Goal: Task Accomplishment & Management: Use online tool/utility

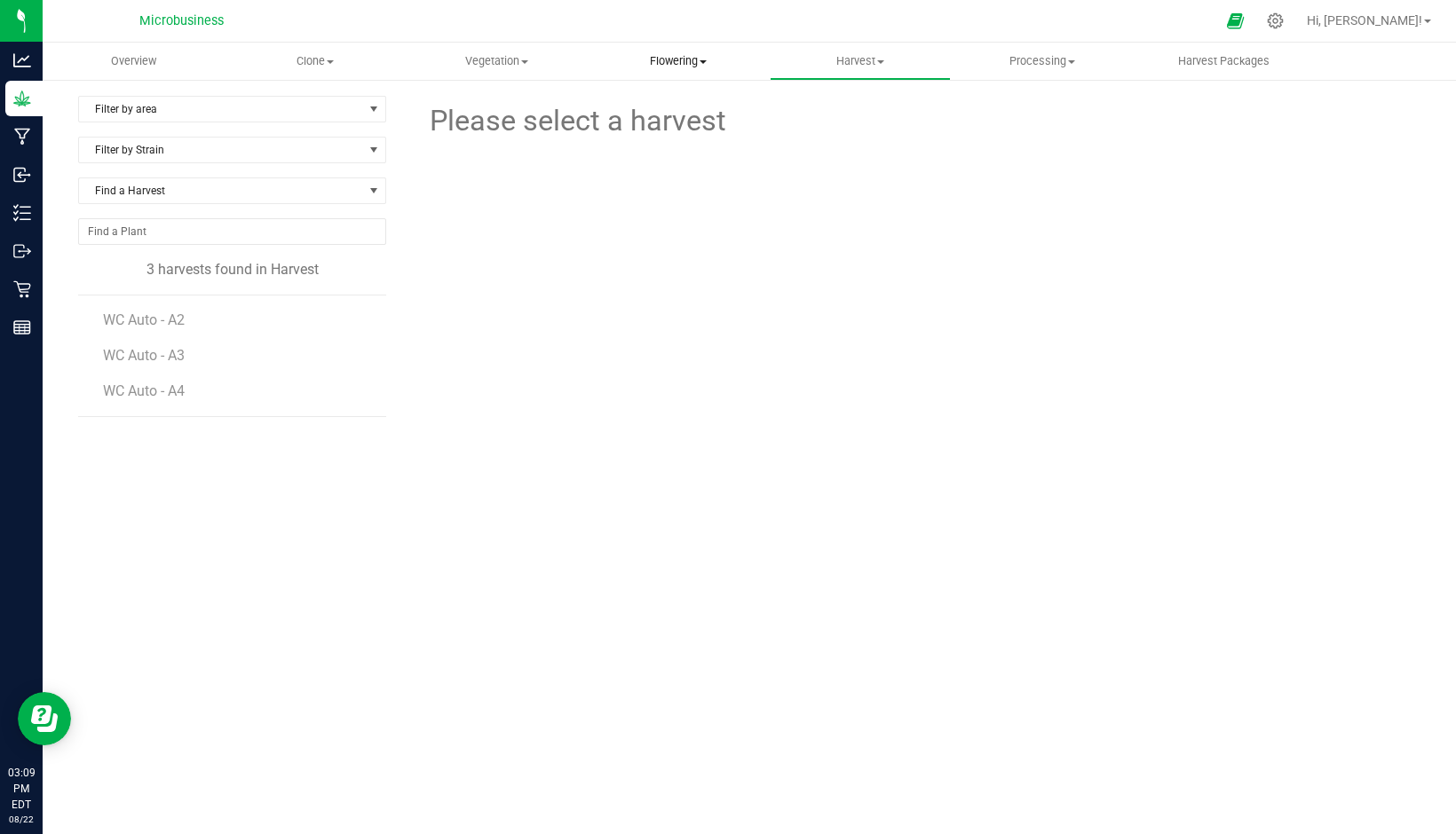
click at [677, 65] on span "Flowering" at bounding box center [679, 61] width 180 height 16
click at [662, 127] on span "Flowering groups" at bounding box center [662, 128] width 147 height 16
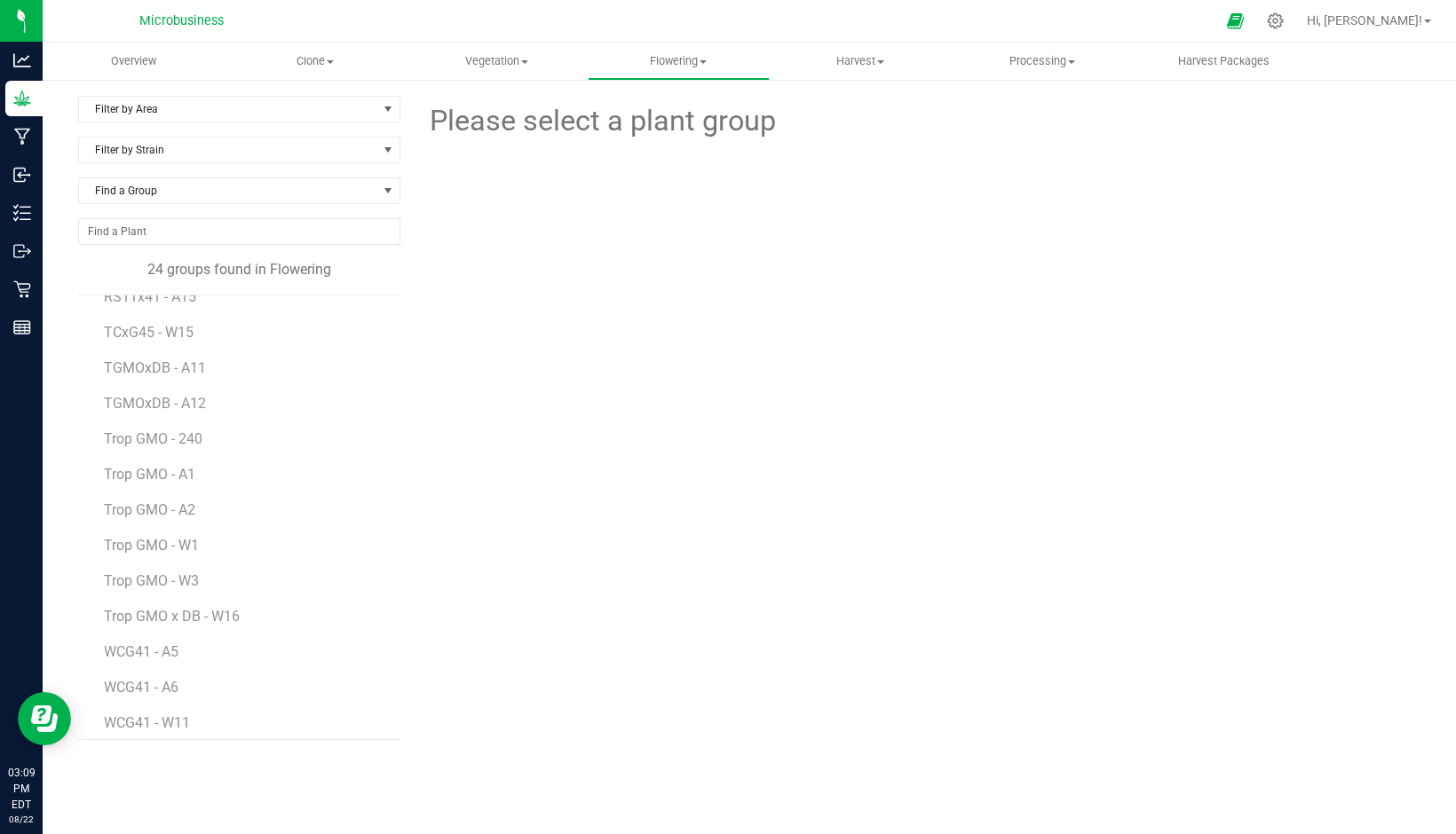
scroll to position [423, 0]
click at [185, 465] on span "Trop GMO - A1" at bounding box center [151, 465] width 95 height 16
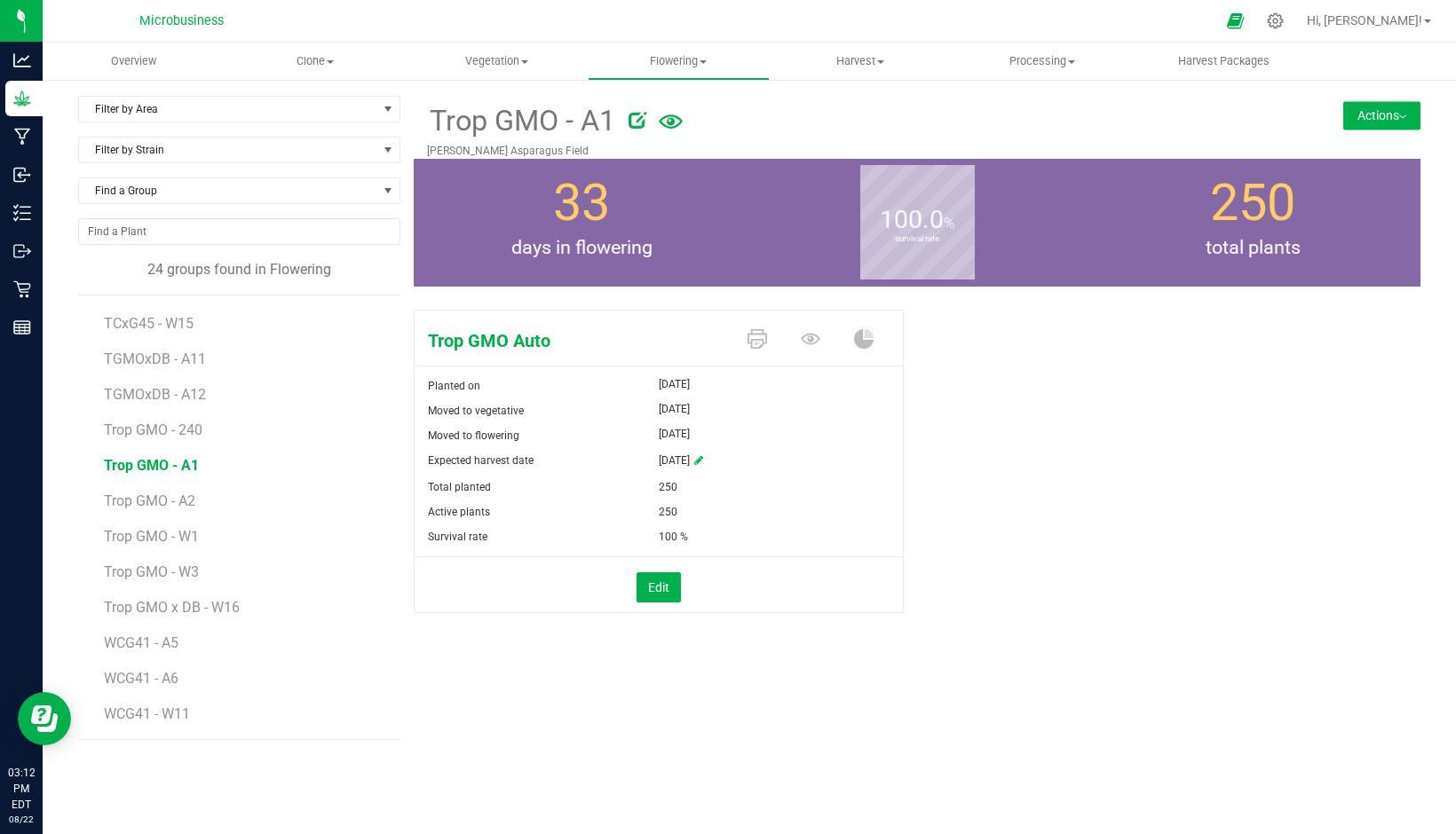
click at [1400, 111] on button "Actions" at bounding box center [1382, 114] width 78 height 28
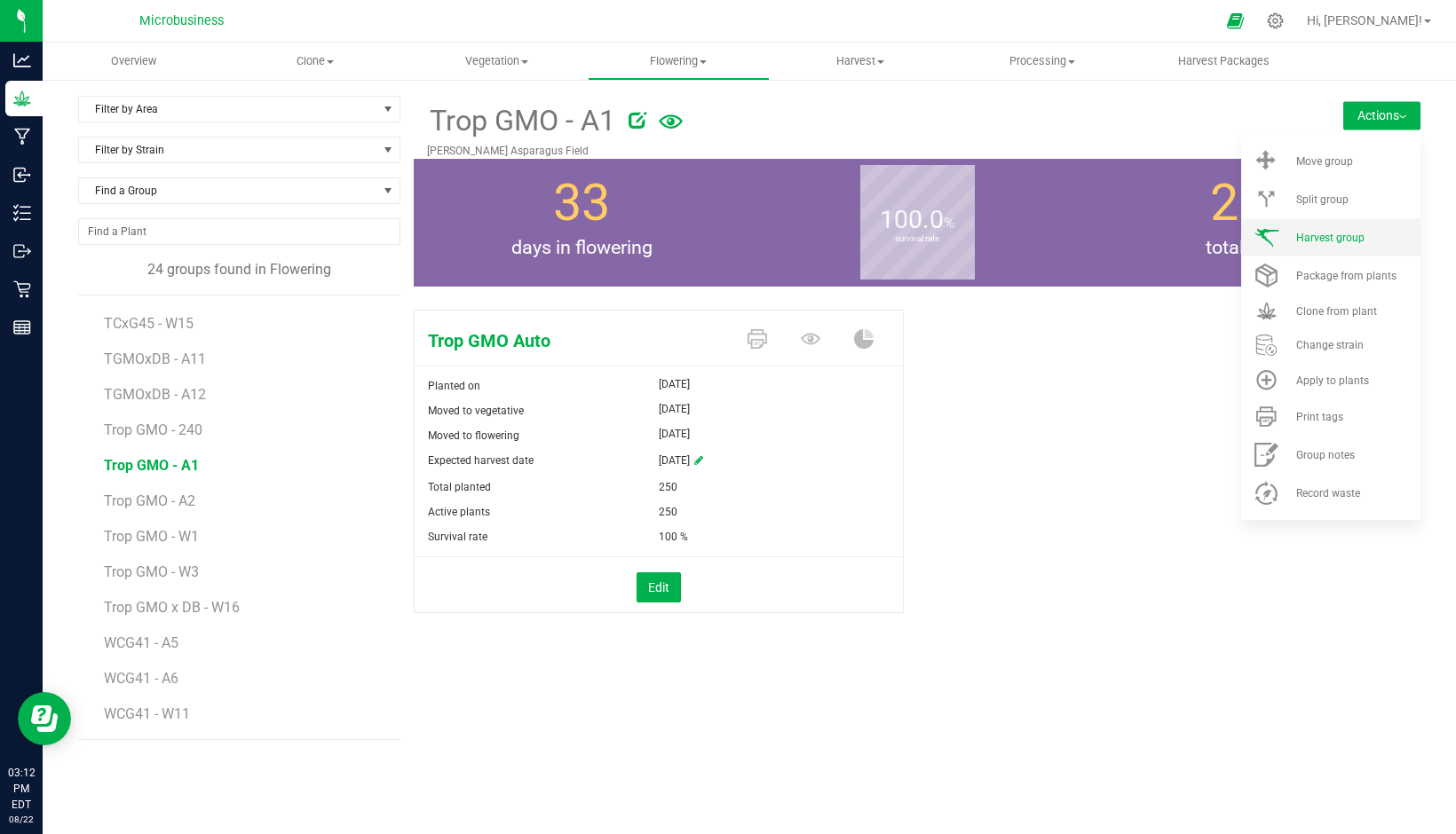
click at [1332, 232] on span "Harvest group" at bounding box center [1330, 238] width 68 height 13
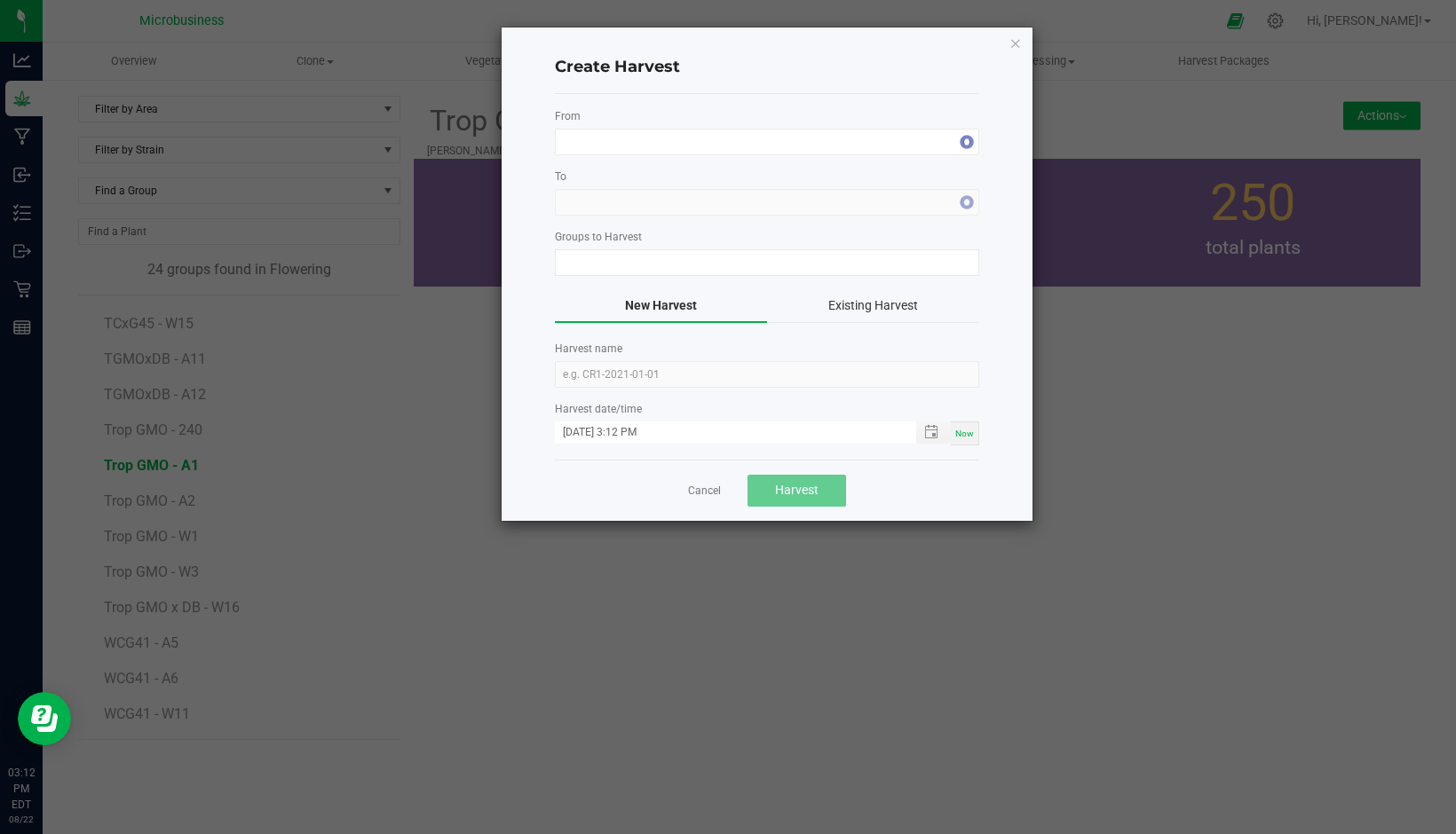
type input "Trop GMO - A1"
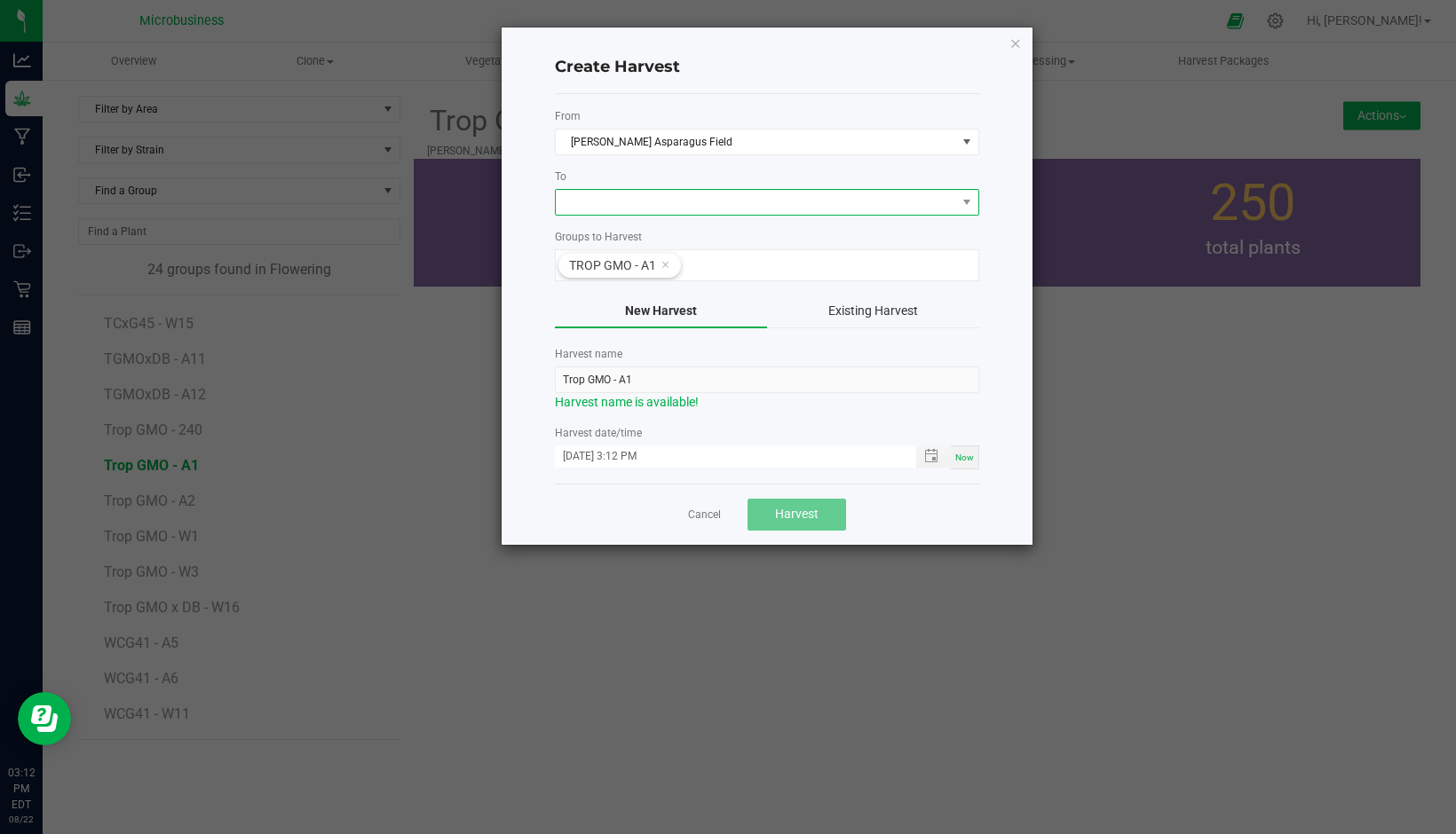
click at [631, 193] on span at bounding box center [756, 203] width 401 height 25
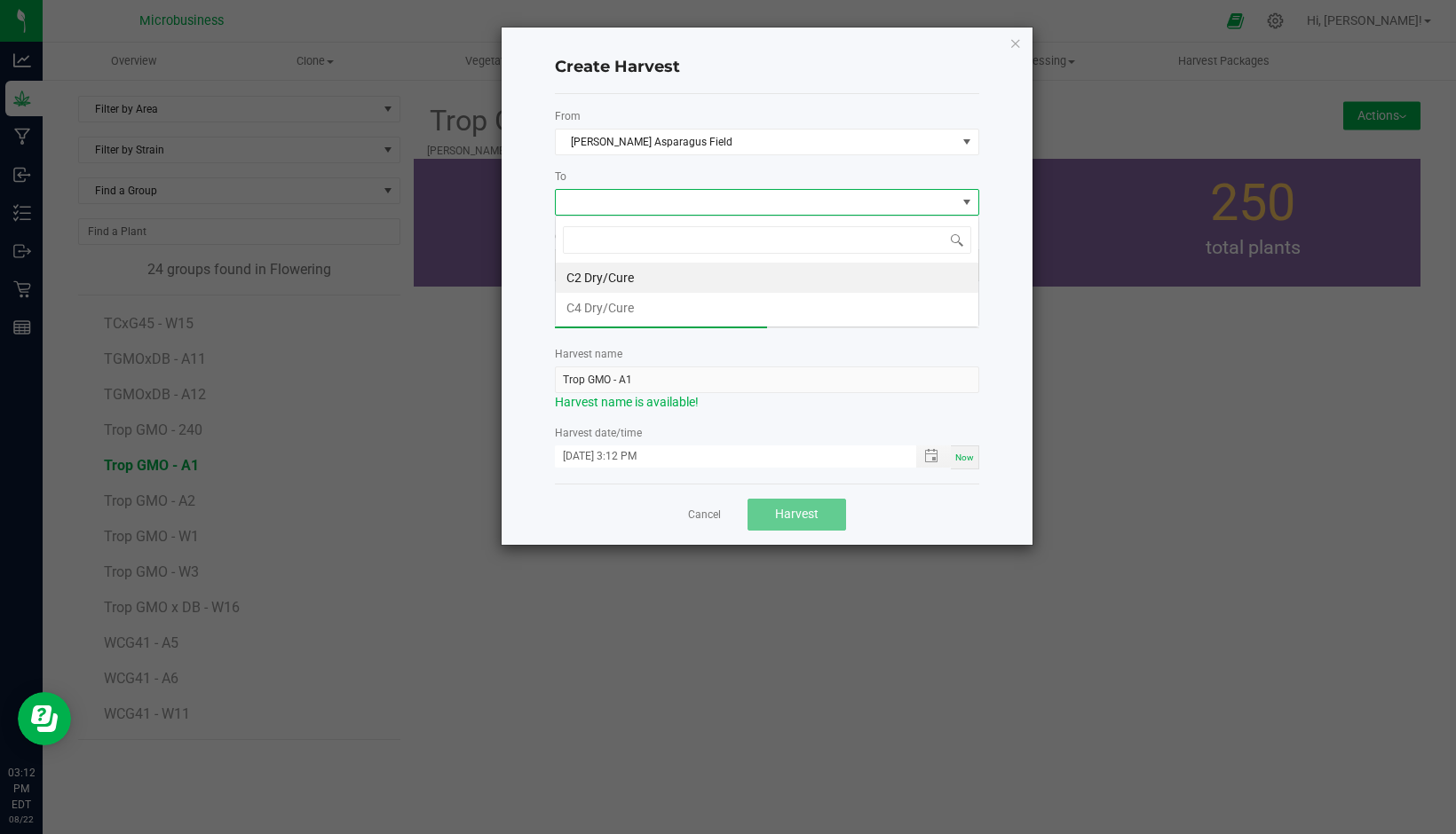
scroll to position [26, 424]
click at [603, 305] on li "C4 Dry/Cure" at bounding box center [767, 307] width 423 height 30
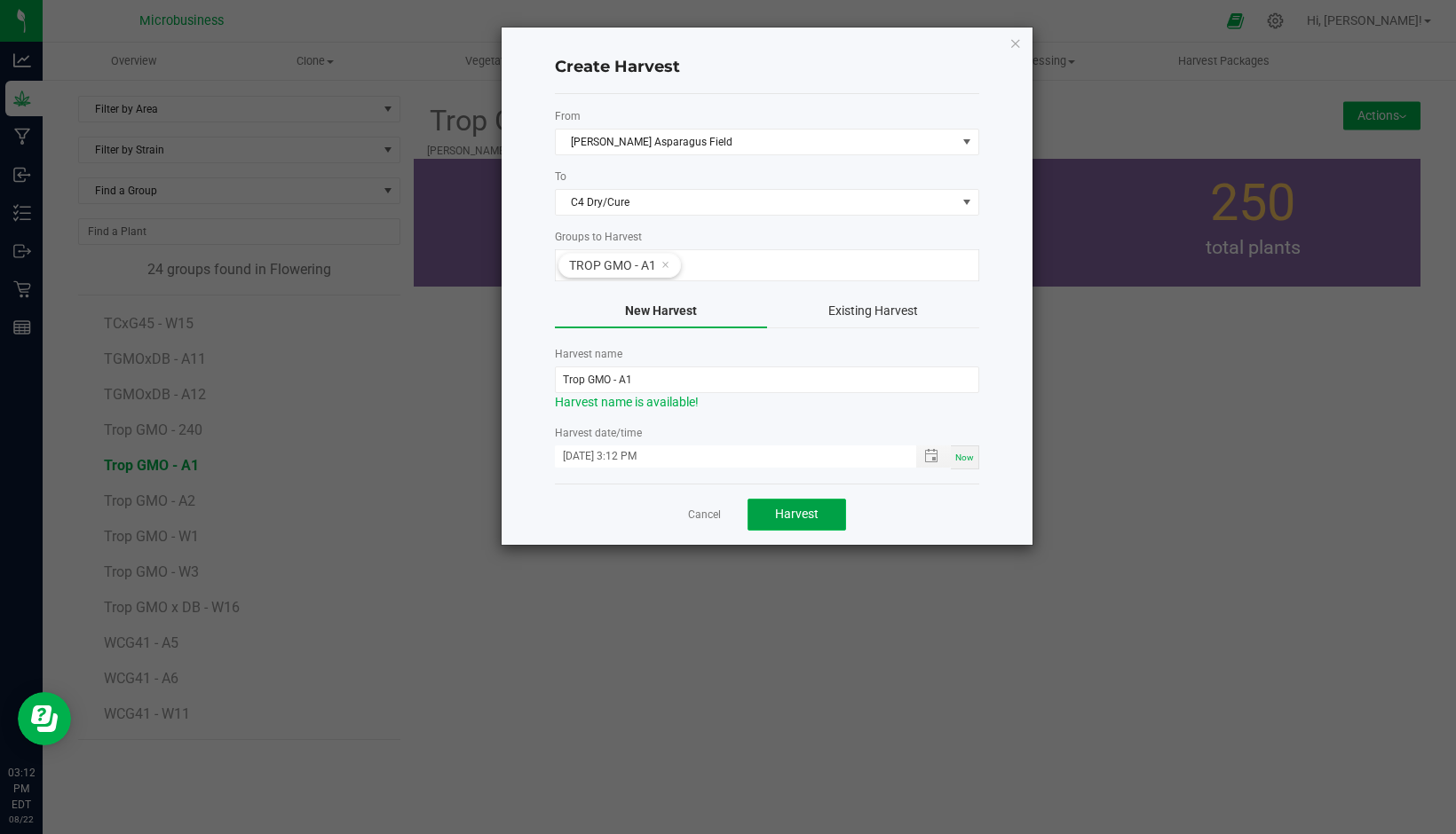
click at [783, 518] on span "Harvest" at bounding box center [796, 514] width 44 height 15
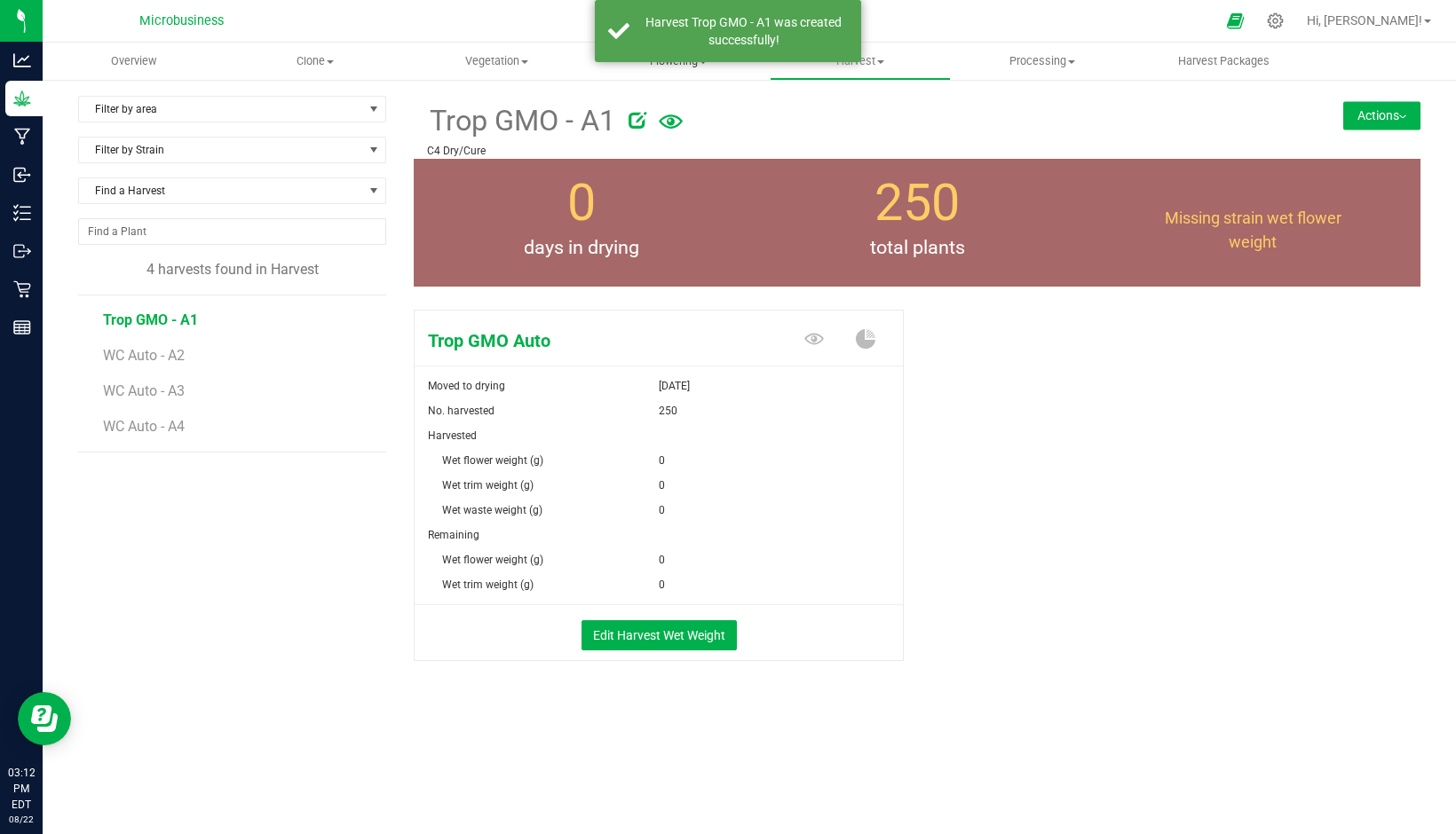
click at [673, 70] on uib-tab-heading "Flowering Create harvest Flowering groups Flowering plants Apply to plants" at bounding box center [679, 61] width 180 height 36
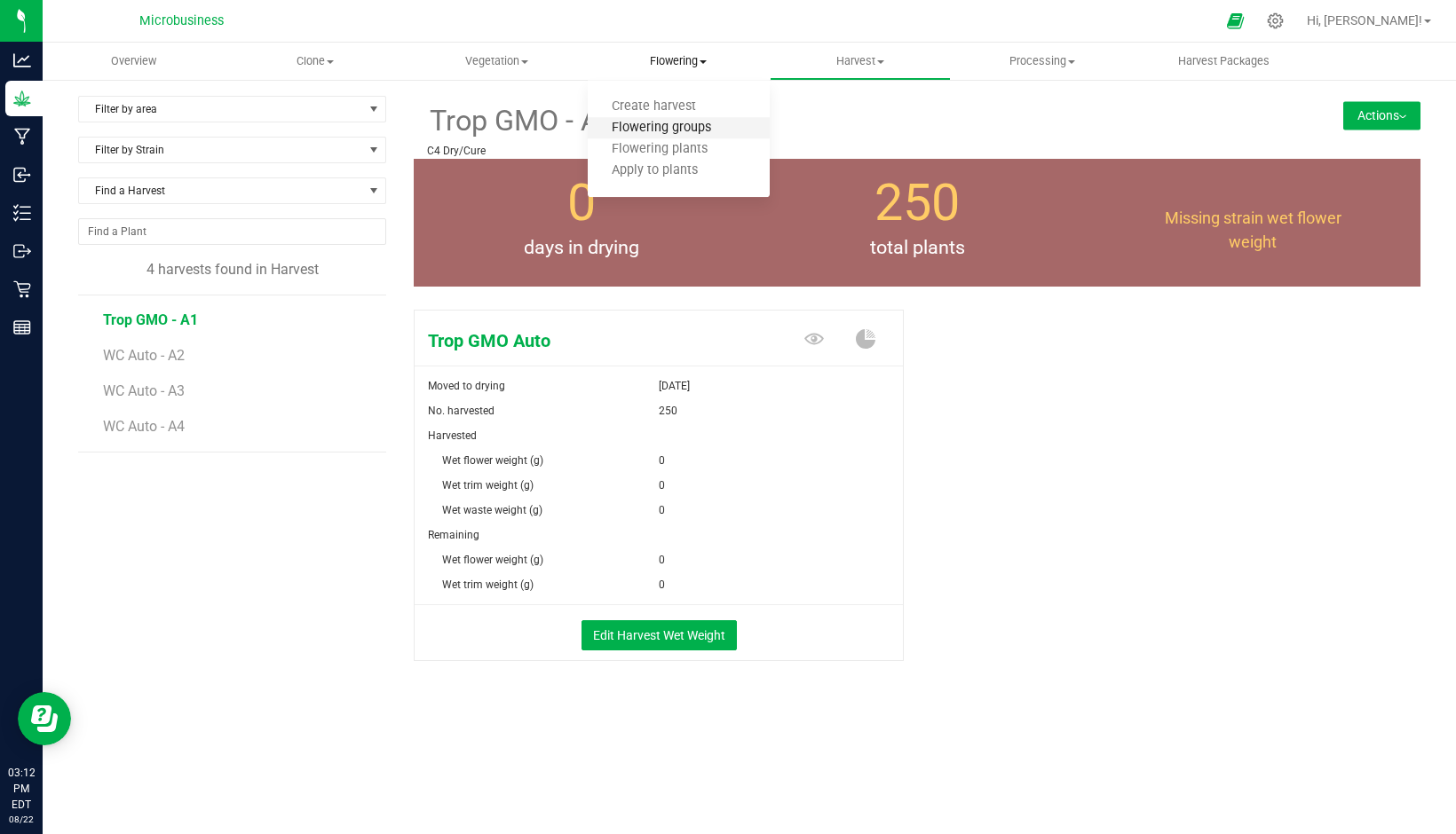
click at [647, 127] on span "Flowering groups" at bounding box center [662, 128] width 147 height 16
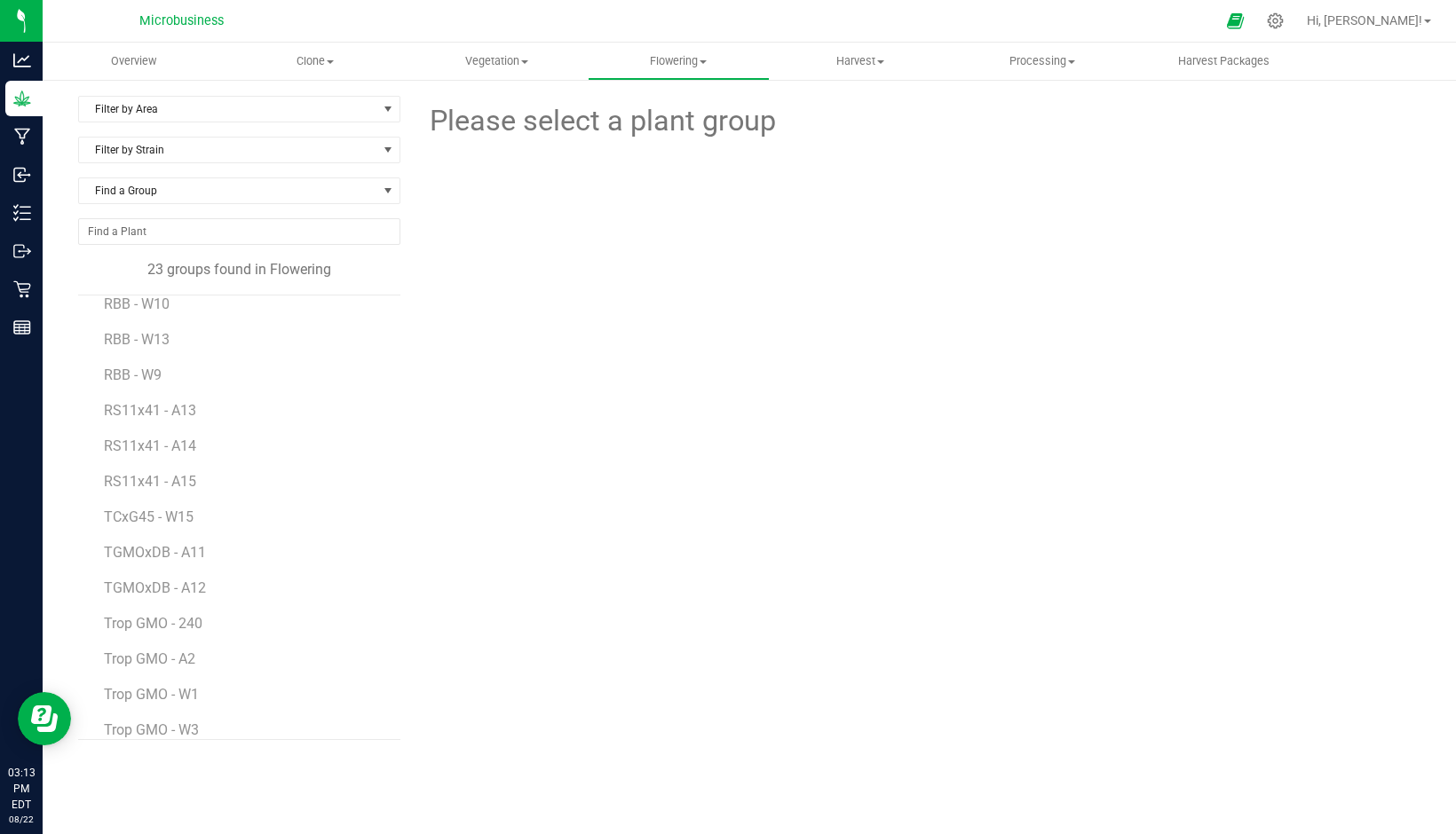
scroll to position [355, 0]
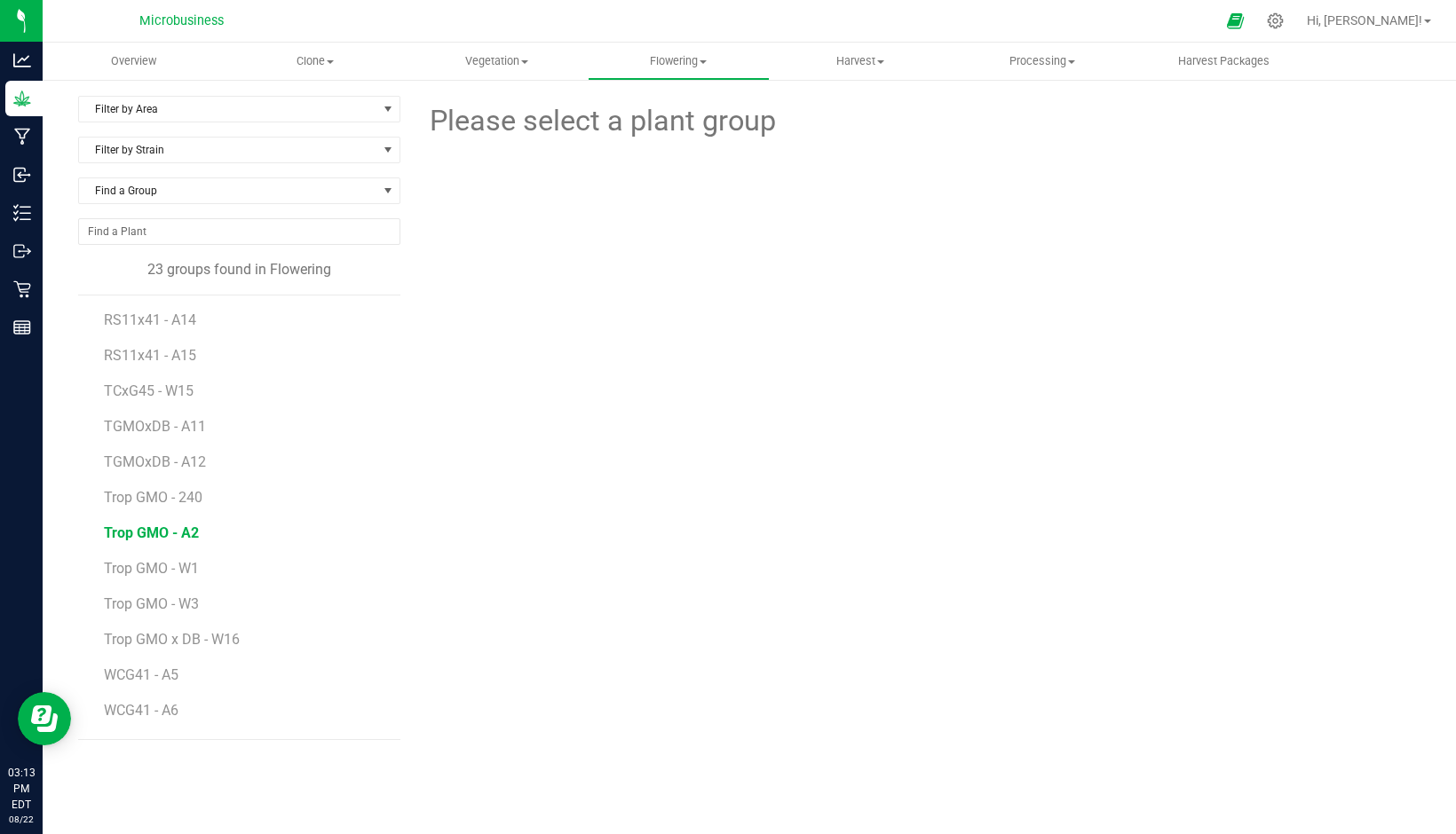
click at [182, 536] on span "Trop GMO - A2" at bounding box center [151, 532] width 95 height 16
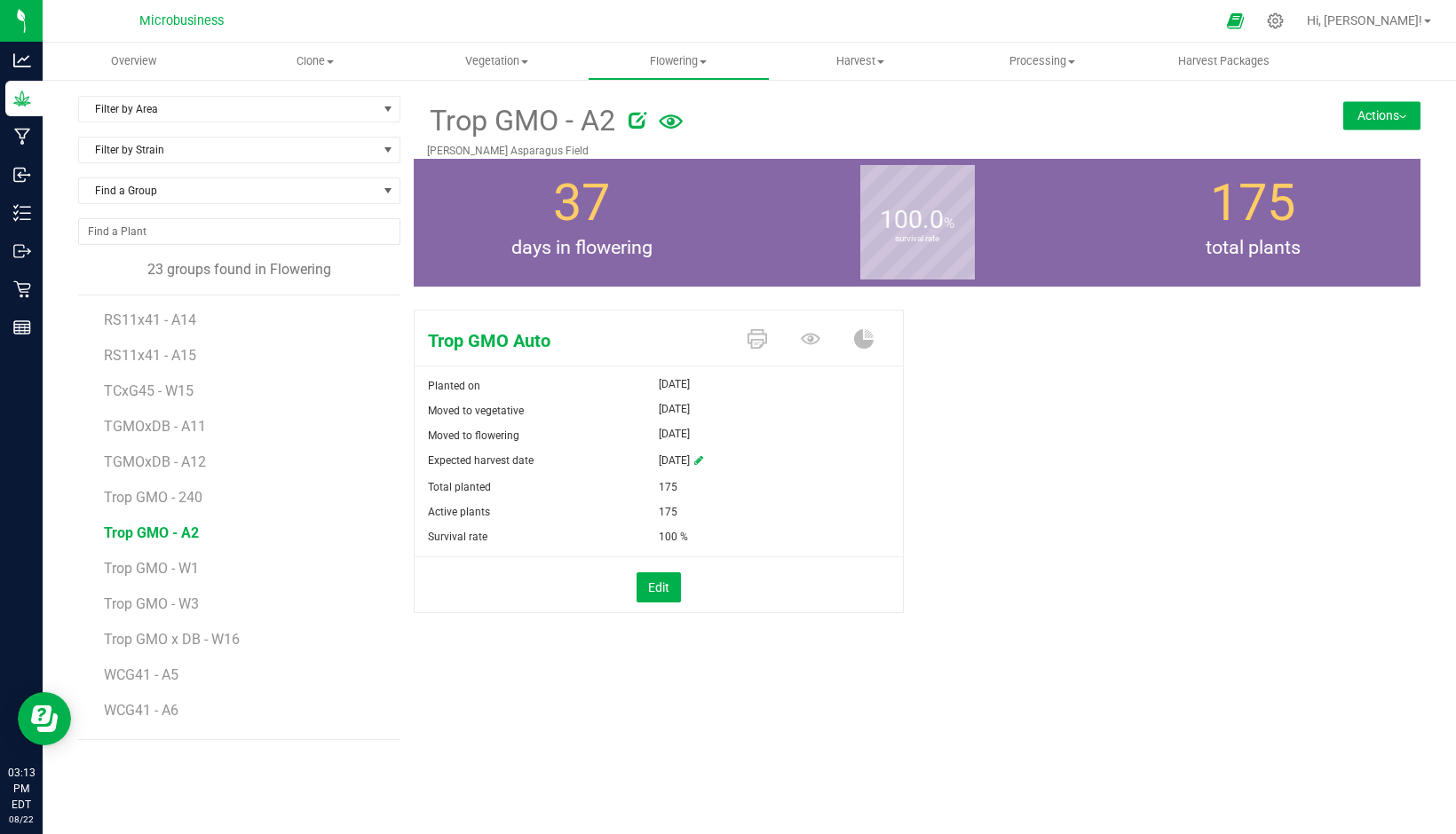
click at [1362, 104] on button "Actions" at bounding box center [1382, 114] width 78 height 28
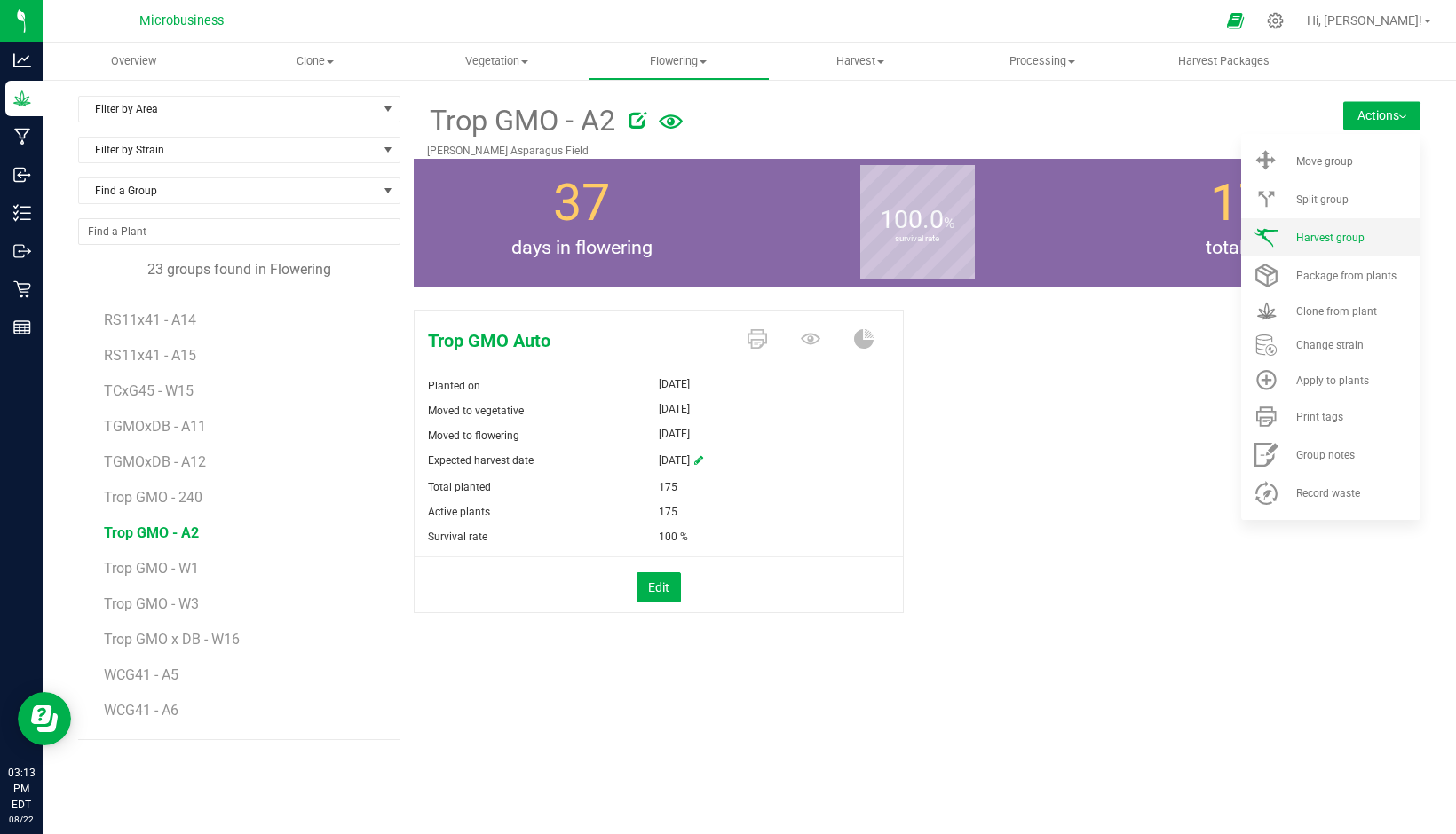
click at [1320, 234] on span "Harvest group" at bounding box center [1330, 238] width 68 height 13
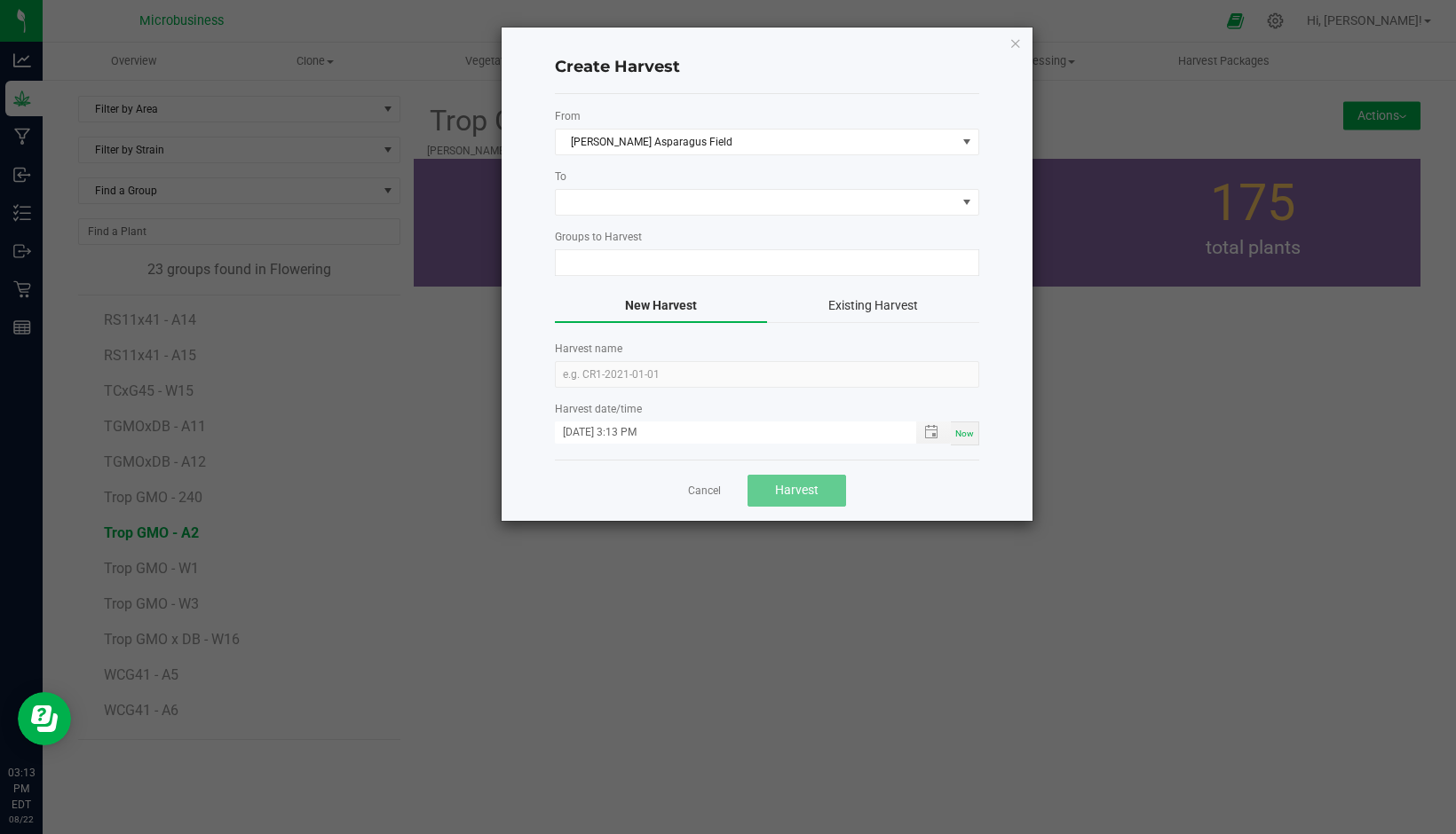
type input "Trop GMO - A2"
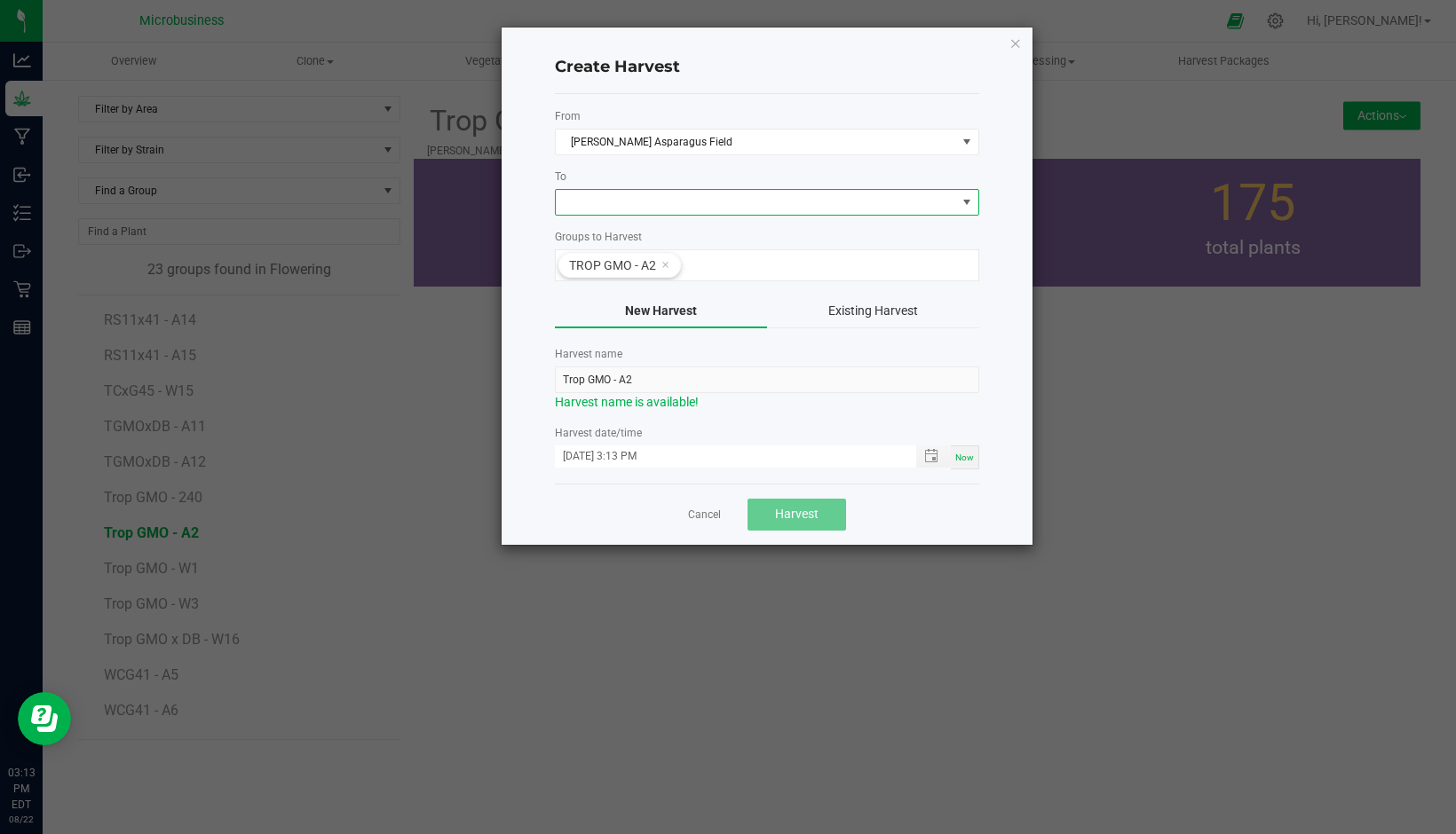
click at [633, 207] on span at bounding box center [756, 203] width 401 height 25
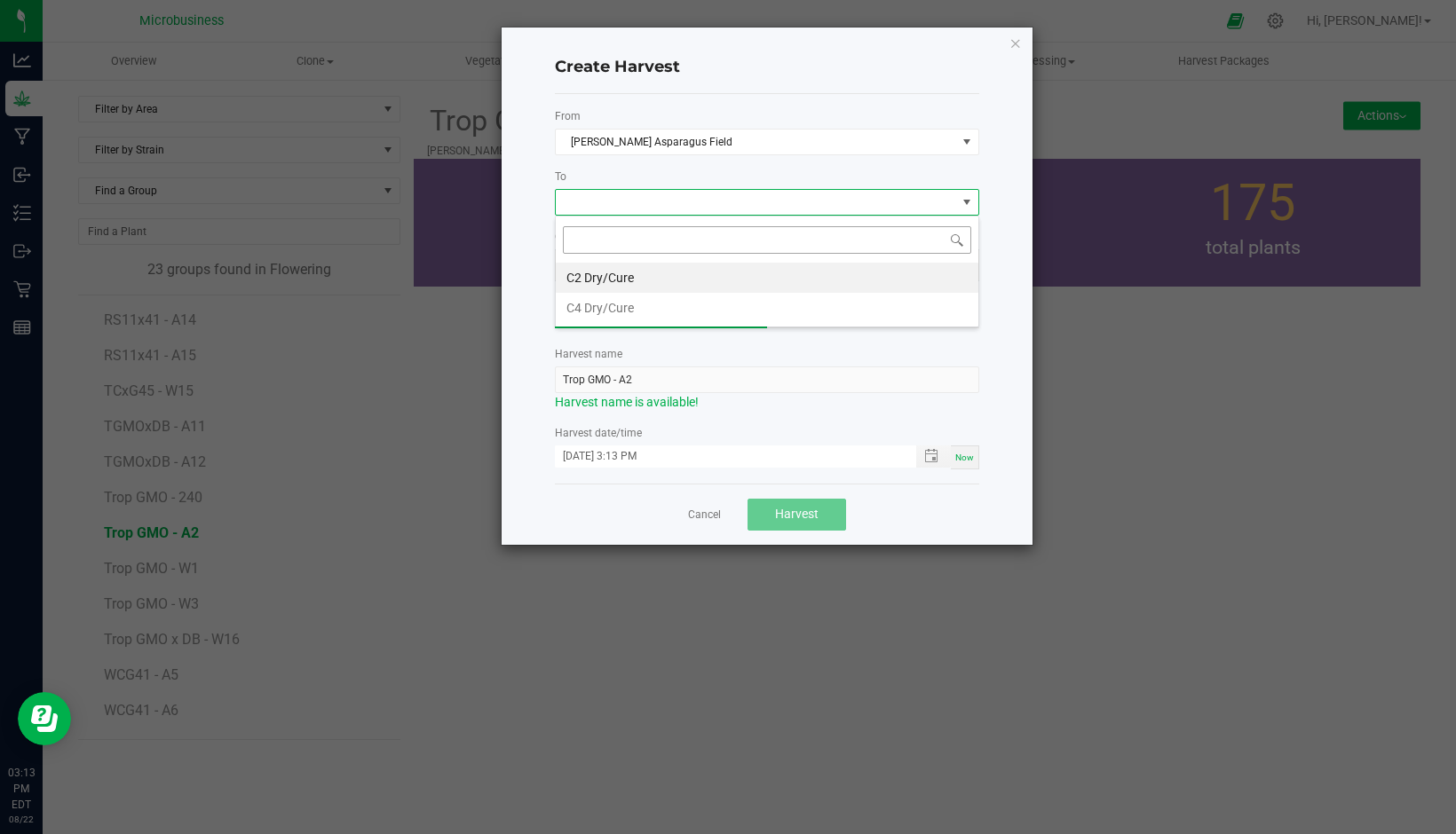
scroll to position [26, 424]
click at [614, 268] on li "C2 Dry/Cure" at bounding box center [767, 277] width 423 height 30
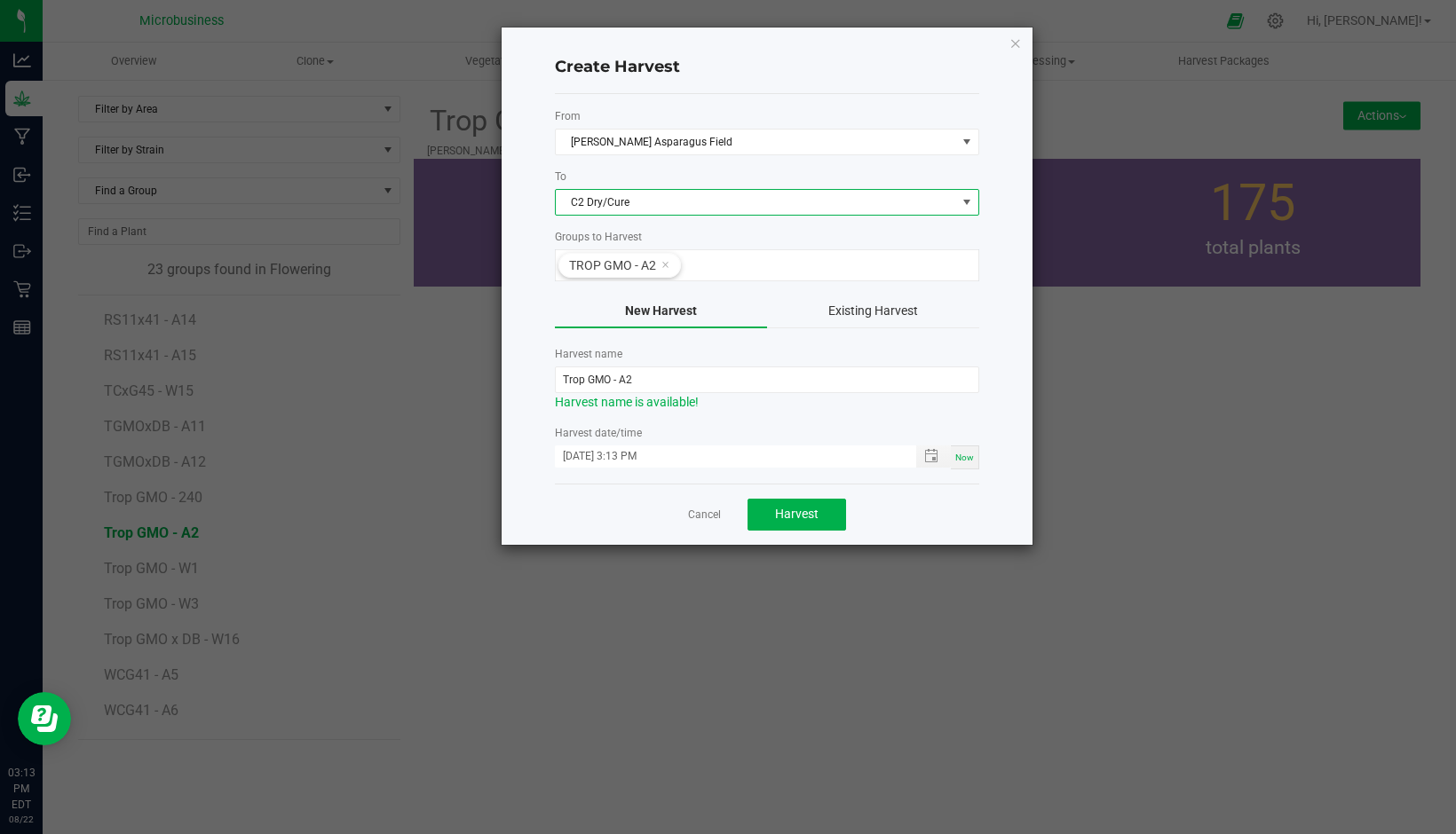
click at [610, 201] on span "C2 Dry/Cure" at bounding box center [756, 203] width 401 height 25
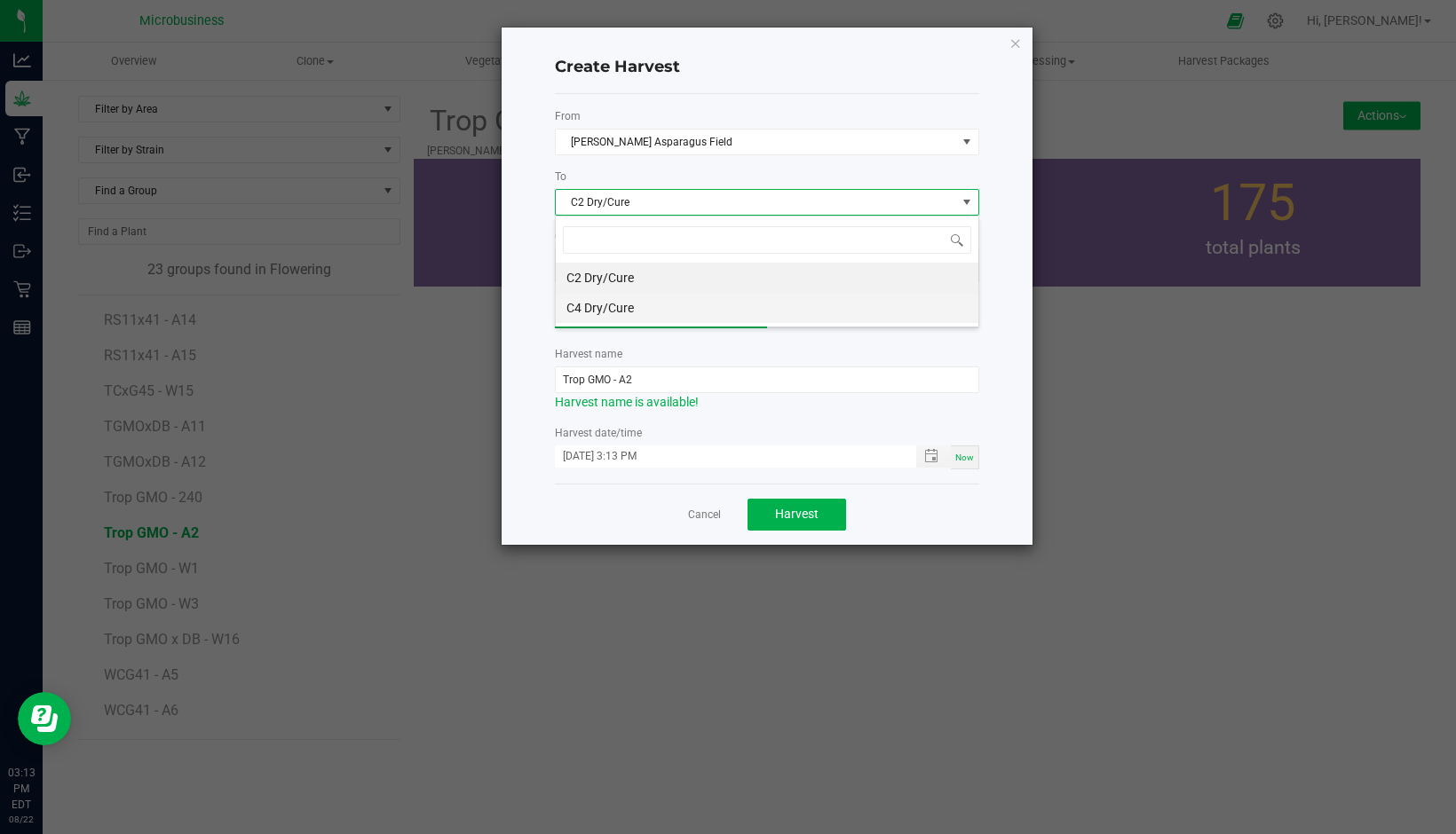
click at [591, 308] on li "C4 Dry/Cure" at bounding box center [767, 307] width 423 height 30
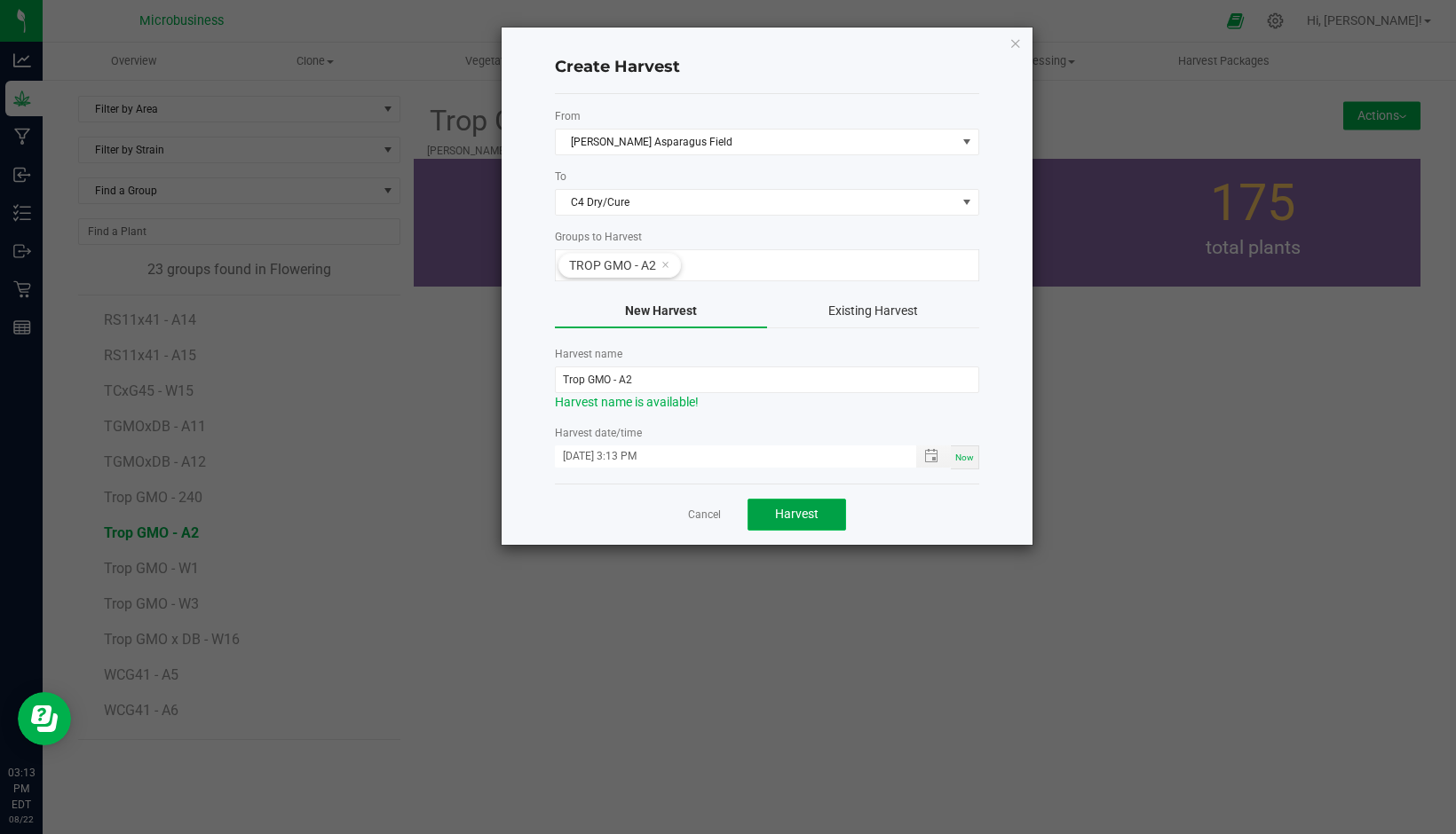
click at [775, 518] on span "Harvest" at bounding box center [796, 514] width 44 height 15
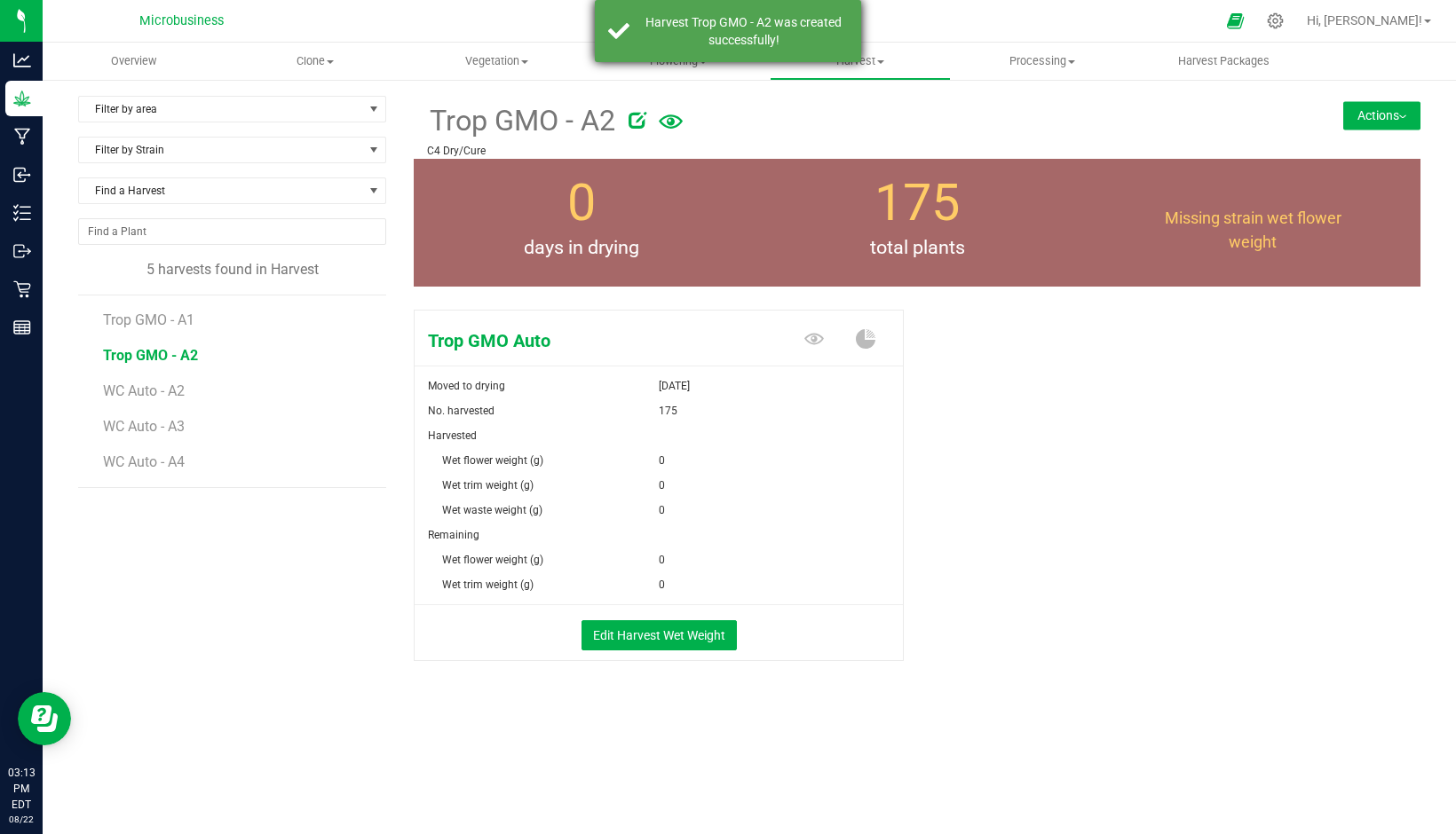
click at [668, 58] on div "Harvest Trop GMO - A2 was created successfully!" at bounding box center [728, 31] width 267 height 62
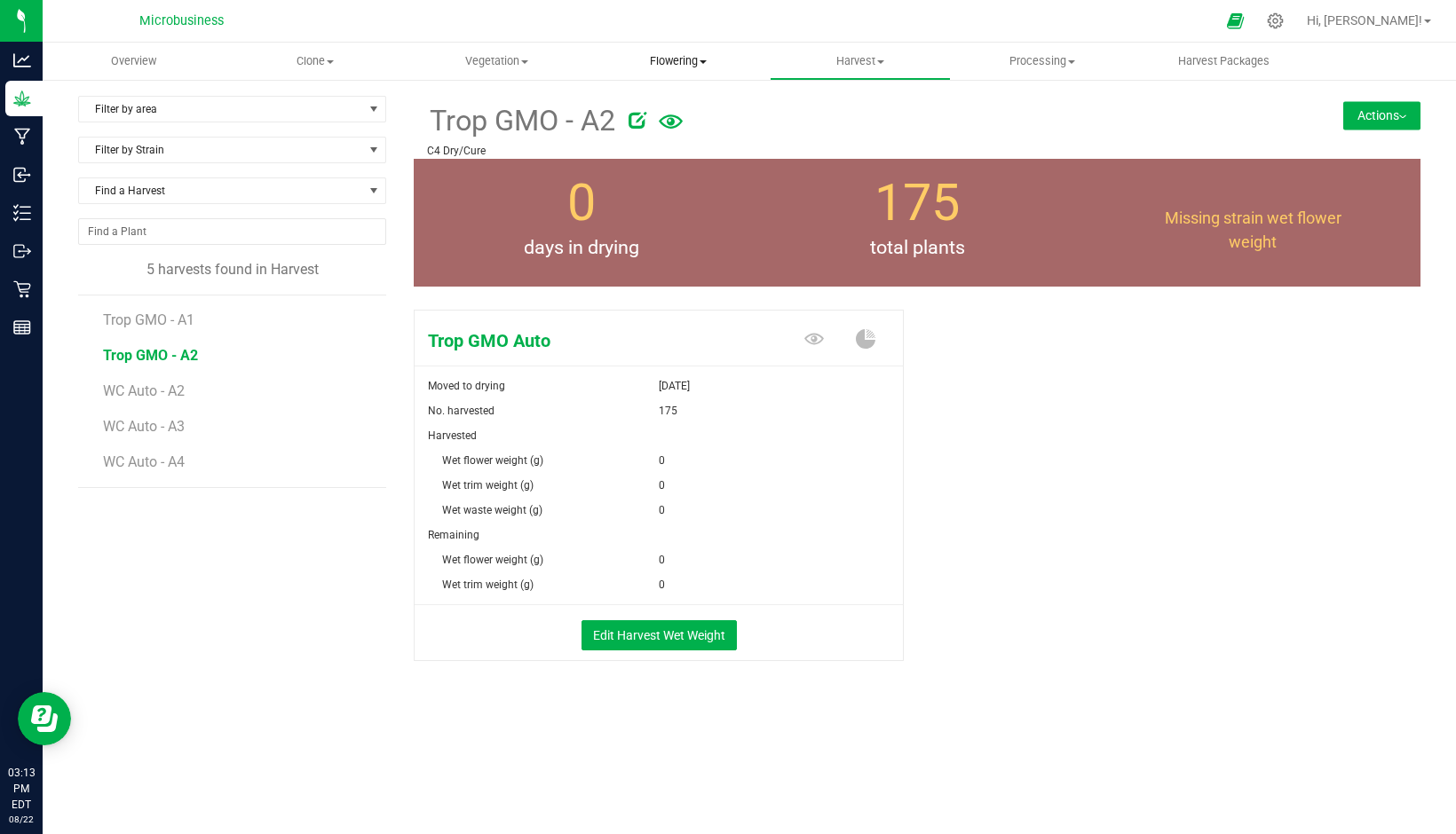
click at [668, 64] on span "Flowering" at bounding box center [679, 61] width 180 height 16
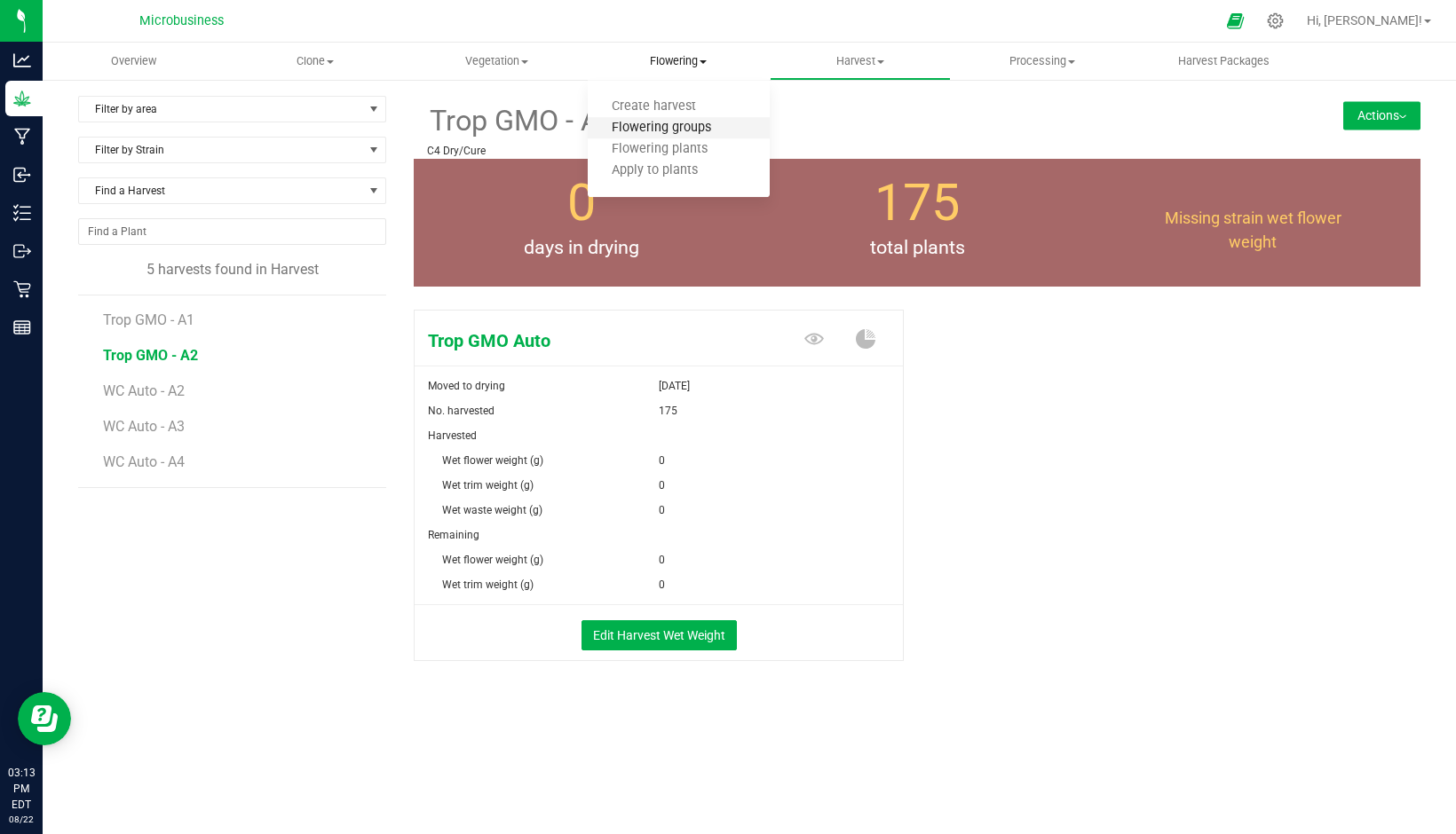
click at [636, 134] on span "Flowering groups" at bounding box center [662, 128] width 147 height 16
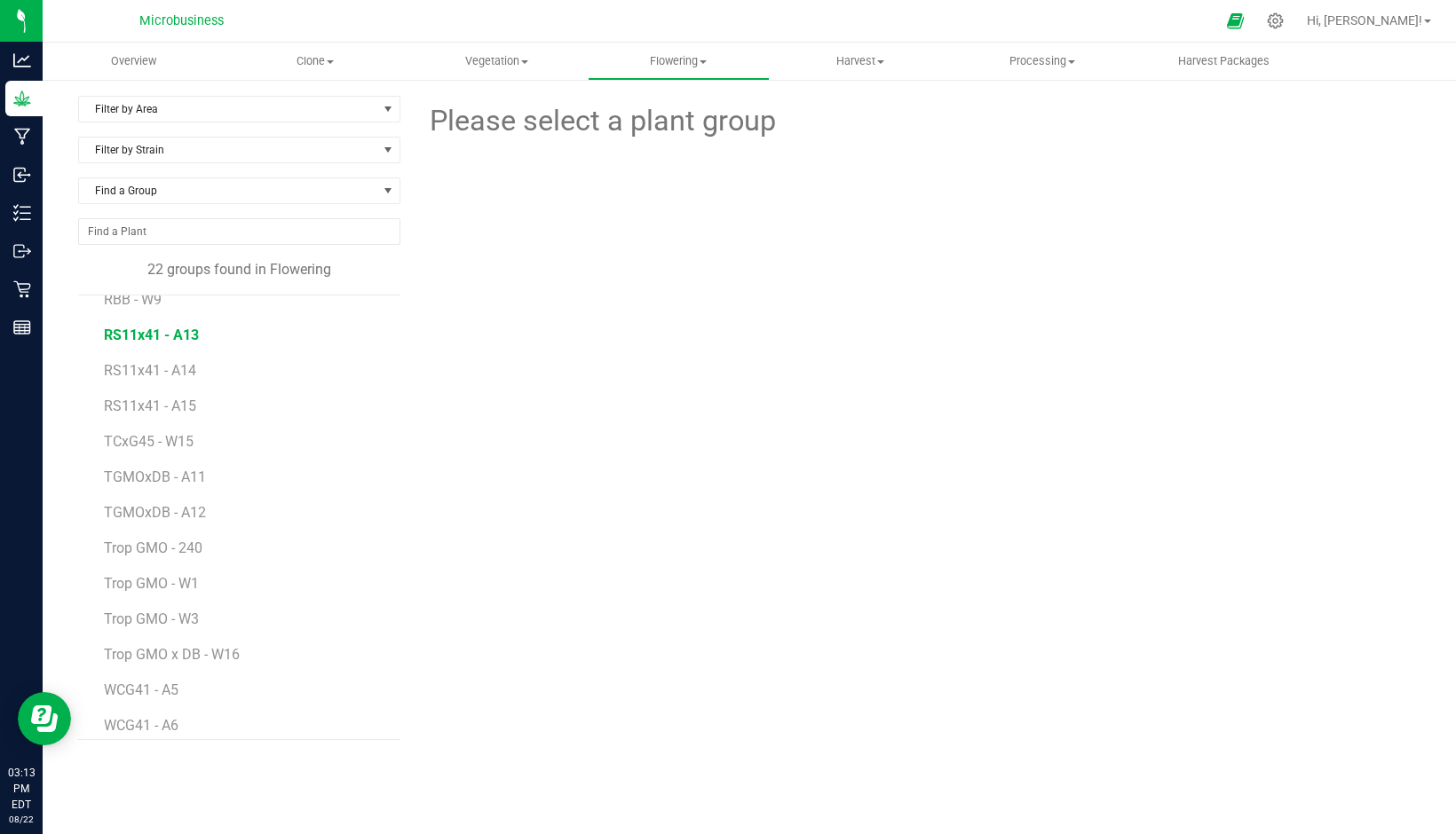
scroll to position [351, 0]
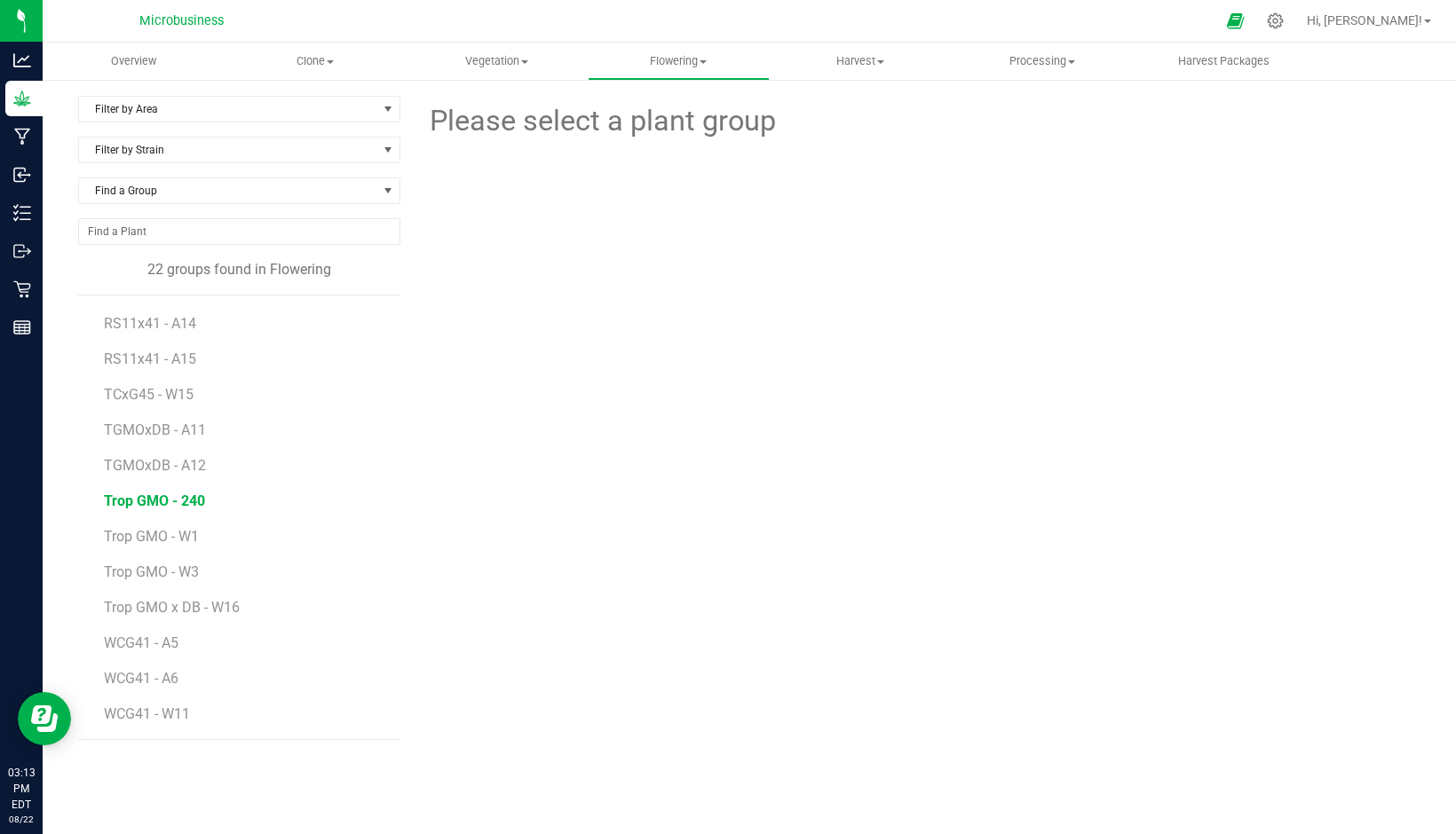
click at [185, 502] on span "Trop GMO - 240" at bounding box center [154, 500] width 101 height 16
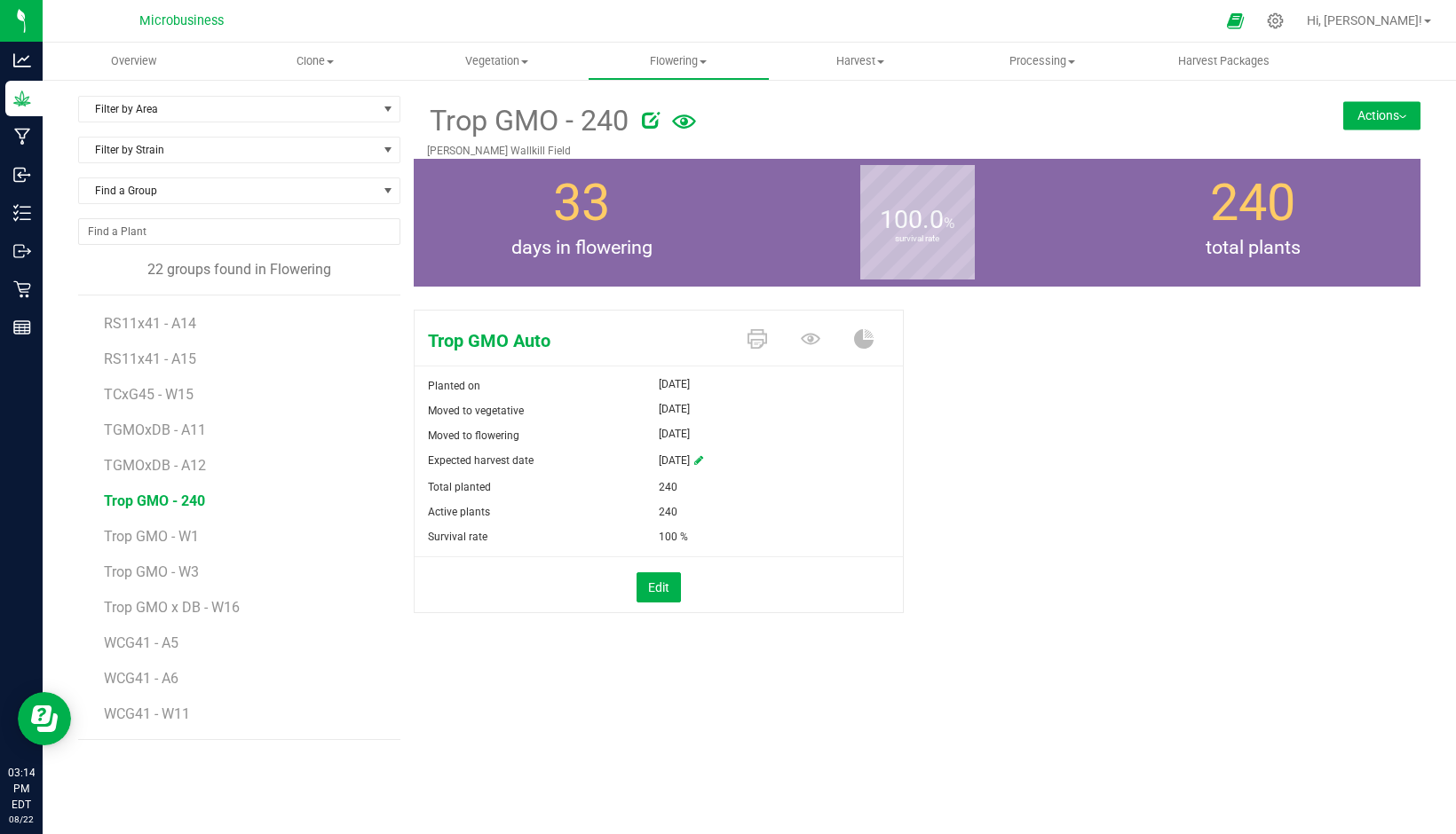
click at [1378, 112] on button "Actions" at bounding box center [1382, 114] width 78 height 28
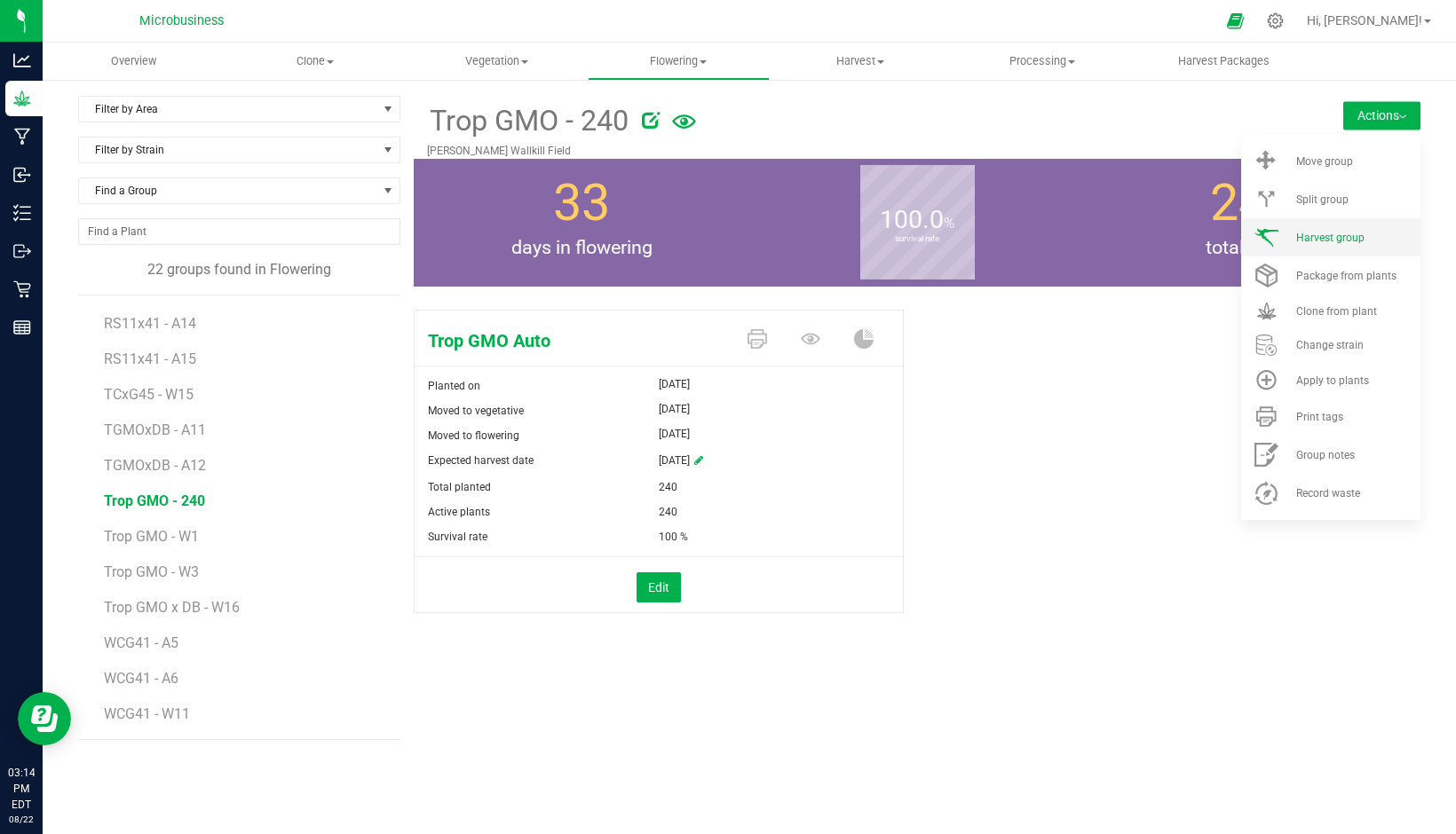
click at [1339, 237] on span "Harvest group" at bounding box center [1330, 238] width 68 height 13
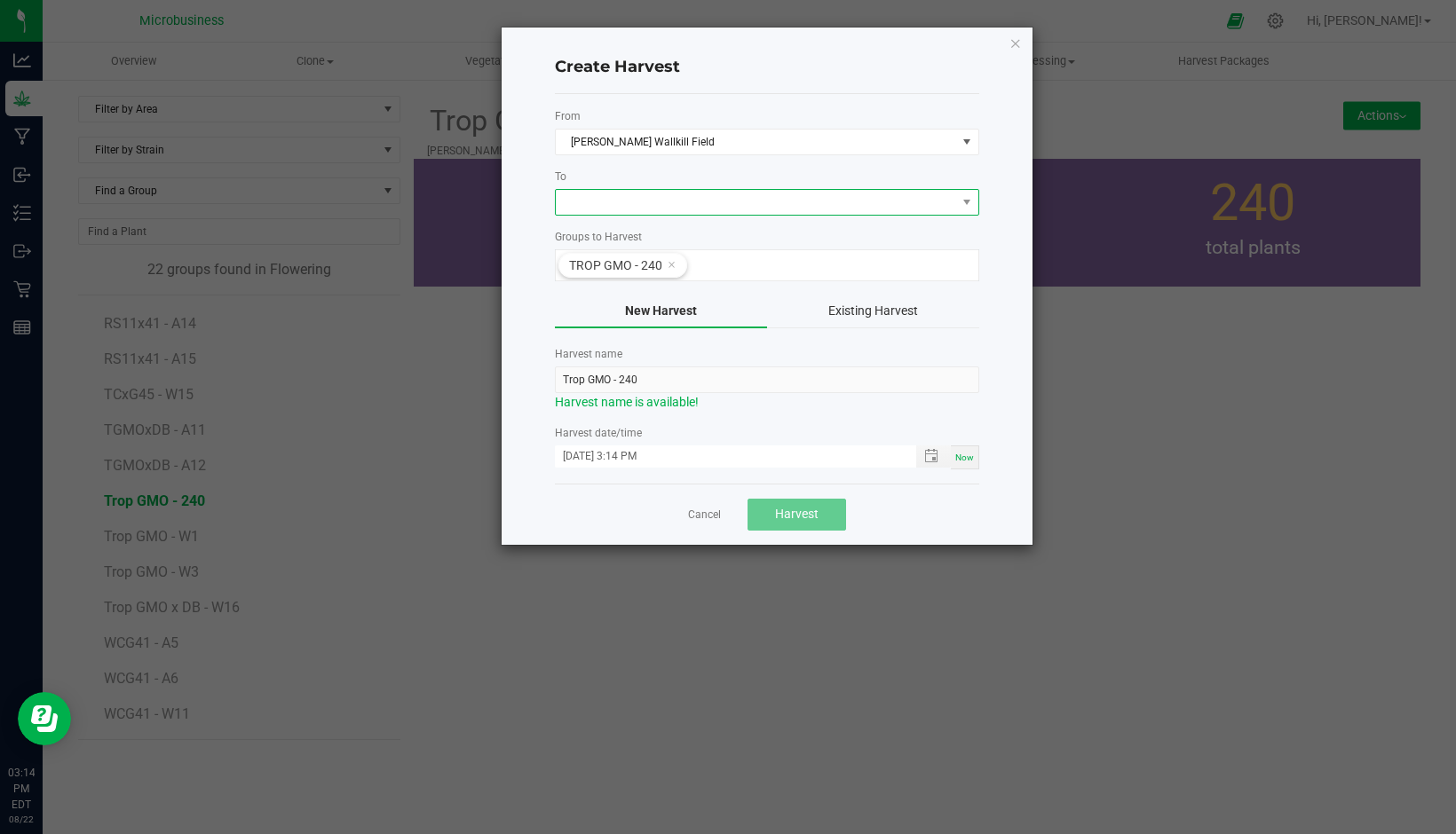
click at [641, 199] on span at bounding box center [756, 203] width 401 height 25
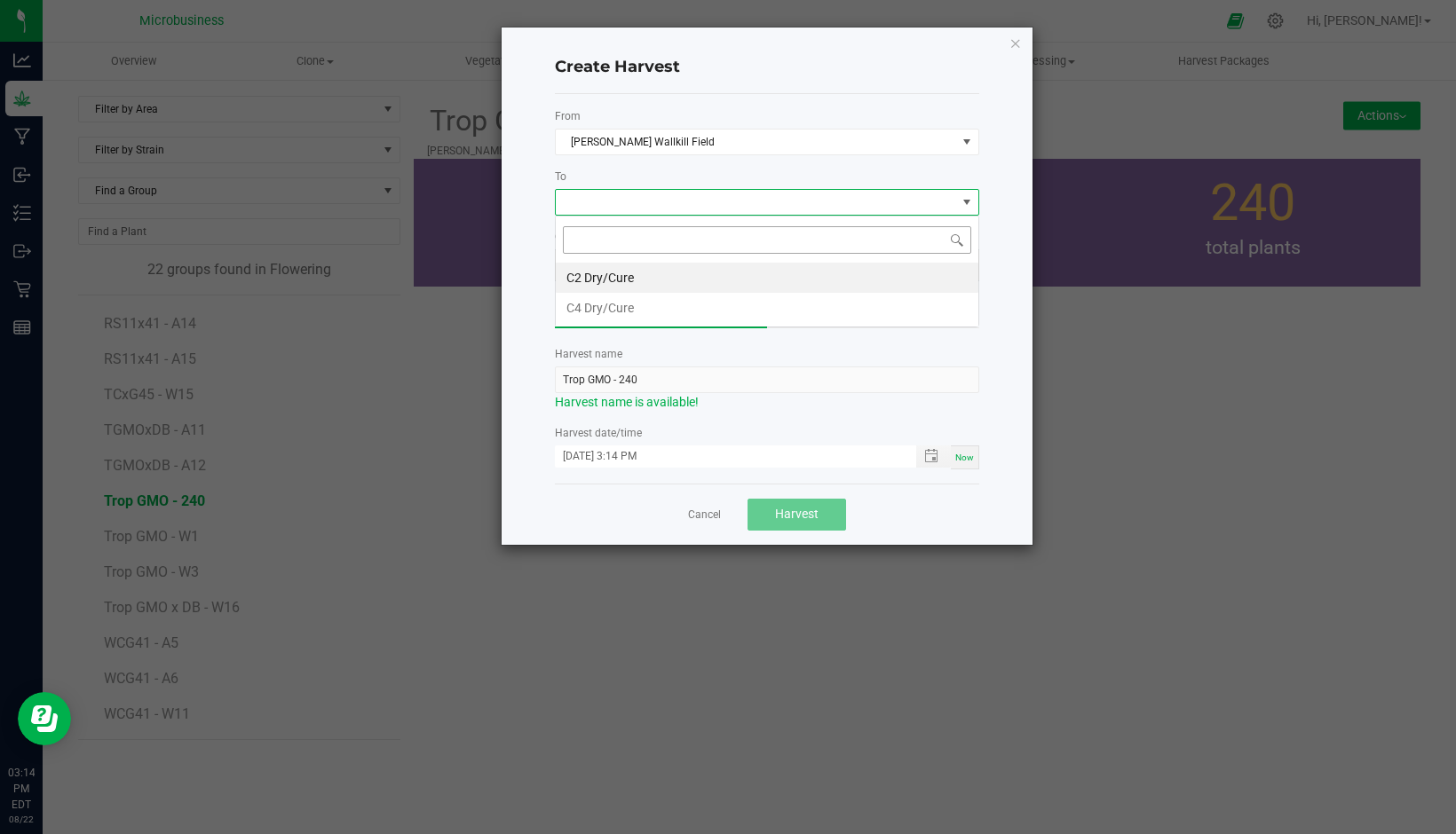
scroll to position [26, 424]
click at [602, 306] on li "C4 Dry/Cure" at bounding box center [767, 307] width 423 height 30
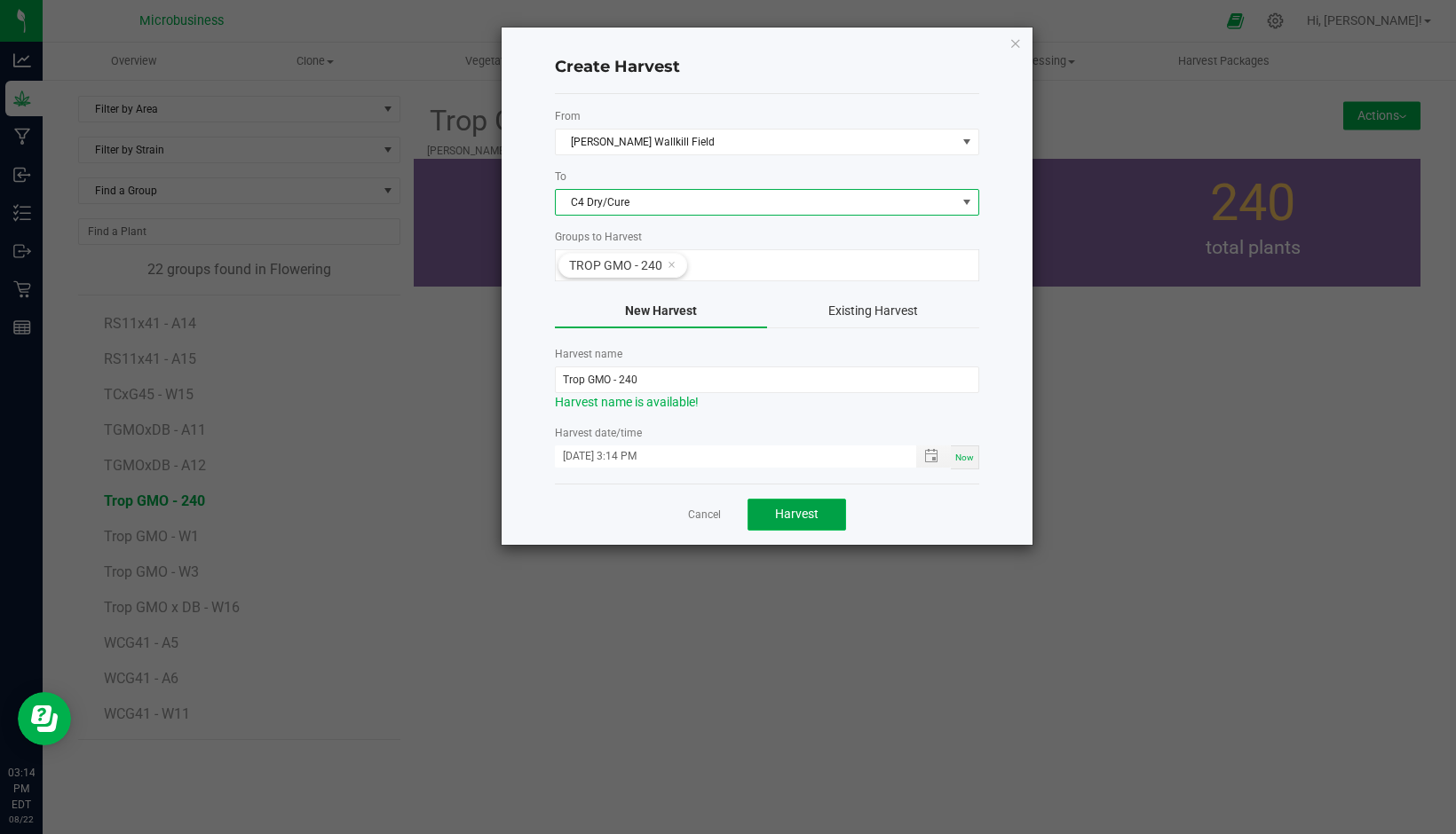
click at [778, 521] on span "Harvest" at bounding box center [796, 514] width 44 height 15
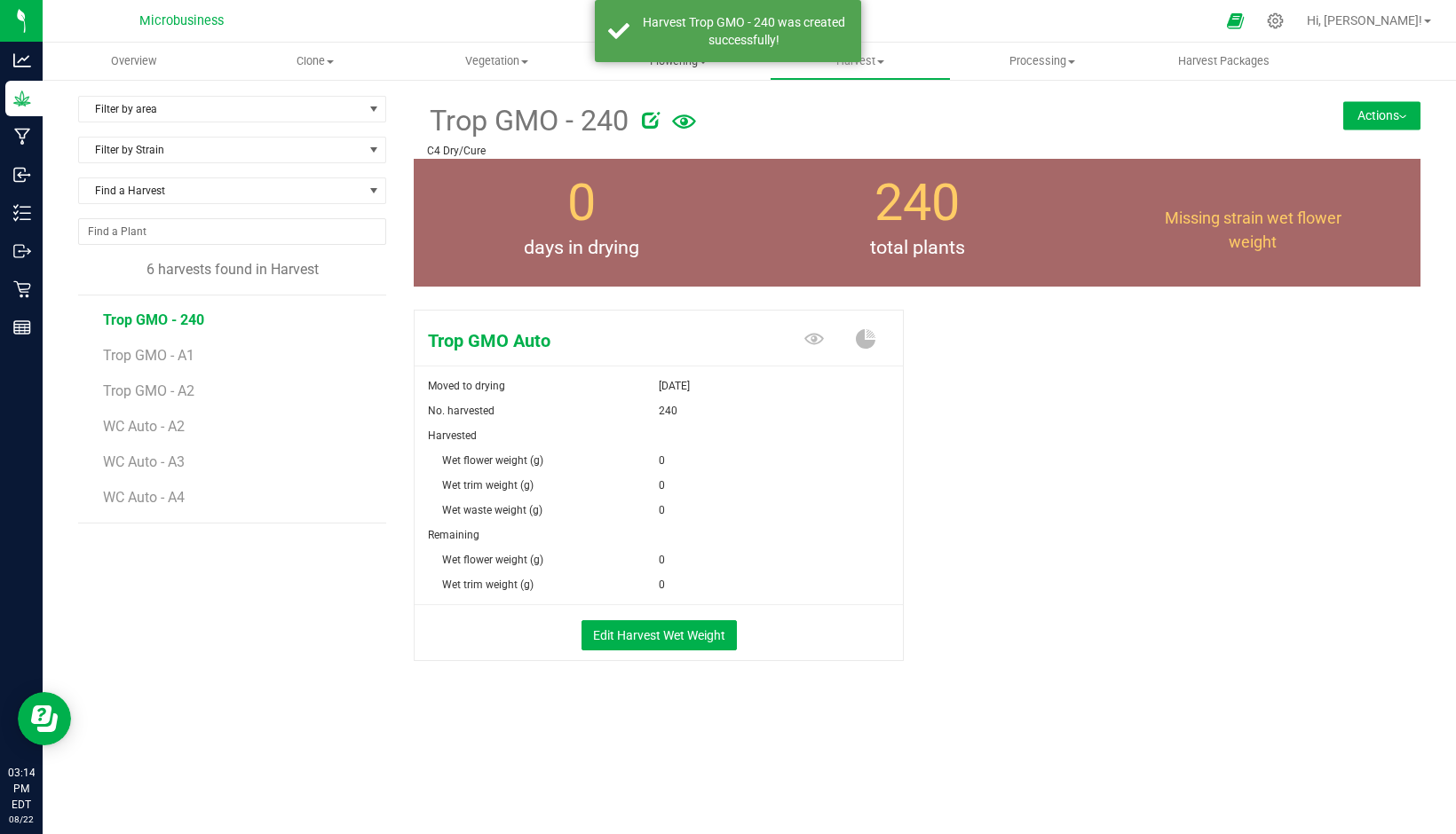
click at [667, 68] on span "Flowering" at bounding box center [679, 61] width 180 height 16
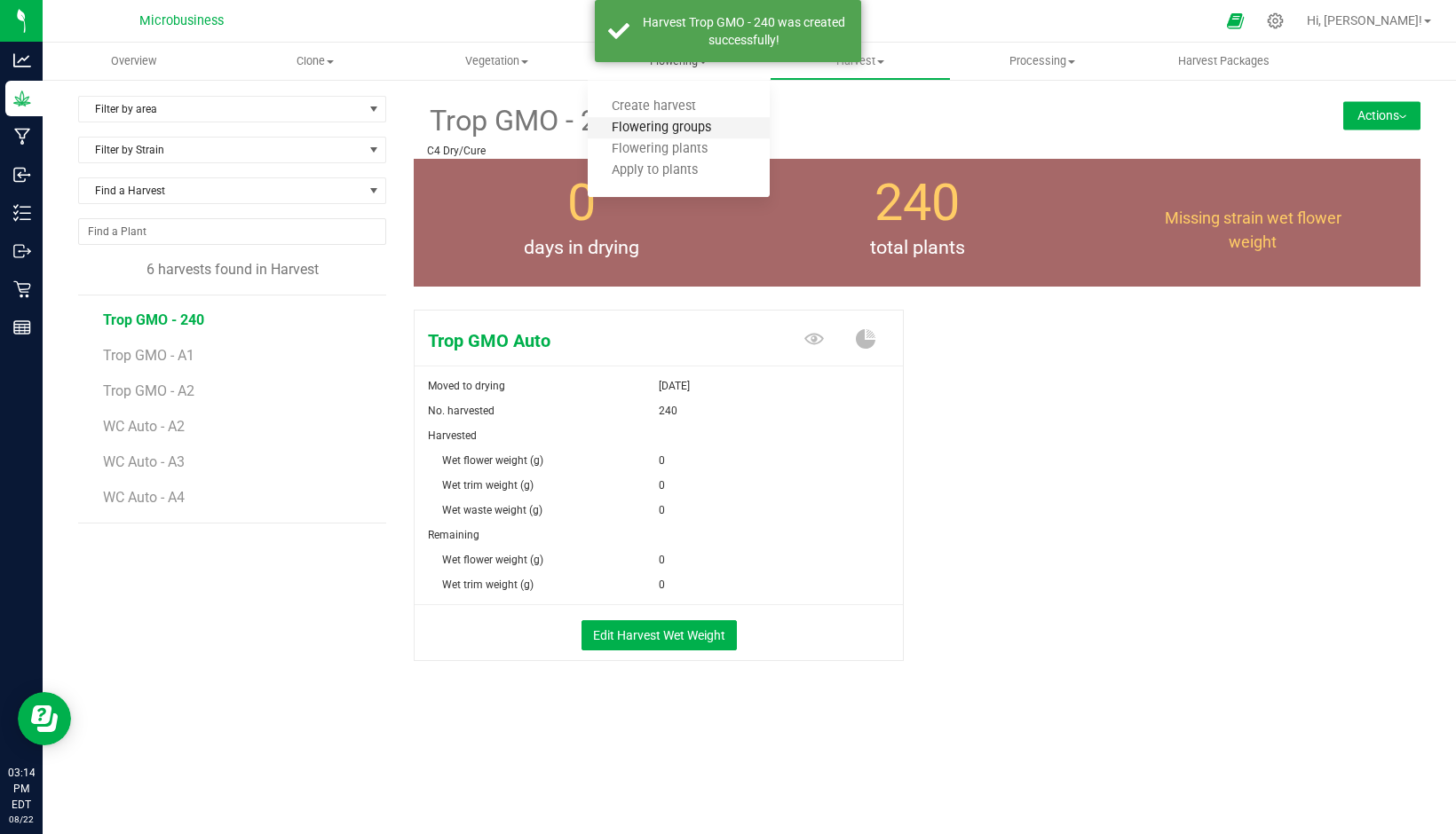
click at [654, 122] on span "Flowering groups" at bounding box center [662, 128] width 147 height 16
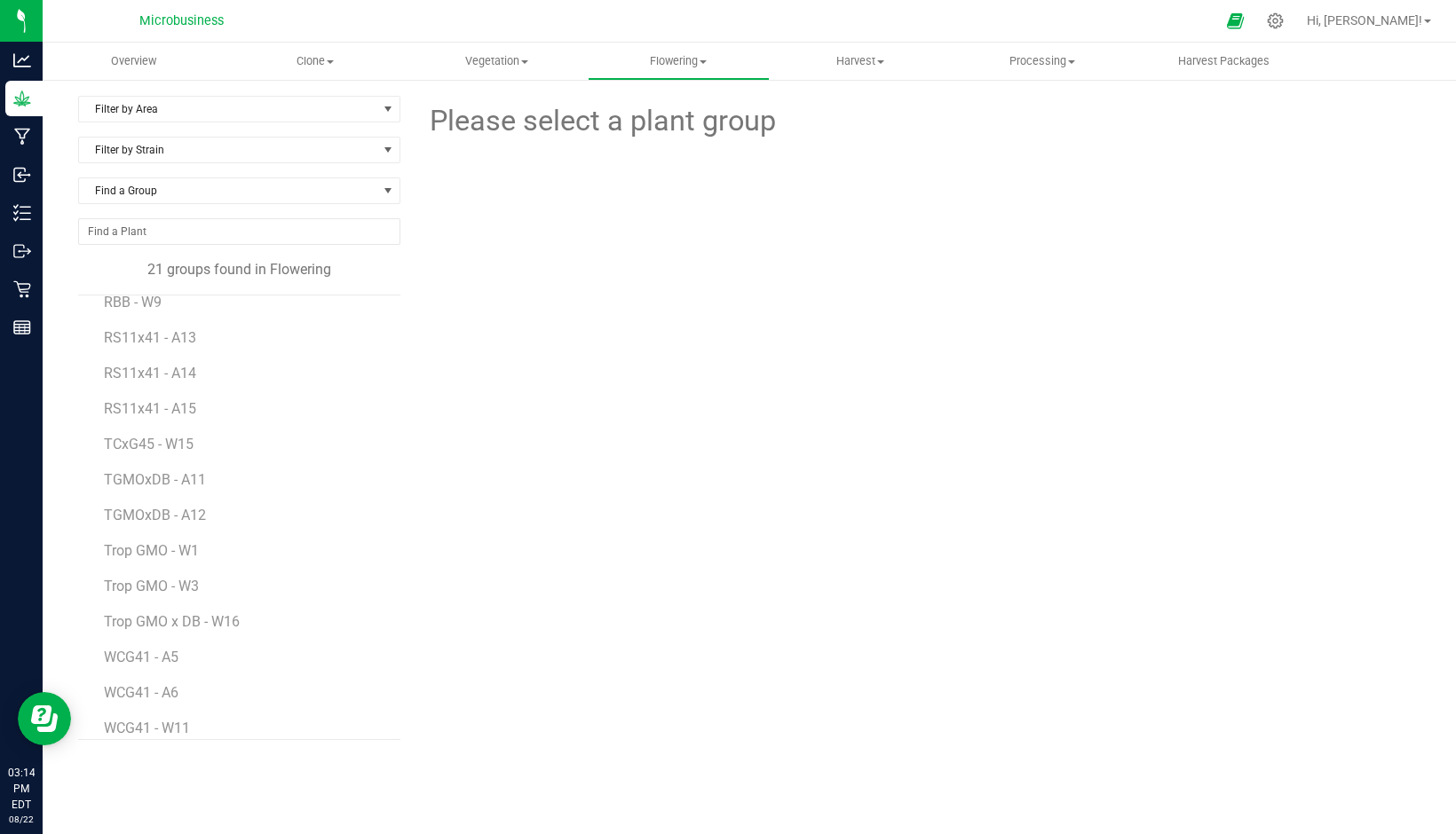
scroll to position [316, 0]
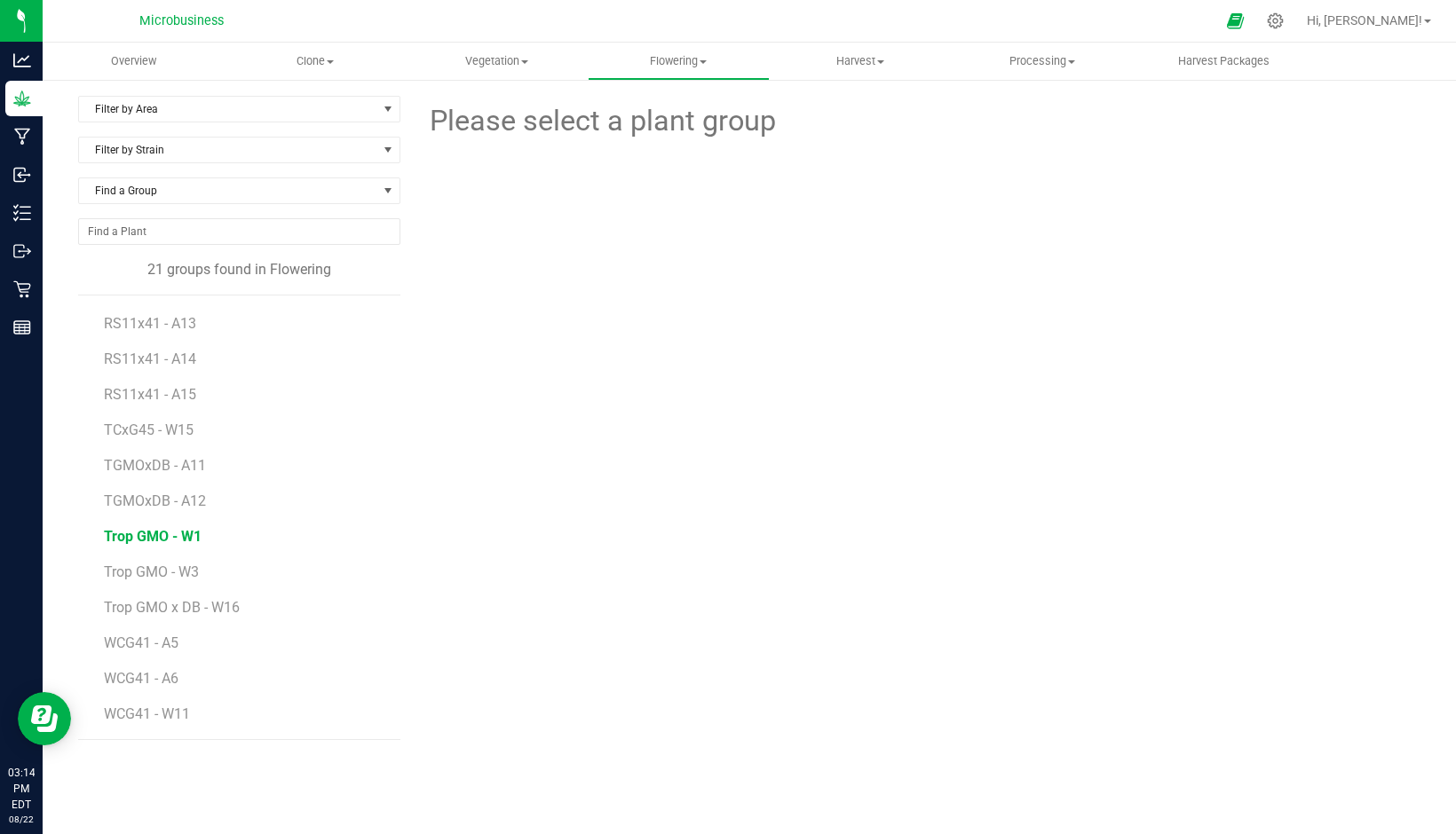
click at [183, 529] on span "Trop GMO - W1" at bounding box center [152, 536] width 98 height 16
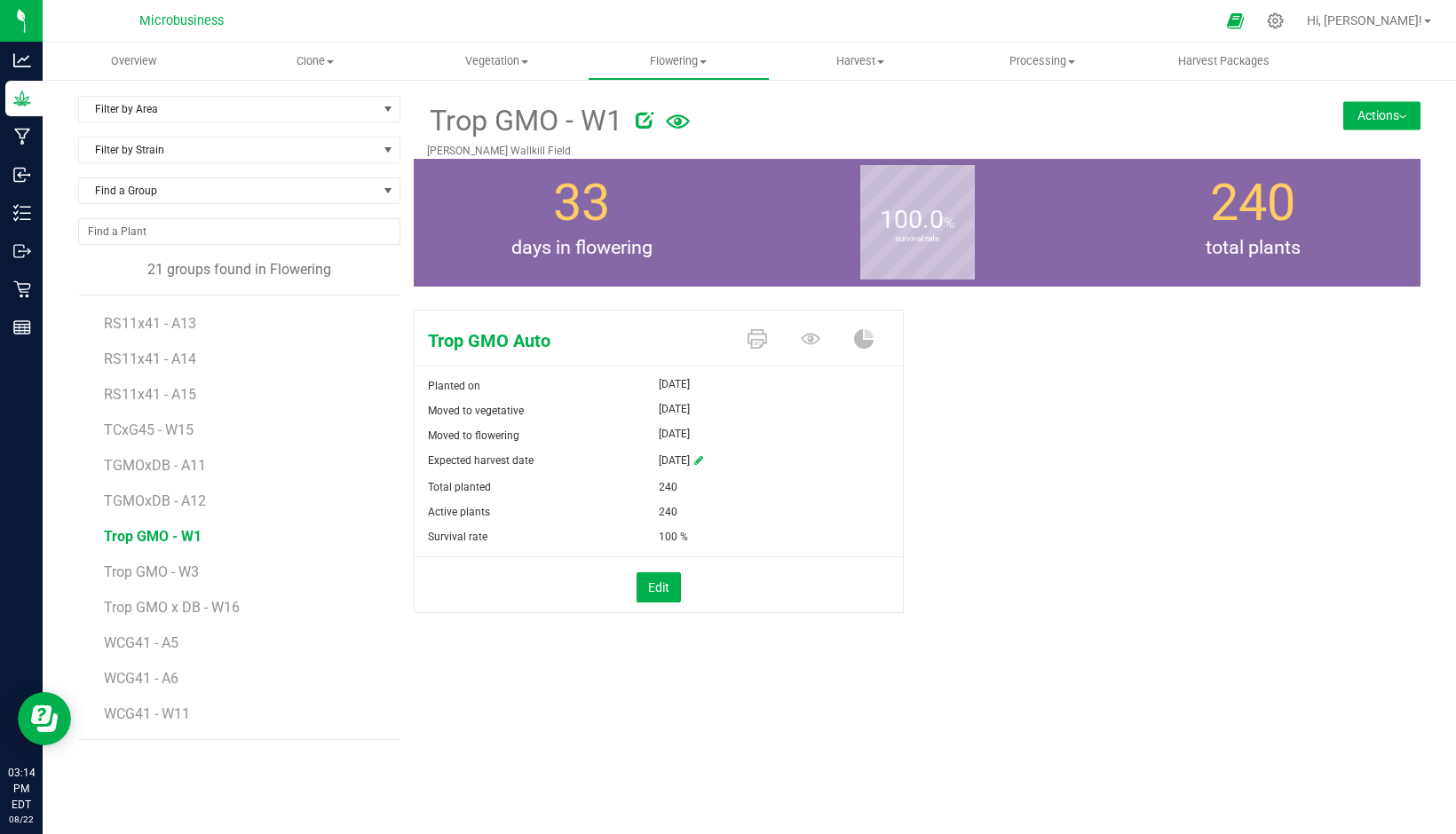
click at [1390, 114] on button "Actions" at bounding box center [1382, 114] width 78 height 28
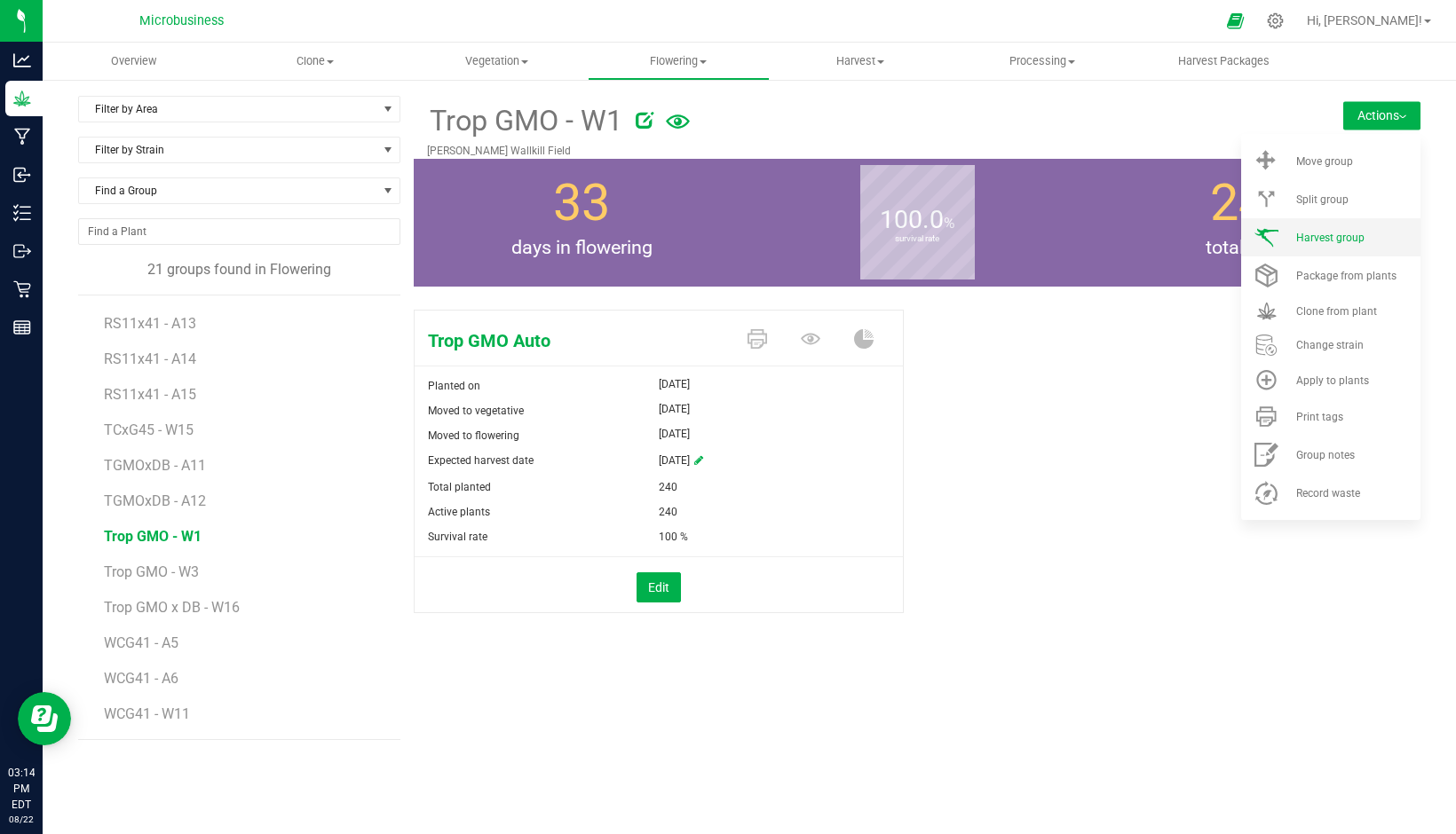
click at [1355, 230] on li "Harvest group" at bounding box center [1330, 237] width 179 height 38
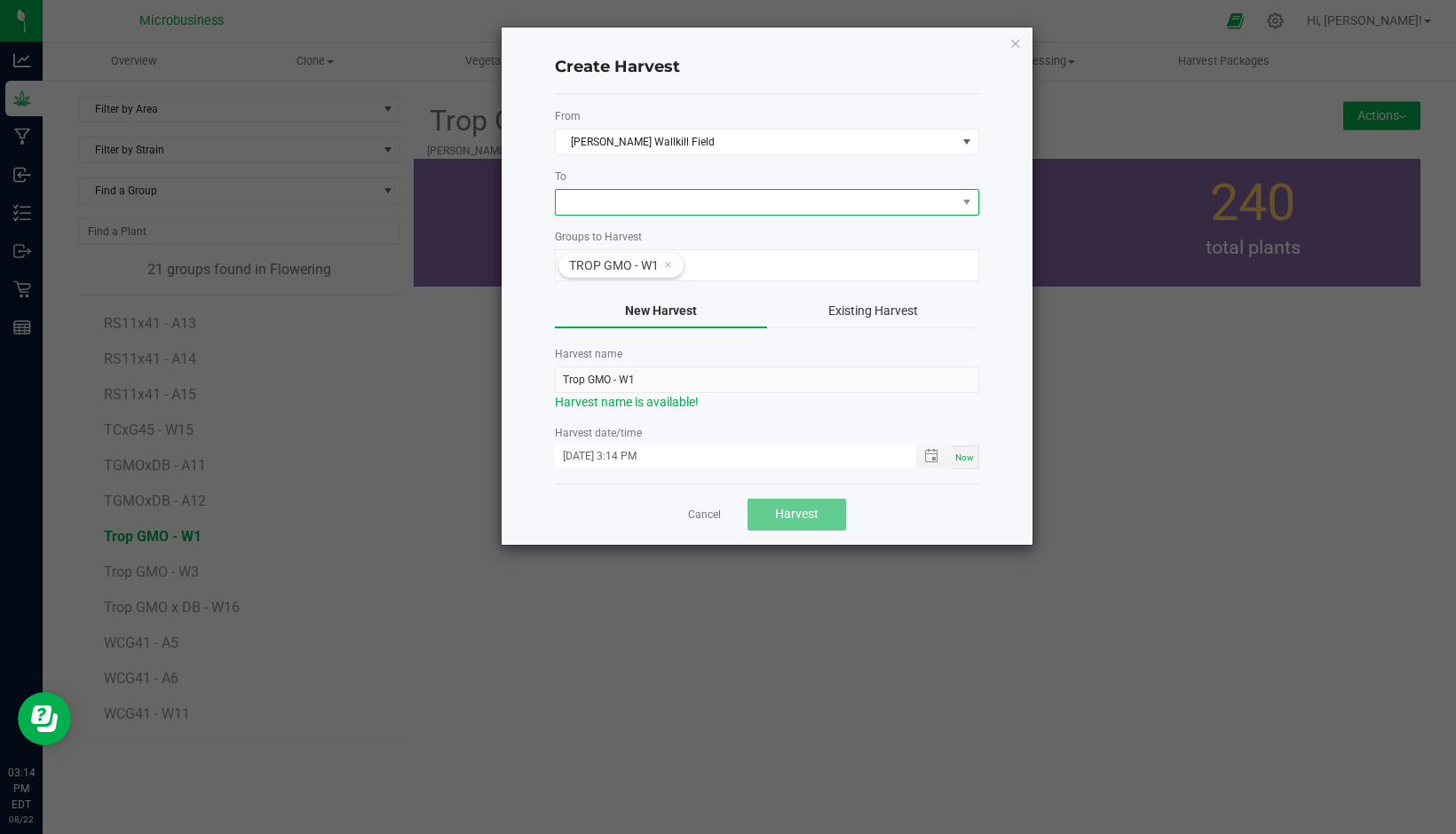
click at [693, 204] on span at bounding box center [756, 203] width 401 height 25
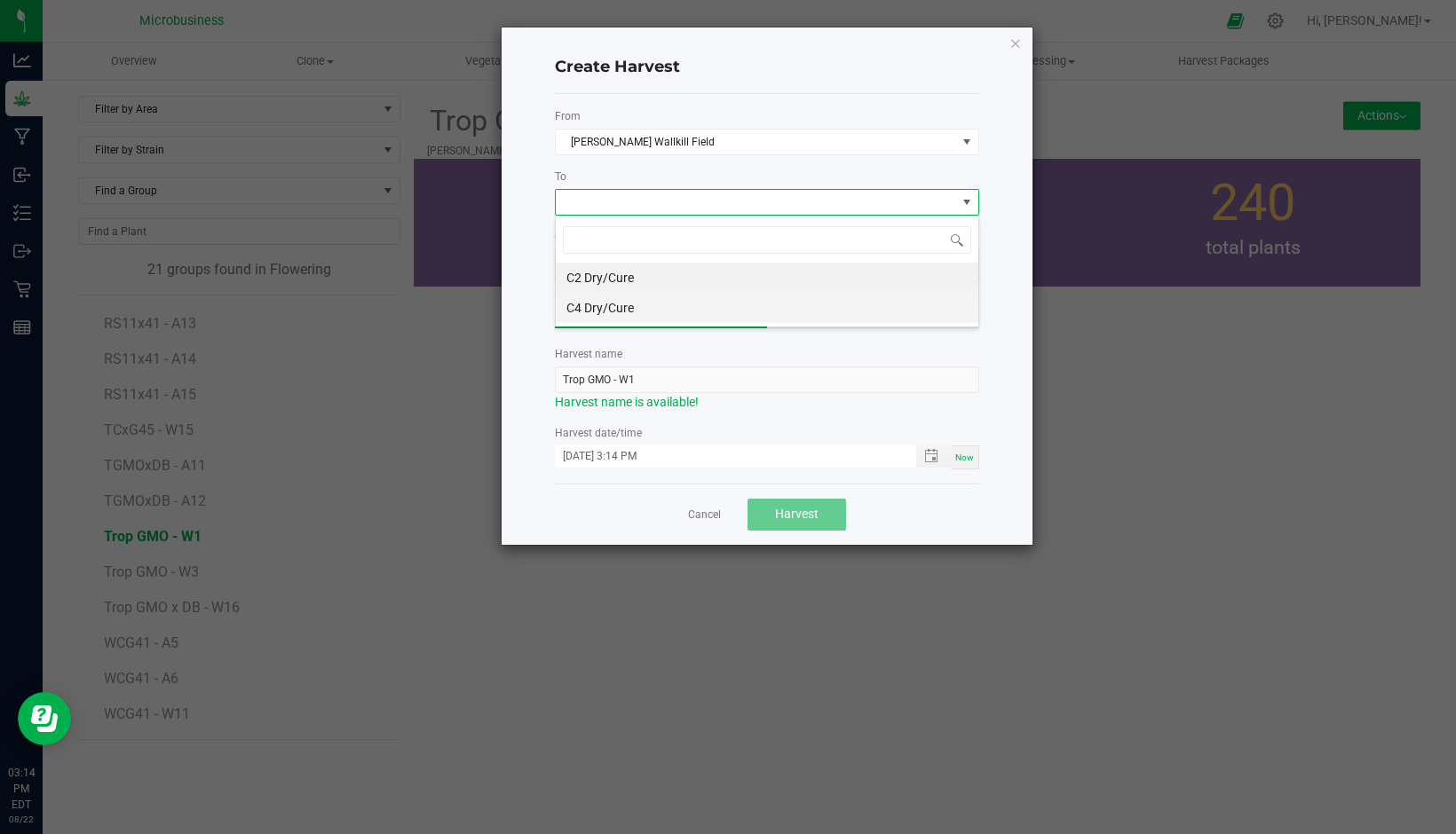
click at [619, 302] on li "C4 Dry/Cure" at bounding box center [767, 307] width 423 height 30
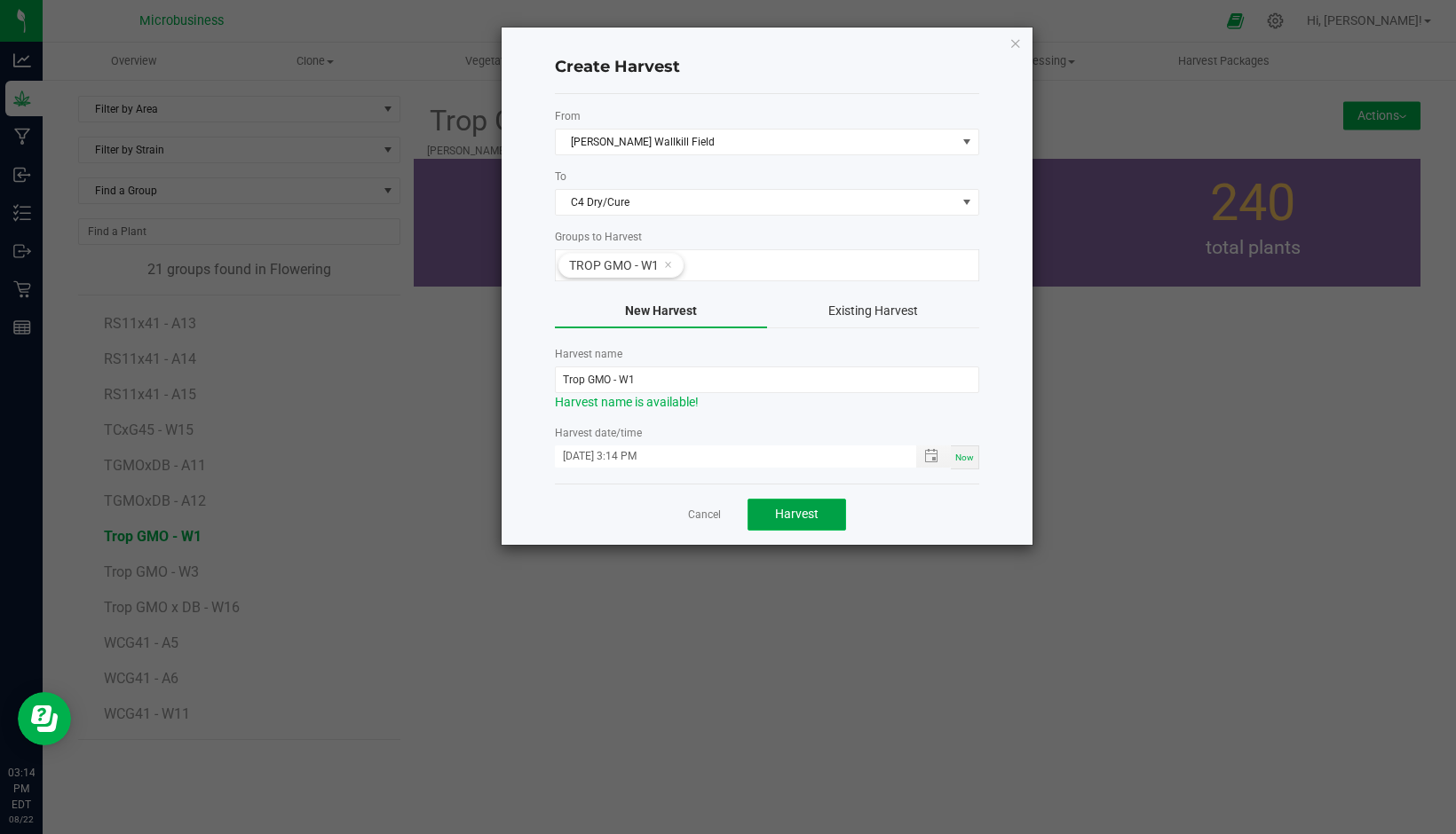
click at [773, 517] on button "Harvest" at bounding box center [797, 514] width 99 height 32
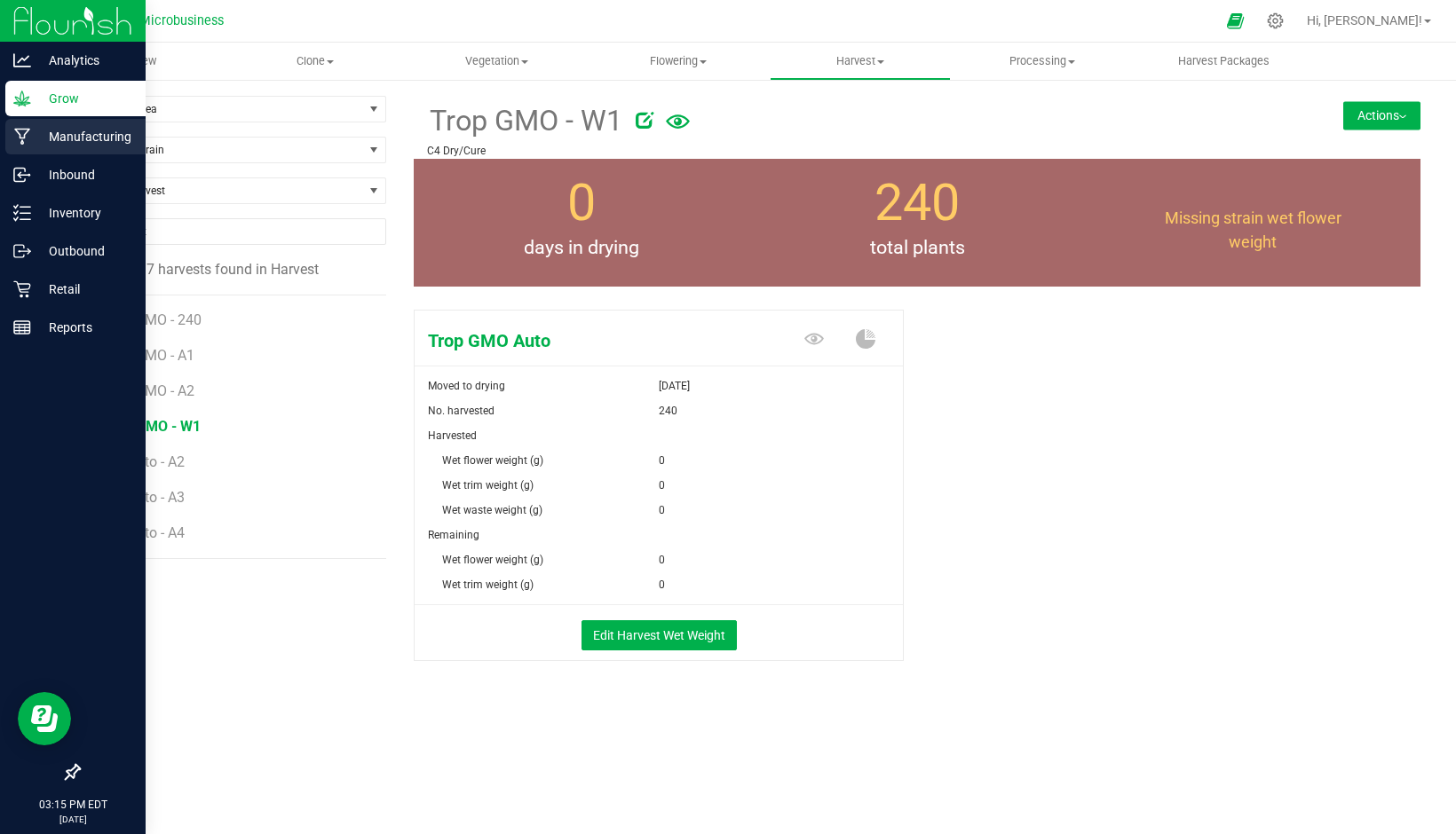
click at [72, 133] on p "Manufacturing" at bounding box center [84, 137] width 107 height 21
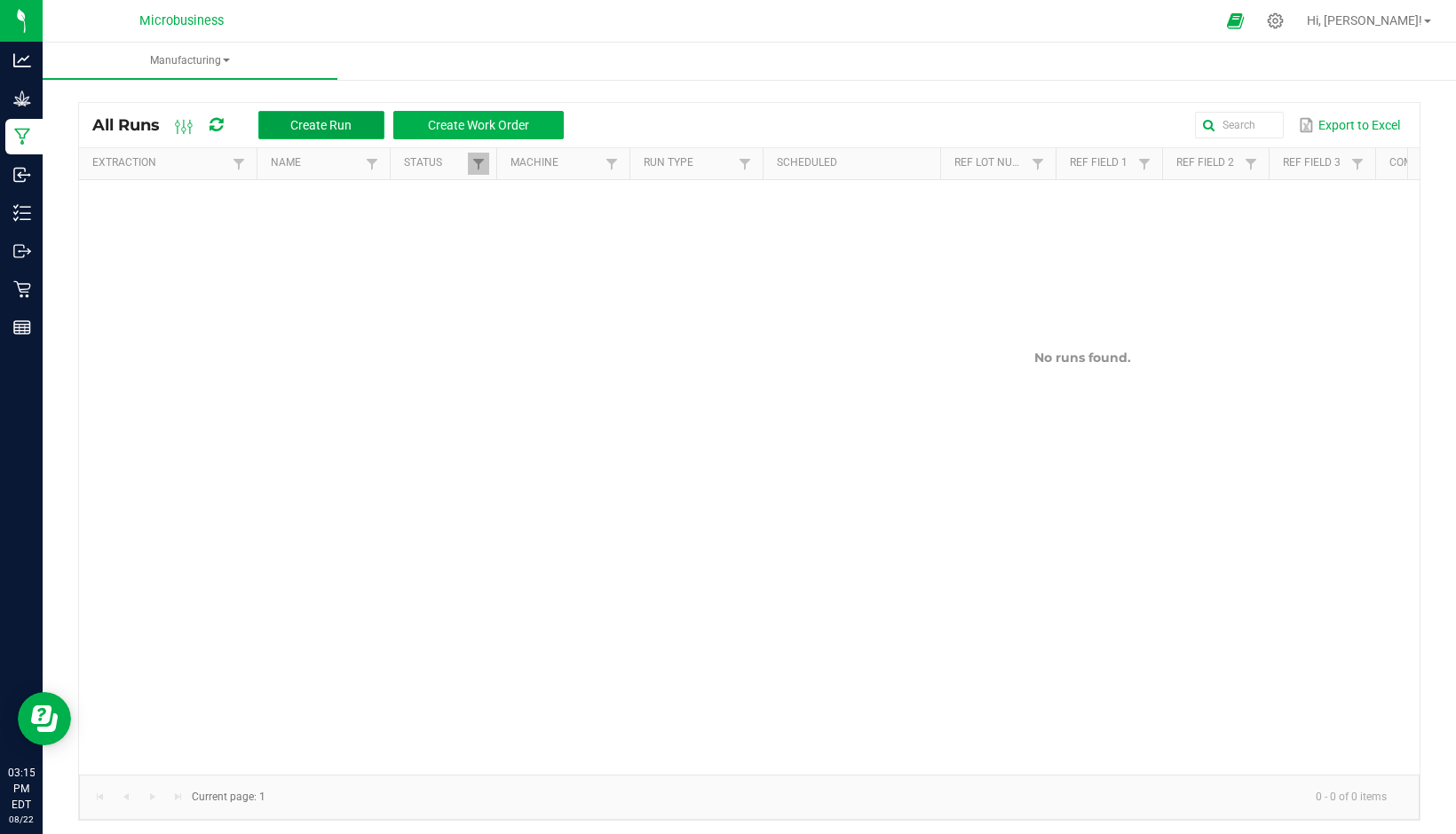
click at [290, 129] on button "Create Run" at bounding box center [321, 124] width 126 height 28
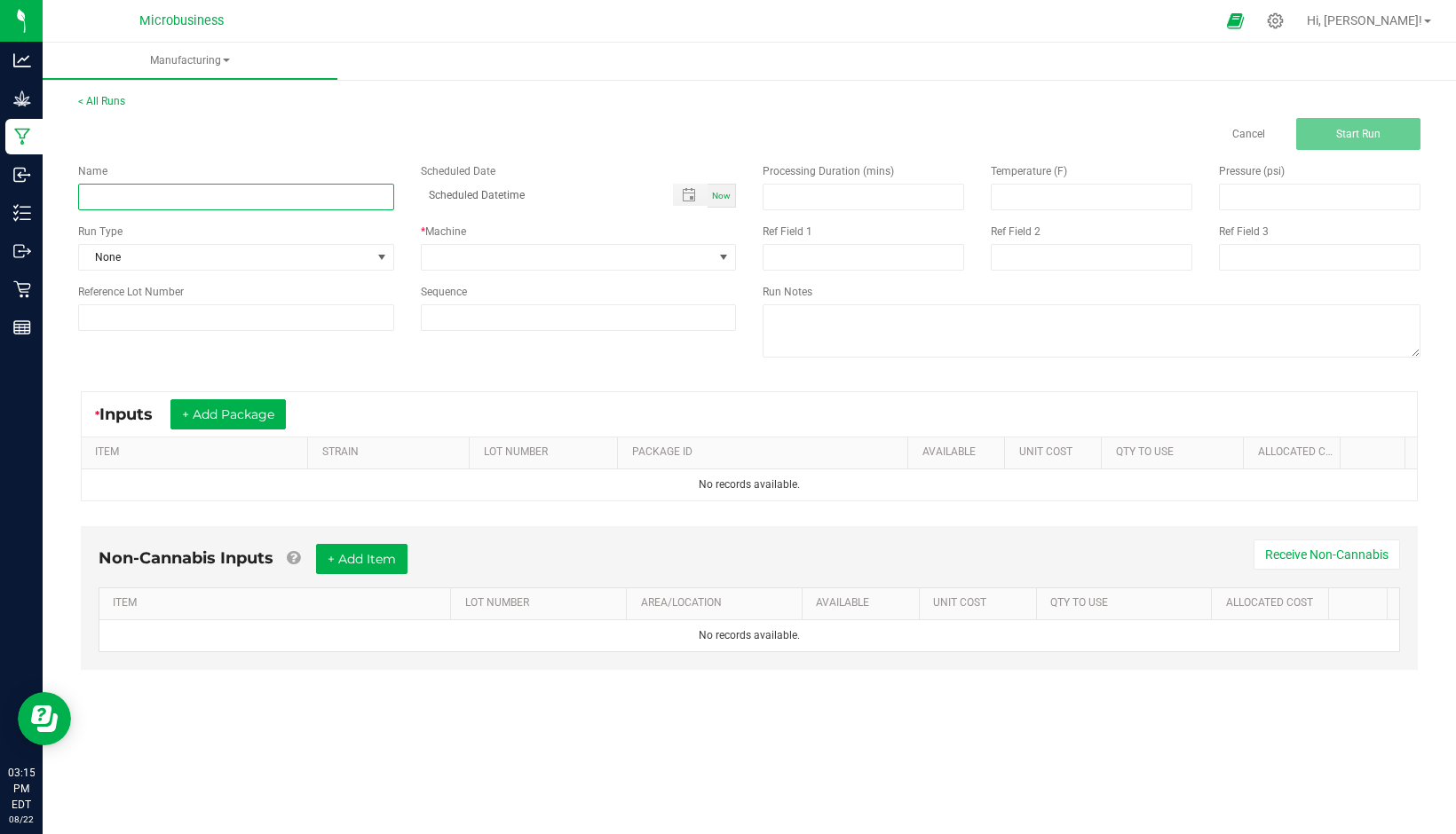
click at [296, 194] on input at bounding box center [237, 196] width 316 height 26
drag, startPoint x: 142, startPoint y: 200, endPoint x: 68, endPoint y: 191, distance: 74.5
click at [68, 191] on div "Name OB trim" at bounding box center [236, 186] width 342 height 48
type input "OB trim"
click at [321, 254] on span "None" at bounding box center [224, 258] width 292 height 25
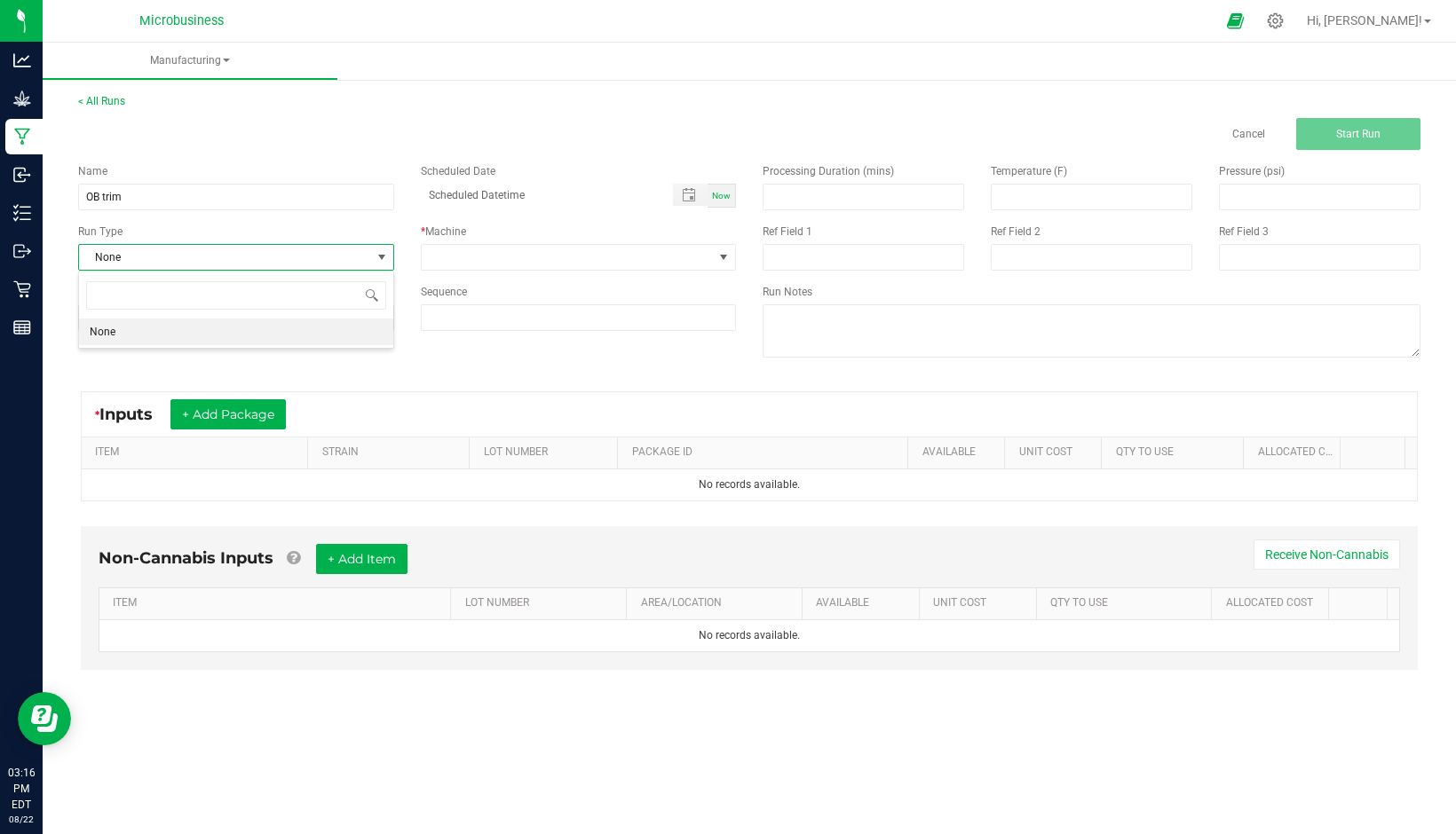
scroll to position [26, 315]
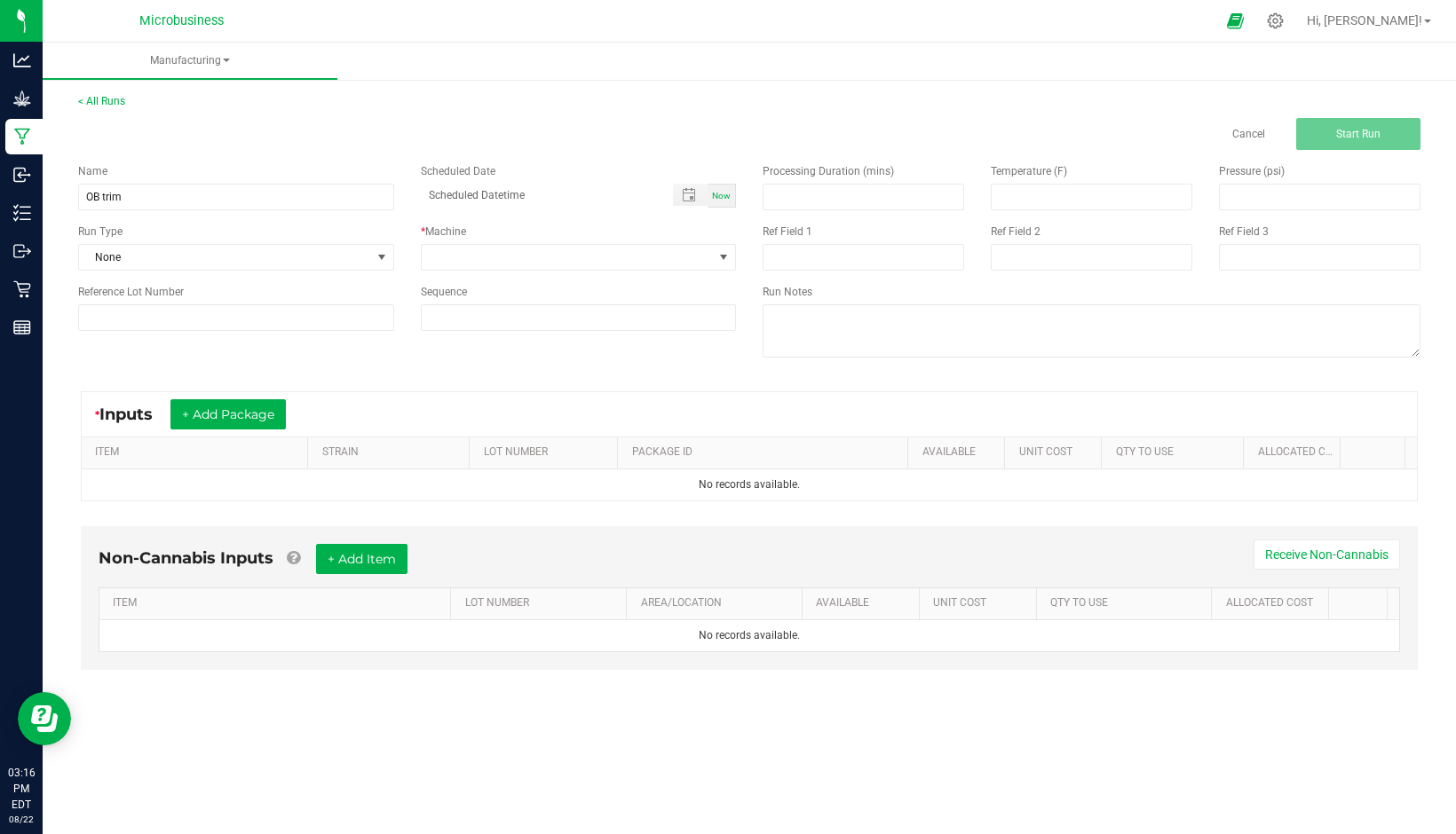
click at [585, 349] on div "Name OB trim Scheduled Date Now Run Type None * Machine Reference Lot Number Se…" at bounding box center [749, 263] width 1369 height 225
click at [525, 258] on span "NO DATA FOUND" at bounding box center [567, 258] width 292 height 25
click at [1284, 23] on icon at bounding box center [1275, 20] width 18 height 18
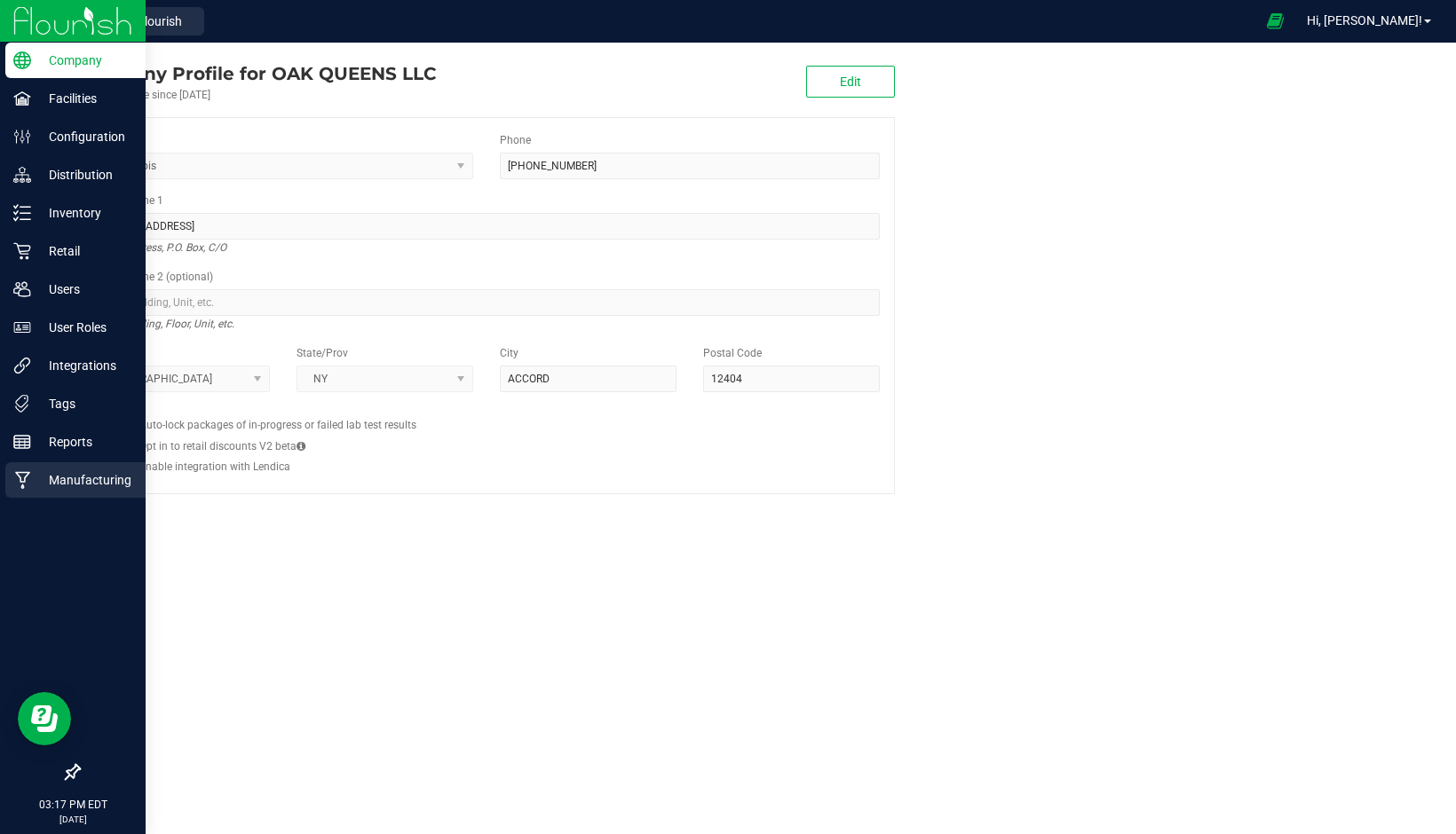
click at [101, 478] on p "Manufacturing" at bounding box center [84, 480] width 107 height 21
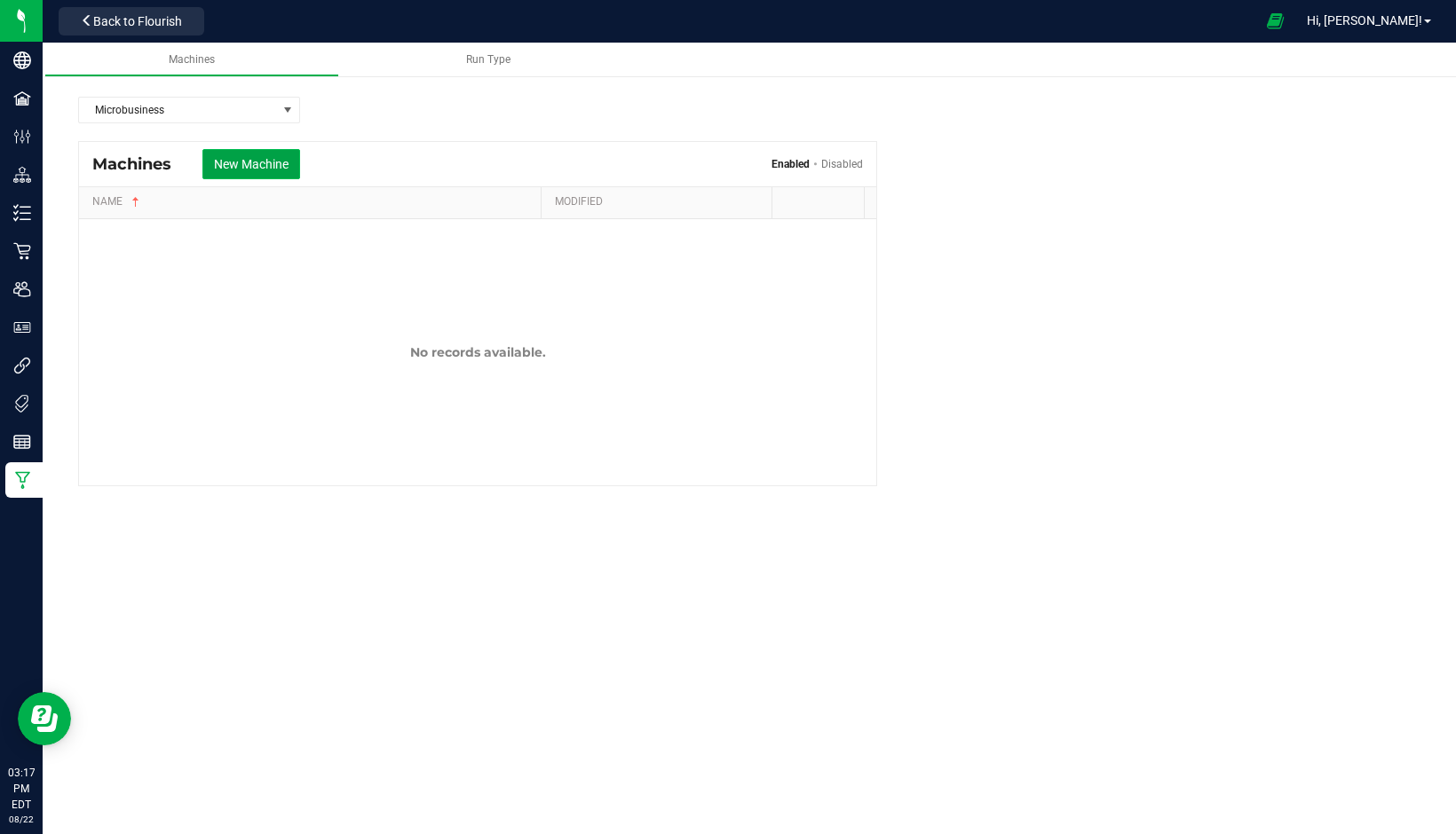
click at [240, 155] on button "New Machine" at bounding box center [251, 164] width 98 height 30
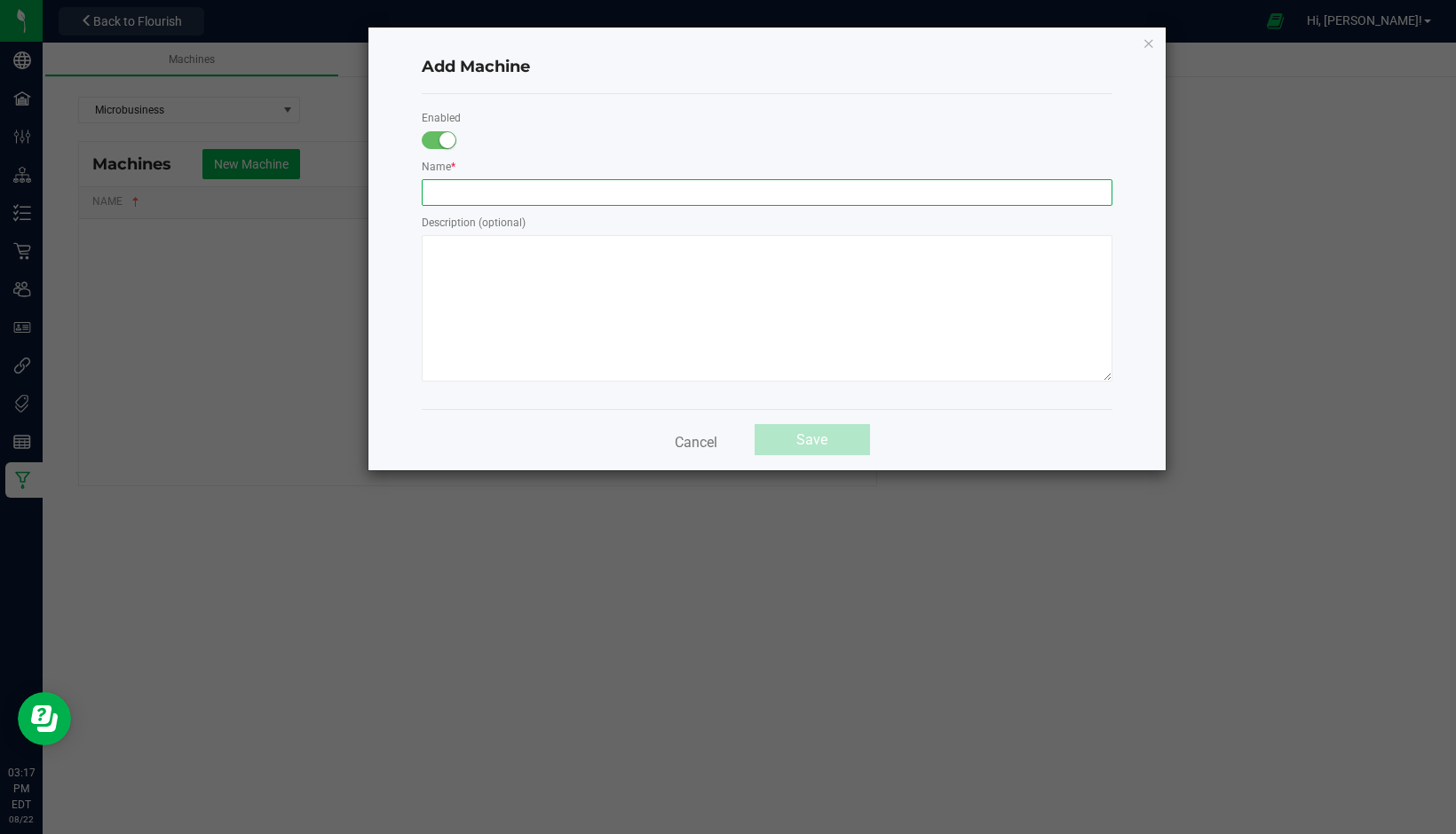
click at [504, 187] on input "text" at bounding box center [767, 192] width 691 height 26
type input "Mobius Trimmer"
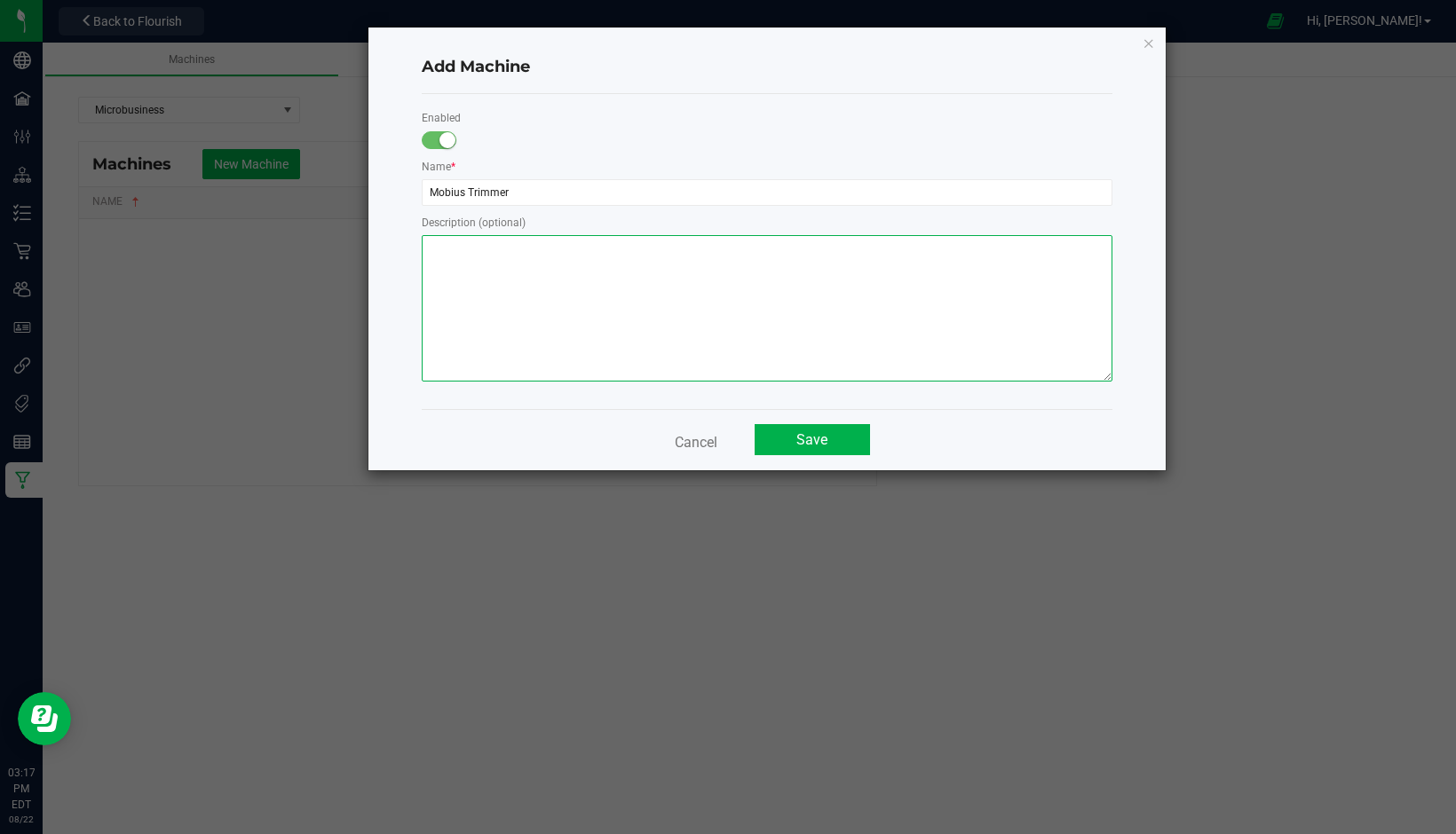
click at [526, 284] on textarea at bounding box center [767, 308] width 691 height 146
click at [811, 448] on button "Save" at bounding box center [812, 439] width 115 height 31
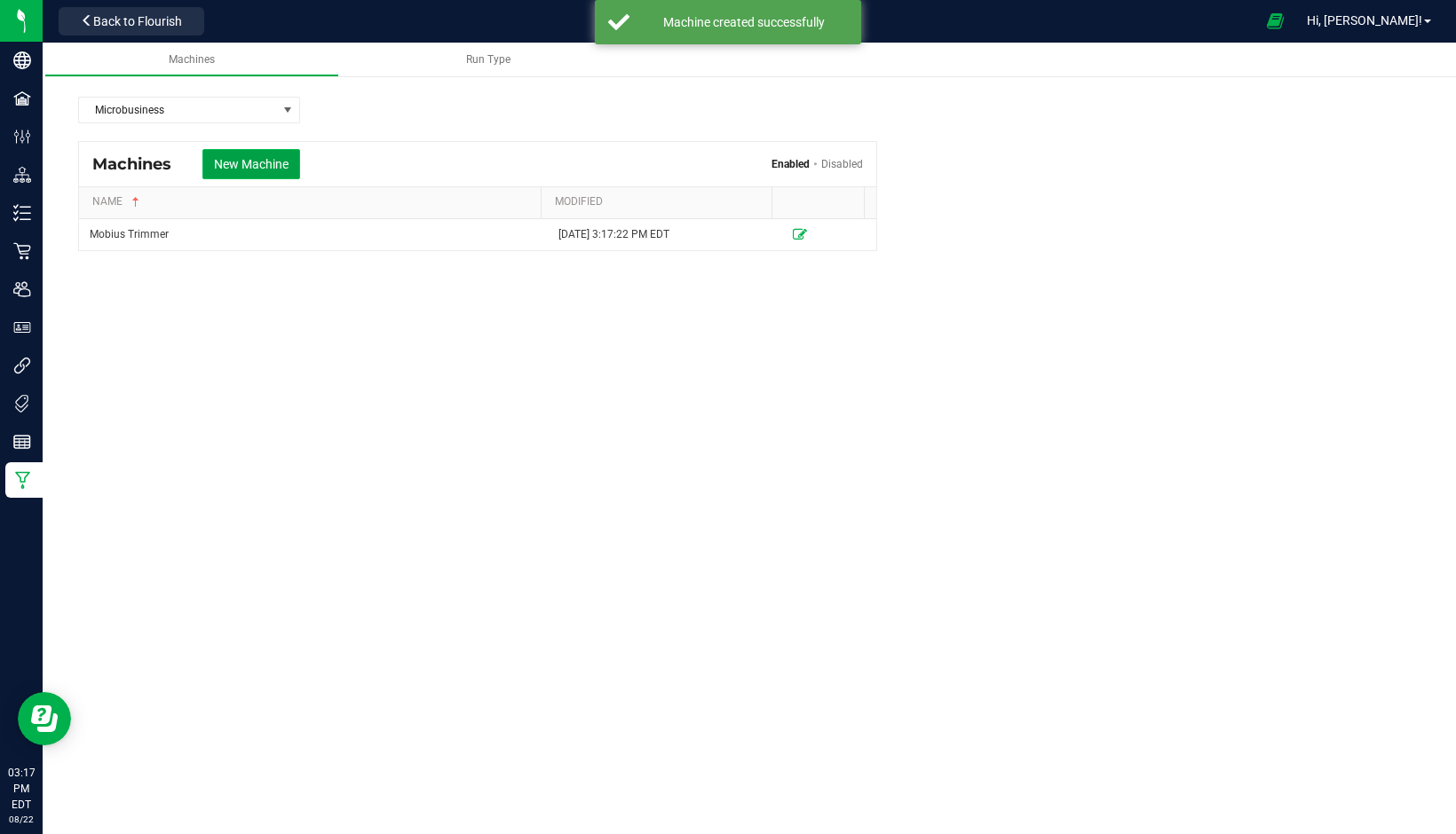
click at [256, 177] on button "New Machine" at bounding box center [251, 164] width 98 height 30
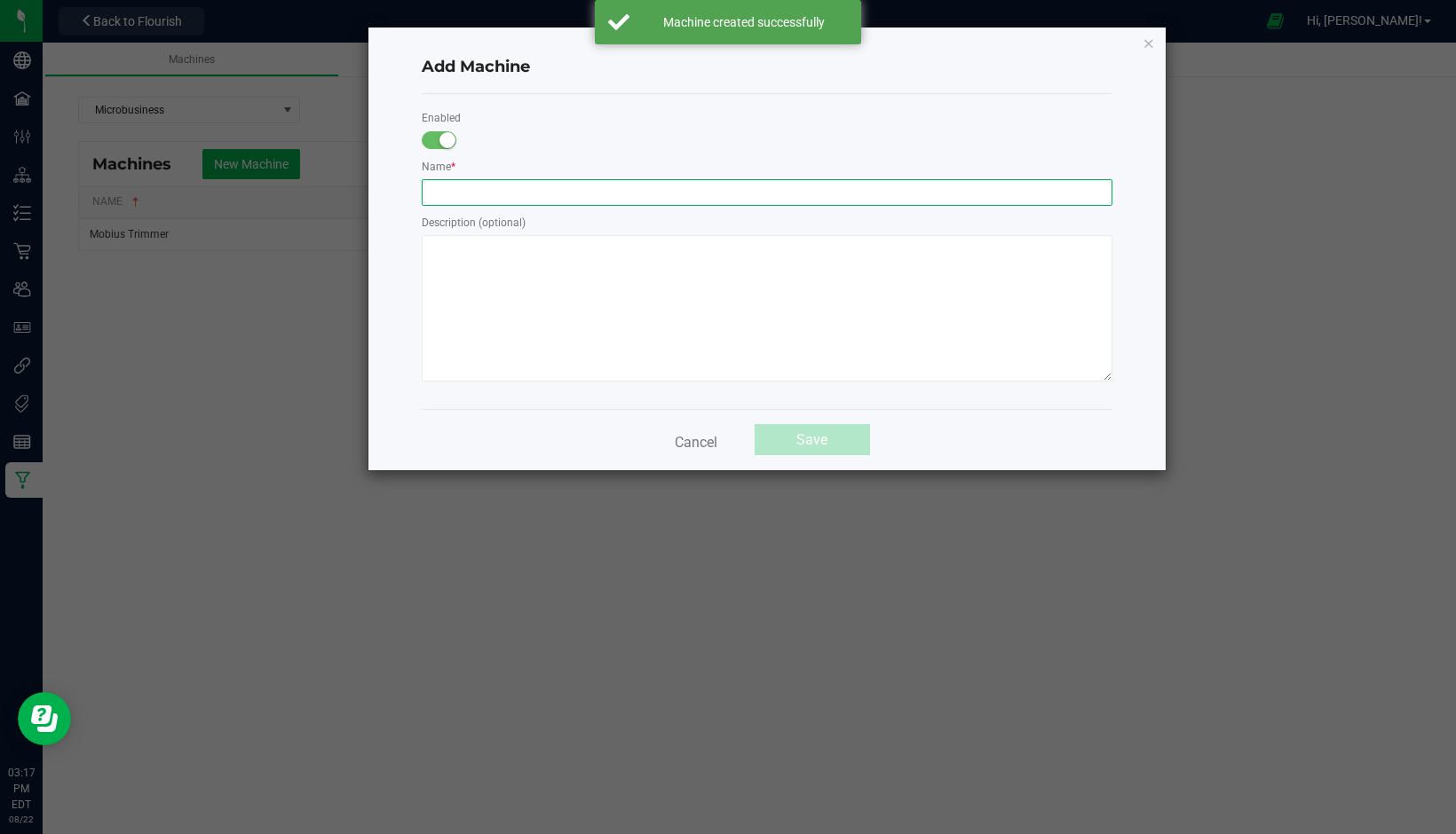
click at [455, 191] on input "text" at bounding box center [767, 192] width 691 height 26
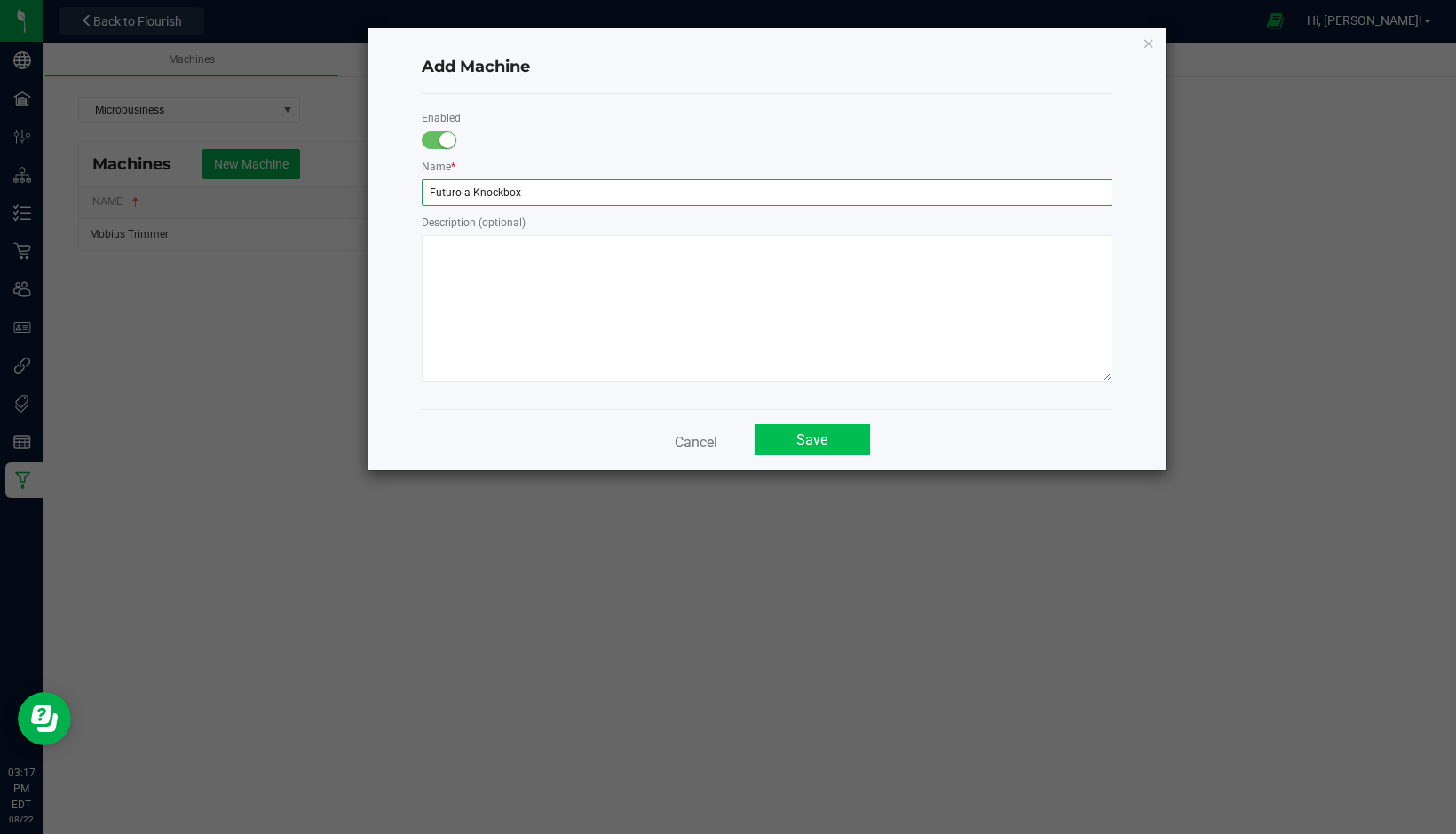
type input "Futurola Knockbox"
click at [804, 433] on button "Save" at bounding box center [812, 439] width 115 height 31
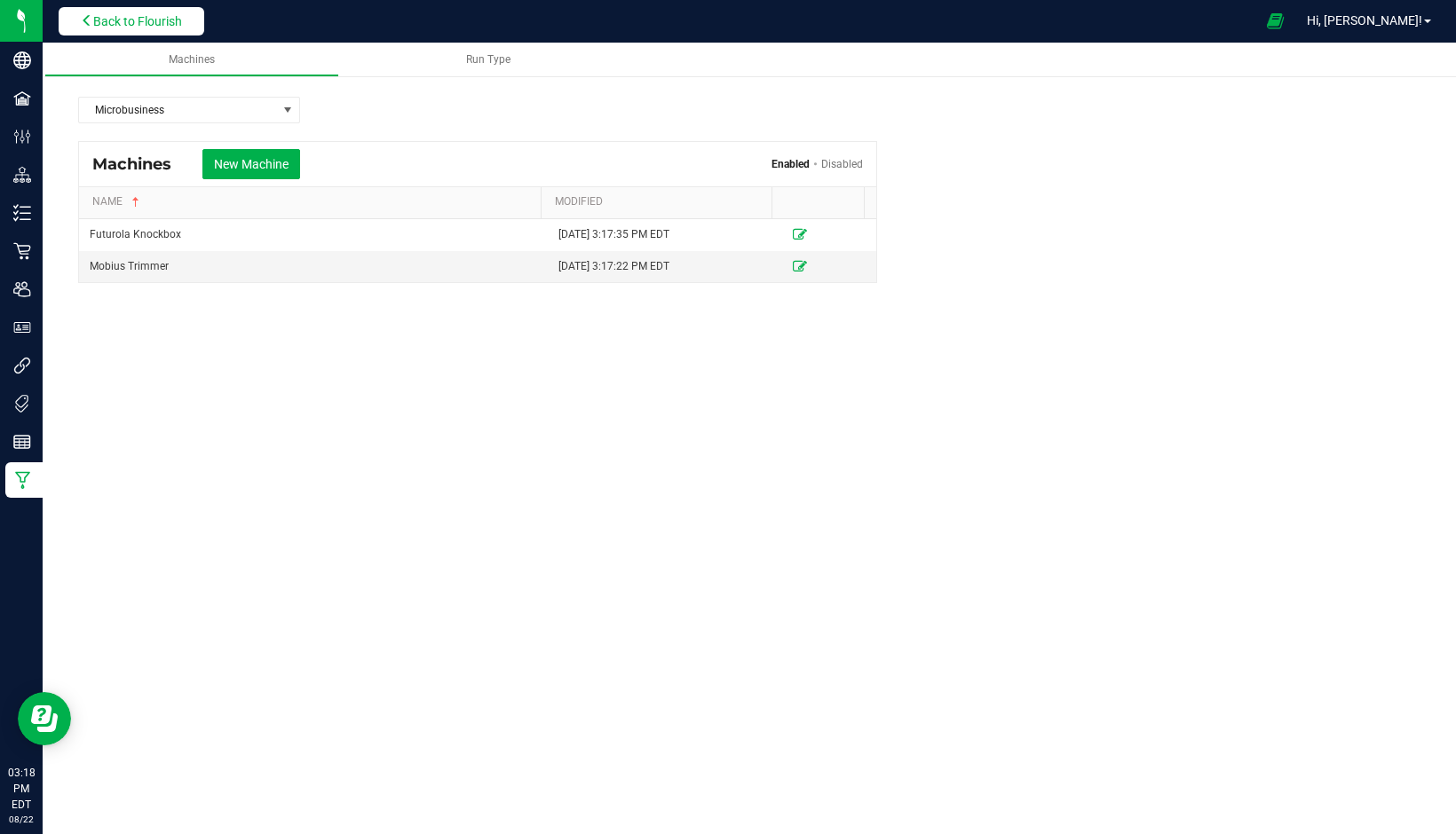
click at [142, 23] on span "Back to Flourish" at bounding box center [138, 21] width 89 height 15
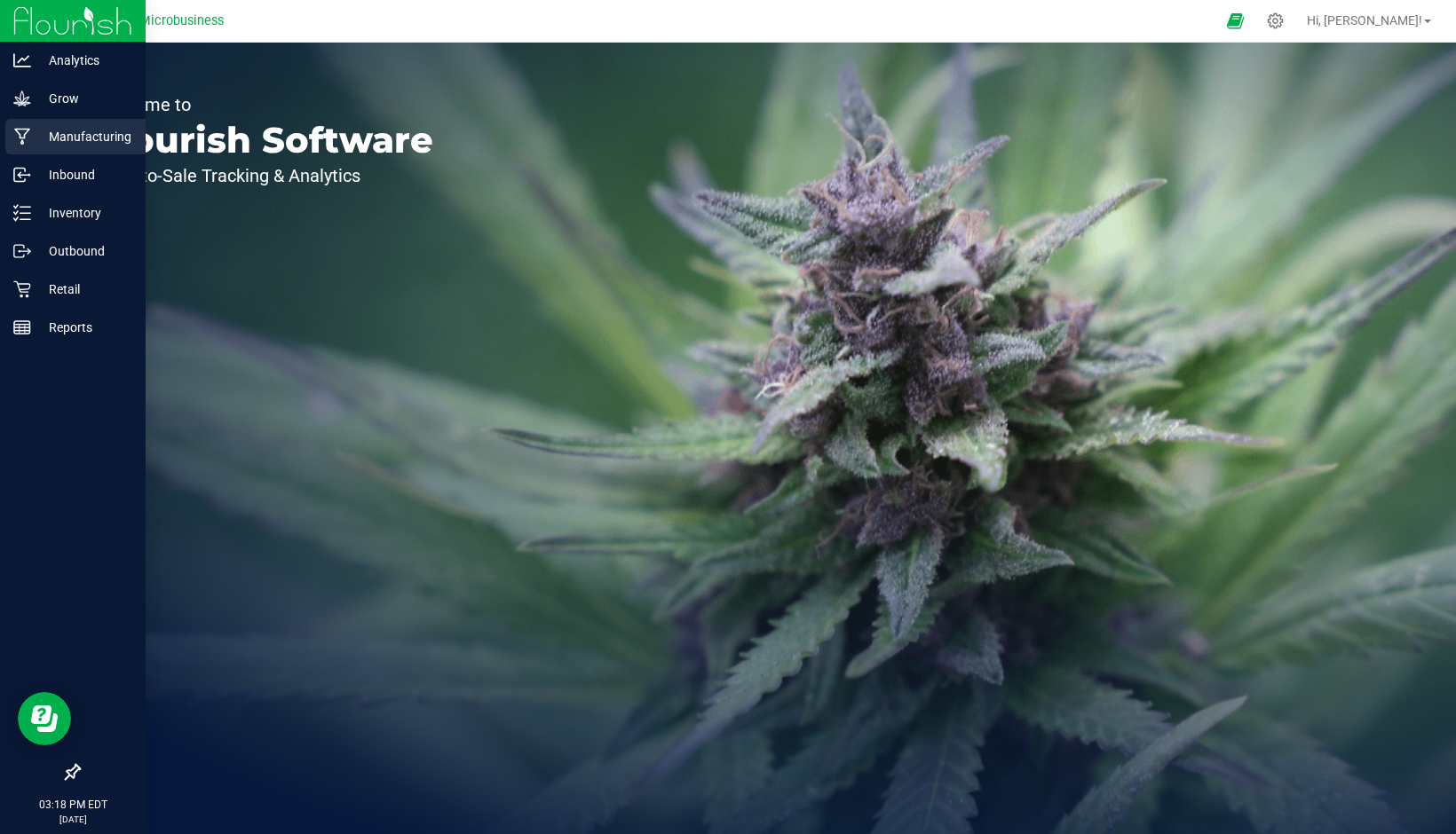
click at [57, 140] on p "Manufacturing" at bounding box center [84, 137] width 107 height 21
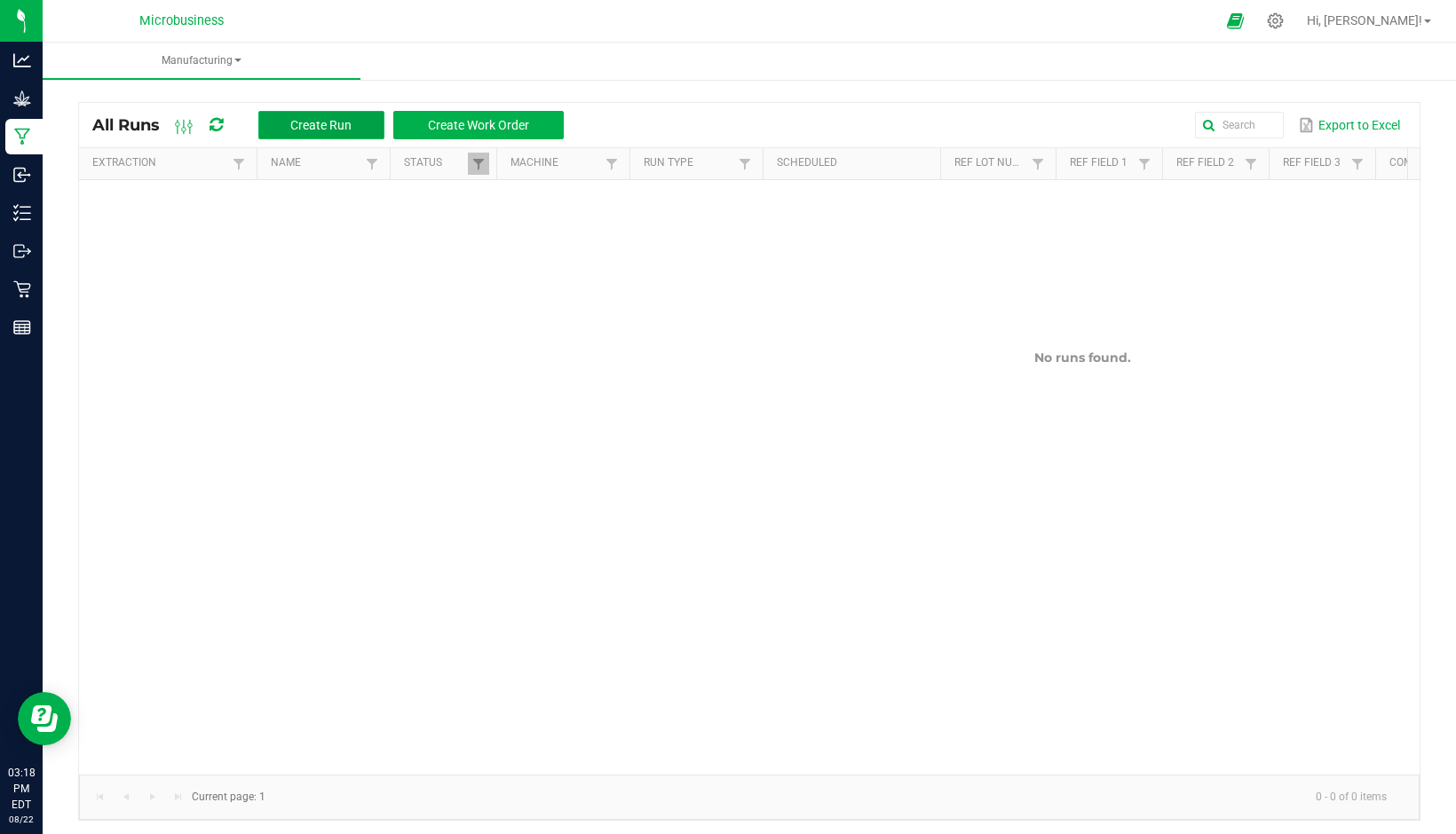
click at [304, 123] on span "Create Run" at bounding box center [320, 125] width 61 height 15
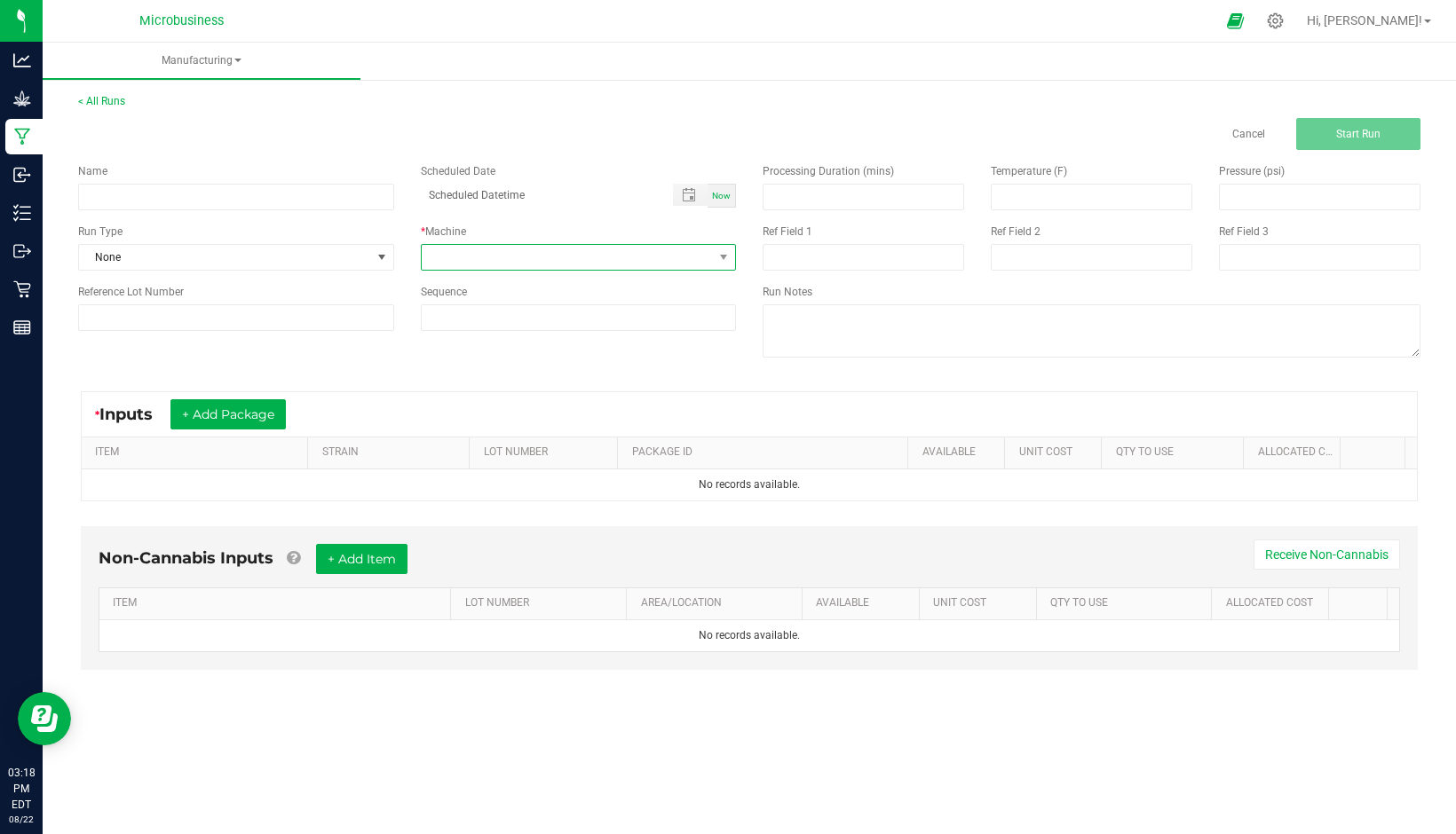
click at [487, 264] on span at bounding box center [567, 258] width 292 height 25
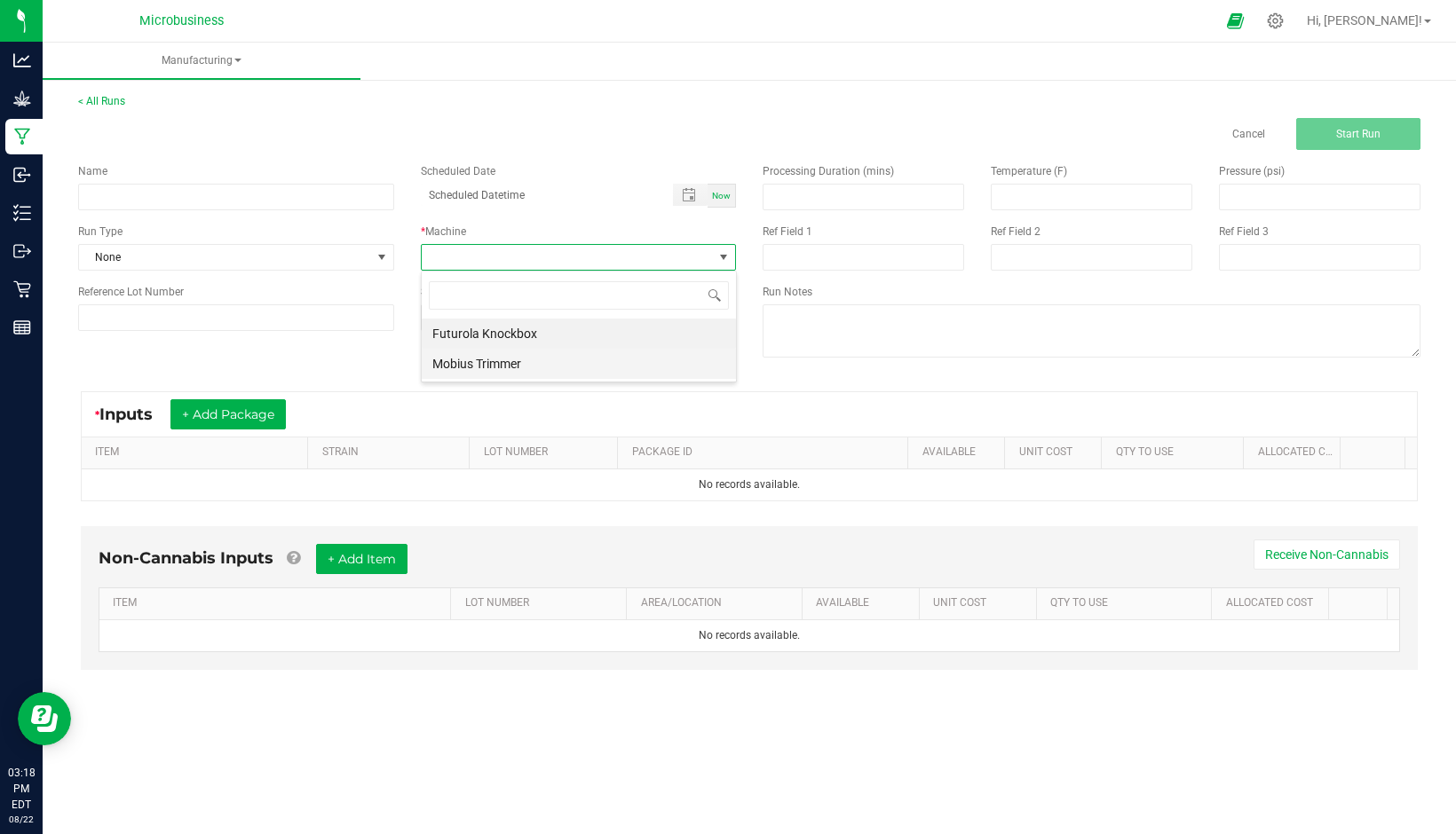
click at [497, 367] on li "Mobius Trimmer" at bounding box center [579, 364] width 314 height 30
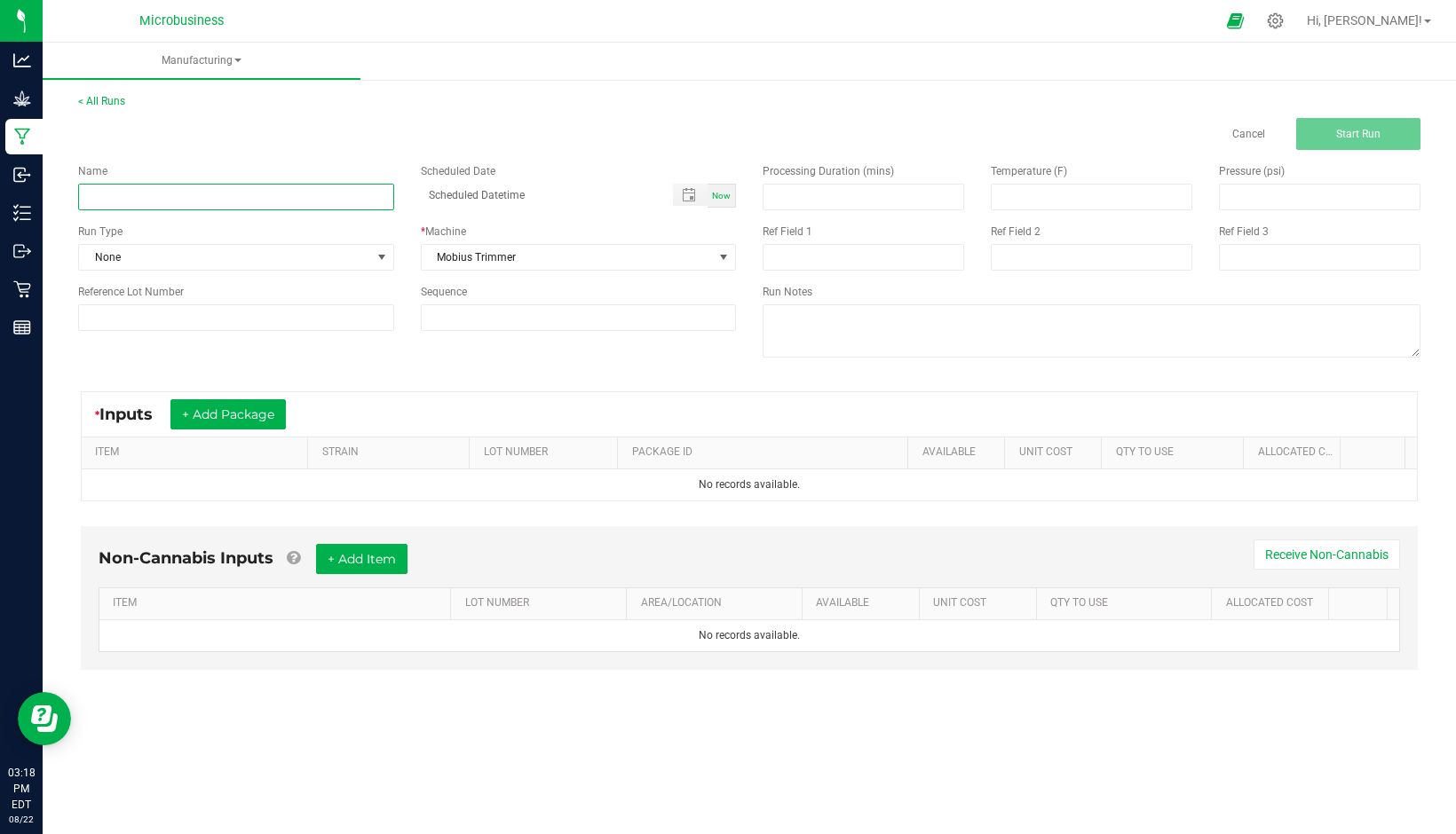
click at [276, 194] on input at bounding box center [237, 196] width 316 height 26
type input "OB Trim"
click at [223, 413] on button "+ Add Package" at bounding box center [228, 414] width 115 height 30
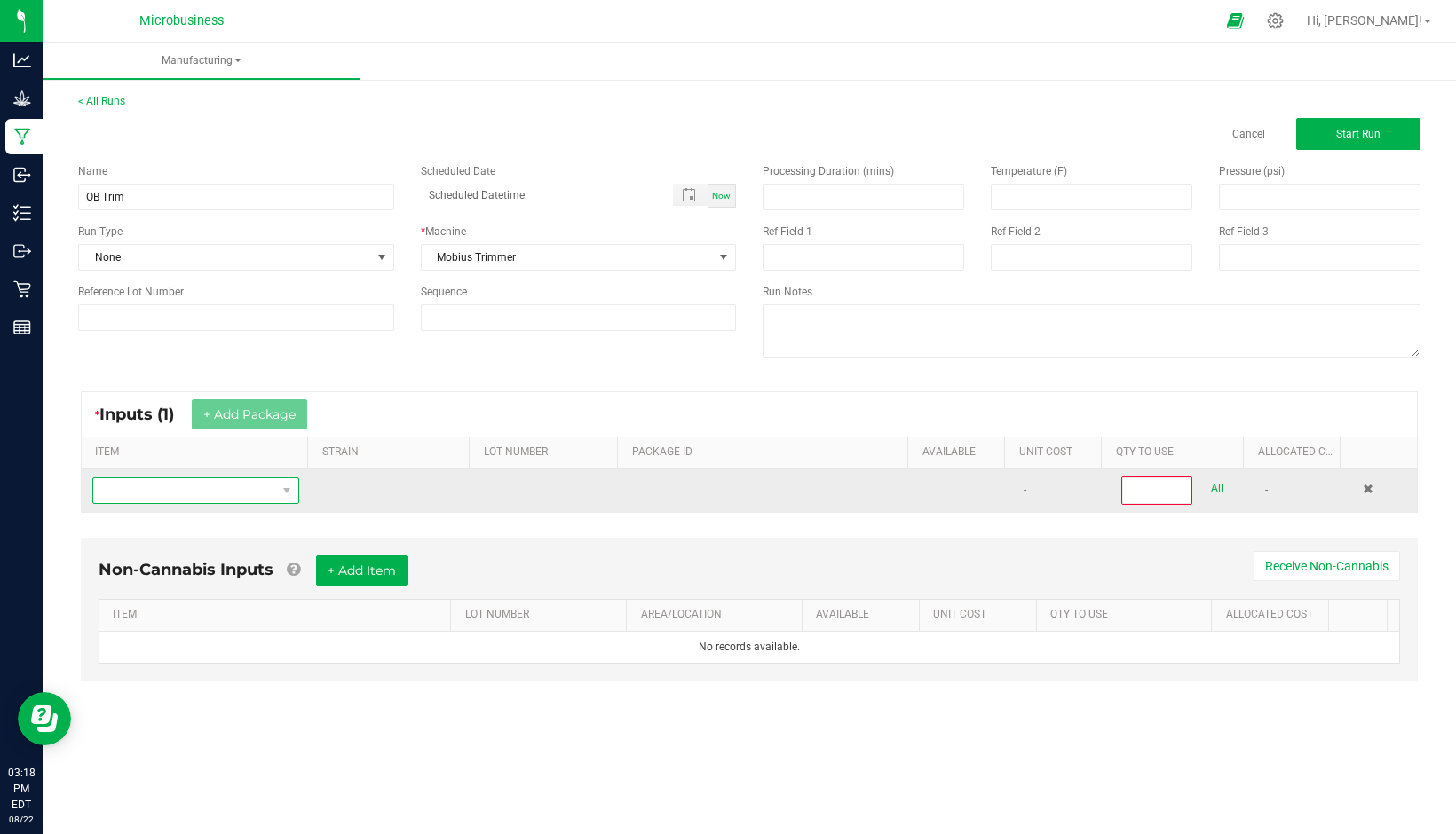
click at [218, 497] on span "NO DATA FOUND" at bounding box center [184, 491] width 183 height 25
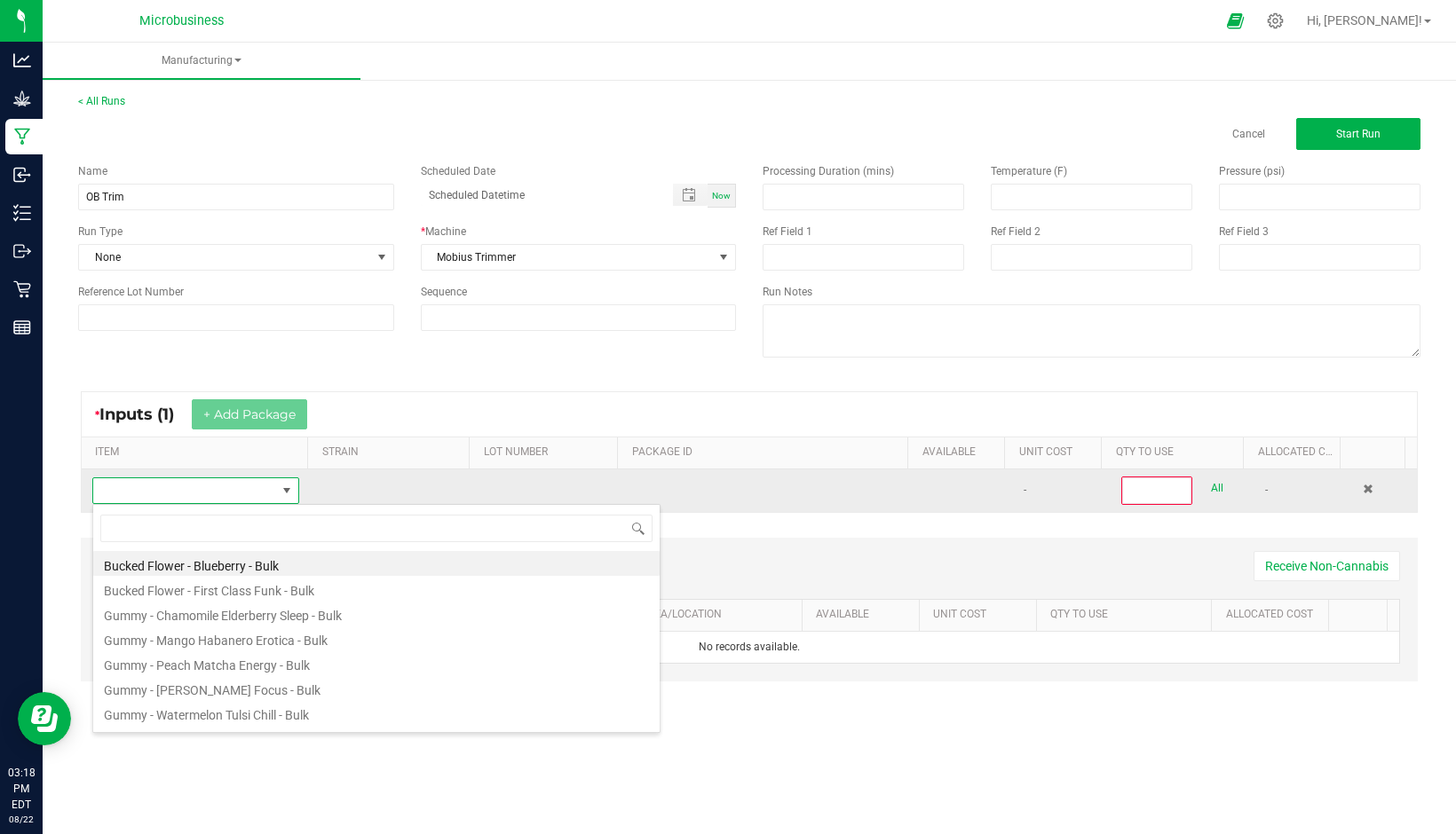
scroll to position [26, 202]
type input "h"
type input "orange bud"
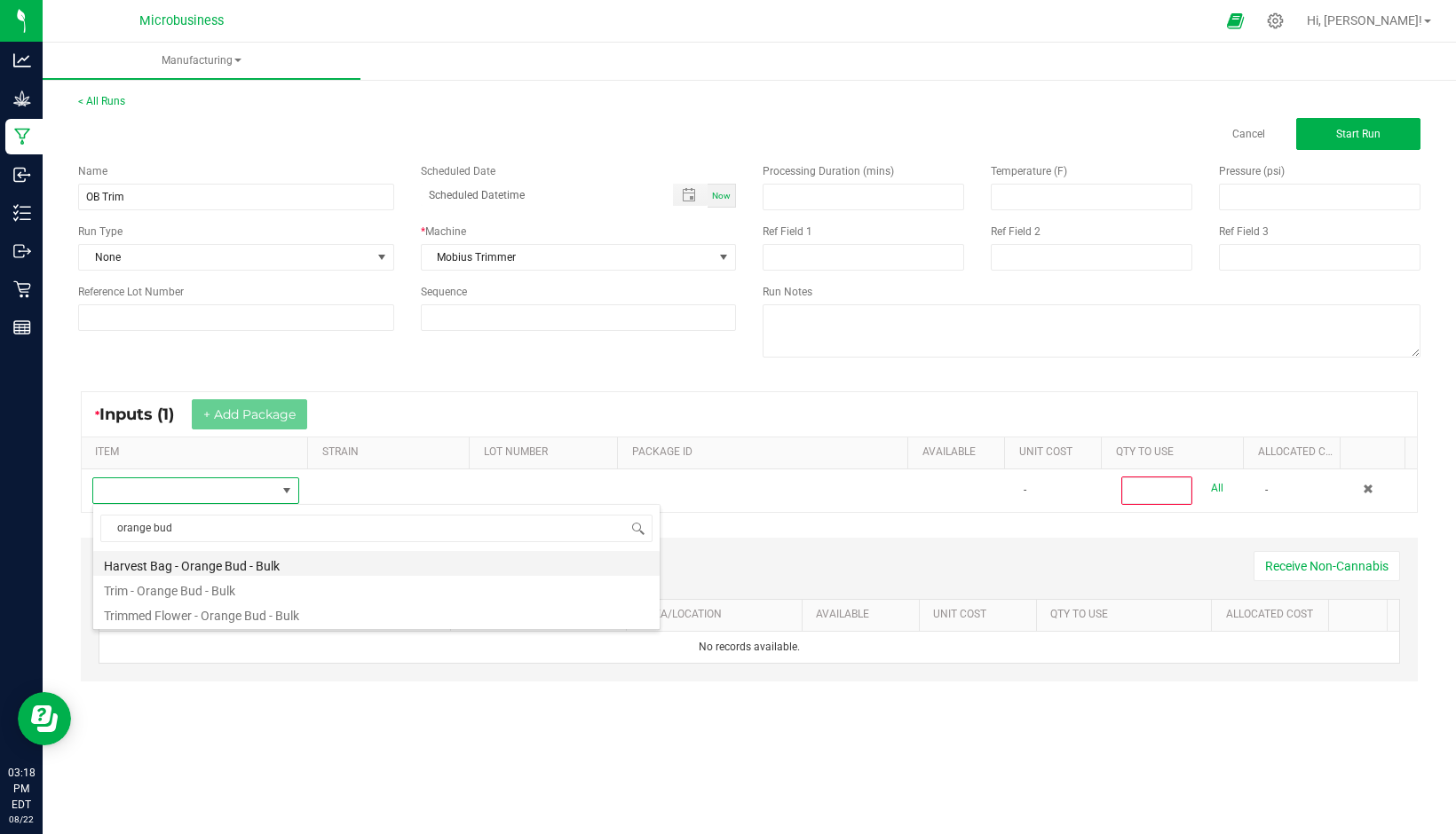
click at [231, 566] on li "Harvest Bag - Orange Bud - Bulk" at bounding box center [376, 563] width 566 height 25
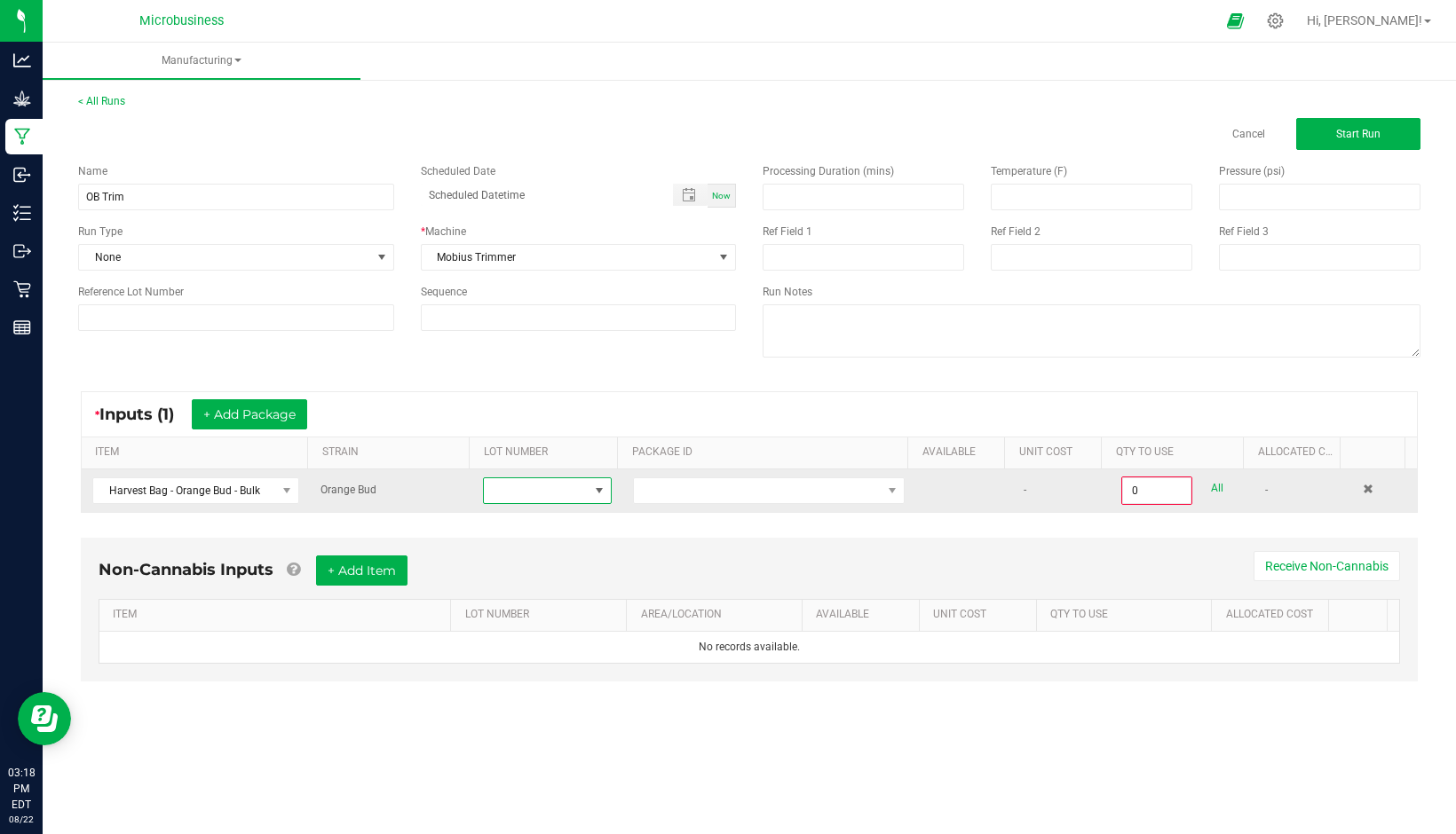
click at [520, 498] on span at bounding box center [536, 491] width 105 height 25
click at [706, 477] on span at bounding box center [769, 490] width 272 height 26
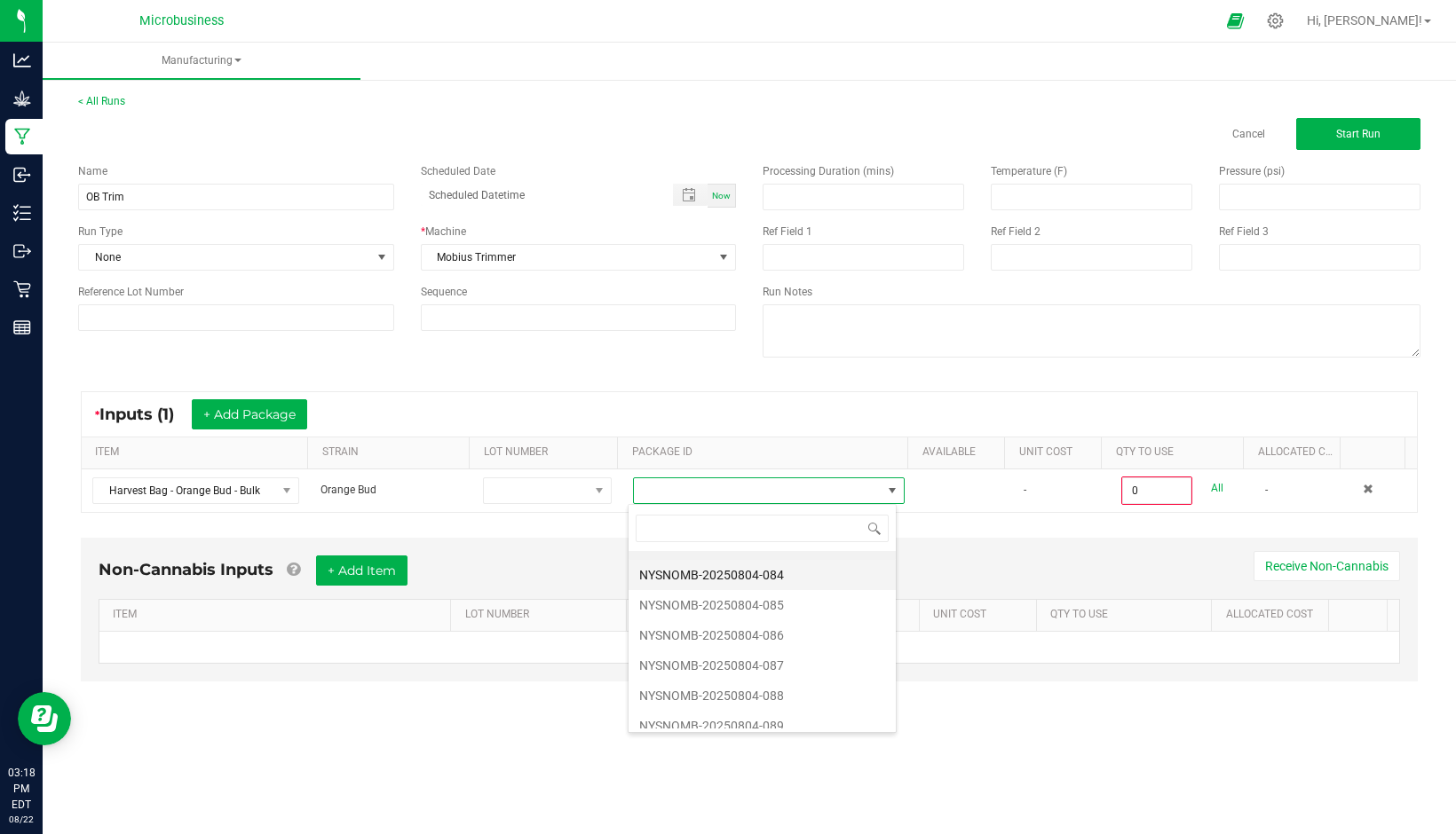
scroll to position [34, 0]
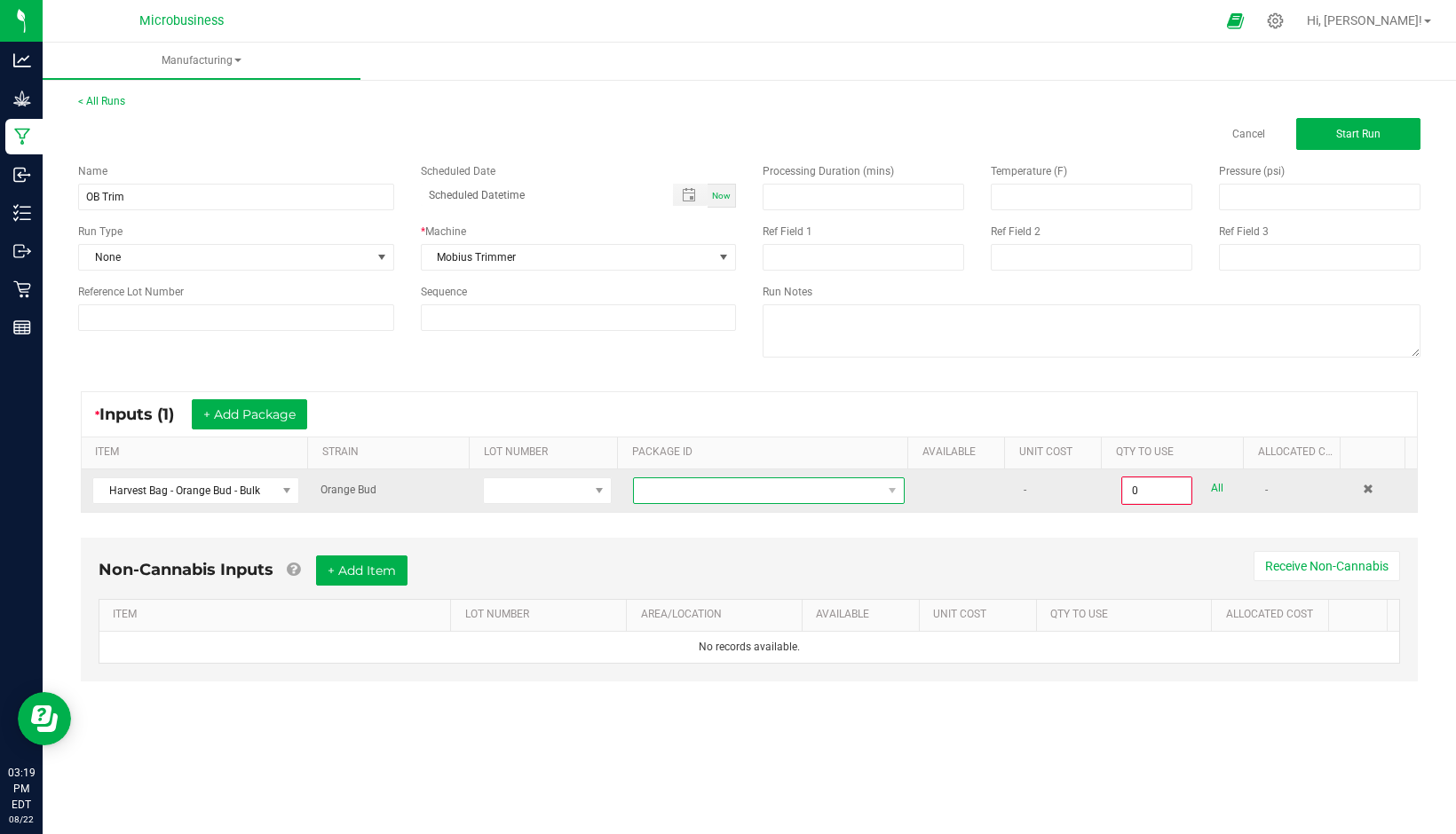
click at [678, 483] on span at bounding box center [757, 491] width 247 height 25
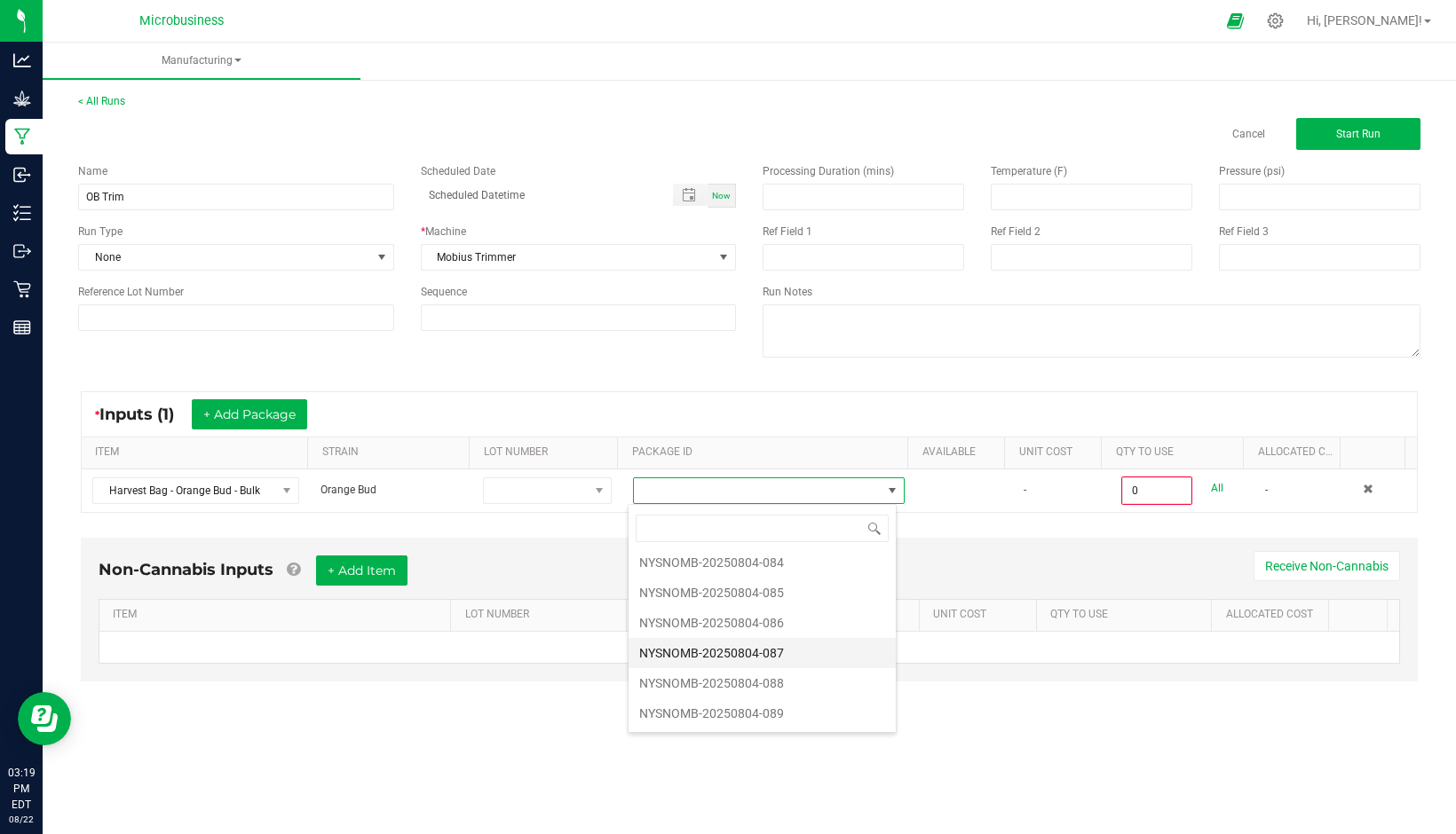
scroll to position [0, 0]
click at [738, 560] on li "NYSNOMB-20250804-083" at bounding box center [761, 565] width 267 height 30
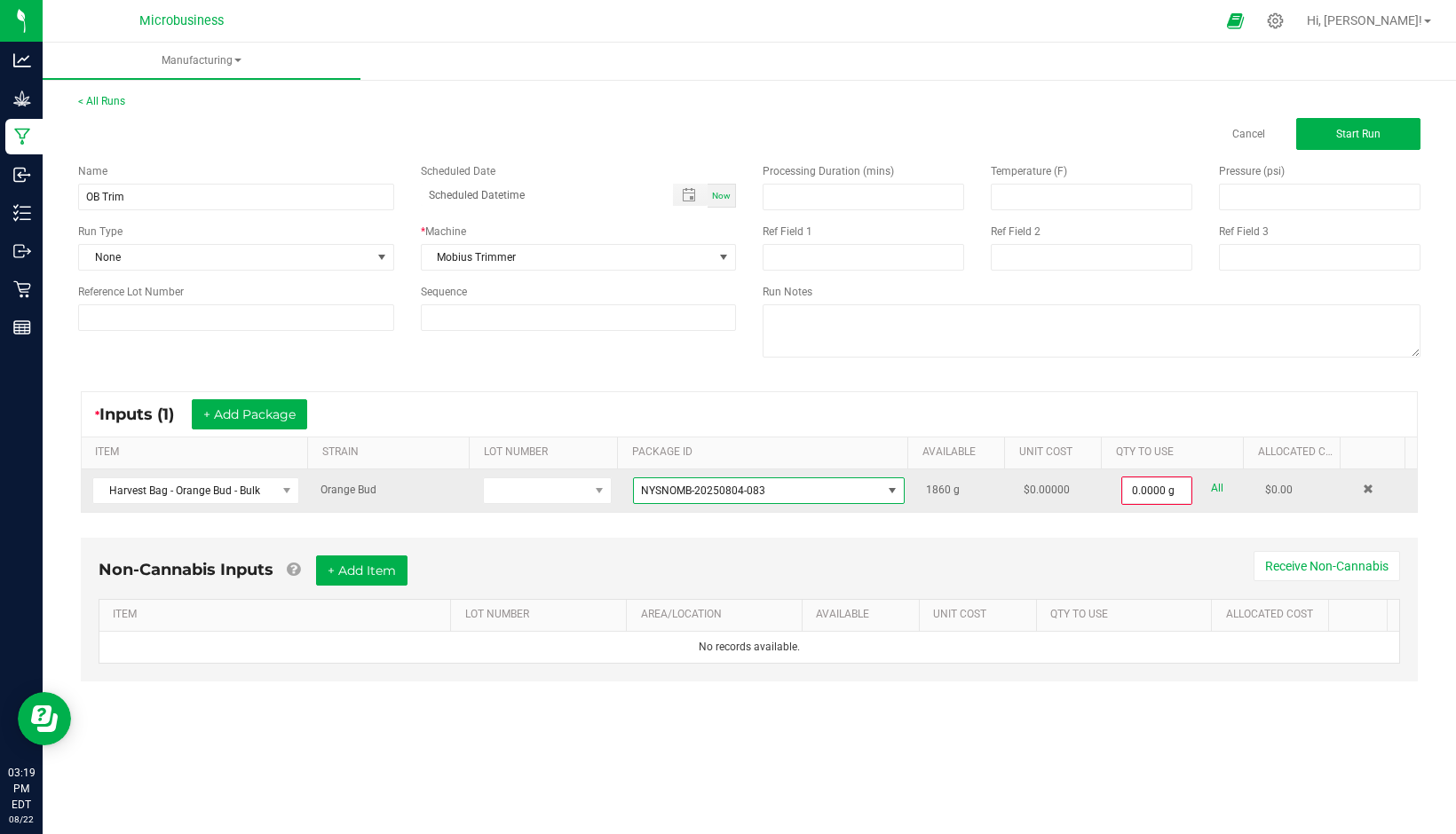
click at [1211, 488] on link "All" at bounding box center [1216, 488] width 13 height 24
type input "1860.0000 g"
click at [1363, 487] on span at bounding box center [1368, 488] width 11 height 11
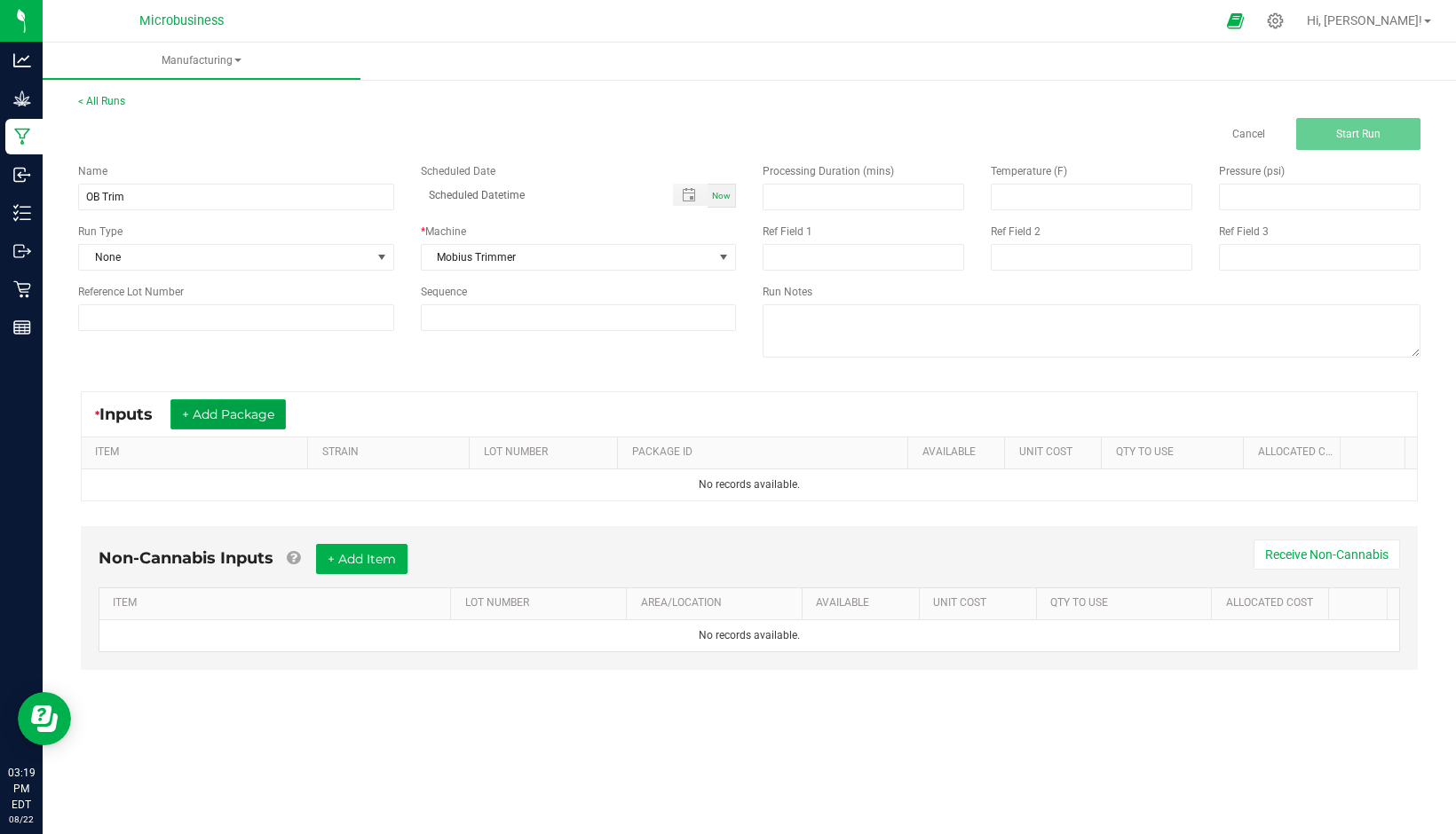
click at [277, 412] on button "+ Add Package" at bounding box center [228, 414] width 115 height 30
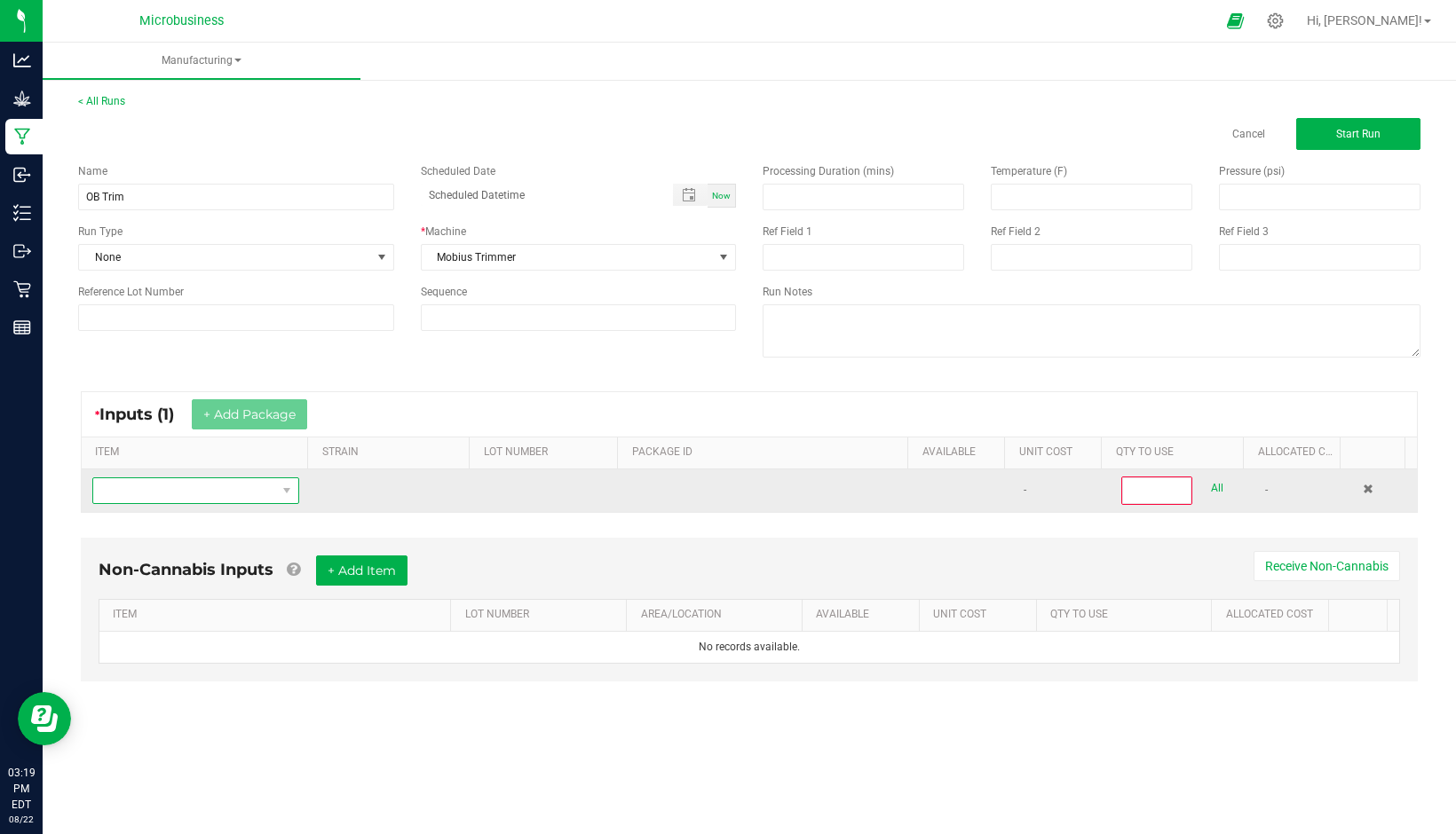
click at [210, 486] on span "NO DATA FOUND" at bounding box center [184, 491] width 183 height 25
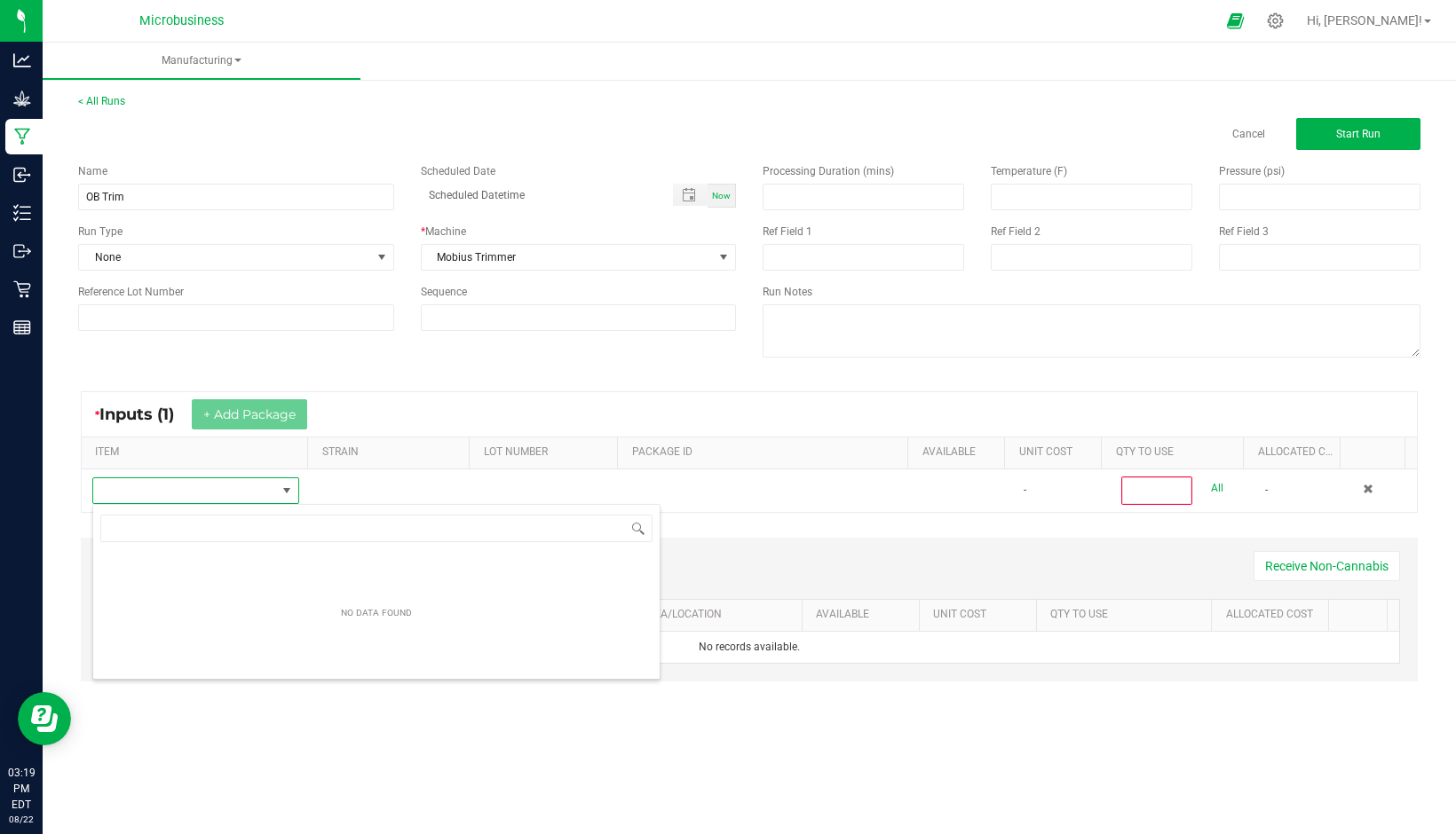
scroll to position [26, 202]
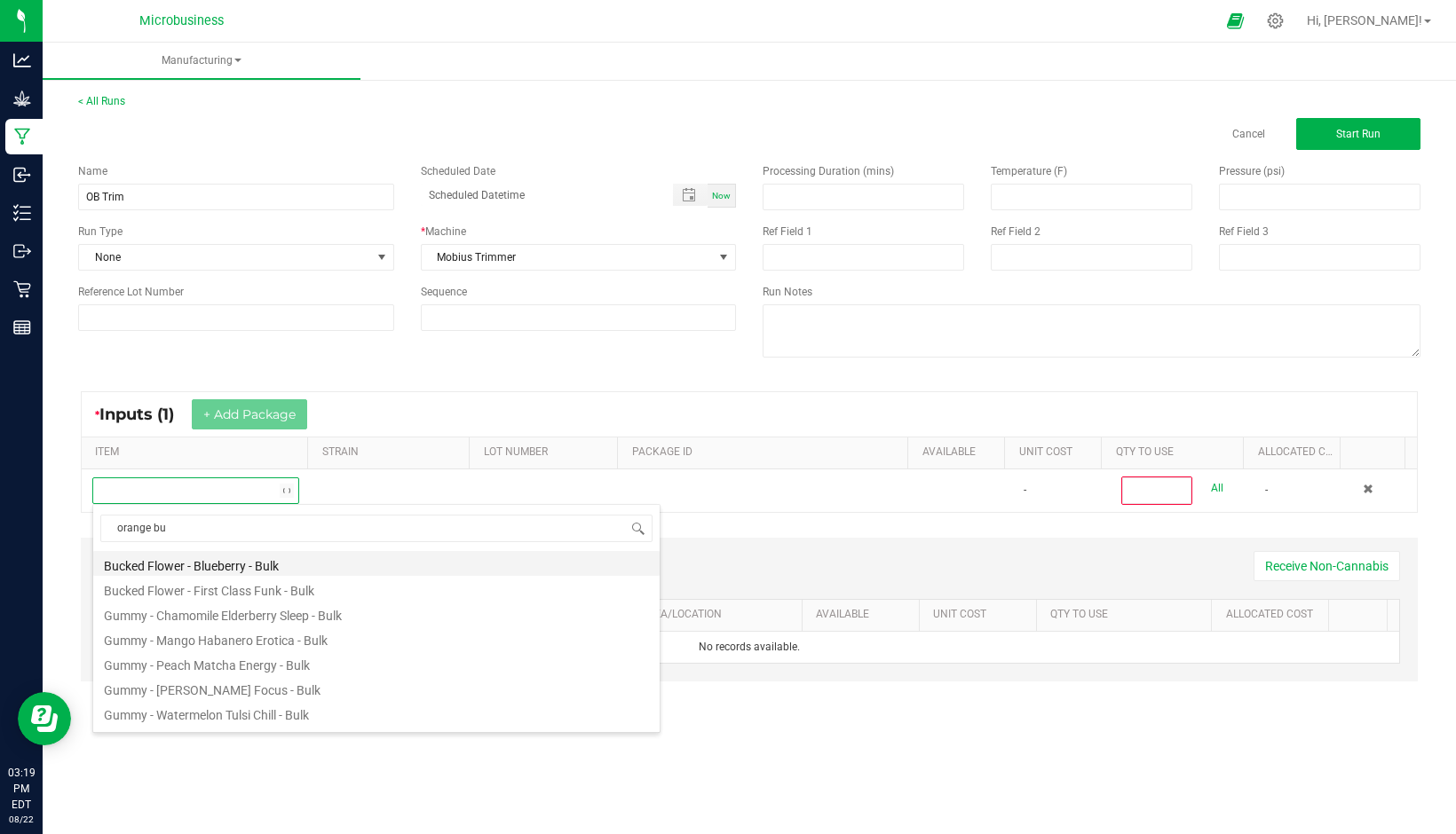
type input "orange bud"
click at [217, 570] on li "Harvest Bag - Orange Bud - Bulk" at bounding box center [376, 563] width 566 height 25
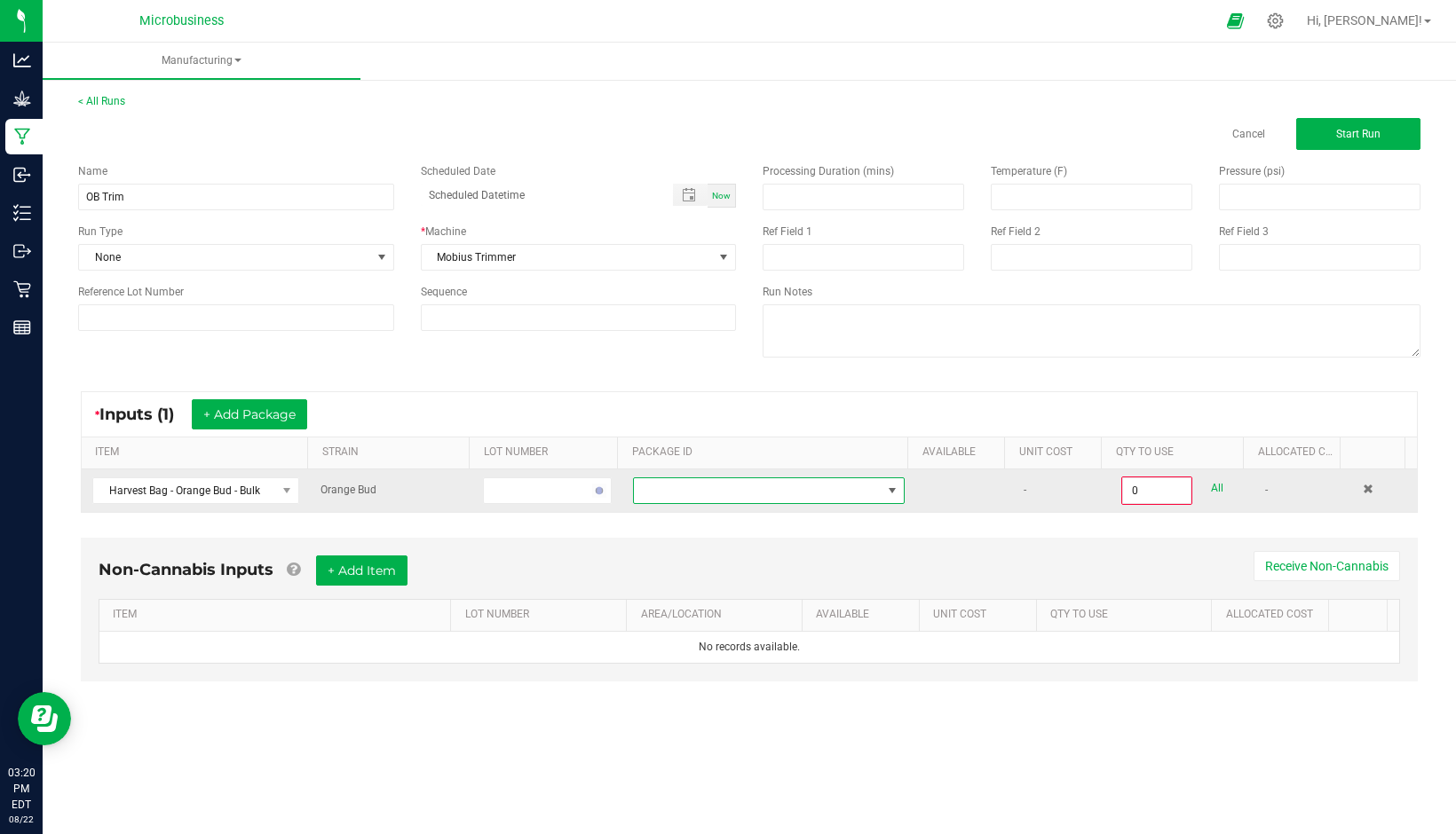
click at [637, 494] on span "NO DATA FOUND" at bounding box center [757, 491] width 247 height 25
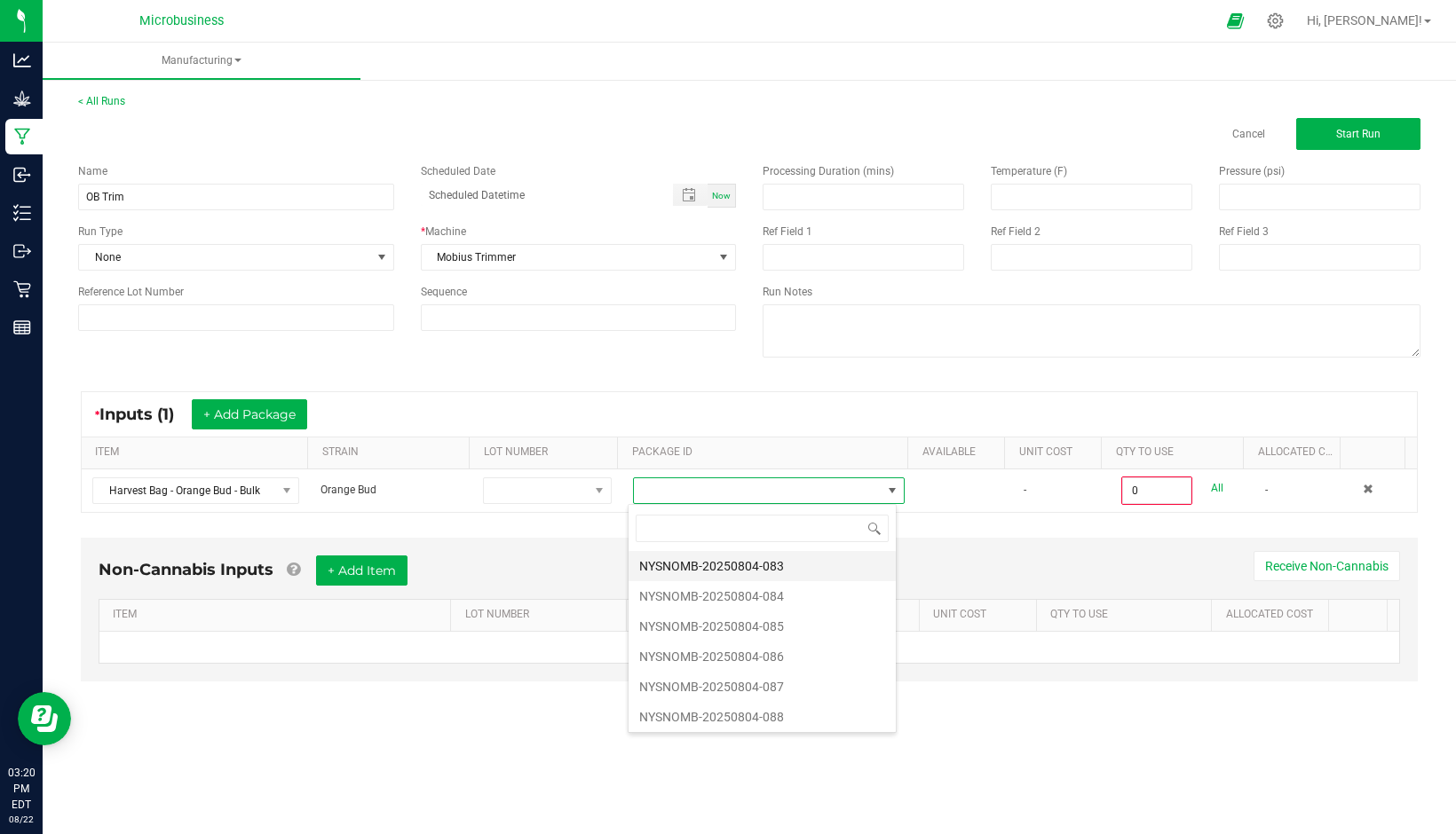
scroll to position [26, 266]
click at [658, 561] on li "NYSNOMB-20250804-083" at bounding box center [761, 565] width 267 height 30
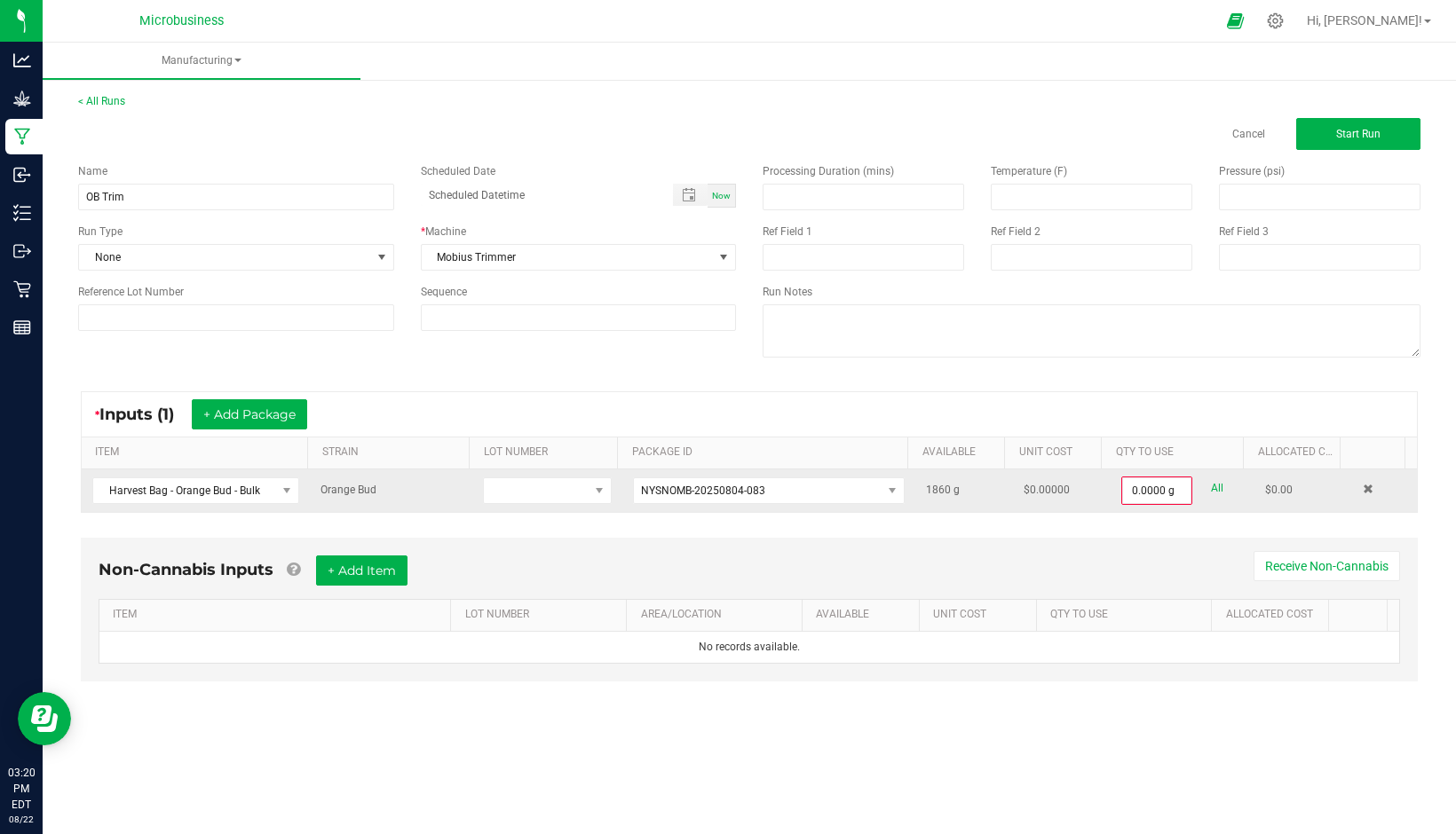
click at [1211, 493] on link "All" at bounding box center [1216, 488] width 13 height 24
type input "1860.0000 g"
click at [251, 410] on button "+ Add Package" at bounding box center [249, 414] width 115 height 30
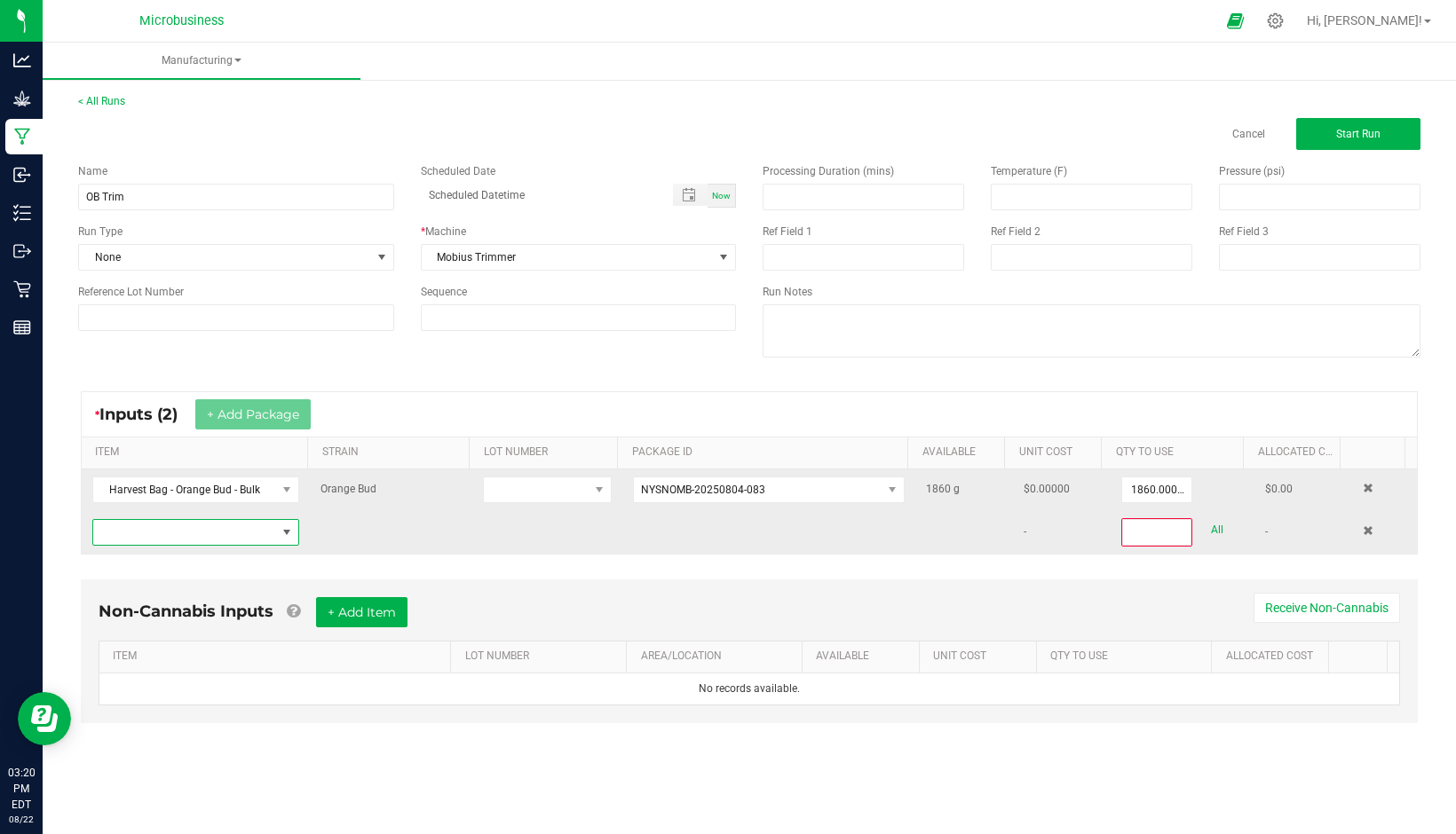
click at [192, 534] on span "NO DATA FOUND" at bounding box center [184, 532] width 183 height 25
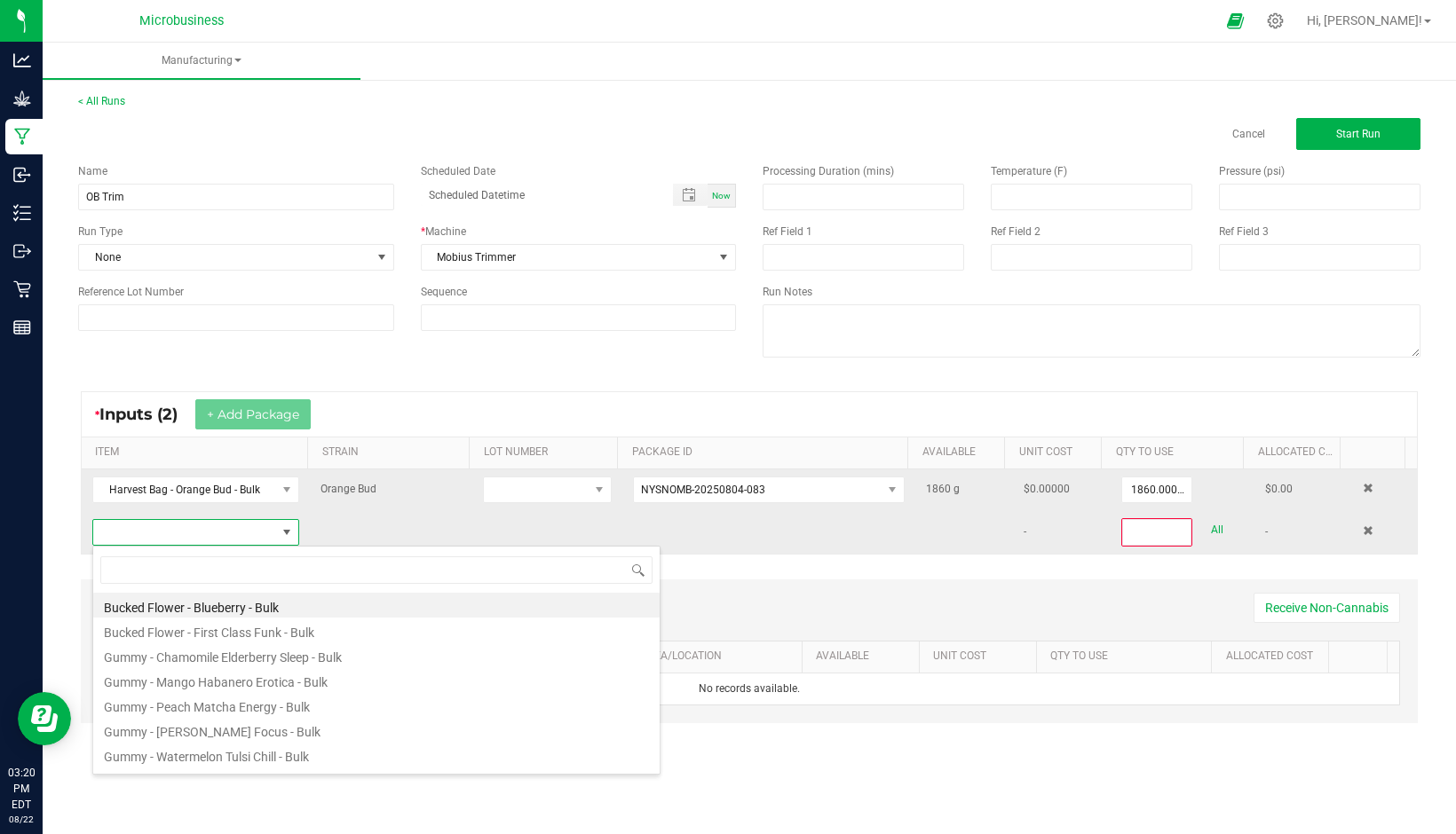
scroll to position [26, 202]
type input "ora"
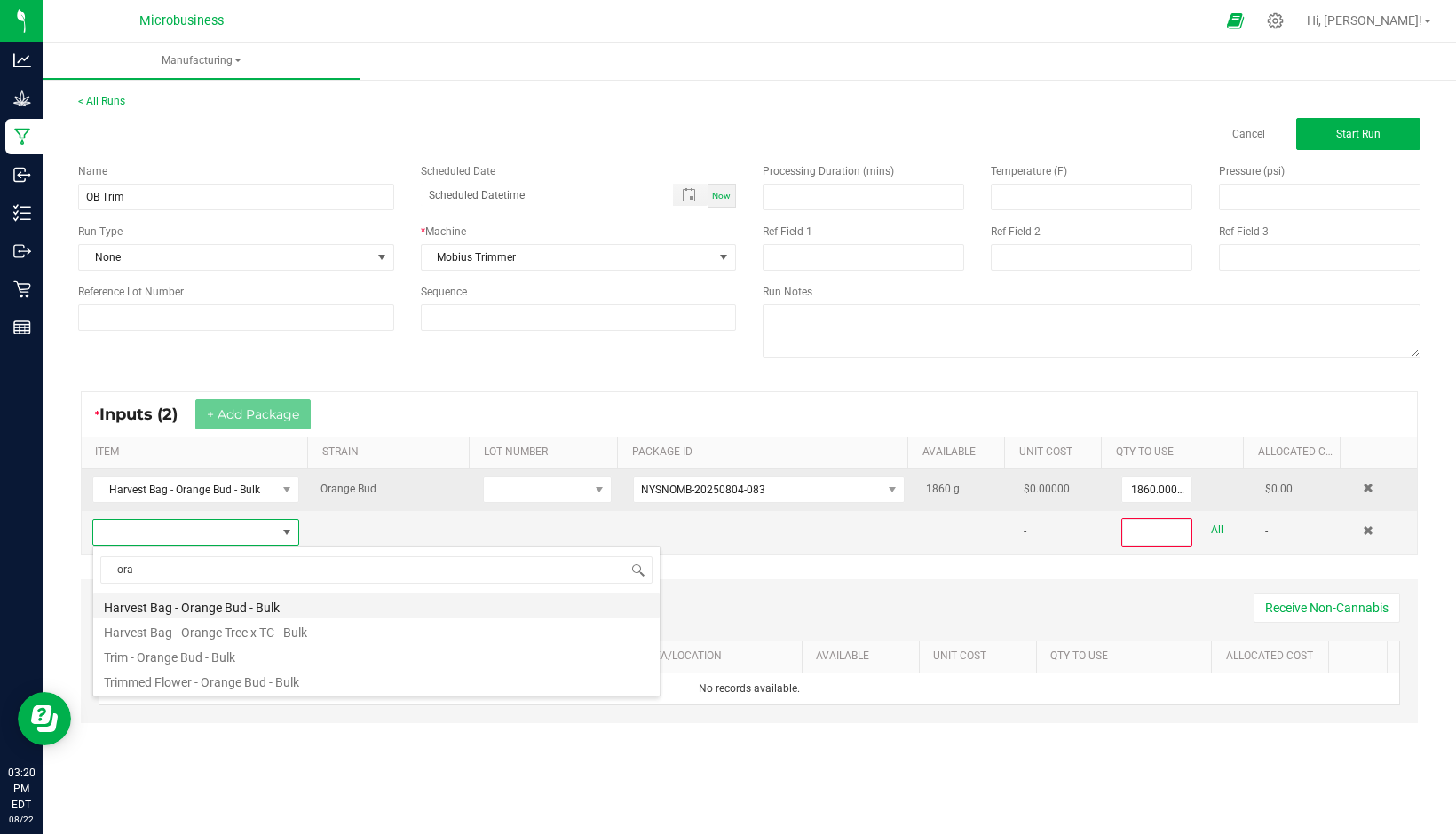
click at [193, 604] on li "Harvest Bag - Orange Bud - Bulk" at bounding box center [376, 605] width 566 height 25
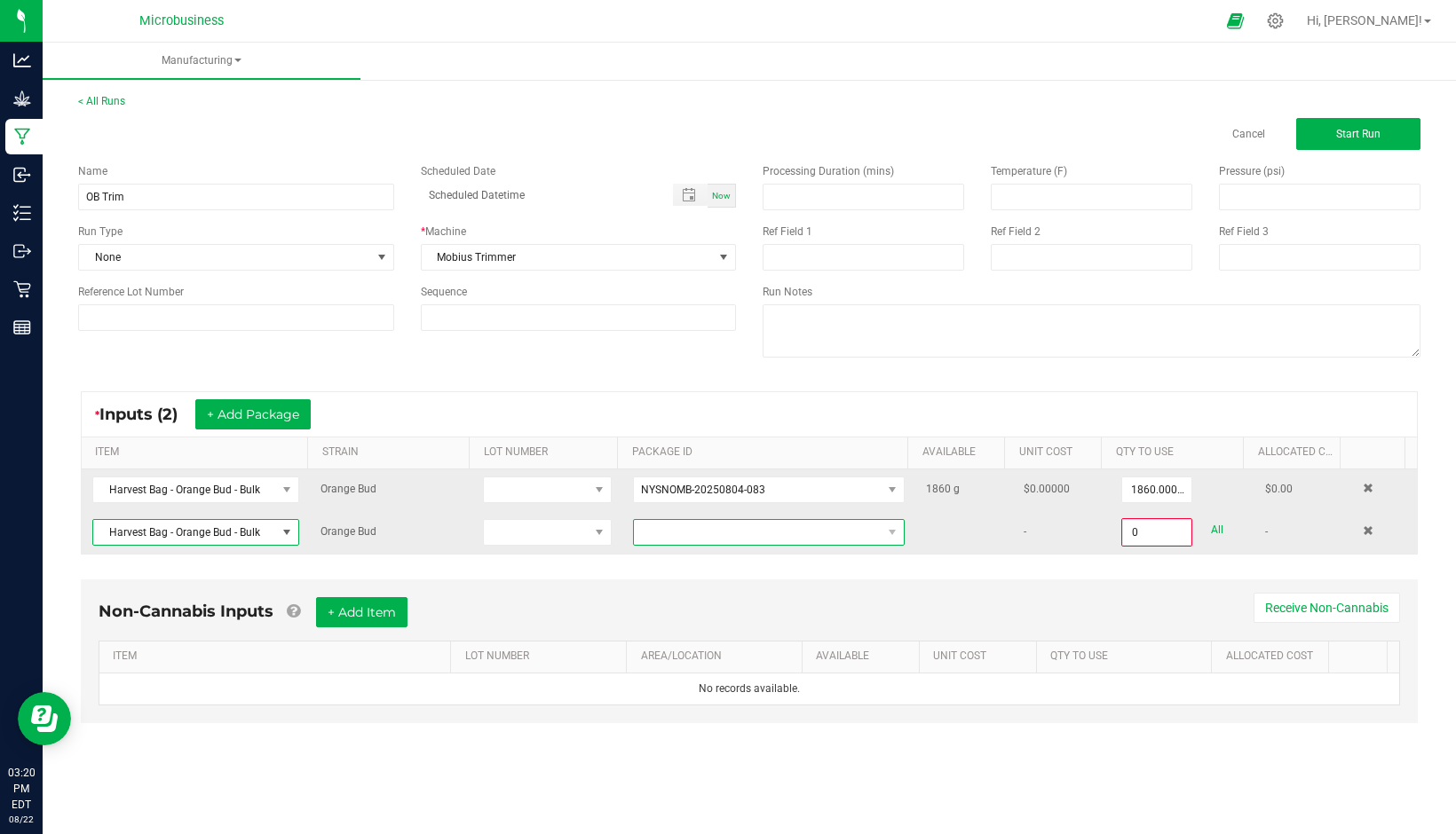
click at [664, 533] on span at bounding box center [757, 532] width 247 height 25
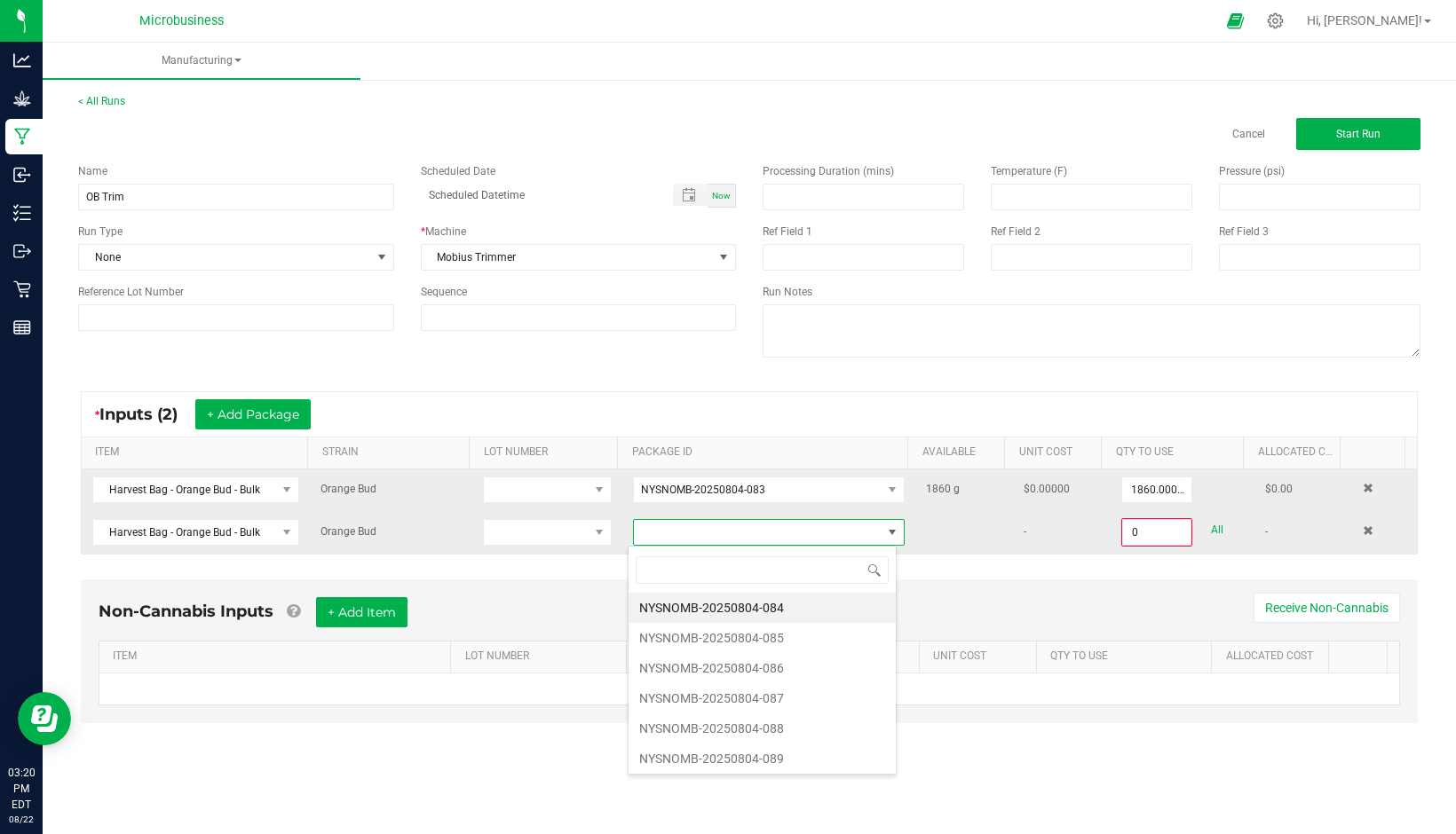
scroll to position [26, 269]
click at [696, 606] on li "NYSNOMB-20250804-084" at bounding box center [761, 607] width 267 height 30
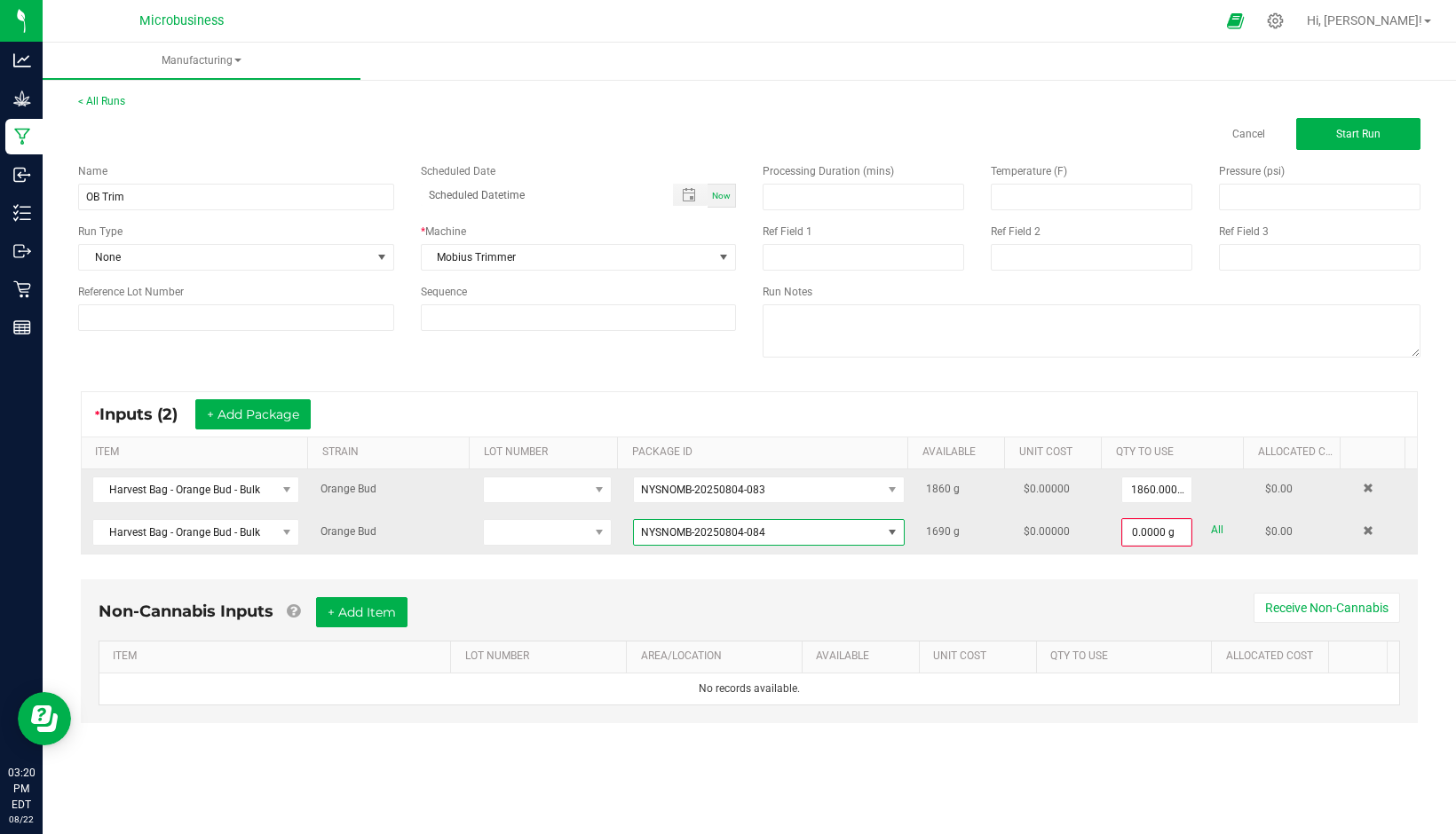
click at [1211, 529] on link "All" at bounding box center [1216, 529] width 13 height 24
type input "1690.0000 g"
click at [277, 420] on button "+ Add Package" at bounding box center [252, 414] width 115 height 30
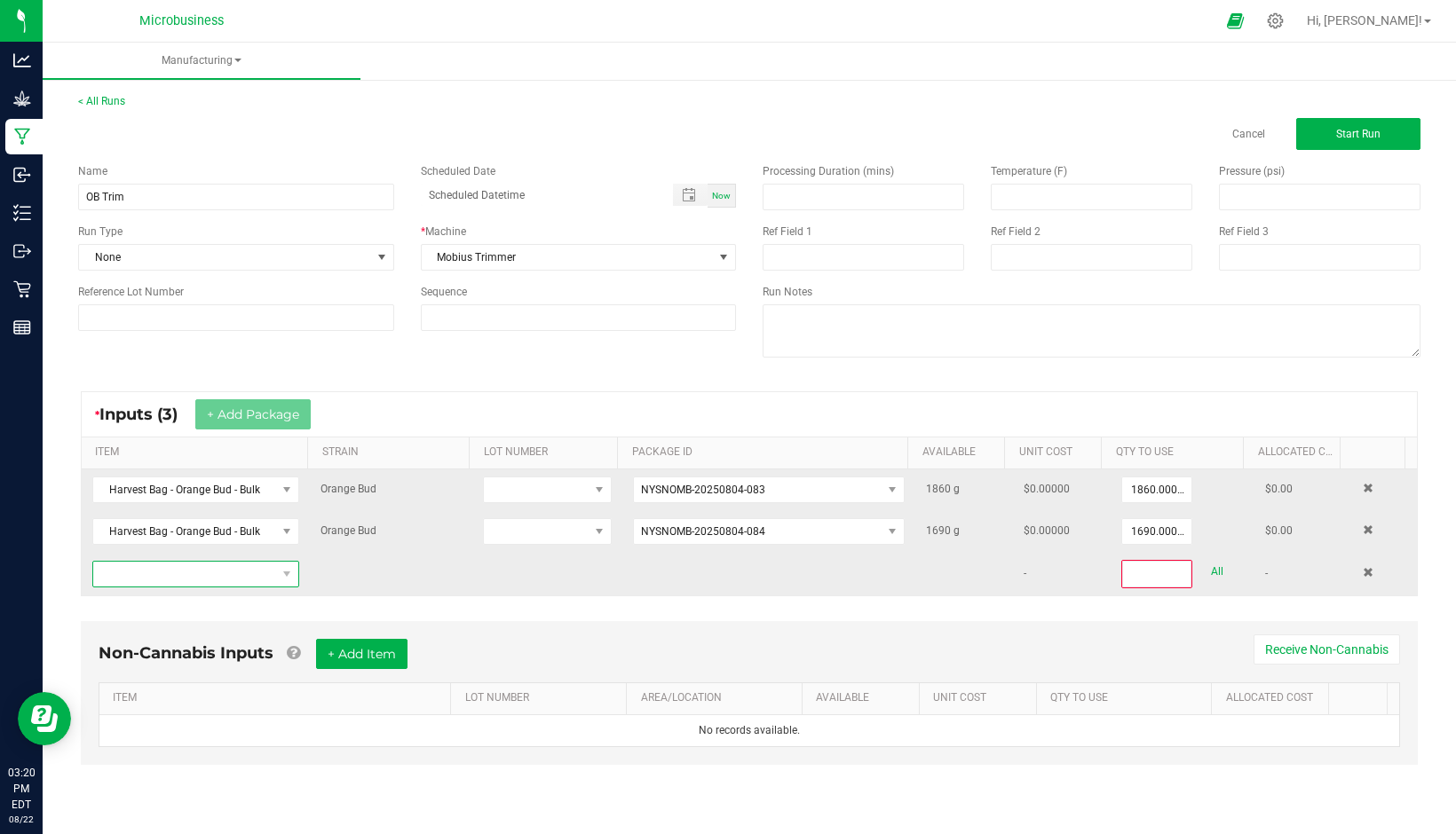
click at [212, 578] on span "NO DATA FOUND" at bounding box center [184, 574] width 183 height 25
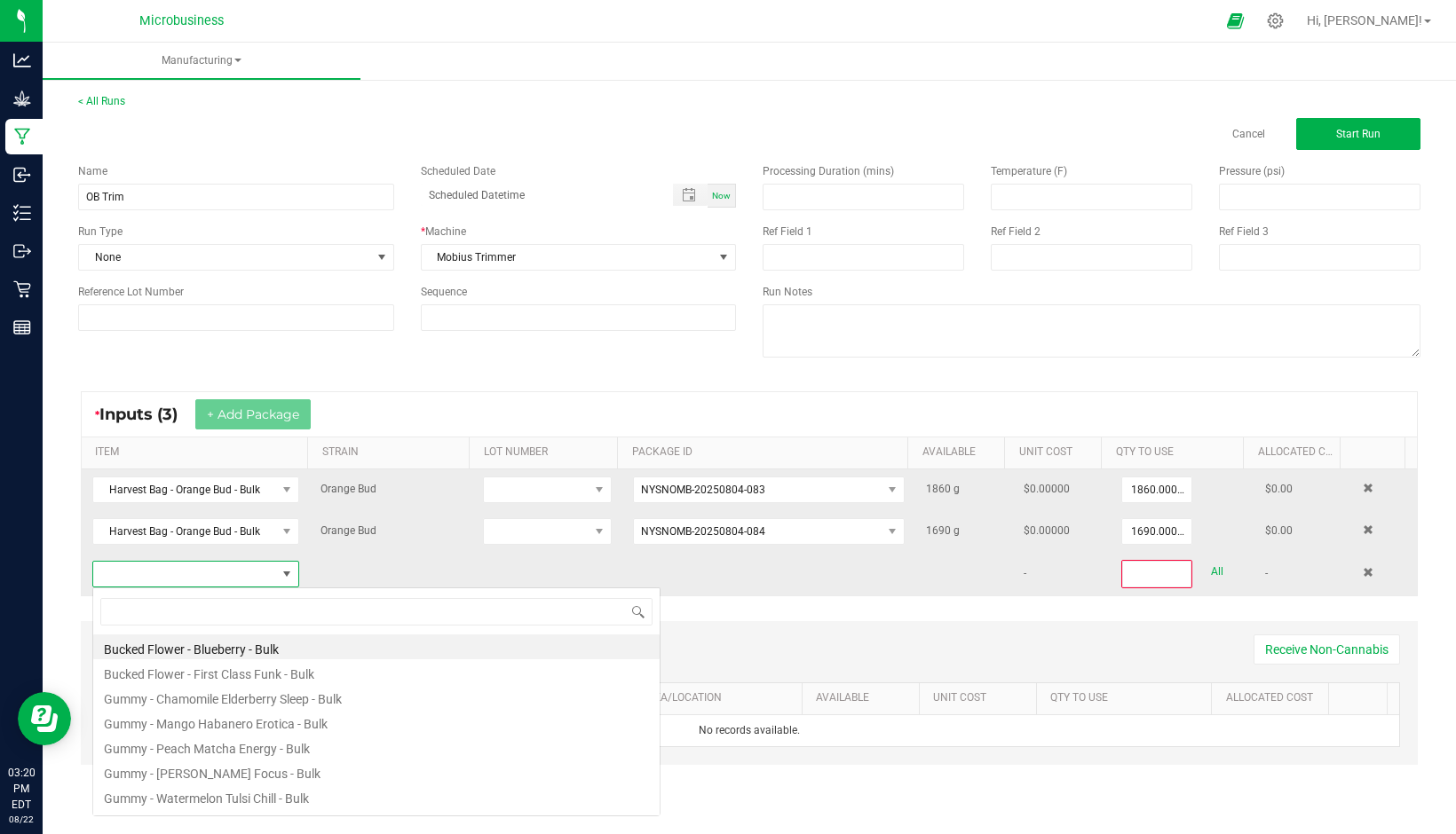
scroll to position [26, 202]
type input "or"
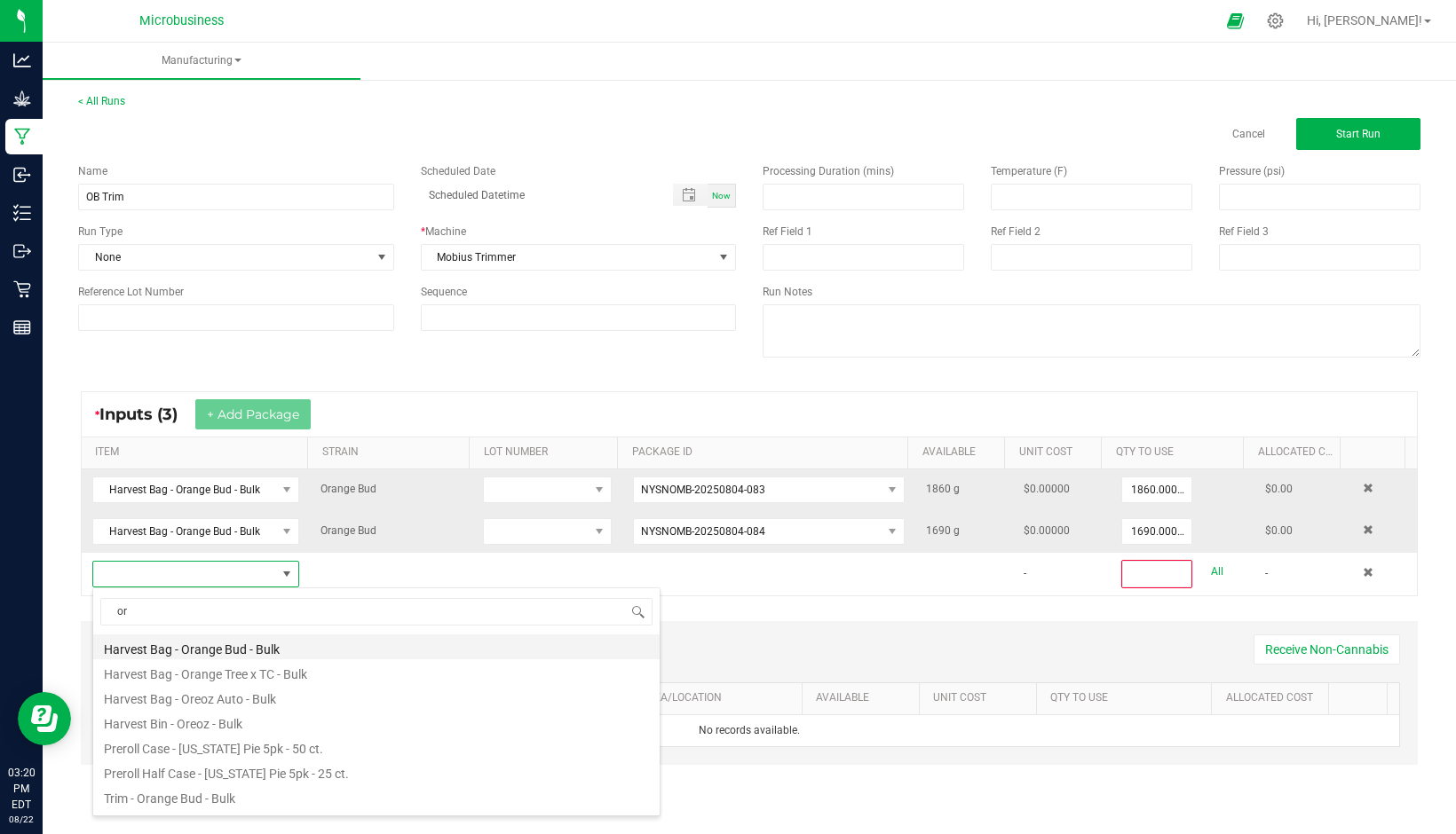
click at [247, 650] on li "Harvest Bag - Orange Bud - Bulk" at bounding box center [376, 647] width 566 height 25
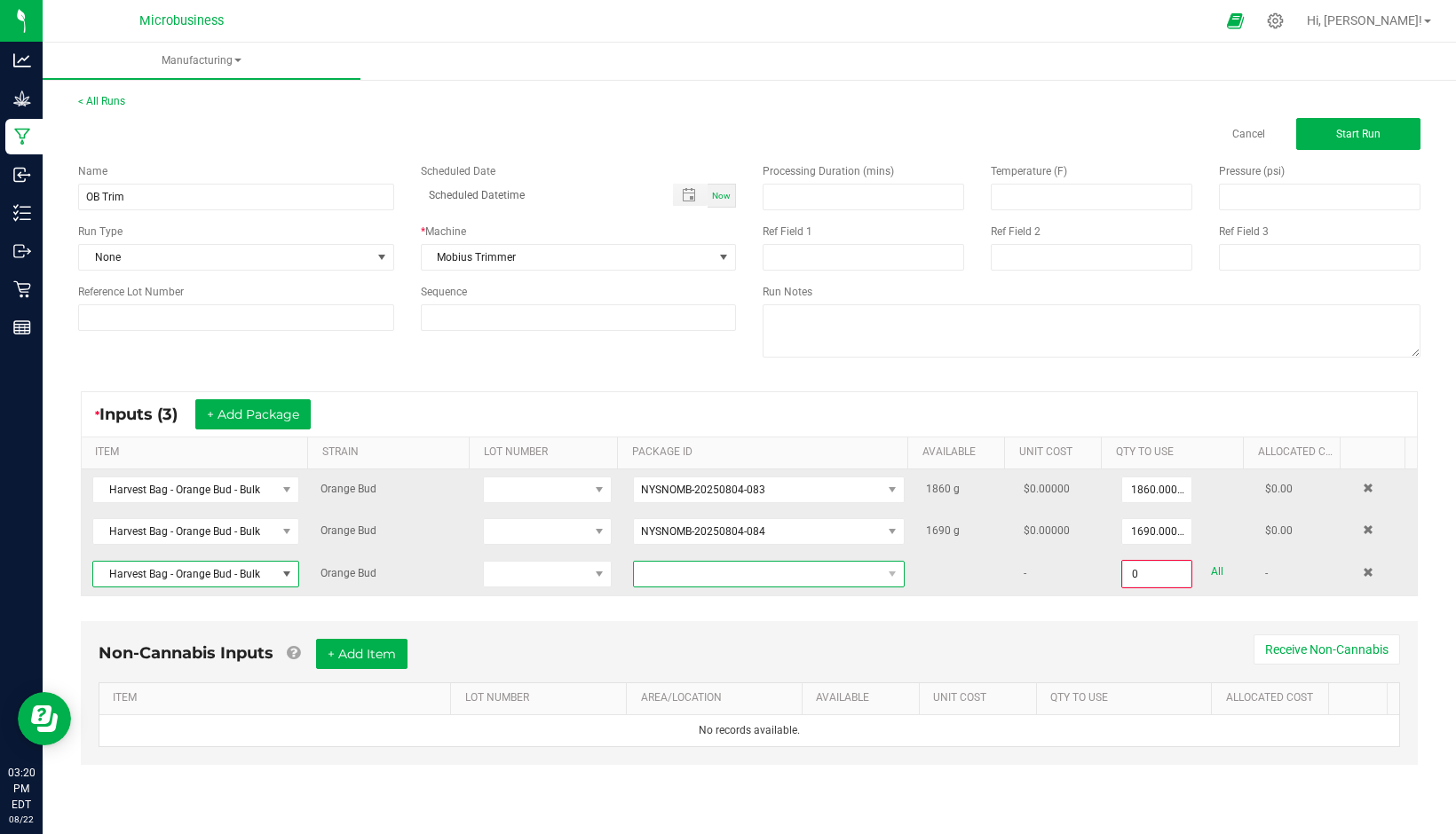
click at [731, 581] on span at bounding box center [757, 574] width 247 height 25
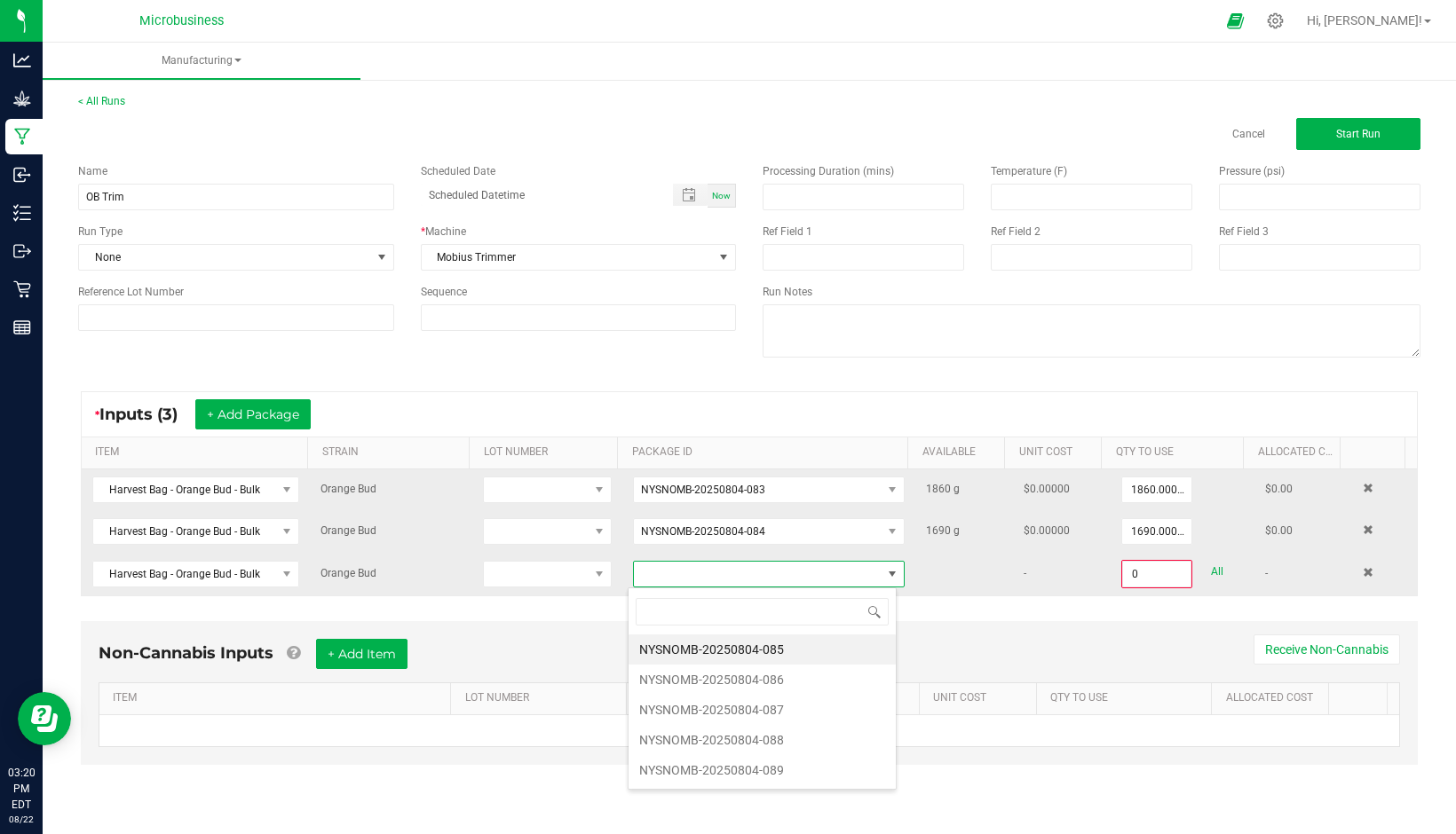
scroll to position [26, 269]
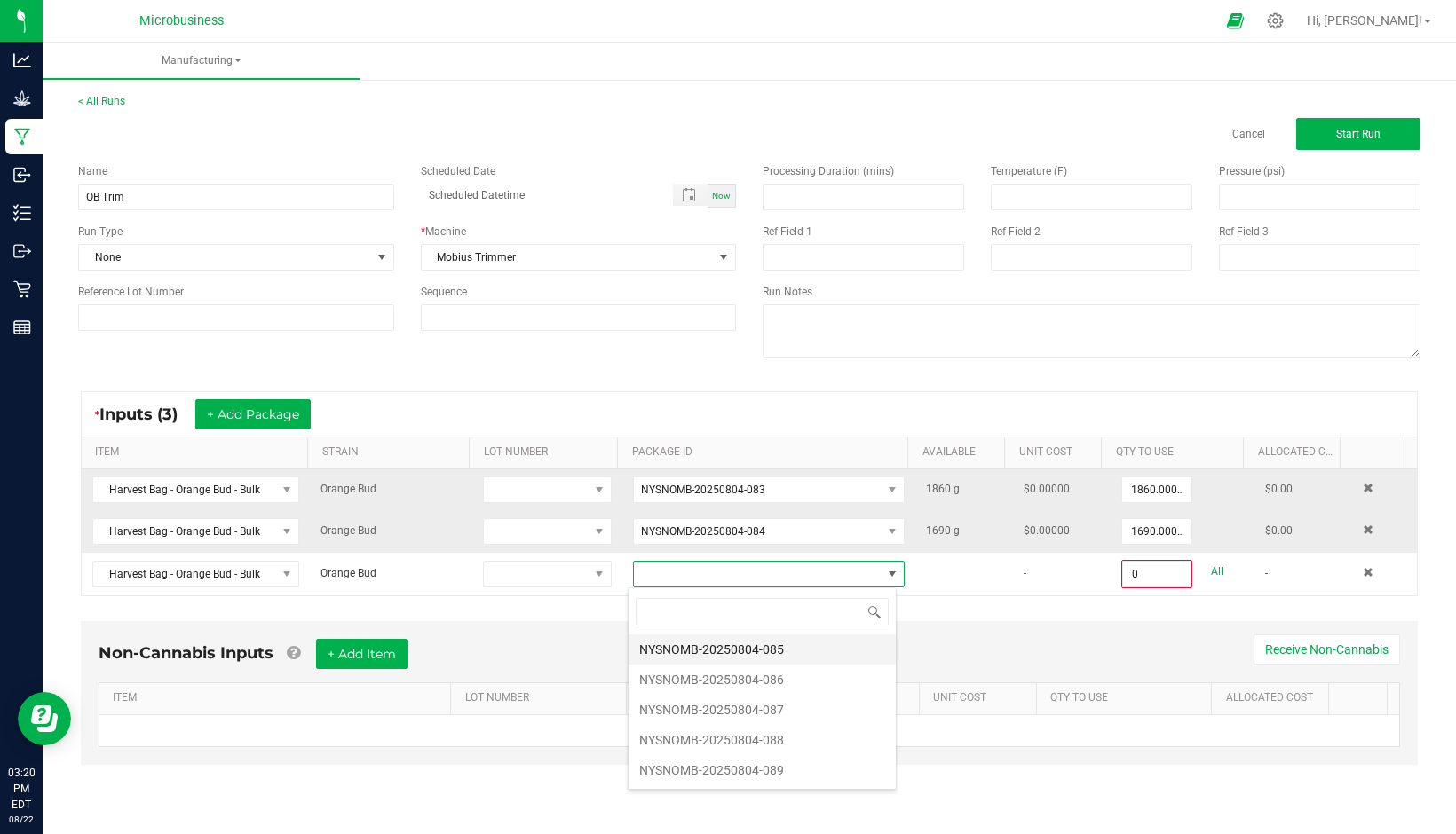
click at [717, 652] on li "NYSNOMB-20250804-085" at bounding box center [761, 649] width 267 height 30
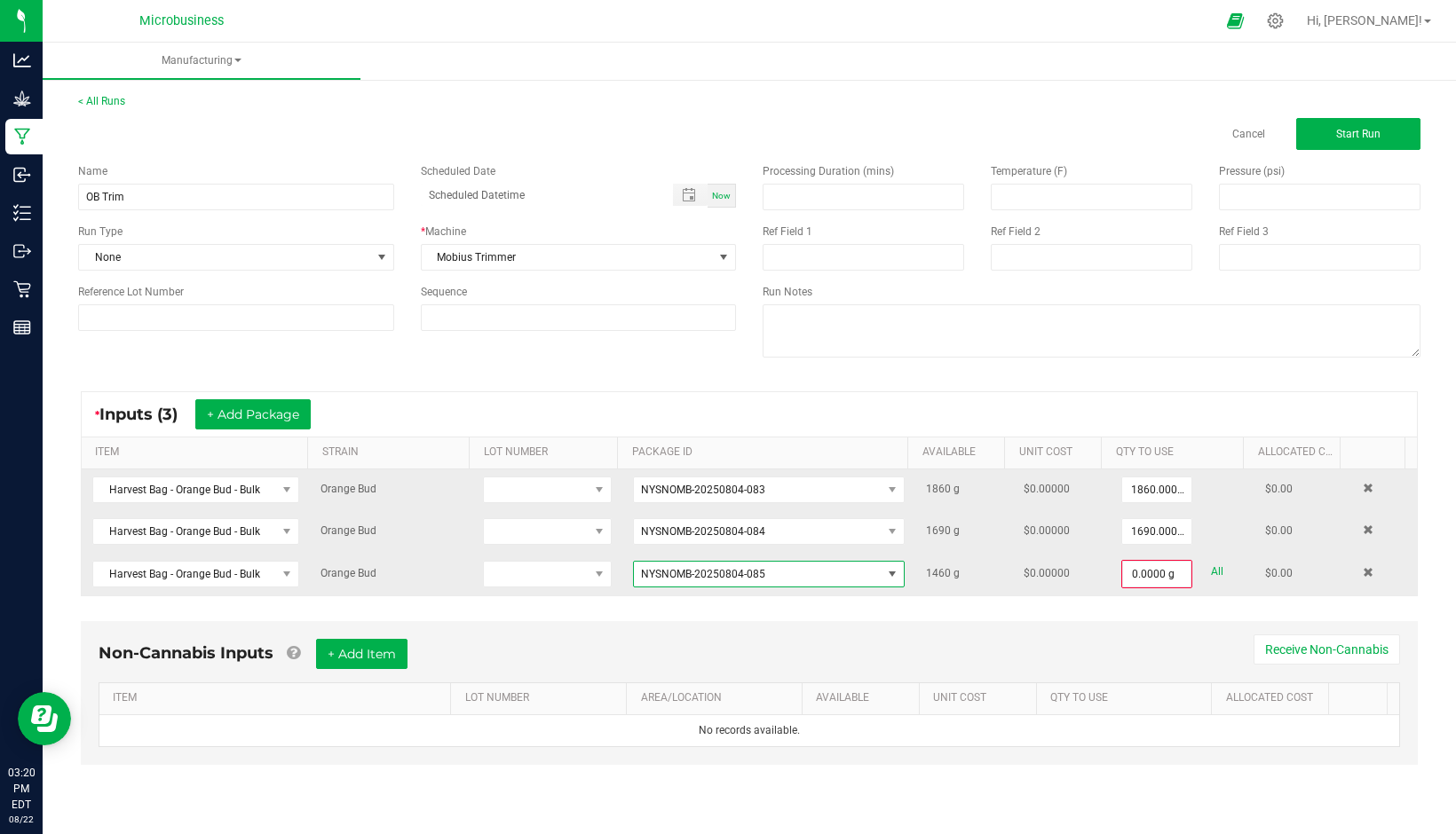
click at [1211, 569] on link "All" at bounding box center [1216, 571] width 13 height 24
type input "1460.0000 g"
click at [244, 417] on button "+ Add Package" at bounding box center [252, 414] width 115 height 30
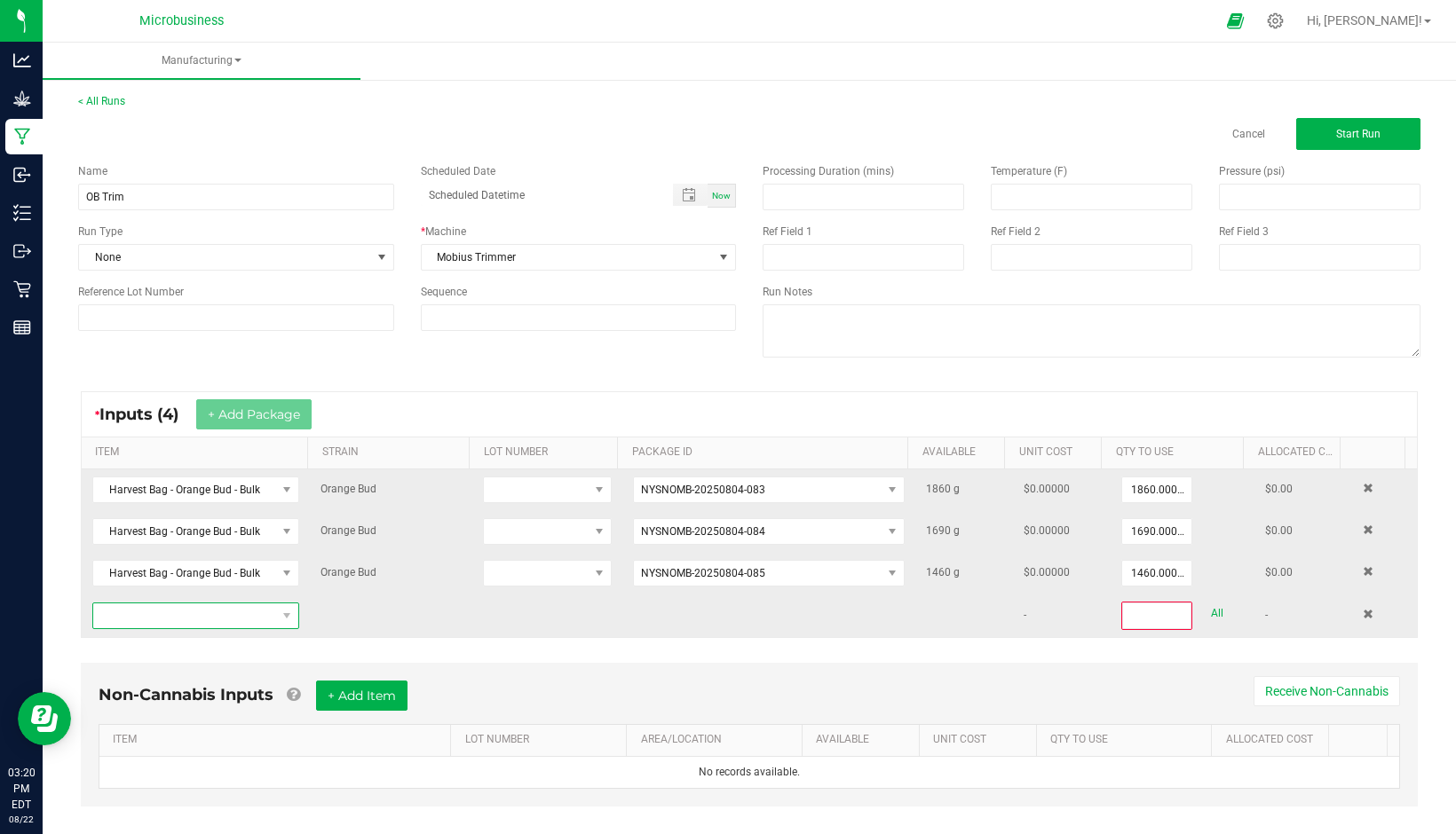
click at [197, 616] on span "NO DATA FOUND" at bounding box center [184, 616] width 183 height 25
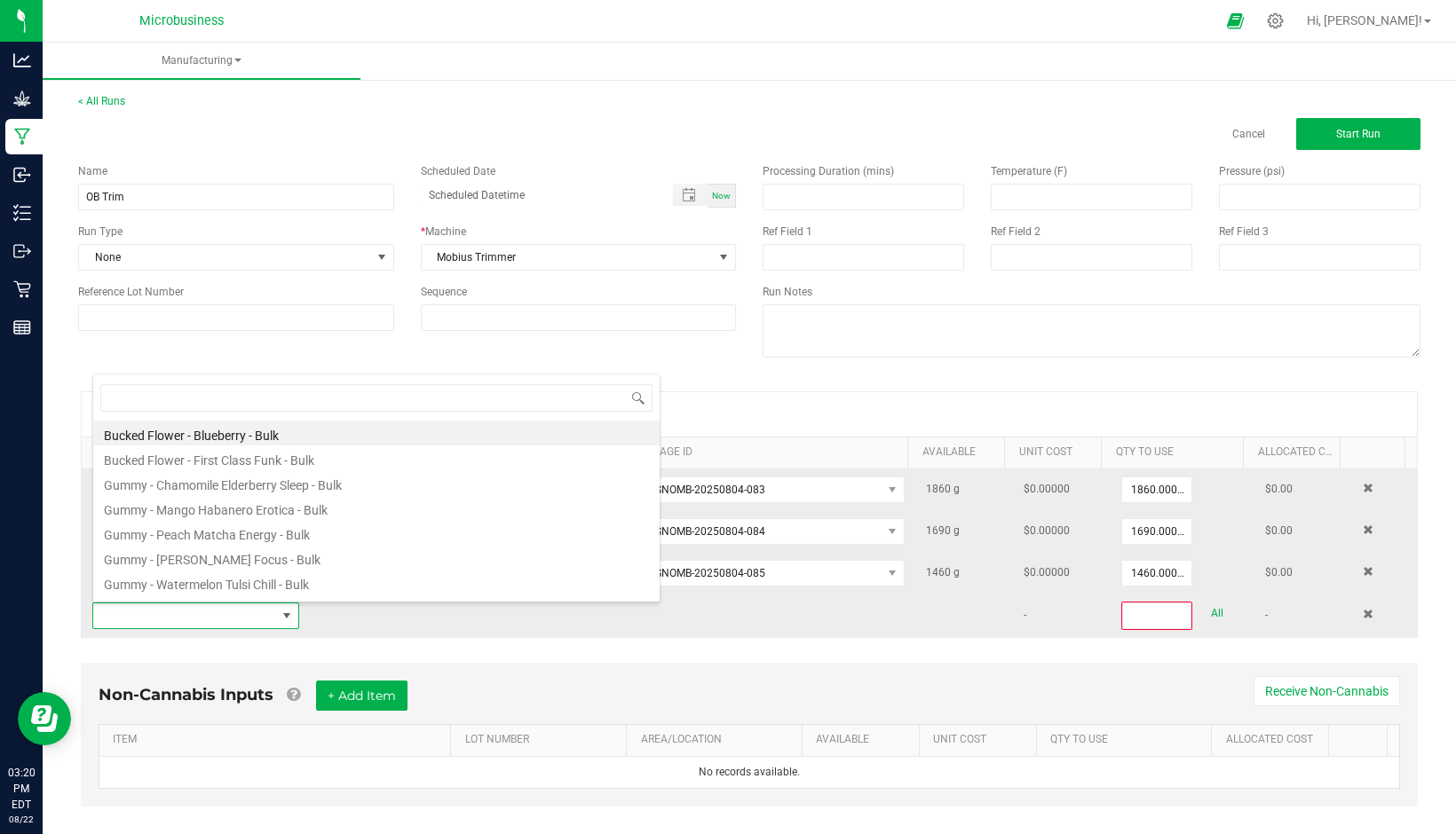
scroll to position [26, 200]
type input "or"
click at [199, 439] on li "Harvest Bag - Orange Bud - Bulk" at bounding box center [376, 433] width 566 height 25
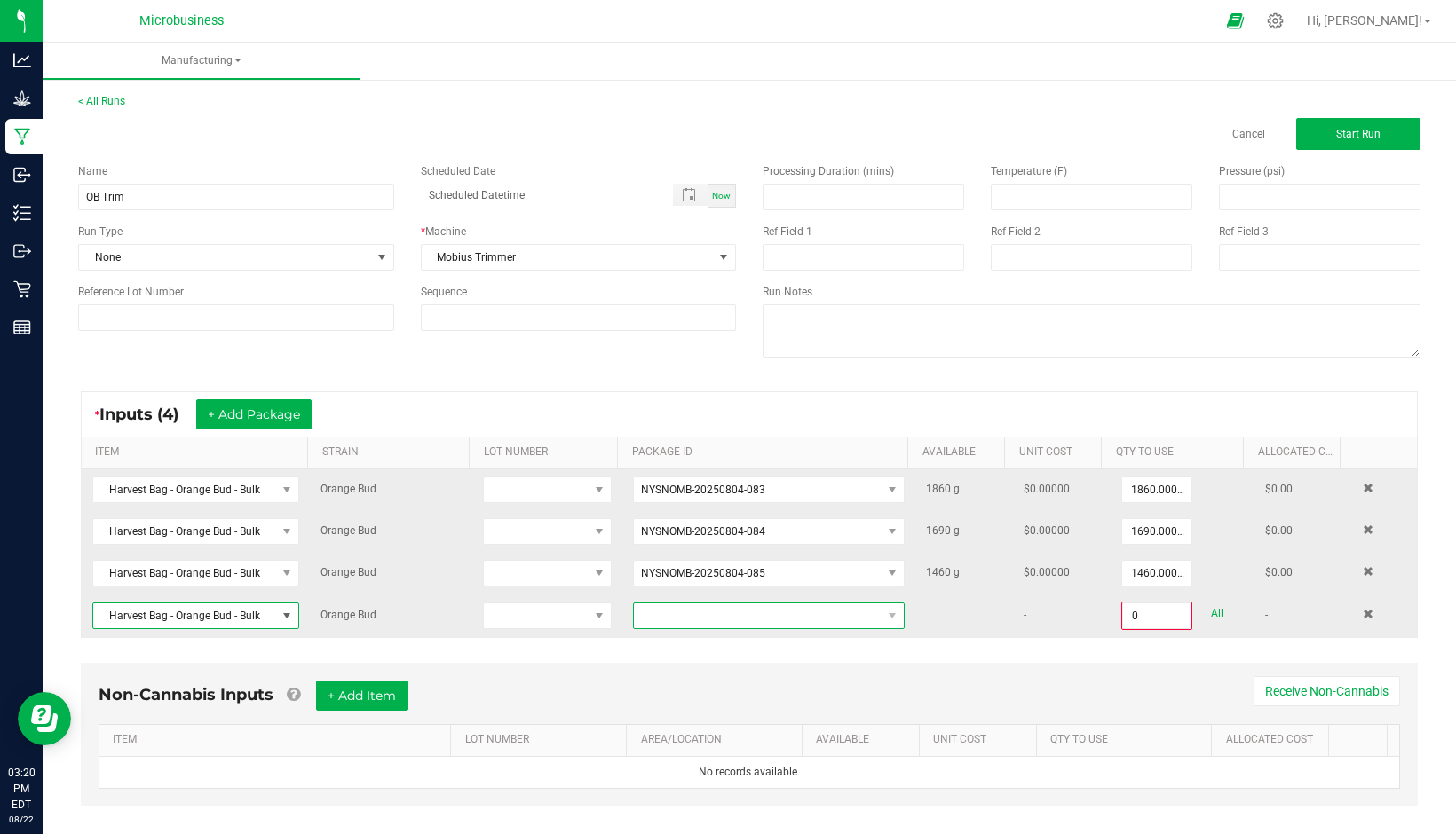
click at [718, 612] on span at bounding box center [757, 616] width 247 height 25
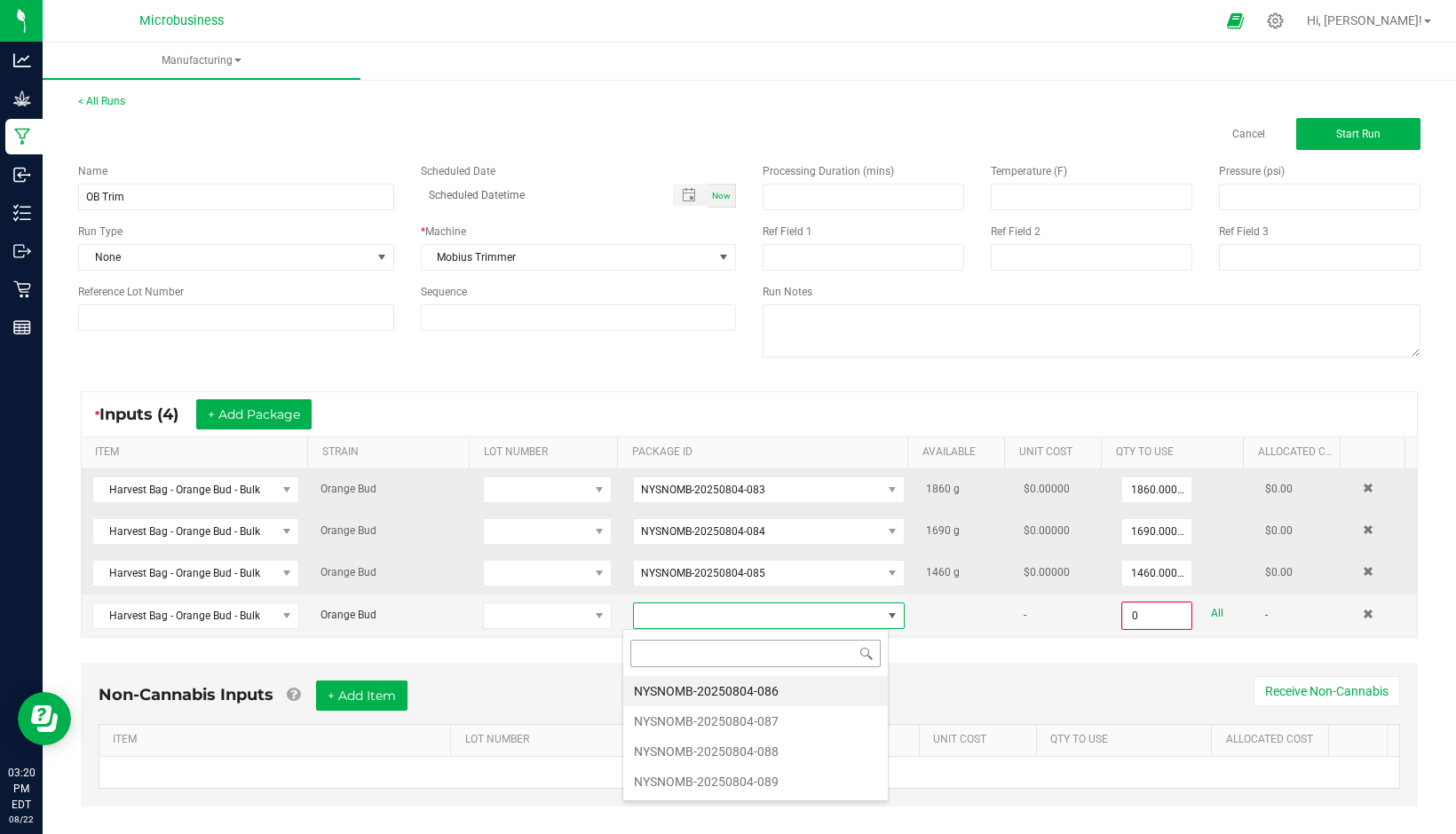
scroll to position [26, 266]
click at [728, 695] on li "NYSNOMB-20250804-086" at bounding box center [755, 690] width 265 height 30
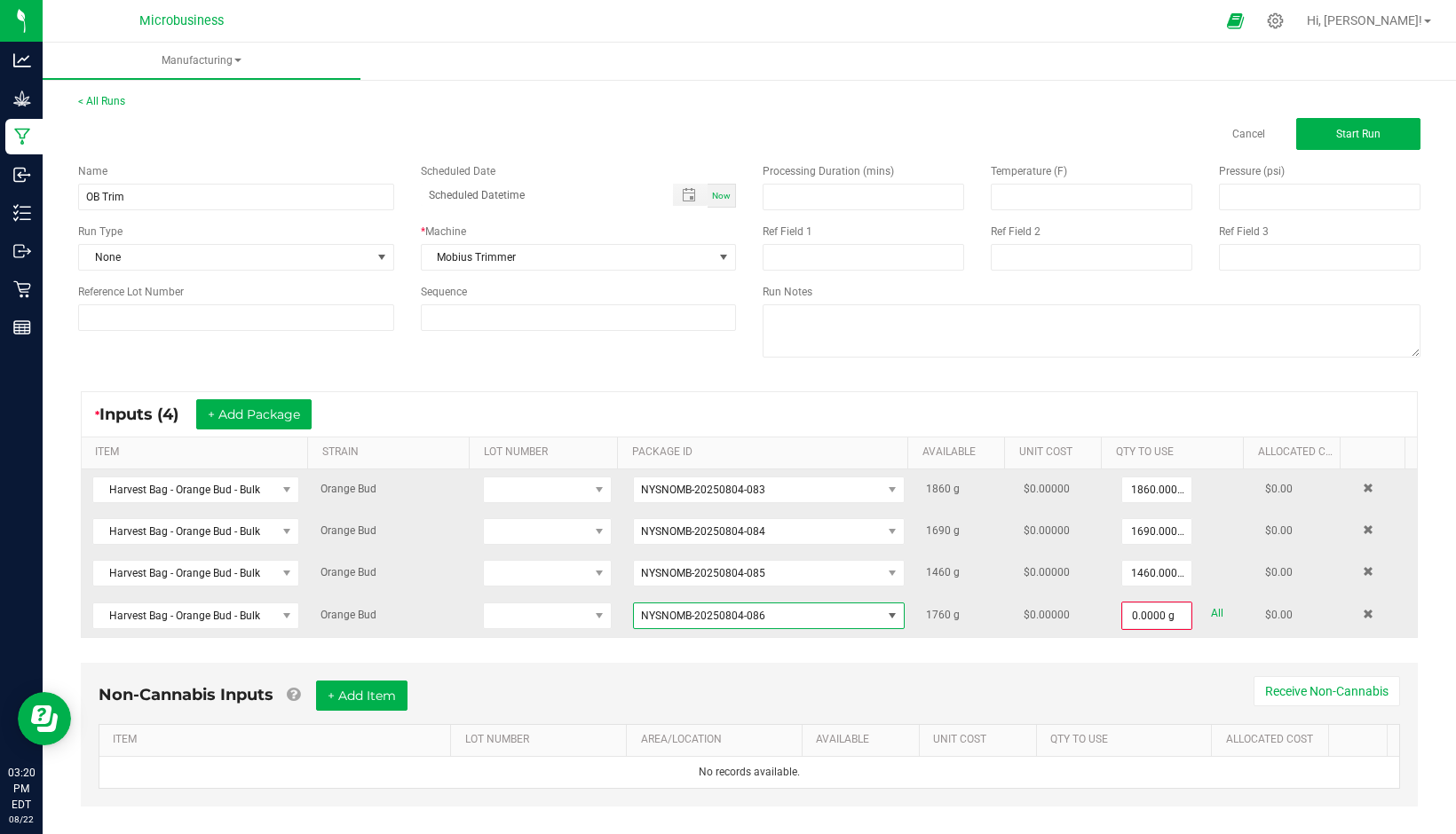
click at [1211, 618] on link "All" at bounding box center [1216, 613] width 13 height 24
type input "1760.0000 g"
click at [261, 418] on button "+ Add Package" at bounding box center [253, 414] width 115 height 30
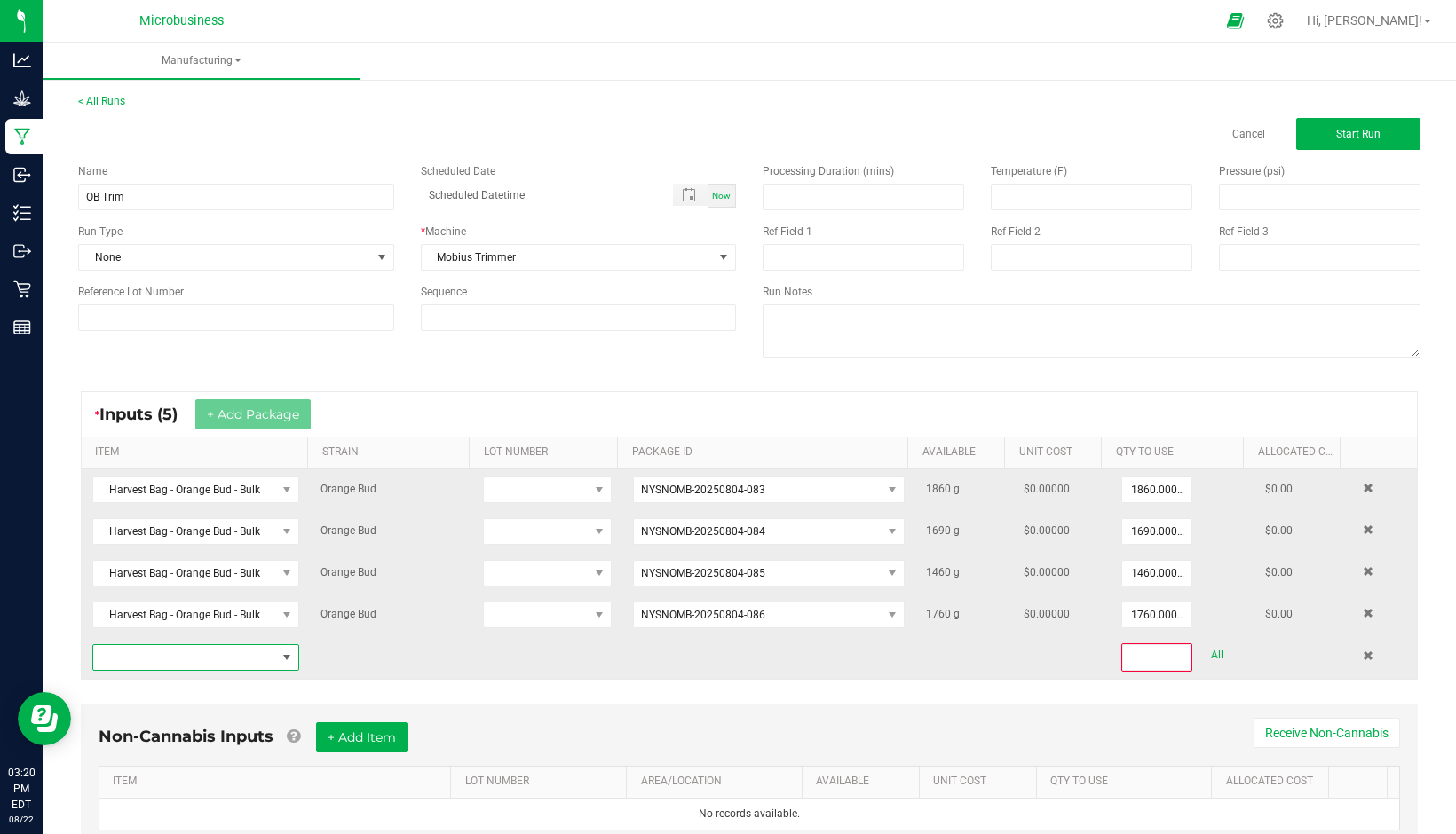
click at [235, 664] on span "NO DATA FOUND" at bounding box center [184, 658] width 183 height 25
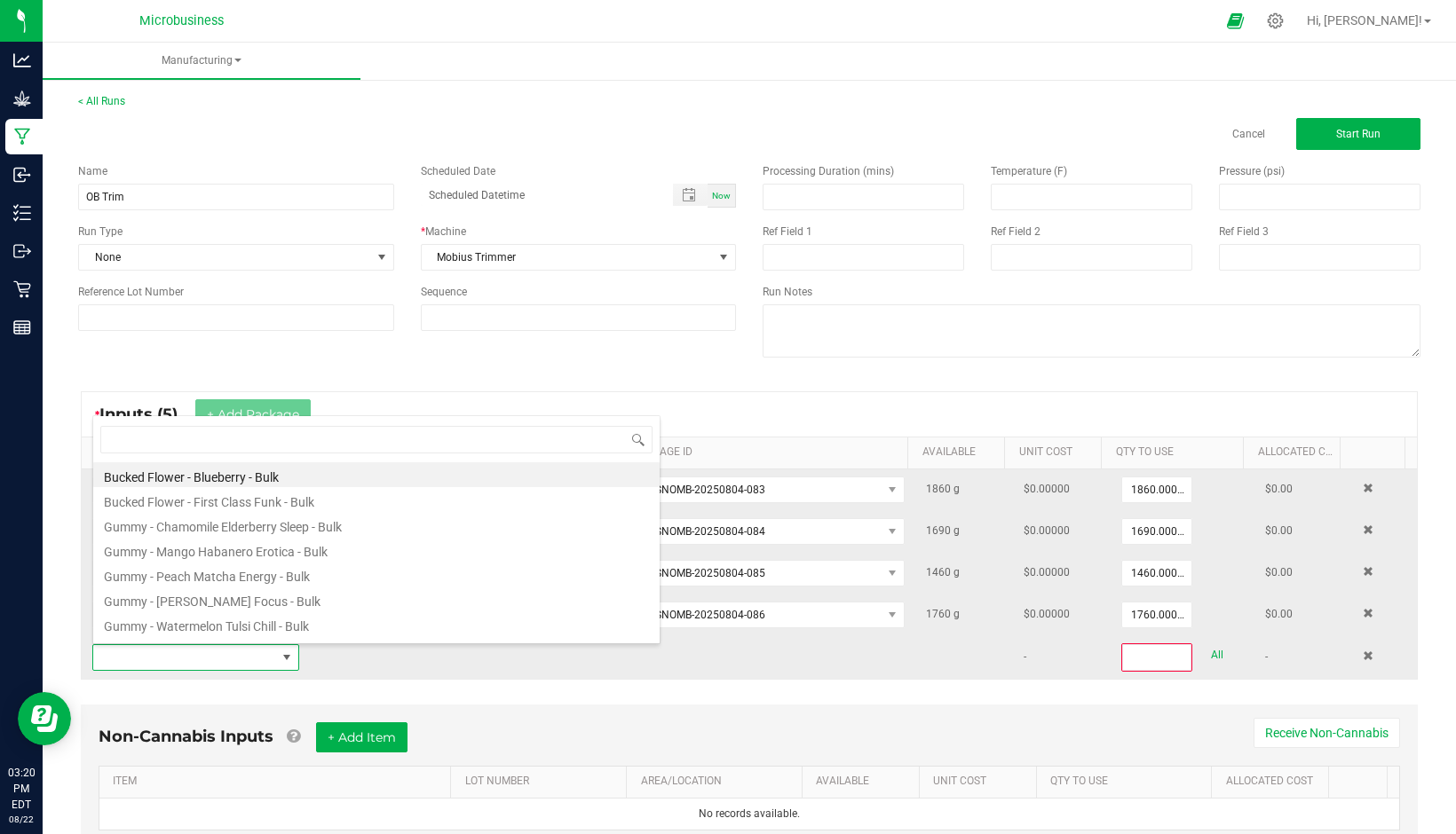
scroll to position [26, 200]
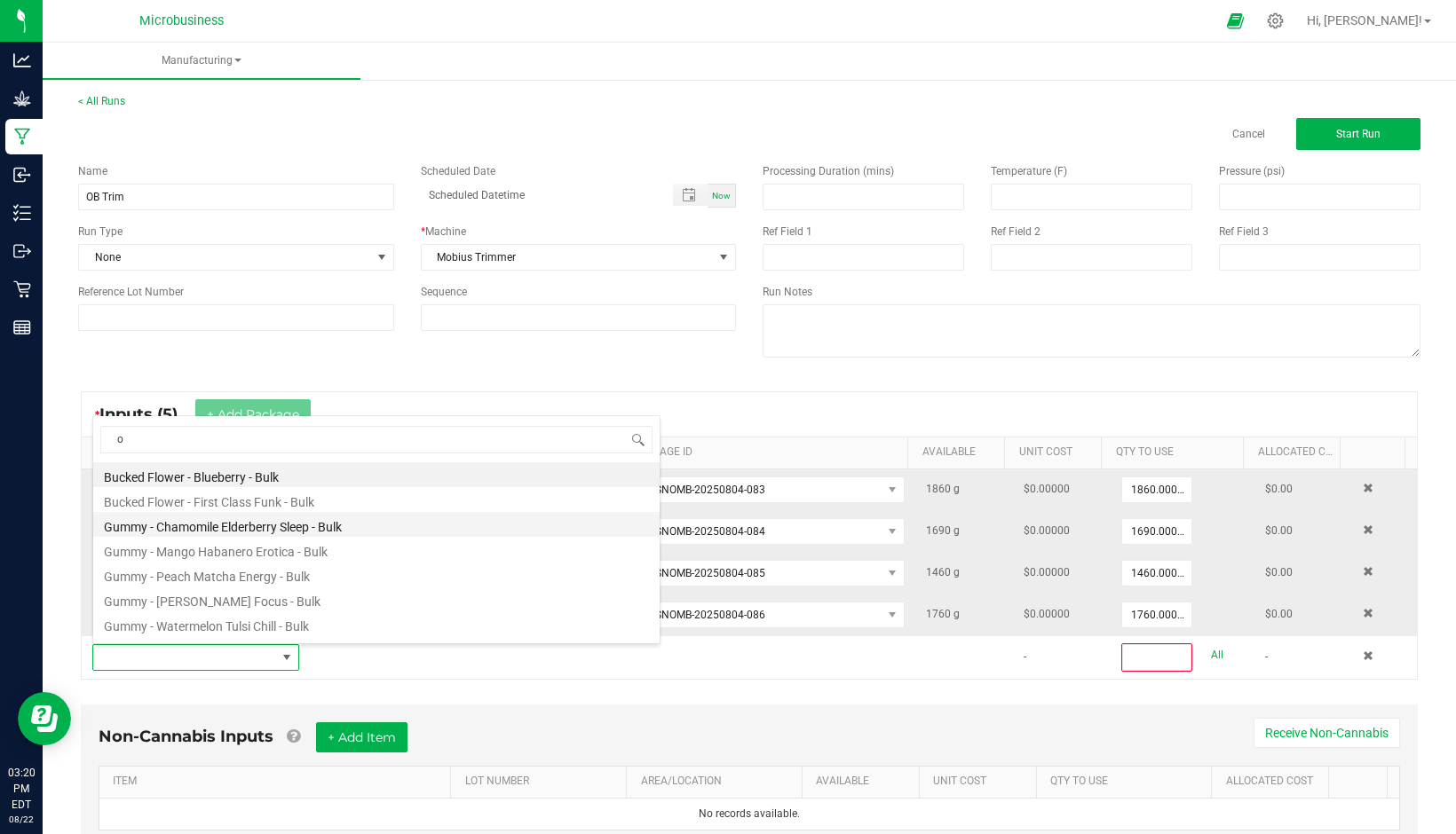
type input "or"
click at [202, 476] on li "Harvest Bag - Orange Bud - Bulk" at bounding box center [376, 475] width 566 height 25
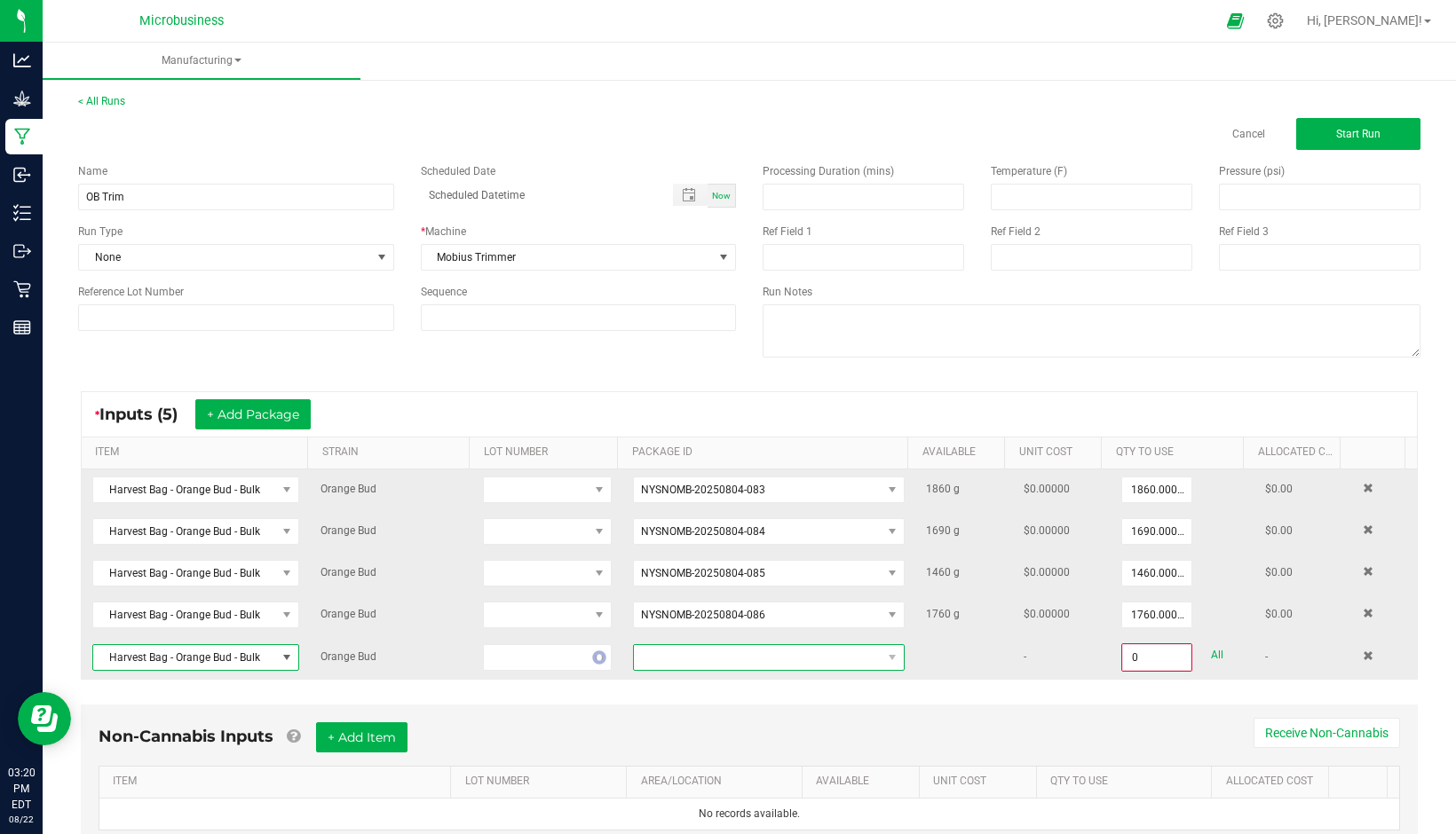
click at [724, 658] on span "NO DATA FOUND" at bounding box center [757, 658] width 247 height 25
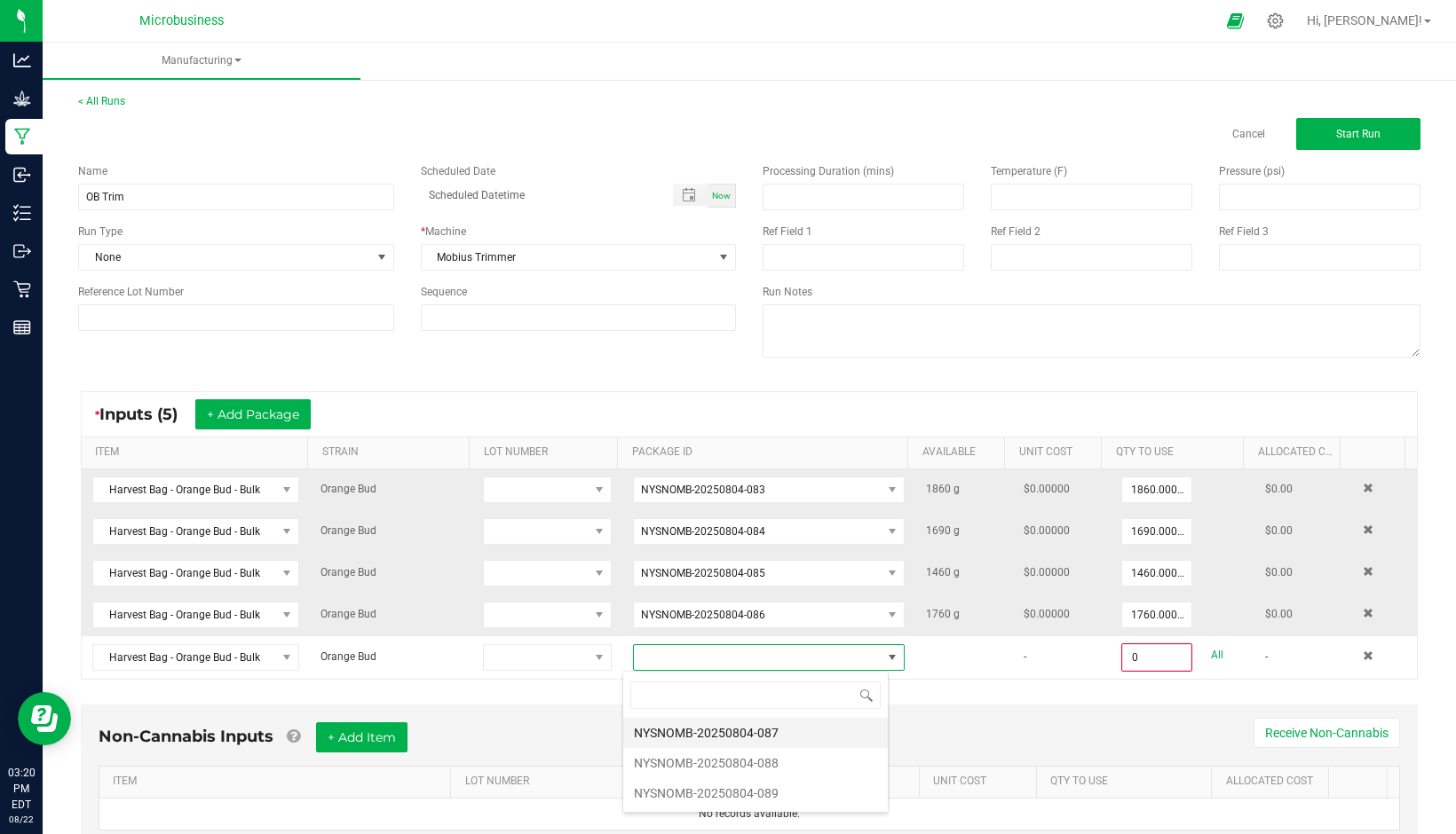
click at [719, 726] on li "NYSNOMB-20250804-087" at bounding box center [755, 732] width 265 height 30
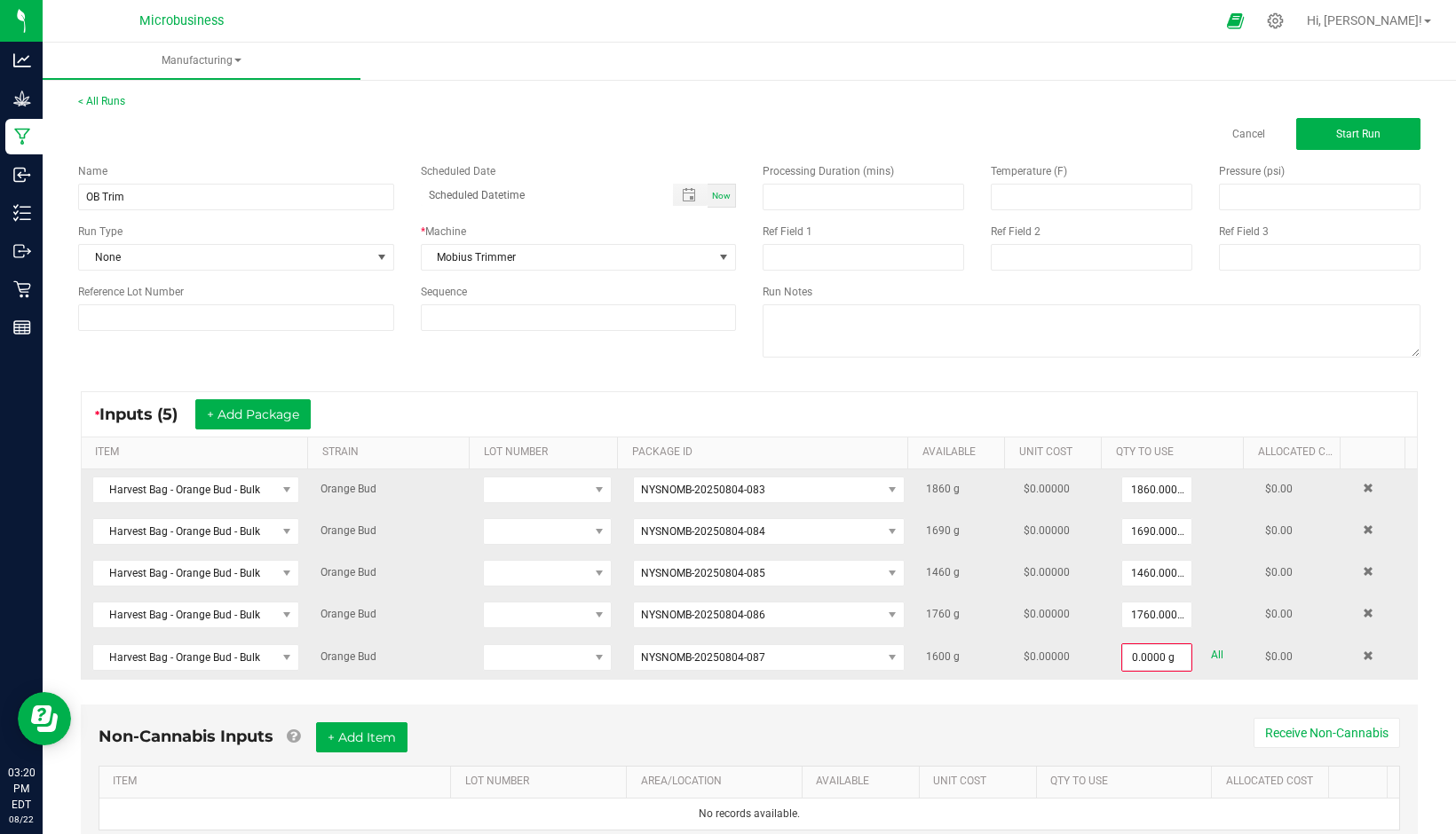
click at [1211, 654] on link "All" at bounding box center [1216, 655] width 13 height 24
type input "1600.0000 g"
click at [275, 405] on button "+ Add Package" at bounding box center [252, 414] width 115 height 30
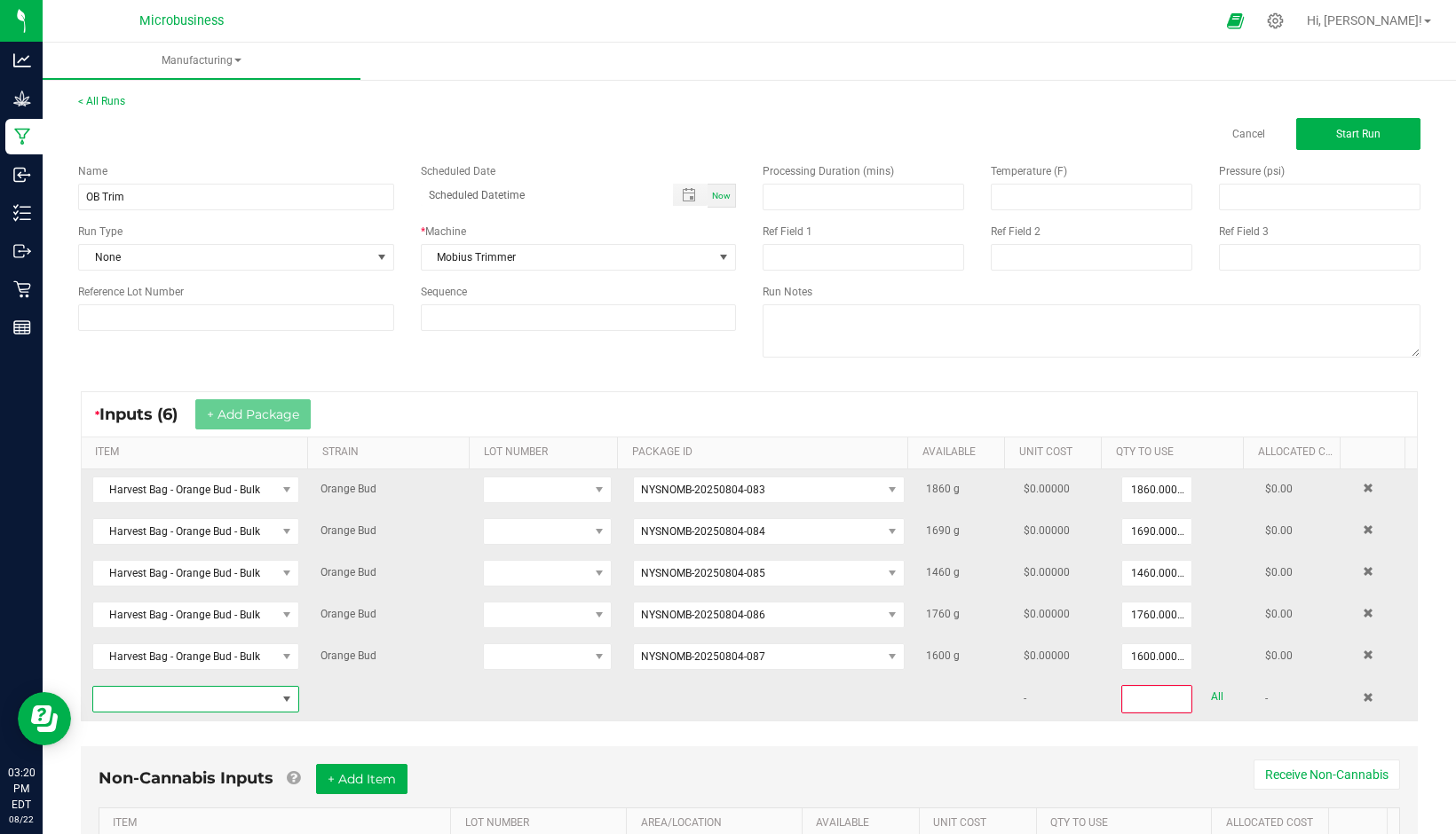
click at [202, 699] on span "NO DATA FOUND" at bounding box center [184, 699] width 183 height 25
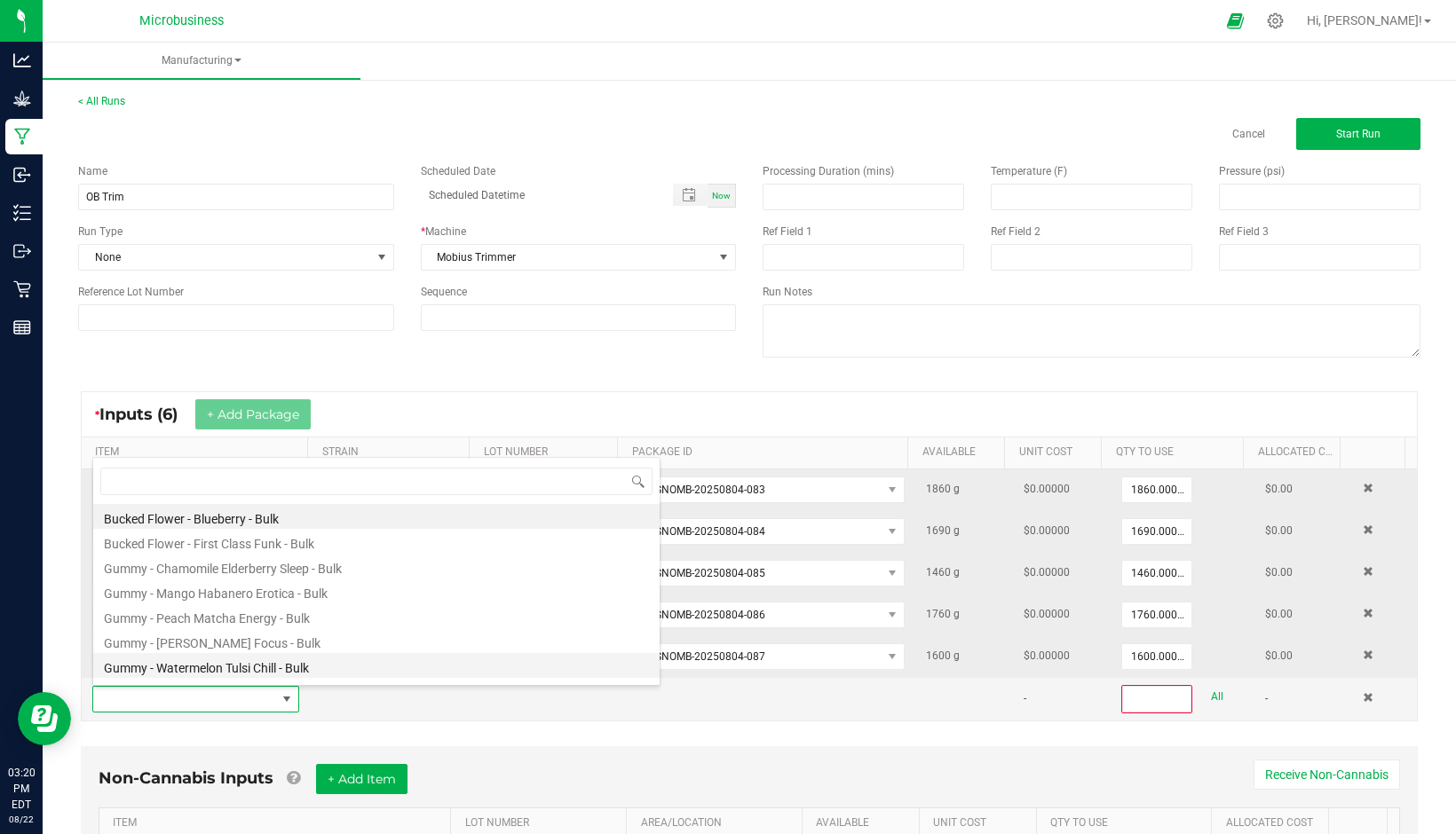
scroll to position [26, 200]
type input "or"
click at [197, 512] on li "Harvest Bag - Orange Bud - Bulk" at bounding box center [376, 517] width 566 height 25
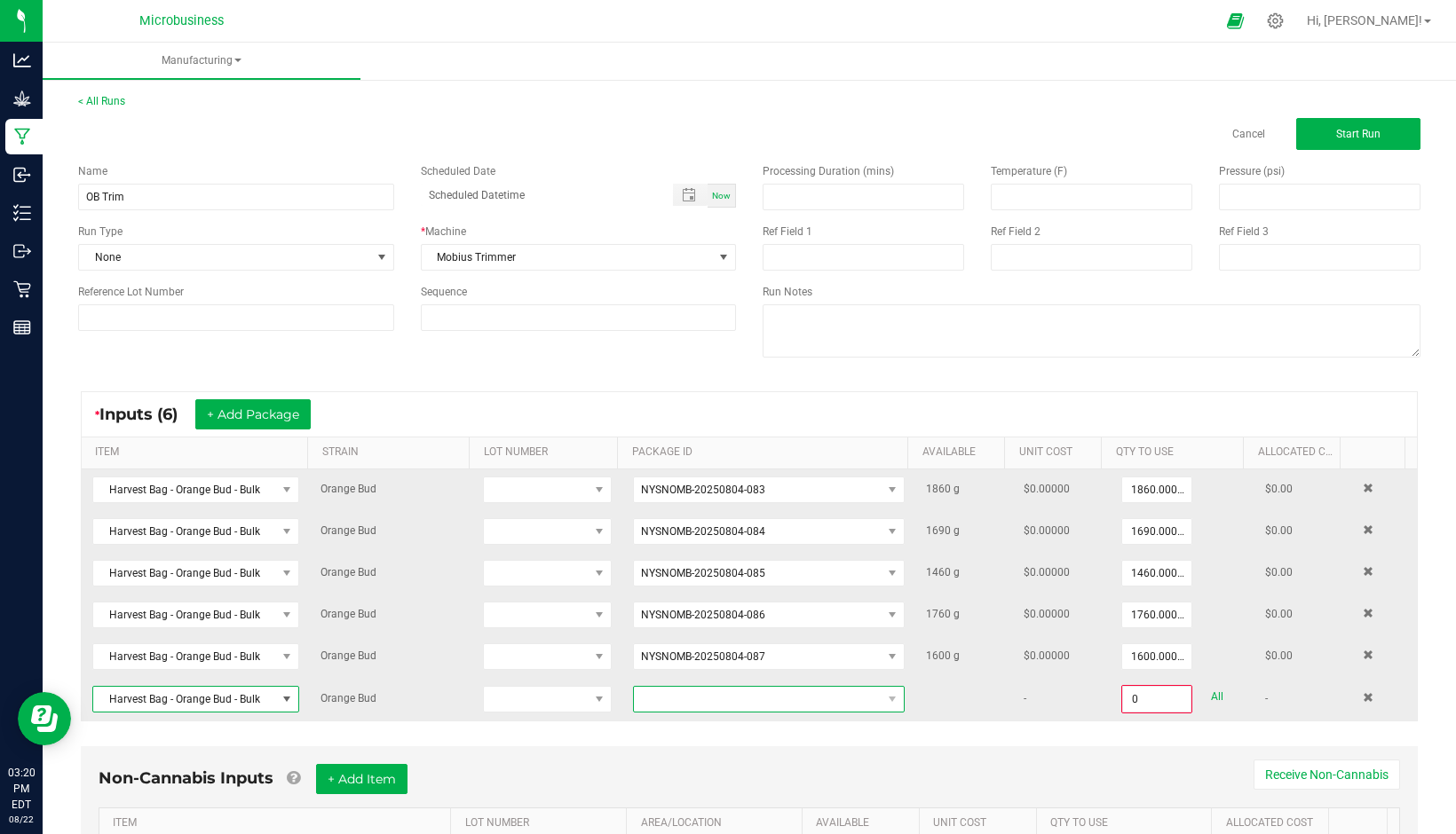
click at [766, 695] on span at bounding box center [757, 699] width 247 height 25
click at [702, 769] on li "NYSNOMB-20250804-088" at bounding box center [755, 774] width 265 height 30
click at [1211, 691] on link "All" at bounding box center [1216, 697] width 13 height 24
type input "1480.0000 g"
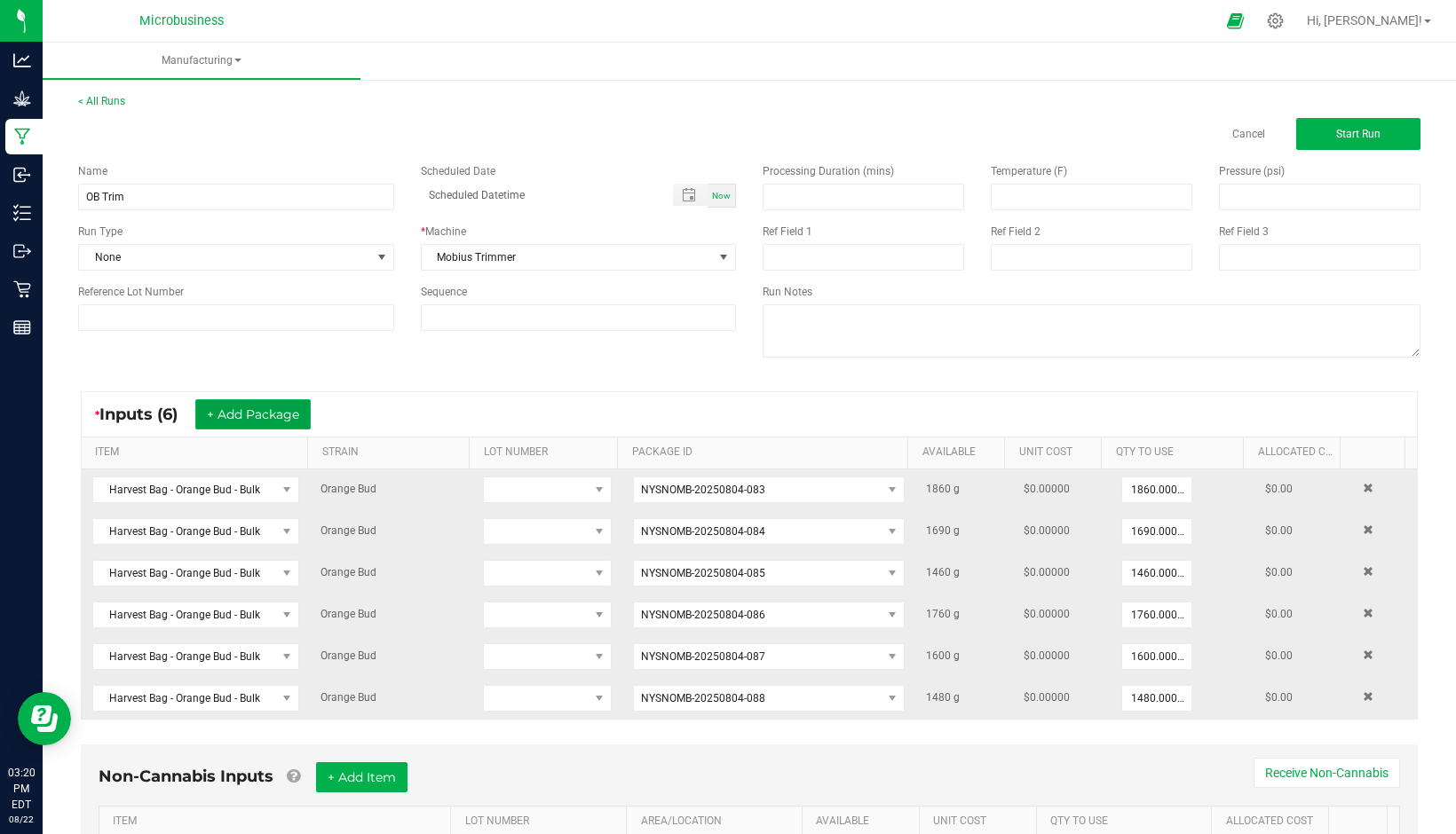
click at [295, 417] on button "+ Add Package" at bounding box center [252, 414] width 115 height 30
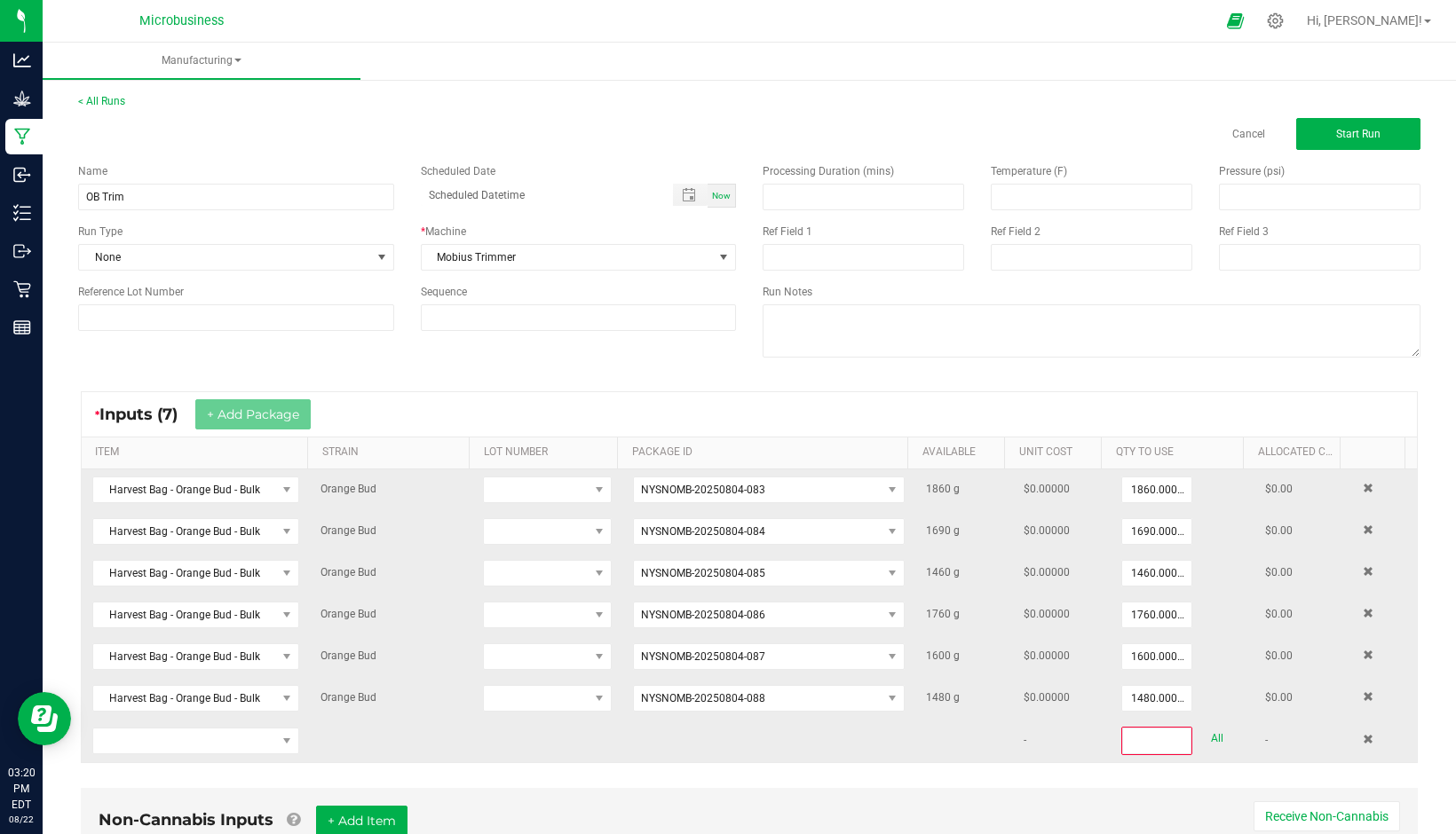
click at [179, 725] on td at bounding box center [195, 741] width 228 height 43
click at [180, 733] on span "NO DATA FOUND" at bounding box center [184, 741] width 183 height 25
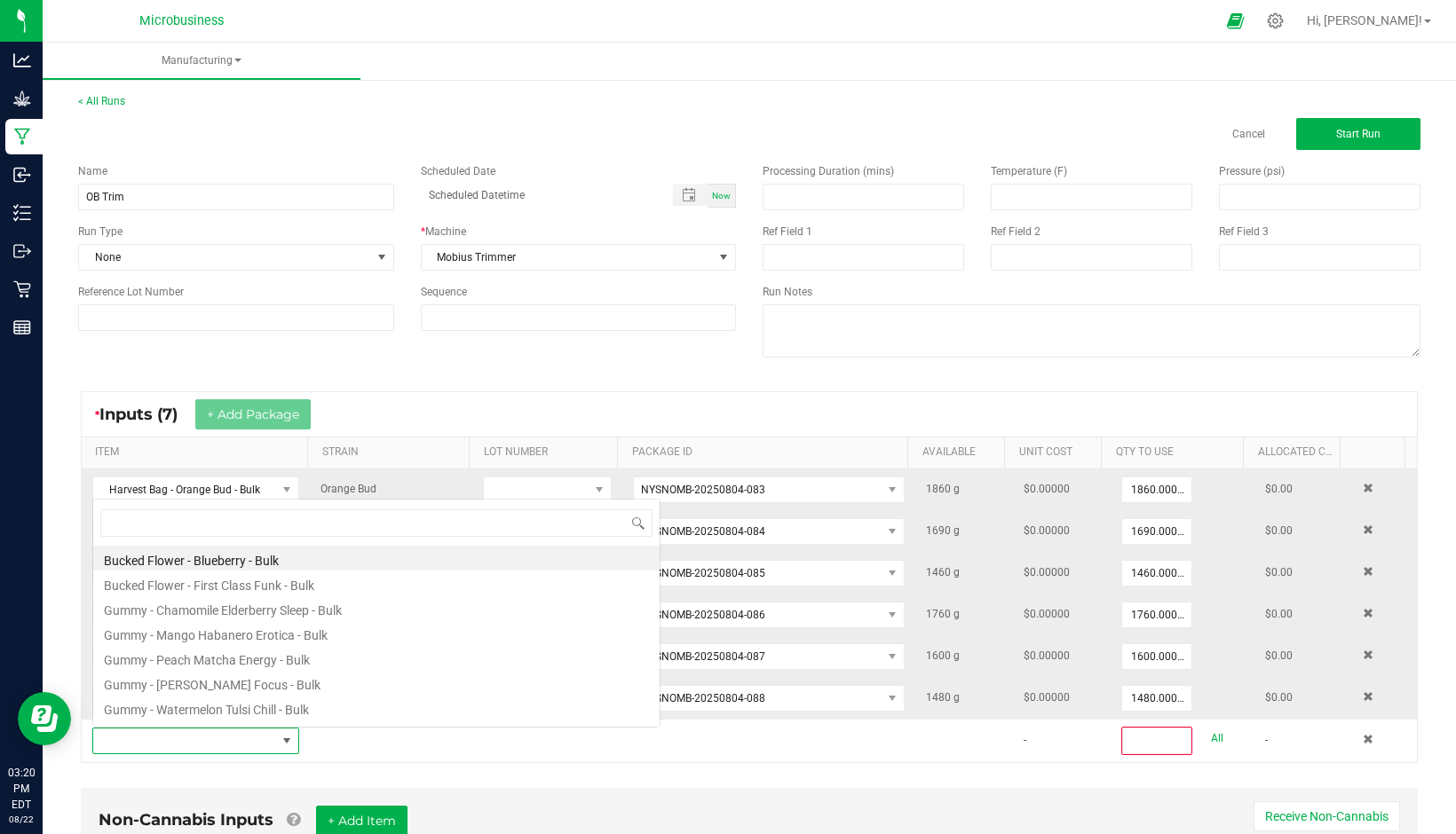
scroll to position [26, 200]
type input "or"
click at [193, 555] on li "Harvest Bag - Orange Bud - Bulk" at bounding box center [376, 559] width 566 height 25
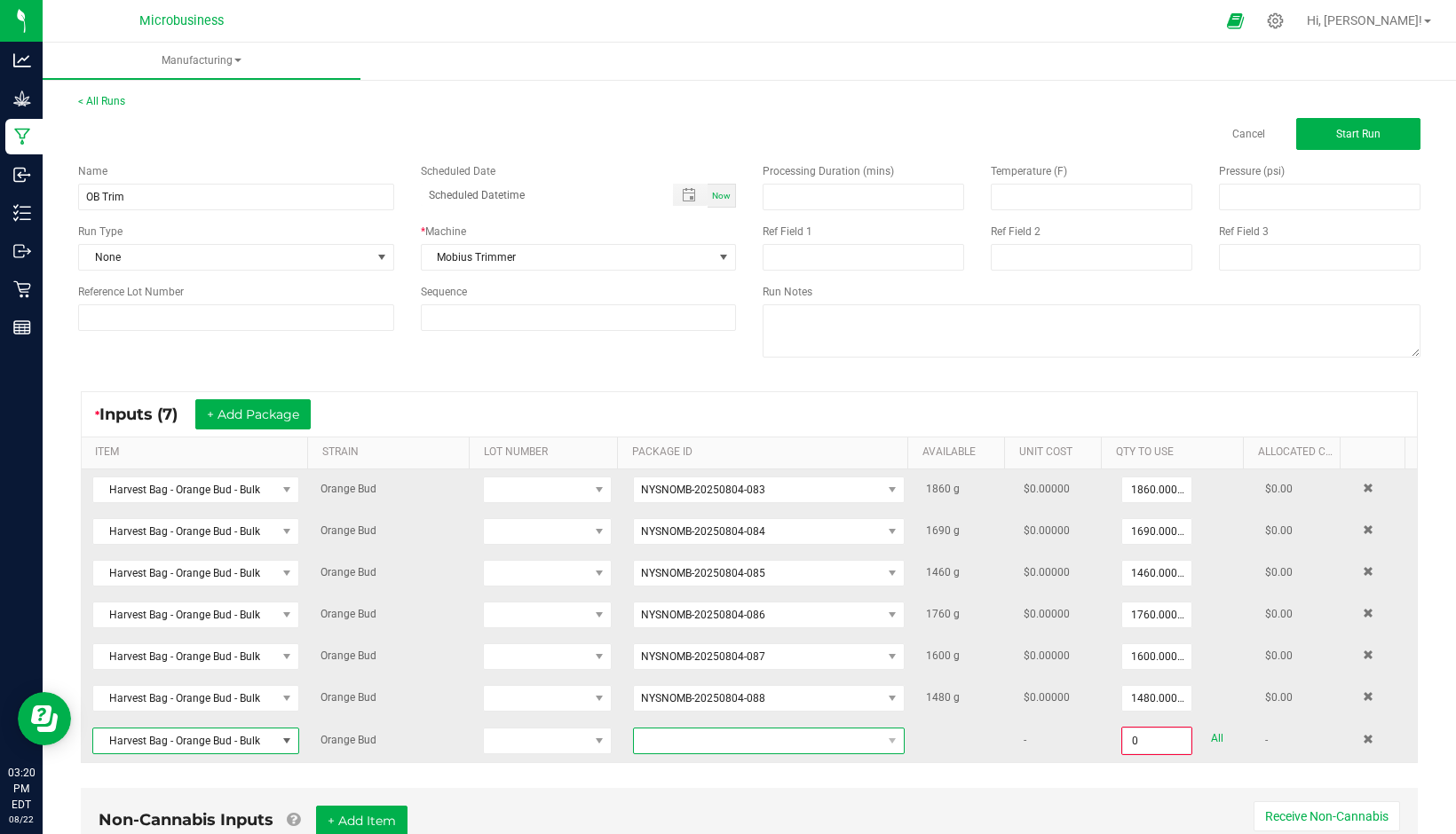
click at [642, 743] on span at bounding box center [757, 741] width 247 height 25
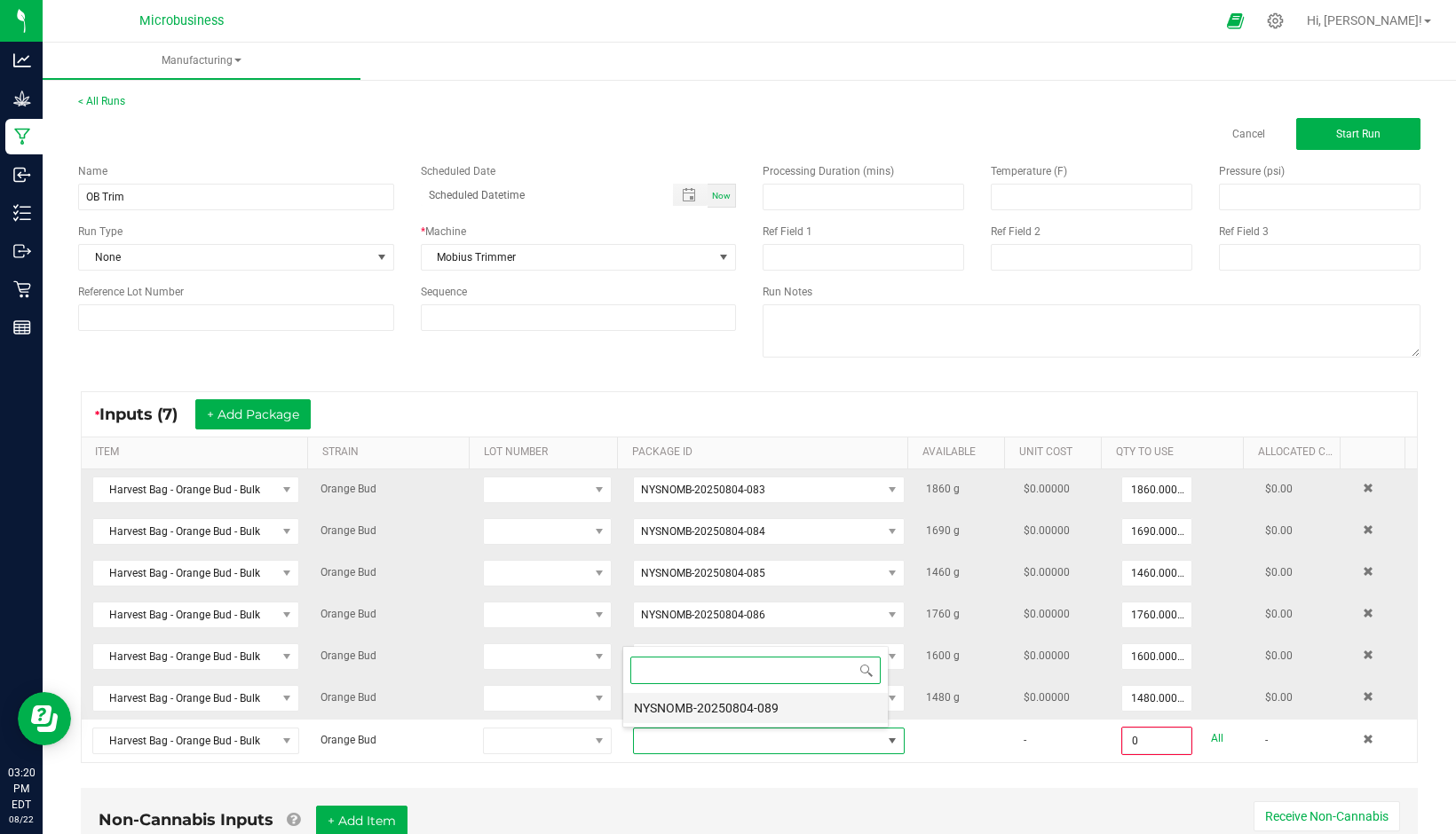
click at [663, 710] on li "NYSNOMB-20250804-089" at bounding box center [755, 708] width 265 height 30
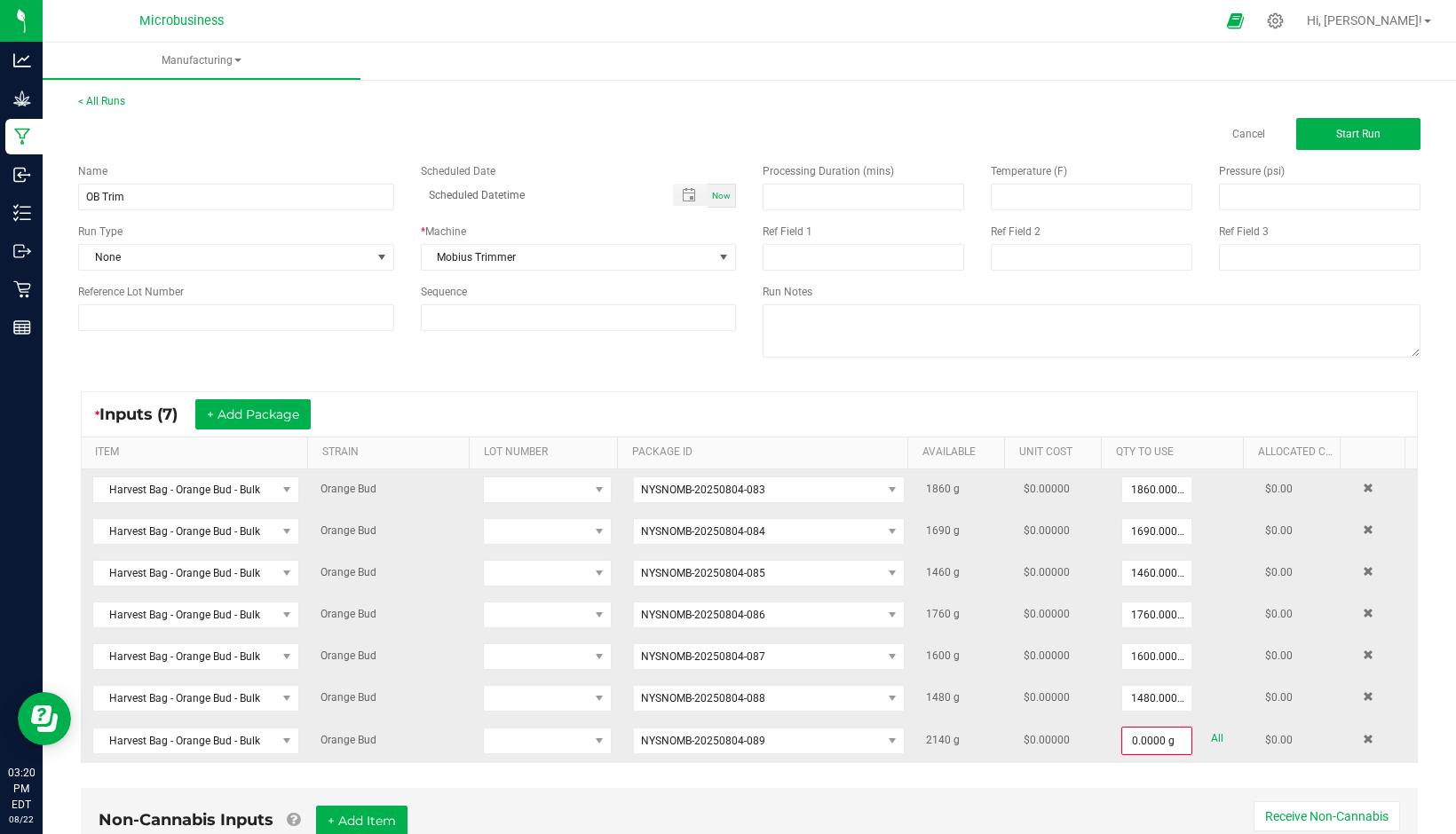
click at [1211, 740] on link "All" at bounding box center [1216, 739] width 13 height 24
type input "2140.0000 g"
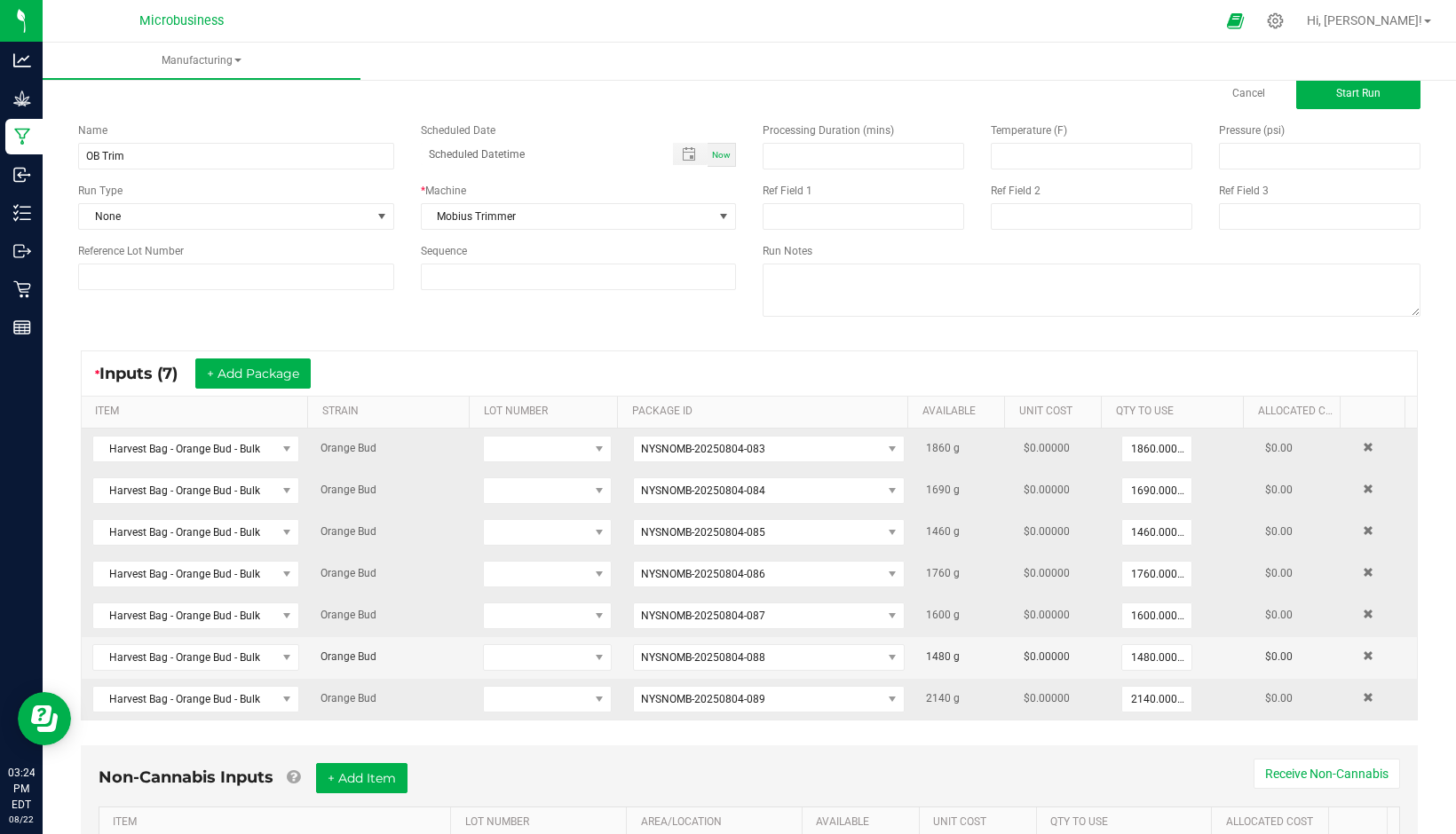
scroll to position [147, 0]
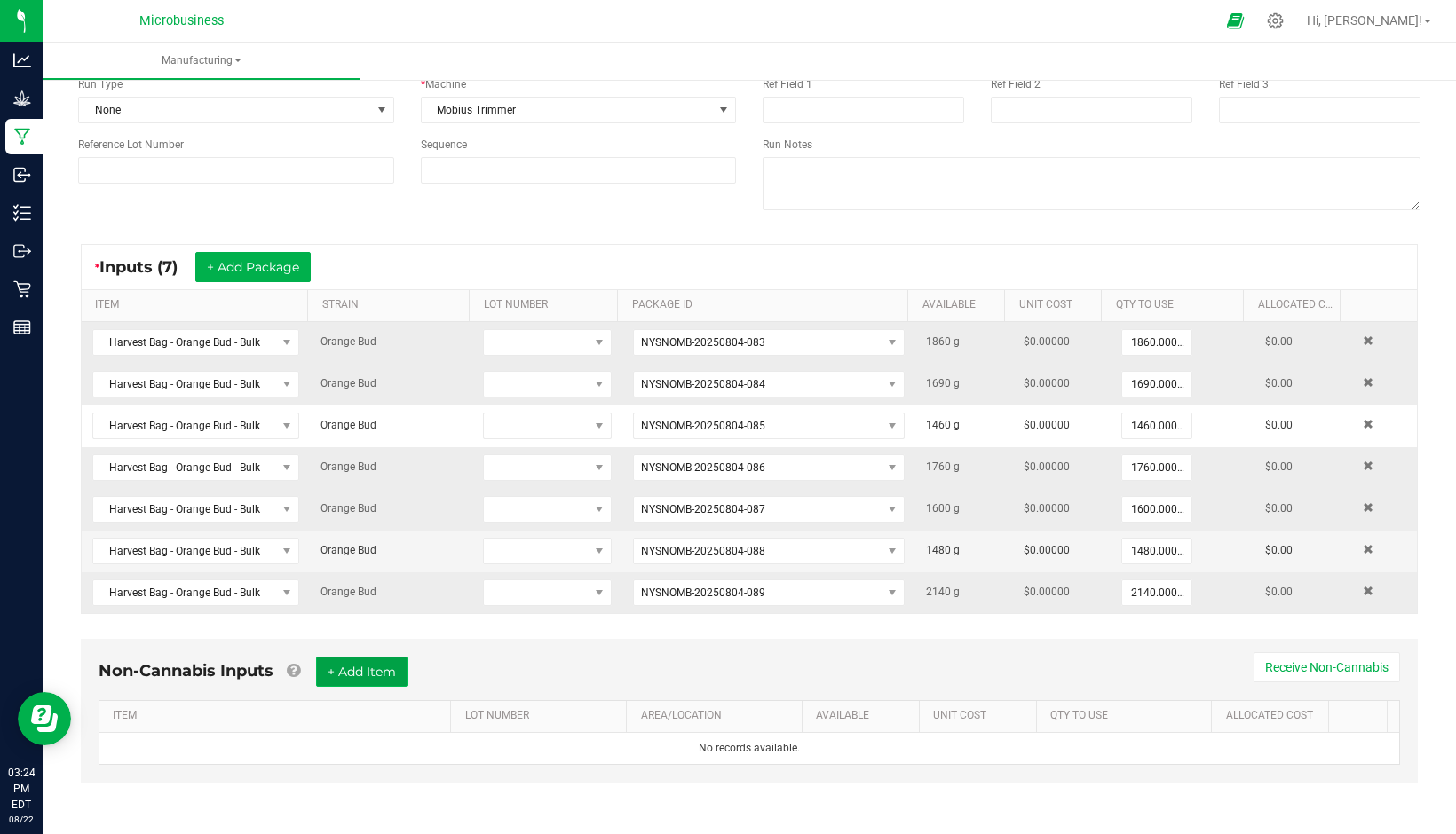
click at [346, 670] on button "+ Add Item" at bounding box center [362, 671] width 91 height 30
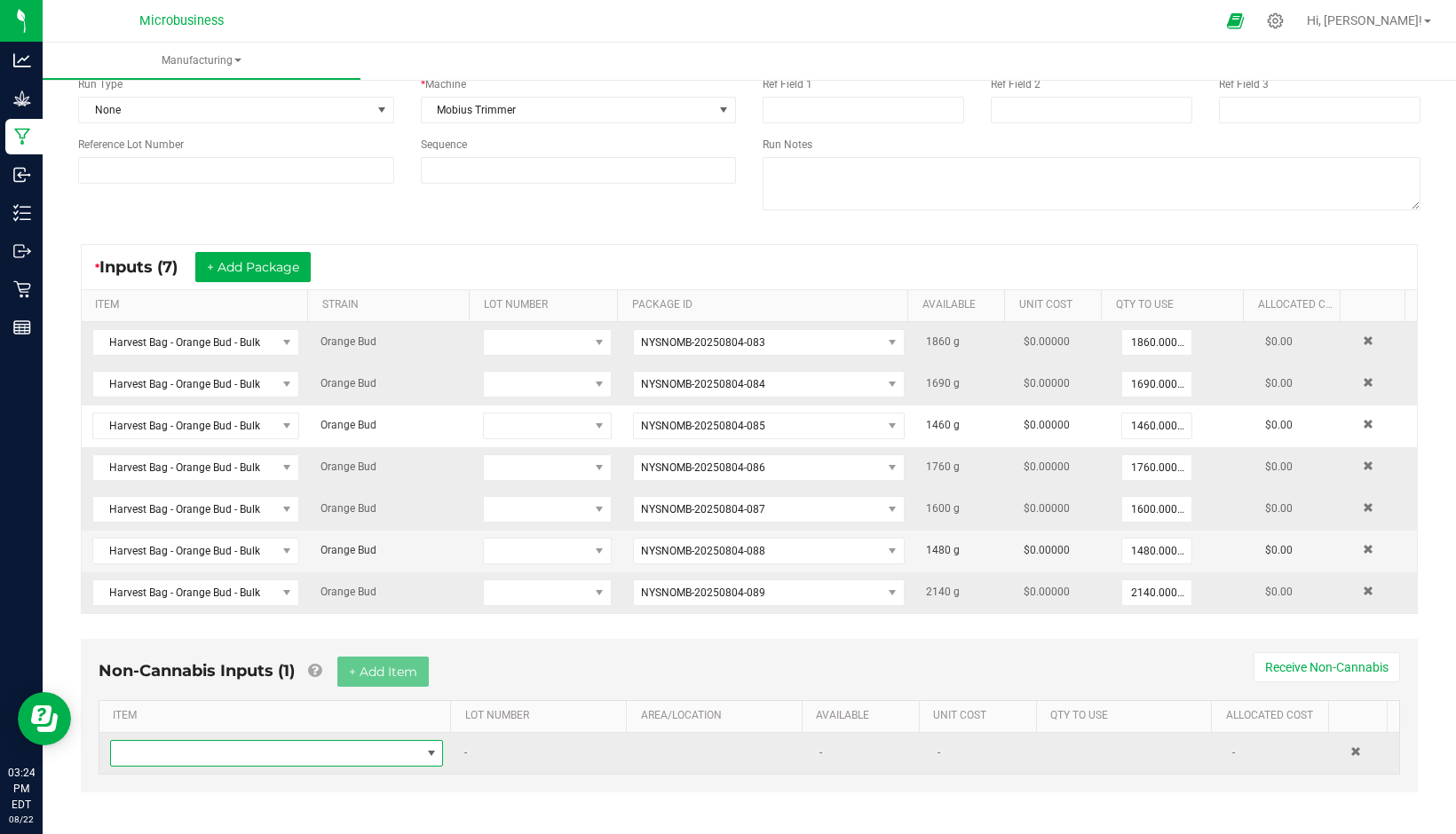
click at [329, 760] on span "NO DATA FOUND" at bounding box center [265, 754] width 308 height 25
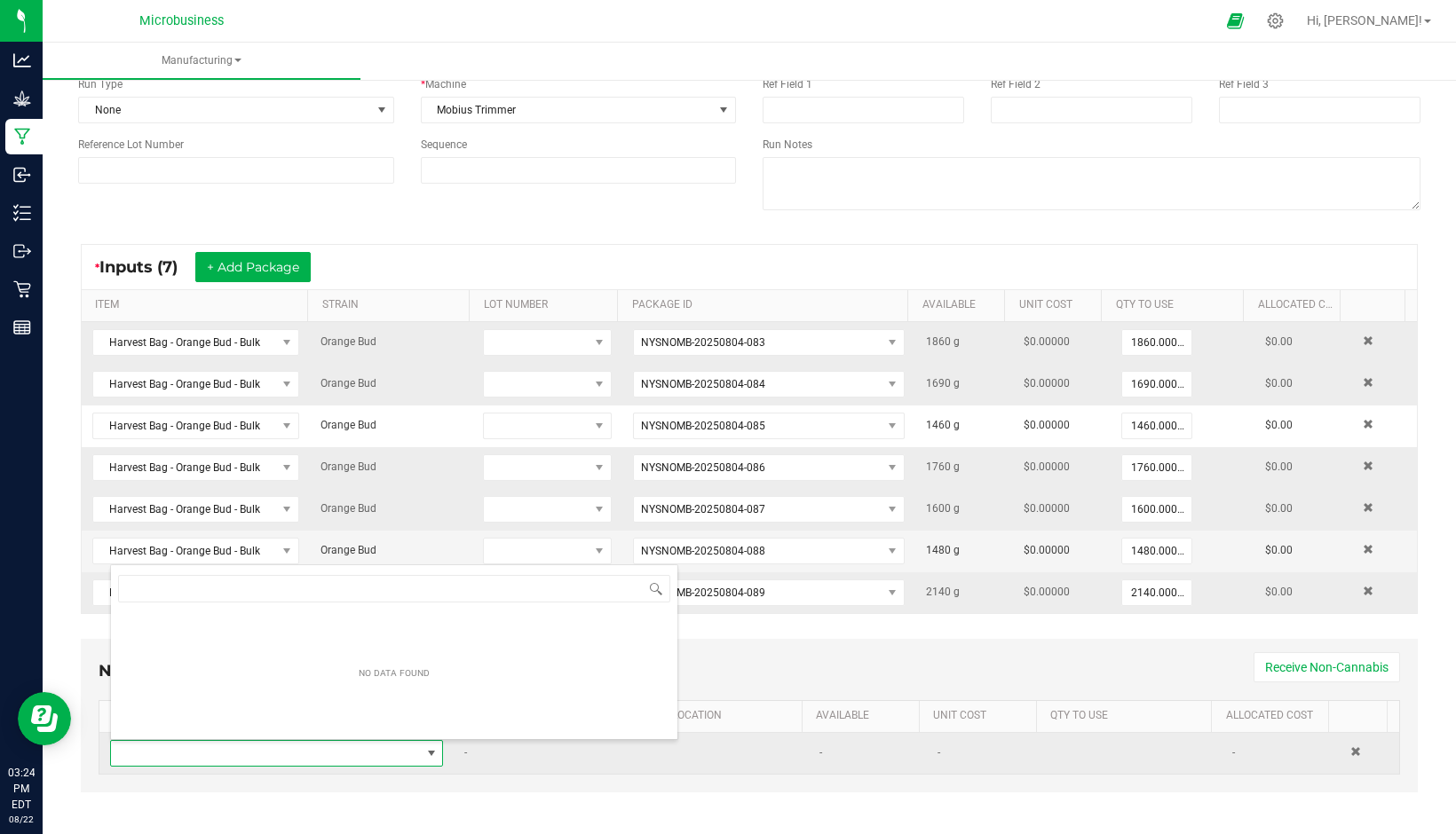
scroll to position [26, 322]
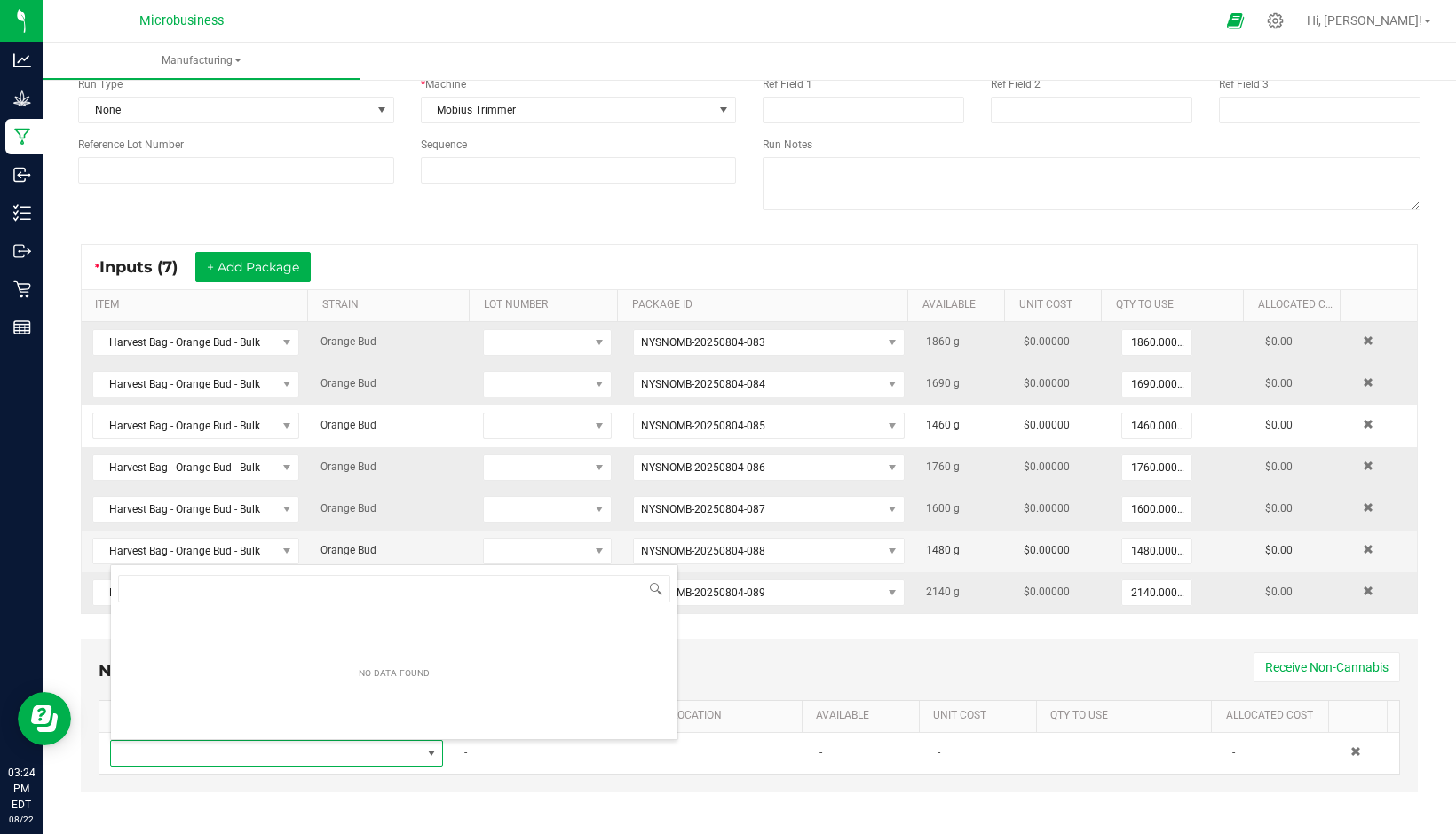
click at [825, 675] on div "Non-Cannabis Inputs (1) + Add Item Receive Non-Cannabis" at bounding box center [750, 678] width 1302 height 44
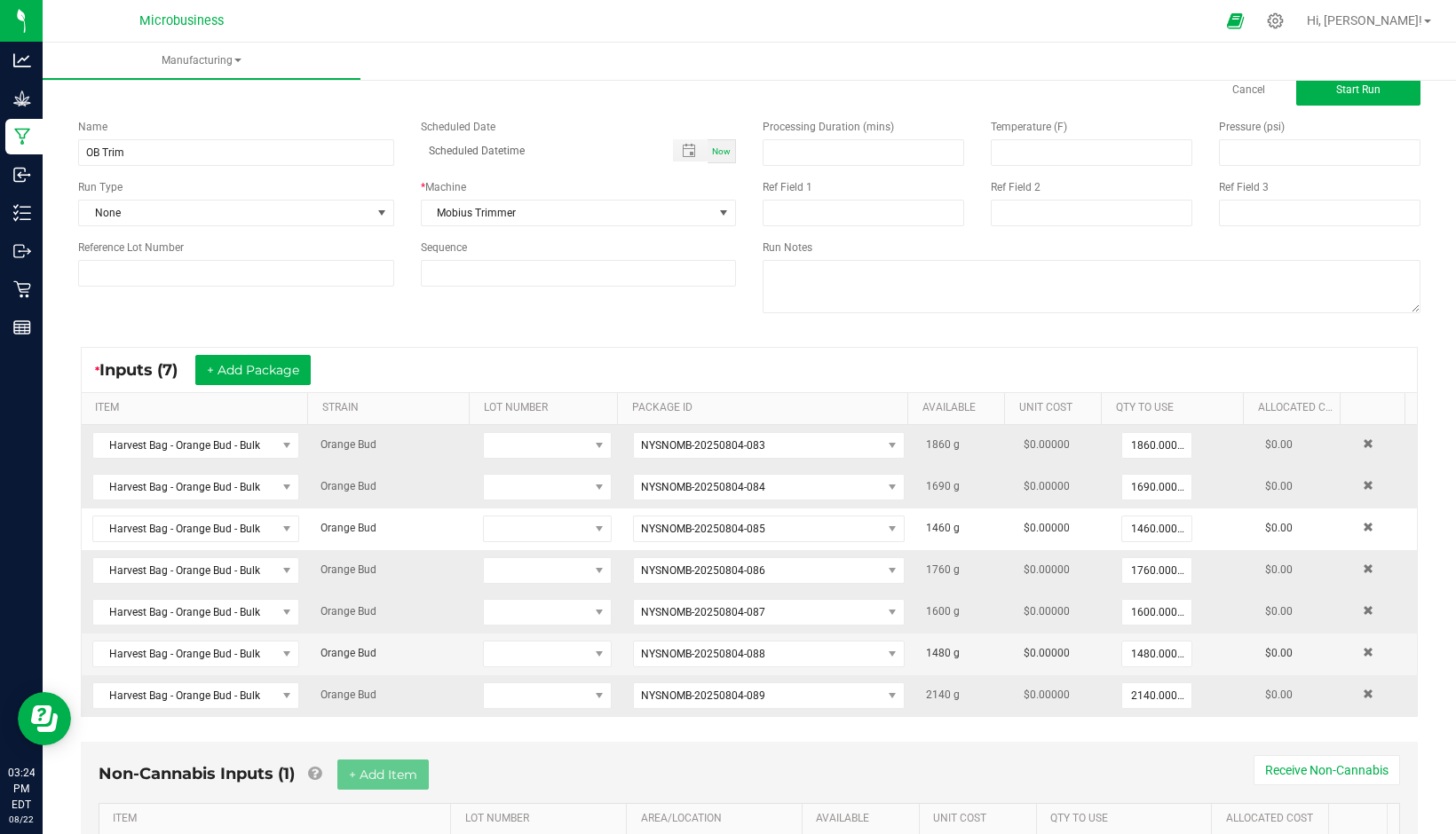
scroll to position [0, 0]
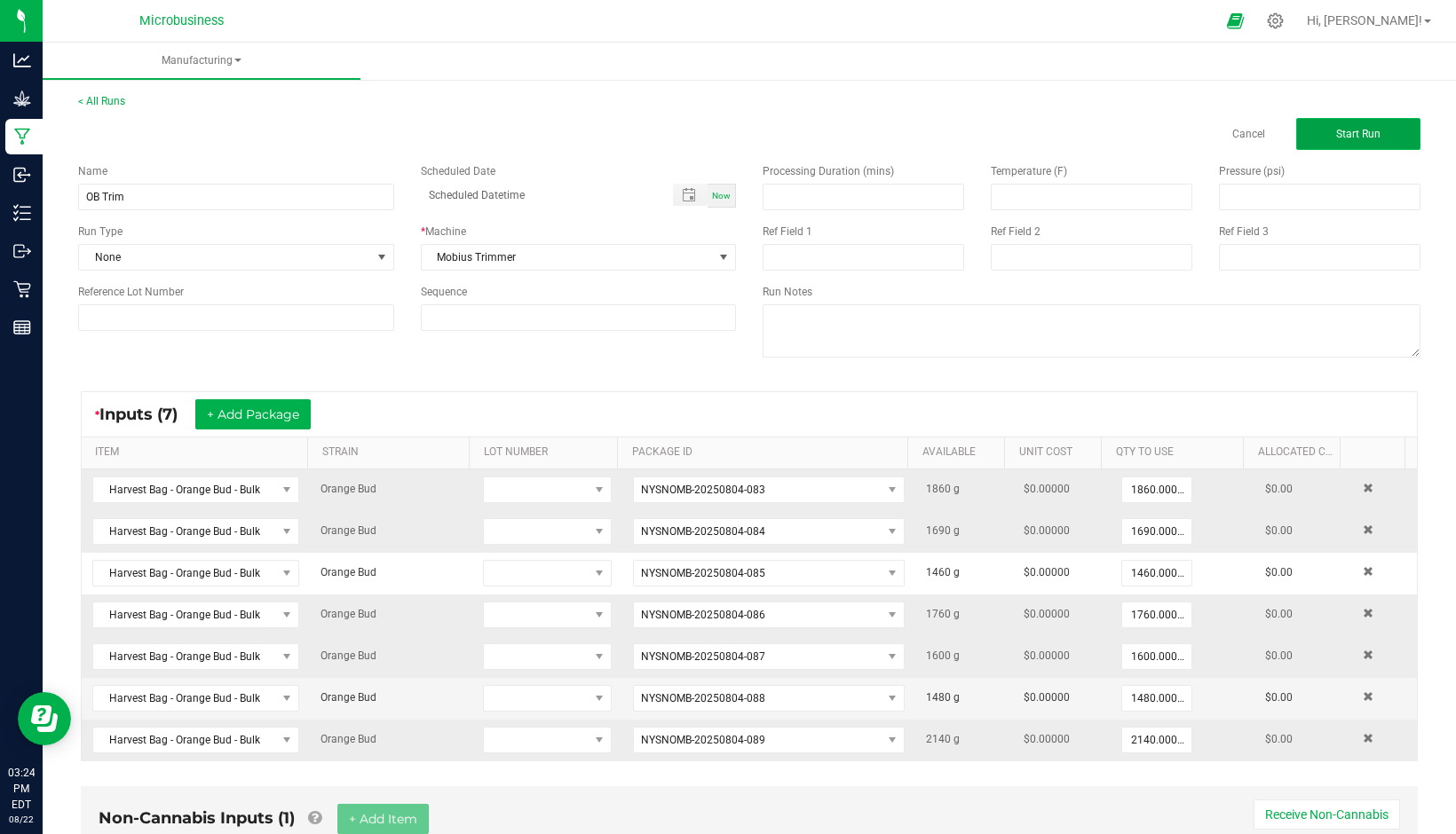
click at [1336, 134] on span "Start Run" at bounding box center [1358, 134] width 45 height 13
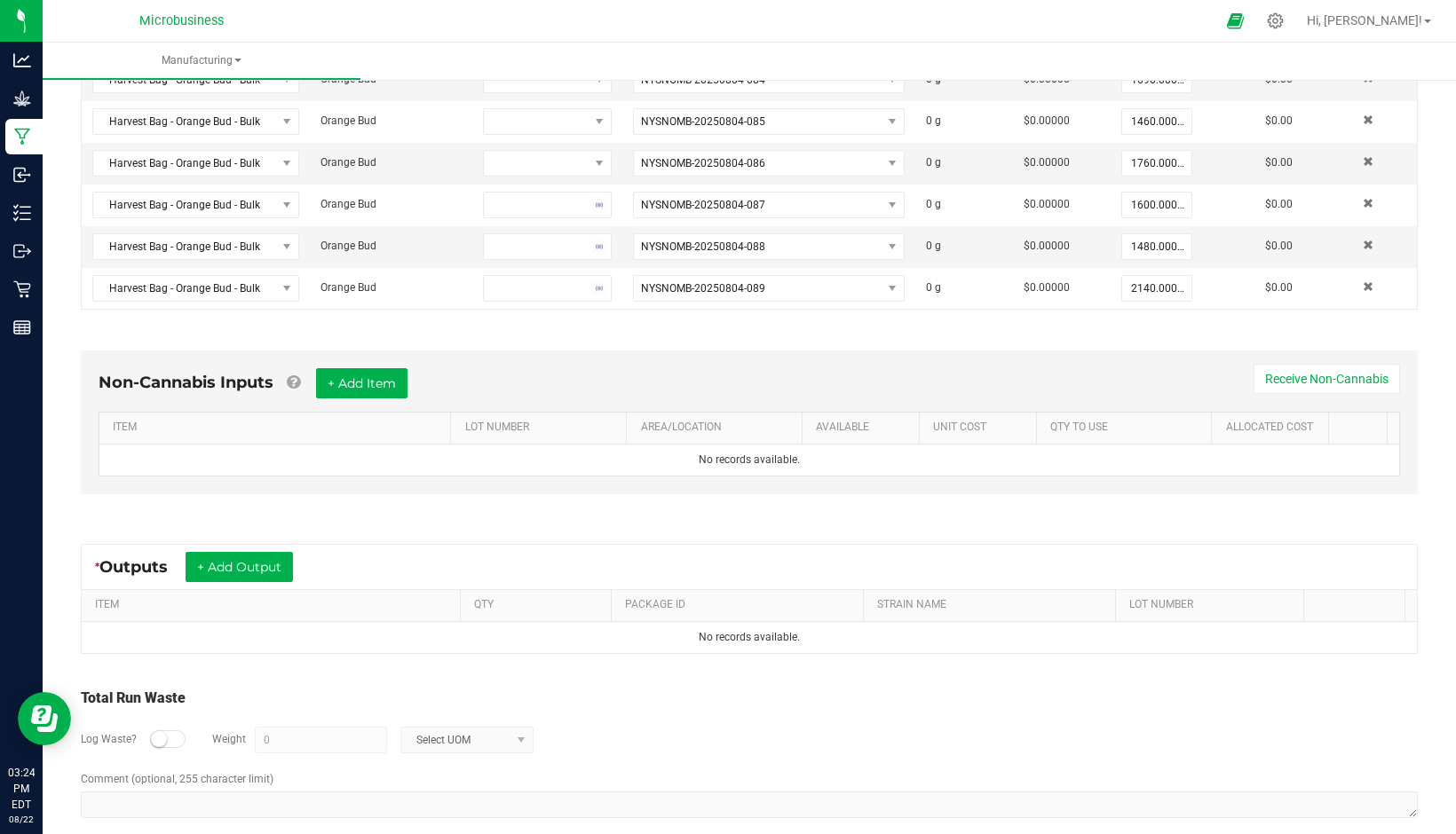
scroll to position [497, 0]
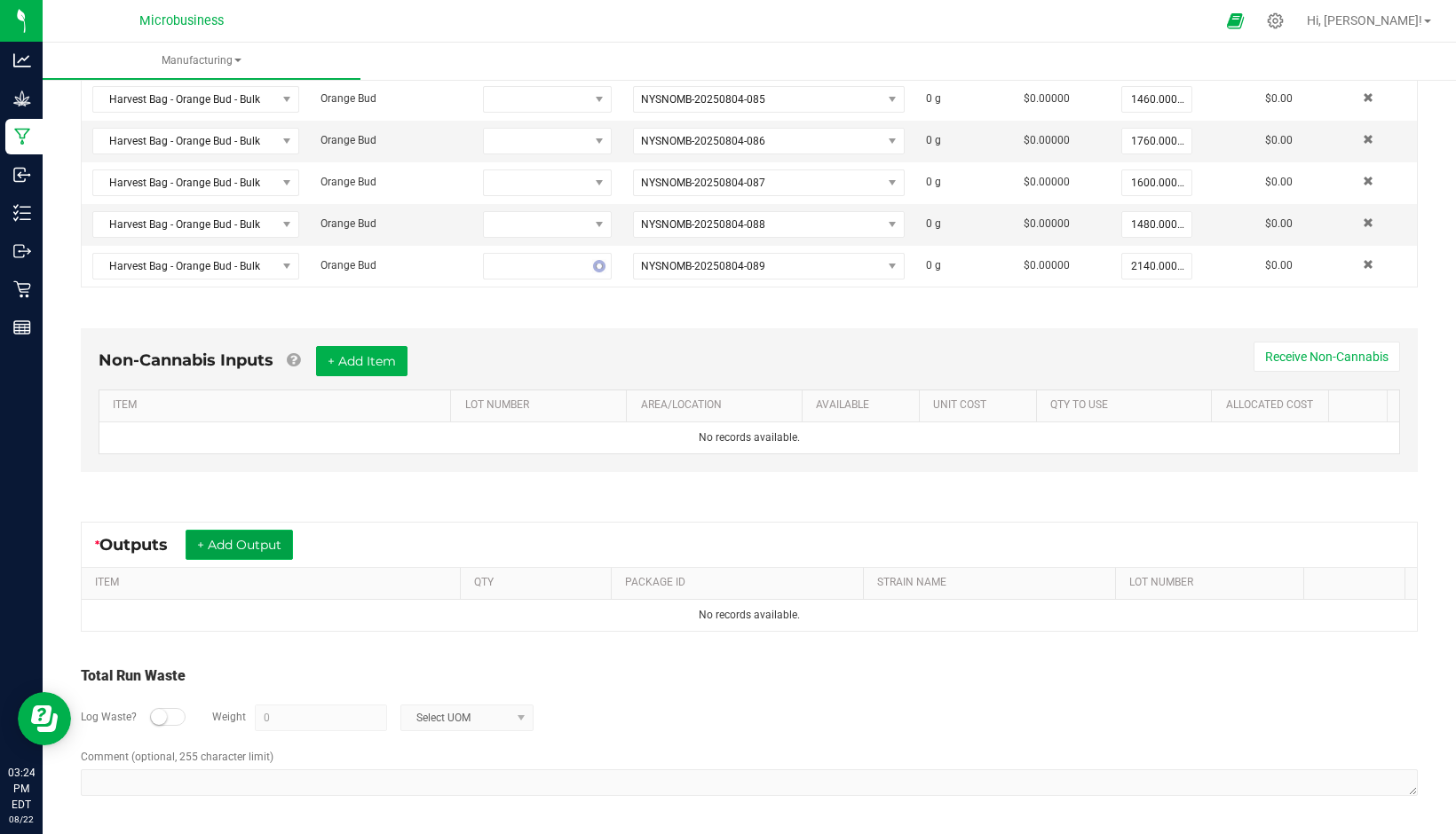
click at [246, 552] on button "+ Add Output" at bounding box center [239, 544] width 108 height 30
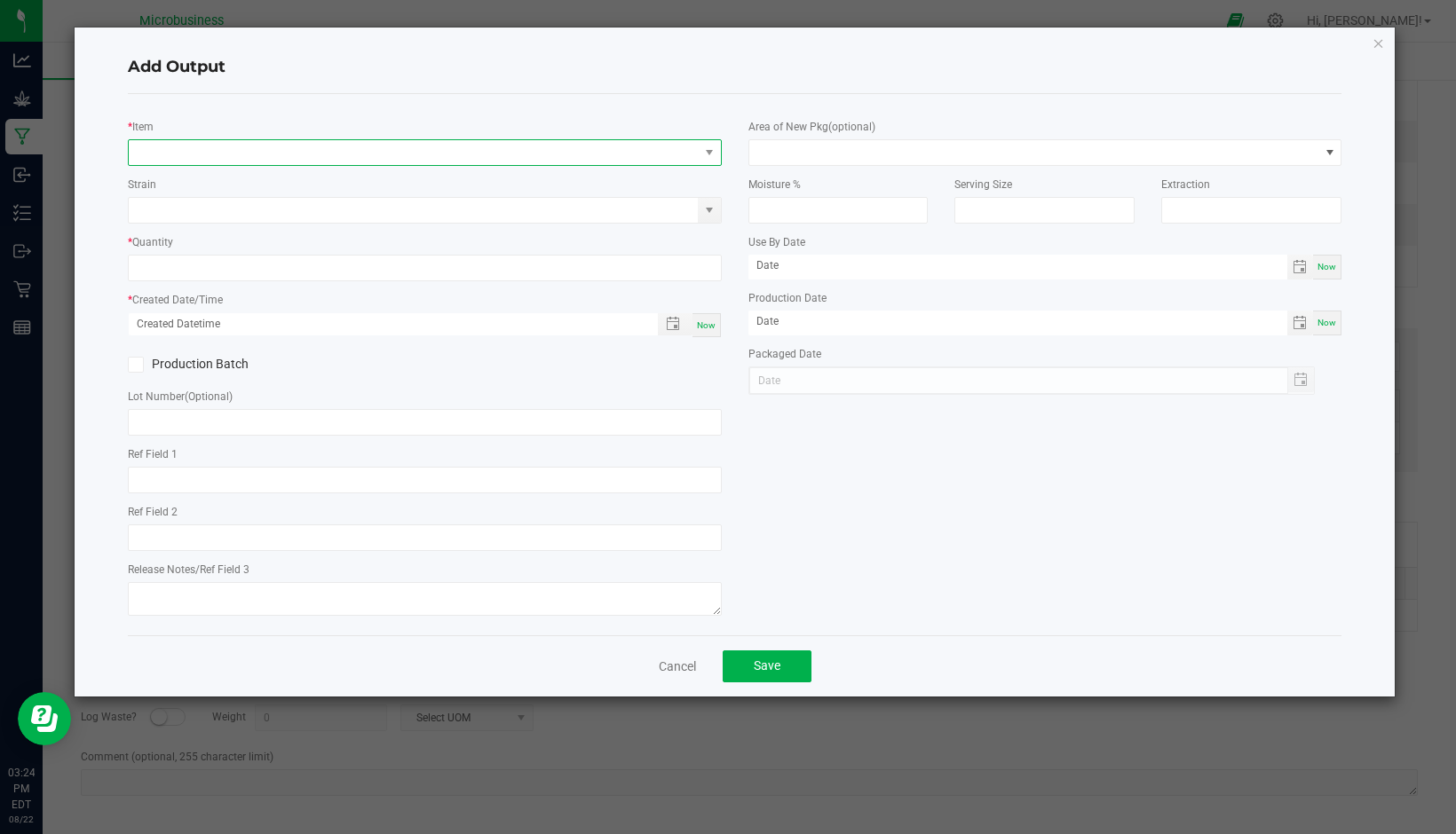
click at [216, 154] on span "NO DATA FOUND" at bounding box center [414, 153] width 570 height 25
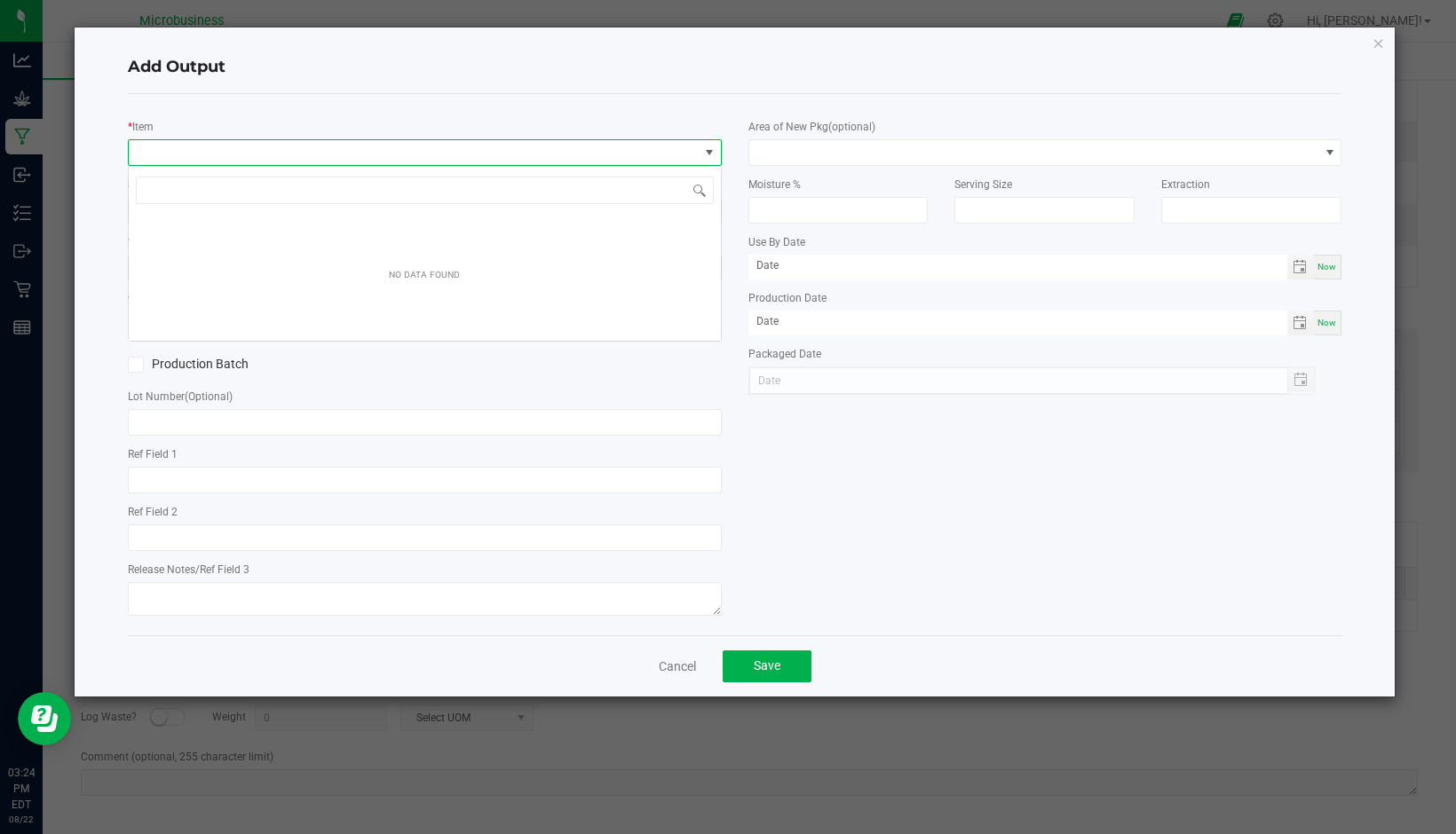
scroll to position [26, 594]
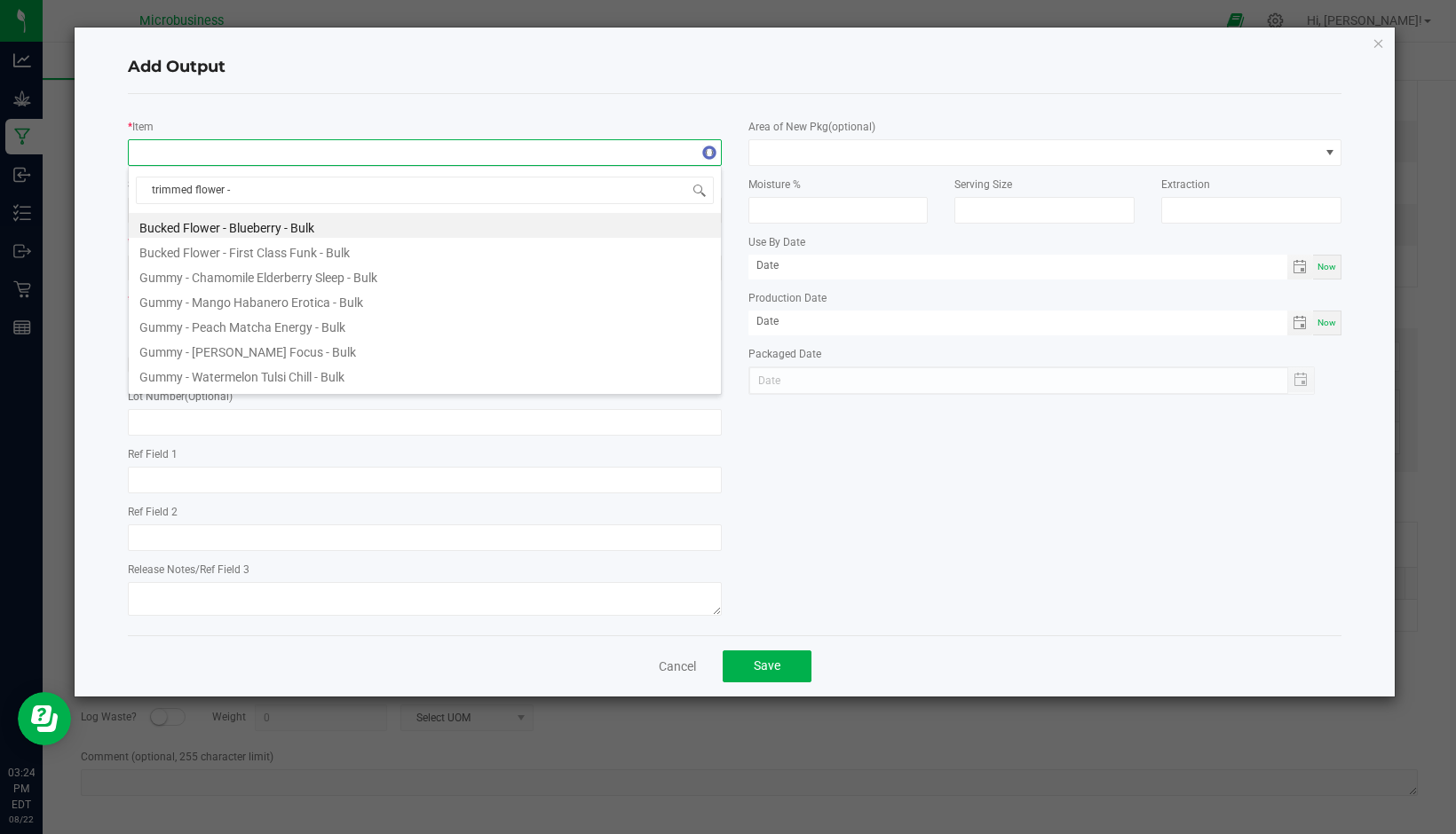
type input "trimmed flower -"
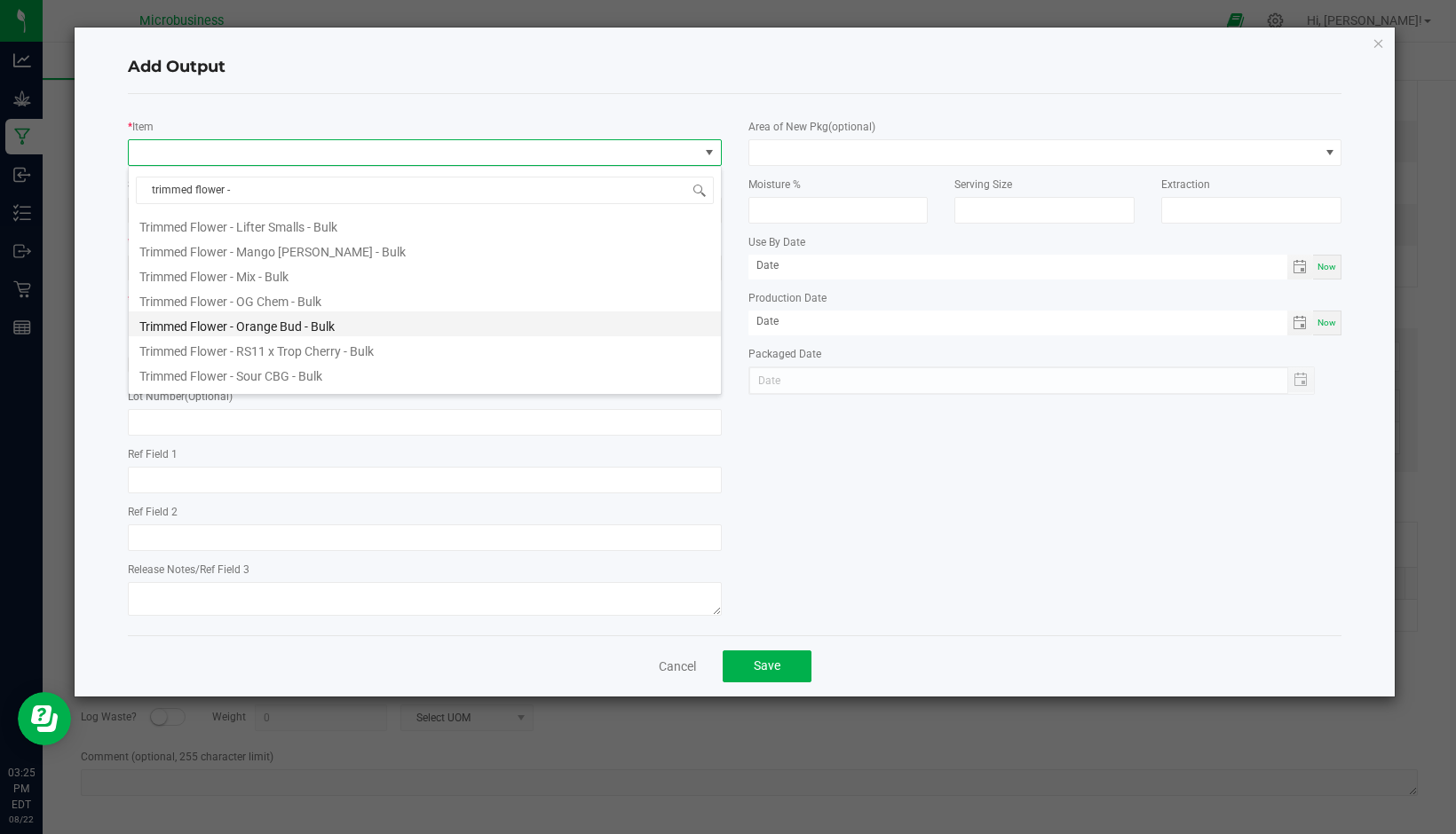
click at [272, 323] on li "Trimmed Flower - Orange Bud - Bulk" at bounding box center [425, 324] width 592 height 25
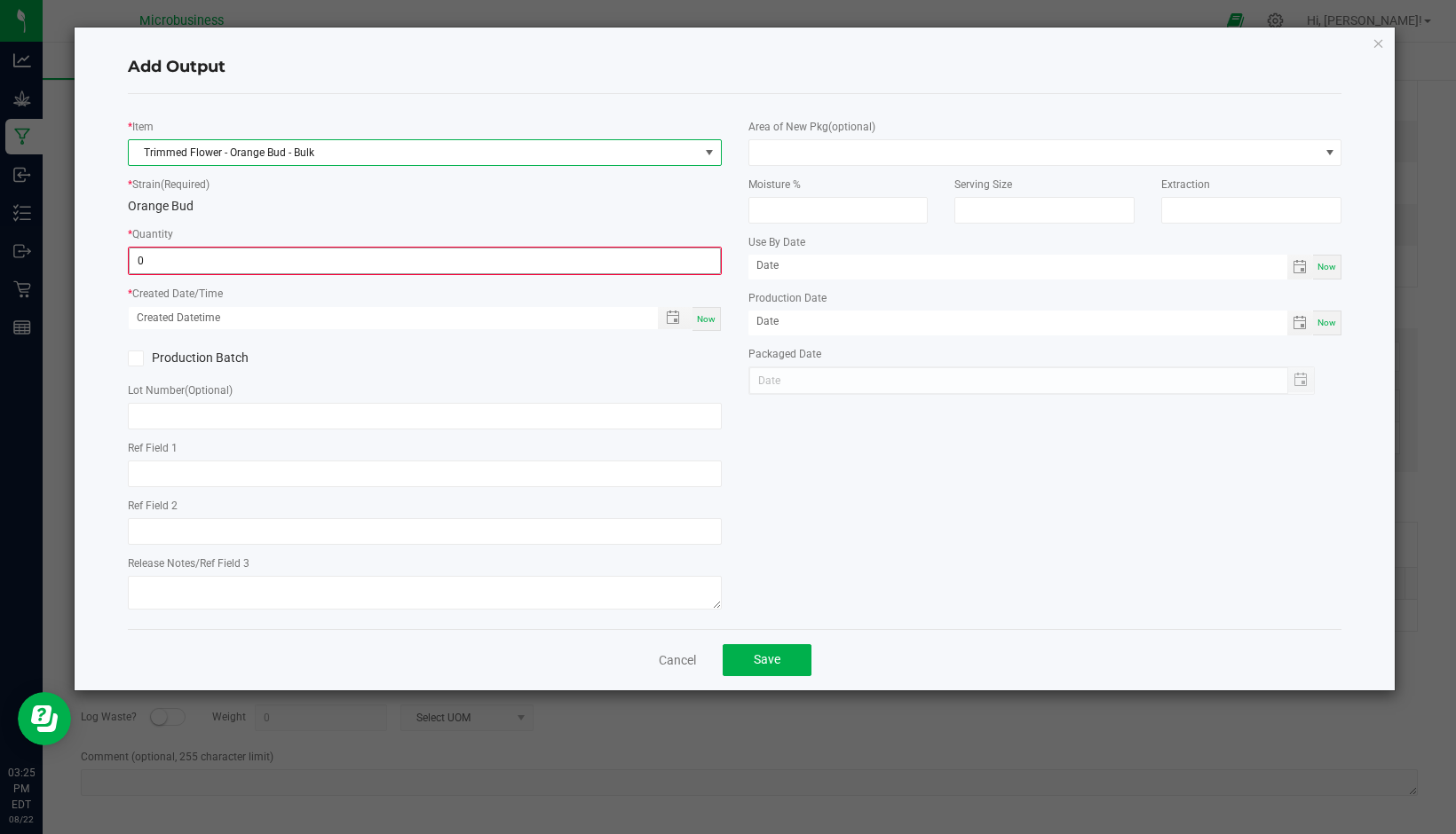
click at [405, 266] on input "0" at bounding box center [425, 261] width 591 height 25
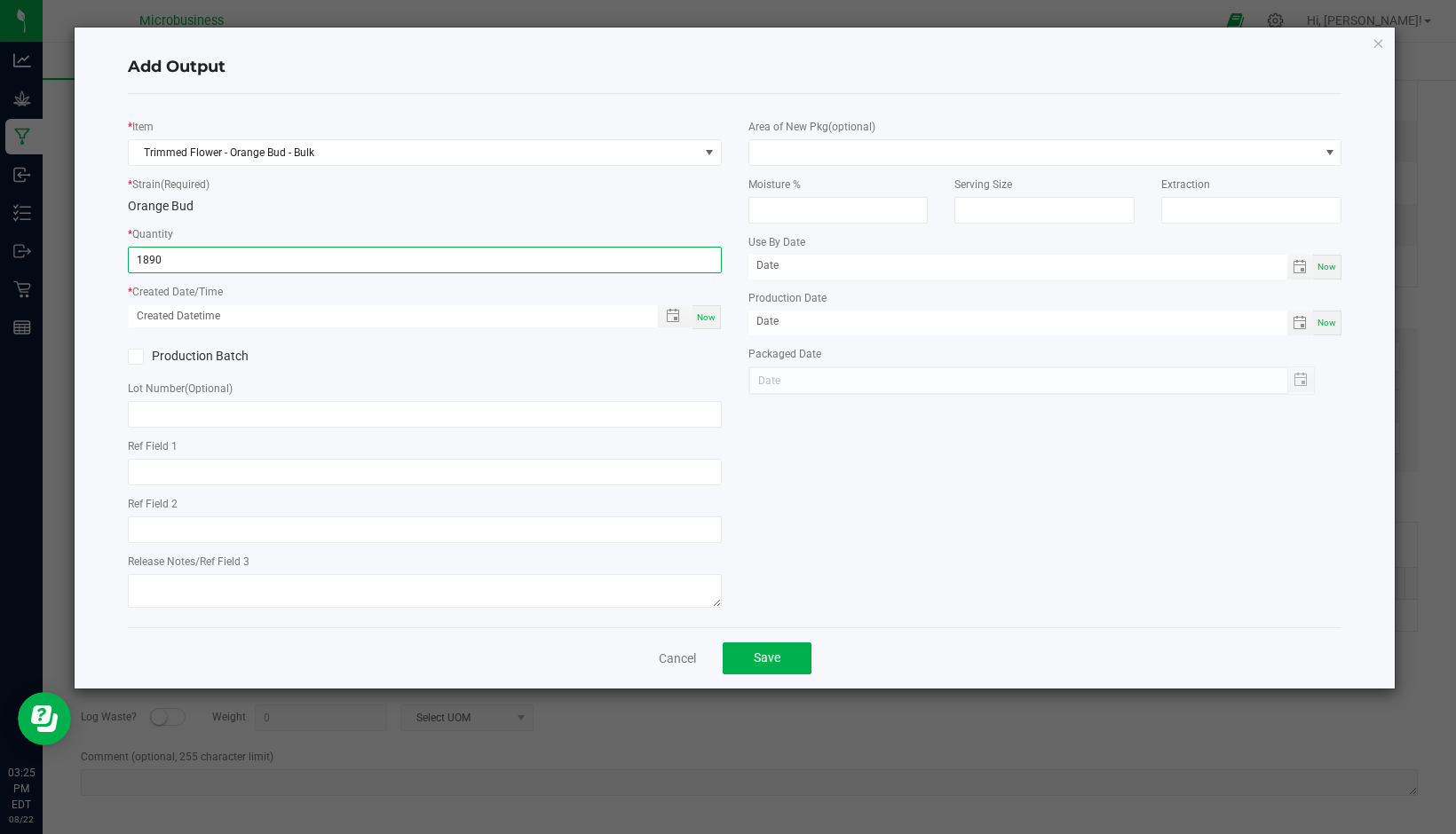
type input "1890.0000 g"
click at [699, 315] on span "Now" at bounding box center [705, 317] width 18 height 10
type input "[DATE] 3:25 PM"
type input "[DATE]"
click at [135, 357] on icon at bounding box center [136, 357] width 12 height 0
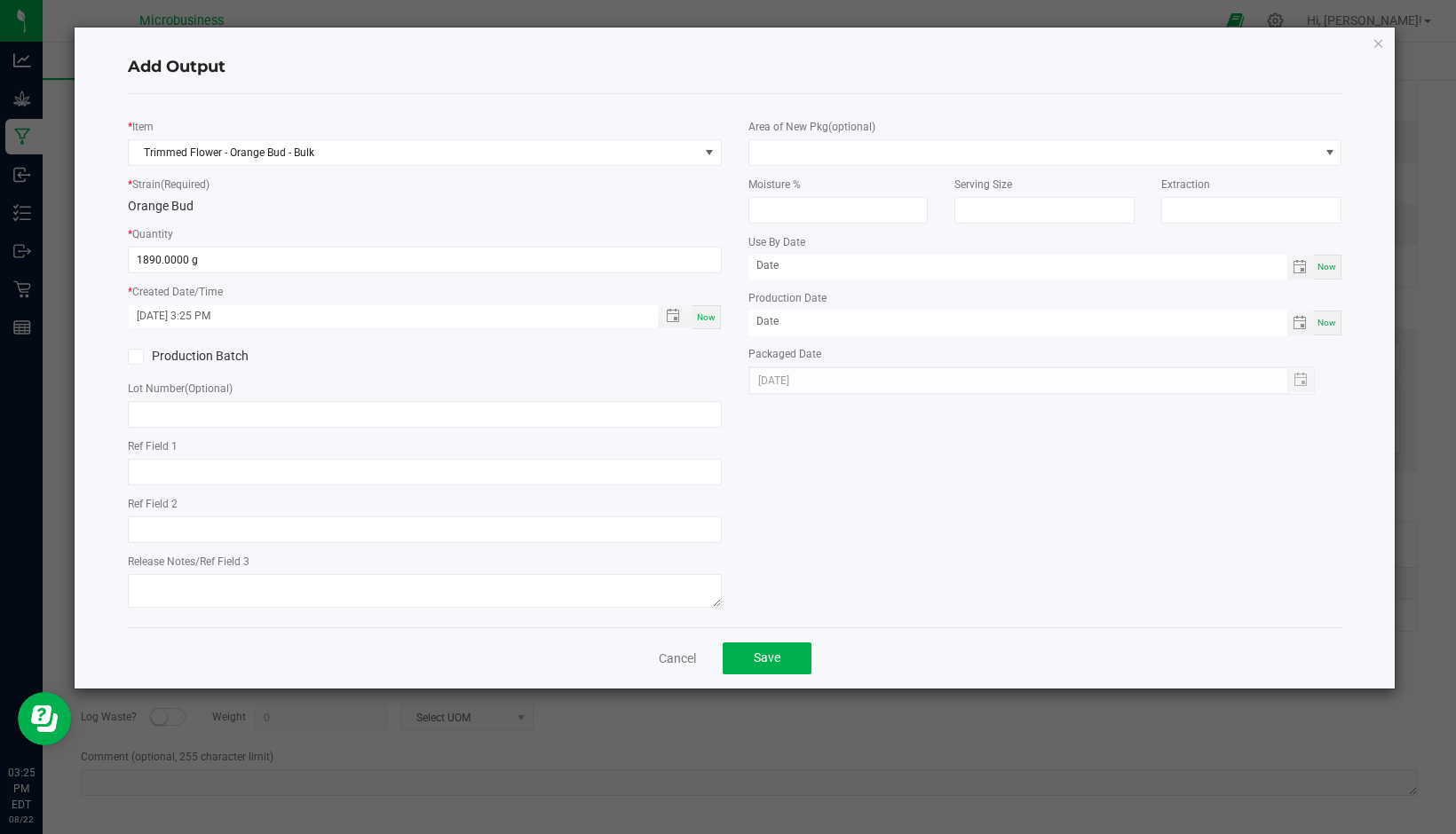
click at [0, 0] on input "Production Batch" at bounding box center [0, 0] width 0 height 0
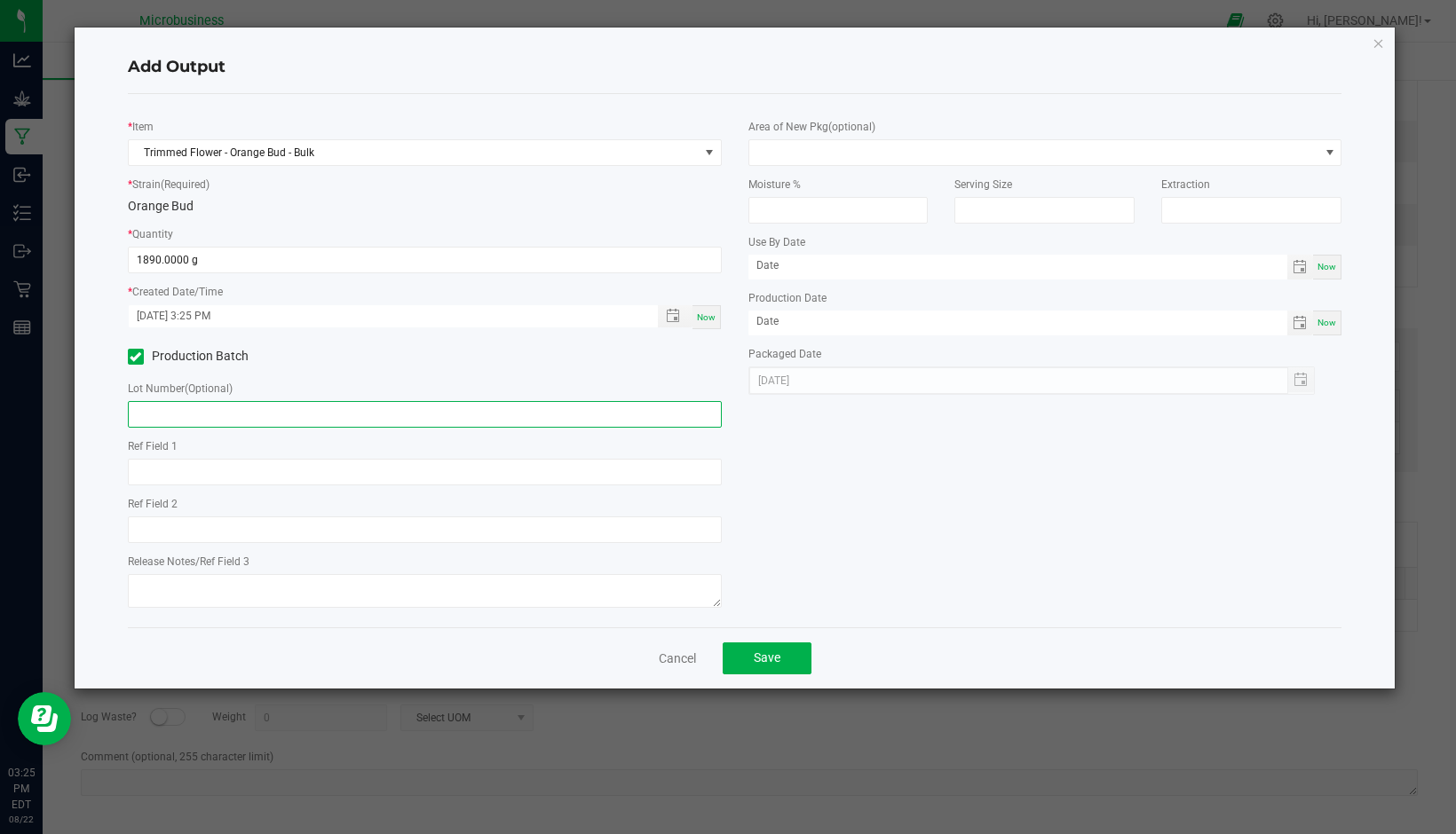
click at [162, 413] on input "text" at bounding box center [425, 414] width 594 height 26
type input "F07"
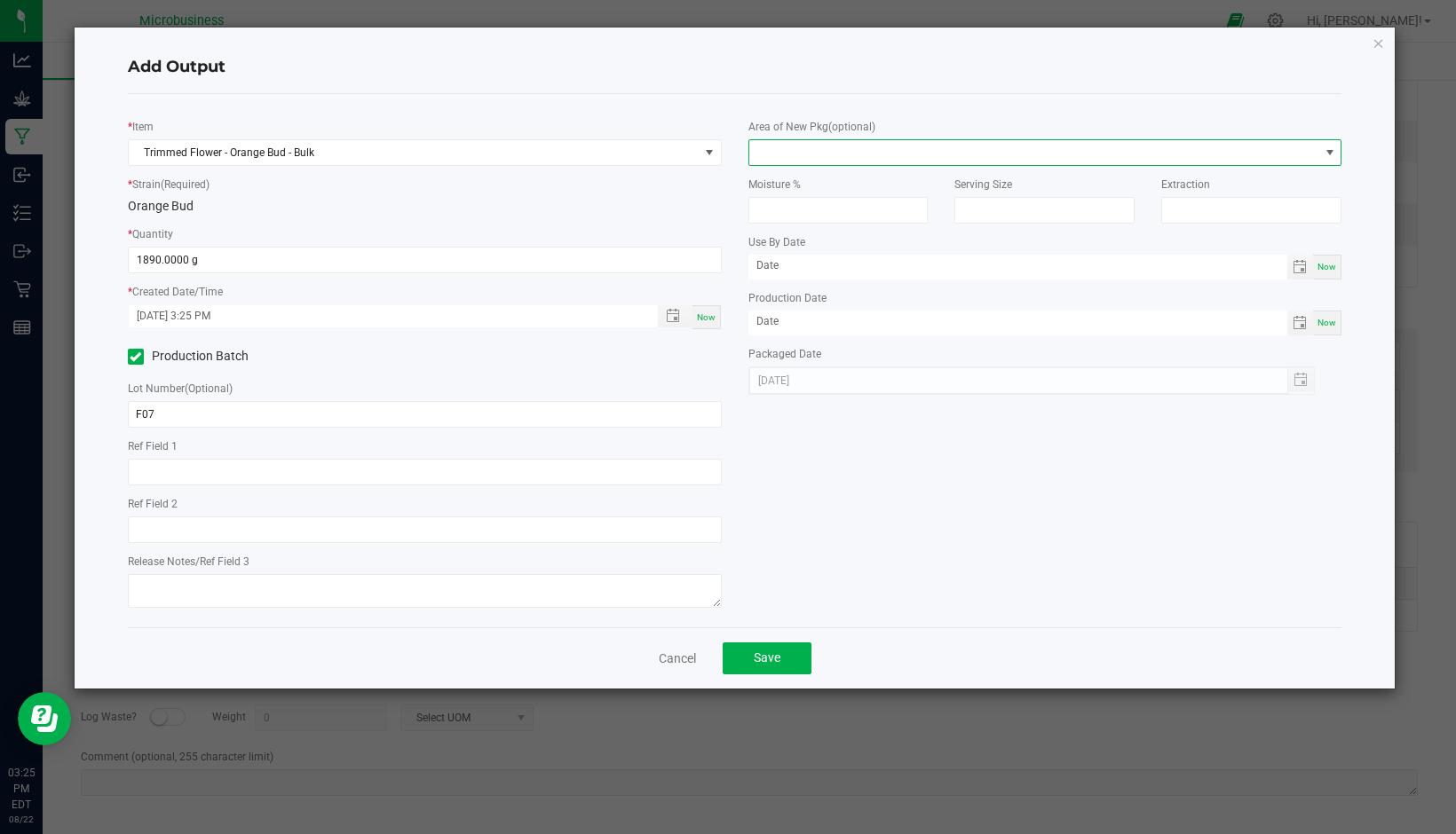
click at [839, 147] on span at bounding box center [1034, 153] width 570 height 25
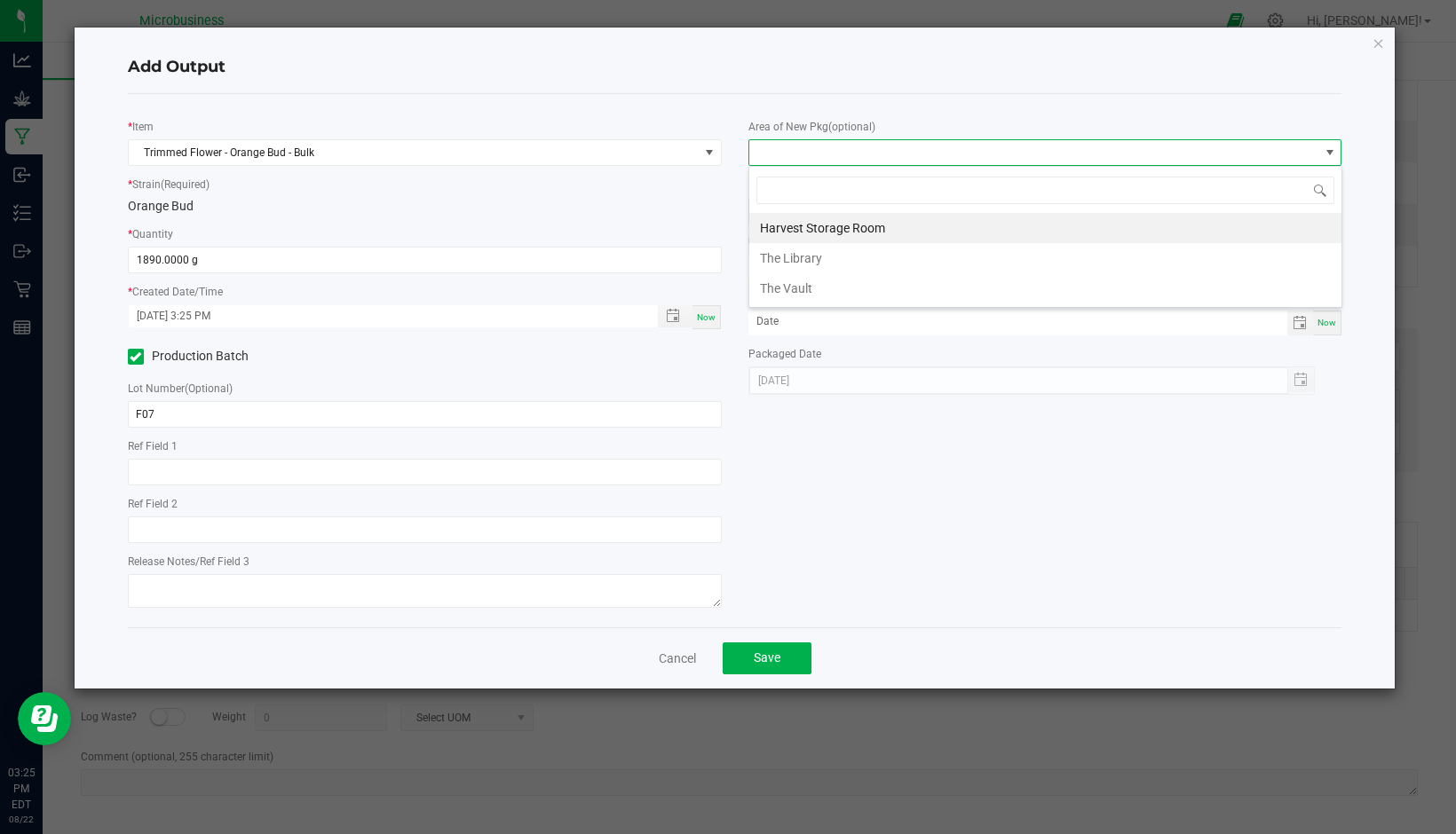
scroll to position [26, 594]
click at [814, 287] on li "The Vault" at bounding box center [1045, 288] width 592 height 30
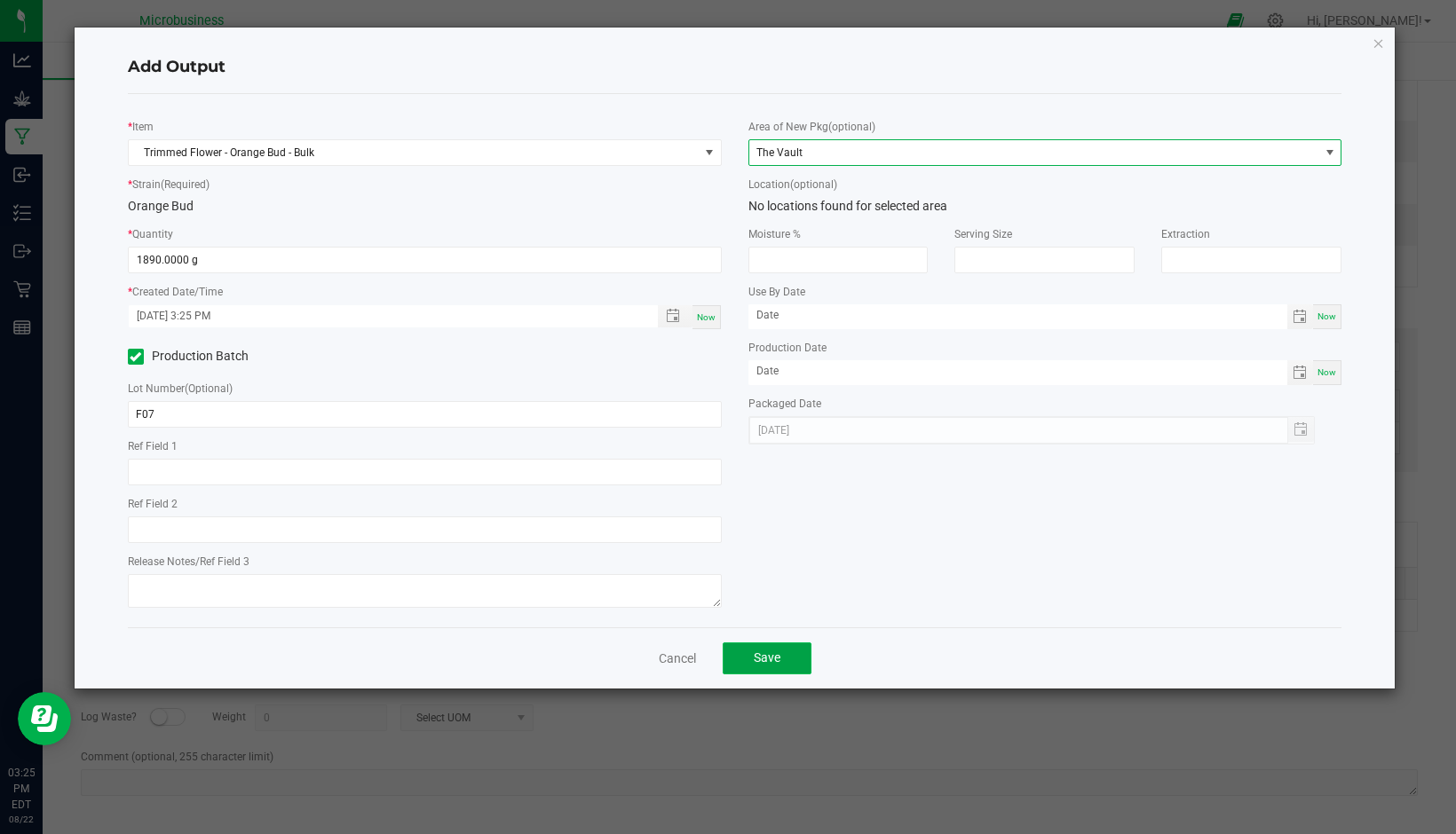
click at [784, 659] on button "Save" at bounding box center [767, 658] width 89 height 32
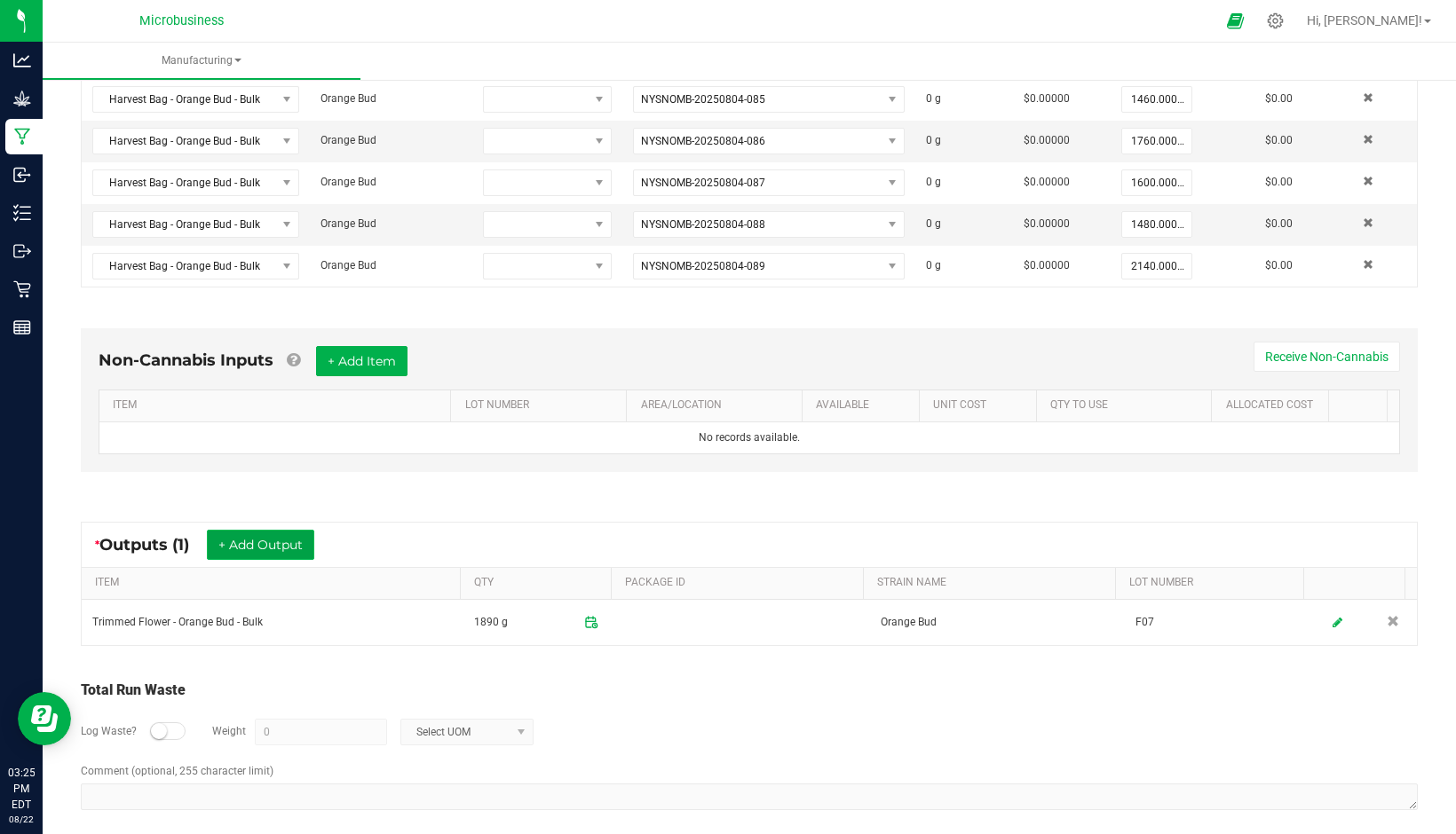
click at [297, 538] on button "+ Add Output" at bounding box center [260, 544] width 108 height 30
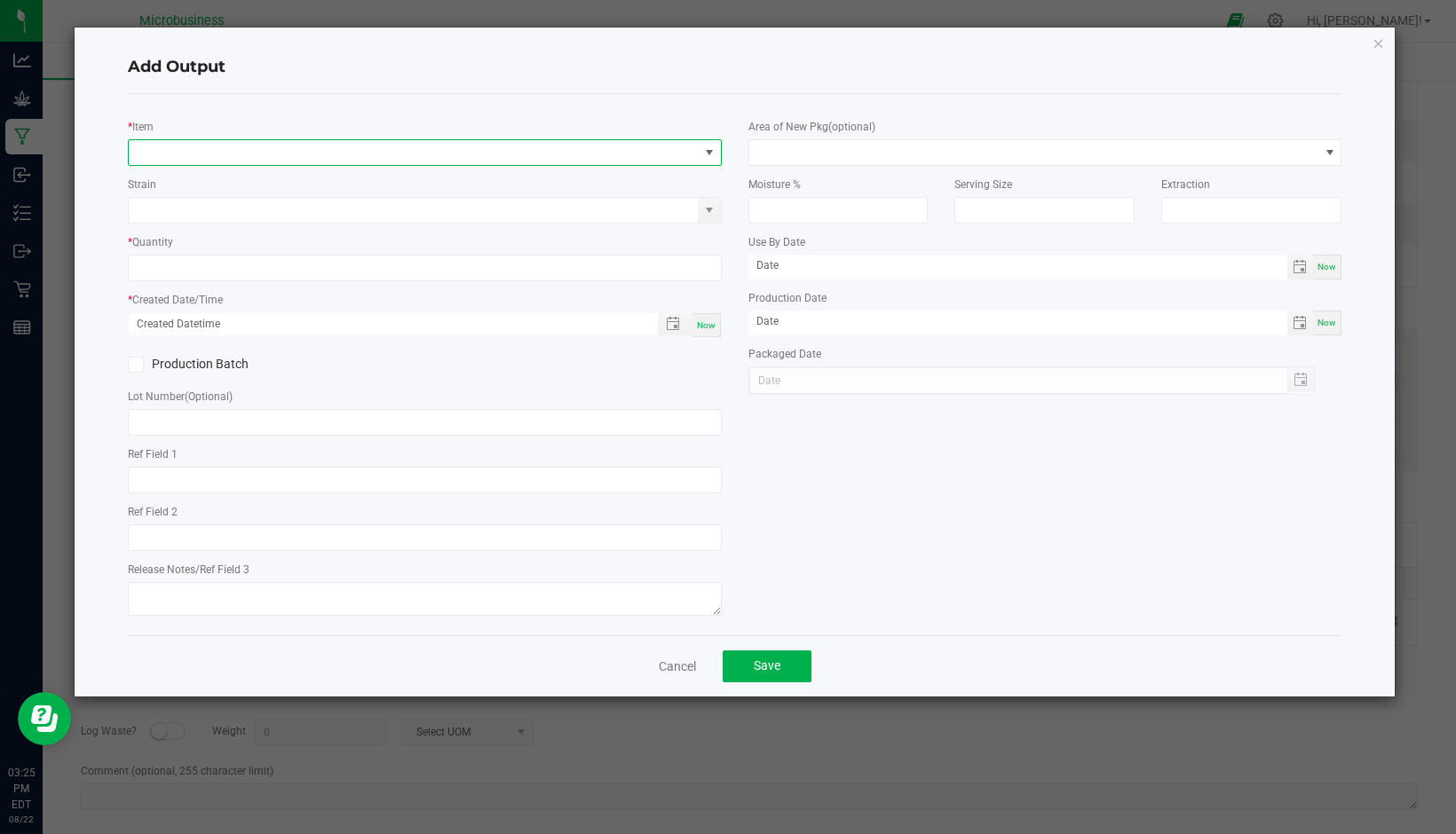
click at [202, 151] on span "NO DATA FOUND" at bounding box center [414, 153] width 570 height 25
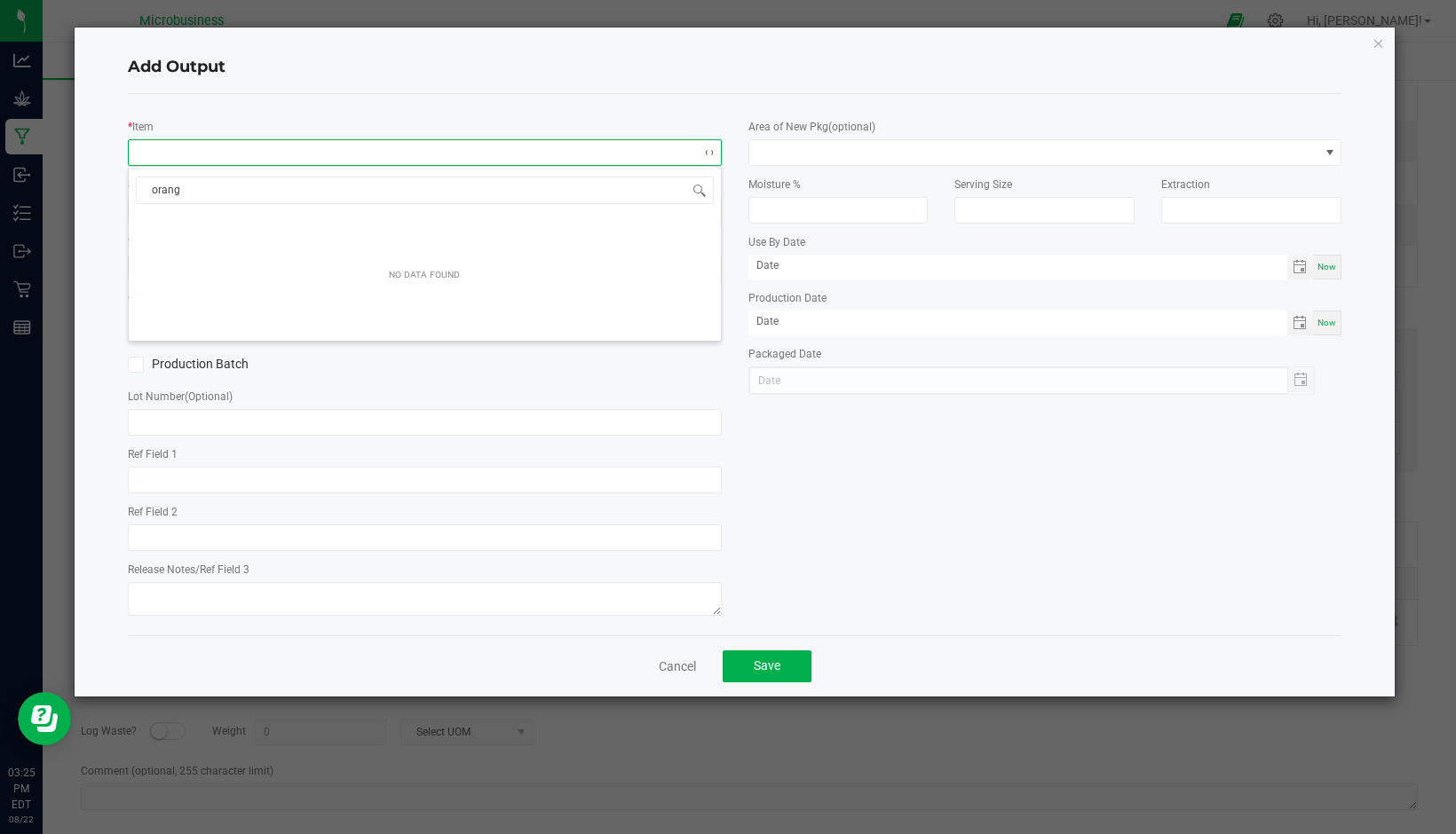
type input "orange"
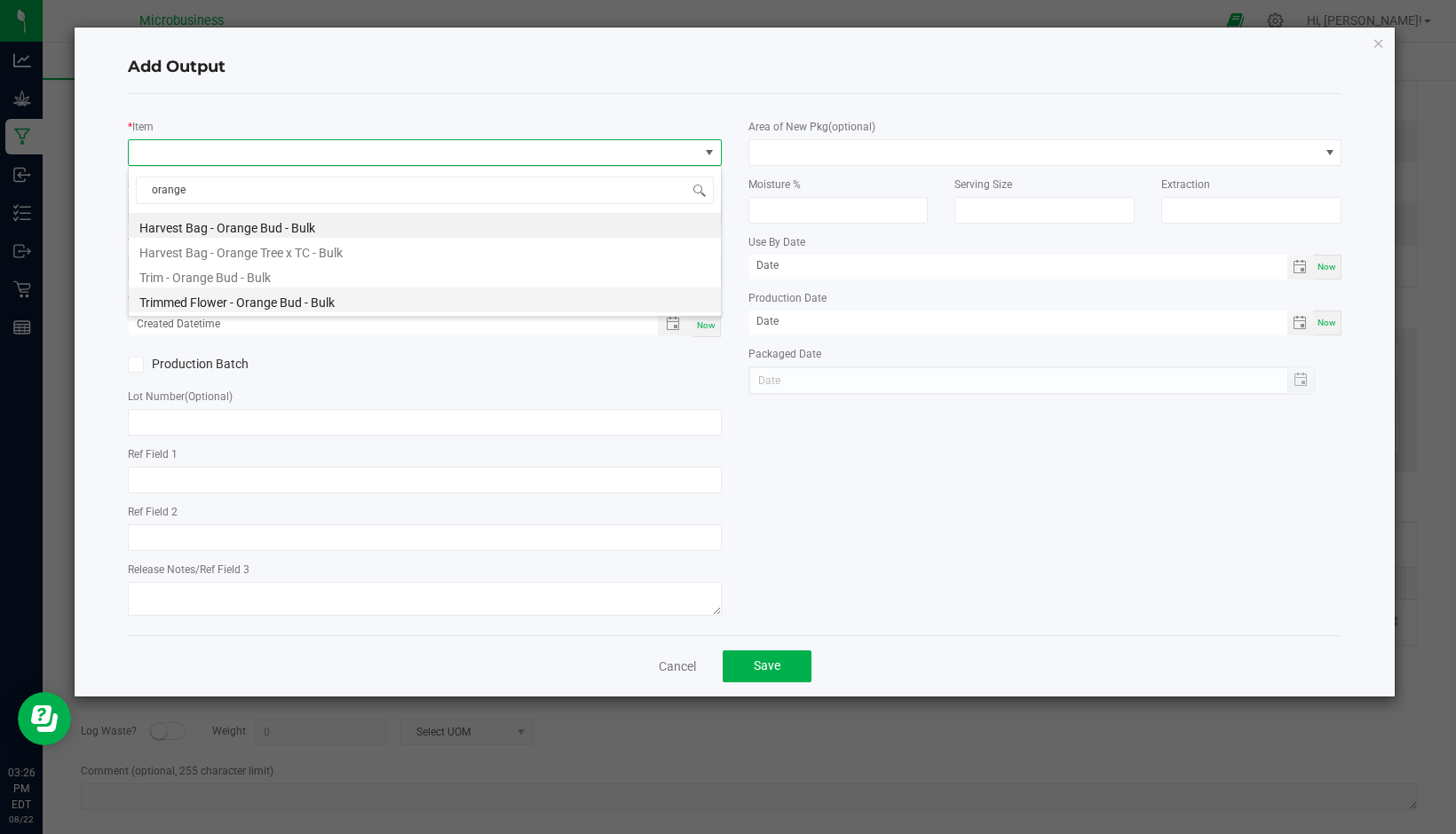
click at [220, 299] on li "Trimmed Flower - Orange Bud - Bulk" at bounding box center [425, 301] width 592 height 25
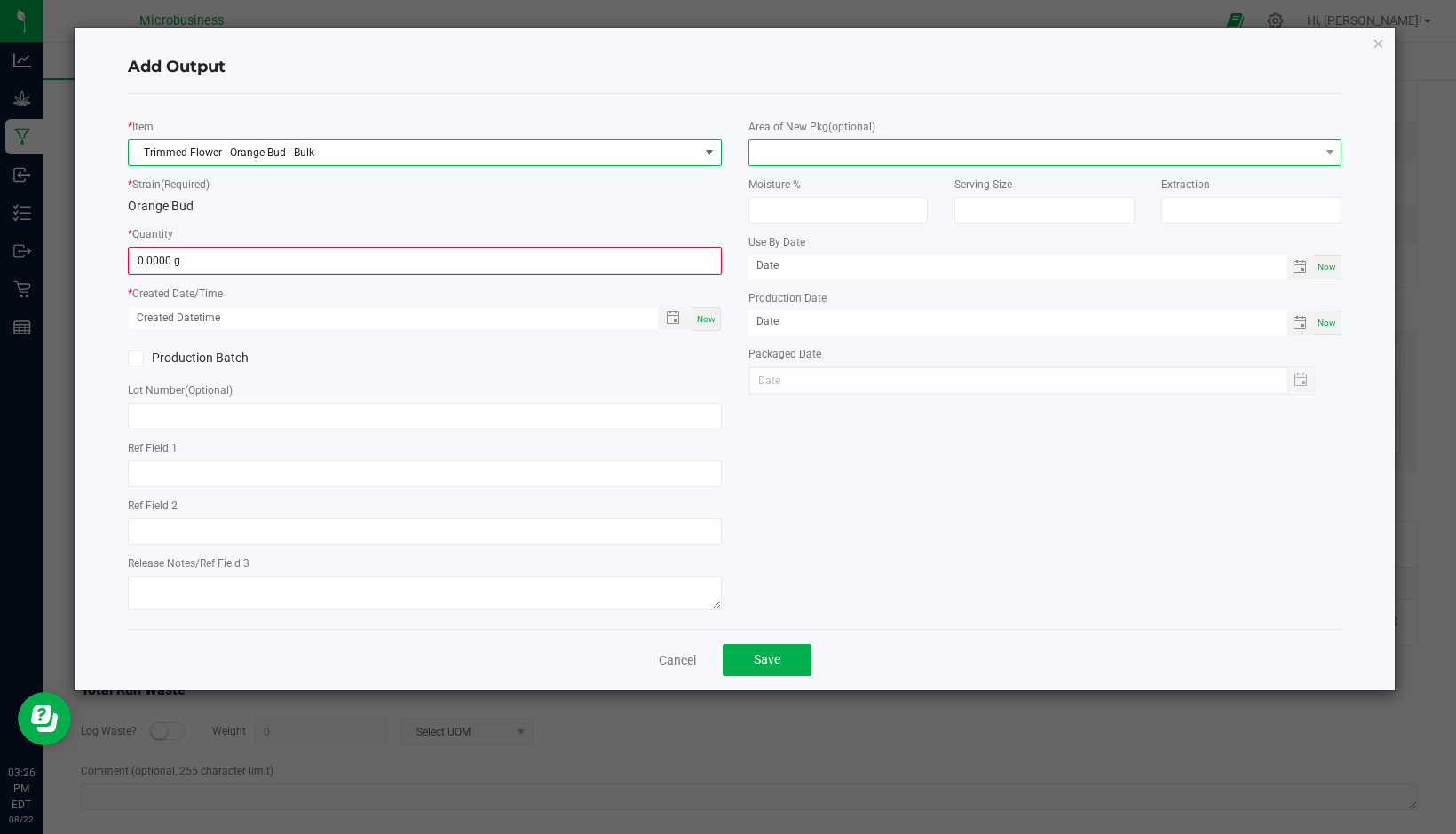
click at [808, 157] on span at bounding box center [1034, 153] width 570 height 25
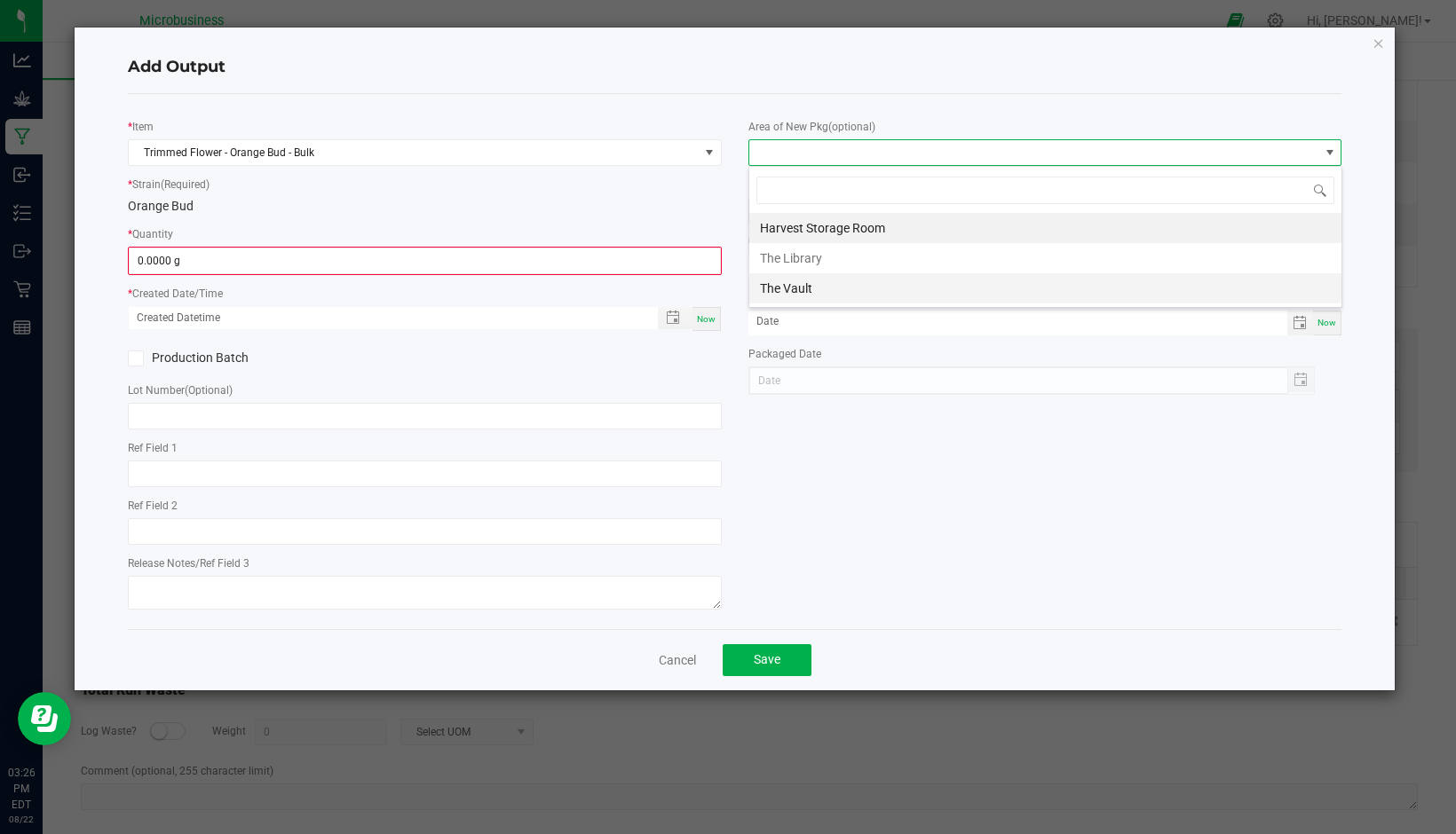
click at [804, 293] on li "The Vault" at bounding box center [1045, 288] width 592 height 30
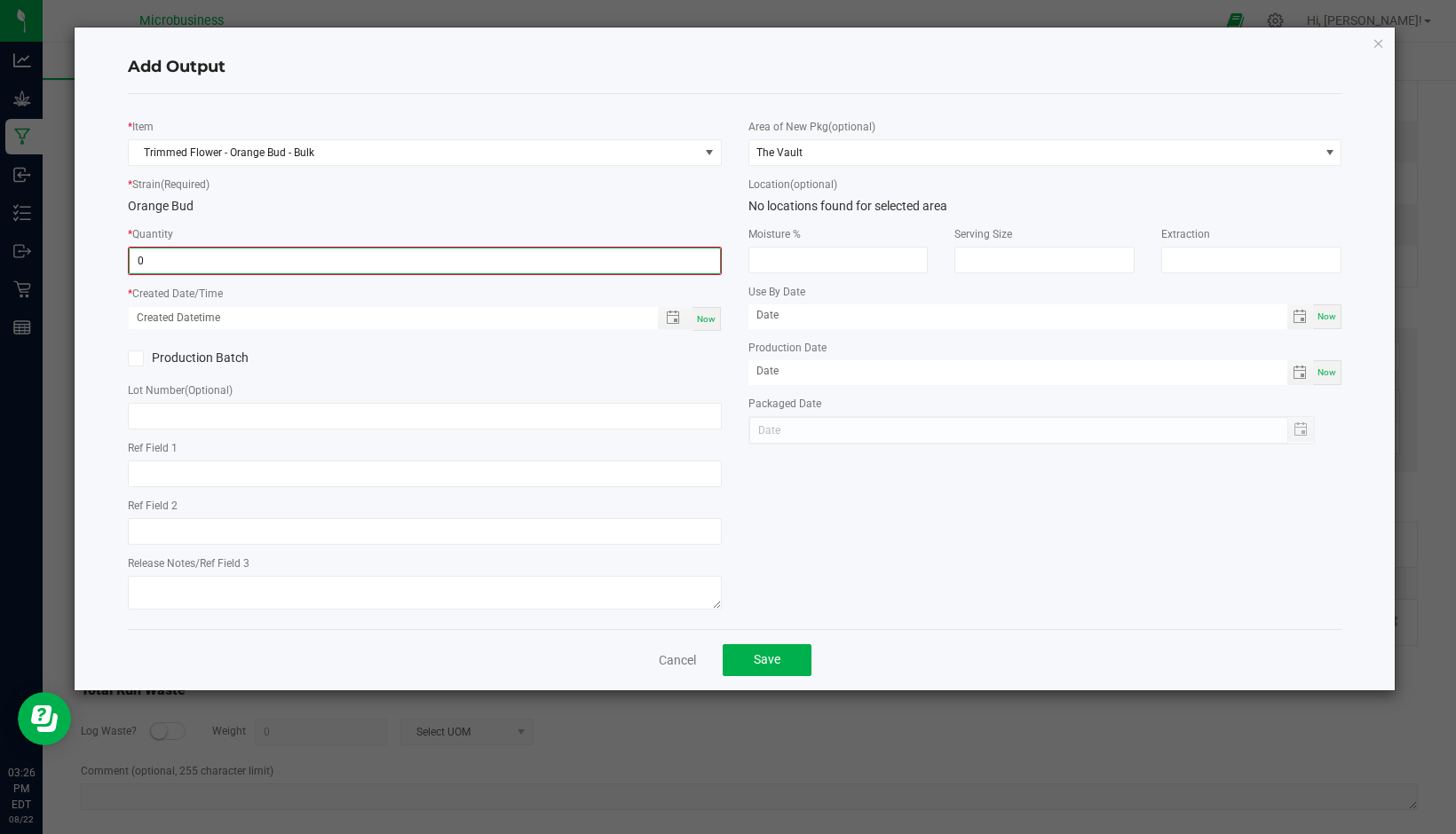
click at [340, 263] on input "0" at bounding box center [425, 261] width 591 height 25
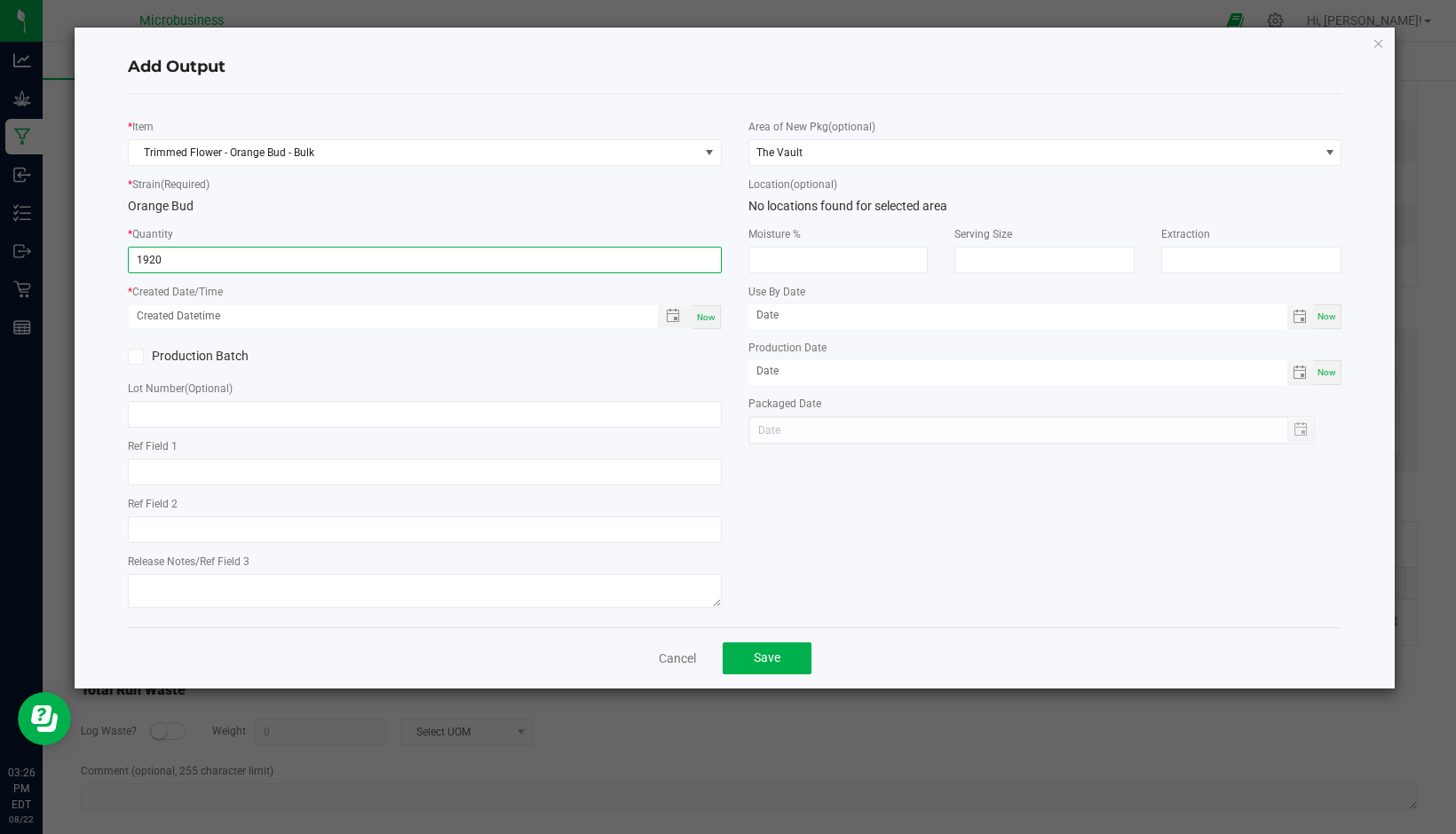
type input "1920.0000 g"
drag, startPoint x: 707, startPoint y: 313, endPoint x: 660, endPoint y: 331, distance: 50.3
click at [707, 312] on span "Now" at bounding box center [705, 317] width 18 height 10
type input "[DATE] 3:26 PM"
type input "[DATE]"
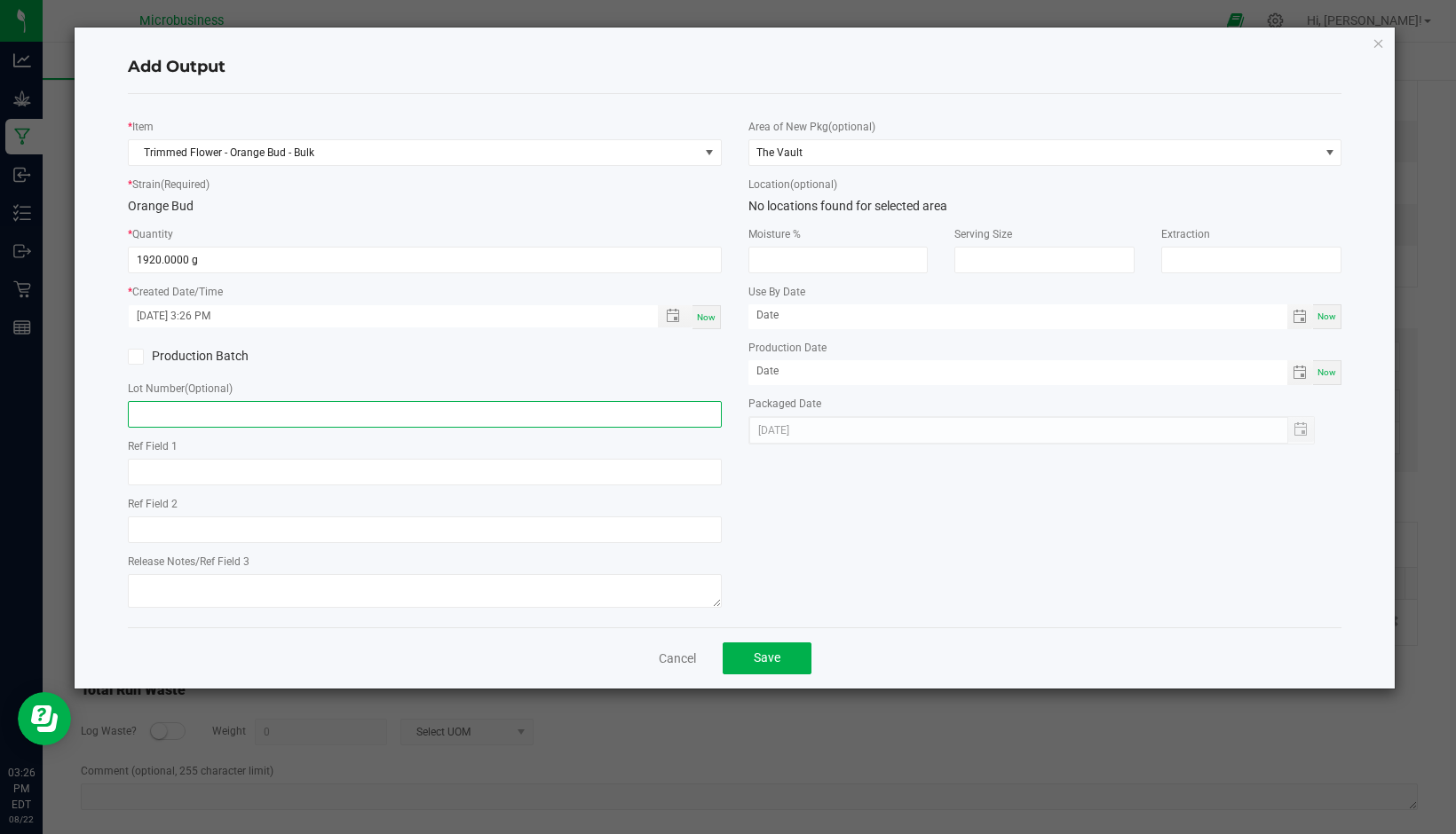
click at [425, 411] on input "text" at bounding box center [425, 414] width 594 height 26
type input "F07"
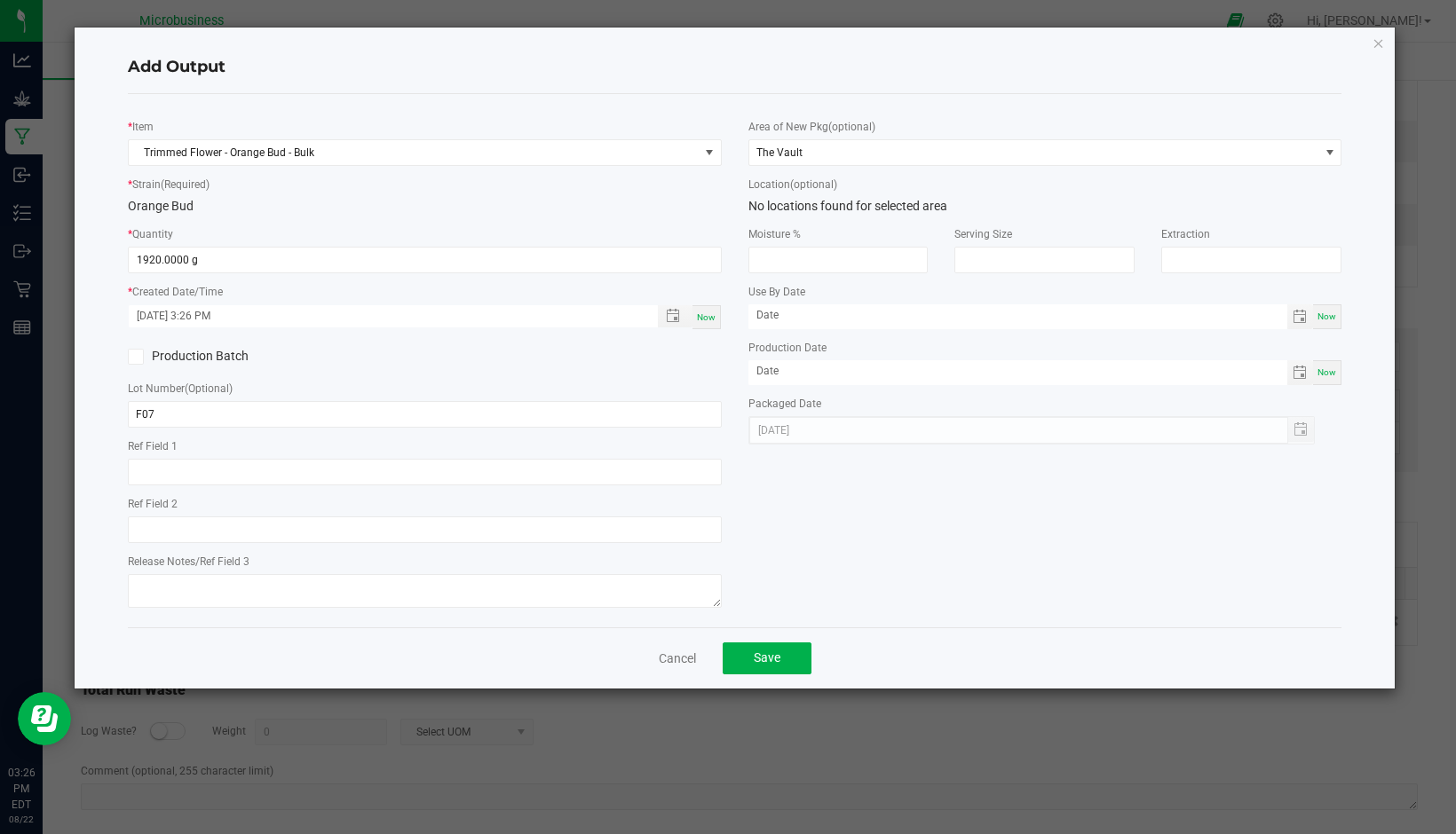
click at [139, 357] on icon at bounding box center [136, 357] width 12 height 0
click at [0, 0] on input "Production Batch" at bounding box center [0, 0] width 0 height 0
click at [790, 657] on button "Save" at bounding box center [767, 658] width 89 height 32
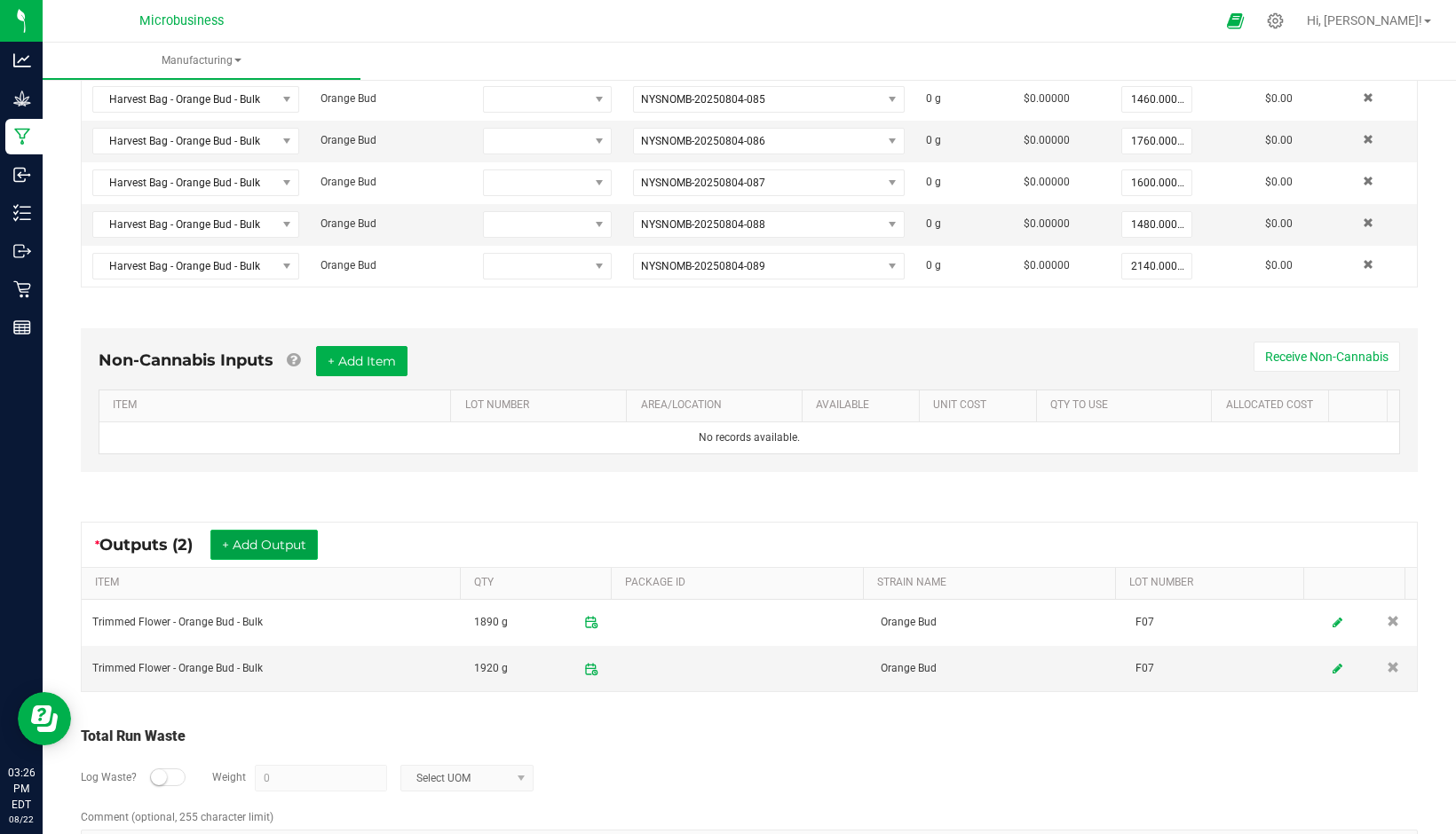
click at [247, 548] on button "+ Add Output" at bounding box center [264, 544] width 108 height 30
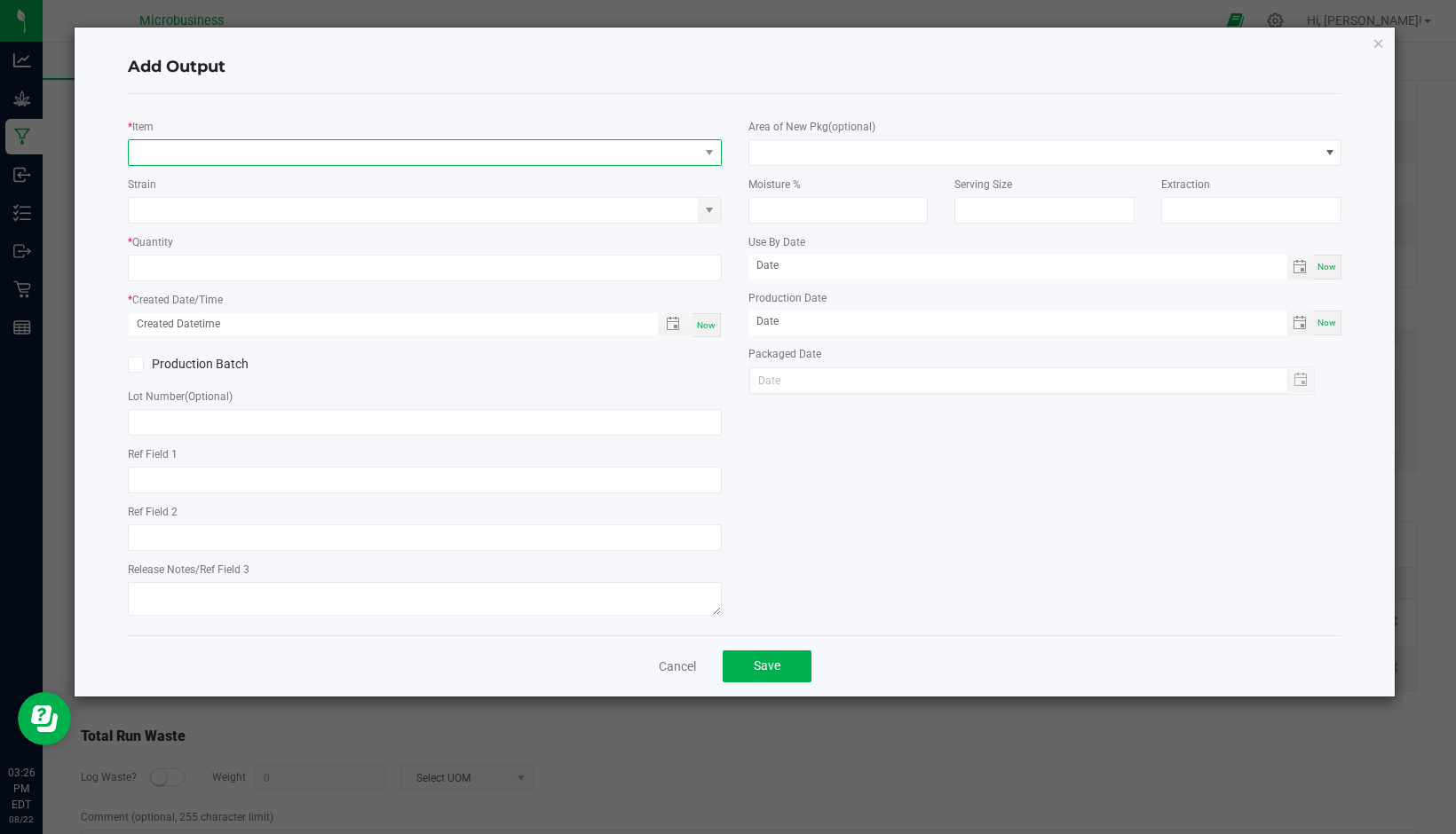
click at [214, 159] on span "NO DATA FOUND" at bounding box center [414, 153] width 570 height 25
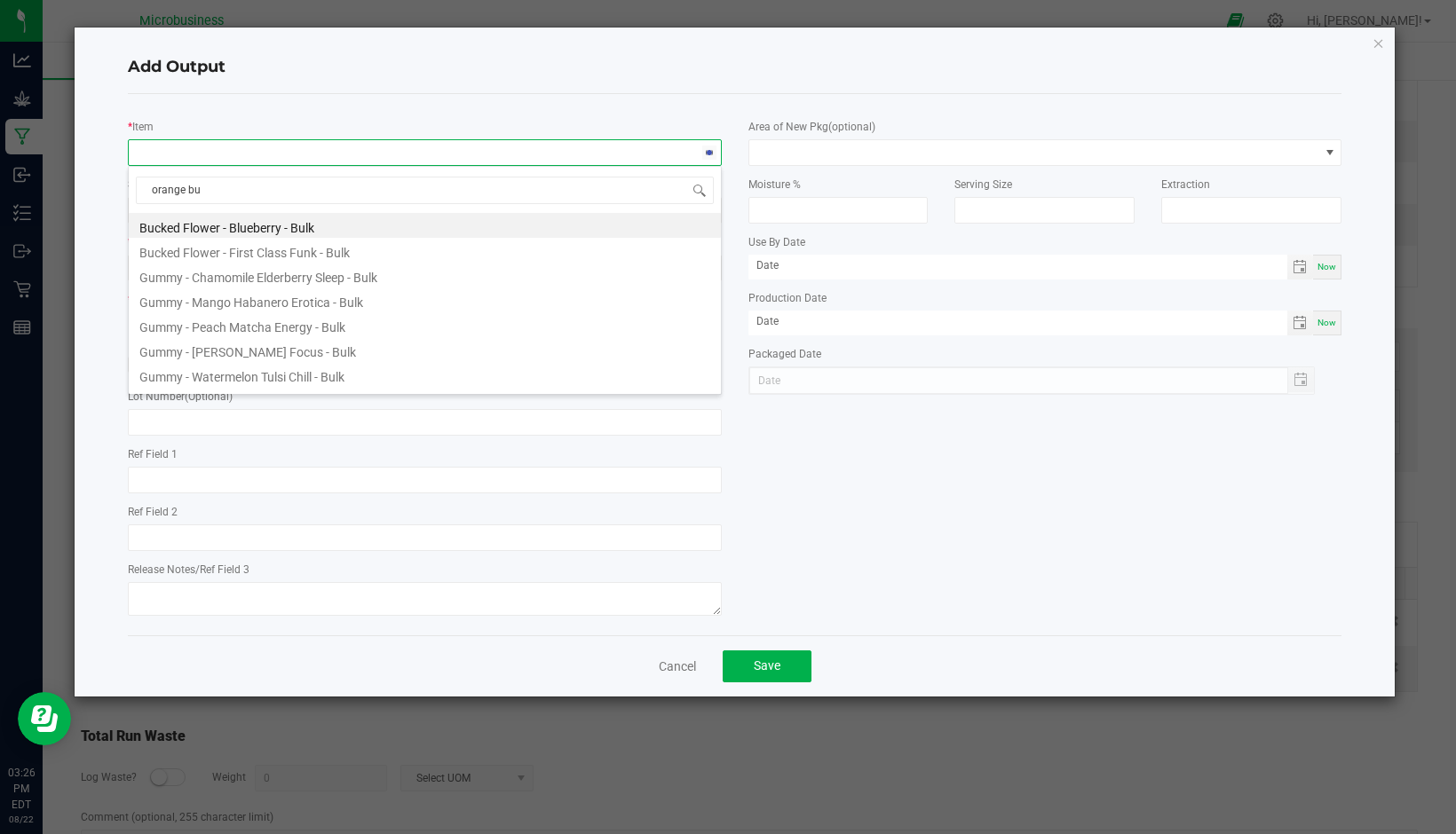
type input "orange bud"
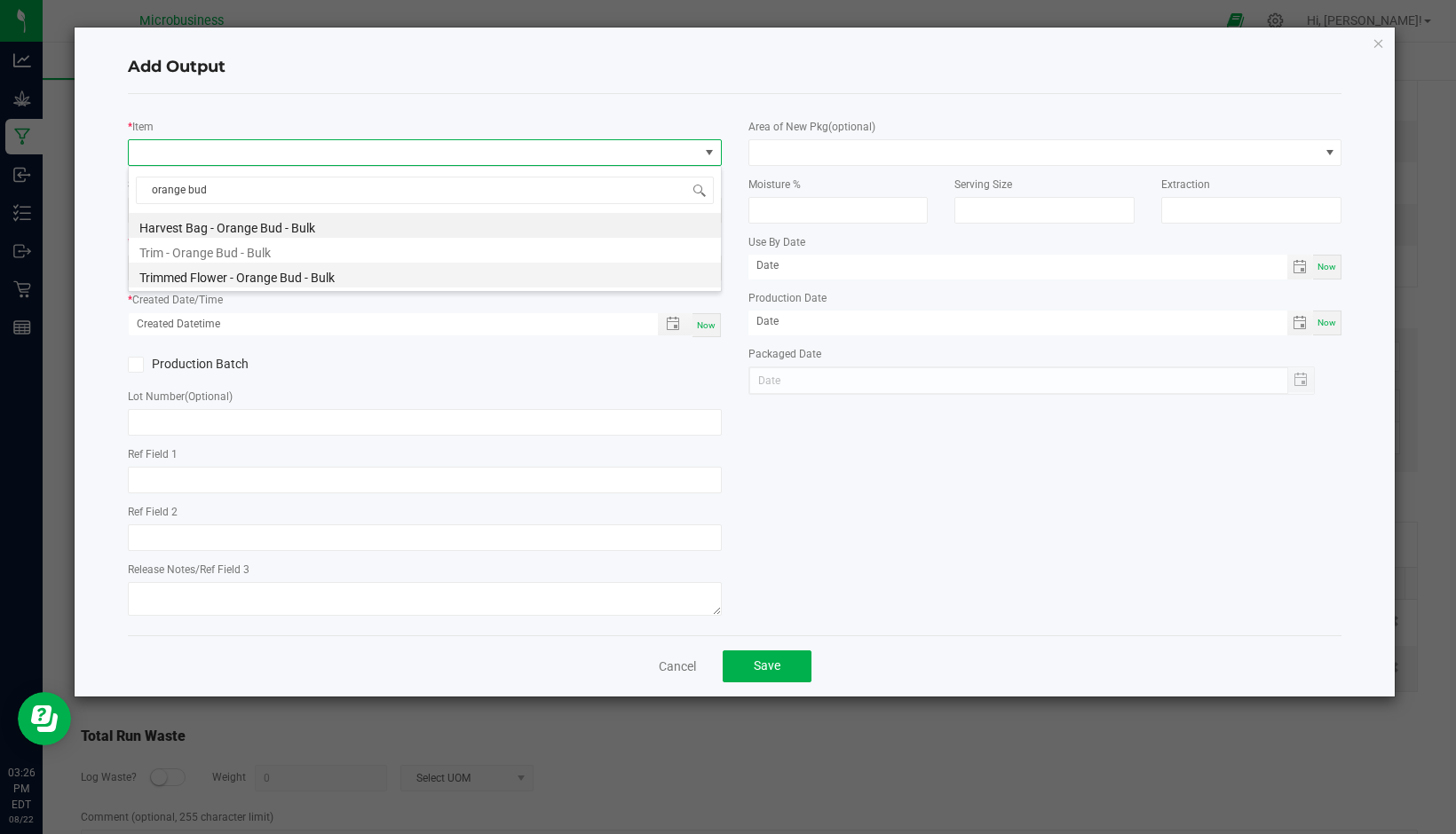
click at [231, 267] on li "Trimmed Flower - Orange Bud - Bulk" at bounding box center [425, 275] width 592 height 25
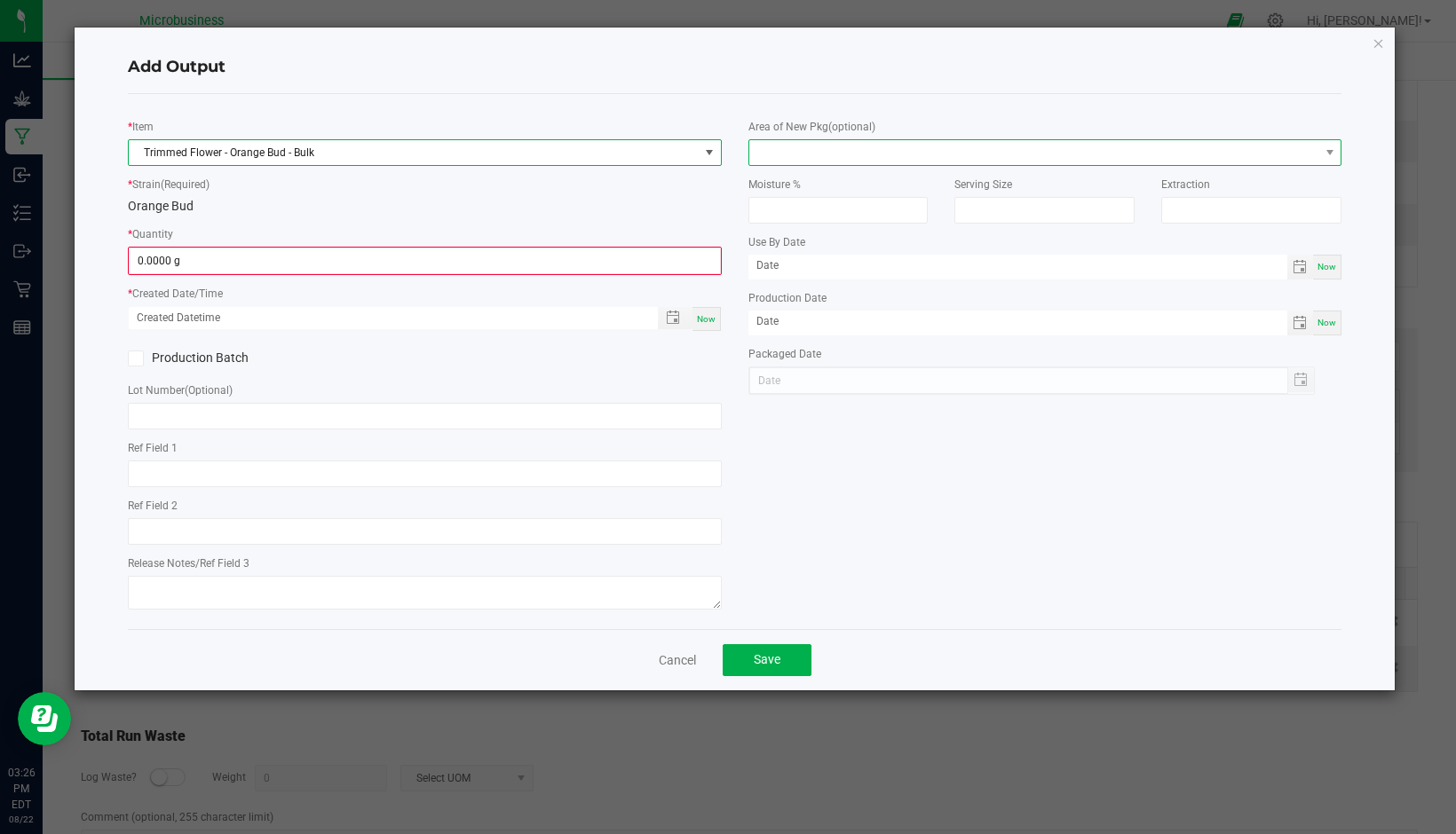
click at [777, 150] on span at bounding box center [1034, 153] width 570 height 25
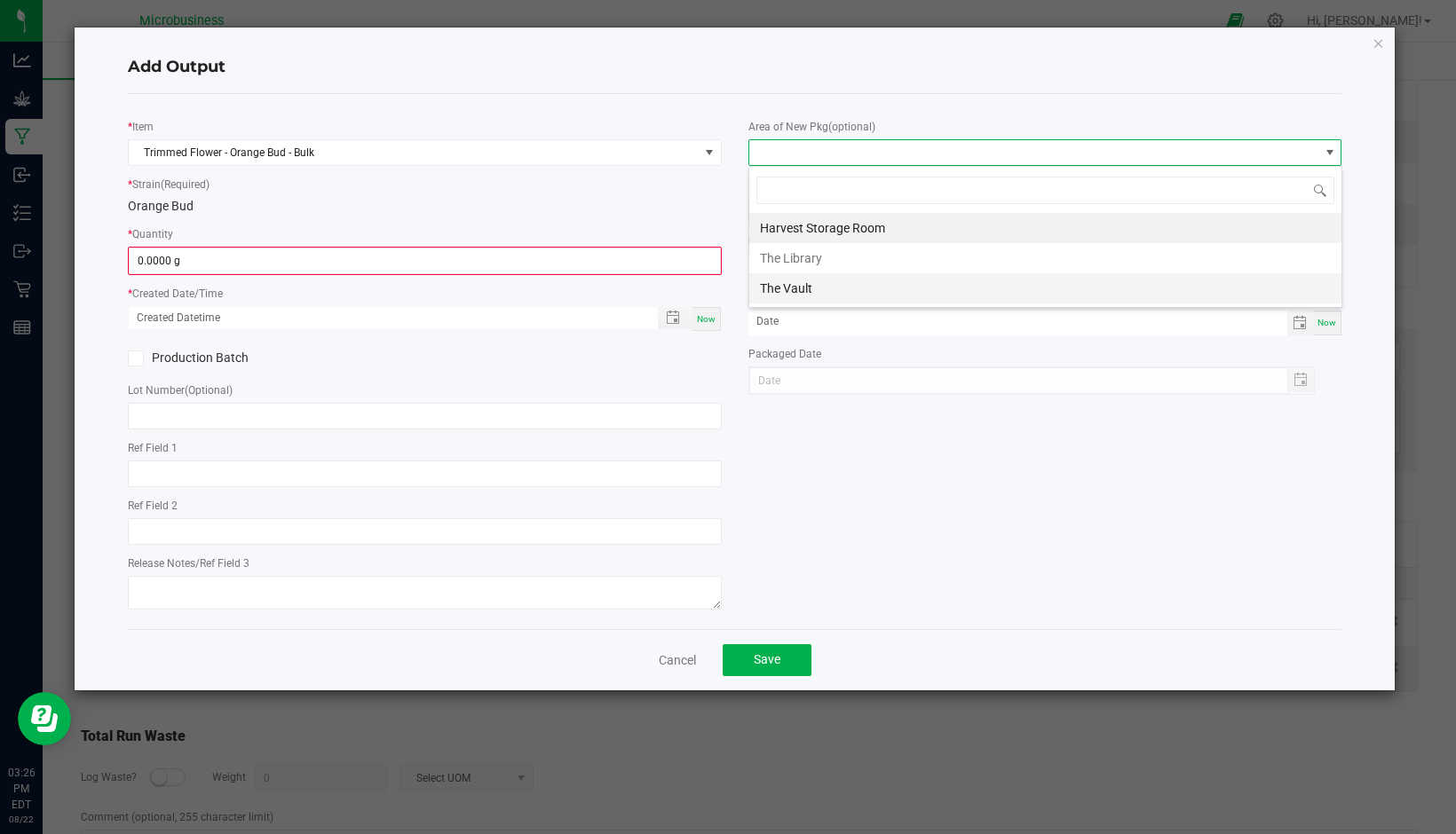
click at [793, 288] on li "The Vault" at bounding box center [1045, 288] width 592 height 30
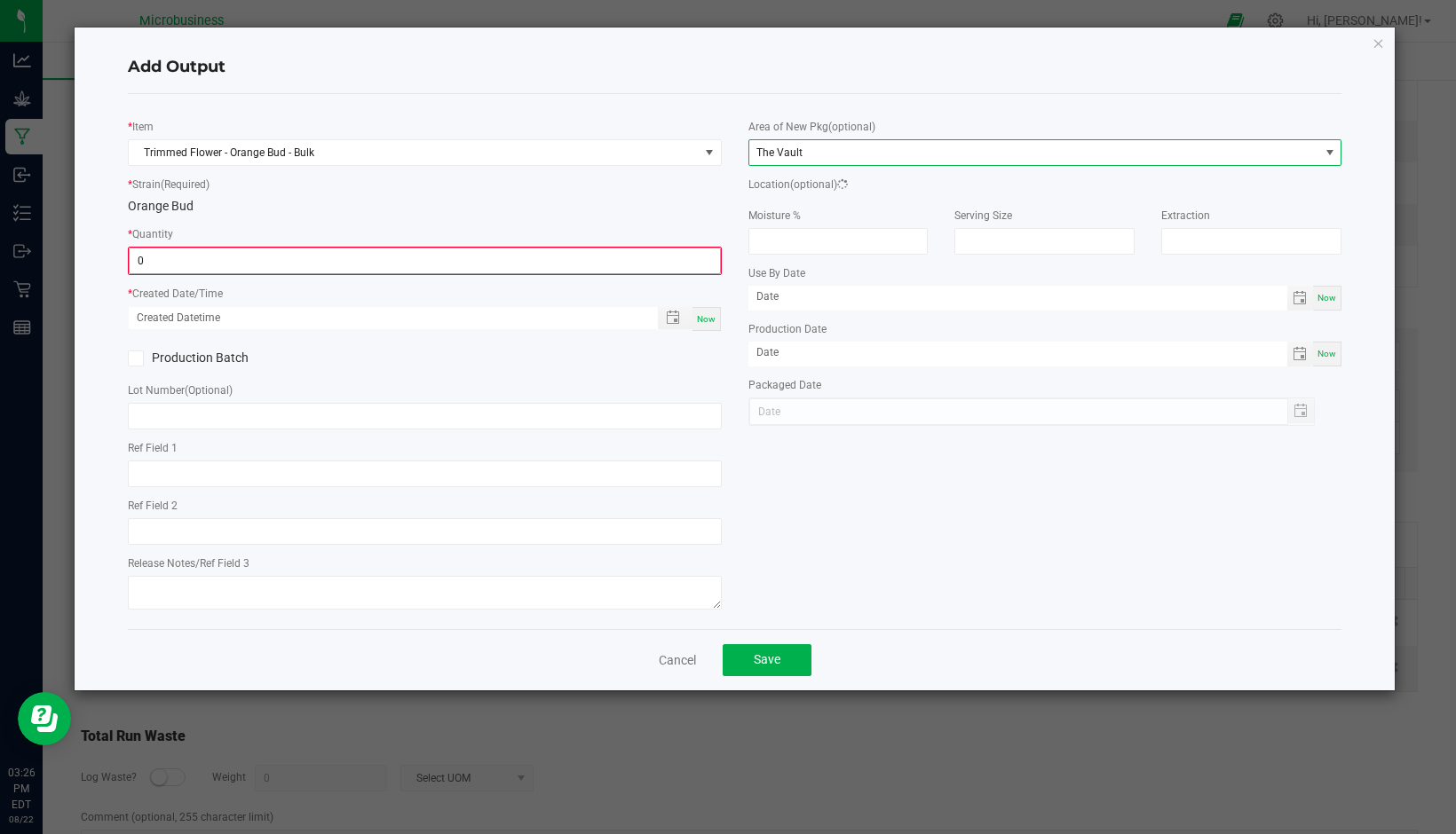
click at [665, 265] on input "0" at bounding box center [425, 261] width 591 height 25
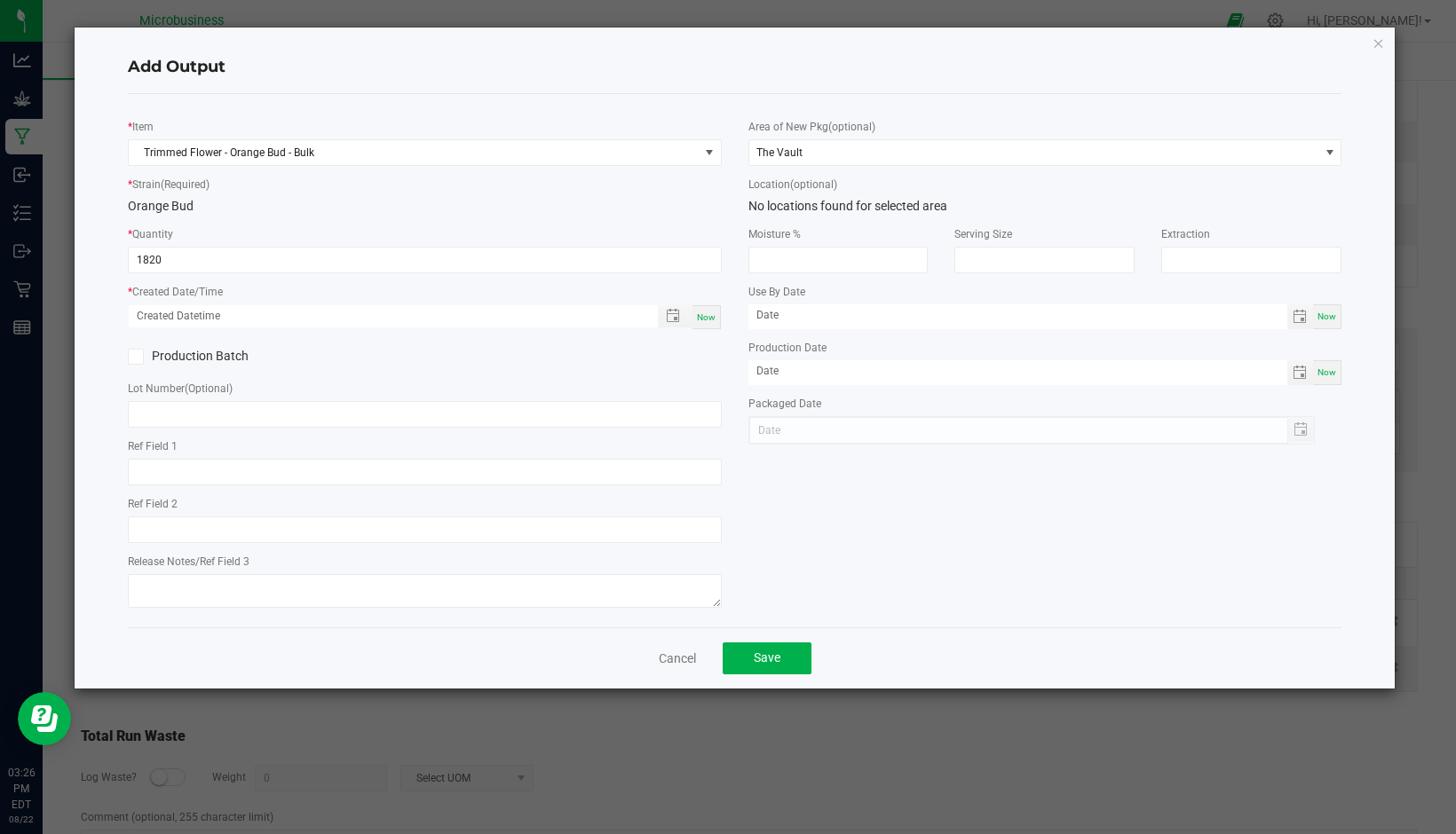
type input "1820.0000 g"
click at [715, 315] on span "Now" at bounding box center [705, 317] width 18 height 10
type input "[DATE] 3:26 PM"
type input "[DATE]"
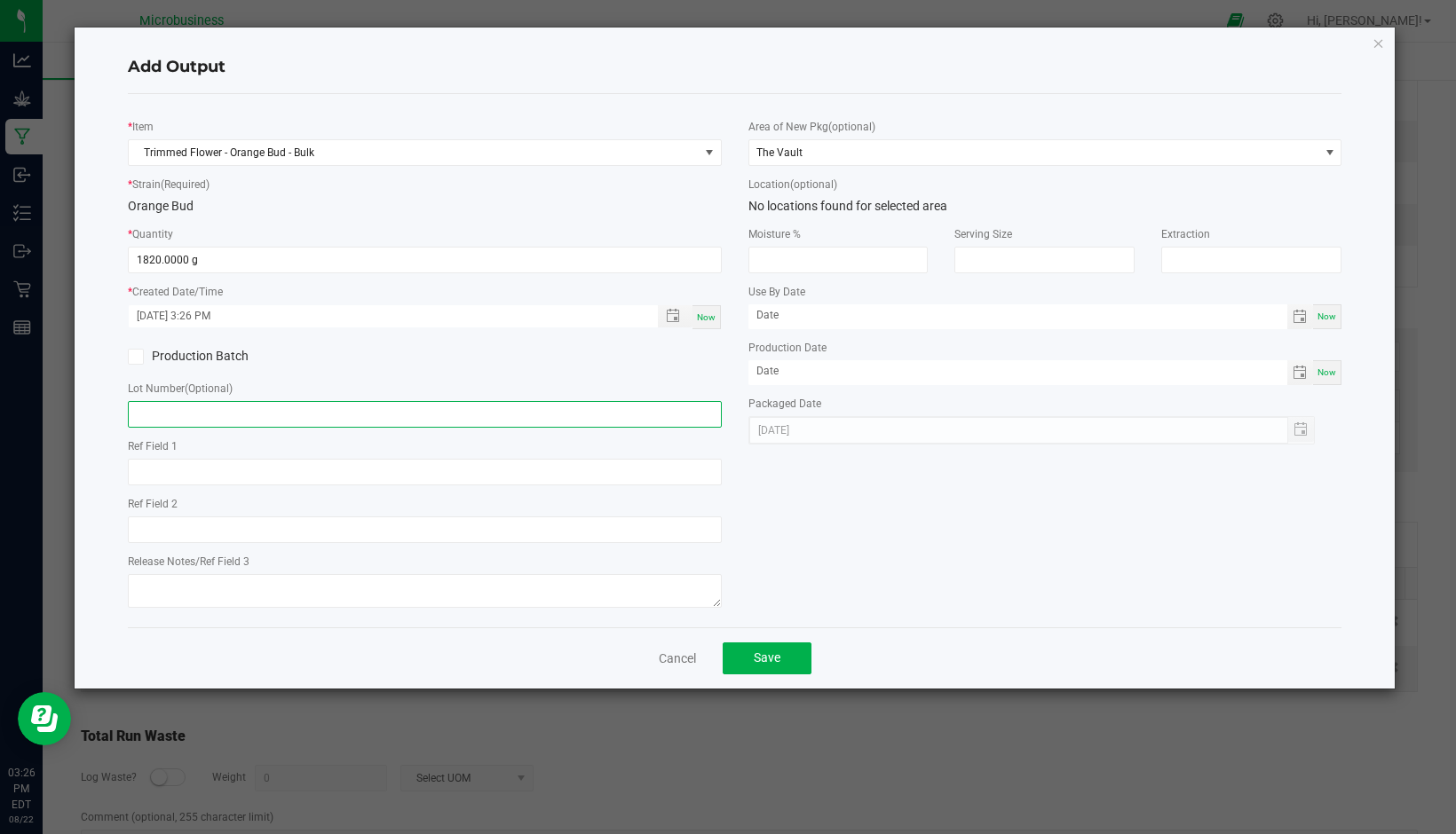
click at [350, 415] on input "text" at bounding box center [425, 414] width 594 height 26
type input "F07"
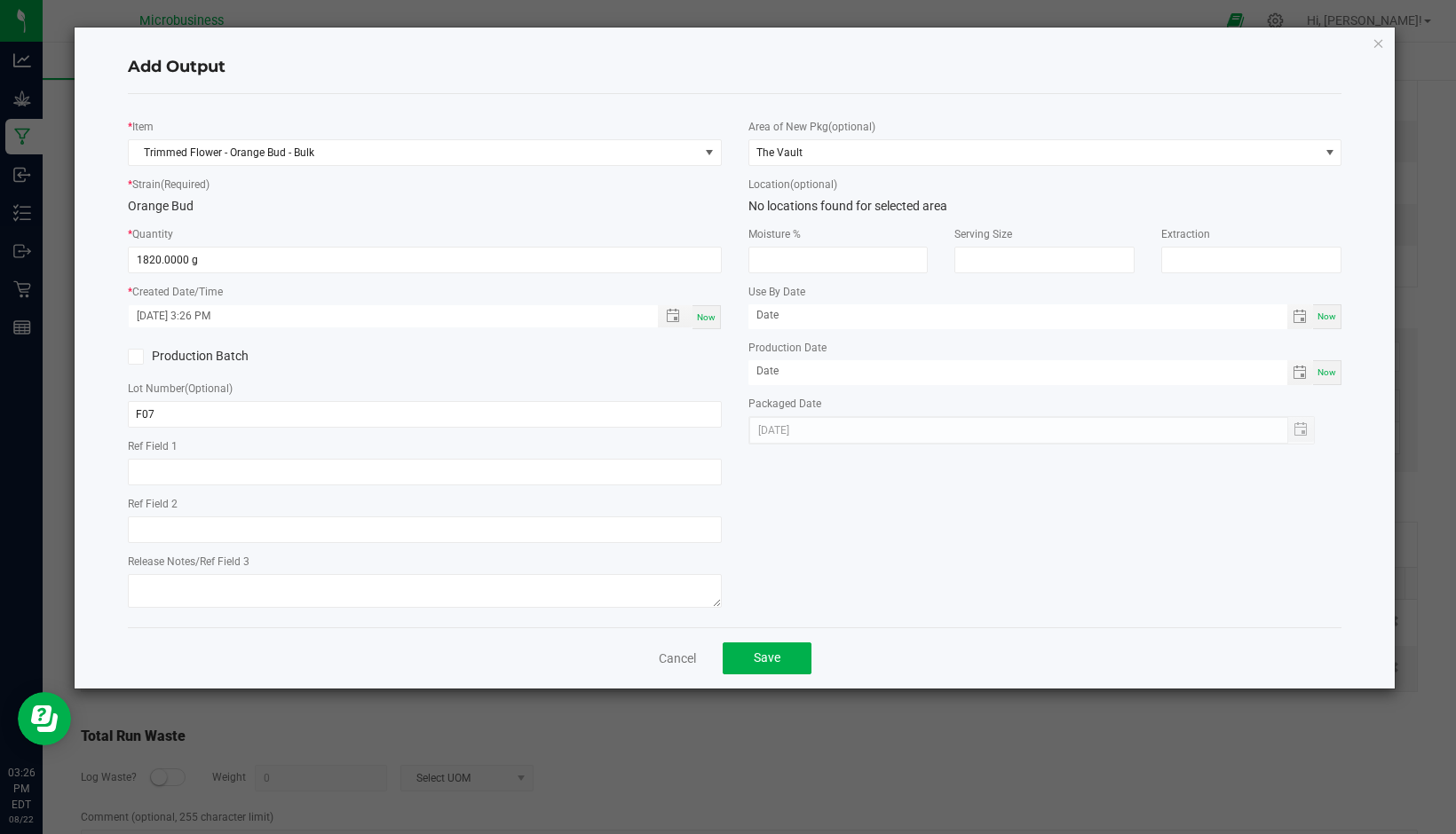
click at [135, 357] on icon at bounding box center [136, 357] width 12 height 0
click at [0, 0] on input "Production Batch" at bounding box center [0, 0] width 0 height 0
click at [765, 664] on span "Save" at bounding box center [766, 658] width 26 height 15
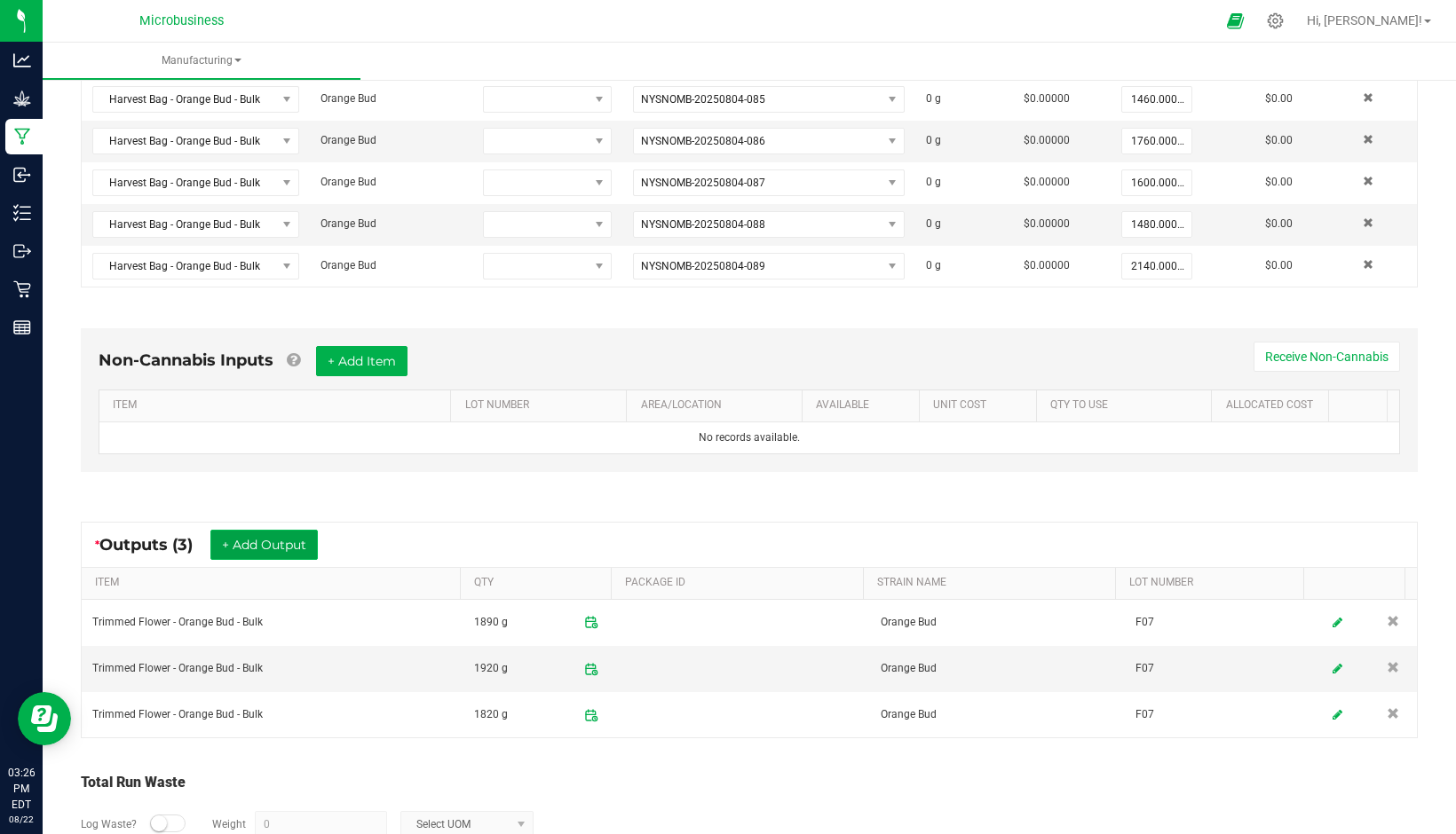
click at [301, 541] on button "+ Add Output" at bounding box center [264, 544] width 108 height 30
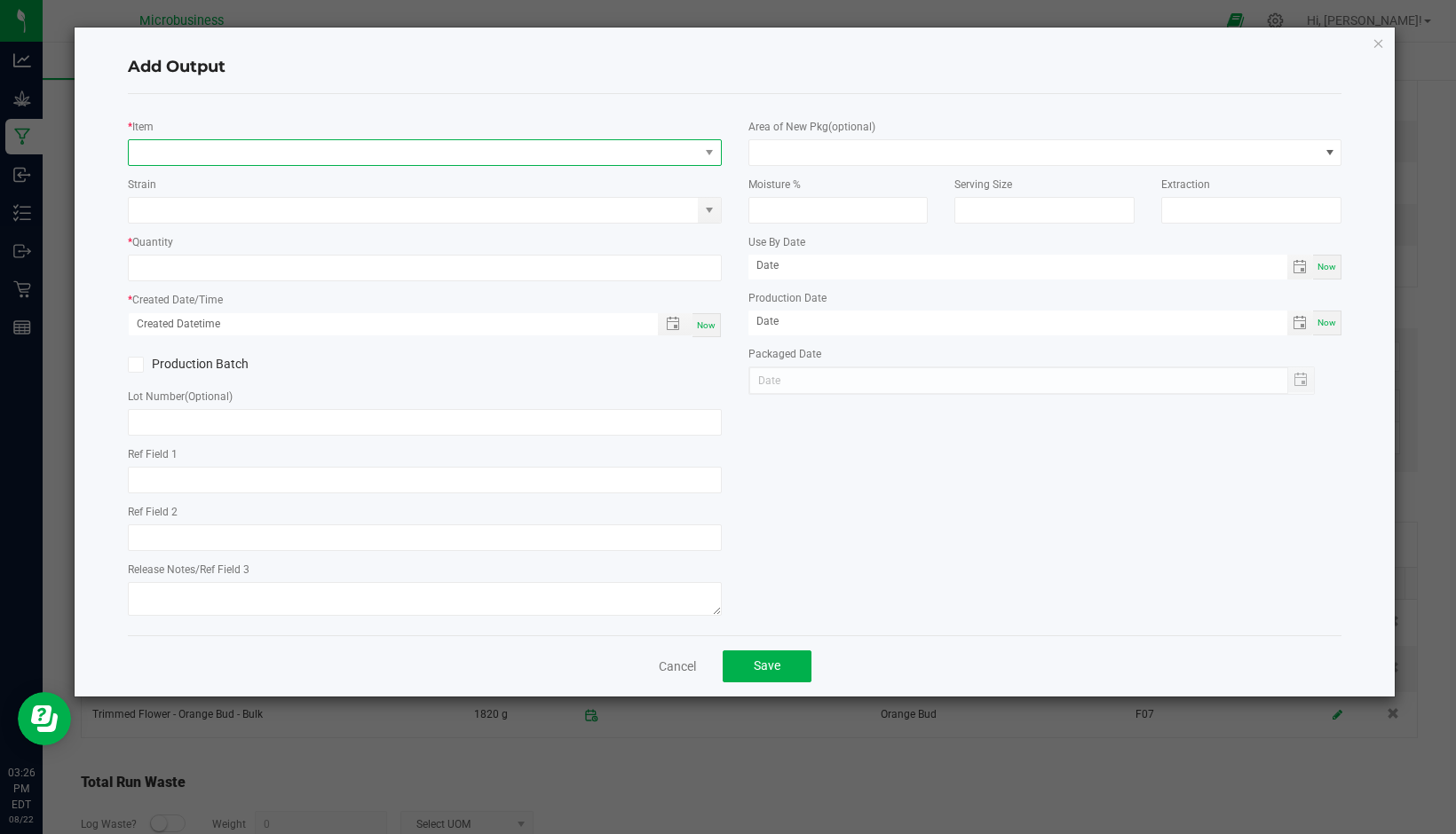
click at [211, 147] on span "NO DATA FOUND" at bounding box center [414, 153] width 570 height 25
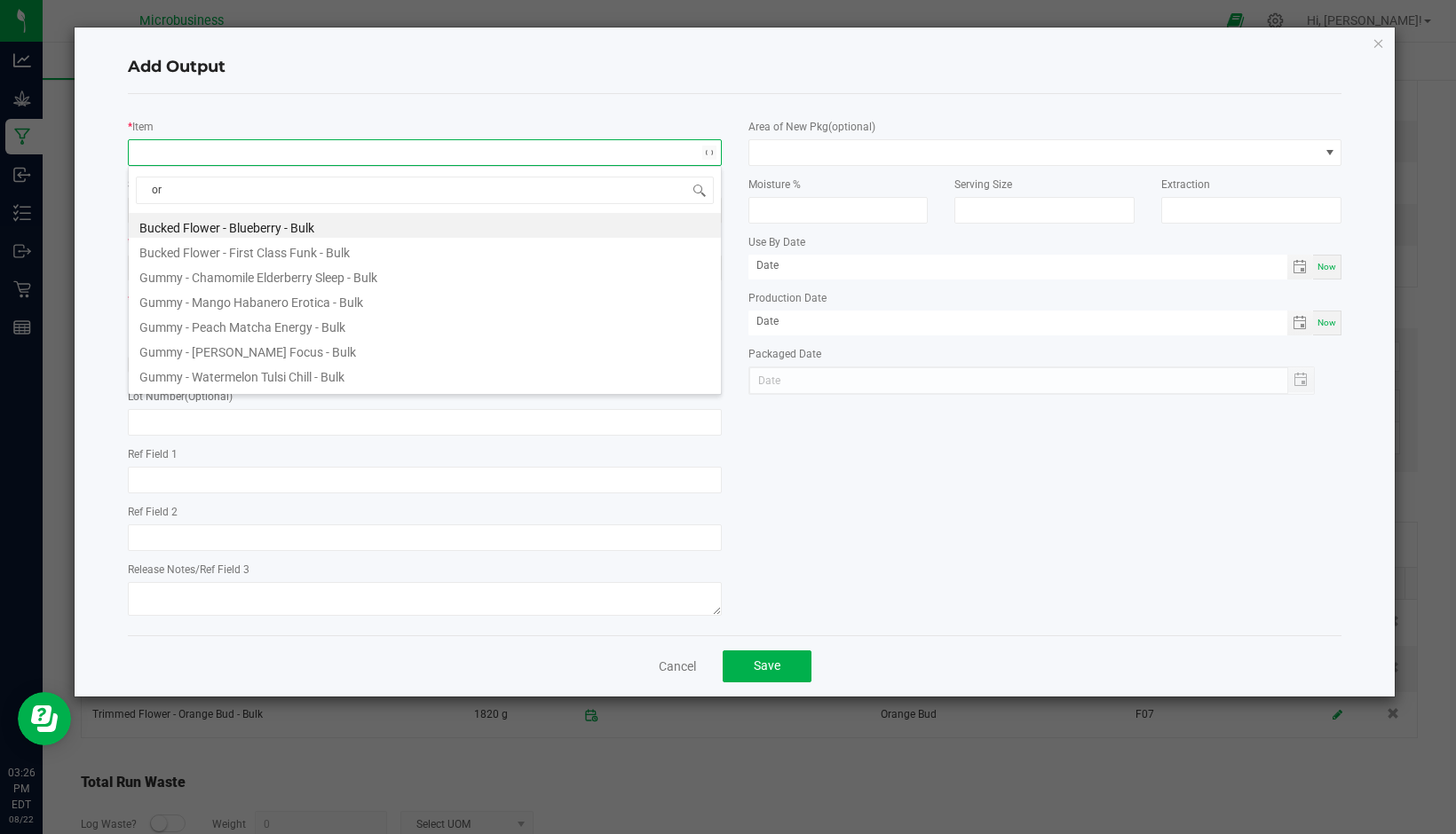
type input "ora"
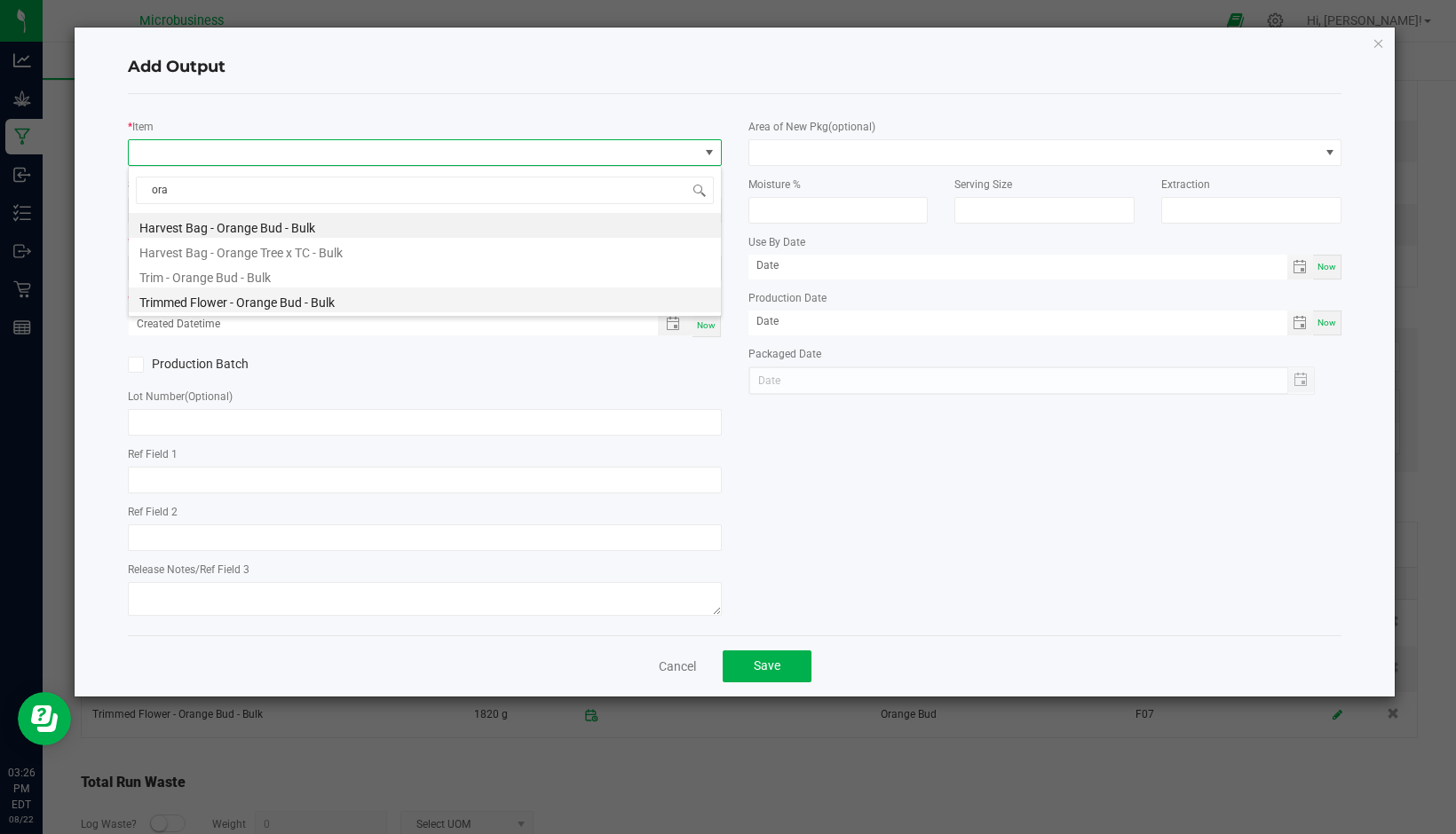
click at [197, 300] on li "Trimmed Flower - Orange Bud - Bulk" at bounding box center [425, 301] width 592 height 25
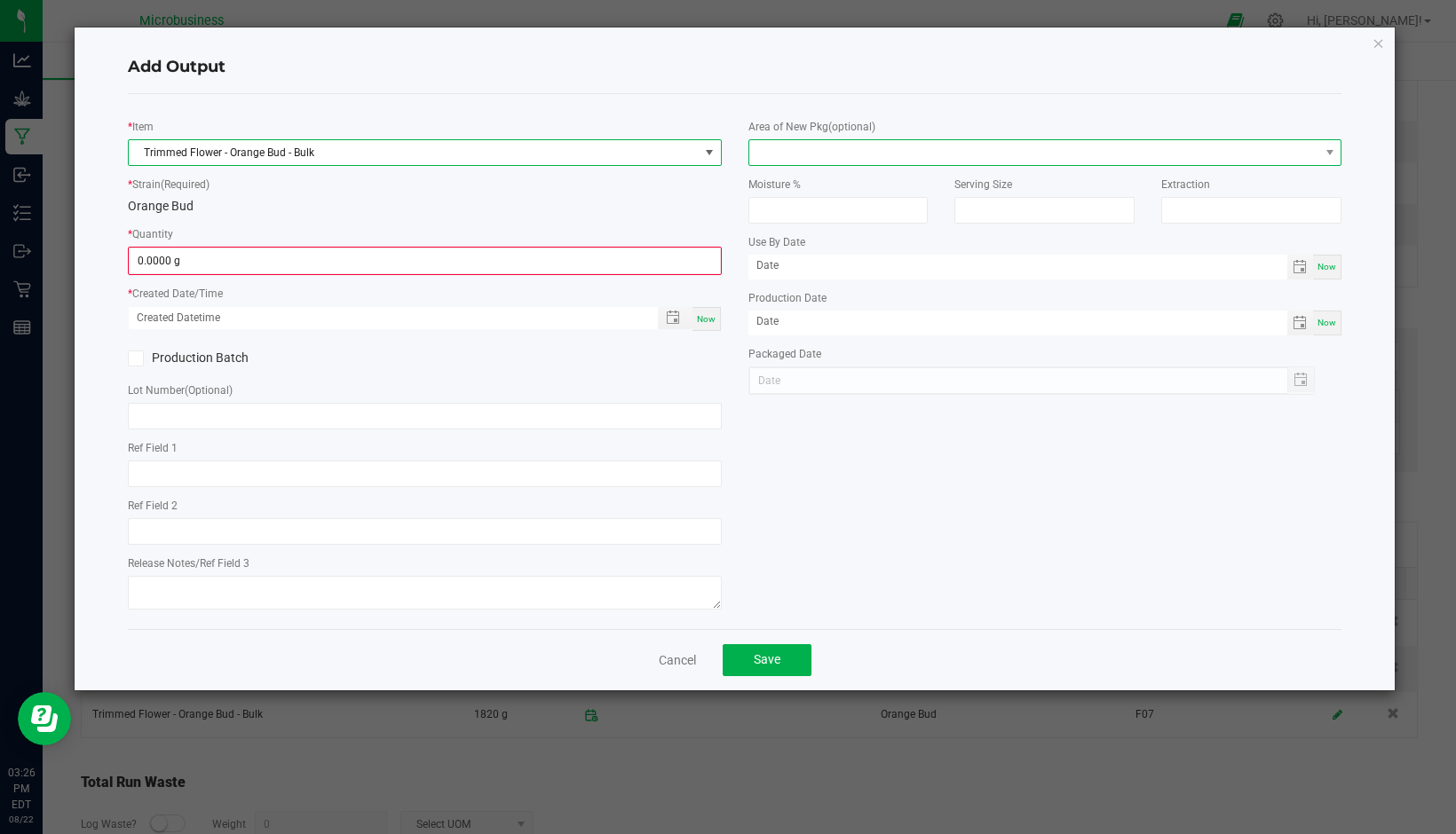
click at [810, 147] on span at bounding box center [1034, 153] width 570 height 25
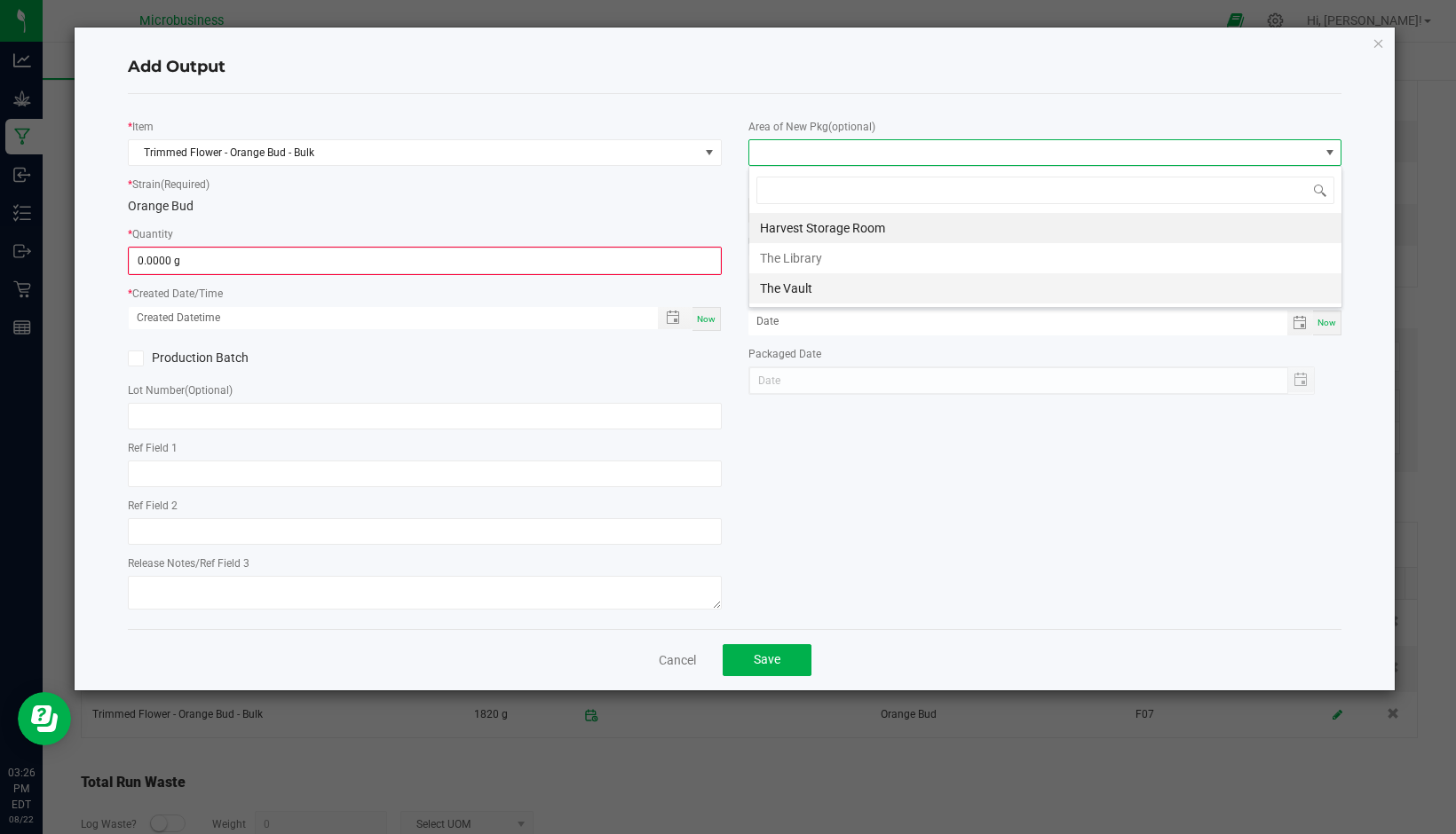
click at [789, 286] on li "The Vault" at bounding box center [1045, 288] width 592 height 30
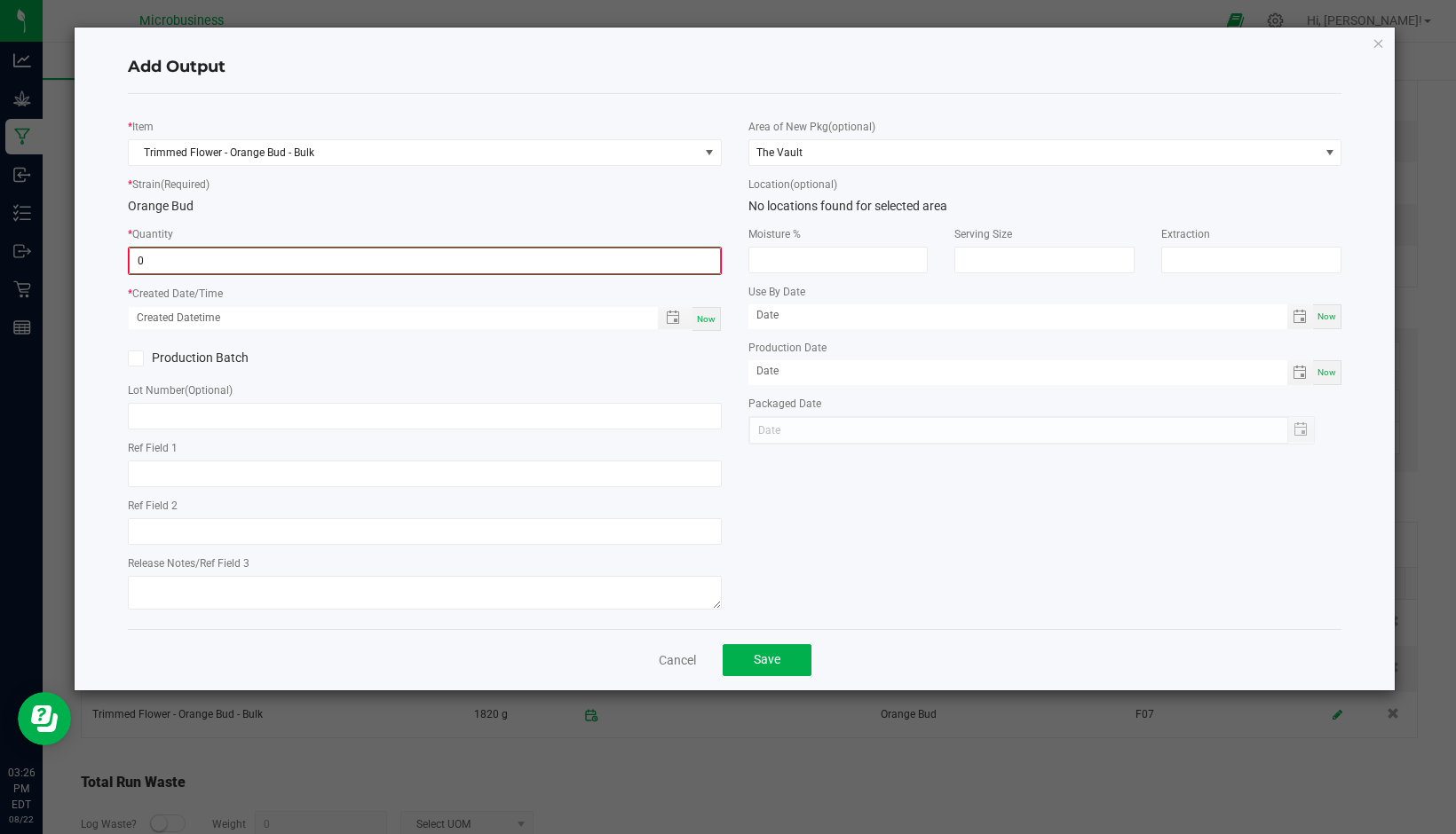
click at [659, 257] on input "0" at bounding box center [425, 261] width 591 height 25
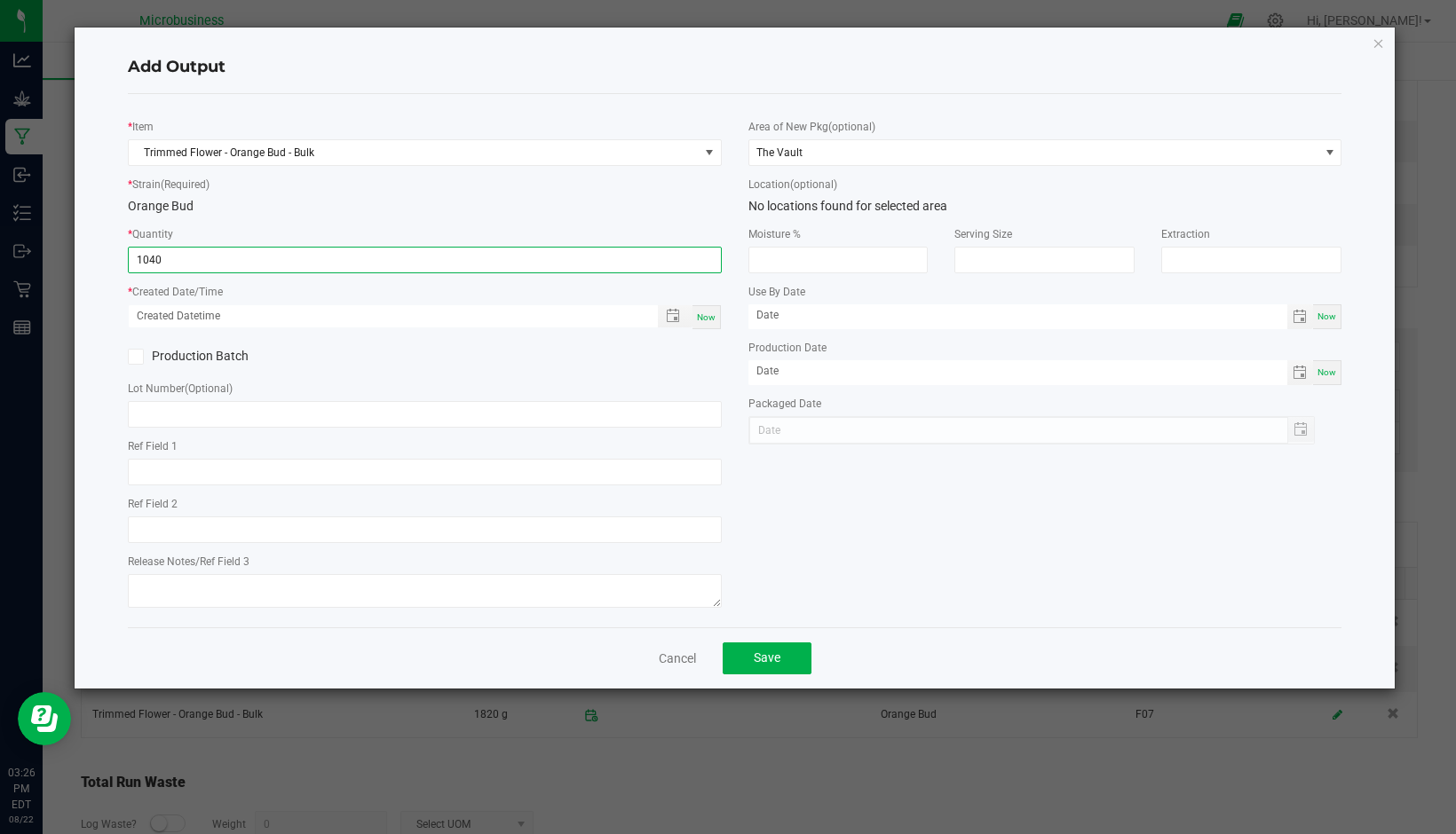
type input "1040.0000 g"
click at [708, 312] on span "Now" at bounding box center [705, 317] width 18 height 10
type input "[DATE] 3:26 PM"
type input "[DATE]"
click at [135, 357] on icon at bounding box center [136, 357] width 12 height 0
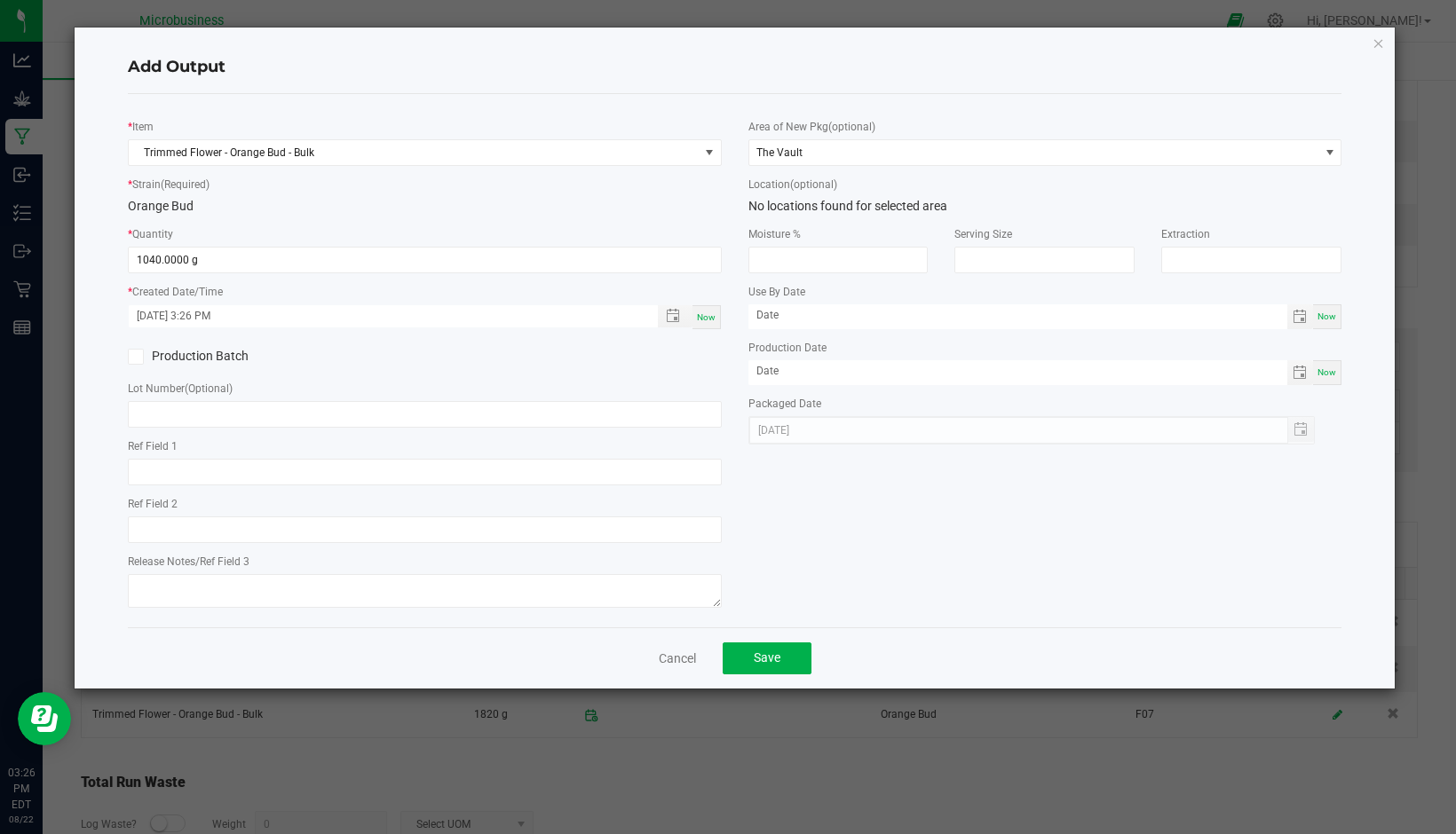
click at [0, 0] on input "Production Batch" at bounding box center [0, 0] width 0 height 0
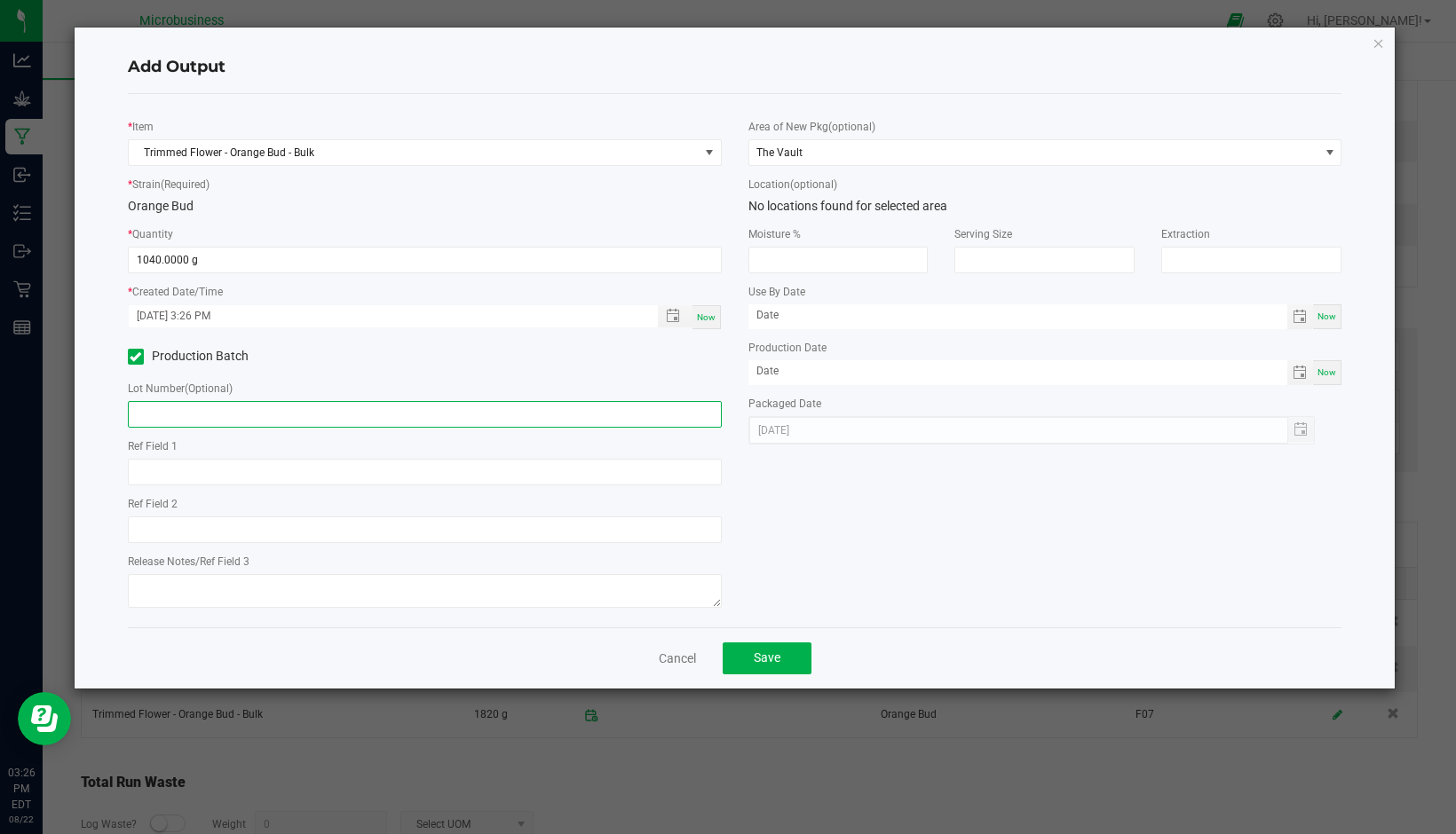
click at [160, 420] on input "text" at bounding box center [425, 414] width 594 height 26
type input "F07"
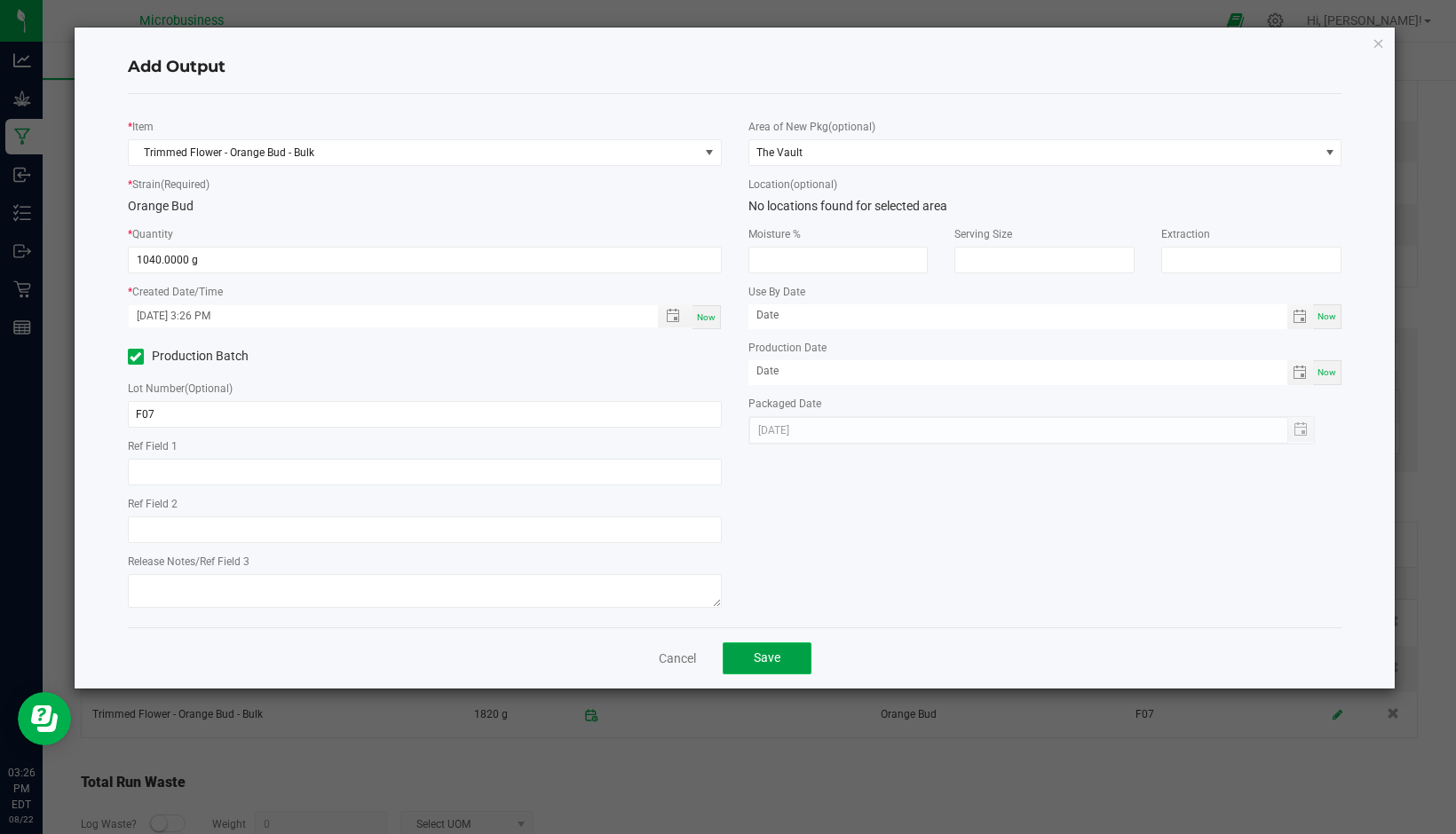
click at [781, 661] on button "Save" at bounding box center [767, 658] width 89 height 32
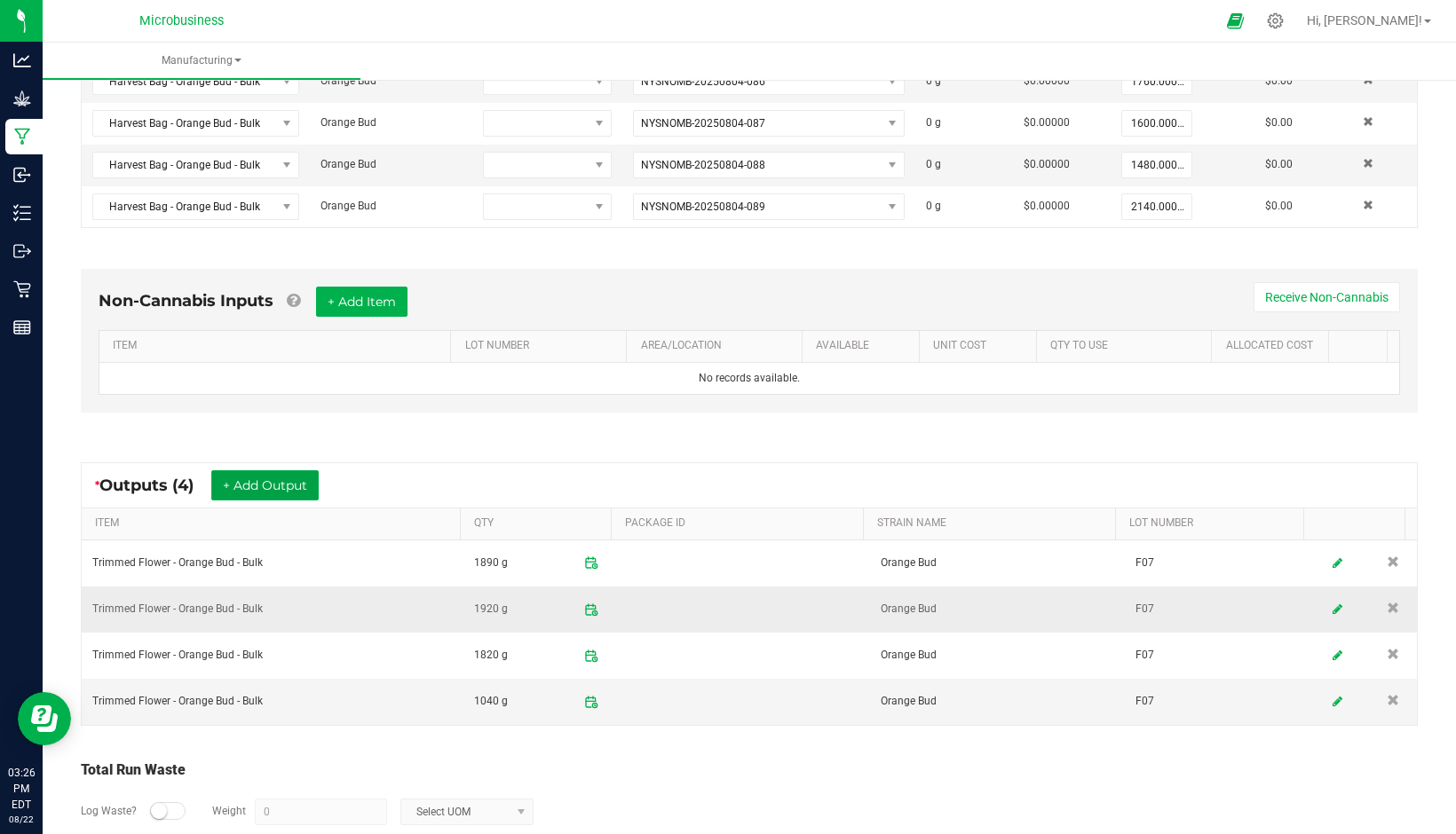
scroll to position [645, 0]
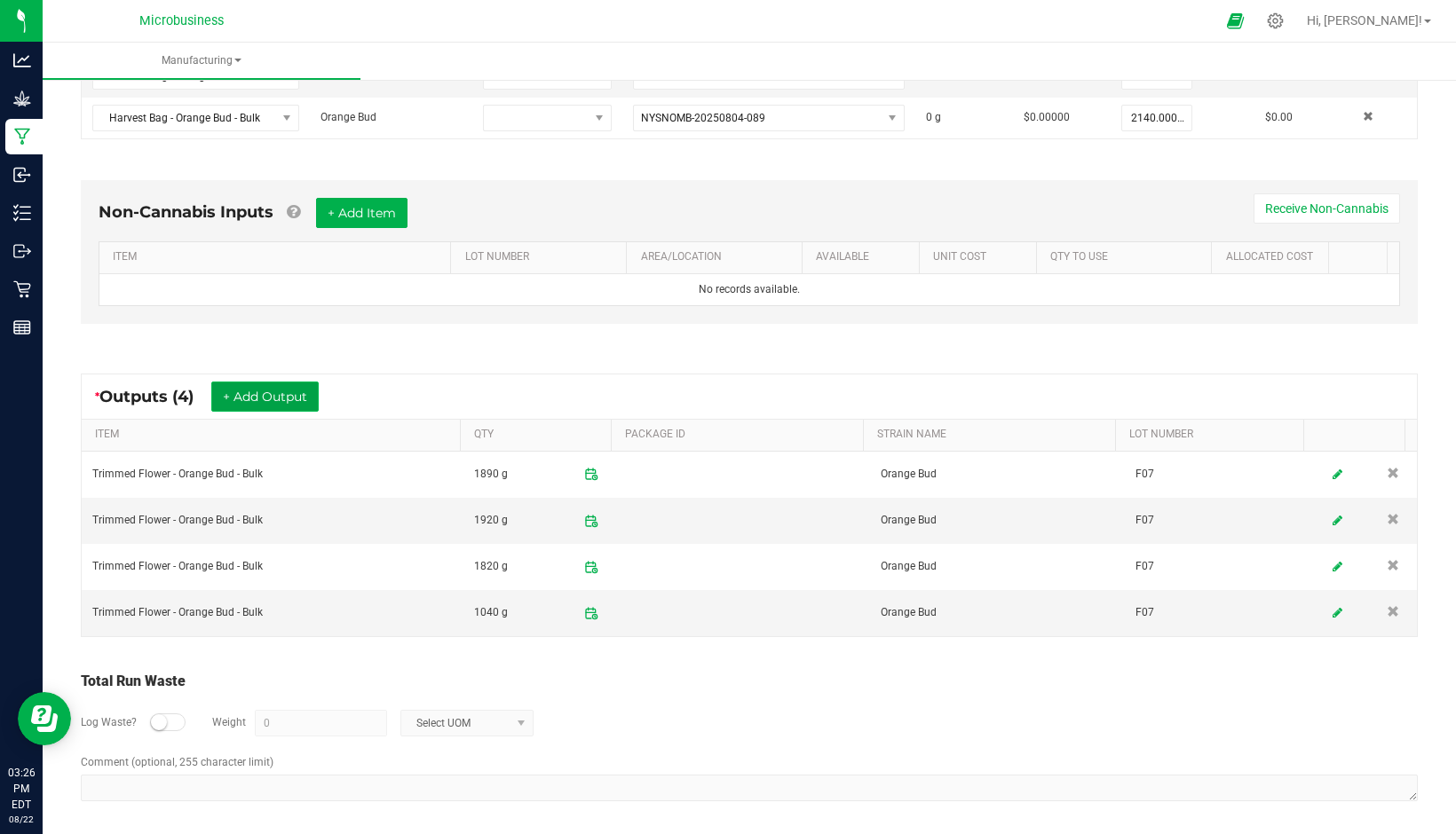
click at [287, 389] on button "+ Add Output" at bounding box center [265, 397] width 108 height 30
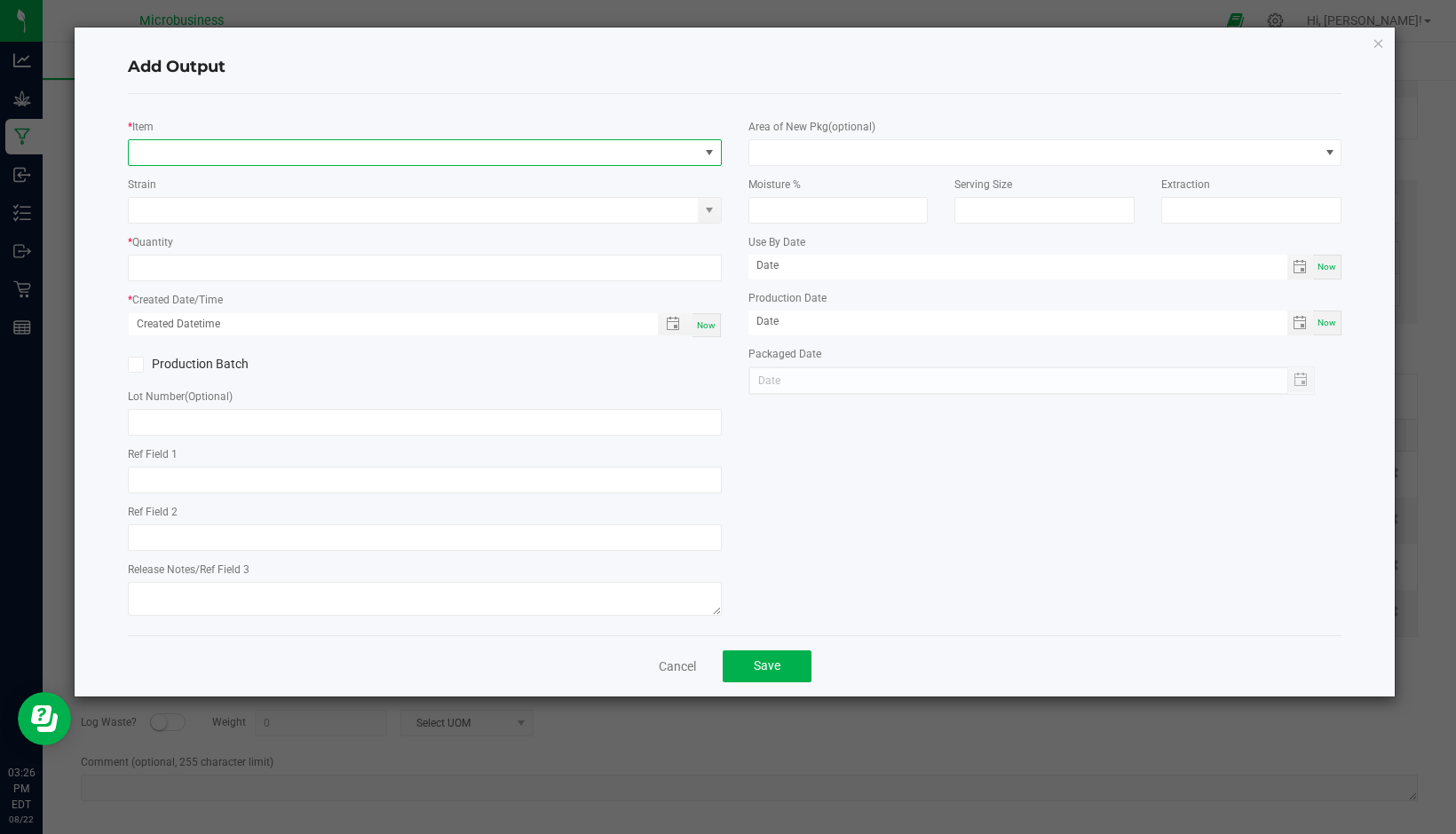
click at [665, 154] on span "NO DATA FOUND" at bounding box center [414, 153] width 570 height 25
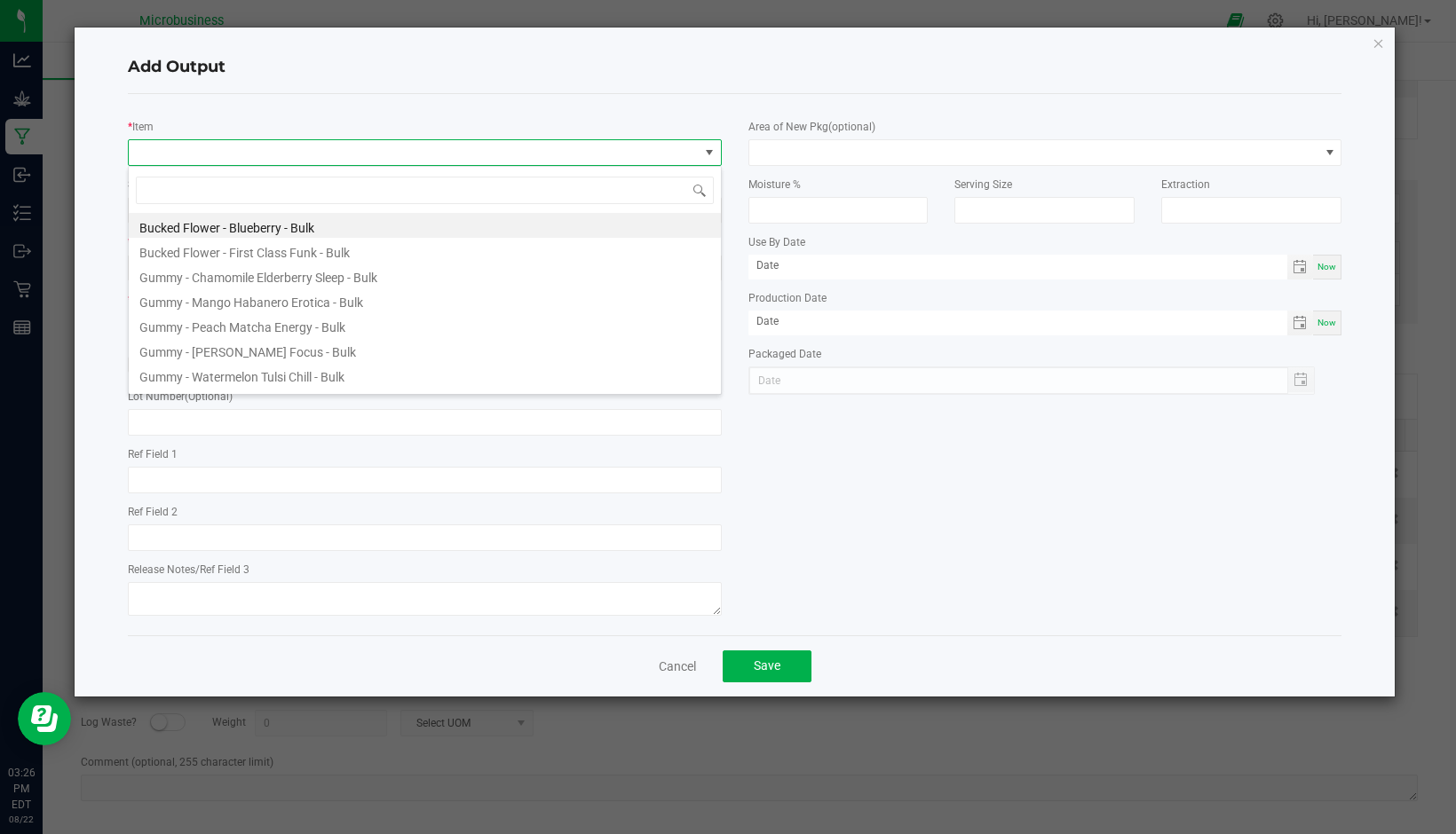
scroll to position [26, 594]
type input "trim -"
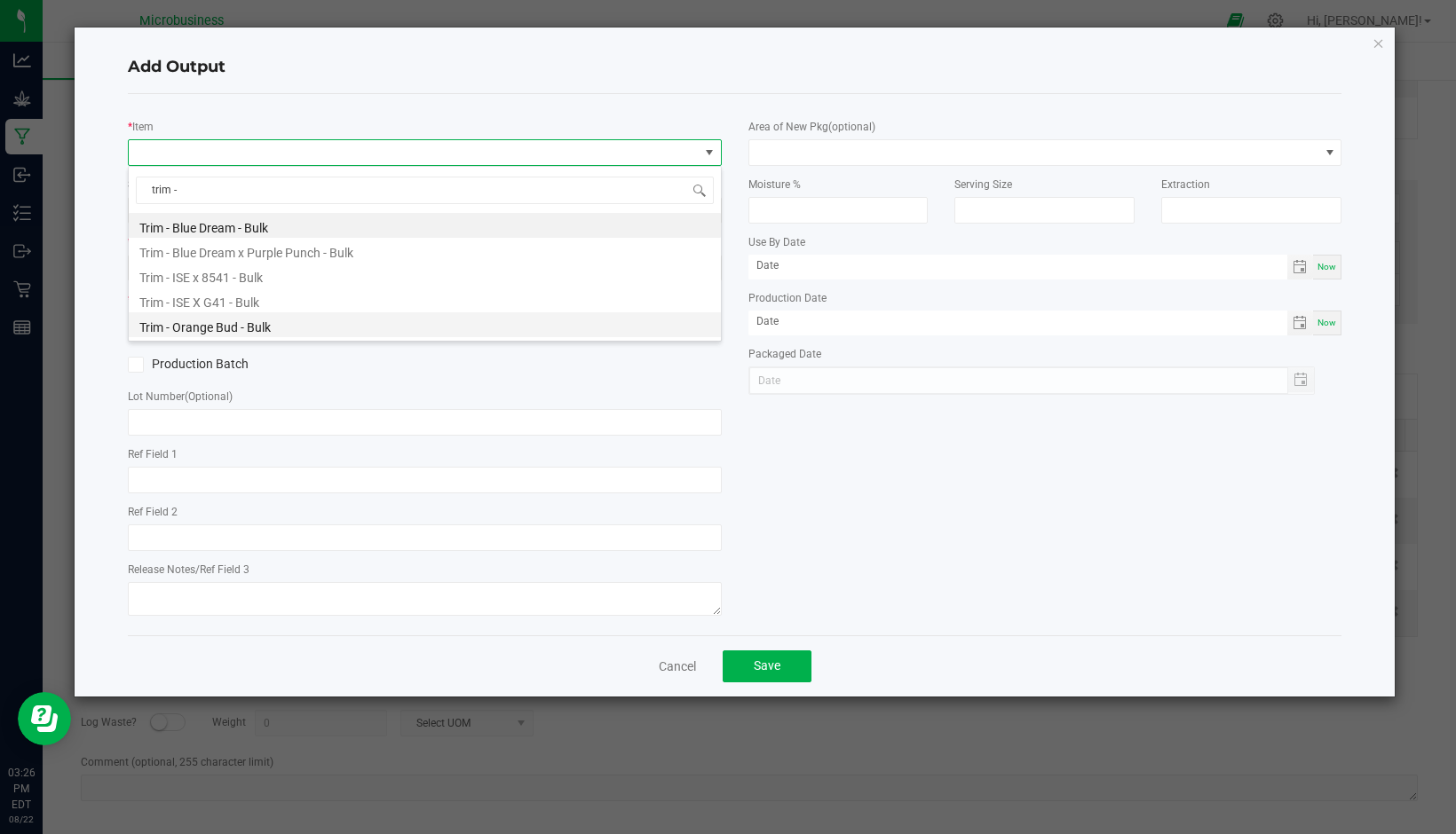
click at [252, 315] on li "Trim - Orange Bud - Bulk" at bounding box center [425, 325] width 592 height 25
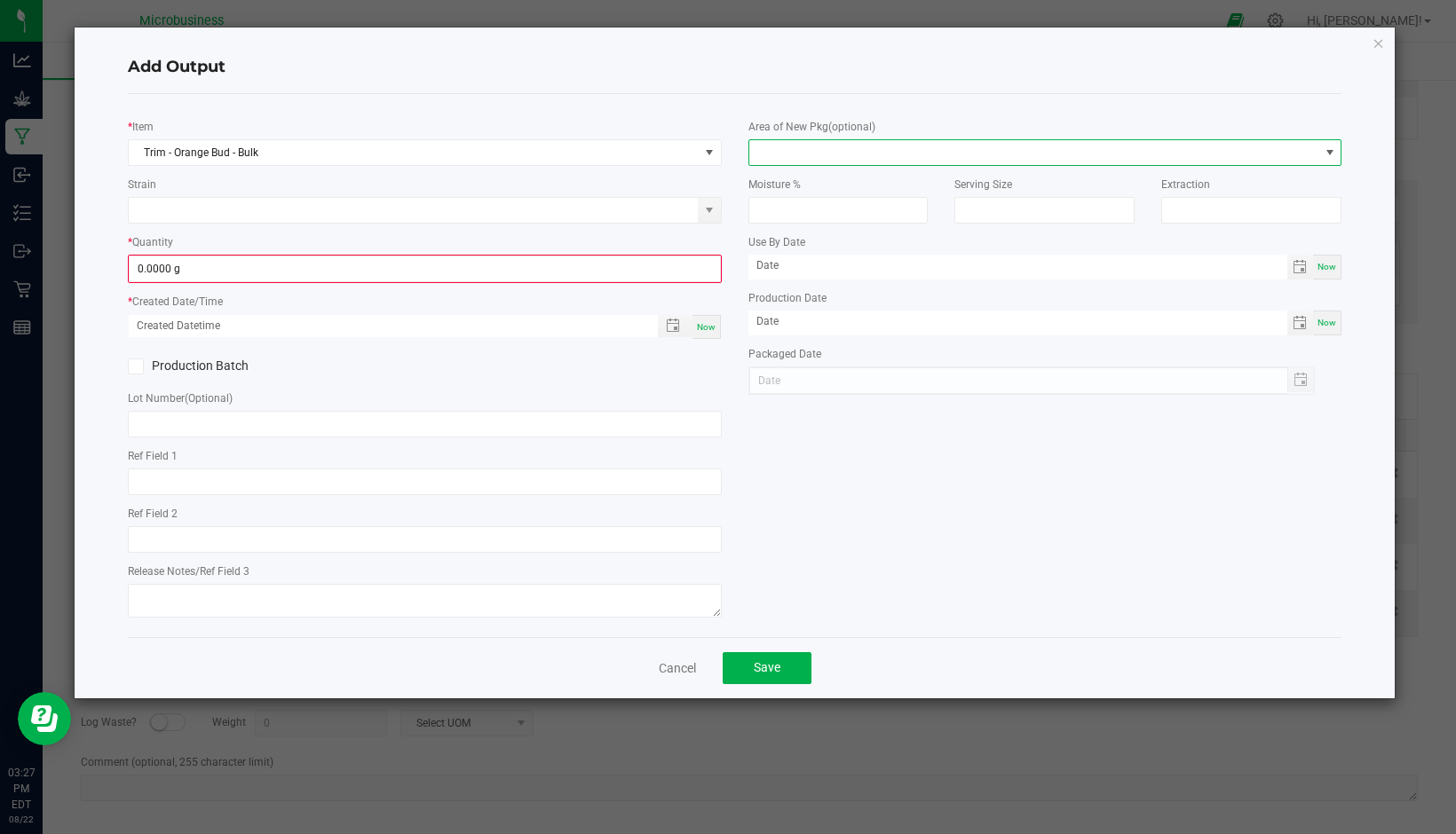
click at [778, 162] on span at bounding box center [1034, 153] width 570 height 25
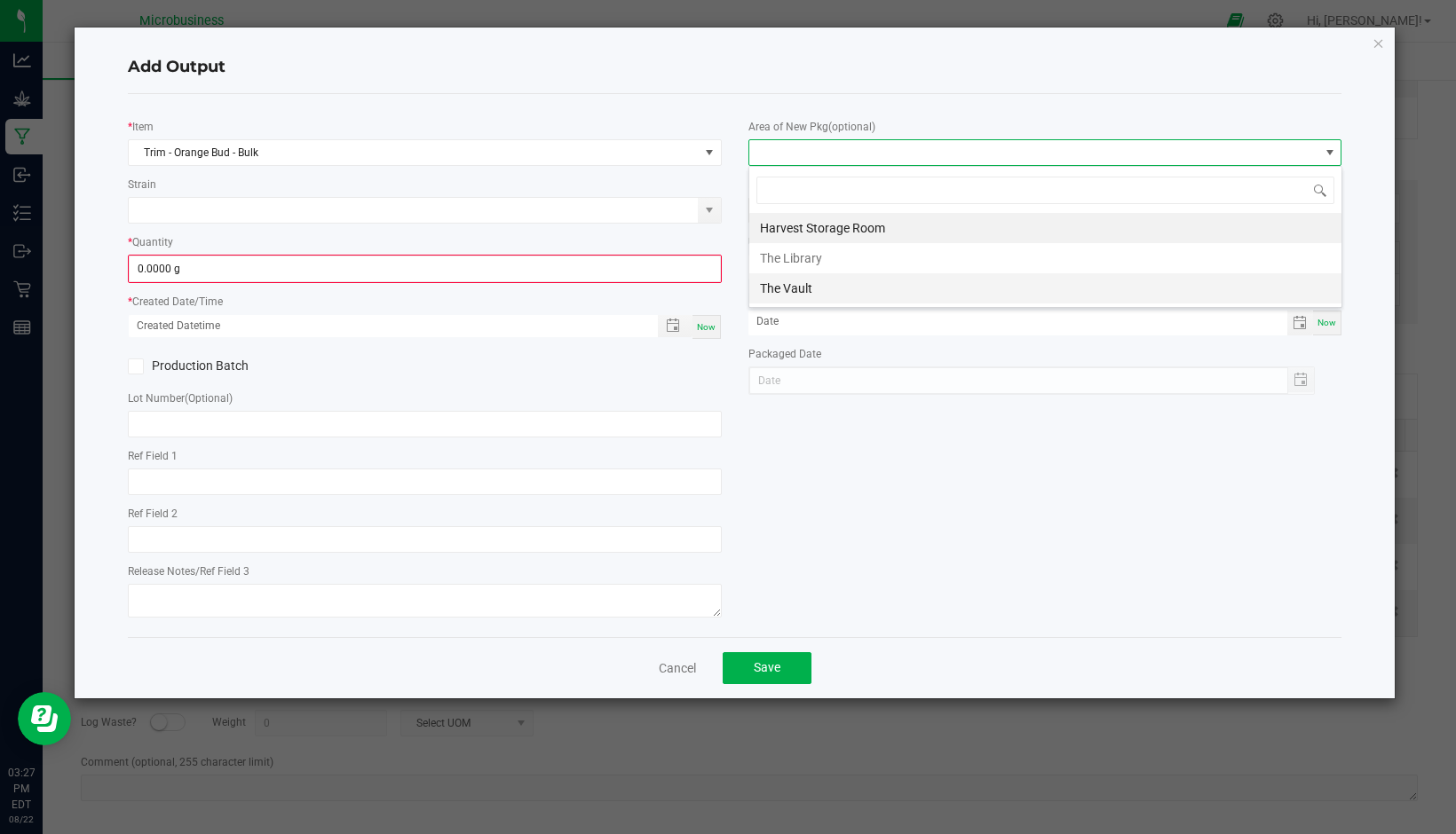
click at [791, 294] on li "The Vault" at bounding box center [1045, 288] width 592 height 30
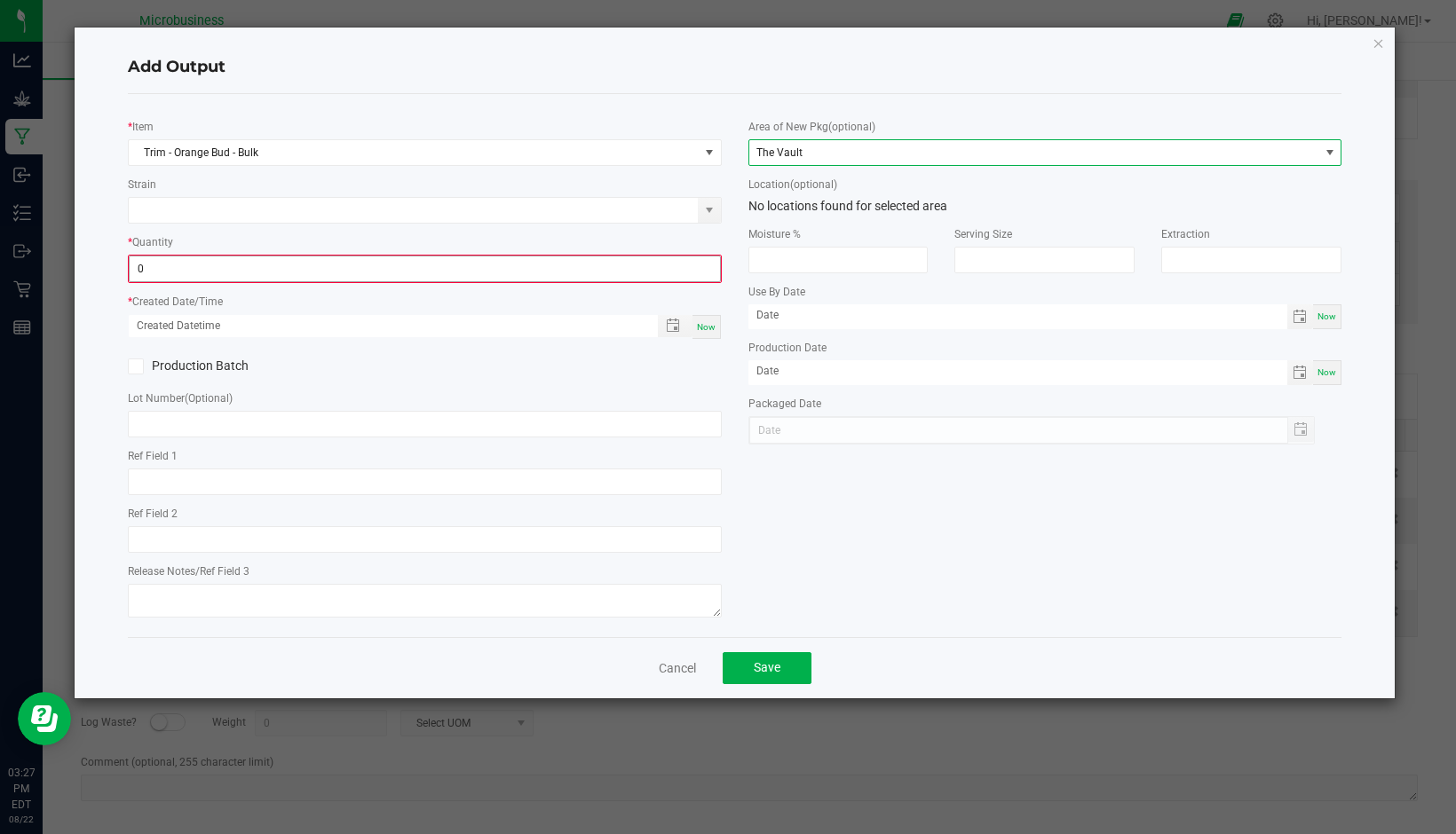
click at [382, 272] on input "0" at bounding box center [425, 269] width 591 height 25
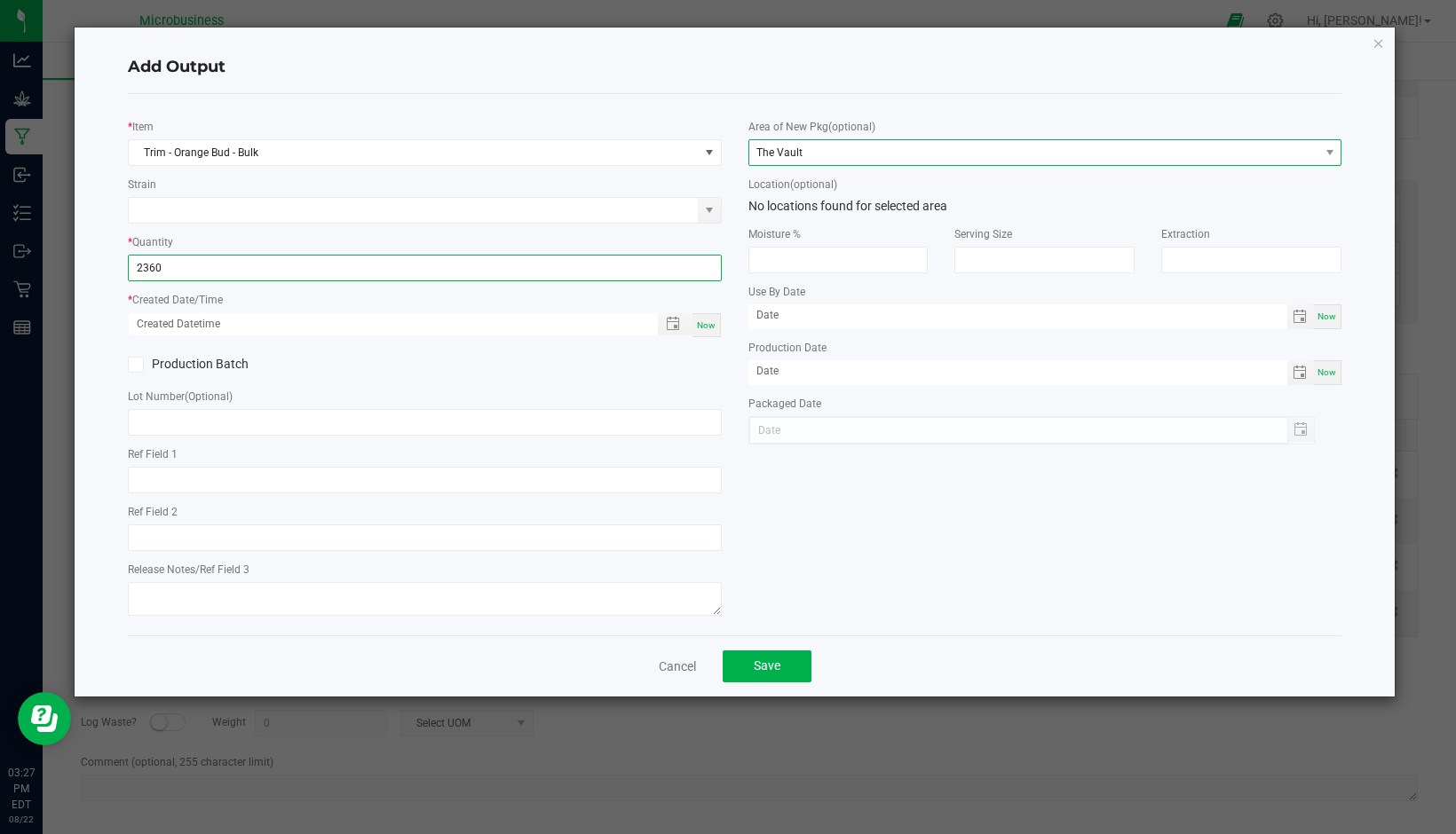
type input "2360.0000 g"
click at [954, 147] on span "The Vault" at bounding box center [1034, 153] width 570 height 25
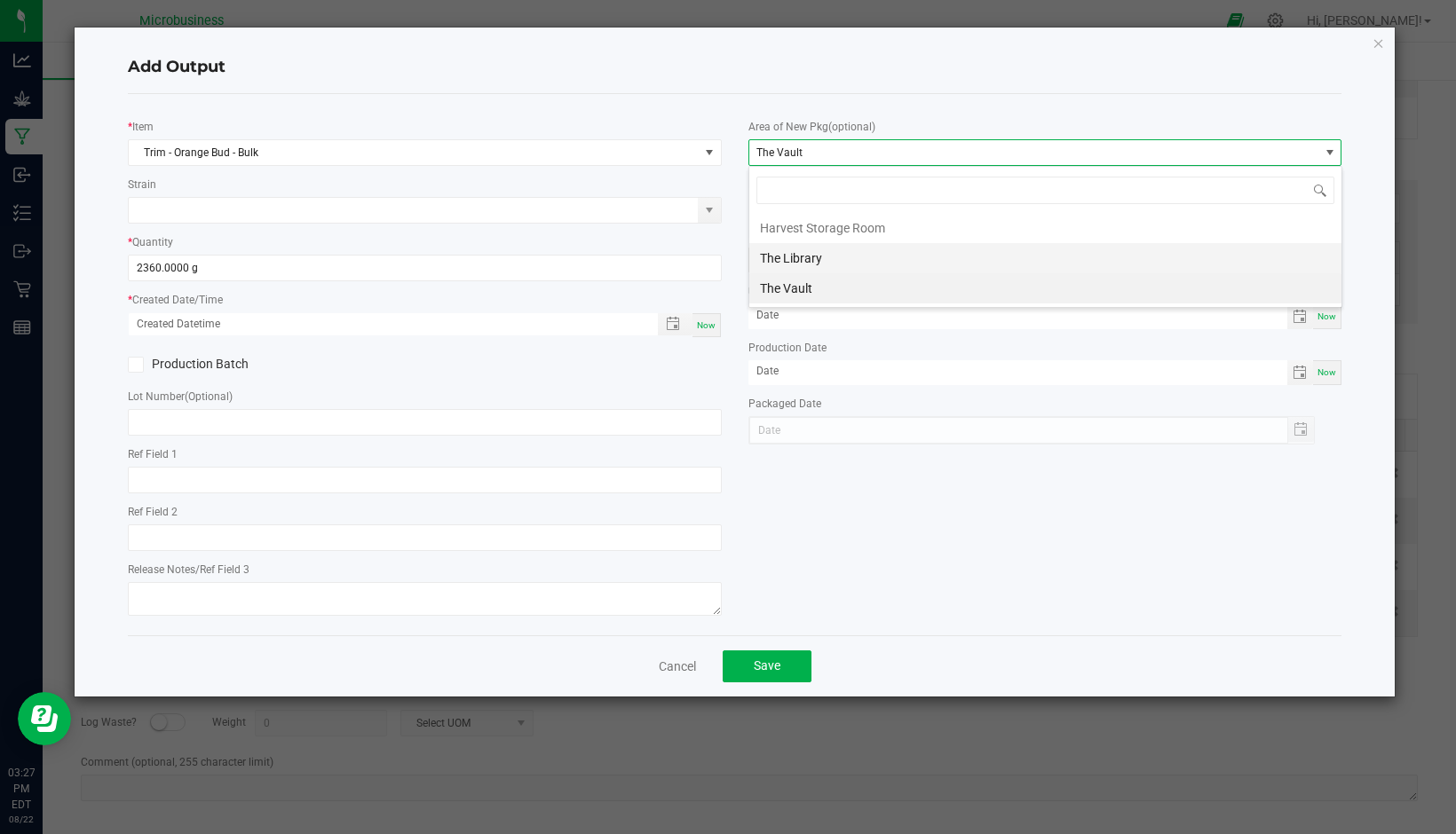
click at [858, 256] on li "The Library" at bounding box center [1045, 258] width 592 height 30
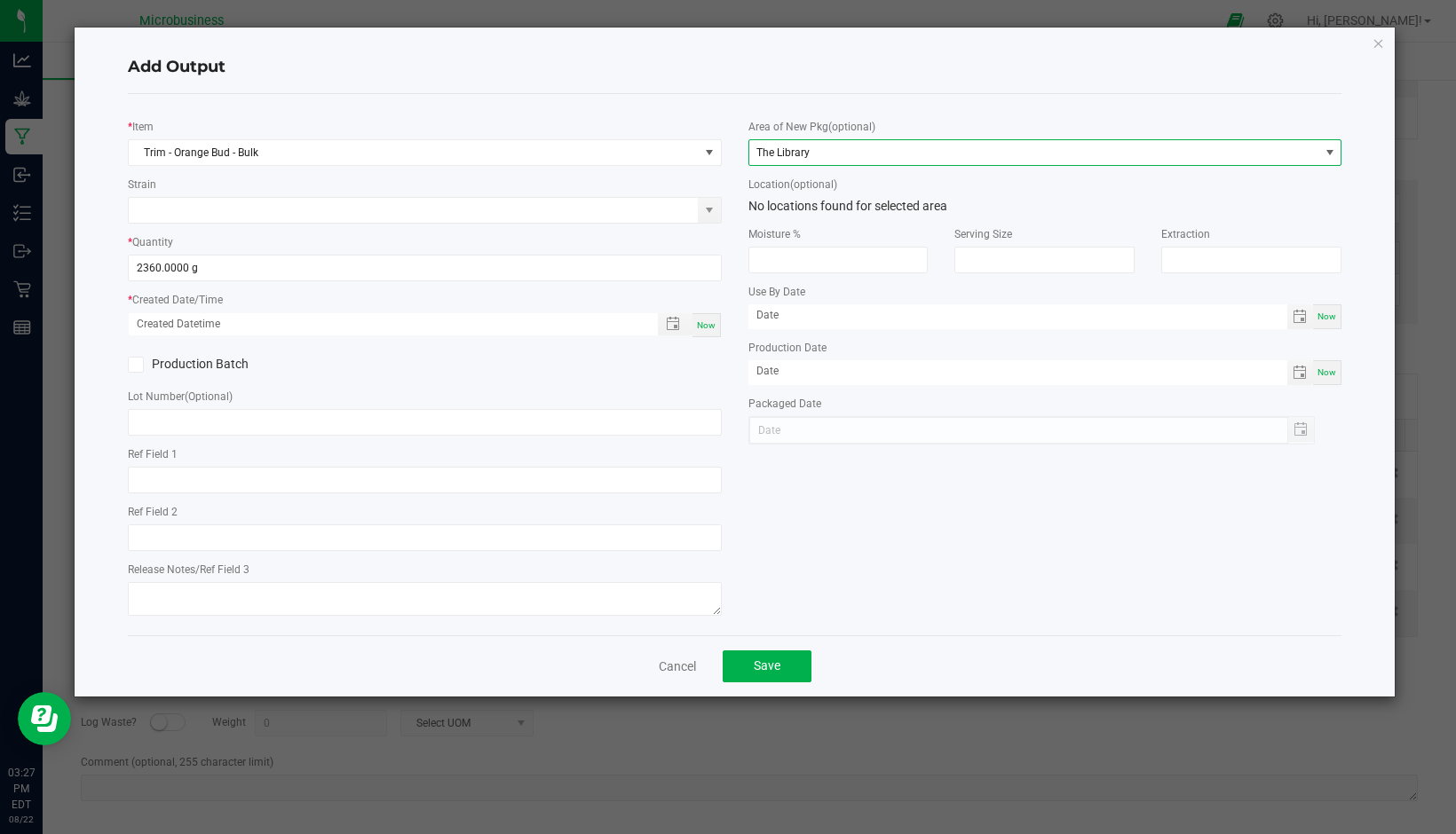
click at [825, 154] on span "The Library" at bounding box center [1034, 153] width 570 height 25
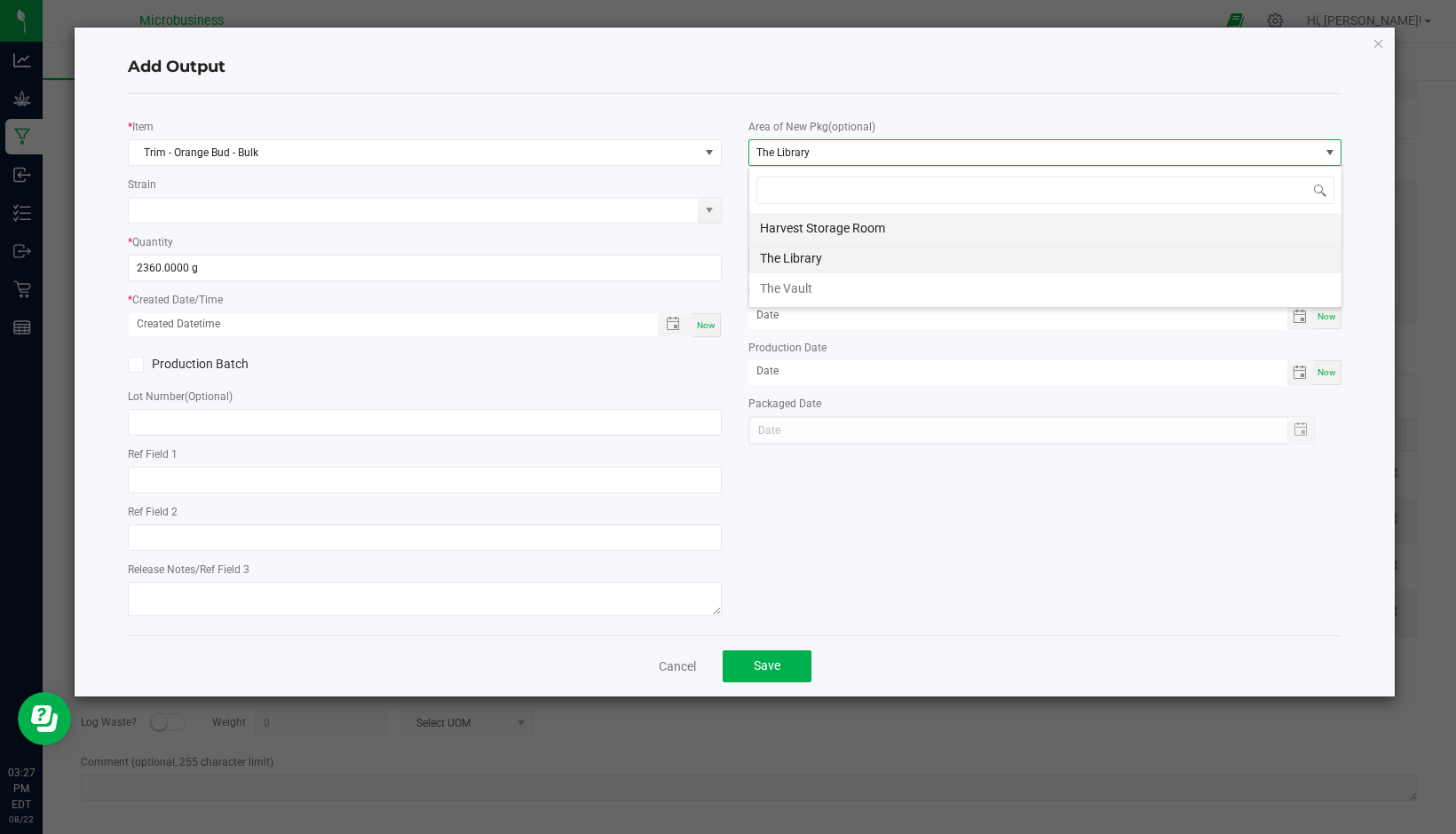
click at [832, 221] on li "Harvest Storage Room" at bounding box center [1045, 228] width 592 height 30
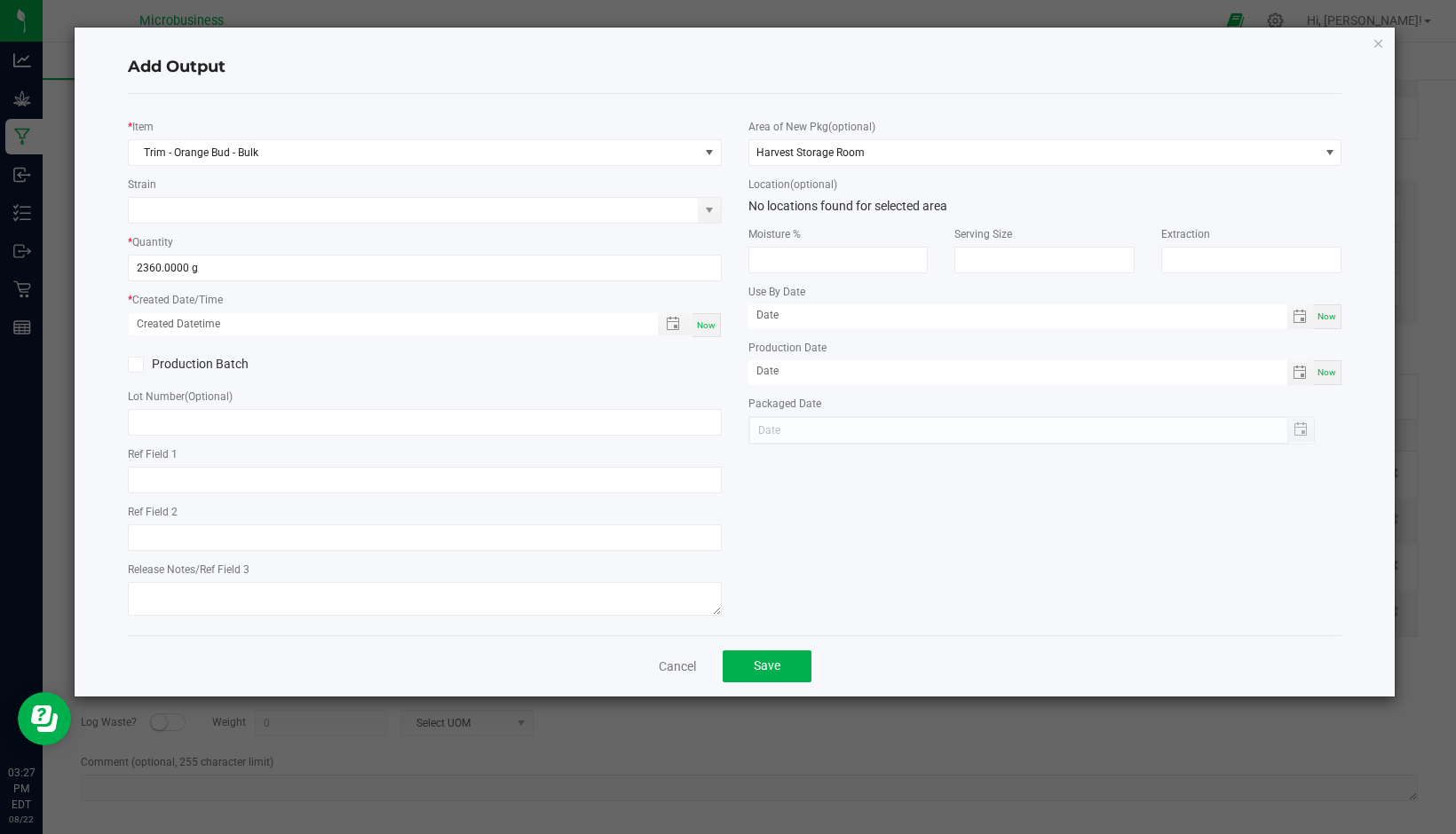
click at [714, 328] on span "Now" at bounding box center [705, 325] width 18 height 10
type input "[DATE] 3:27 PM"
type input "[DATE]"
click at [761, 665] on span "Save" at bounding box center [766, 665] width 26 height 15
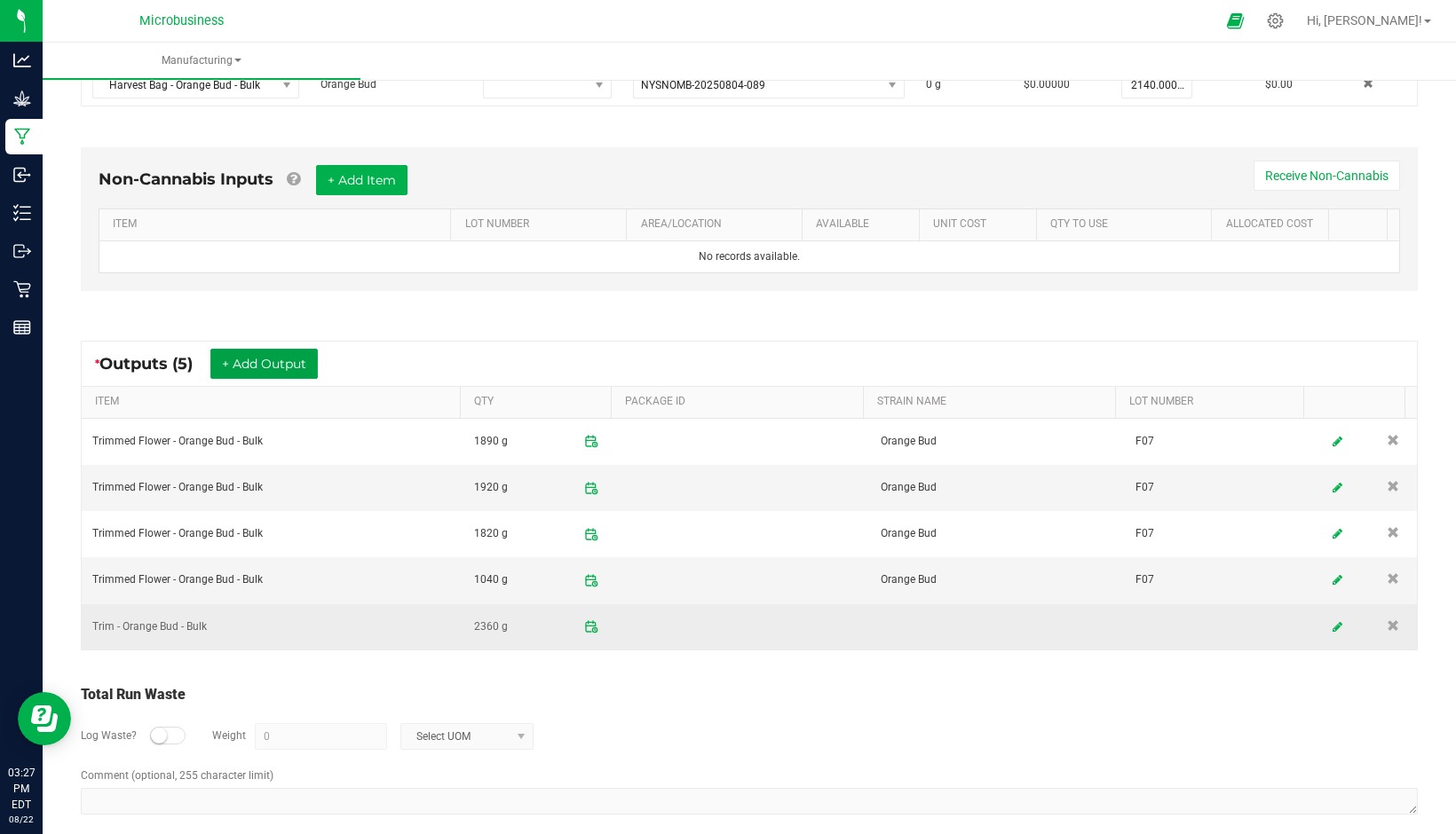
scroll to position [696, 0]
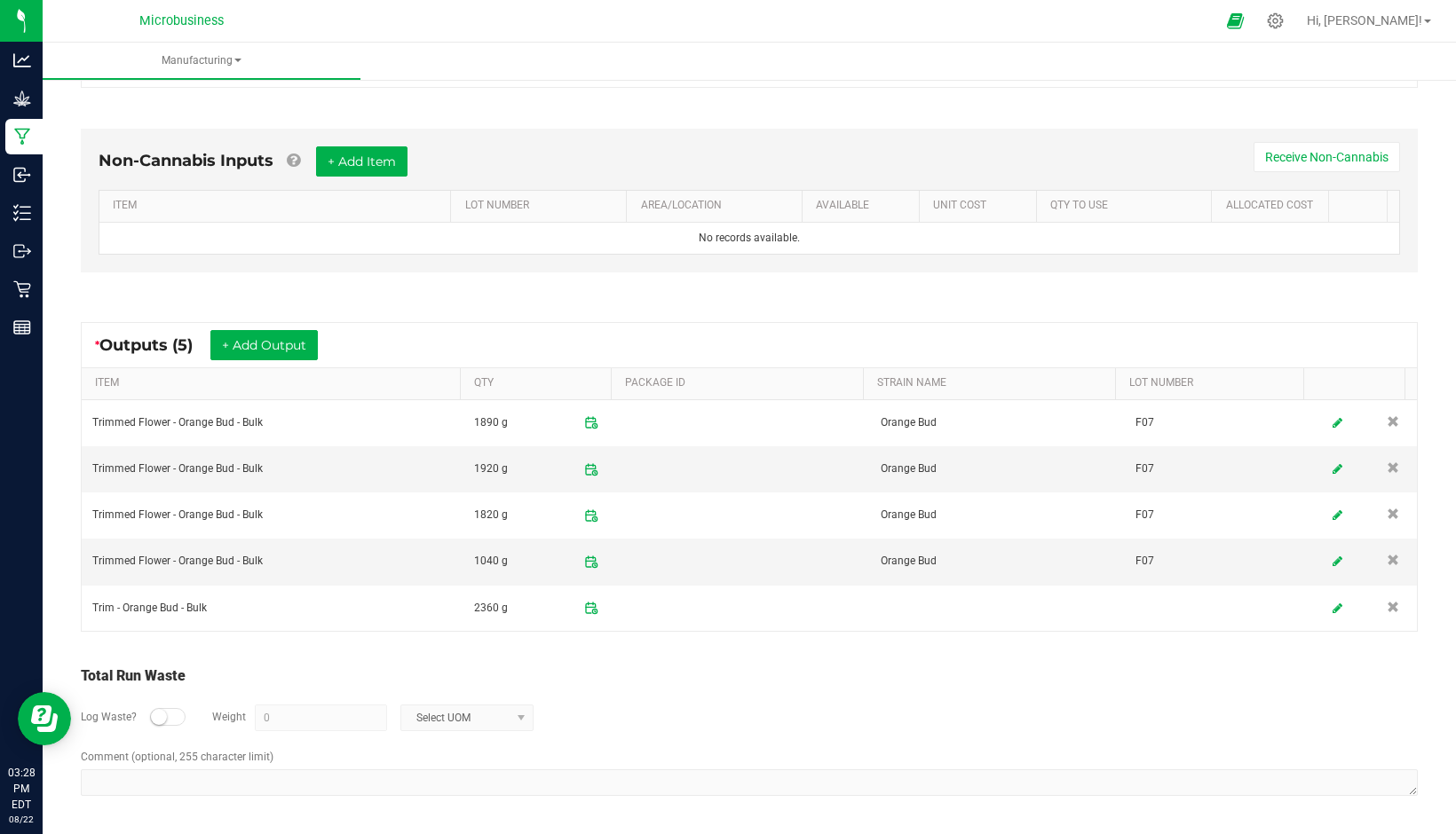
click at [161, 720] on small at bounding box center [159, 717] width 16 height 16
click at [447, 709] on span "Select UOM" at bounding box center [456, 719] width 110 height 25
click at [447, 561] on li "Gram" at bounding box center [465, 563] width 131 height 25
click at [351, 717] on input "0" at bounding box center [321, 719] width 131 height 25
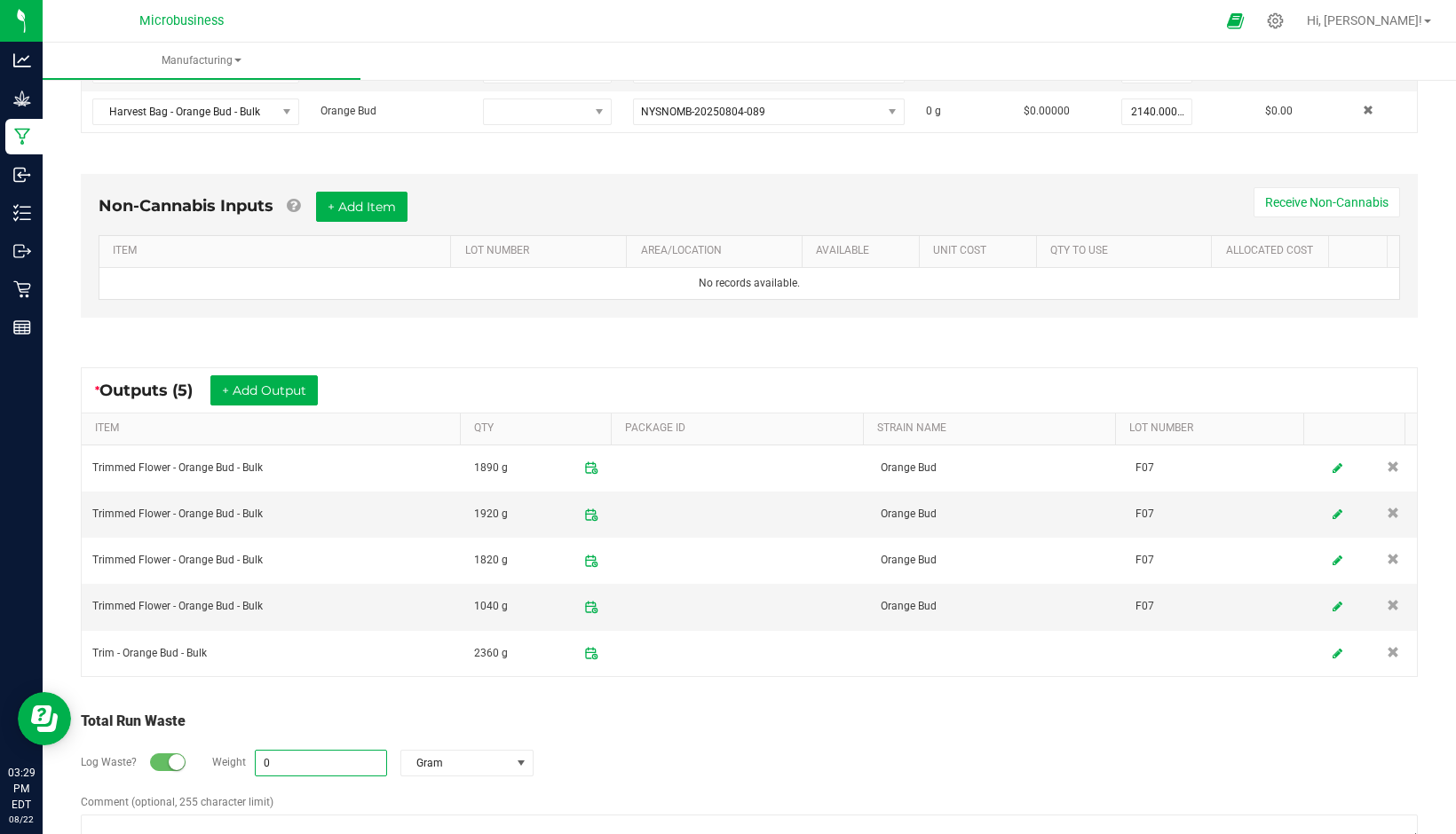
scroll to position [696, 0]
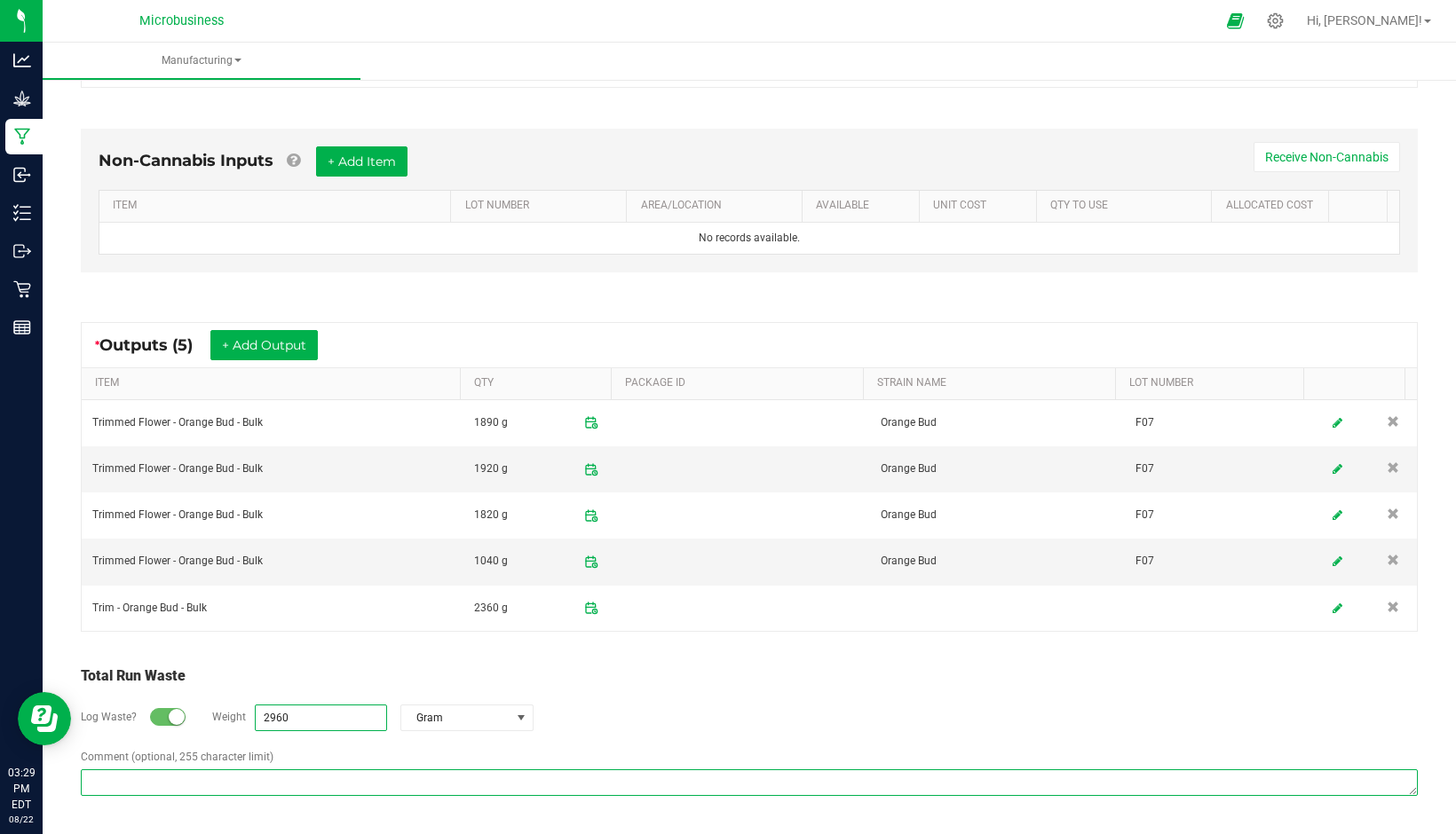
type input "2960 g"
click at [278, 774] on textarea "Comment (optional, 255 character limit)" at bounding box center [749, 782] width 1337 height 26
type textarea "Test process run: Harvest bags converted directly to Trimmed flower & trim...bu…"
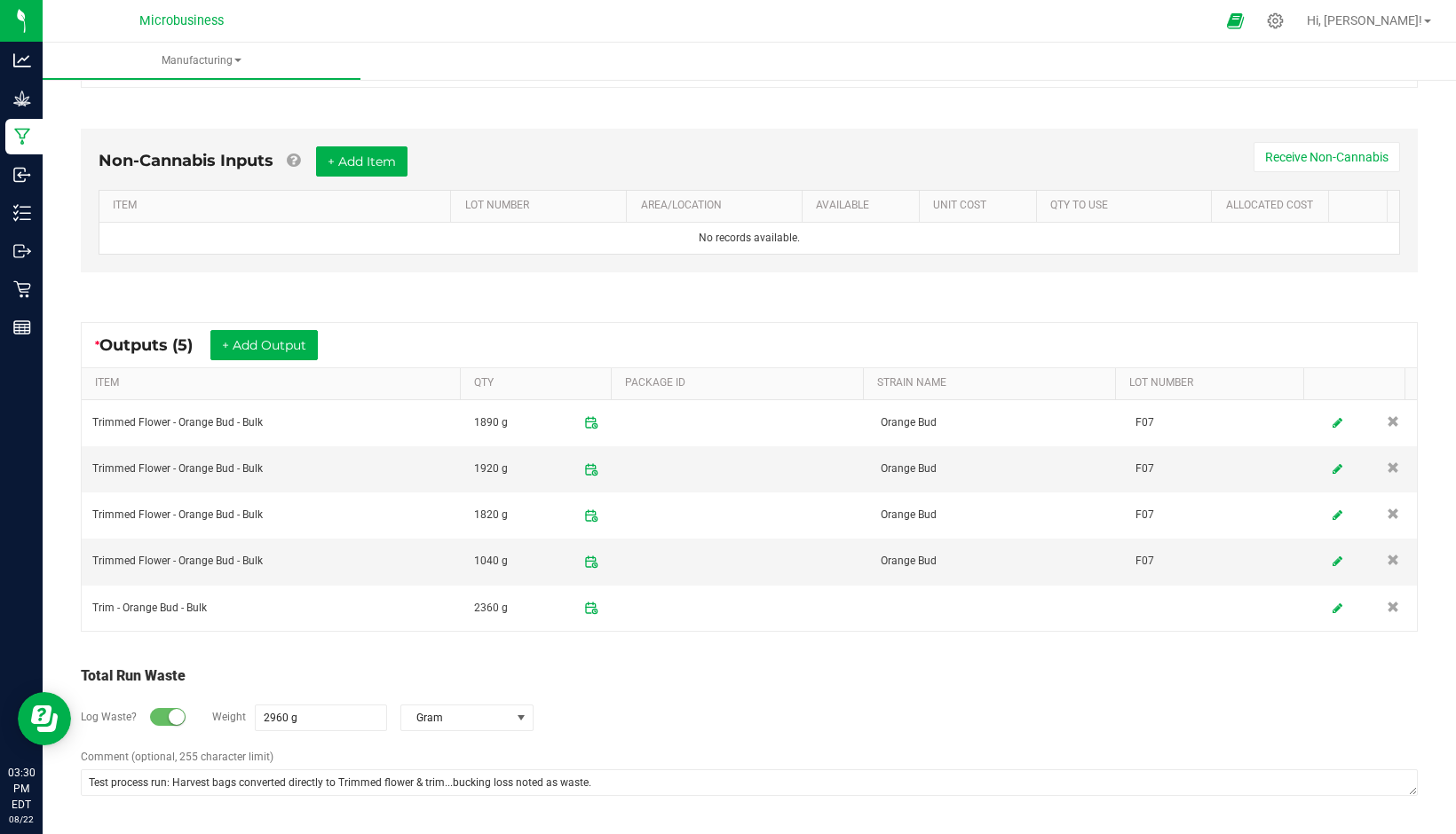
click at [597, 706] on div "Log Waste? Weight 2960 g Gram" at bounding box center [749, 718] width 1337 height 62
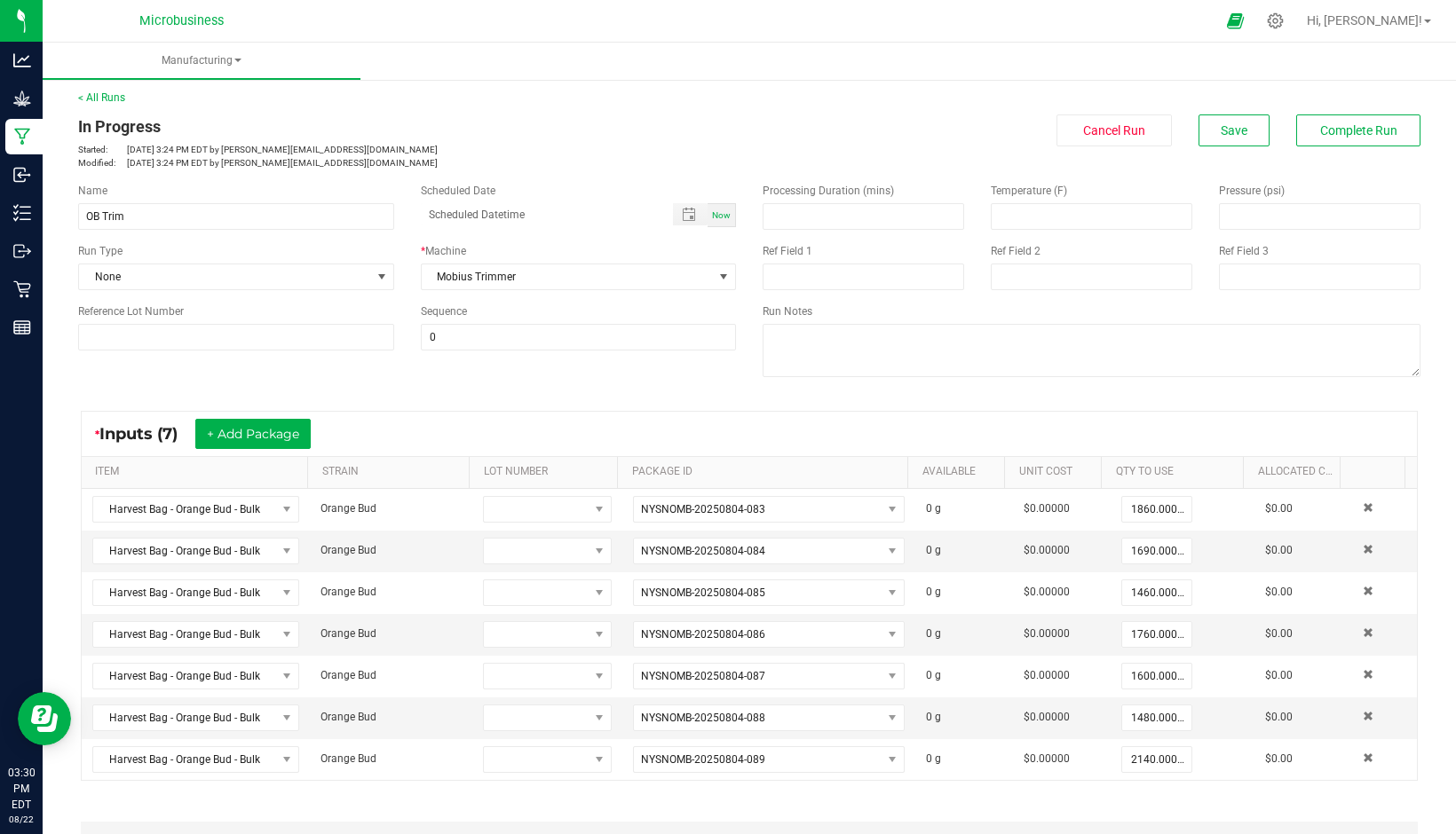
scroll to position [0, 0]
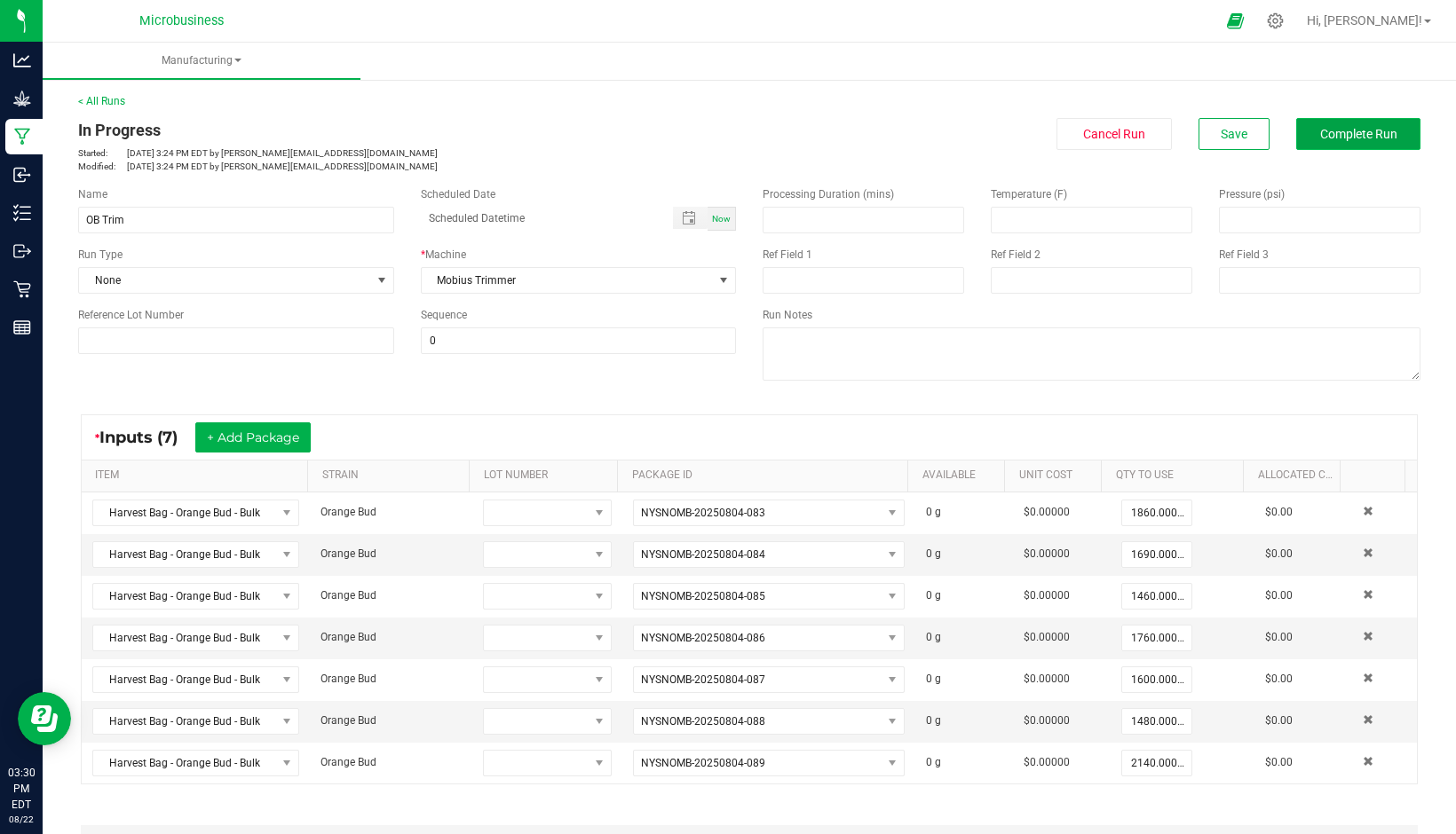
click at [1323, 137] on span "Complete Run" at bounding box center [1359, 134] width 78 height 15
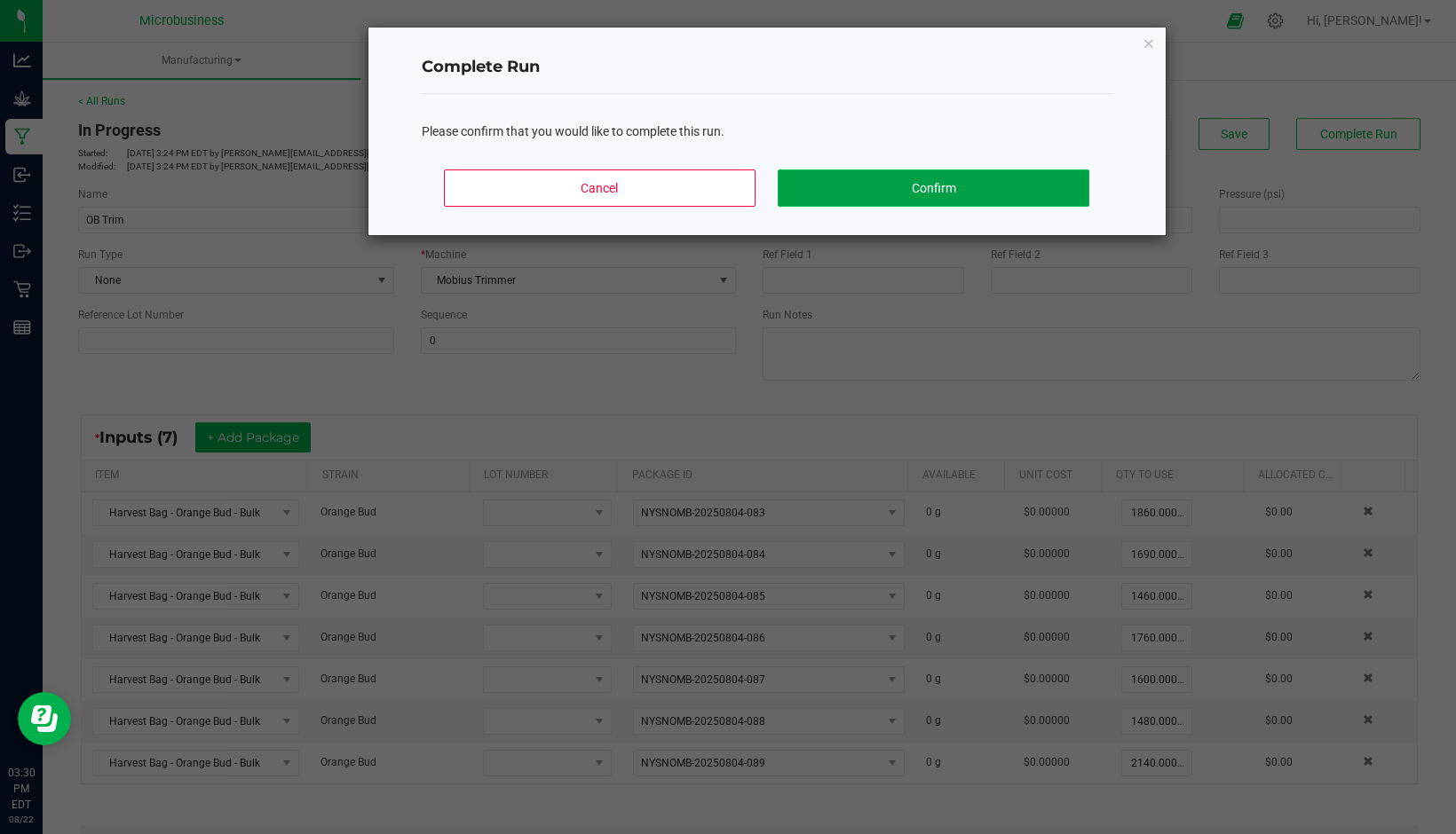
click at [905, 196] on button "Confirm" at bounding box center [933, 188] width 310 height 37
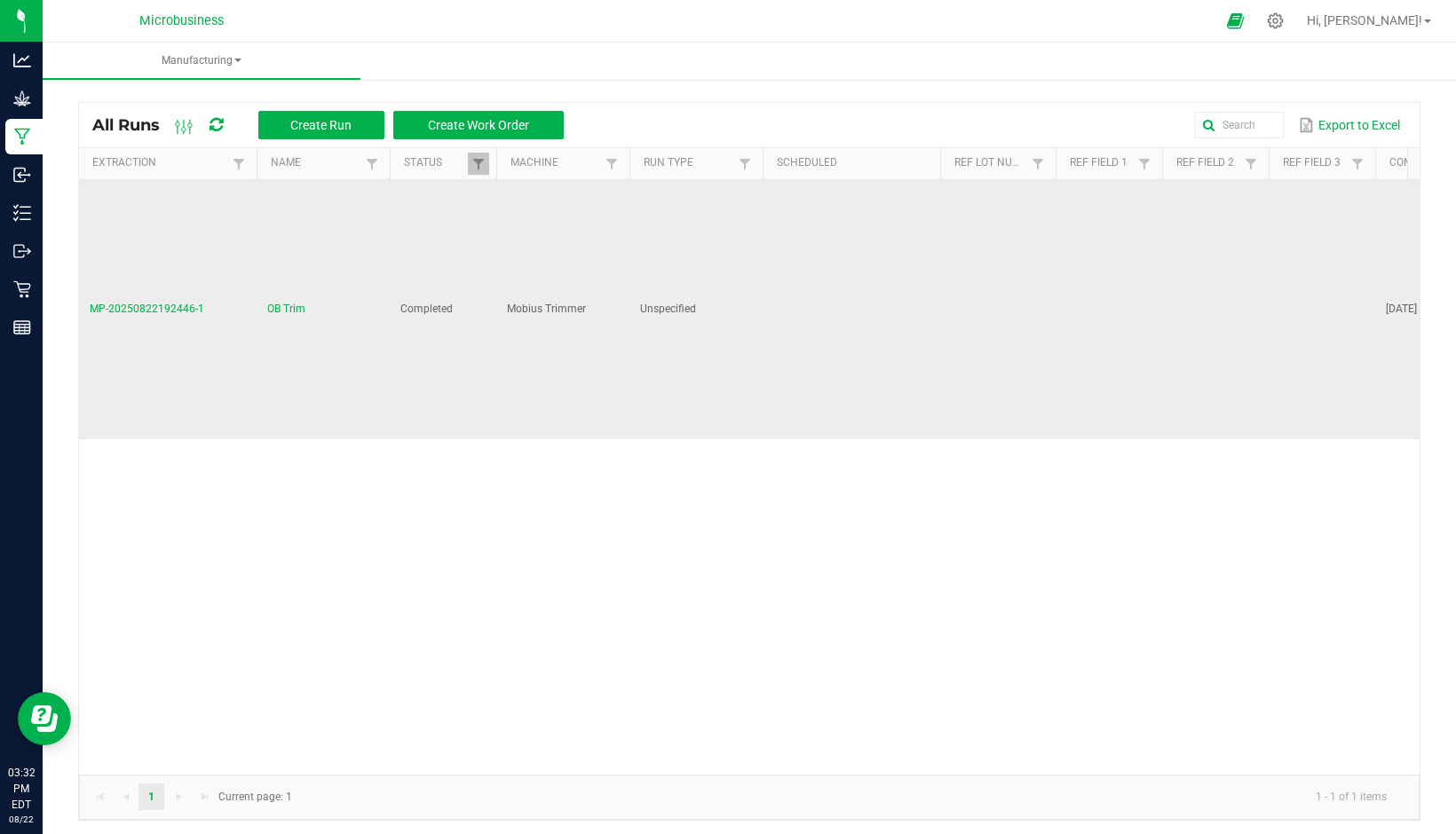
click at [145, 308] on span "MP-20250822192446-1" at bounding box center [146, 308] width 114 height 13
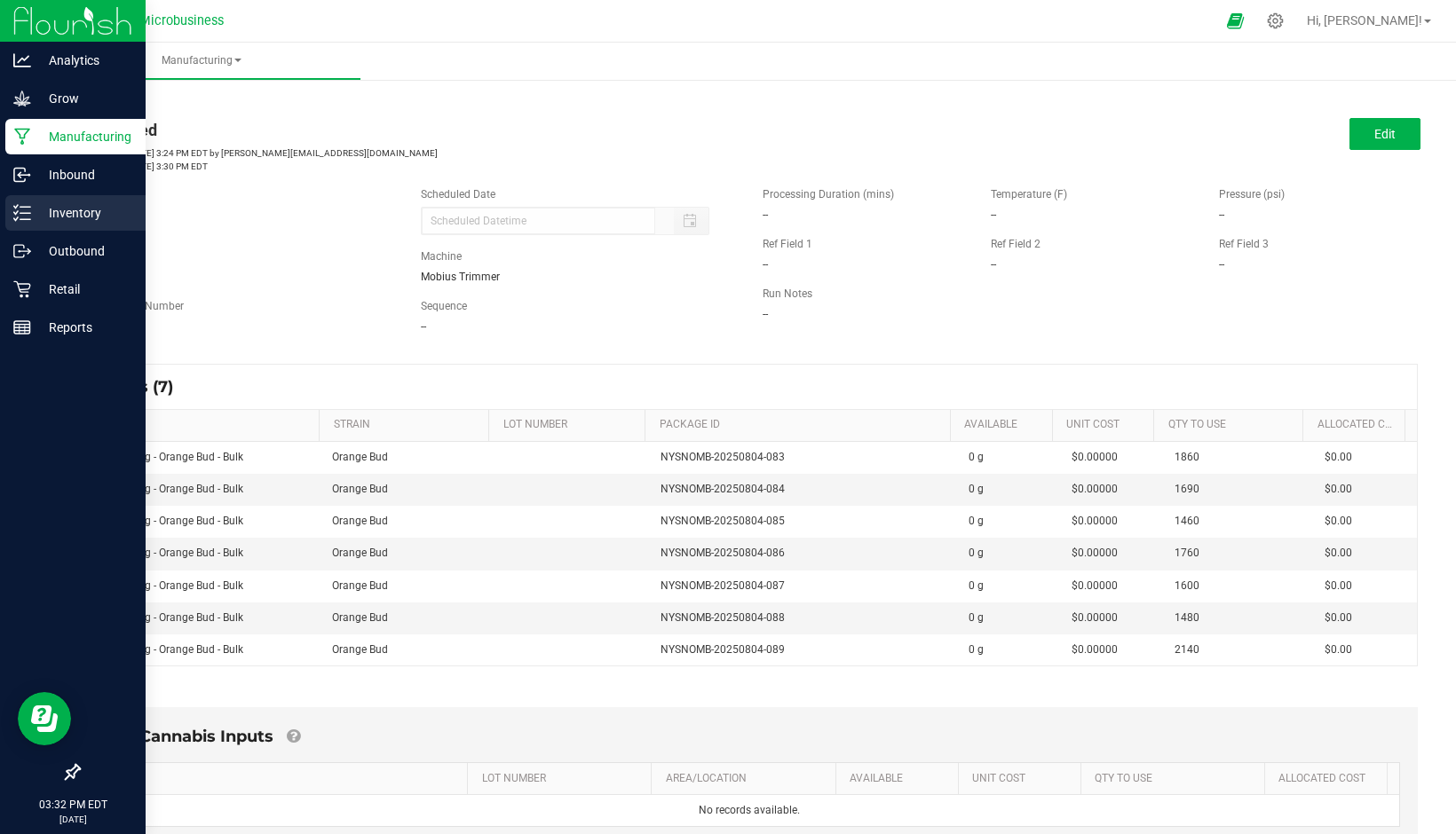
click at [67, 208] on p "Inventory" at bounding box center [84, 213] width 107 height 21
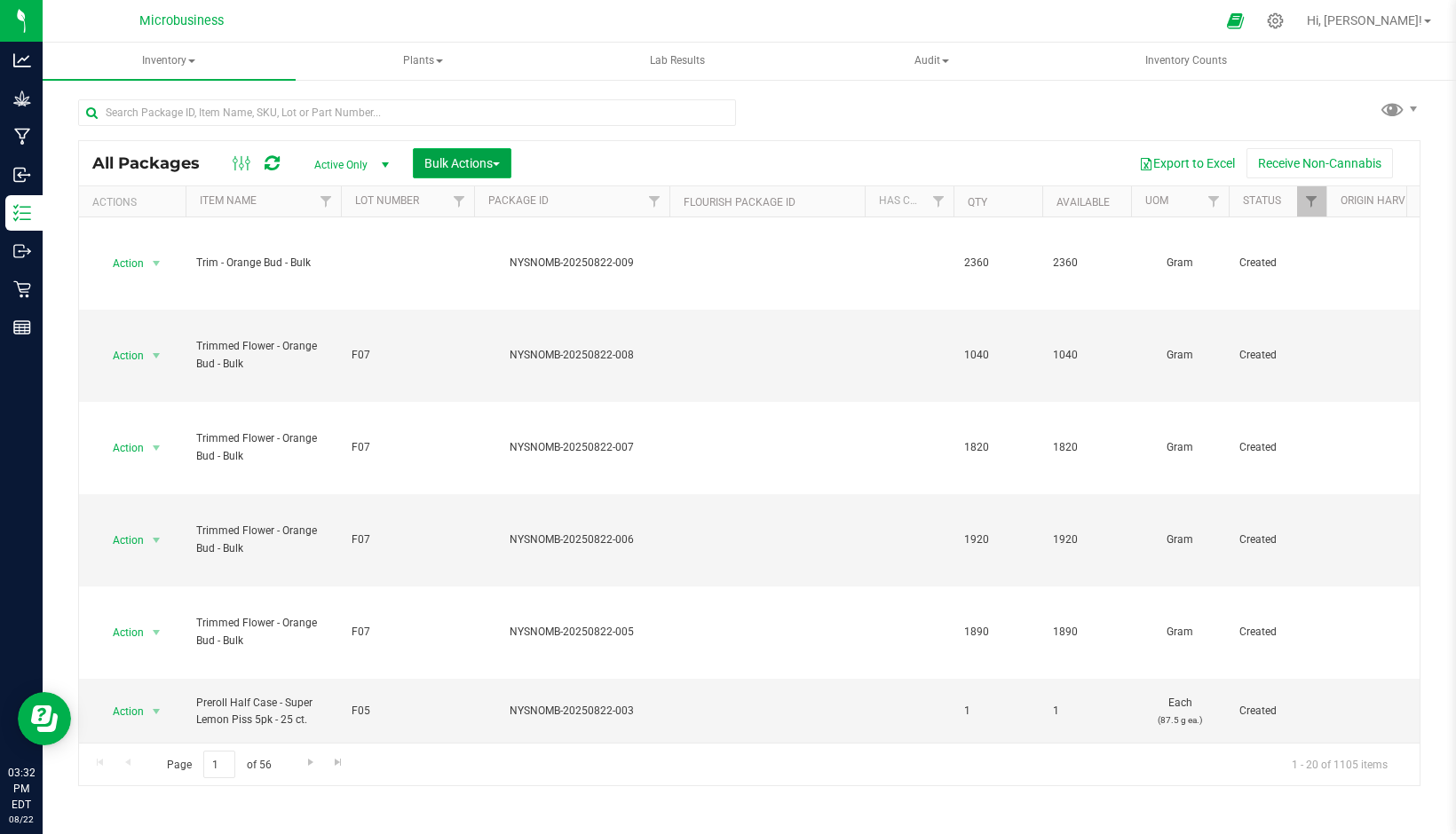
click at [437, 158] on span "Bulk Actions" at bounding box center [462, 163] width 76 height 15
click at [508, 371] on span "Print package labels" at bounding box center [477, 367] width 107 height 15
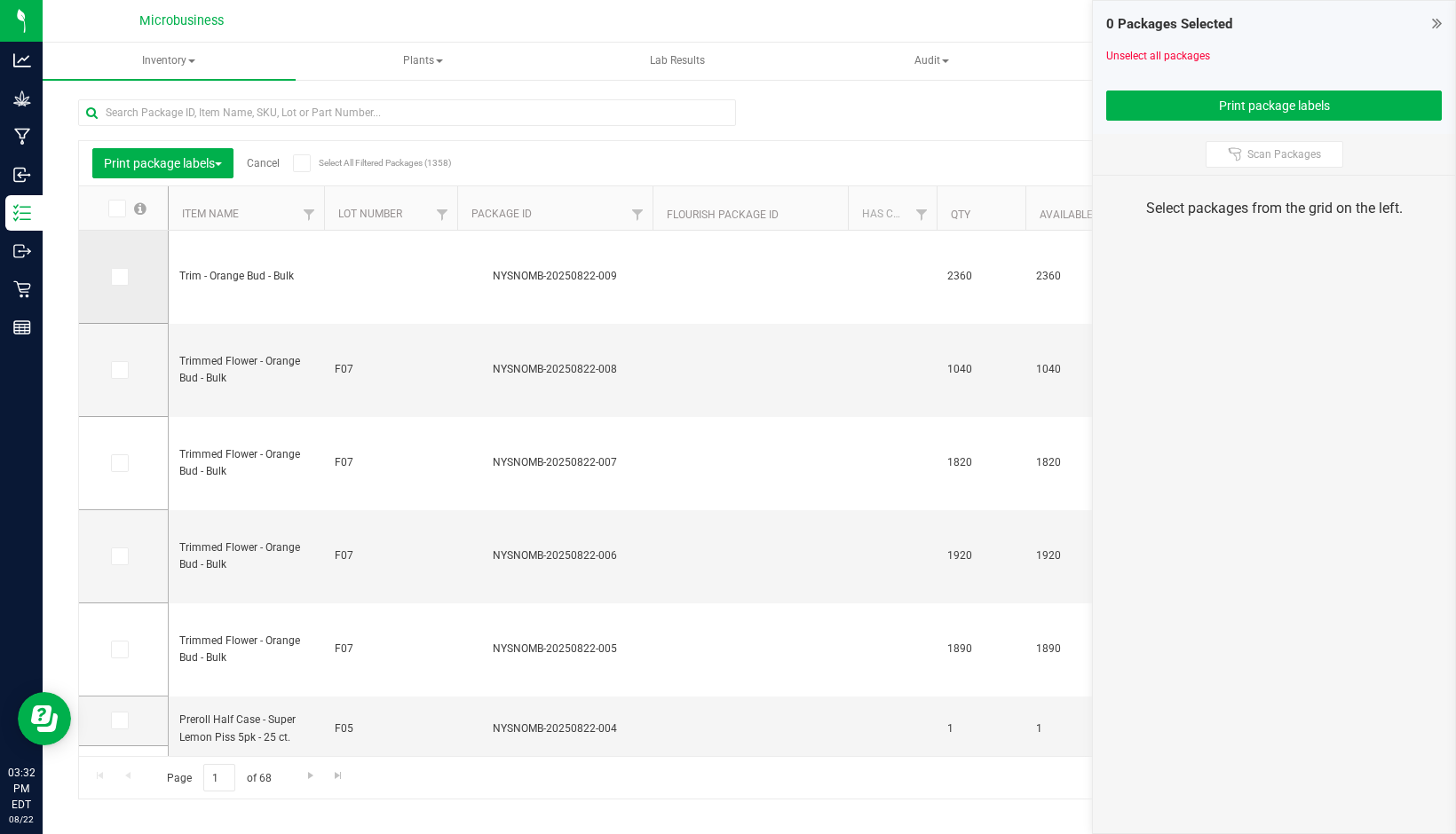
click at [120, 277] on icon at bounding box center [118, 277] width 12 height 0
click at [0, 0] on input "checkbox" at bounding box center [0, 0] width 0 height 0
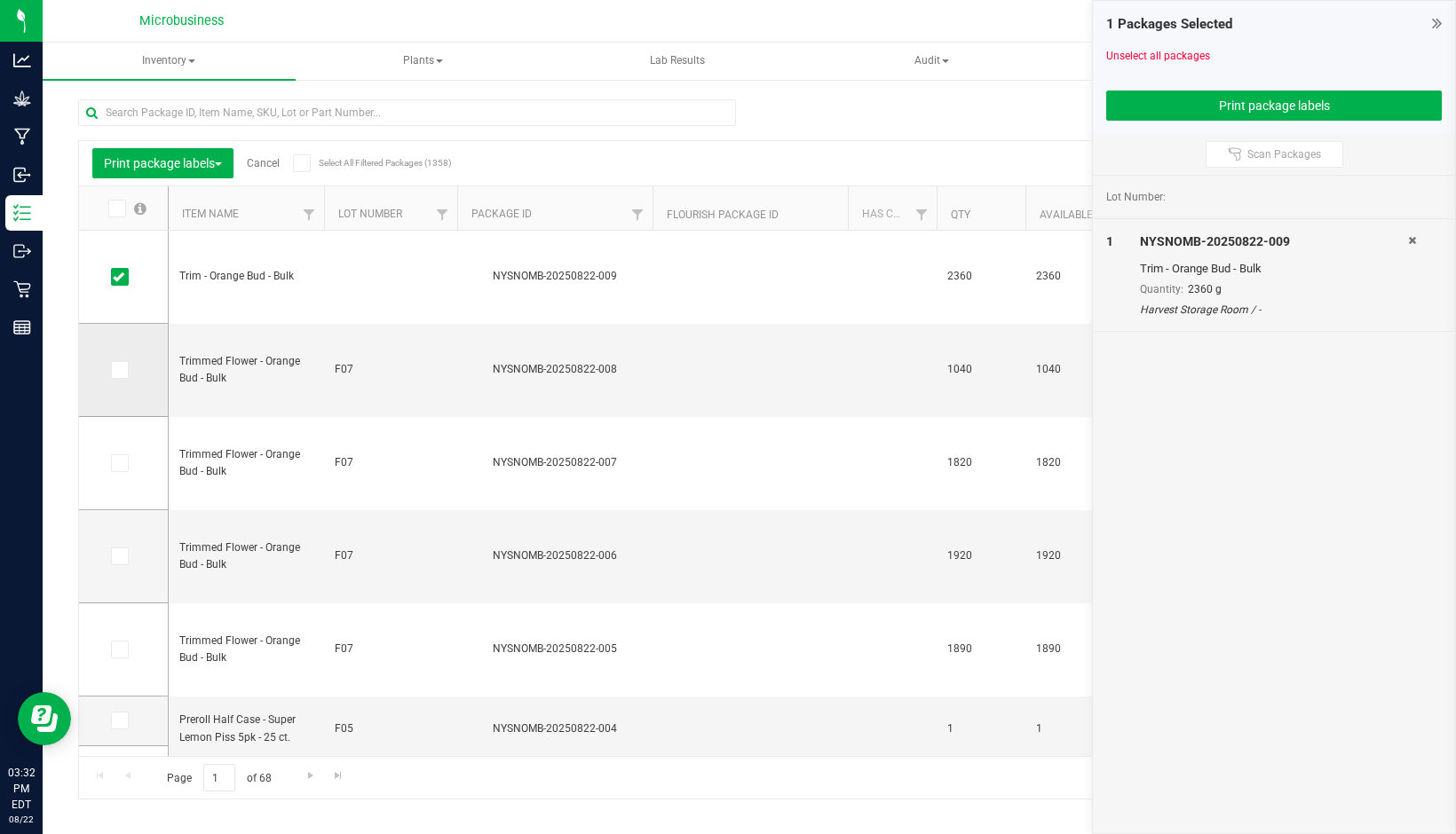
click at [122, 370] on icon at bounding box center [118, 370] width 12 height 0
click at [0, 0] on input "checkbox" at bounding box center [0, 0] width 0 height 0
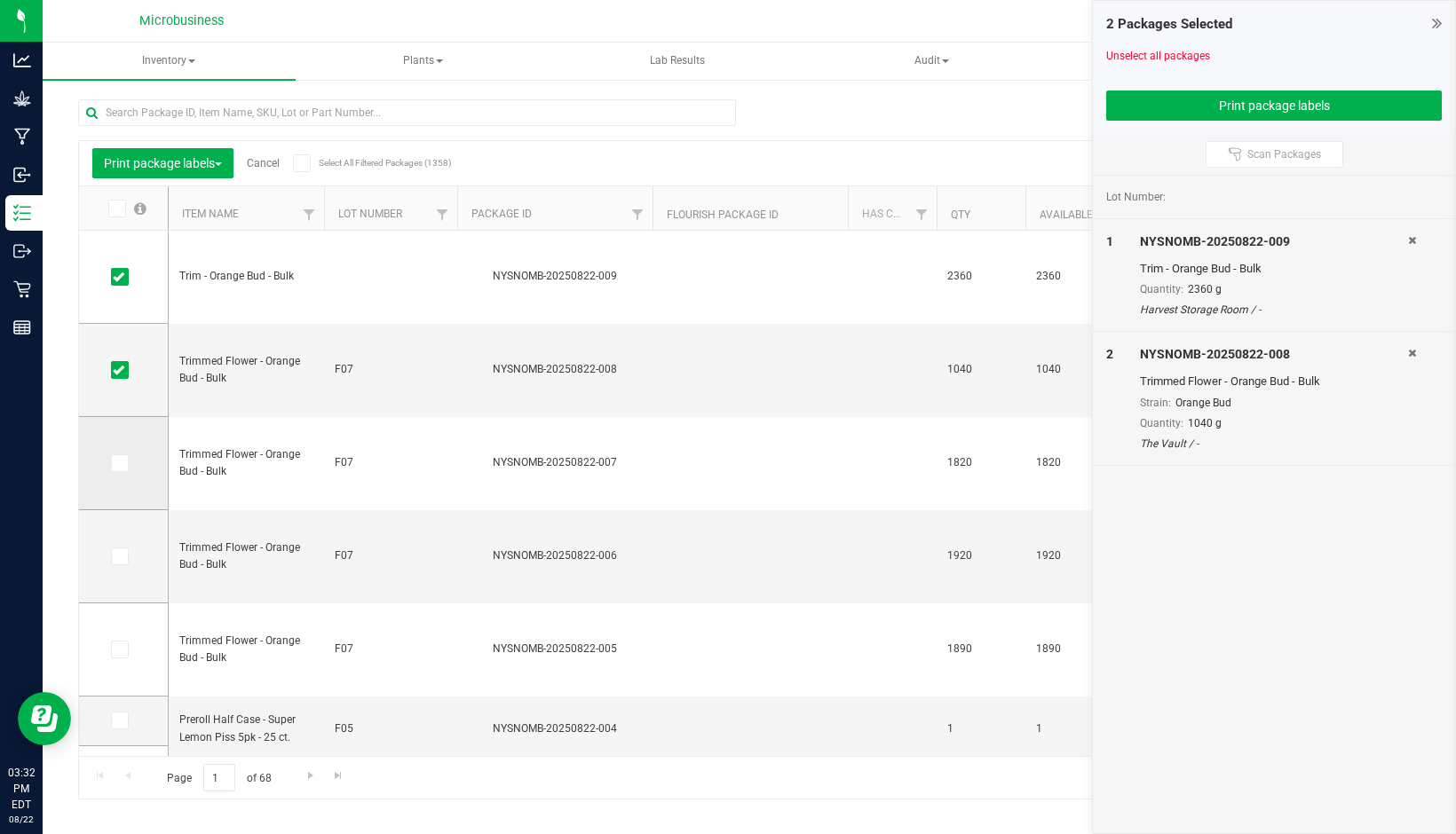
click at [120, 473] on td at bounding box center [123, 464] width 89 height 93
click at [119, 464] on icon at bounding box center [118, 464] width 12 height 0
click at [0, 0] on input "checkbox" at bounding box center [0, 0] width 0 height 0
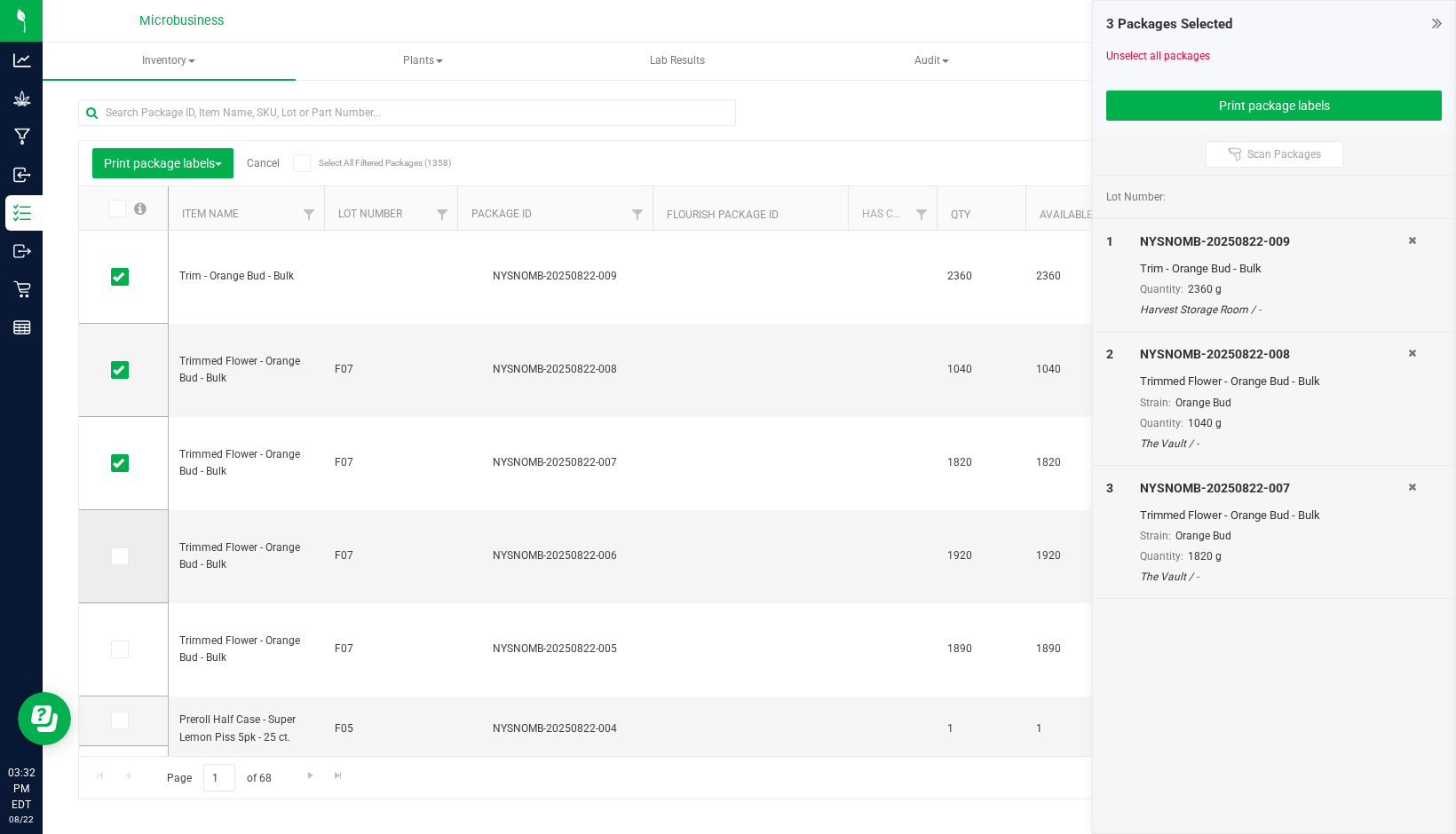
click at [120, 557] on icon at bounding box center [118, 557] width 12 height 0
click at [0, 0] on input "checkbox" at bounding box center [0, 0] width 0 height 0
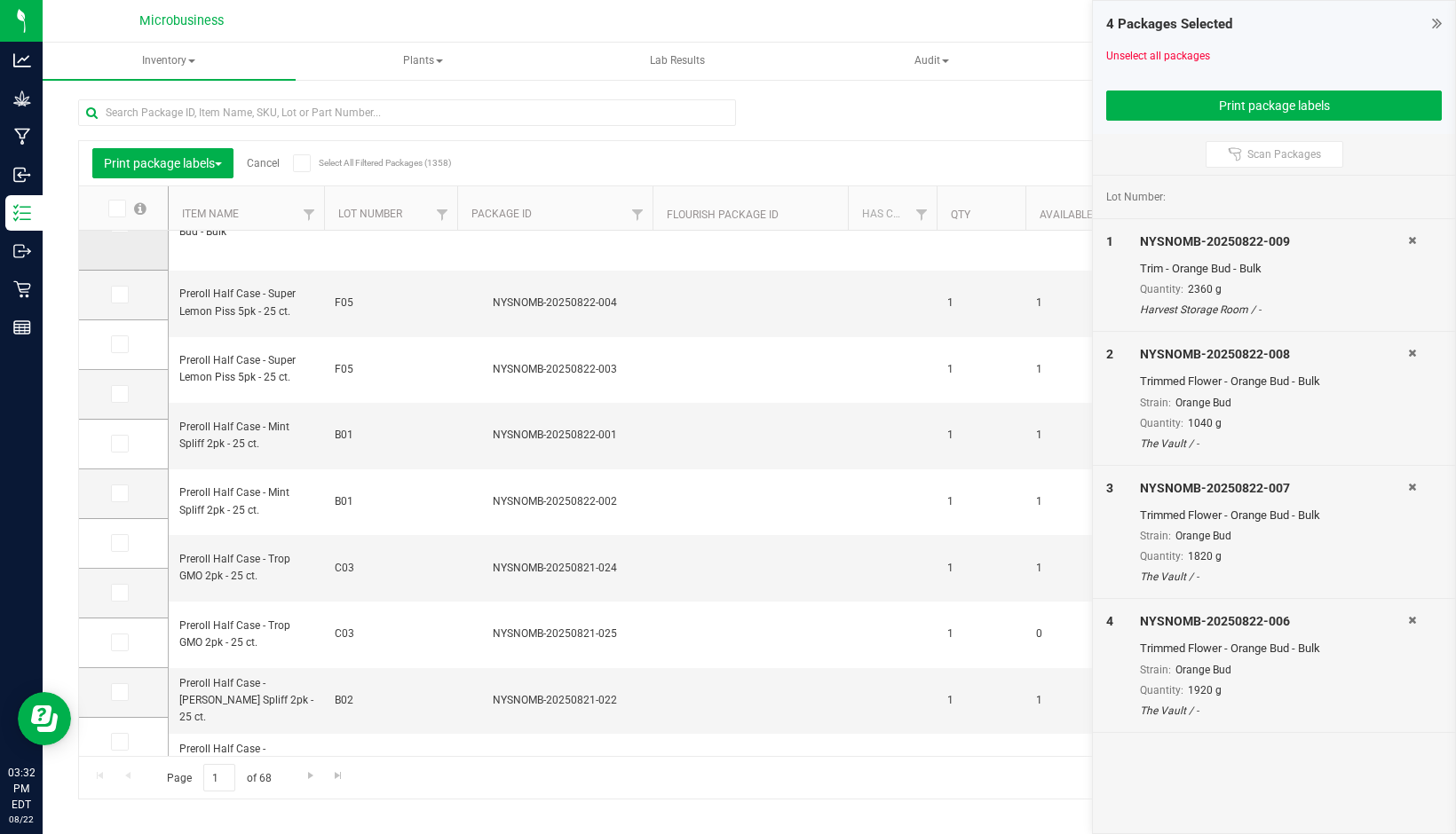
scroll to position [107, 0]
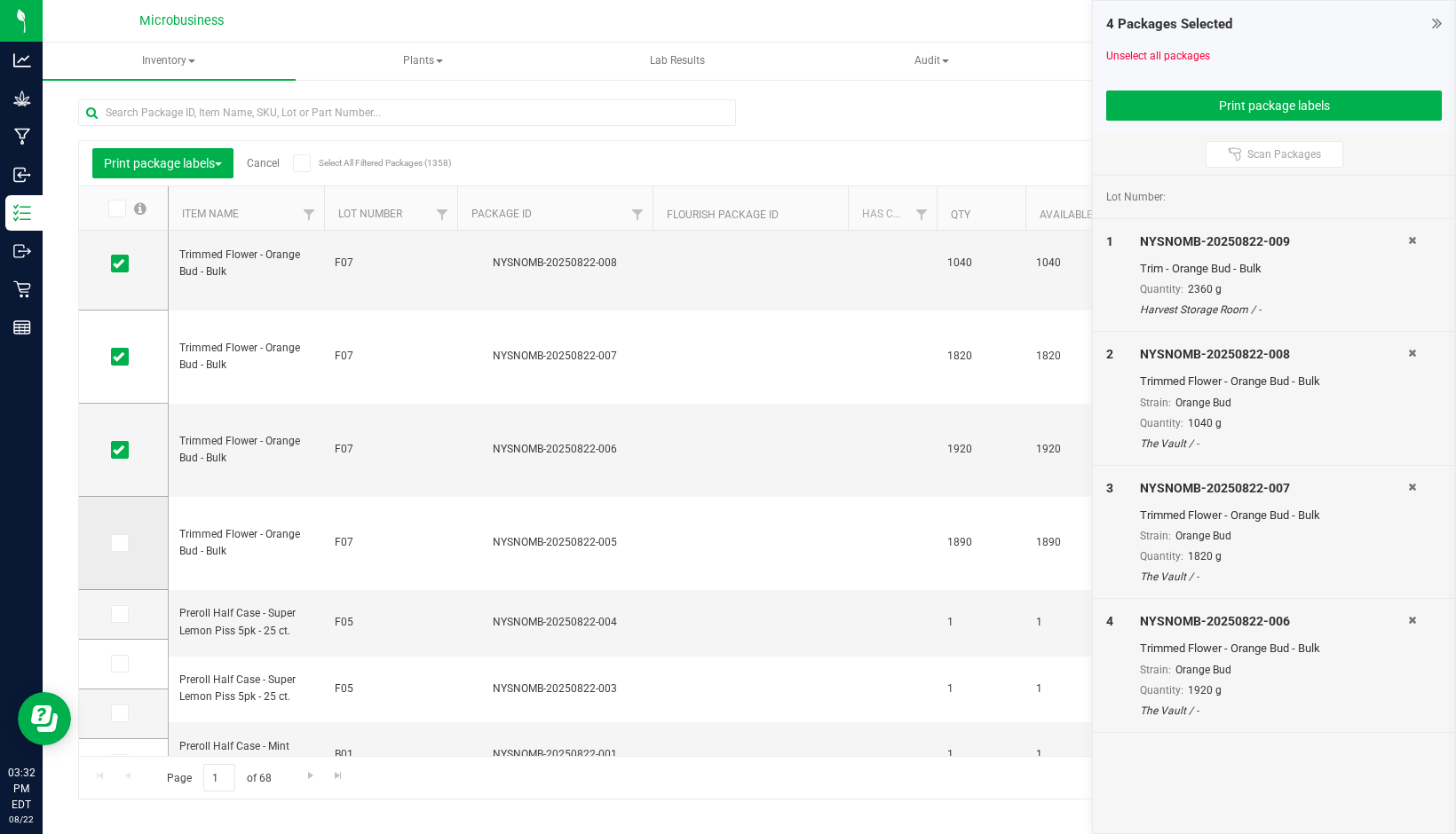
click at [128, 546] on span at bounding box center [119, 543] width 17 height 17
click at [0, 0] on input "checkbox" at bounding box center [0, 0] width 0 height 0
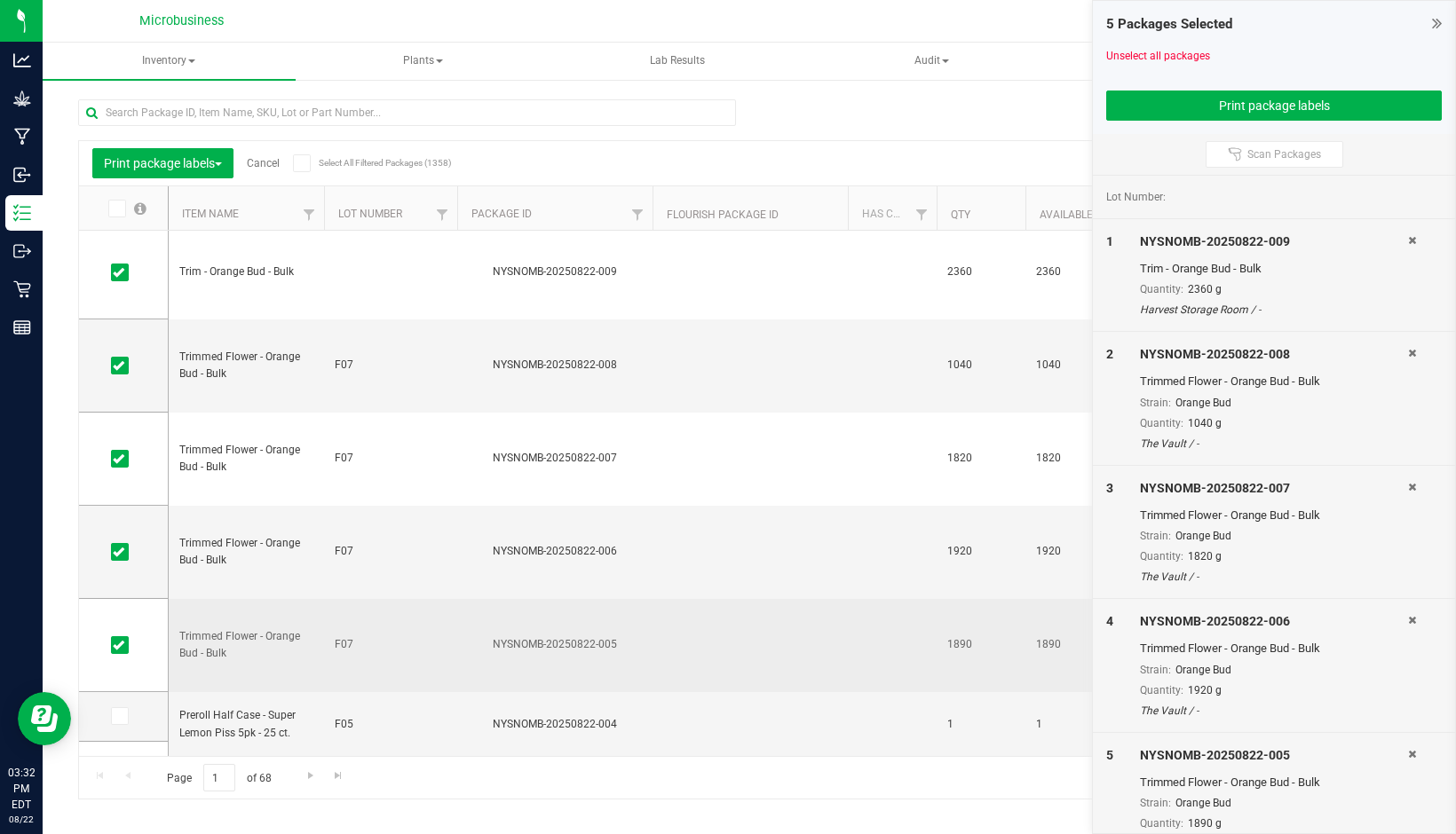
scroll to position [0, 0]
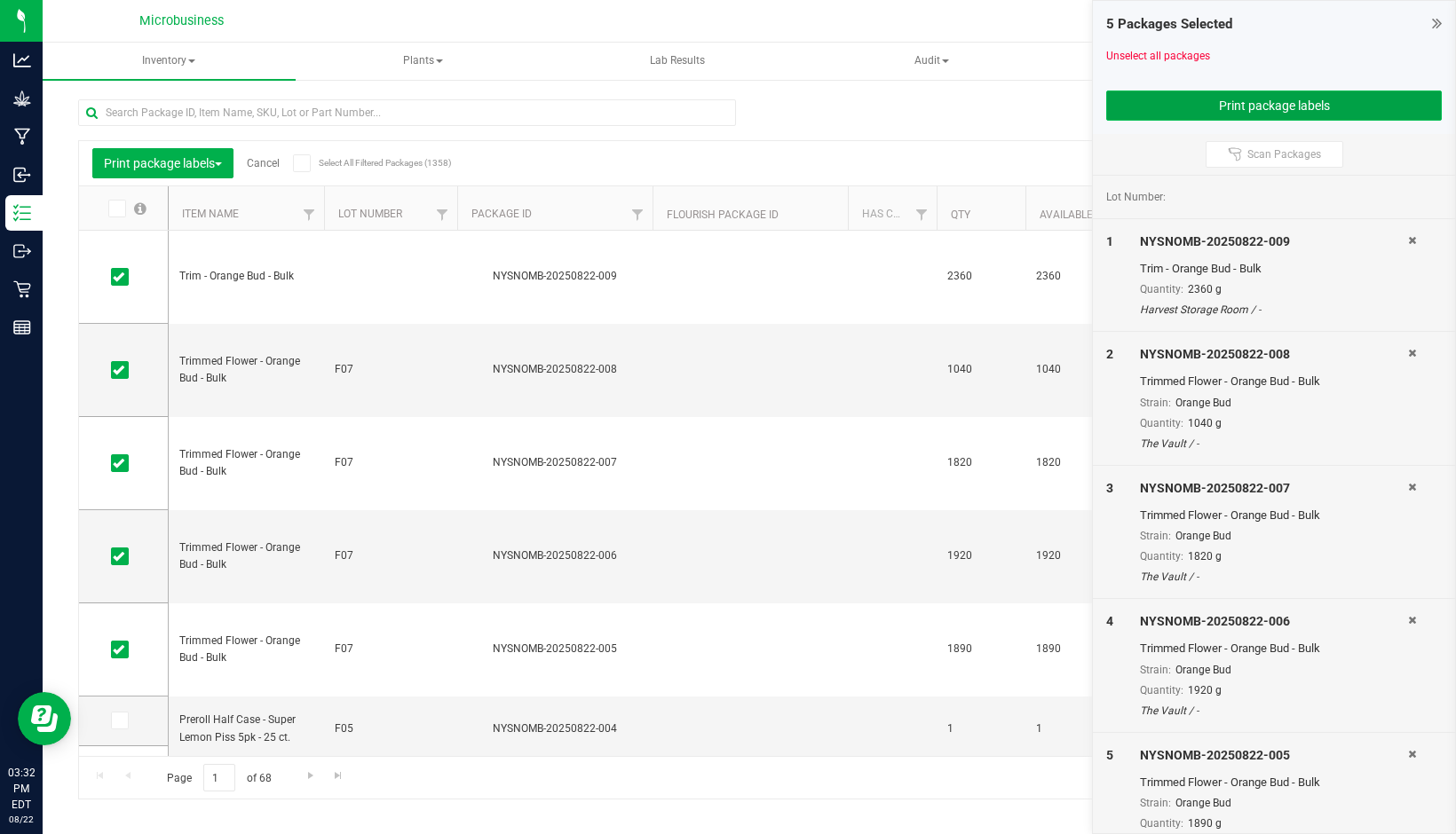
click at [1260, 102] on button "Print package labels" at bounding box center [1274, 105] width 336 height 30
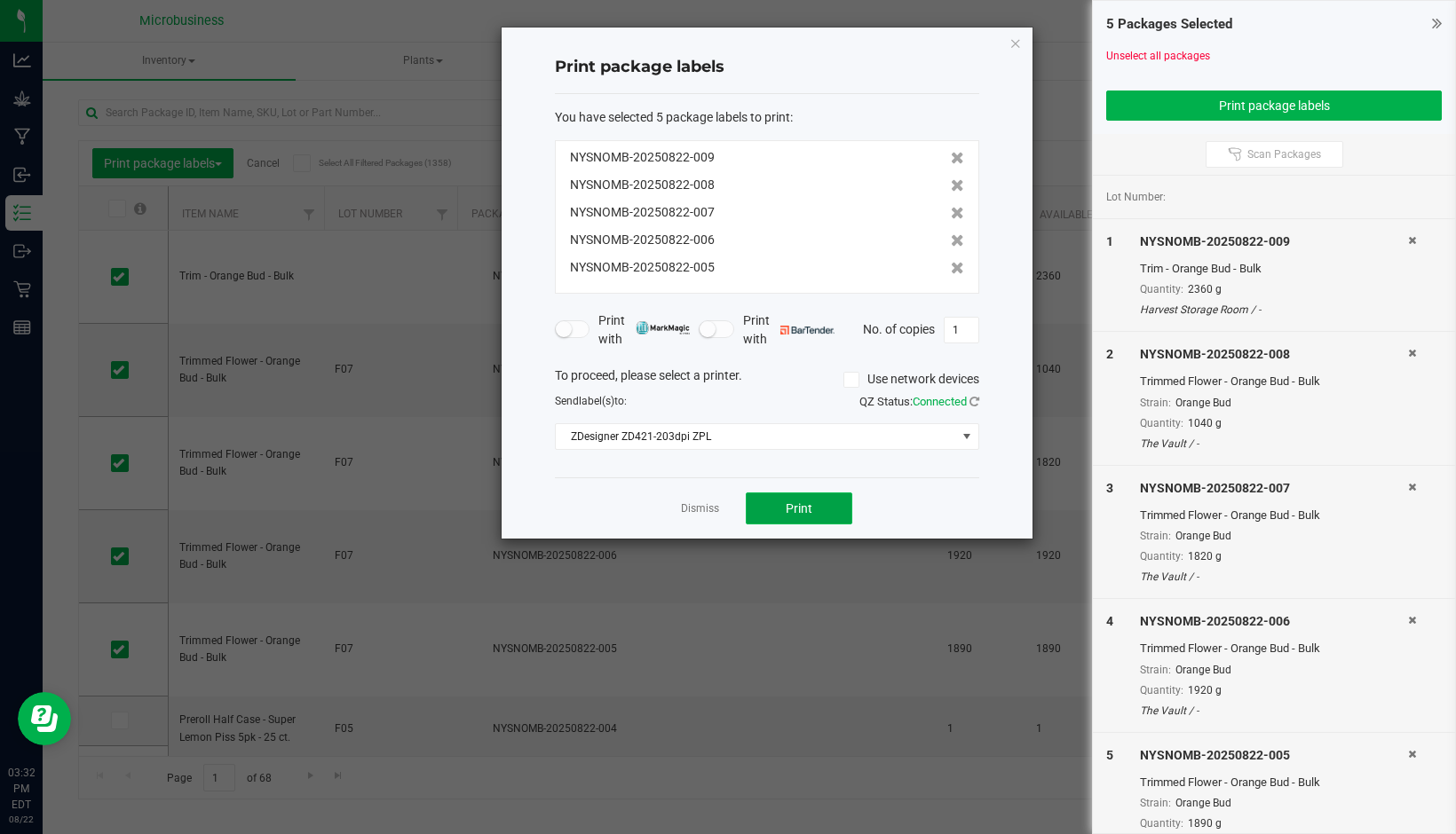
click at [827, 513] on button "Print" at bounding box center [799, 508] width 107 height 32
click at [698, 506] on link "Dismiss" at bounding box center [699, 509] width 38 height 16
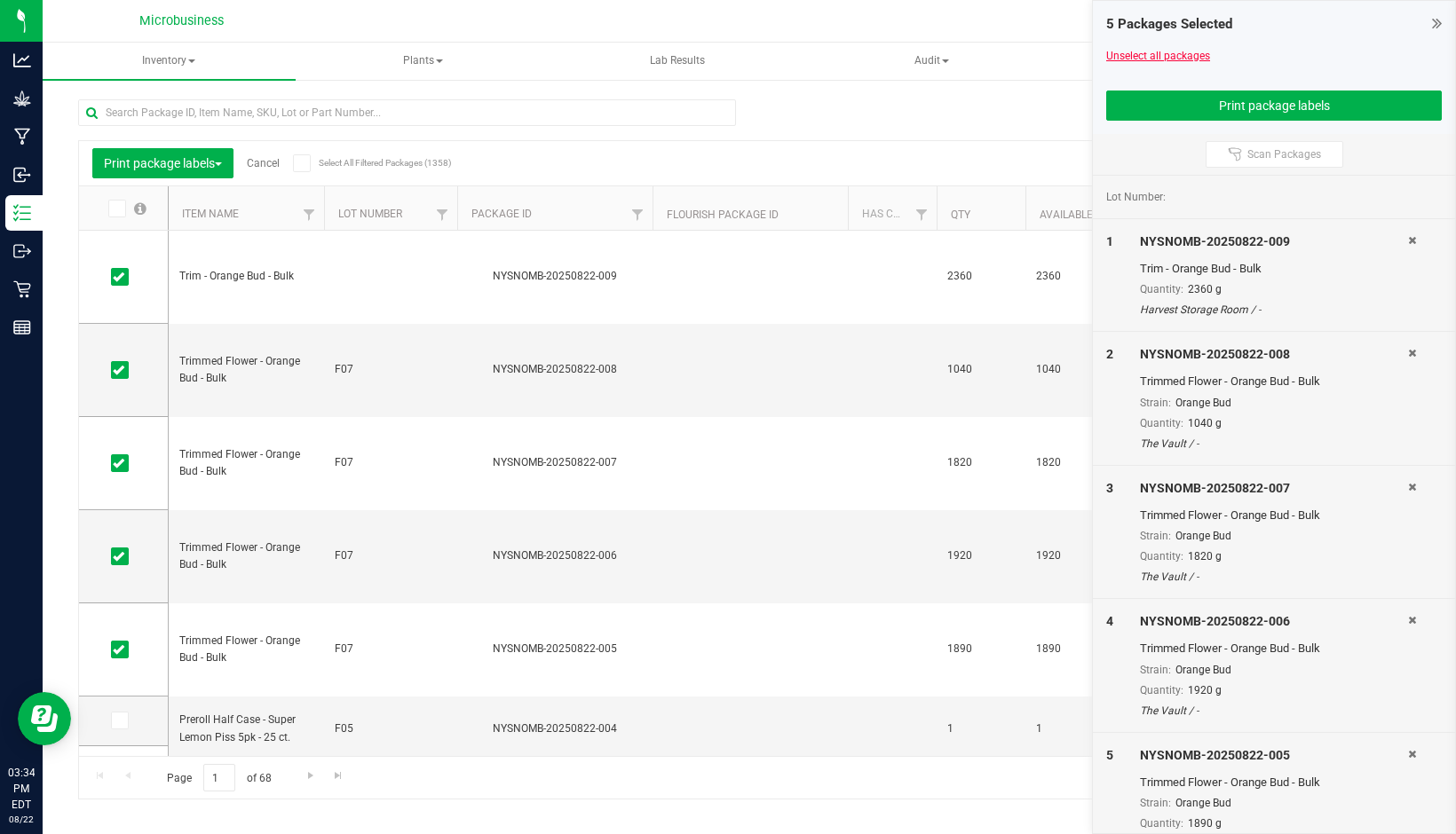
click at [1134, 53] on link "Unselect all packages" at bounding box center [1157, 55] width 104 height 13
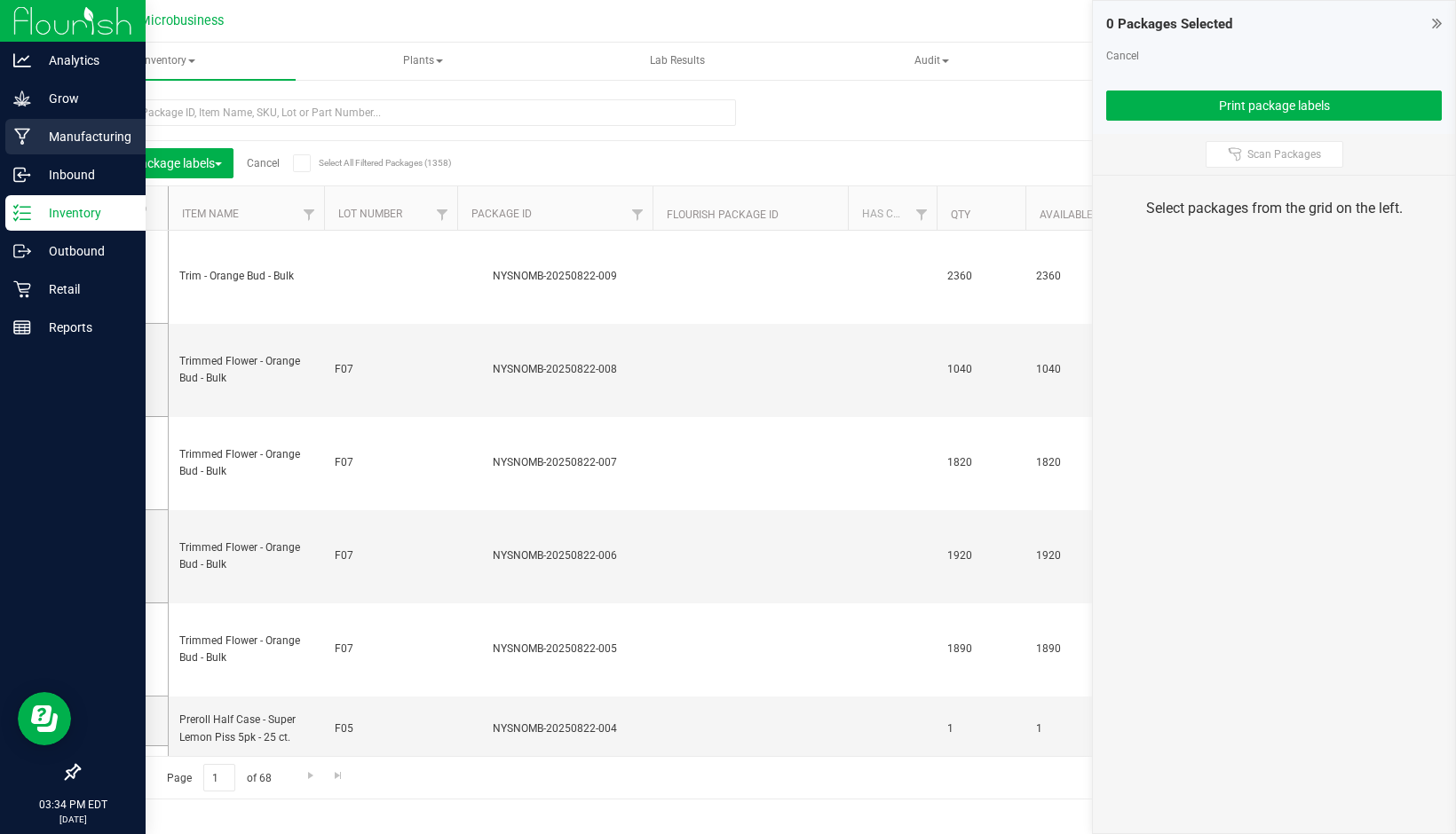
click at [57, 130] on p "Manufacturing" at bounding box center [84, 137] width 107 height 21
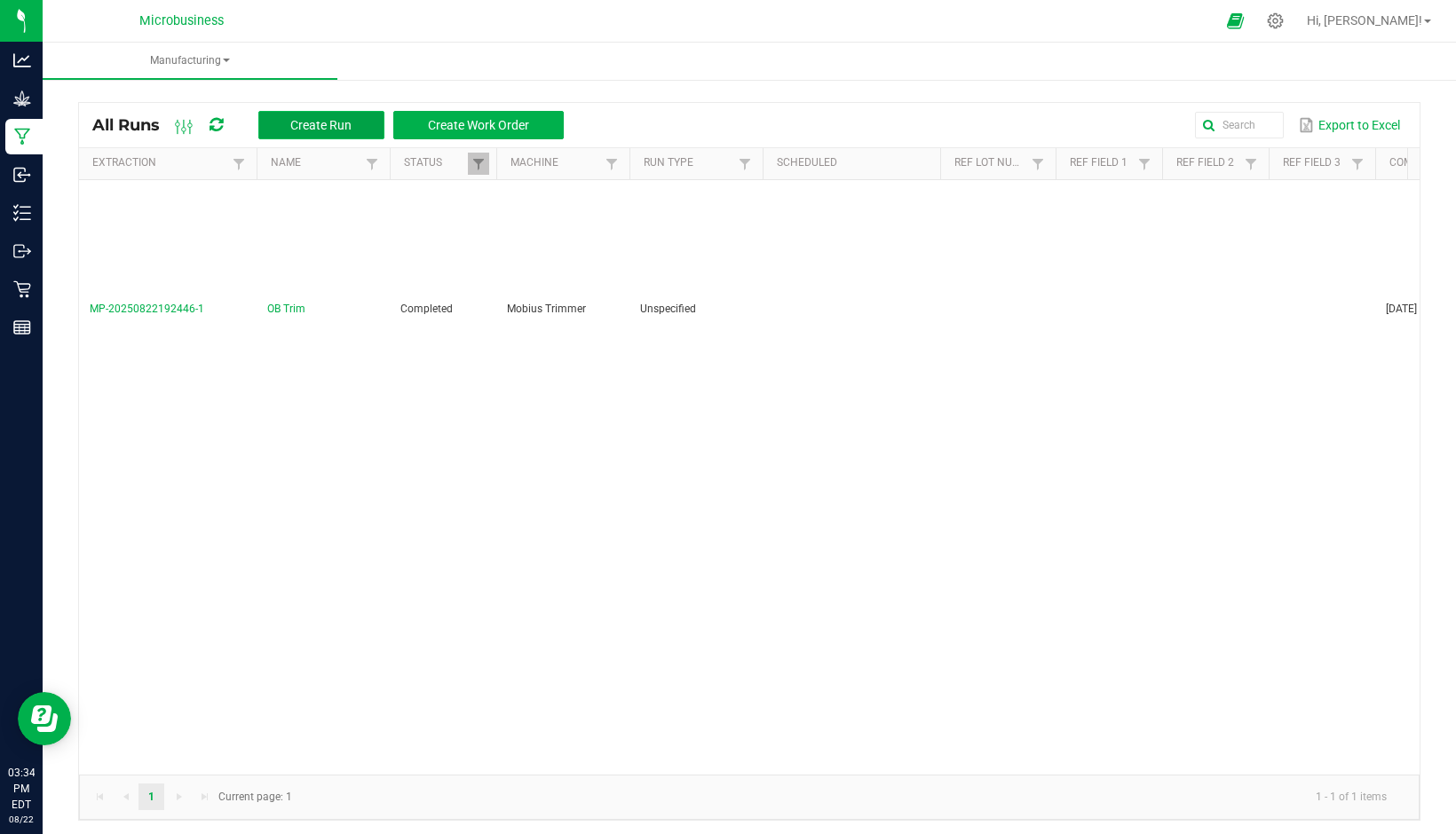
click at [334, 123] on span "Create Run" at bounding box center [320, 125] width 61 height 15
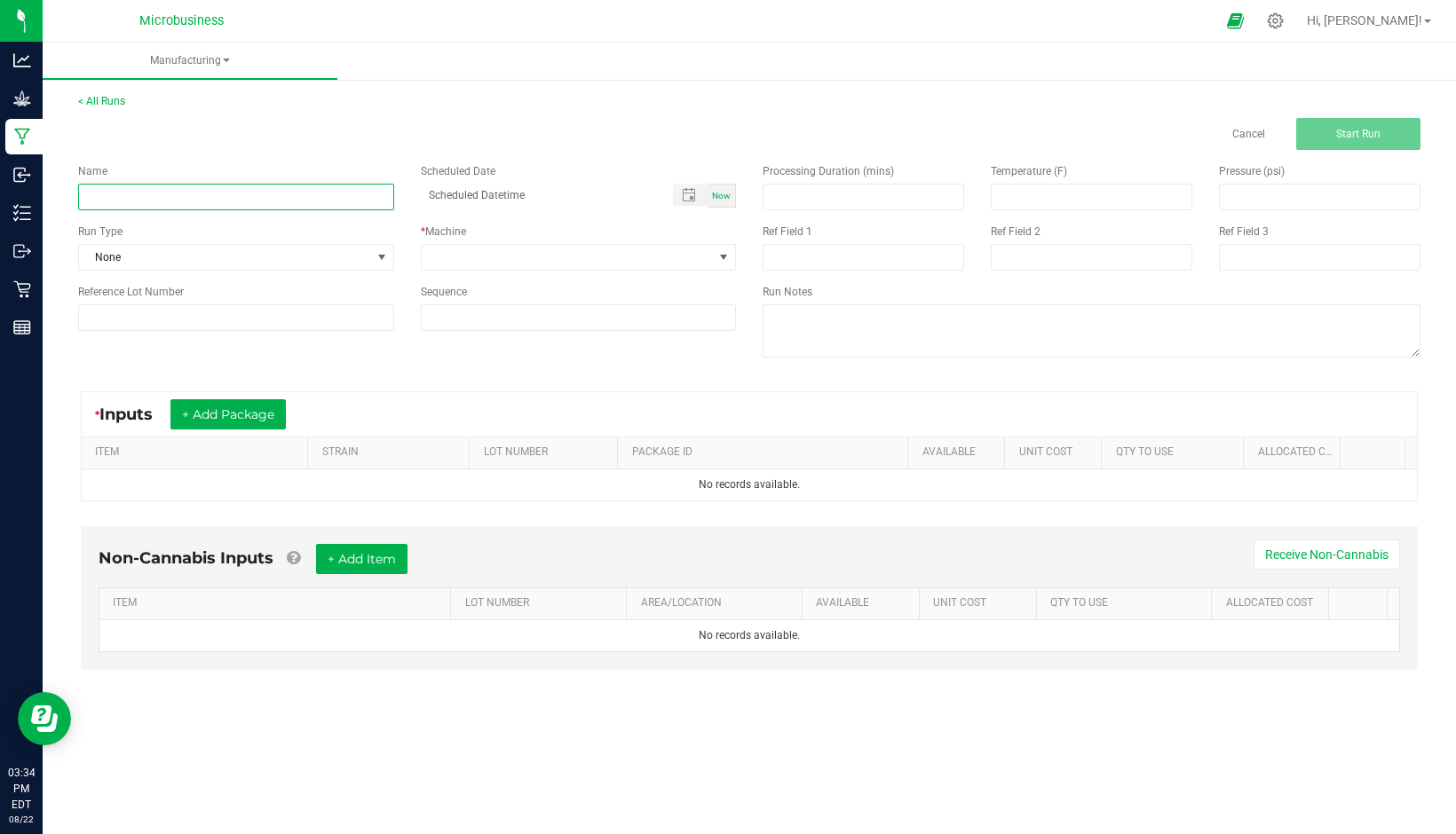
click at [331, 192] on input at bounding box center [237, 196] width 316 height 26
type input "BD Trim"
click at [721, 256] on span at bounding box center [724, 257] width 15 height 15
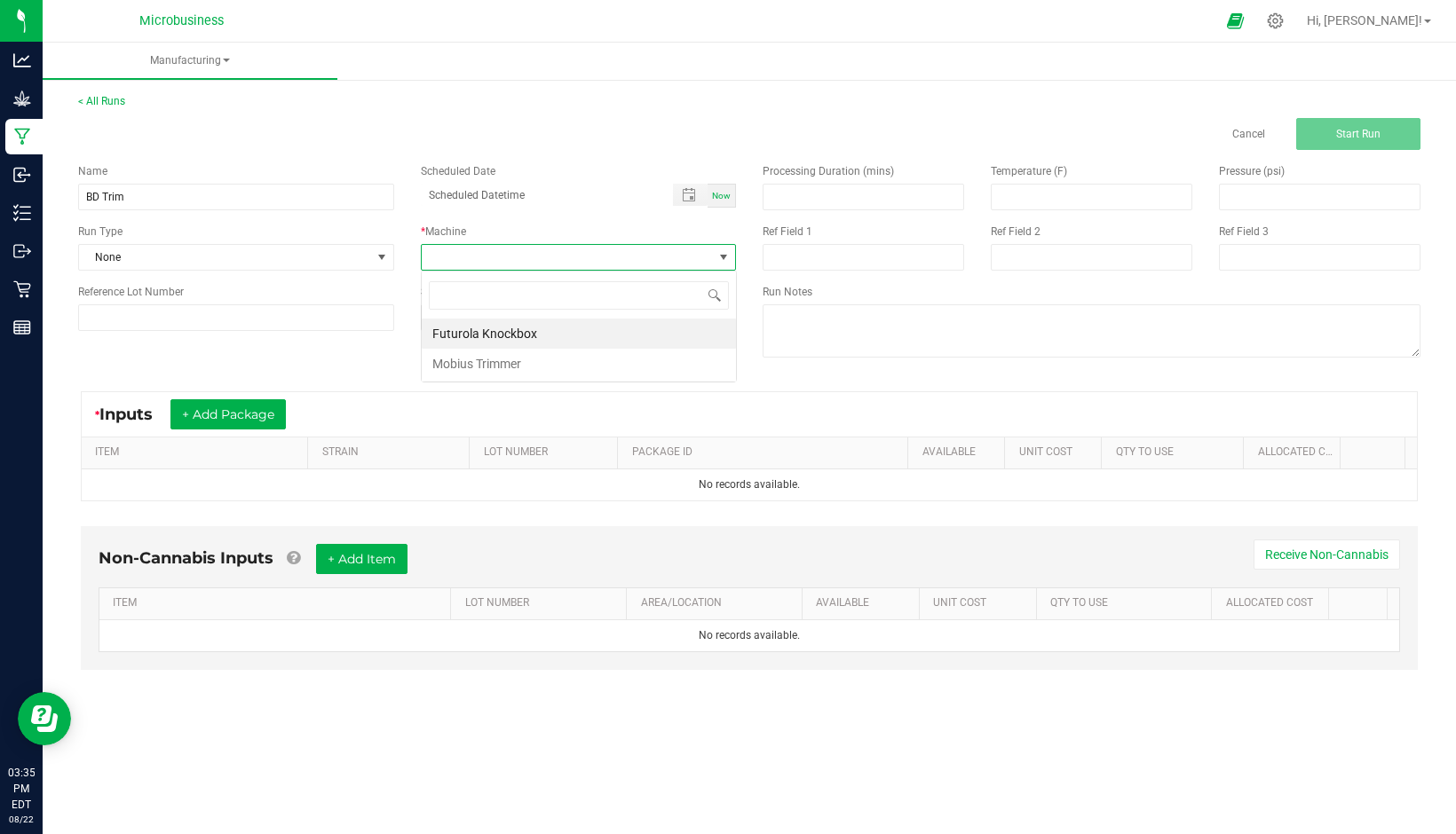
scroll to position [26, 315]
click at [511, 364] on li "Mobius Trimmer" at bounding box center [579, 364] width 314 height 30
click at [727, 196] on span "Now" at bounding box center [721, 196] width 18 height 10
type input "[DATE] 3:35 PM"
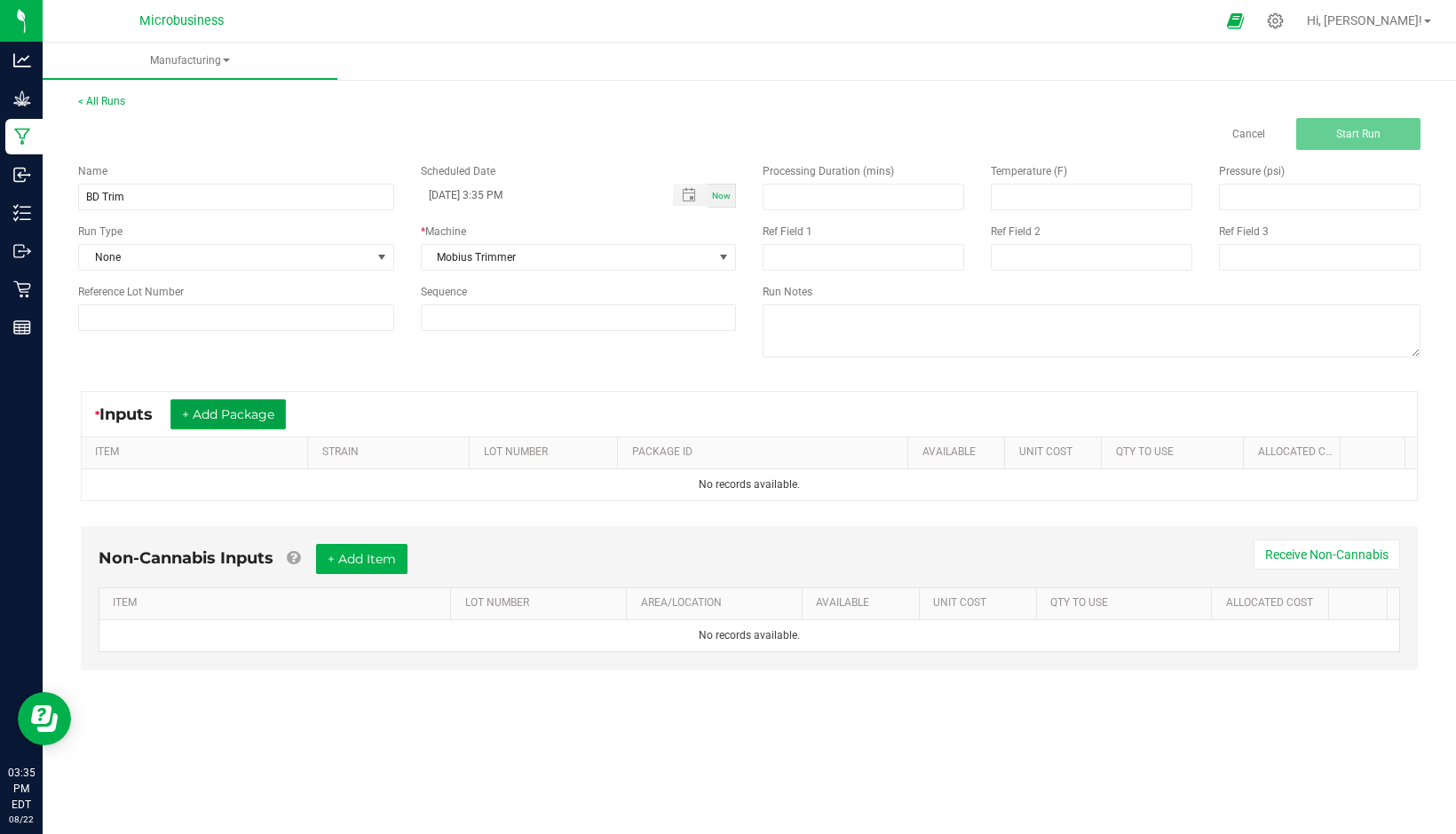
click at [239, 417] on button "+ Add Package" at bounding box center [228, 414] width 115 height 30
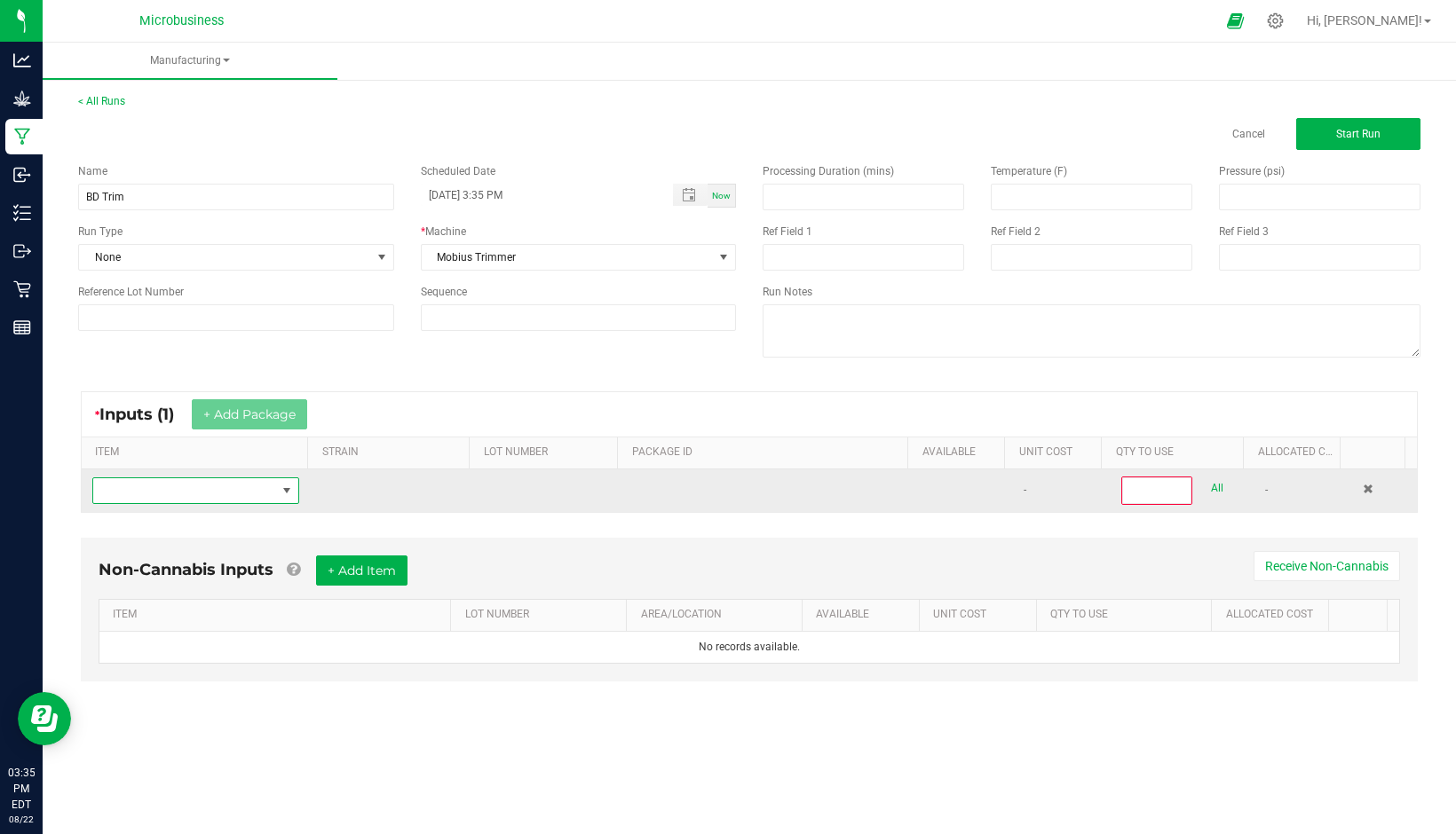
click at [287, 494] on span "NO DATA FOUND" at bounding box center [286, 491] width 15 height 15
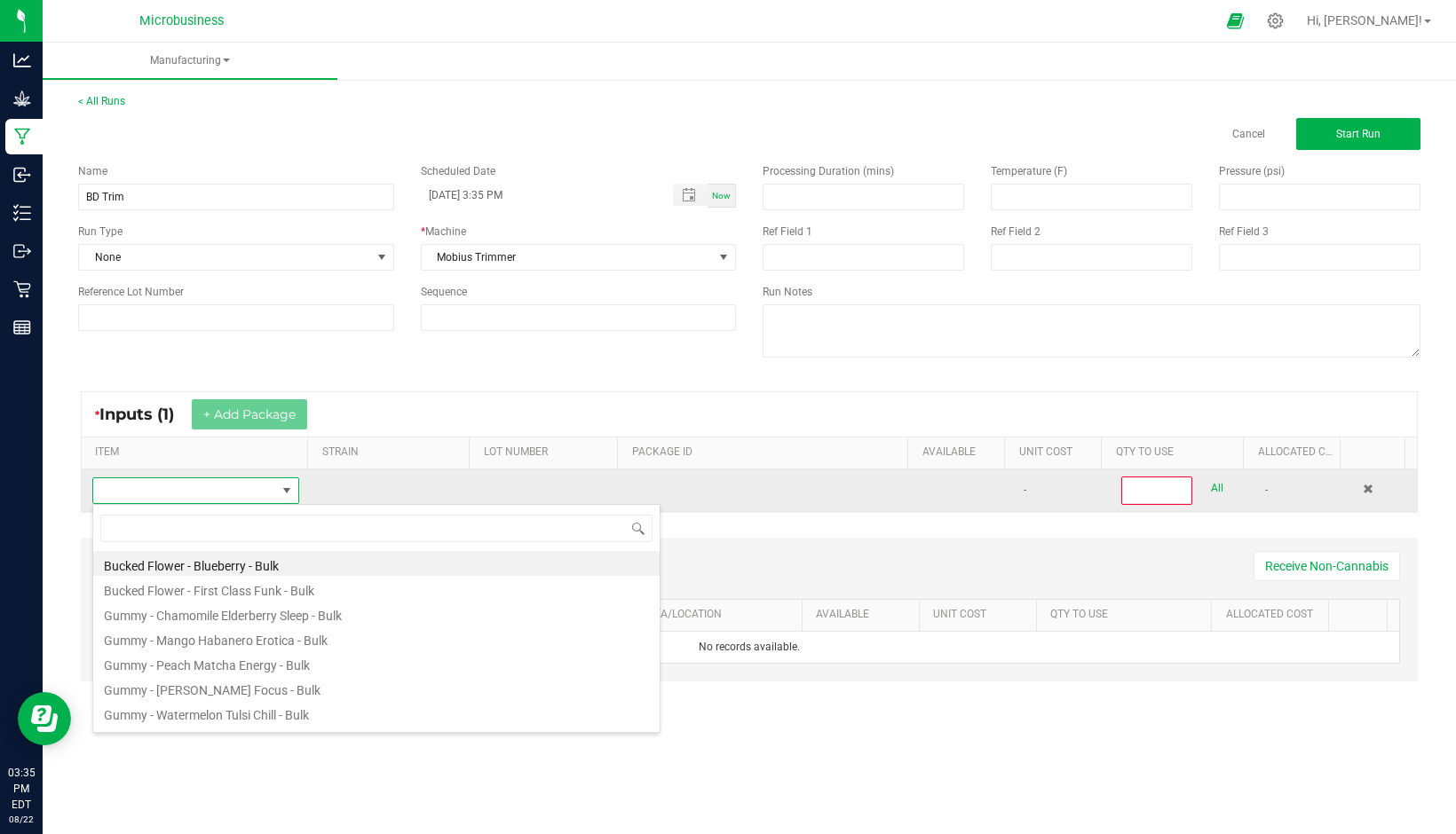
scroll to position [26, 202]
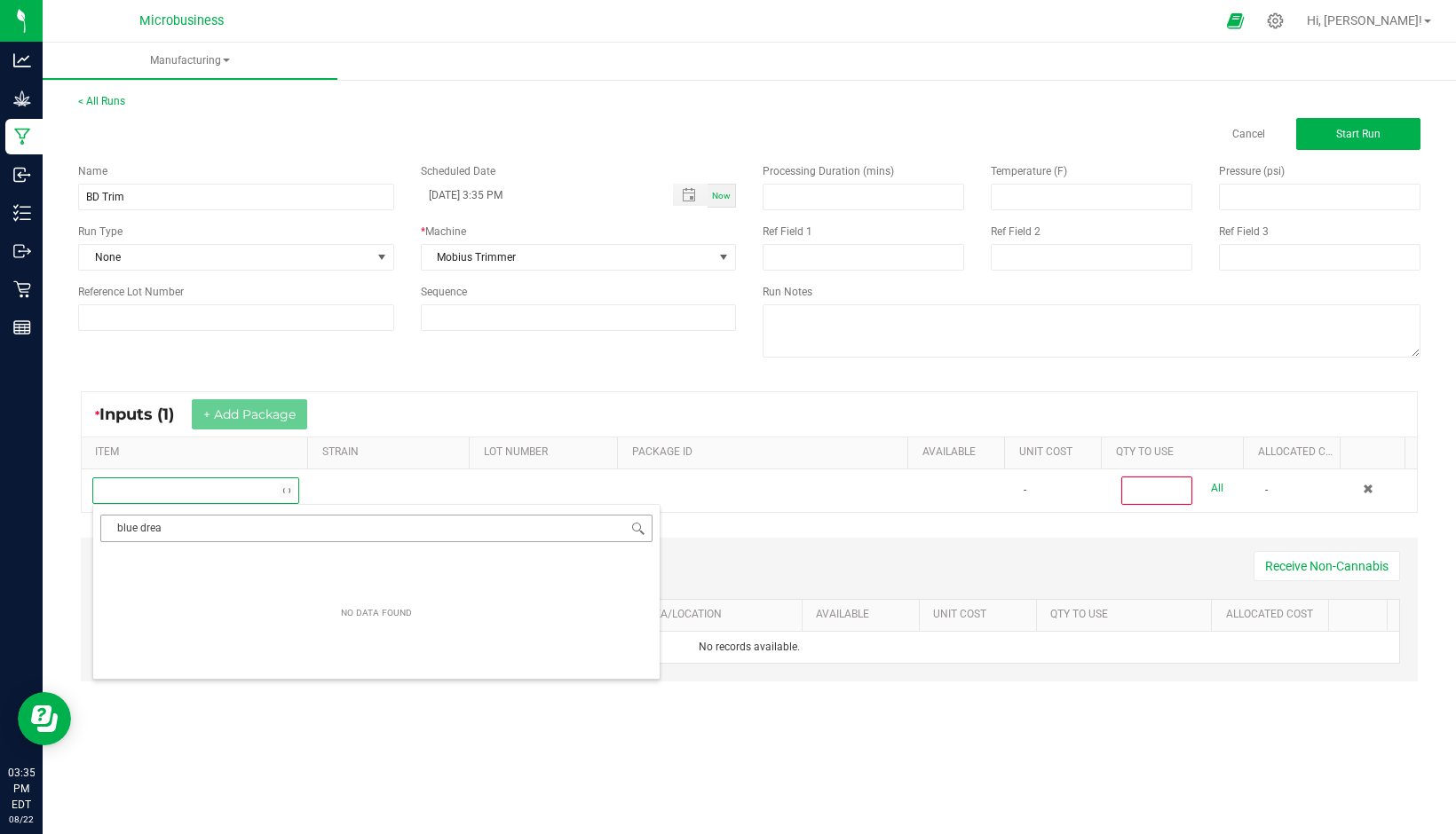
type input "blue dream"
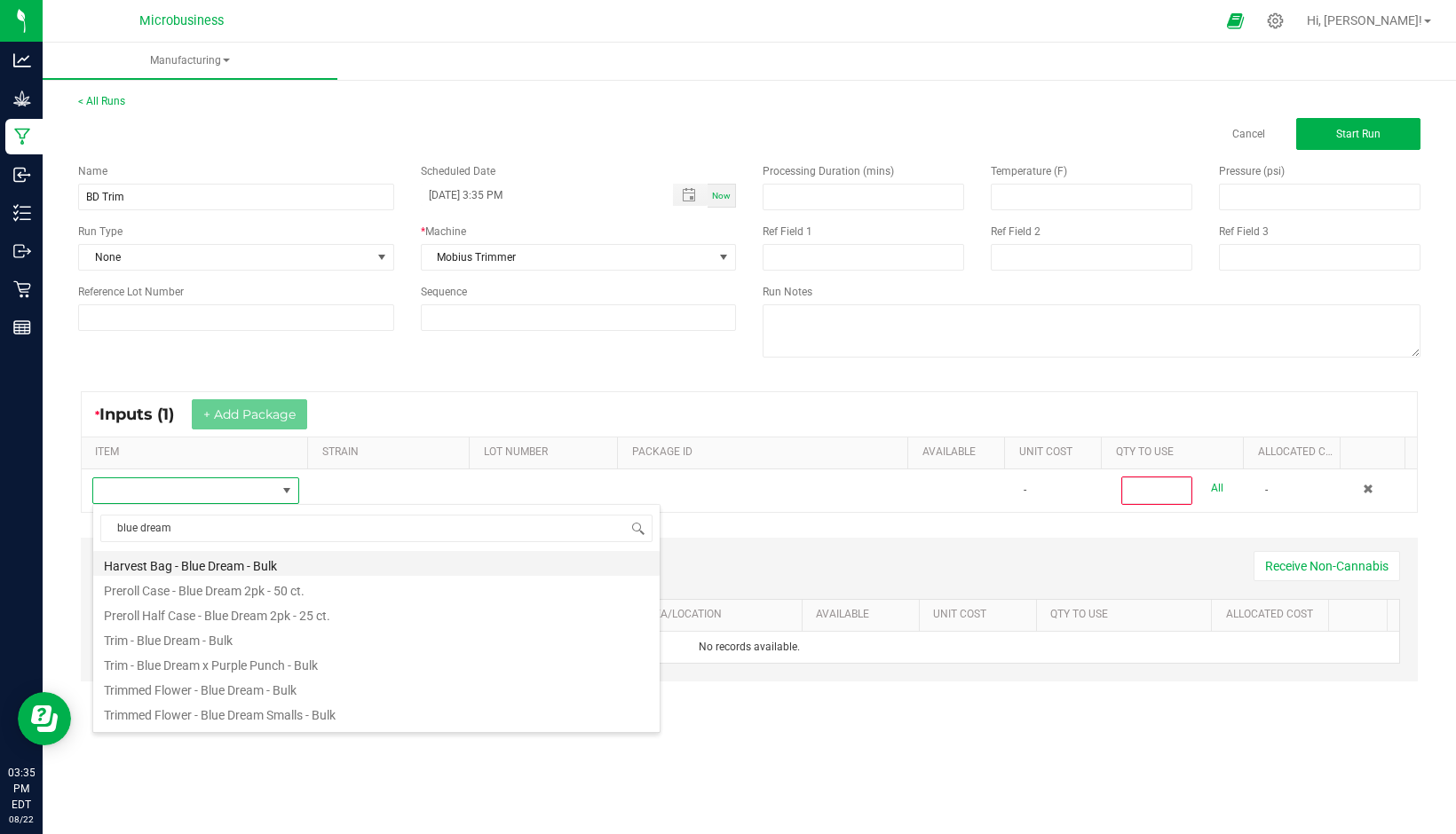
click at [190, 567] on li "Harvest Bag - Blue Dream - Bulk" at bounding box center [376, 563] width 566 height 25
type input "0"
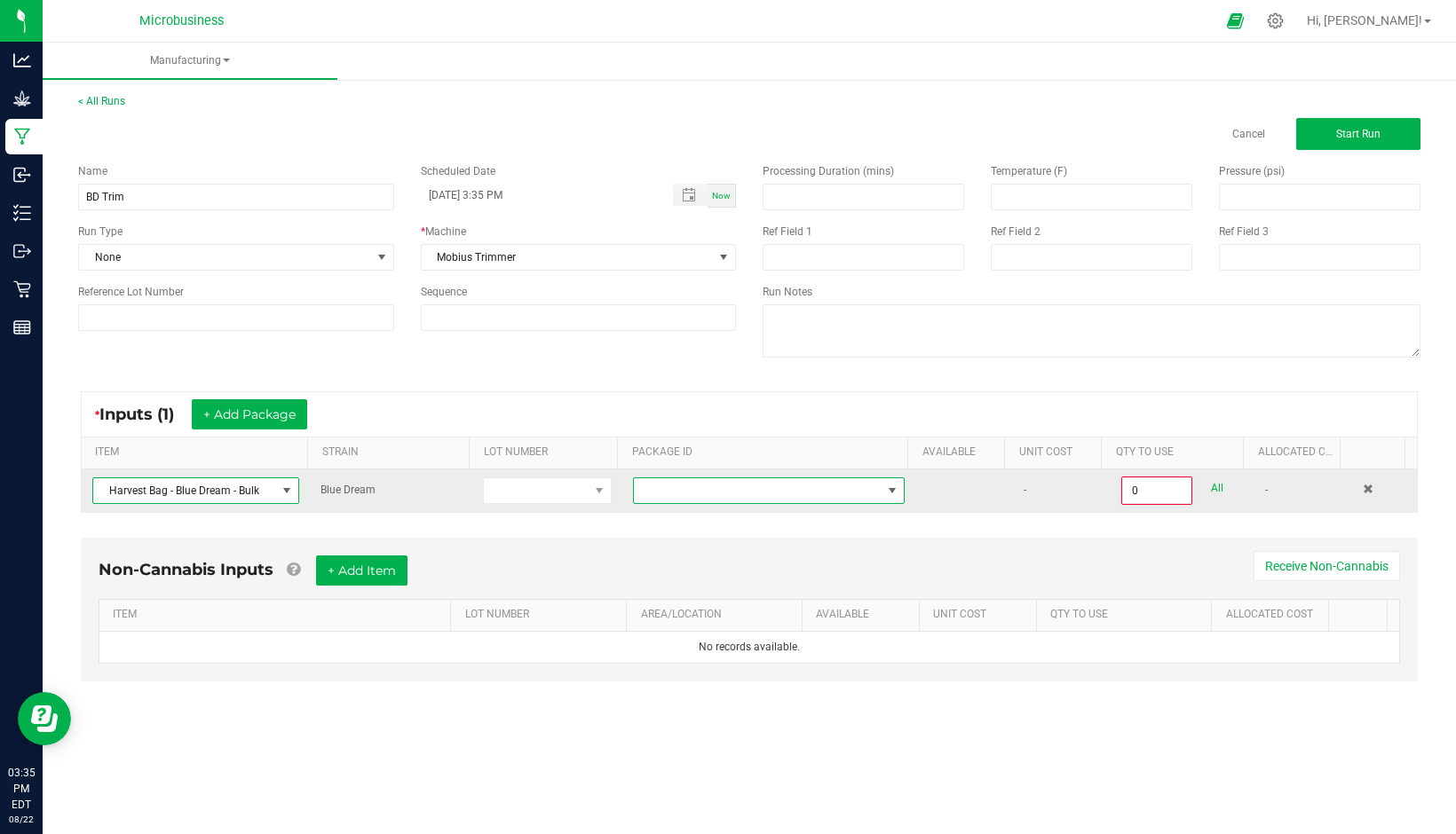
click at [887, 497] on span at bounding box center [891, 491] width 15 height 15
click at [202, 487] on span "Harvest Bag - Blue Dream - Bulk" at bounding box center [184, 491] width 183 height 25
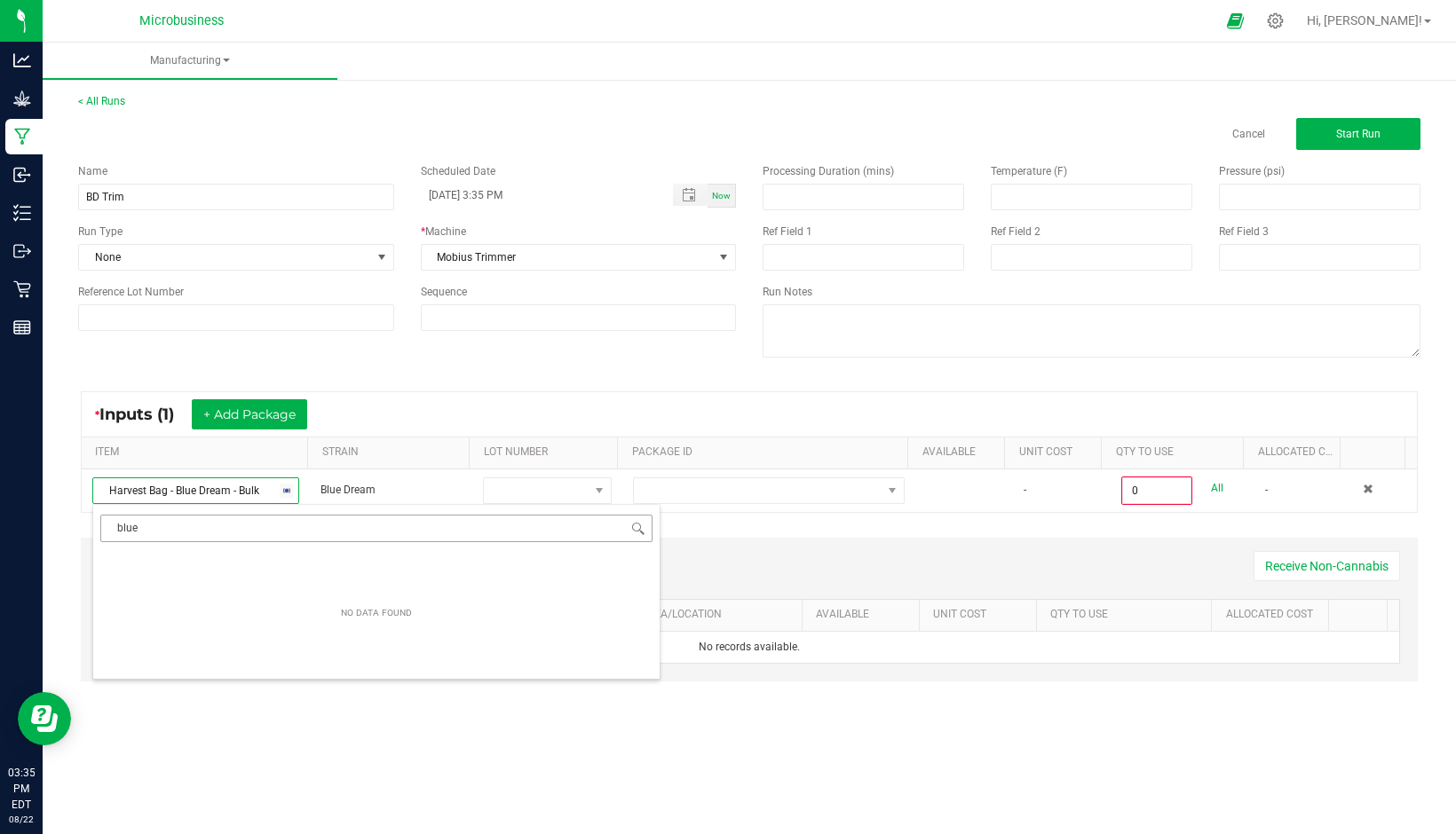
scroll to position [0, 0]
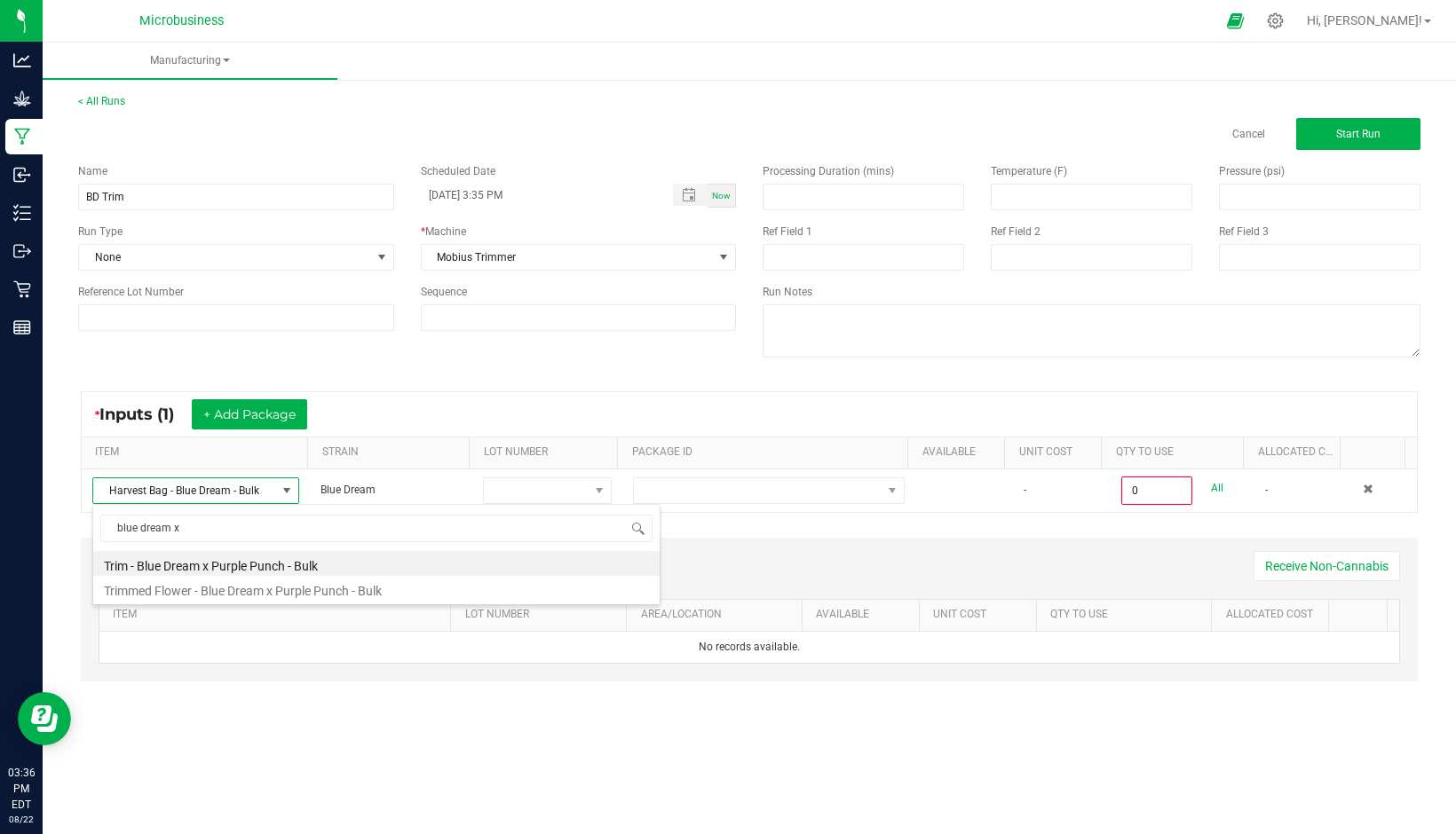
type input "blue dream x"
click at [457, 718] on div "< All Runs Cancel Start Run Name BD Trim Scheduled Date [DATE] 3:35 PM Now Run …" at bounding box center [749, 404] width 1413 height 658
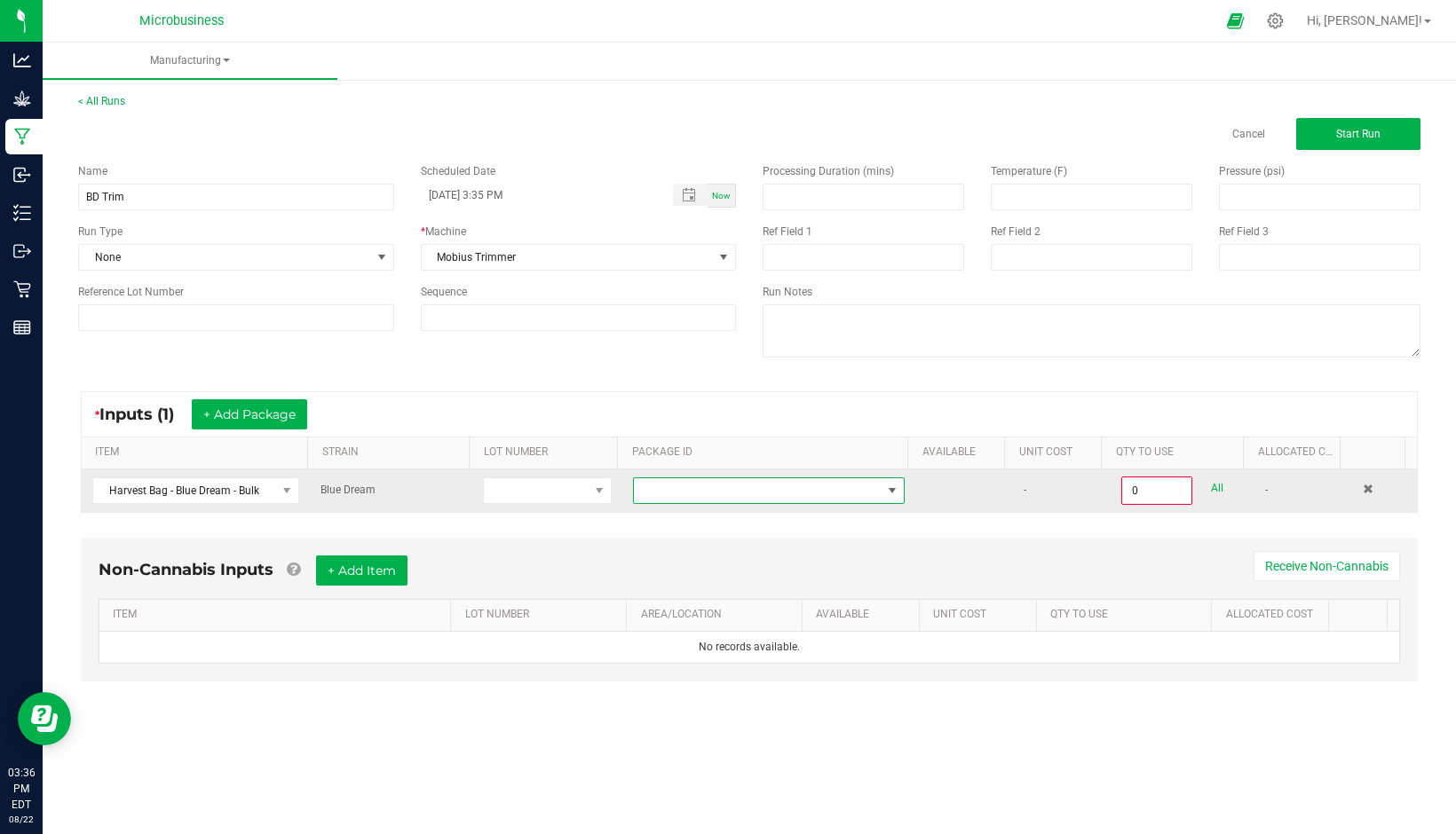
click at [893, 492] on span at bounding box center [892, 491] width 22 height 25
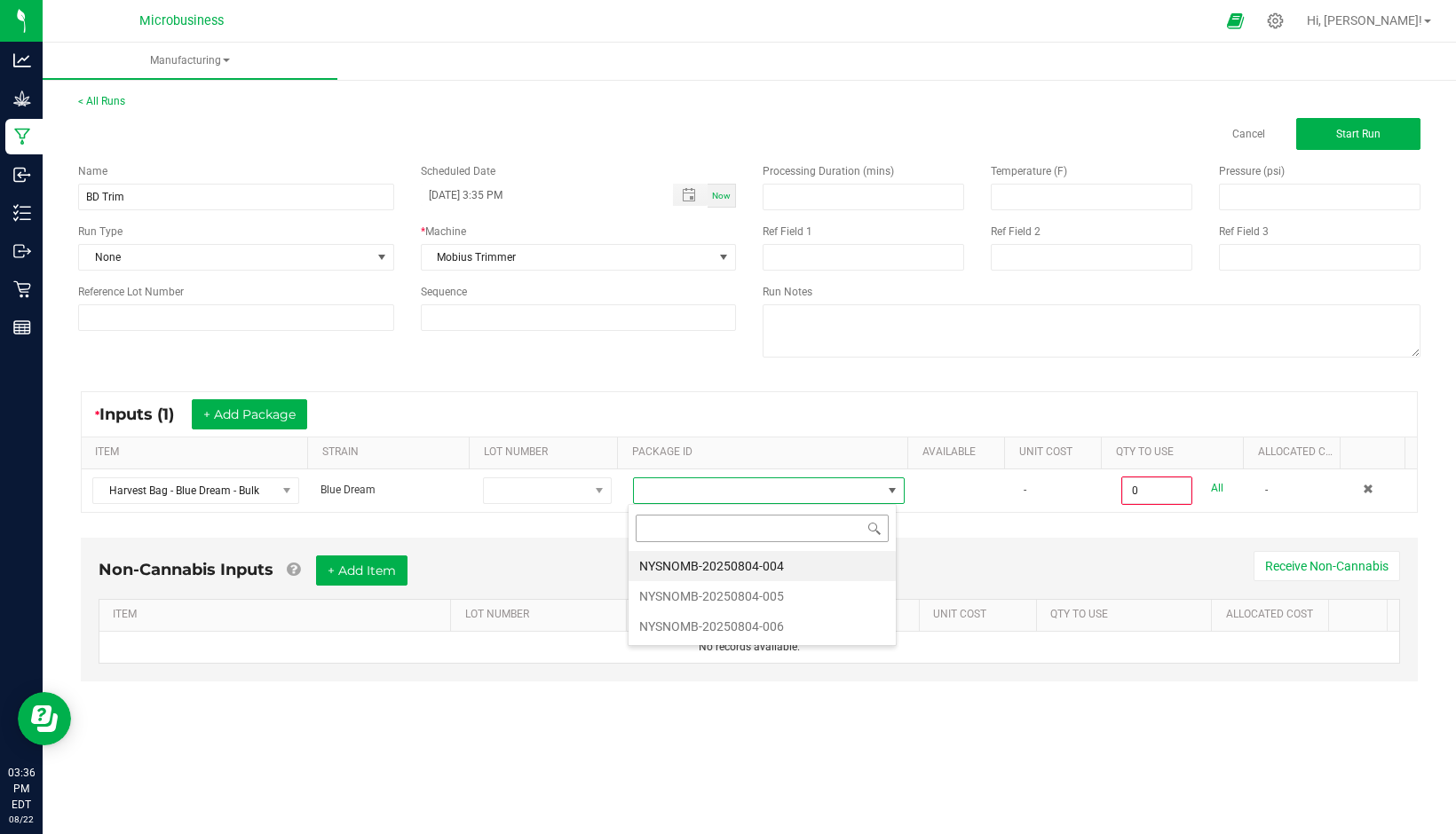
scroll to position [26, 269]
click at [771, 567] on li "NYSNOMB-20250804-004" at bounding box center [761, 565] width 267 height 30
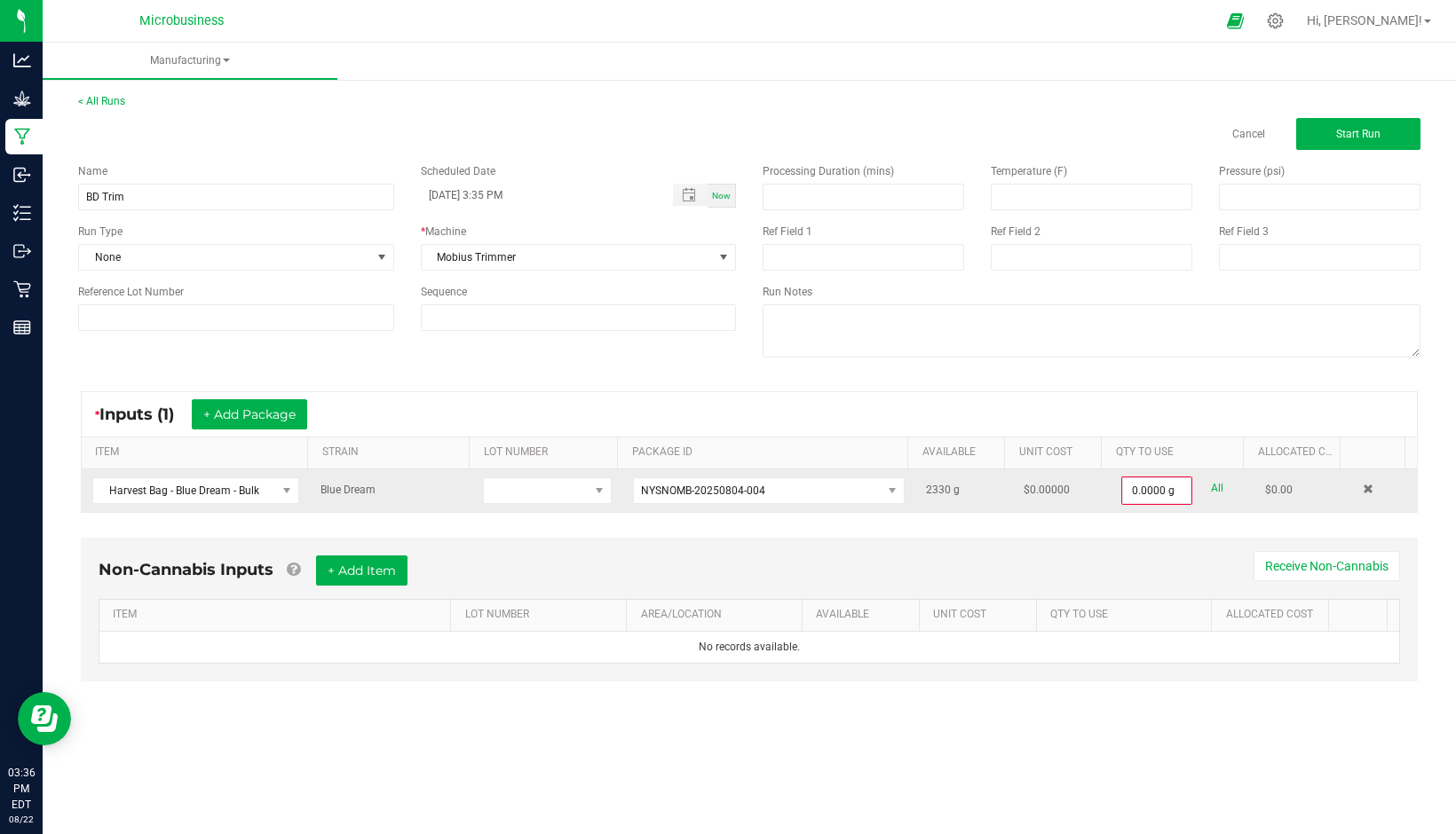
click at [1211, 484] on link "All" at bounding box center [1216, 488] width 13 height 24
type input "2330.0000 g"
click at [256, 405] on button "+ Add Package" at bounding box center [249, 414] width 115 height 30
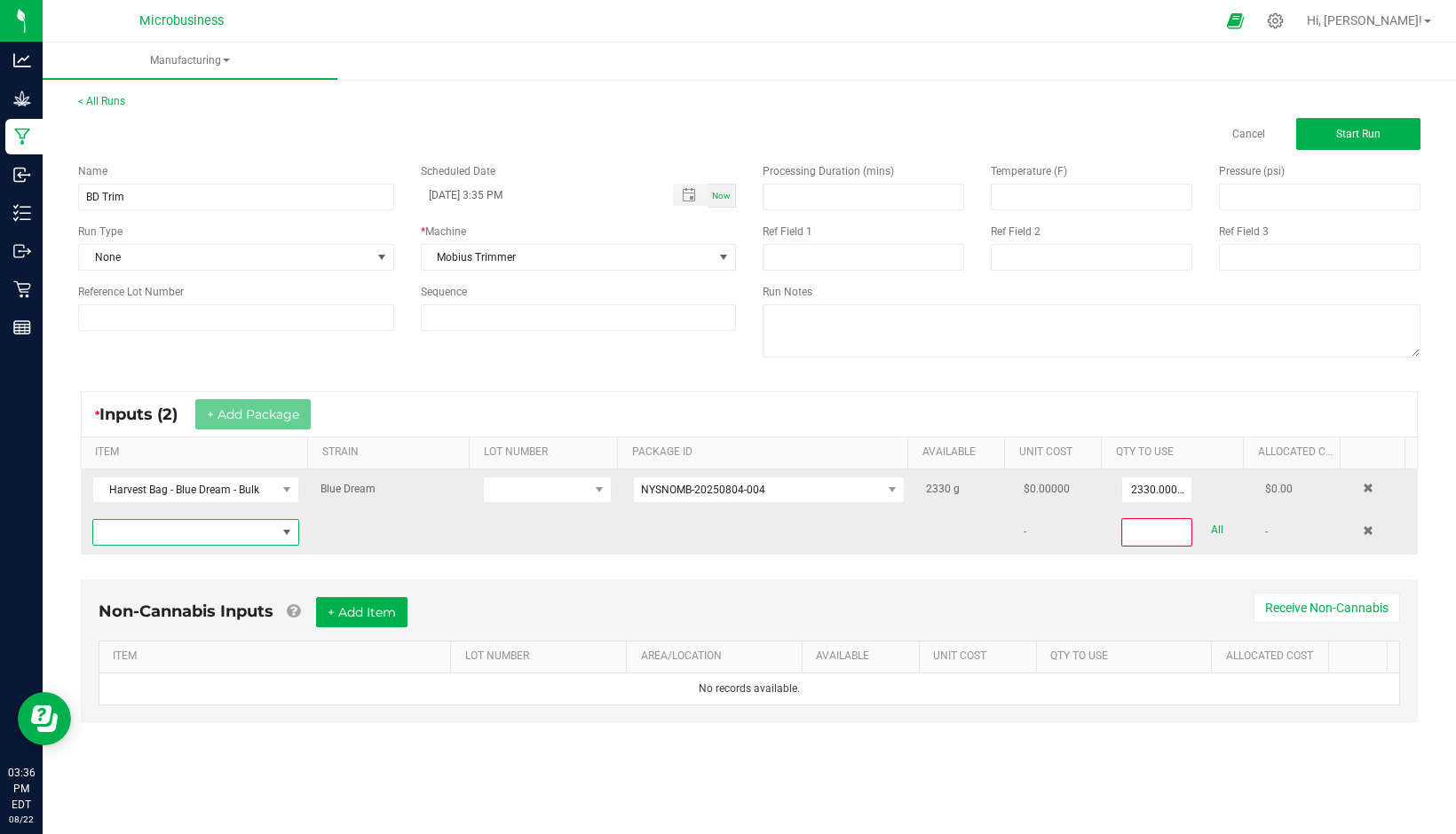
click at [279, 534] on span "NO DATA FOUND" at bounding box center [286, 532] width 15 height 15
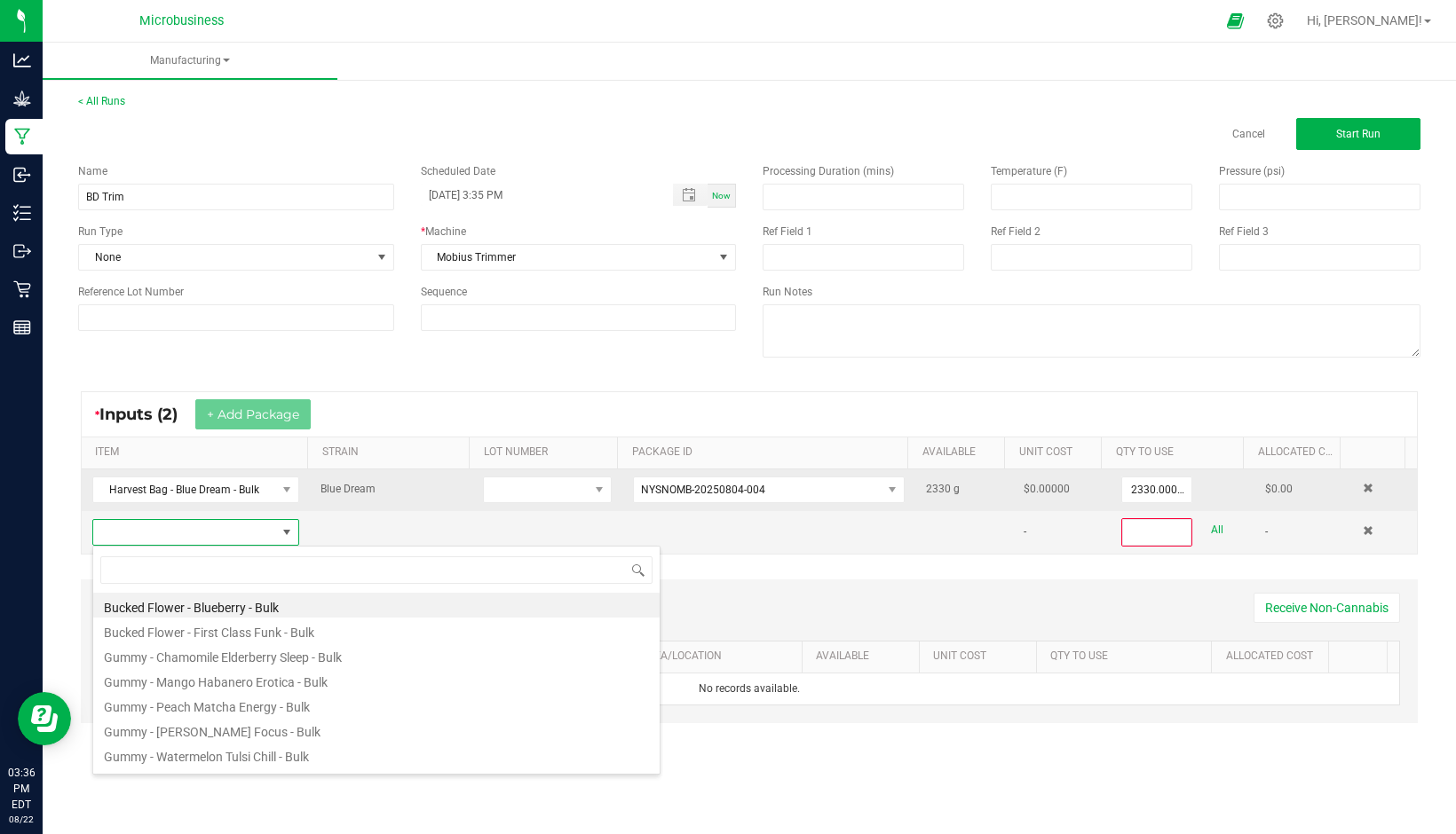
scroll to position [26, 202]
type input "blue dr"
click at [229, 606] on li "Harvest Bag - Blue Dream - Bulk" at bounding box center [376, 605] width 566 height 25
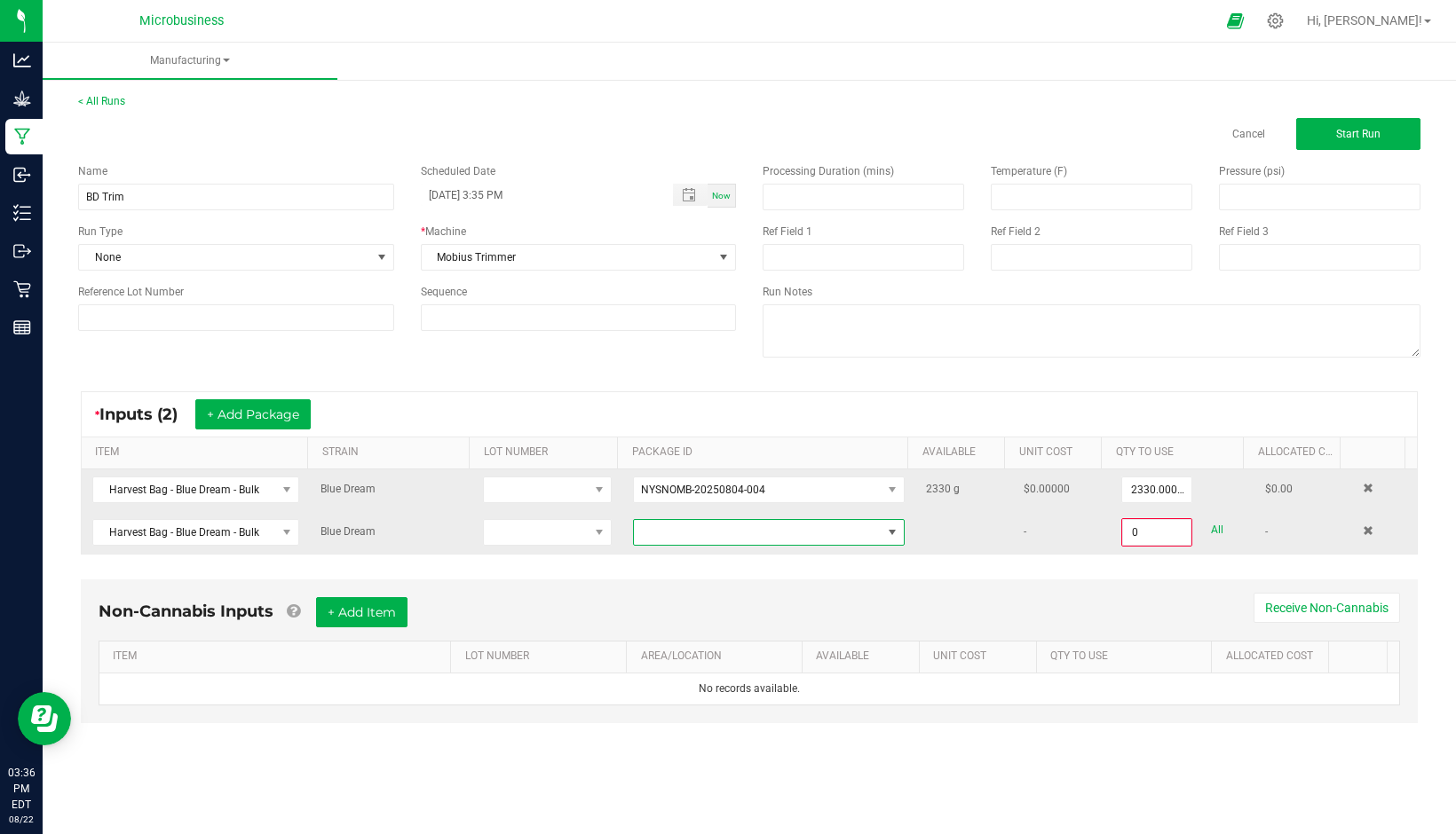
click at [890, 535] on span at bounding box center [891, 532] width 15 height 15
click at [757, 612] on li "NYSNOMB-20250804-005" at bounding box center [761, 607] width 267 height 30
click at [1211, 539] on link "All" at bounding box center [1216, 529] width 13 height 24
type input "1830.0000 g"
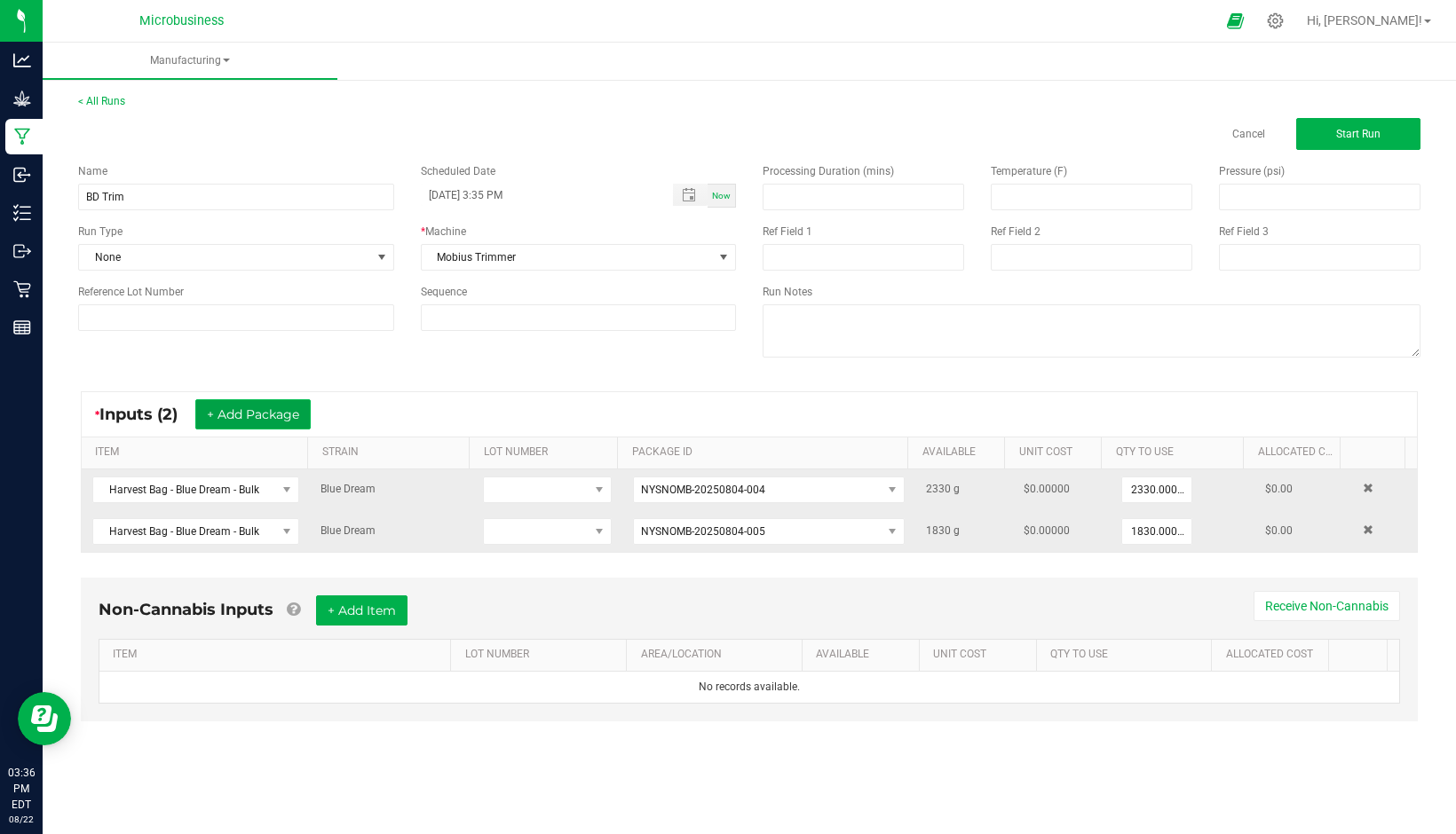
click at [276, 424] on button "+ Add Package" at bounding box center [252, 414] width 115 height 30
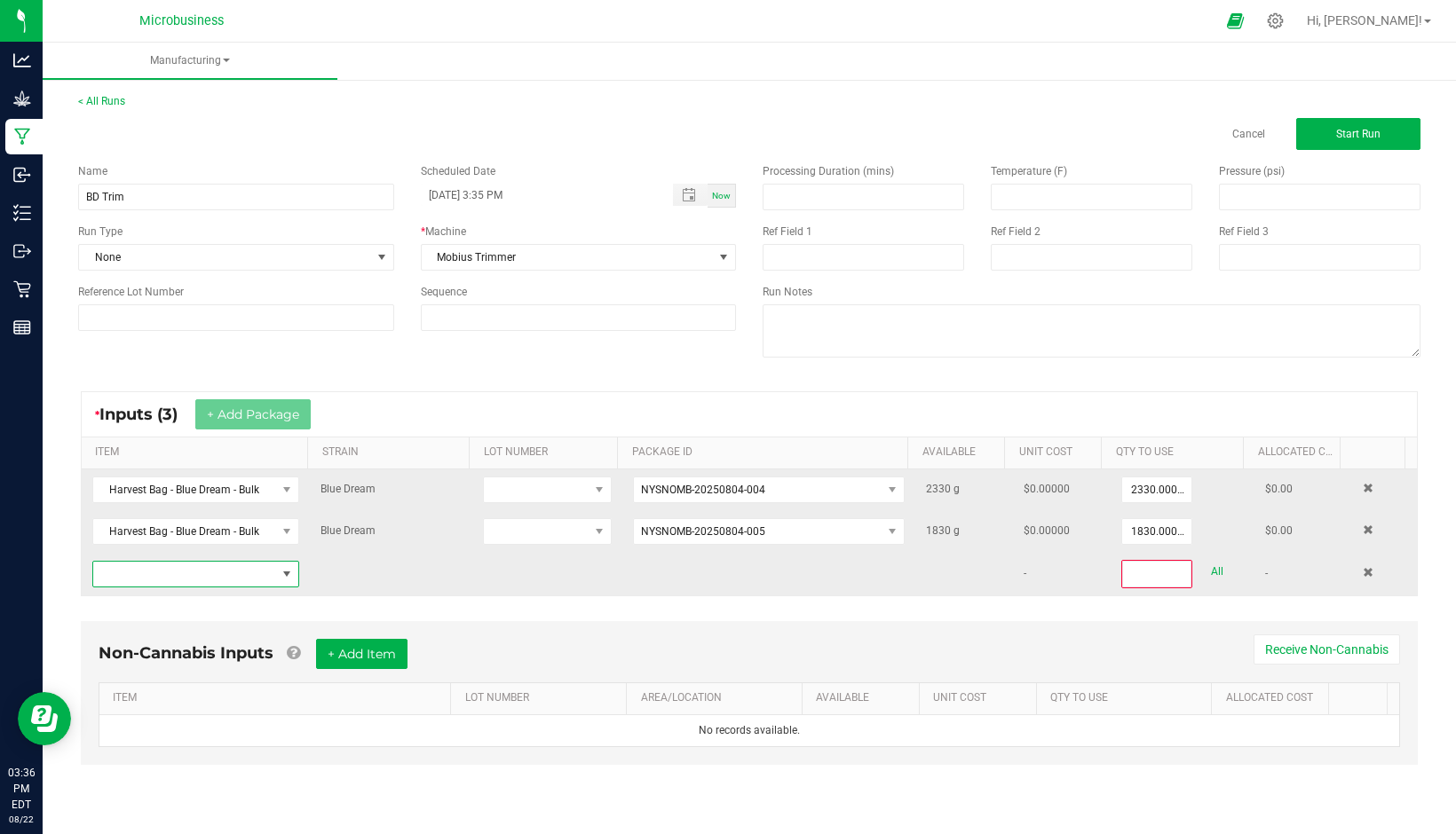
click at [282, 571] on span "NO DATA FOUND" at bounding box center [286, 574] width 15 height 15
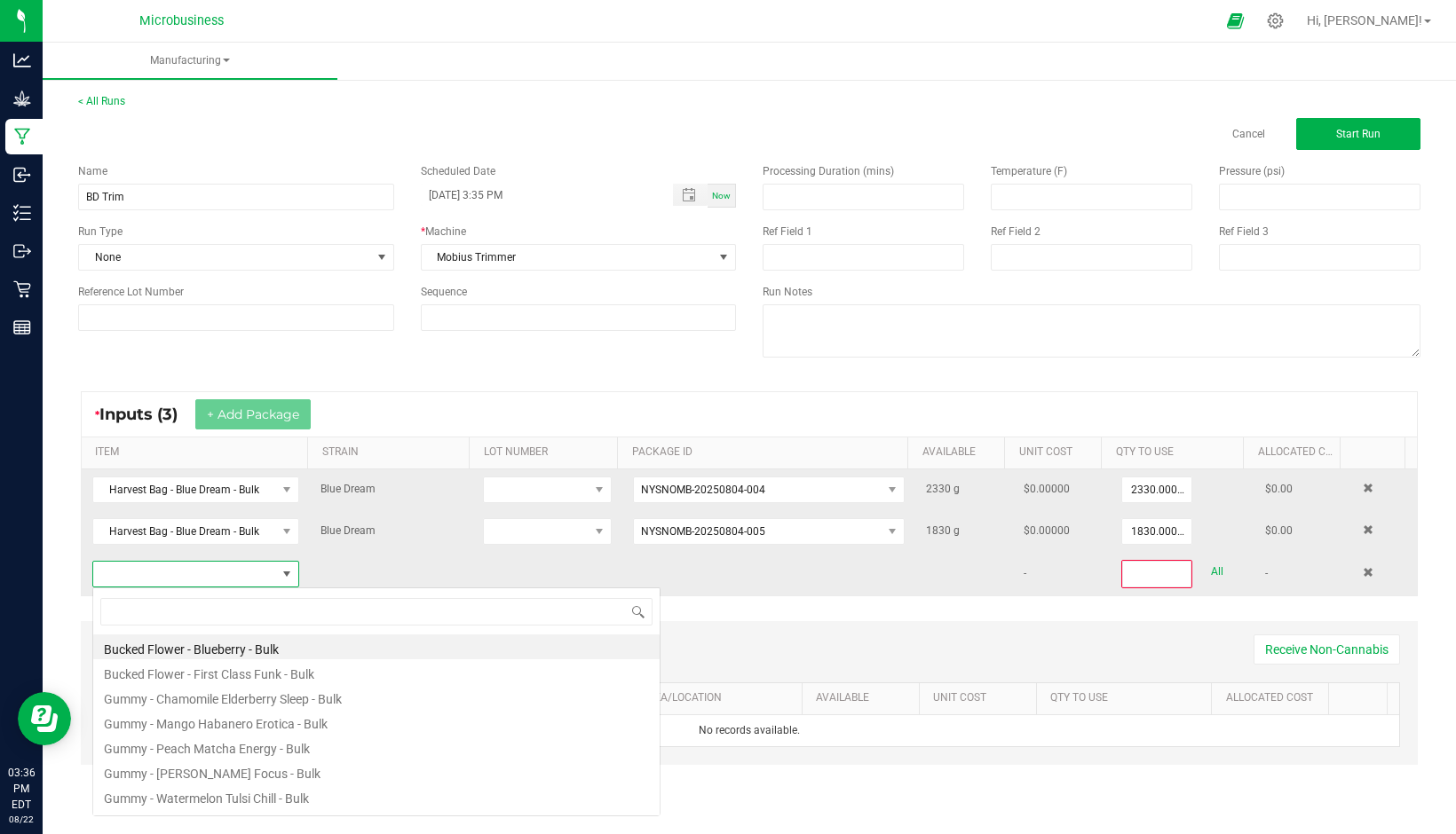
scroll to position [26, 202]
click at [243, 572] on span at bounding box center [184, 574] width 183 height 25
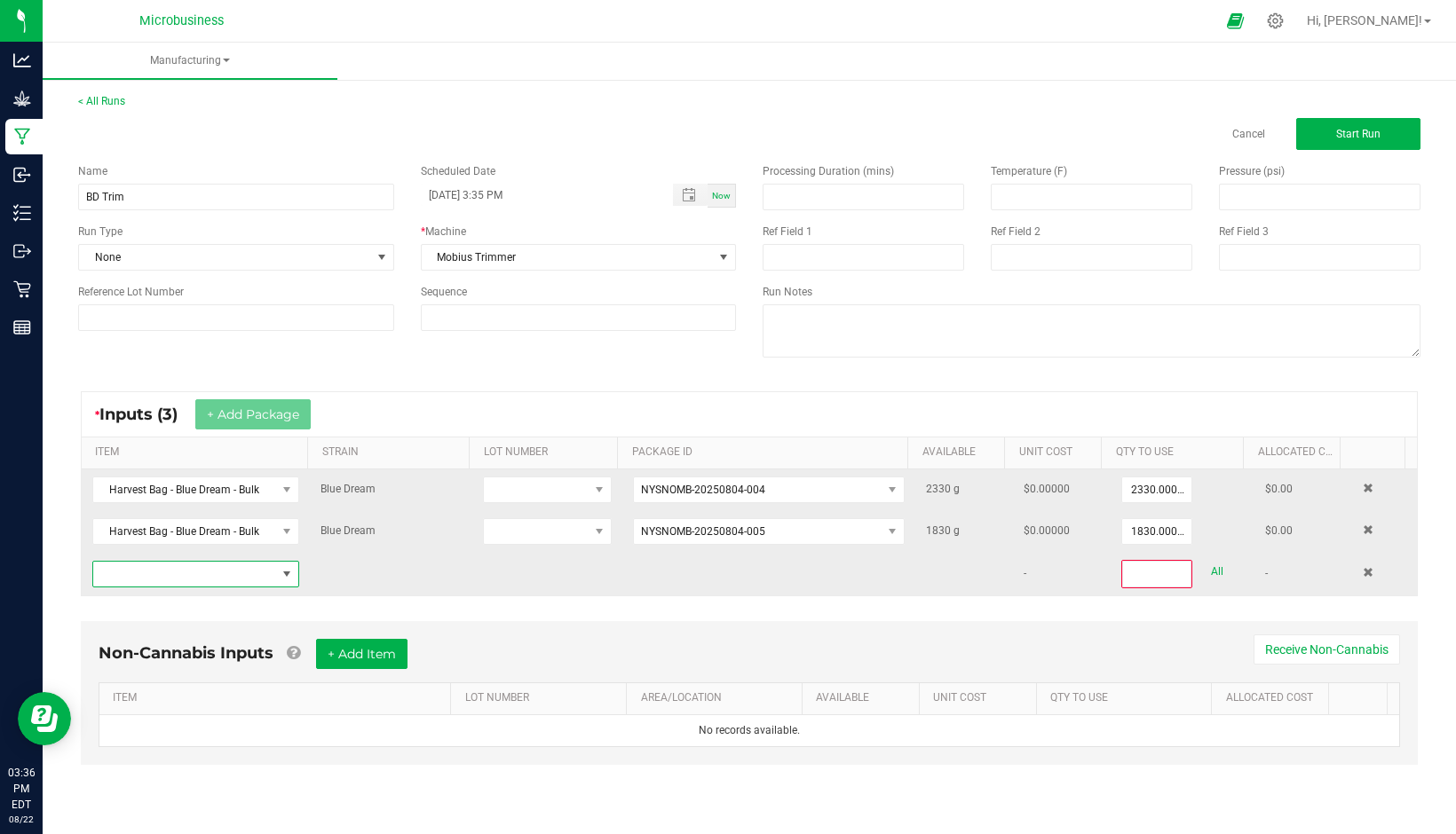
click at [243, 572] on span "NO DATA FOUND" at bounding box center [184, 574] width 183 height 25
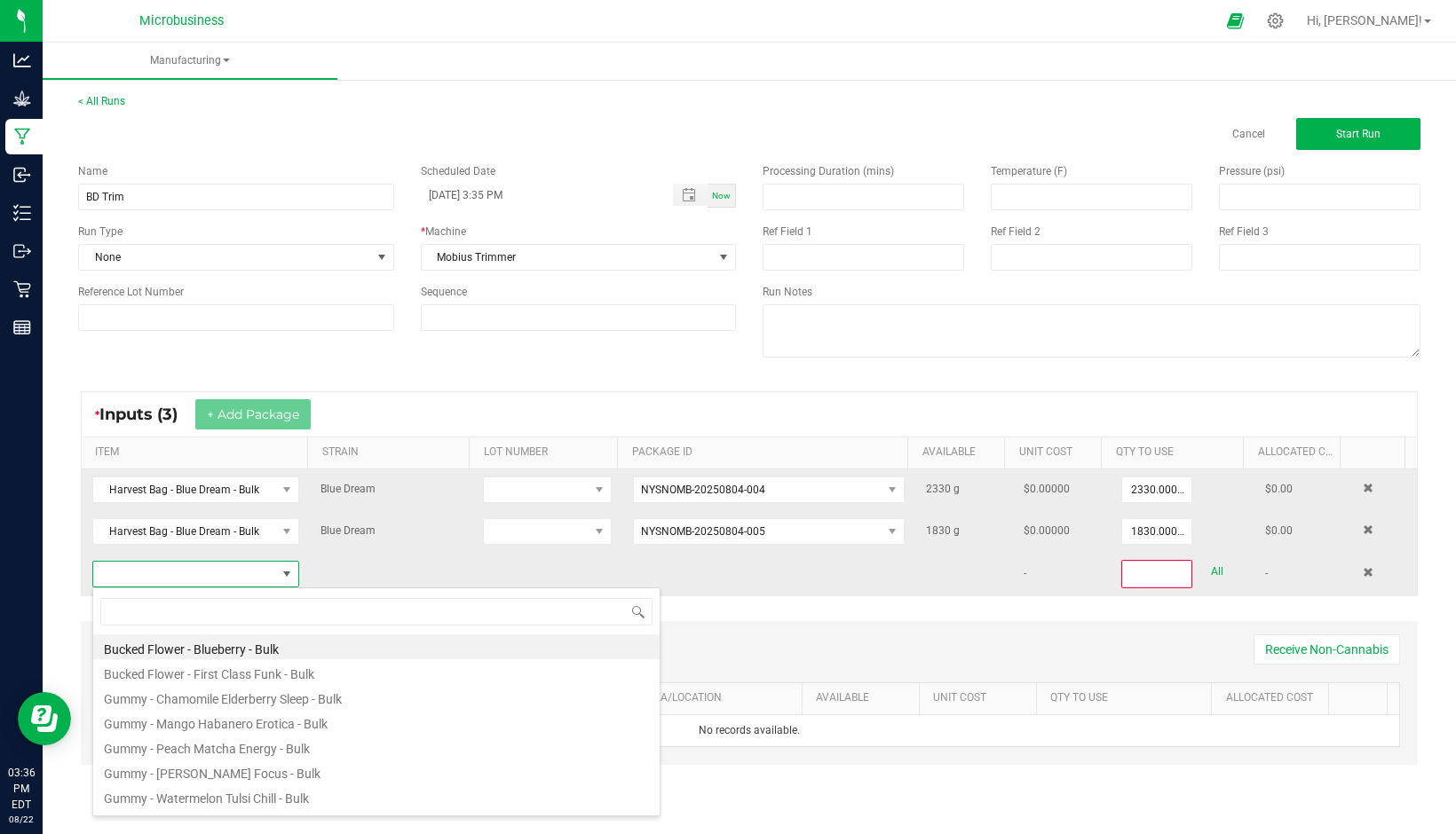
click at [198, 577] on span at bounding box center [184, 574] width 183 height 25
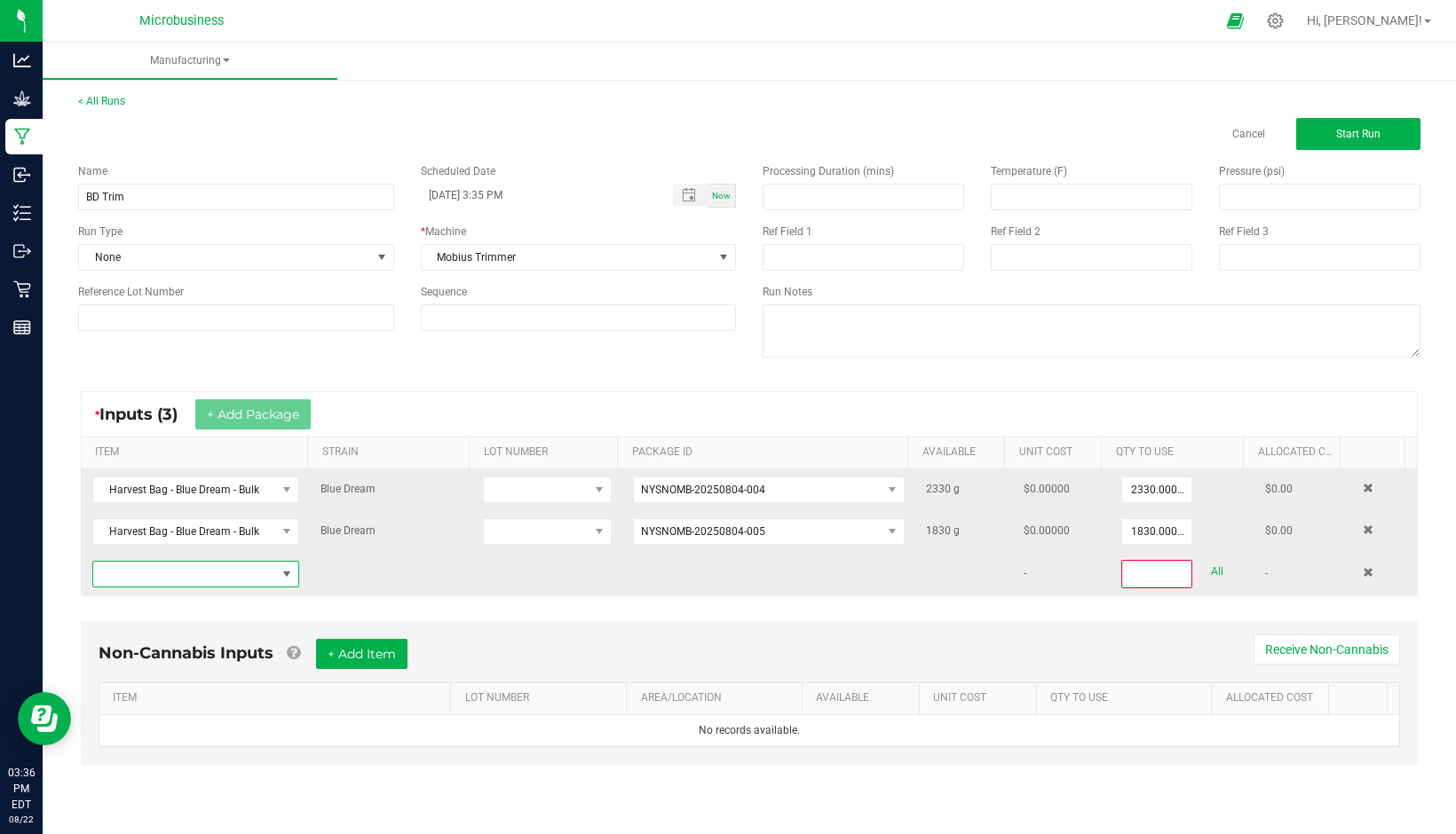
drag, startPoint x: 134, startPoint y: 565, endPoint x: 130, endPoint y: 576, distance: 11.7
click at [133, 567] on span "NO DATA FOUND" at bounding box center [184, 574] width 183 height 25
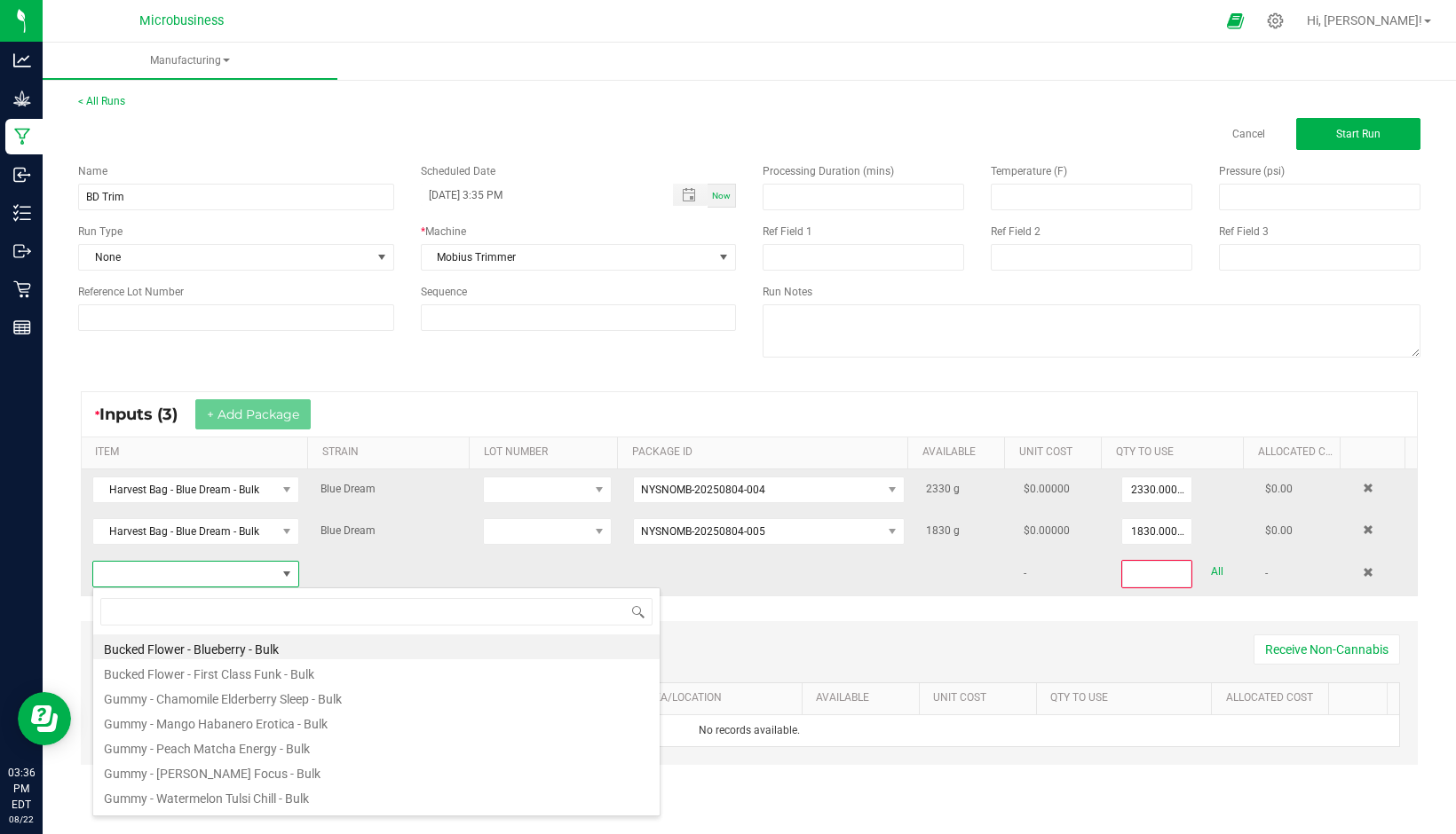
click at [127, 579] on span at bounding box center [184, 574] width 183 height 25
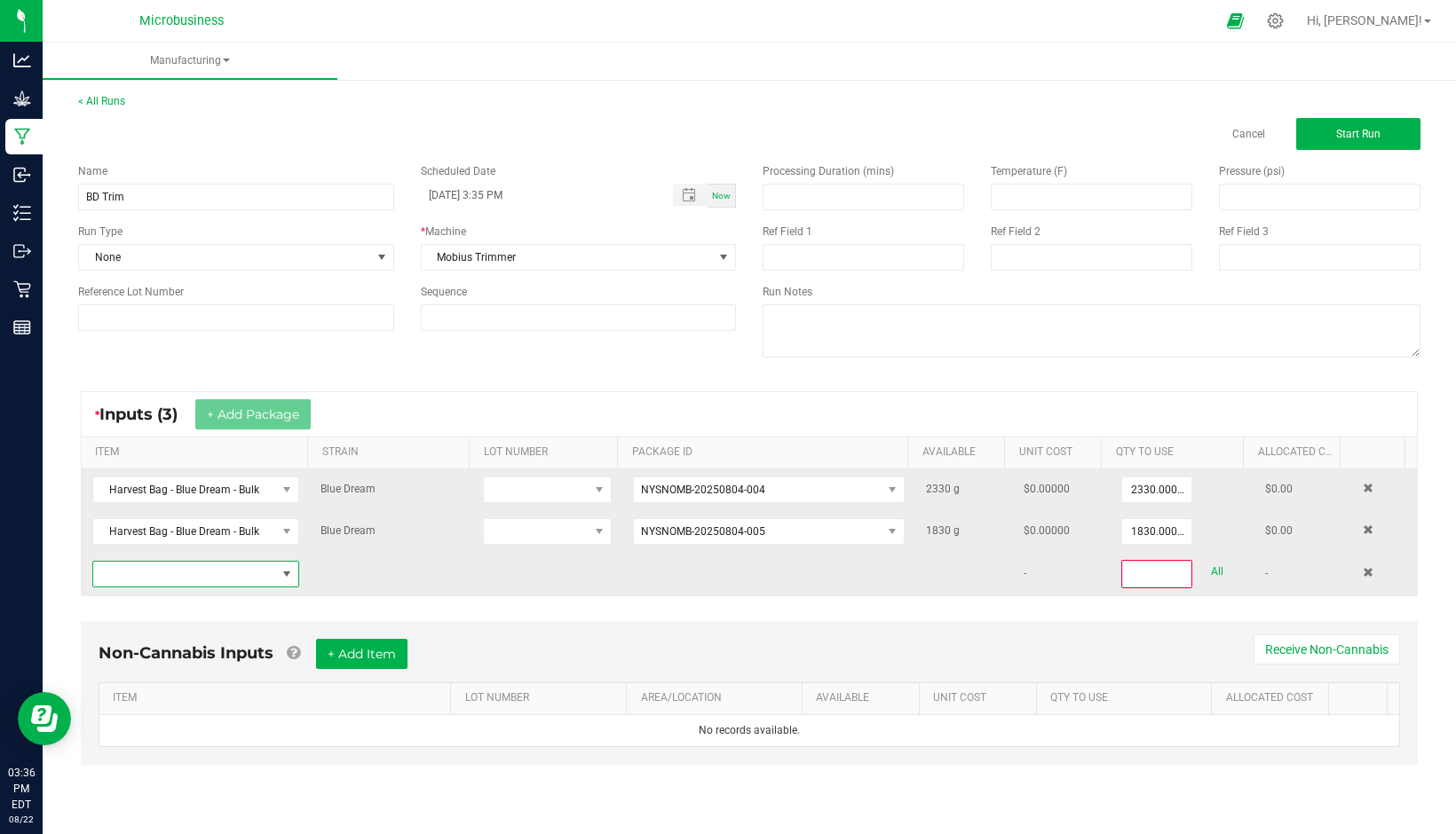
click at [125, 579] on span "NO DATA FOUND" at bounding box center [184, 574] width 183 height 25
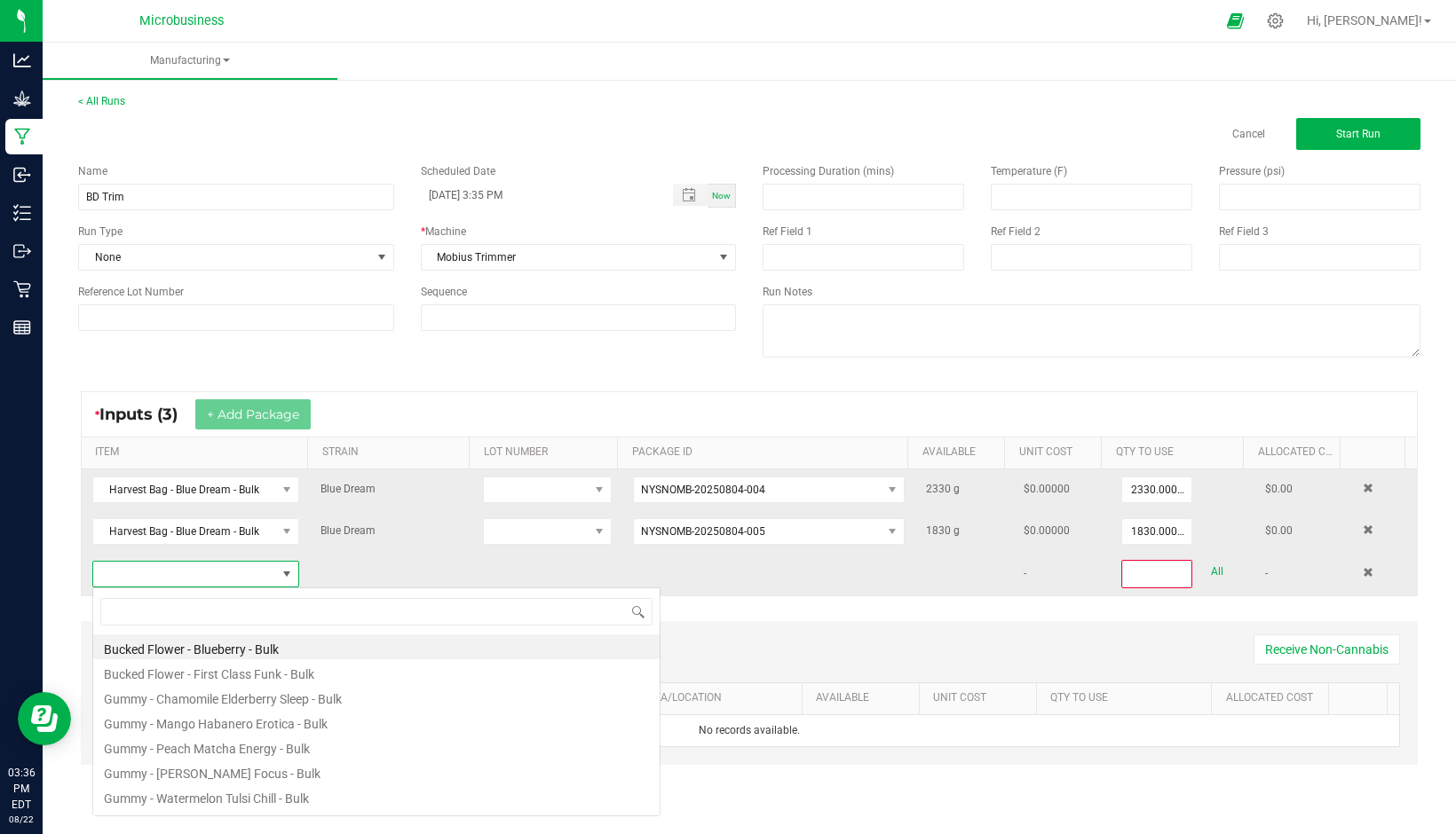
scroll to position [26, 202]
type input "blue"
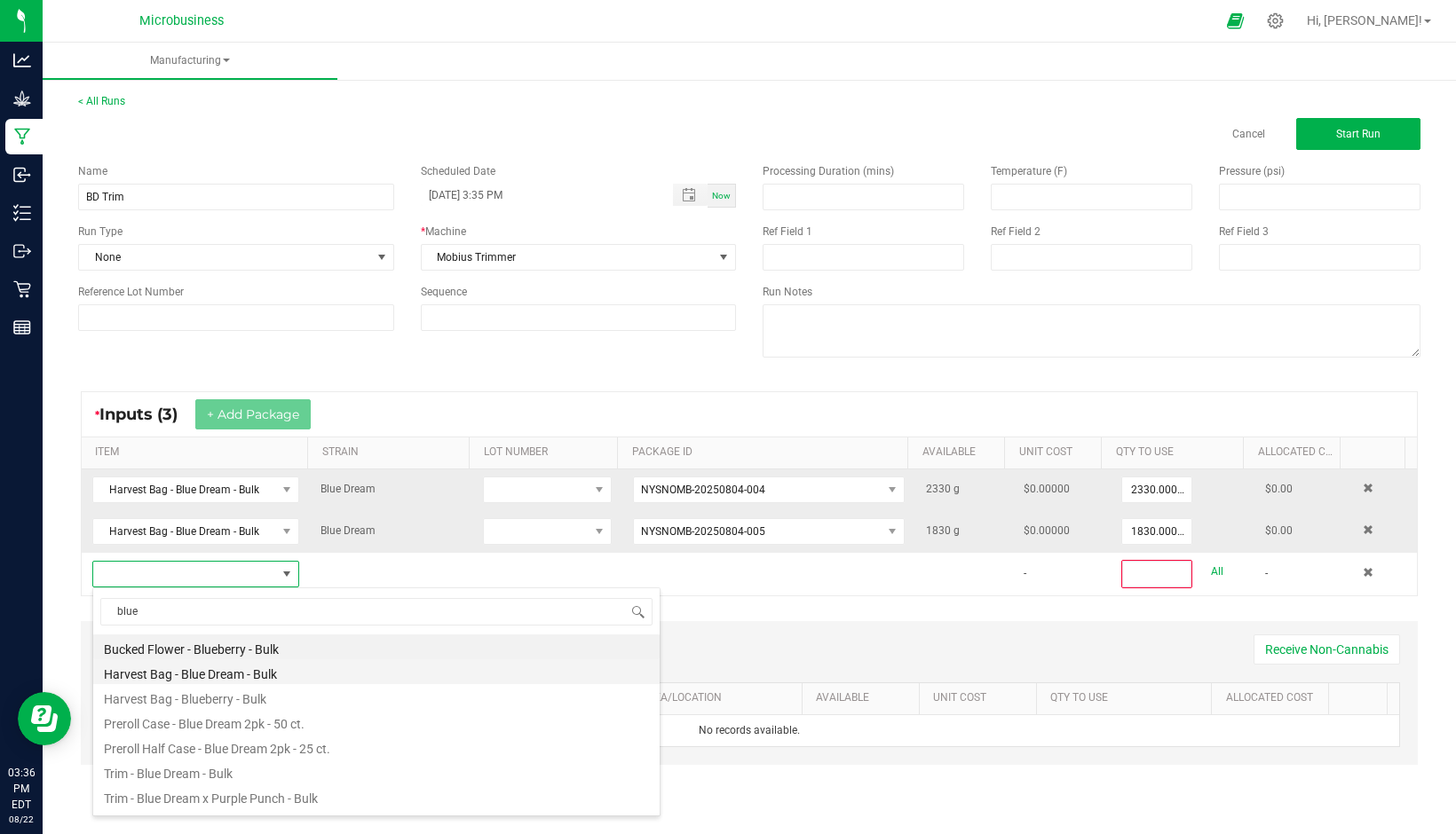
click at [189, 676] on li "Harvest Bag - Blue Dream - Bulk" at bounding box center [376, 672] width 566 height 25
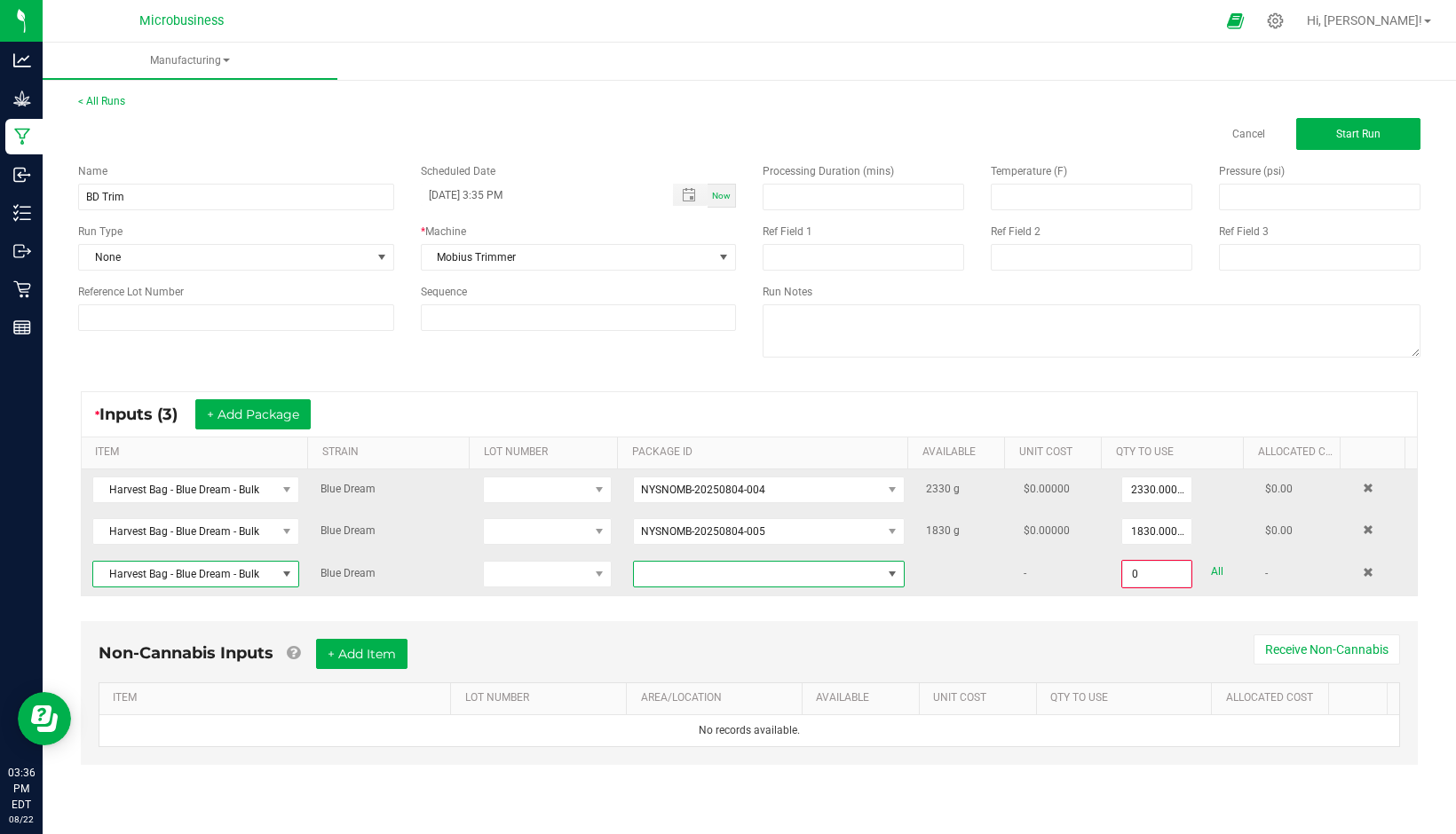
click at [885, 570] on span at bounding box center [891, 574] width 15 height 15
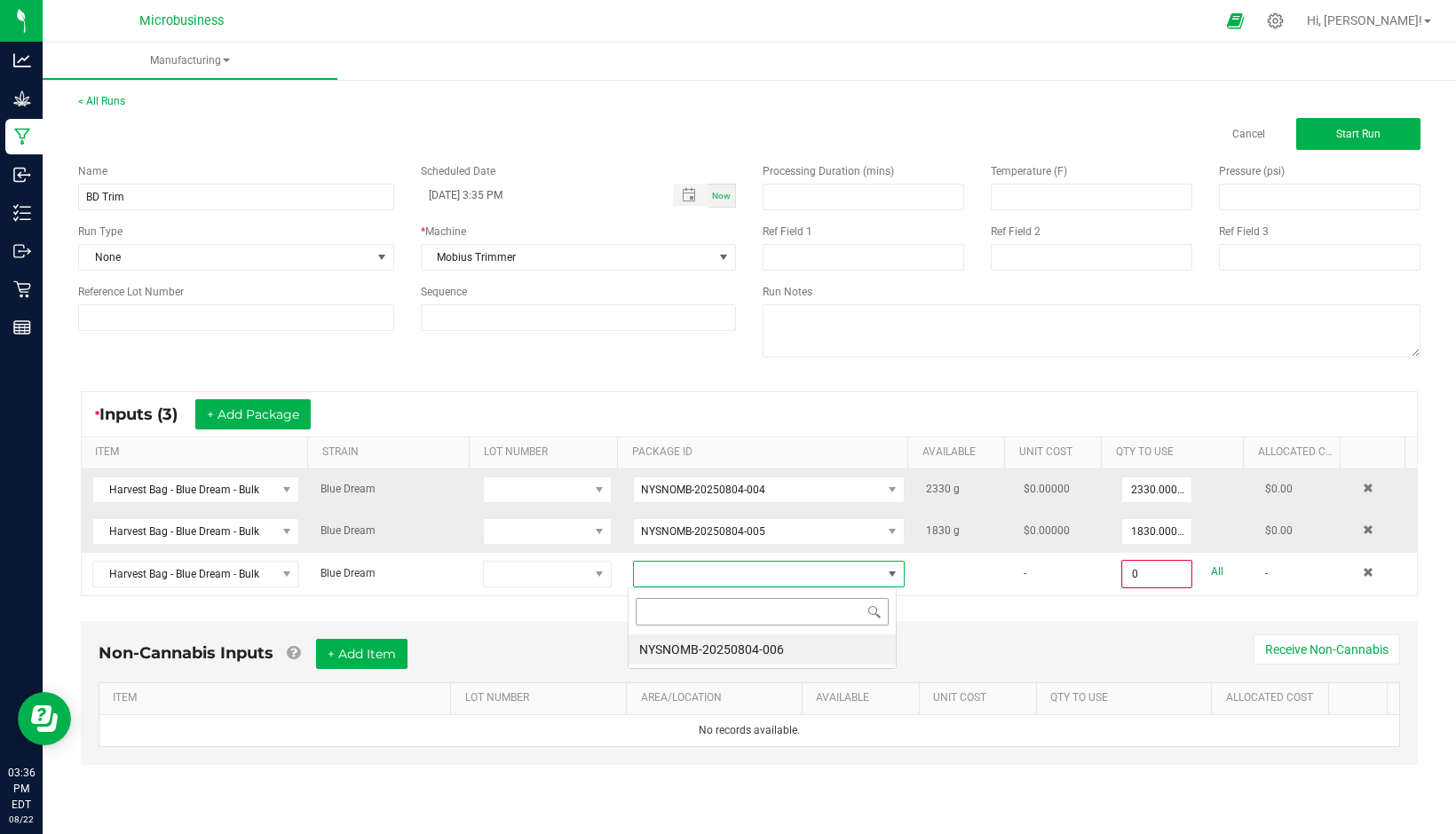
scroll to position [26, 269]
click at [753, 651] on li "NYSNOMB-20250804-006" at bounding box center [761, 649] width 267 height 30
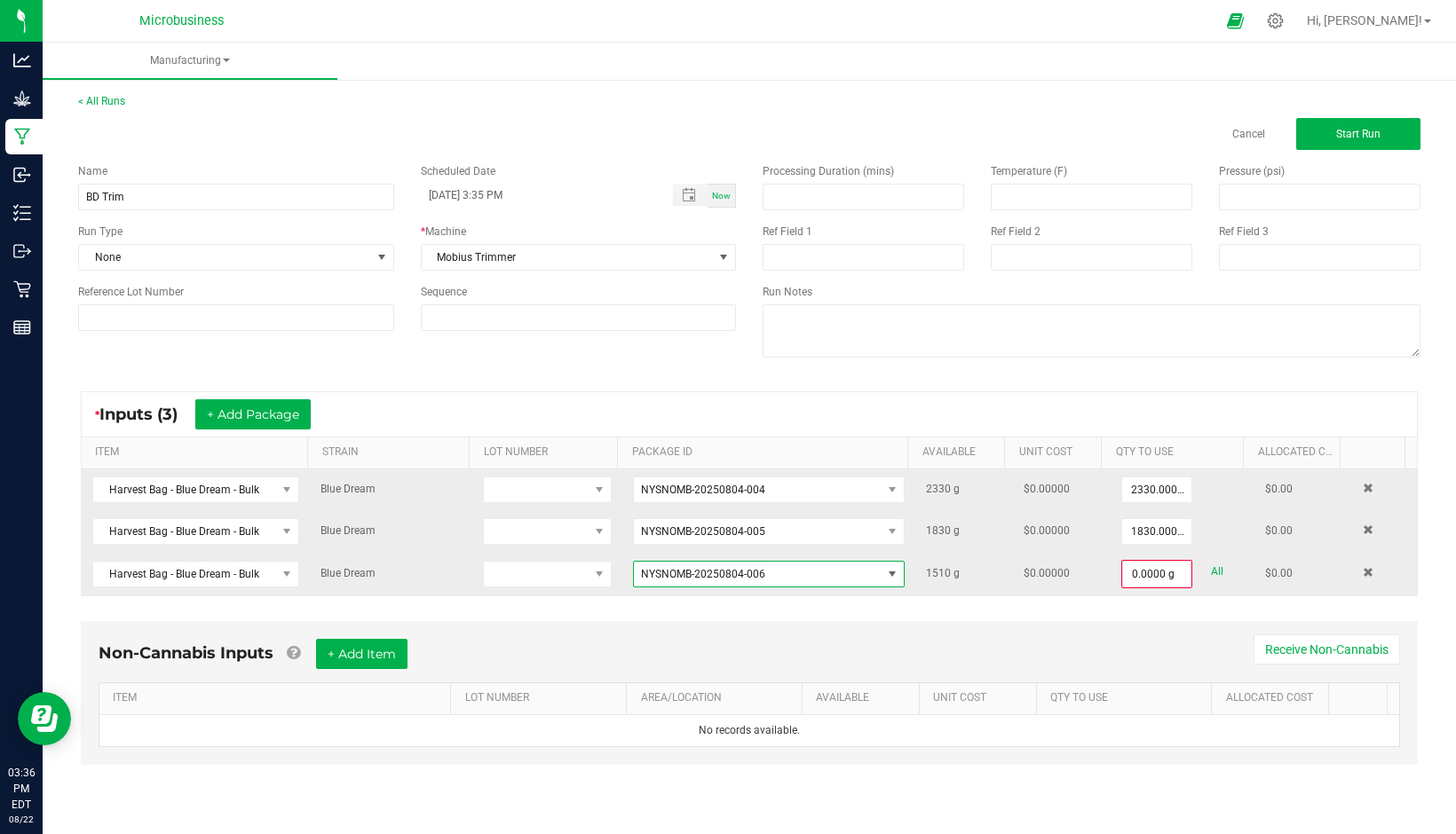
click at [1211, 566] on link "All" at bounding box center [1216, 571] width 13 height 24
type input "1510.0000 g"
click at [1366, 137] on span "Start Run" at bounding box center [1358, 134] width 45 height 13
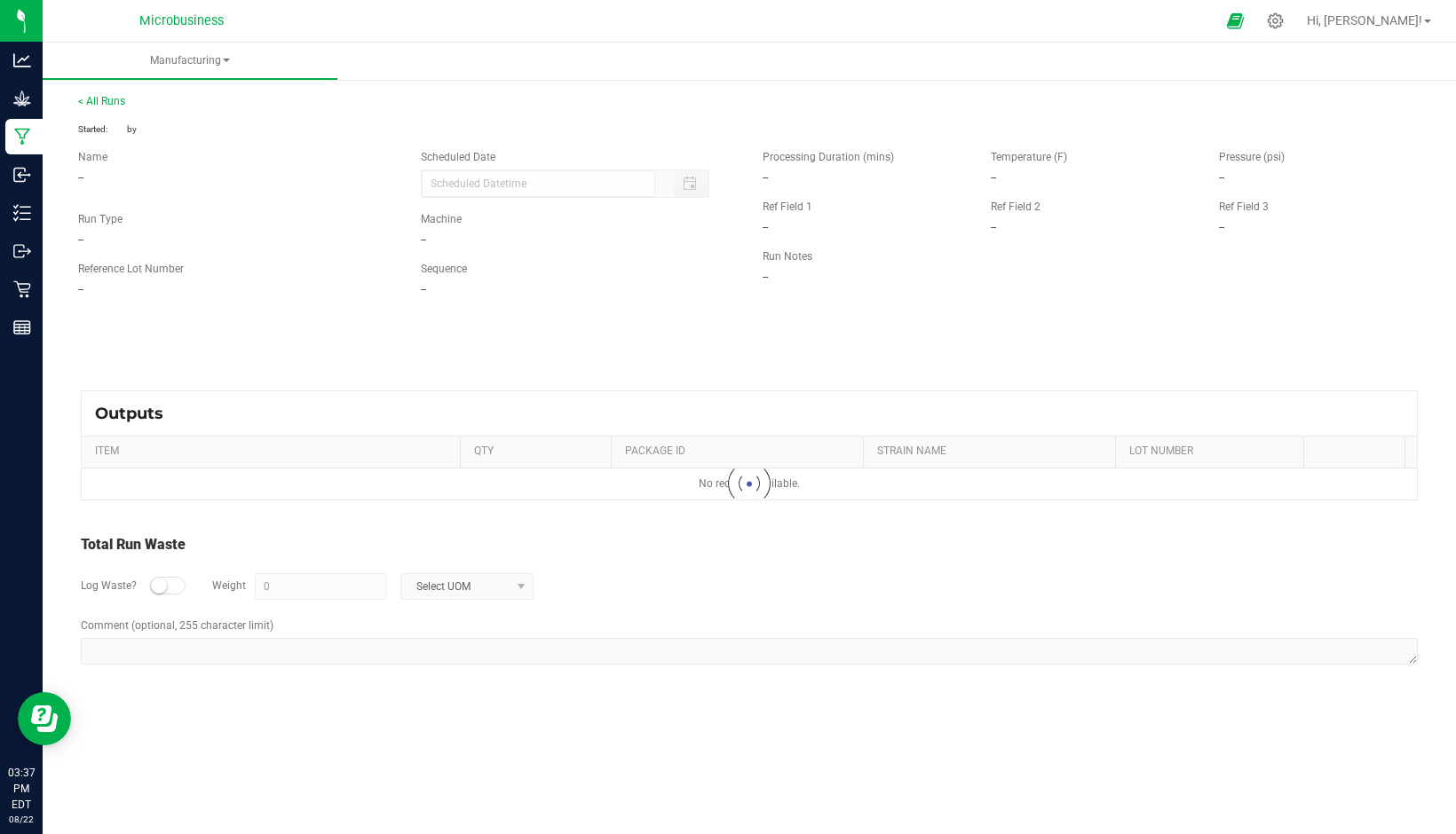
type input "[DATE] 3:35 PM"
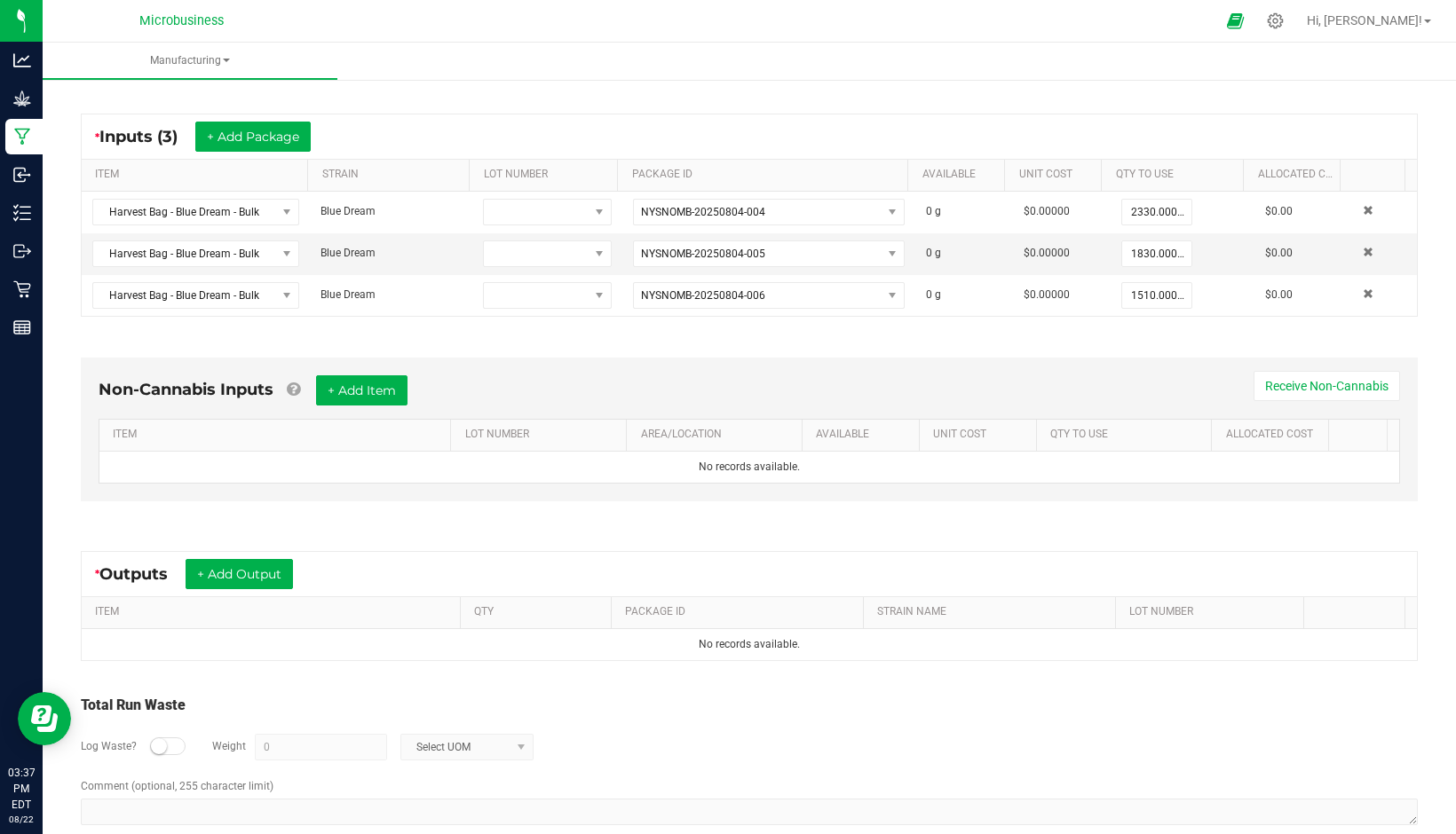
scroll to position [330, 0]
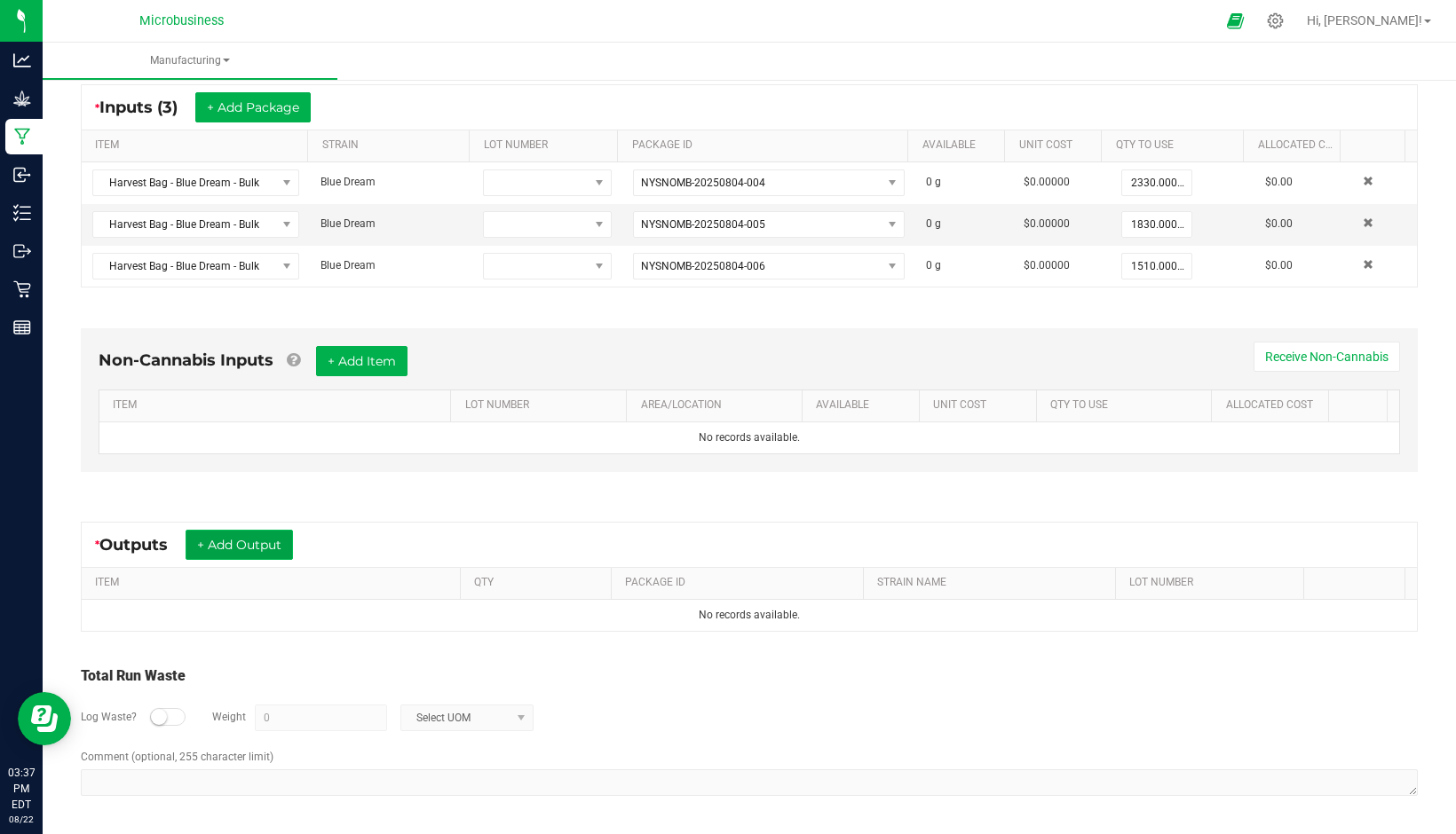
click at [261, 548] on button "+ Add Output" at bounding box center [239, 544] width 108 height 30
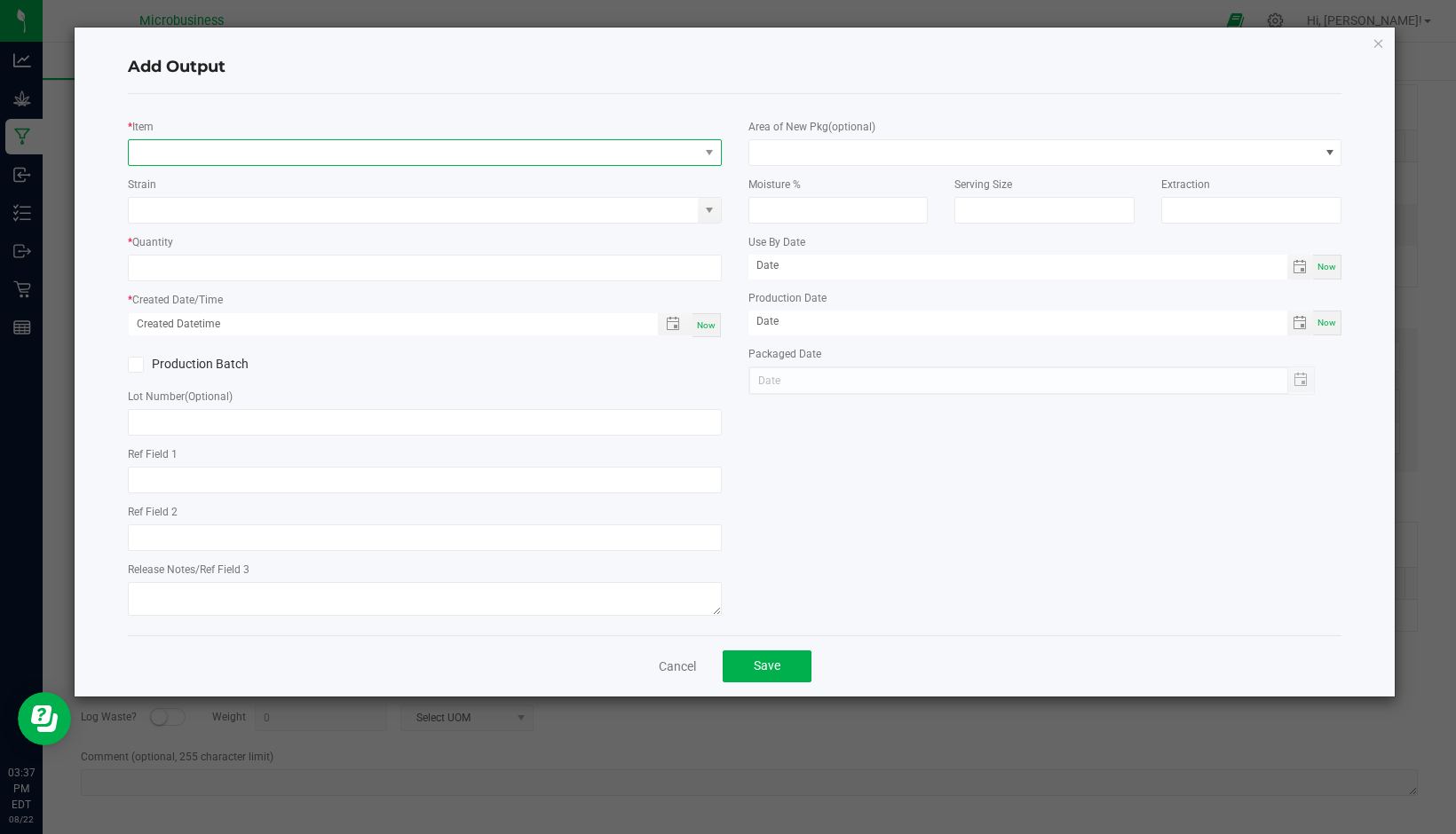
click at [711, 142] on span "NO DATA FOUND" at bounding box center [708, 153] width 22 height 25
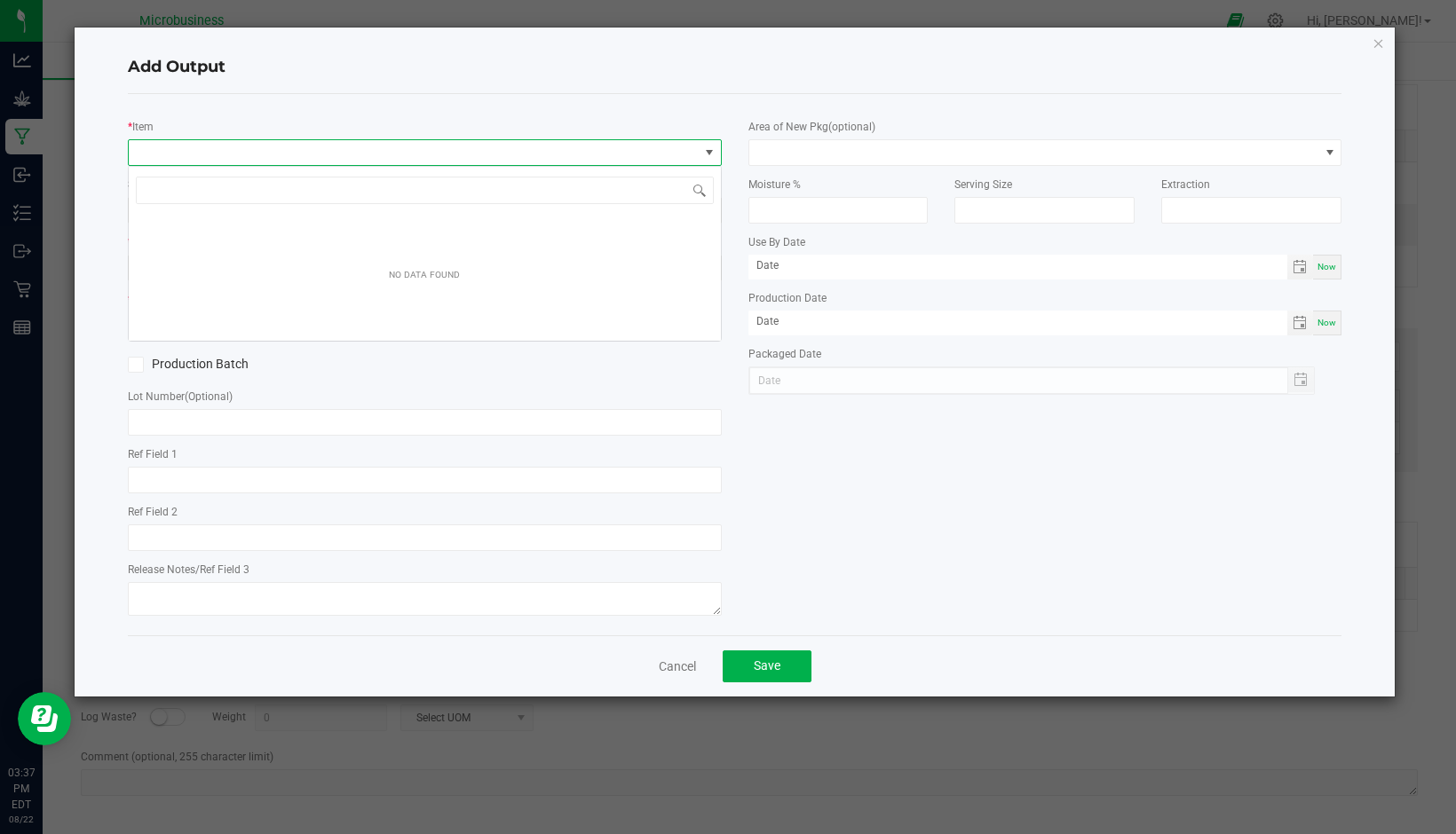
scroll to position [26, 594]
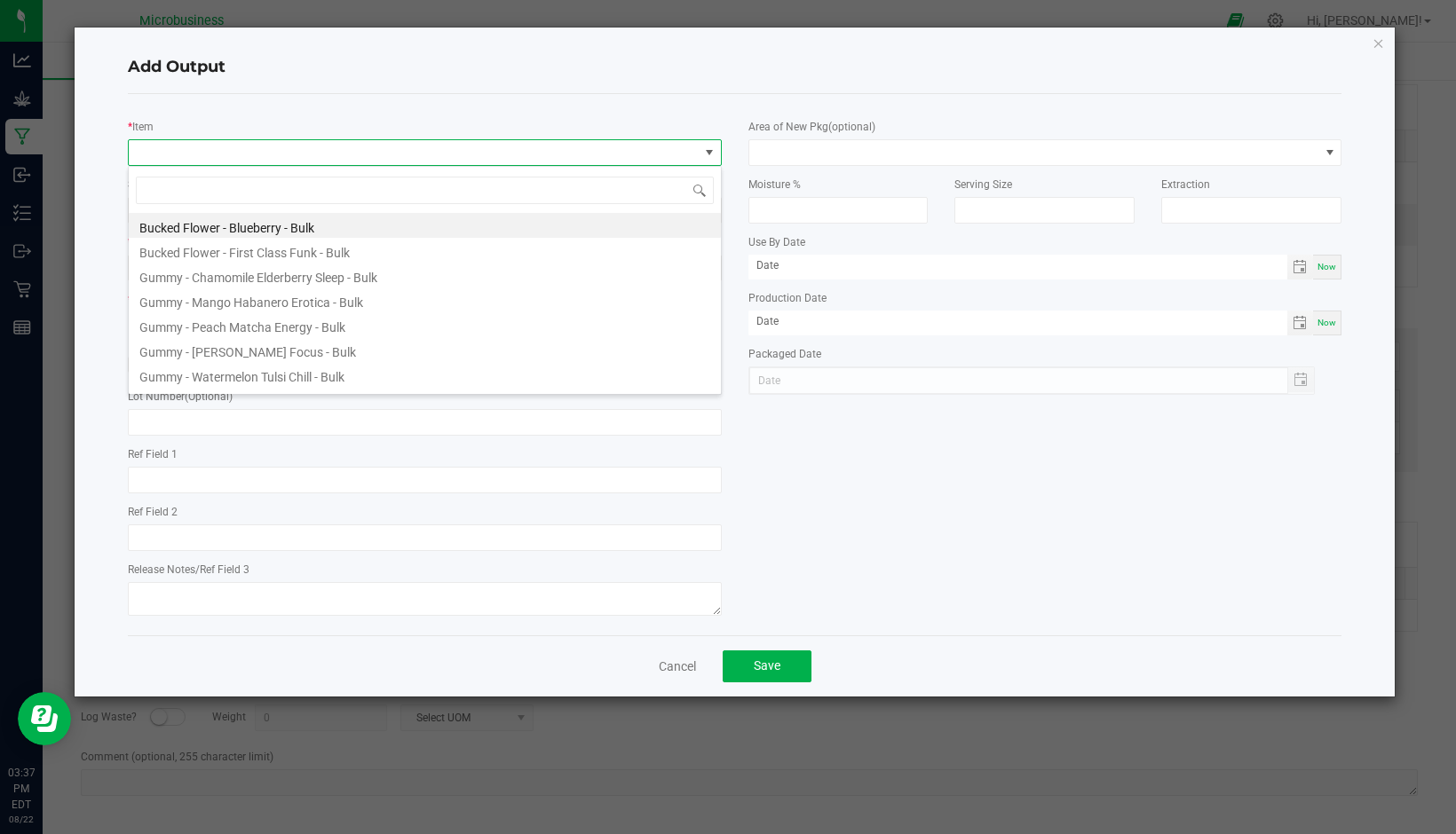
click at [447, 150] on span at bounding box center [414, 153] width 570 height 25
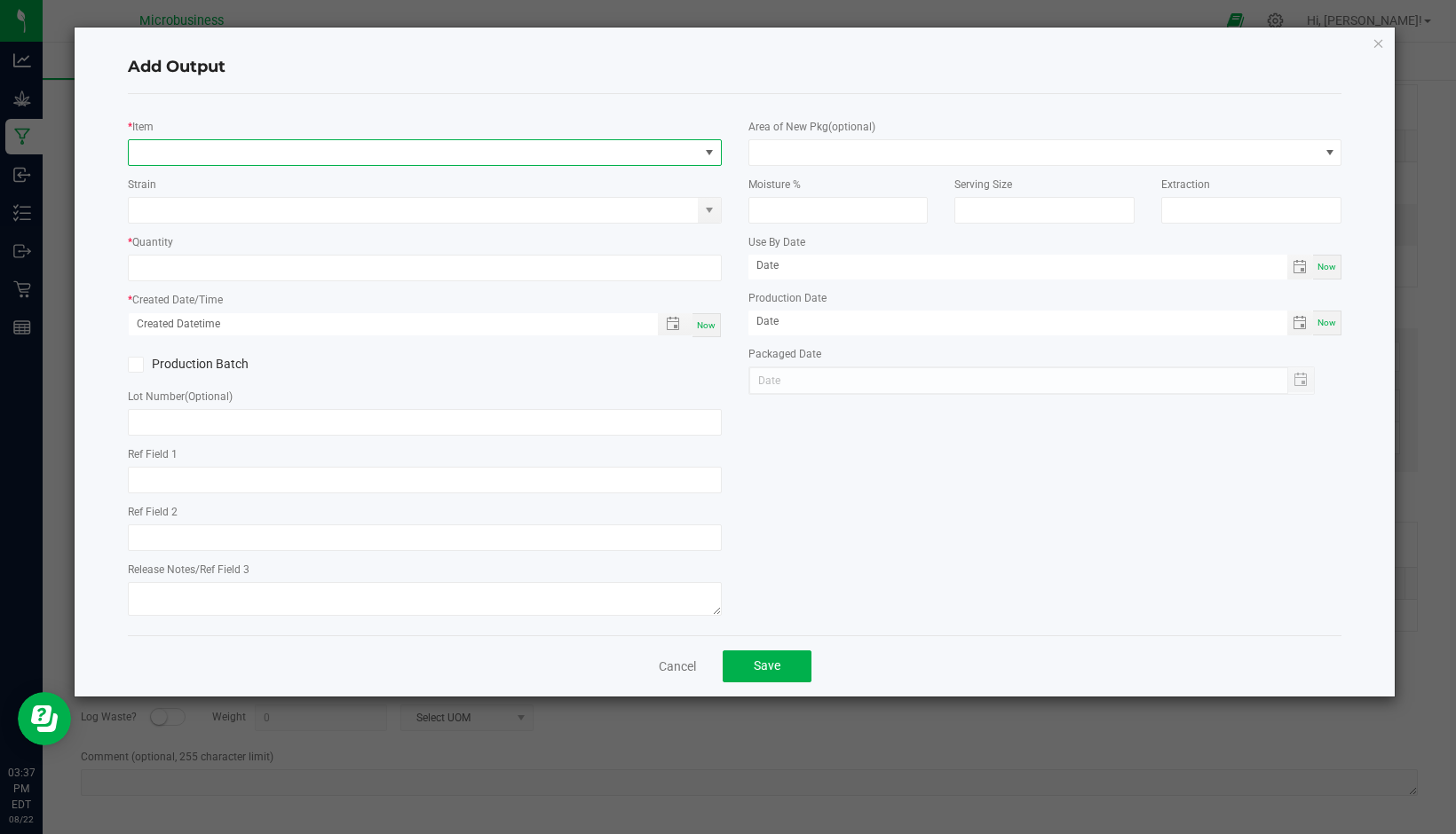
click at [300, 150] on span "NO DATA FOUND" at bounding box center [414, 153] width 570 height 25
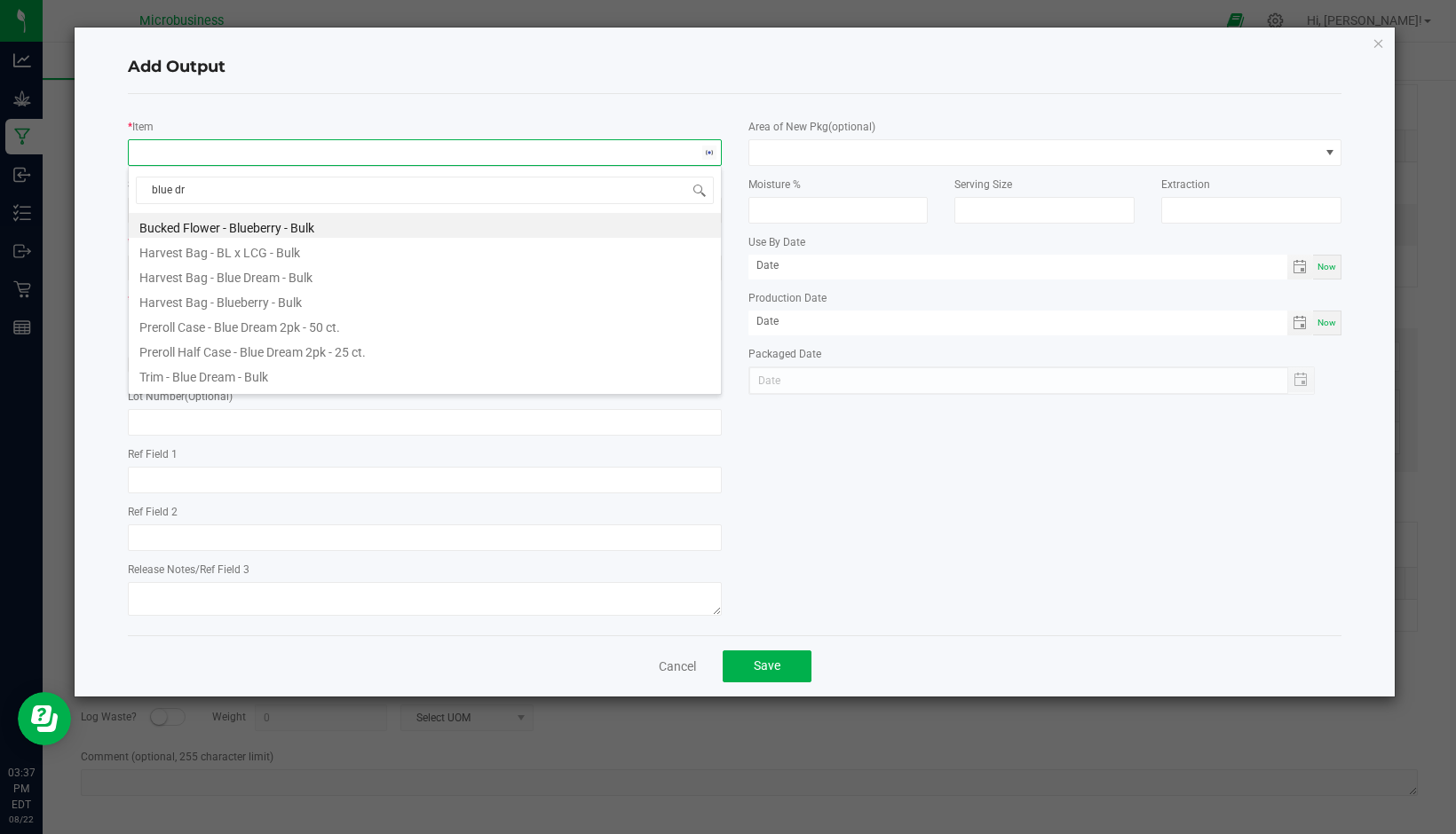
type input "blue dre"
click at [248, 349] on li "Trimmed Flower - Blue Dream - Bulk" at bounding box center [425, 350] width 592 height 25
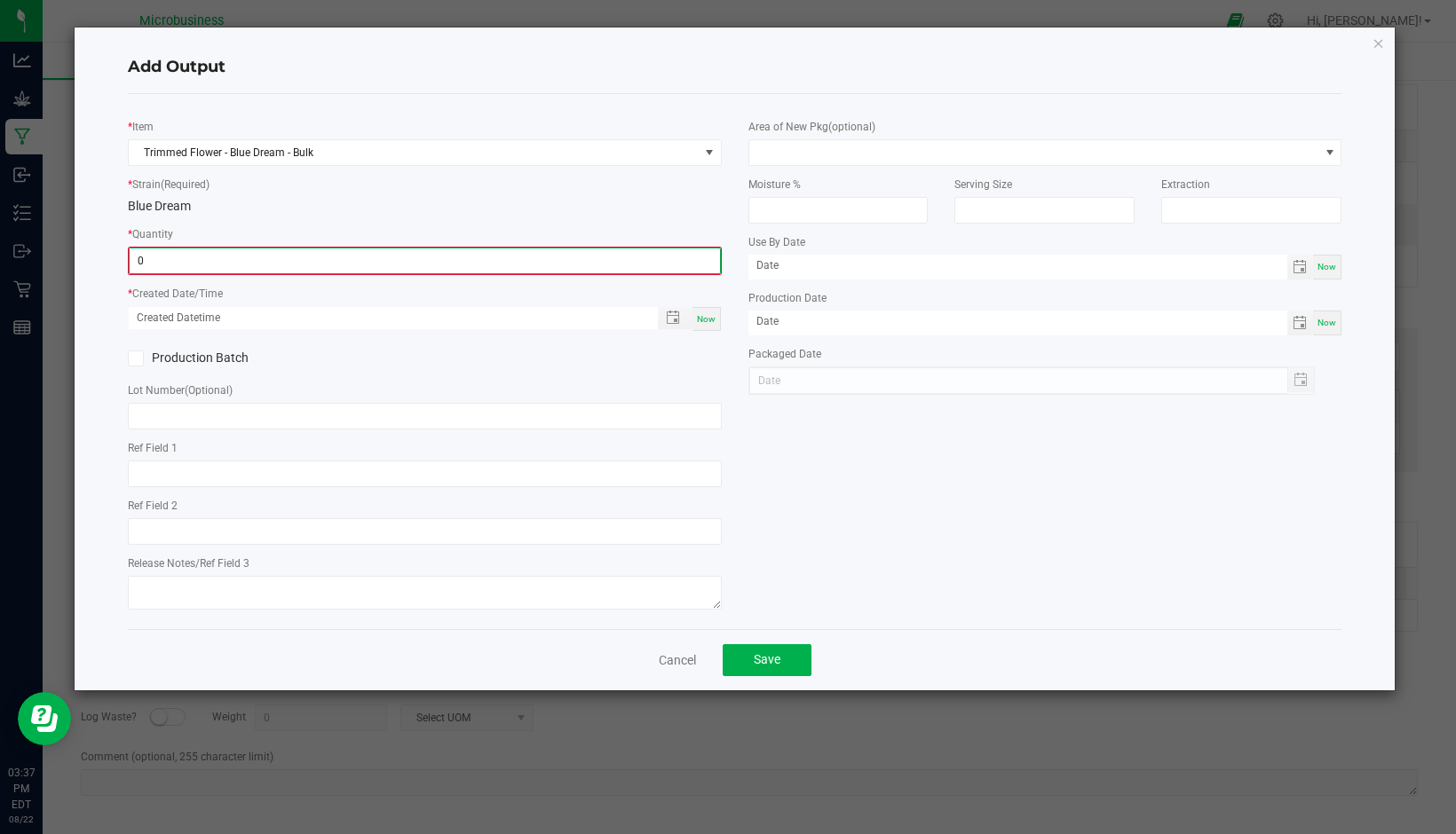
click at [237, 254] on input "0" at bounding box center [425, 261] width 591 height 25
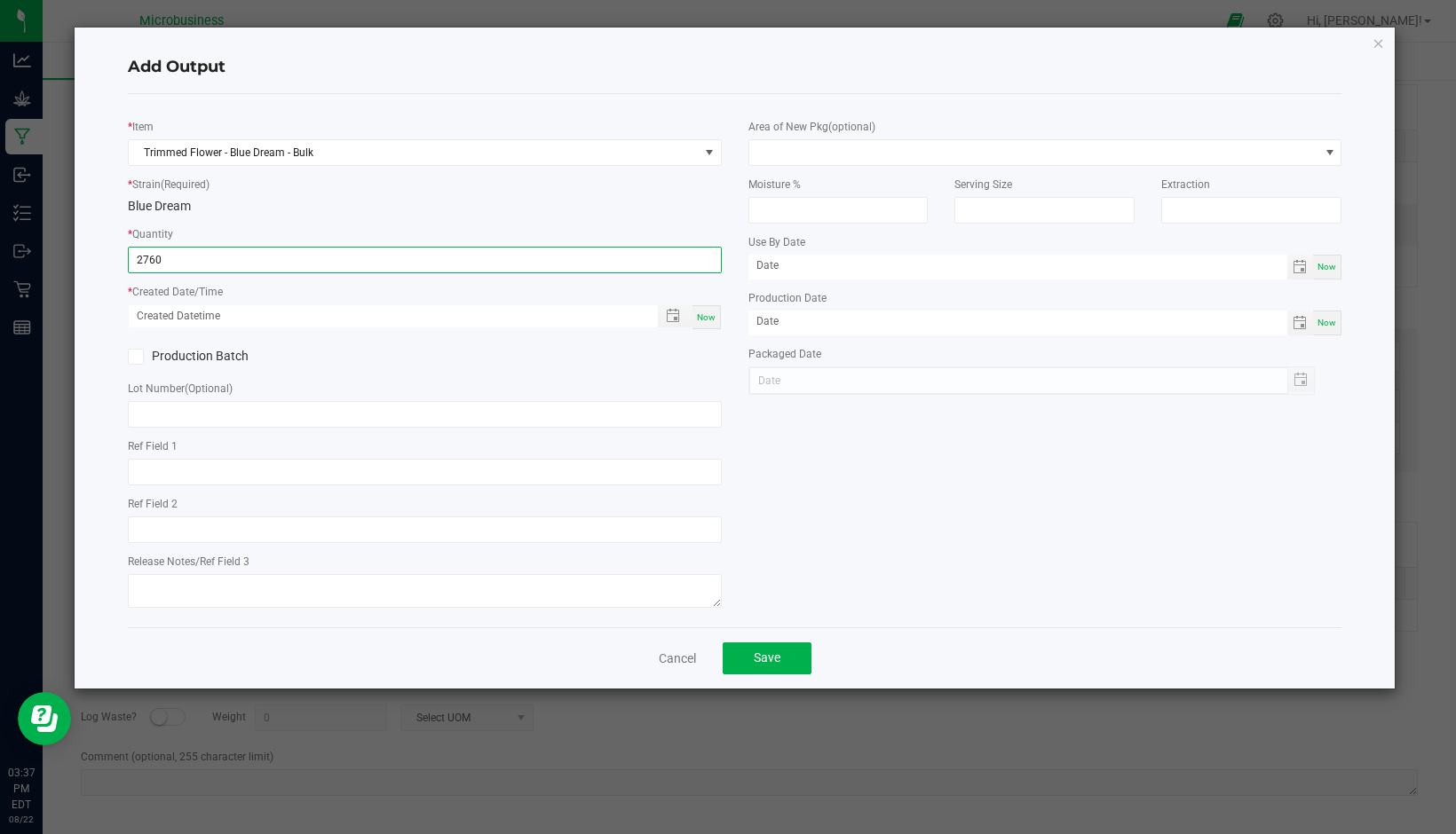
type input "2760.0000 g"
click at [697, 313] on span "Now" at bounding box center [705, 317] width 18 height 10
type input "[DATE] 3:37 PM"
type input "[DATE]"
click at [141, 357] on icon at bounding box center [136, 357] width 12 height 0
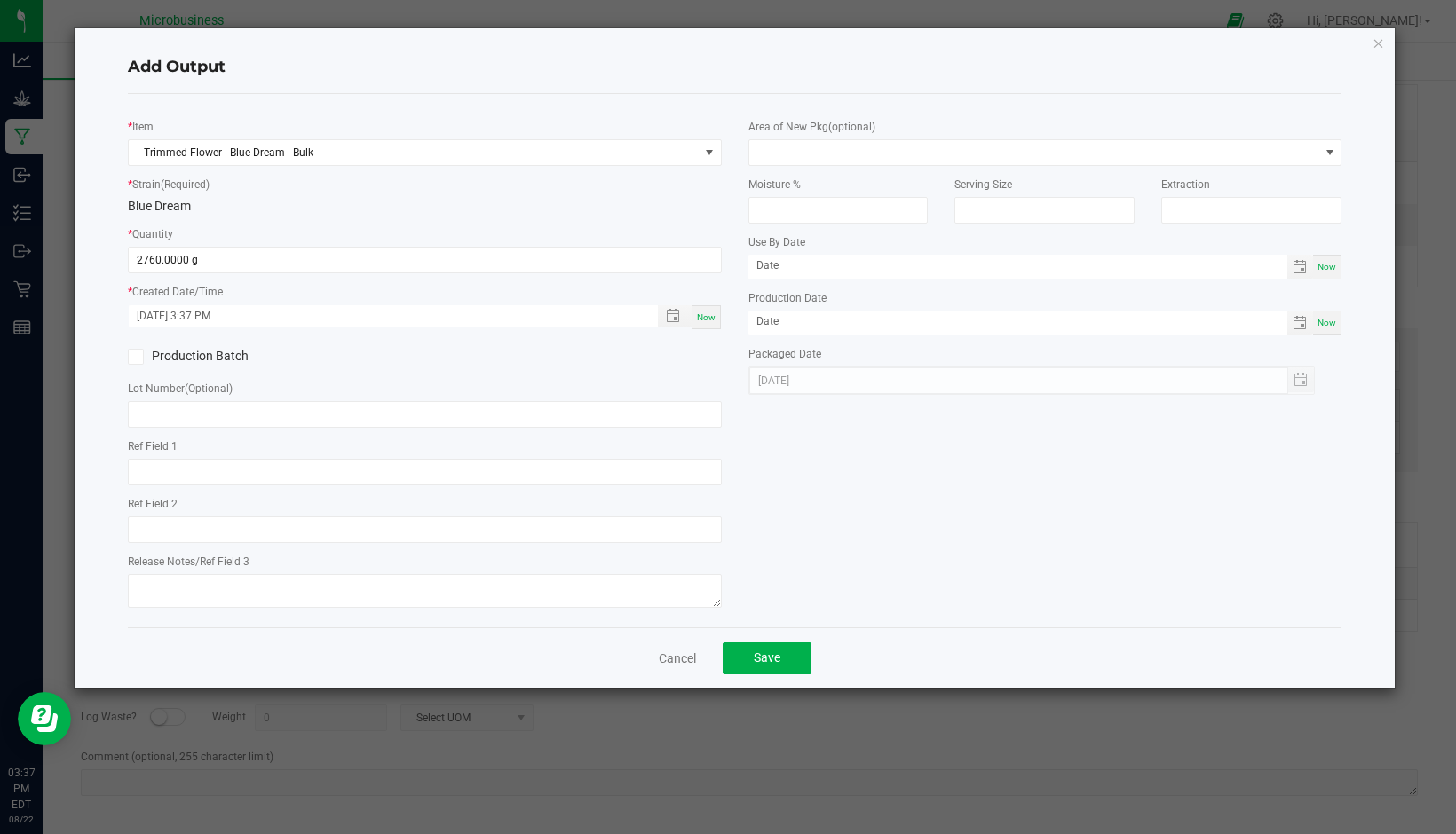
click at [0, 0] on input "Production Batch" at bounding box center [0, 0] width 0 height 0
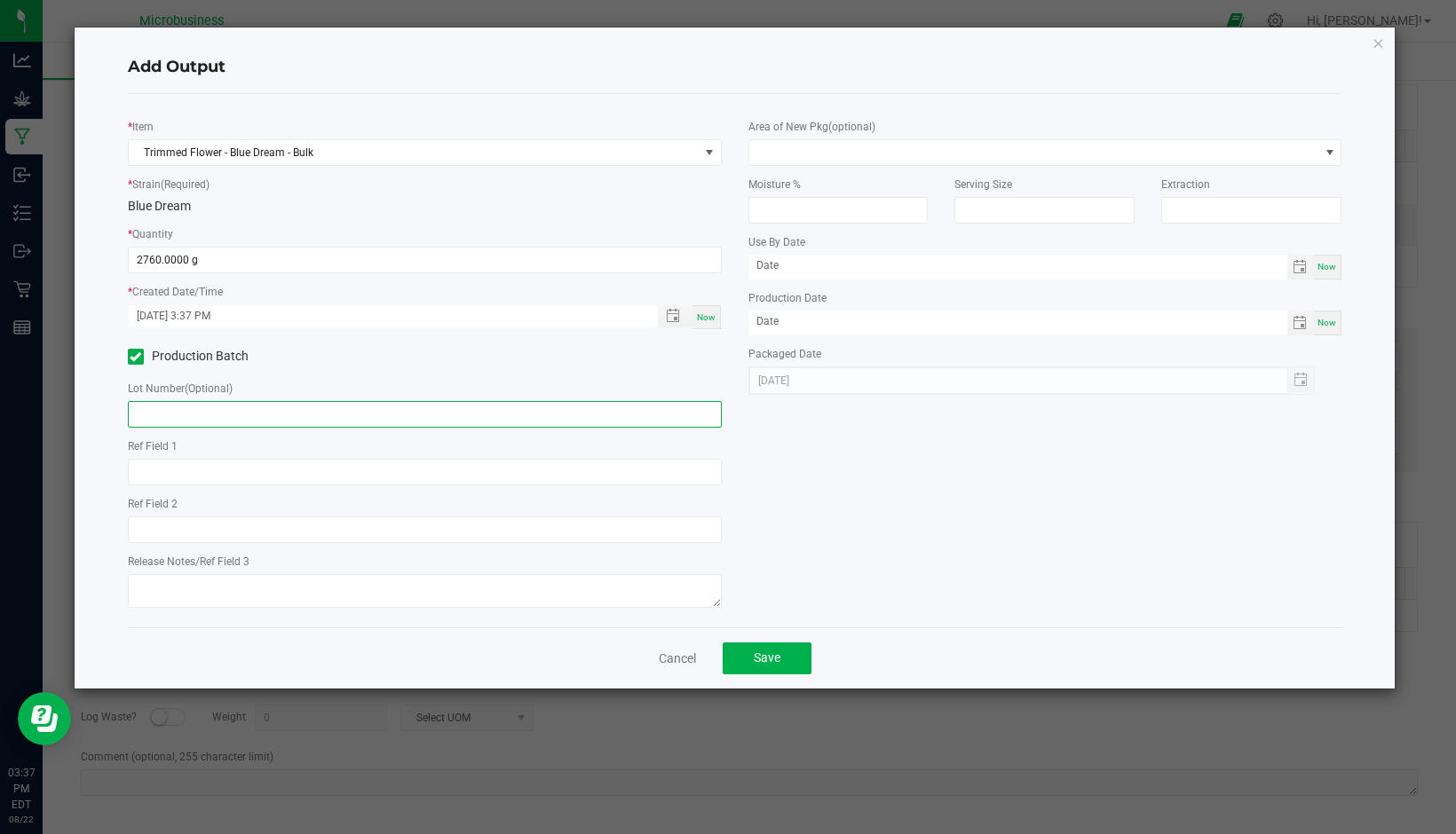
click at [178, 411] on input "text" at bounding box center [425, 414] width 594 height 26
type input "C05"
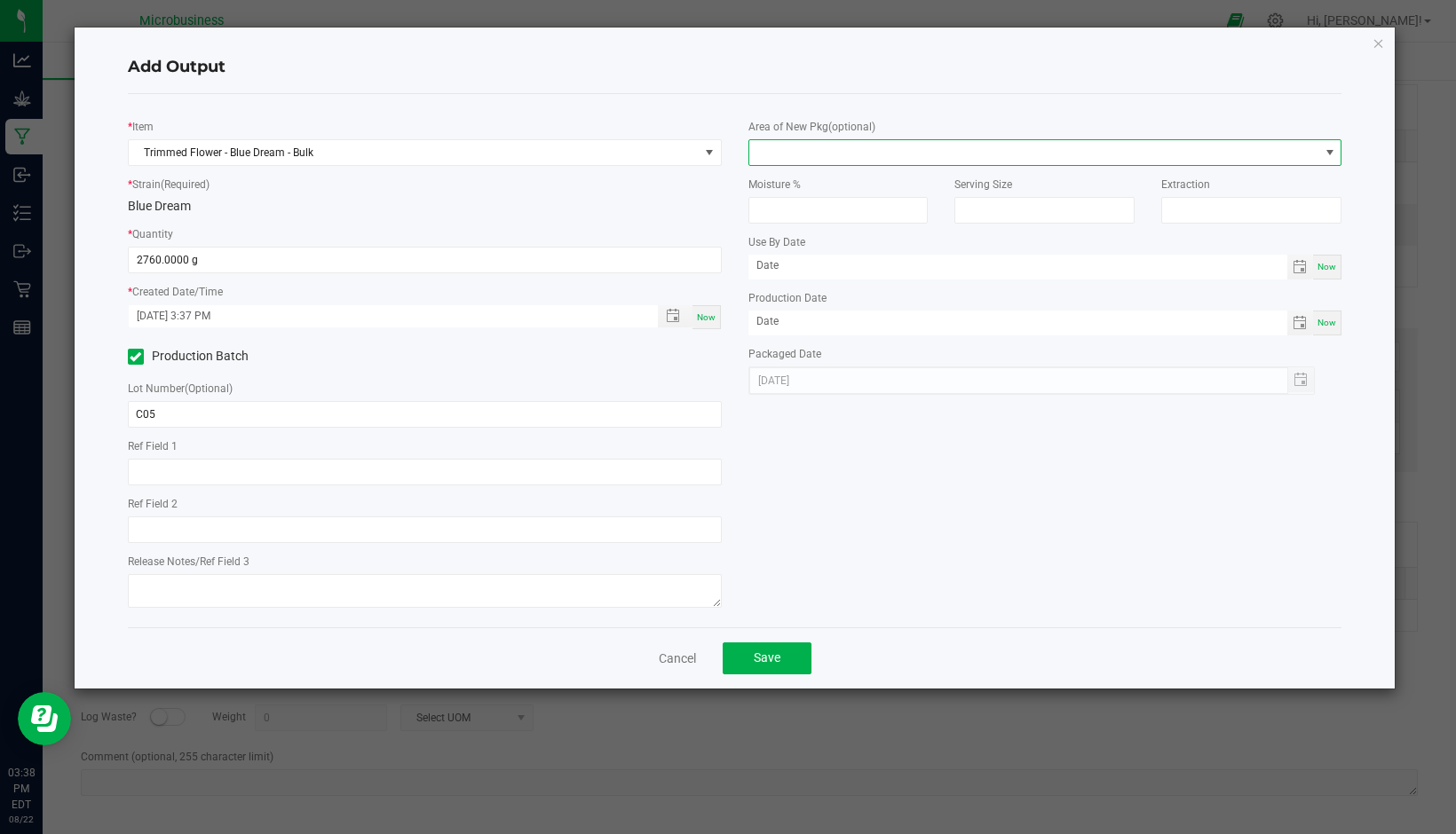
click at [1326, 156] on span at bounding box center [1330, 152] width 15 height 15
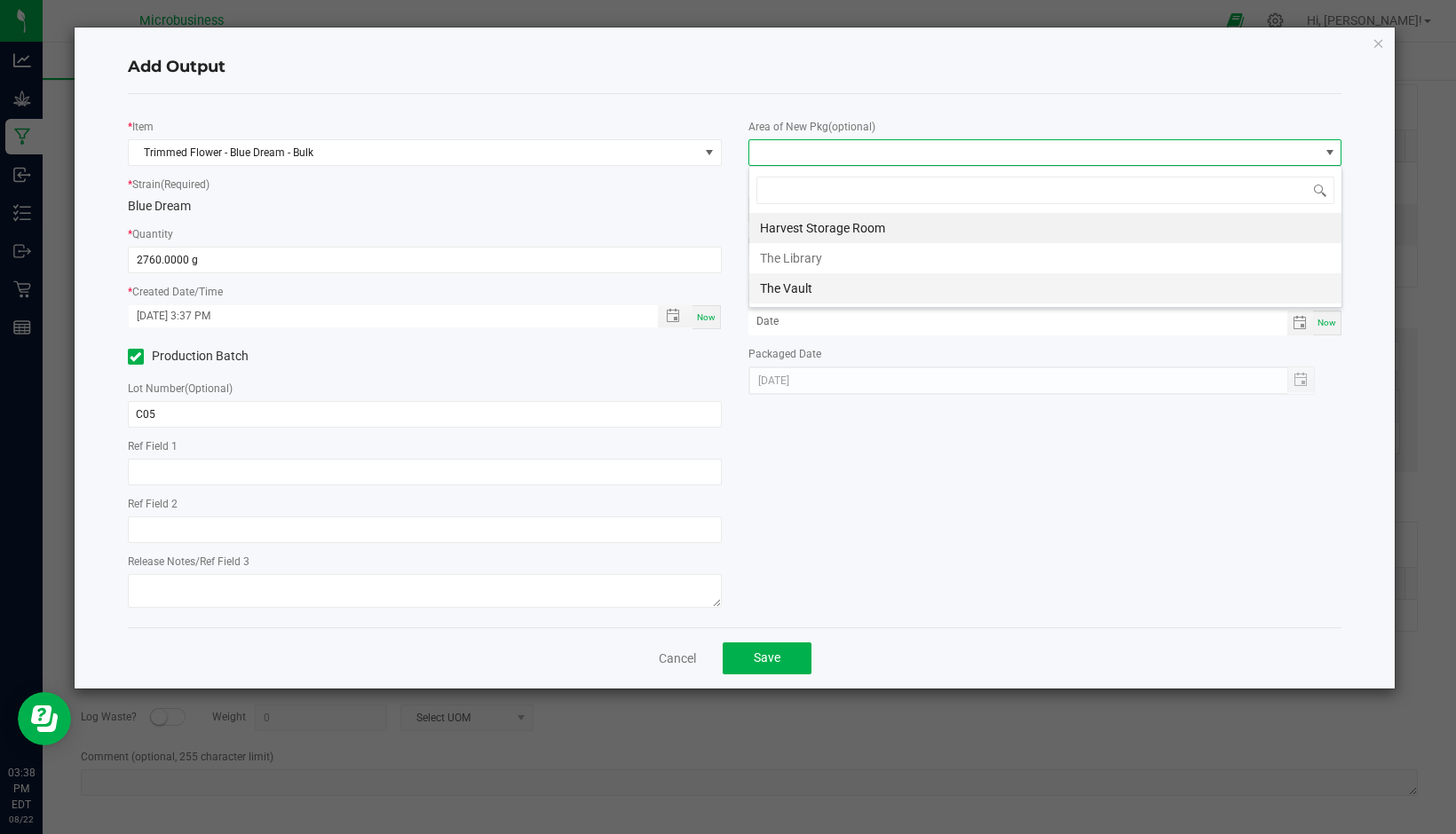
click at [804, 290] on li "The Vault" at bounding box center [1045, 288] width 592 height 30
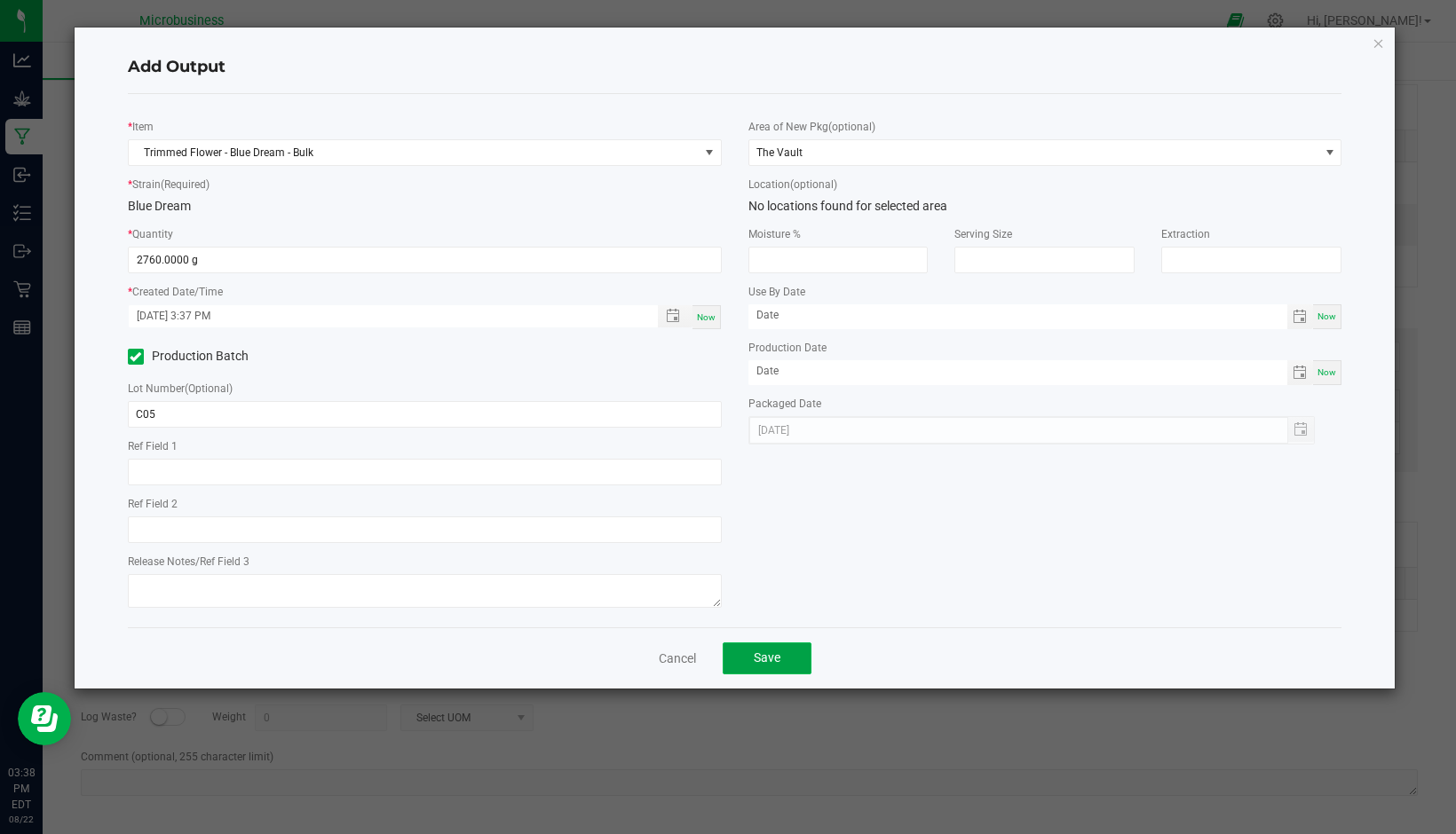
click at [769, 663] on span "Save" at bounding box center [766, 658] width 26 height 15
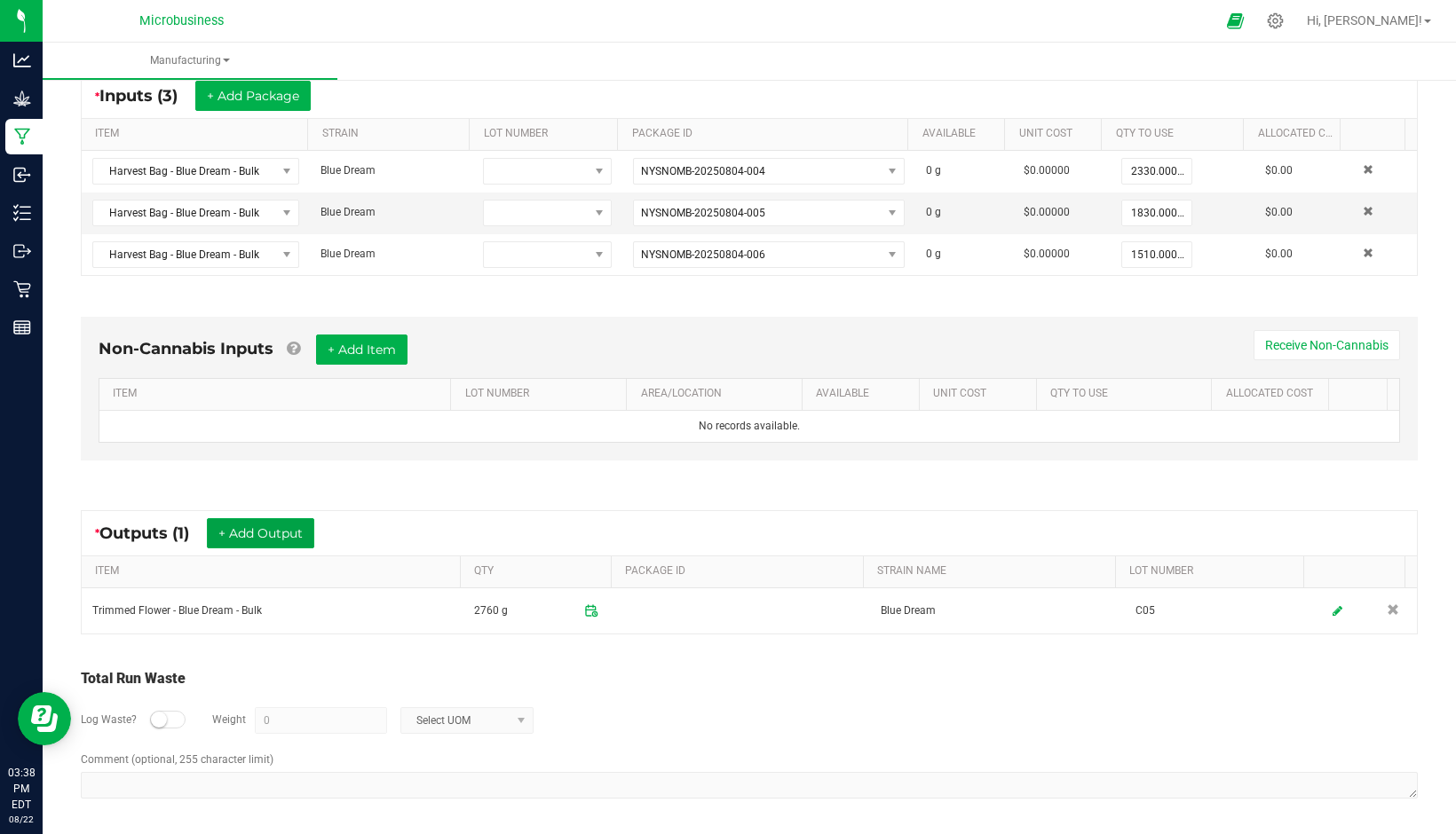
scroll to position [344, 0]
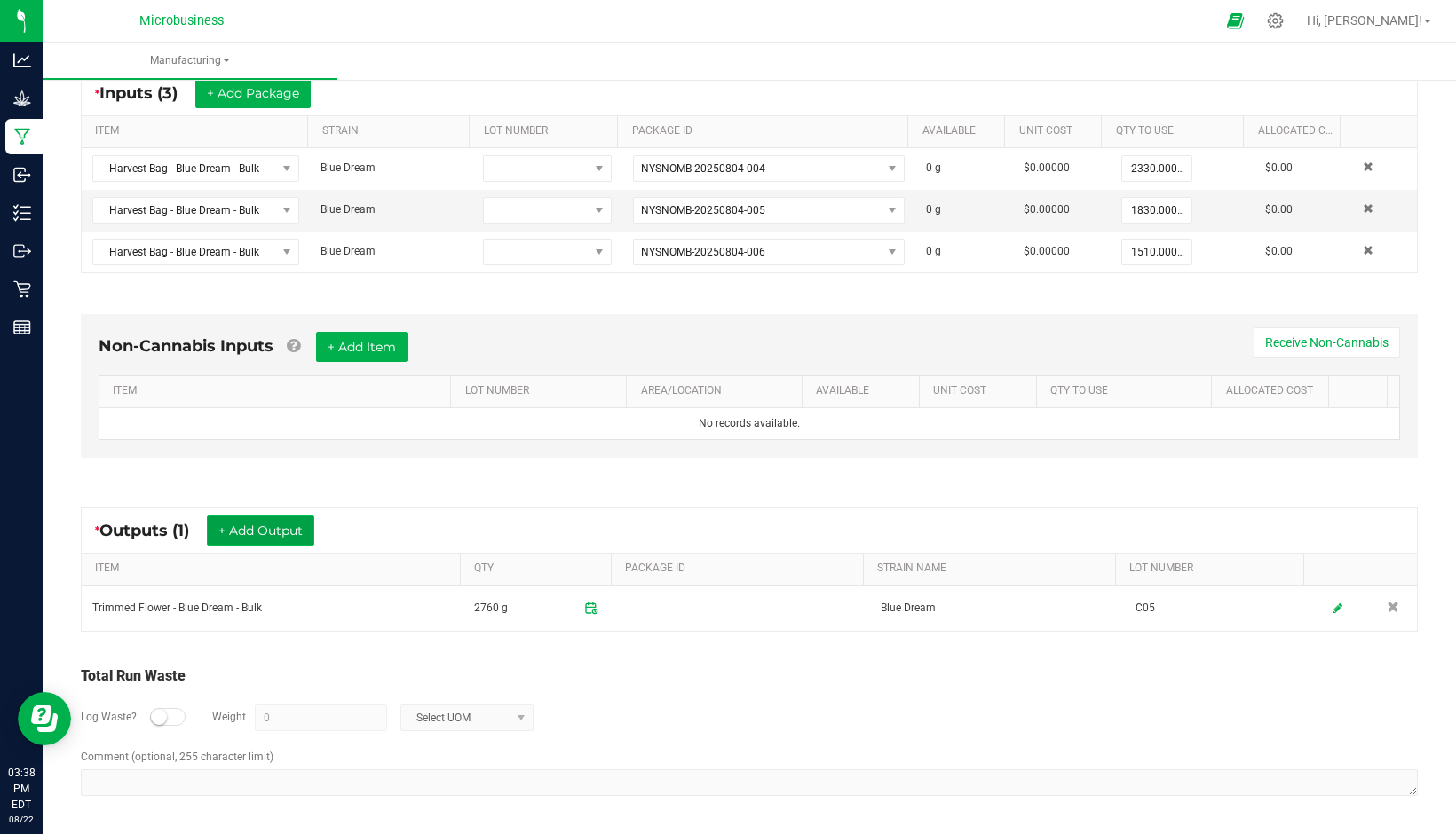
click at [237, 536] on button "+ Add Output" at bounding box center [260, 530] width 108 height 30
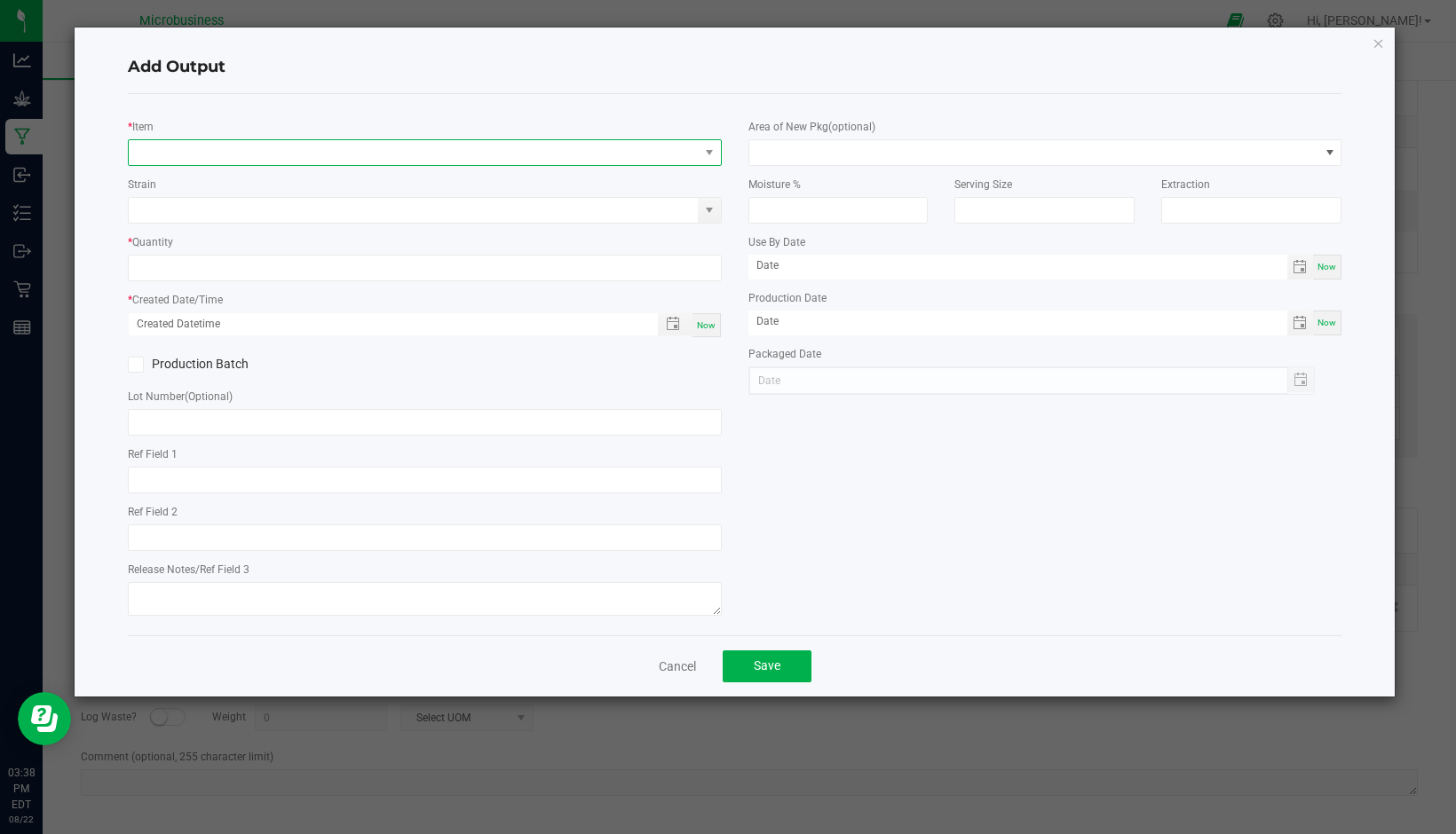
click at [199, 152] on span "NO DATA FOUND" at bounding box center [414, 153] width 570 height 25
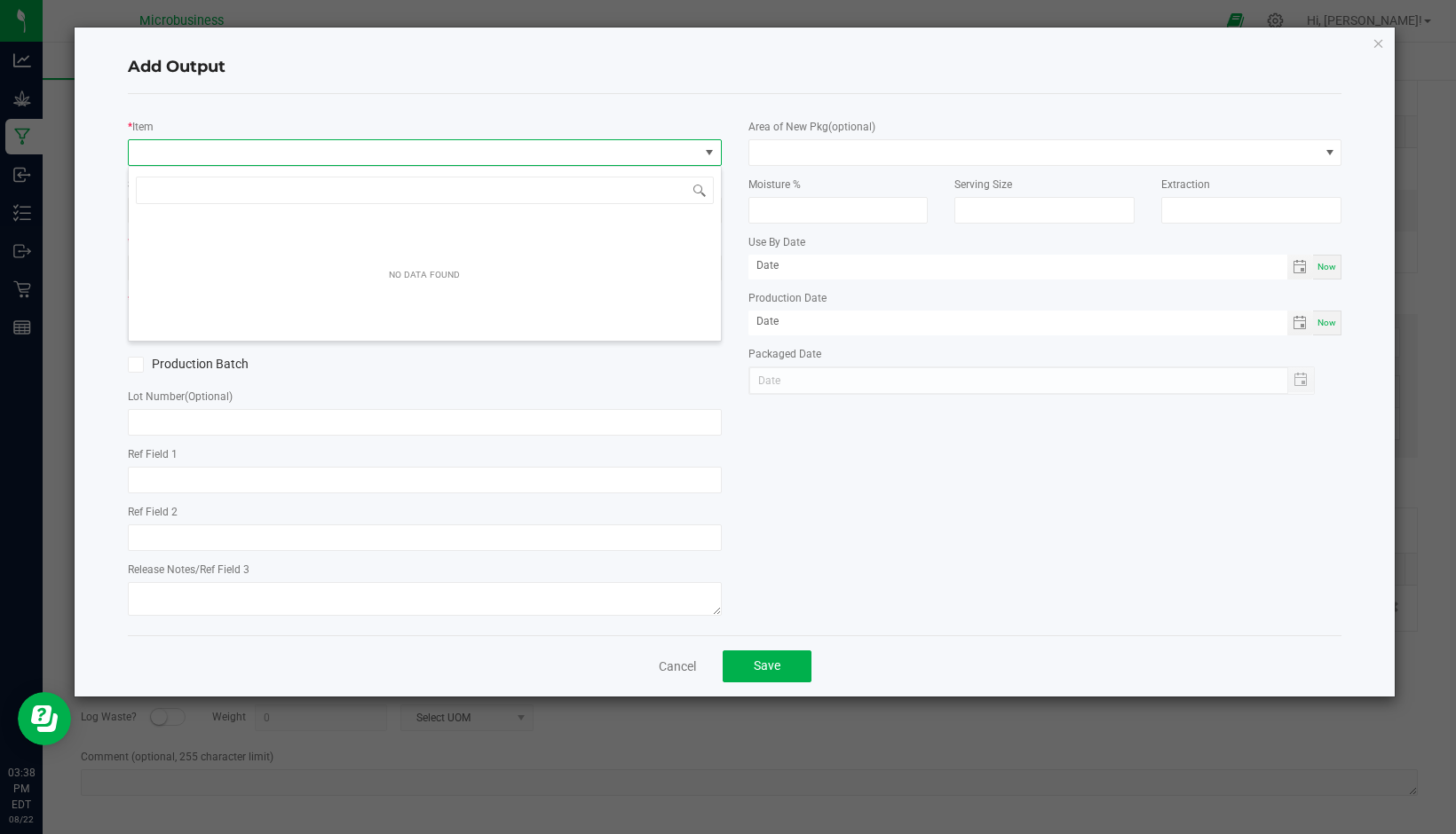
scroll to position [26, 594]
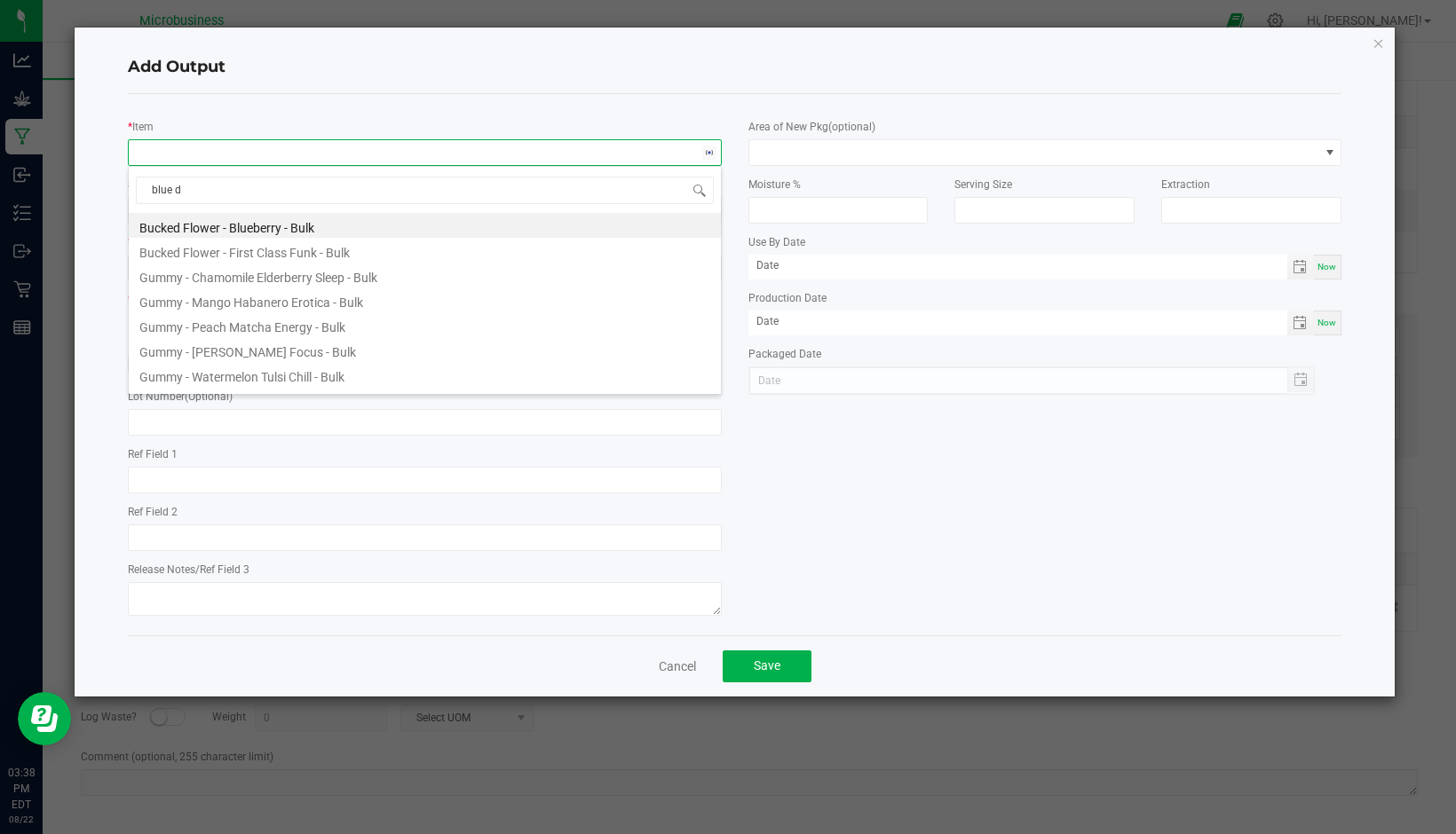
type input "blue dr"
click at [241, 299] on li "Trim - Blue Dream - Bulk" at bounding box center [425, 301] width 592 height 25
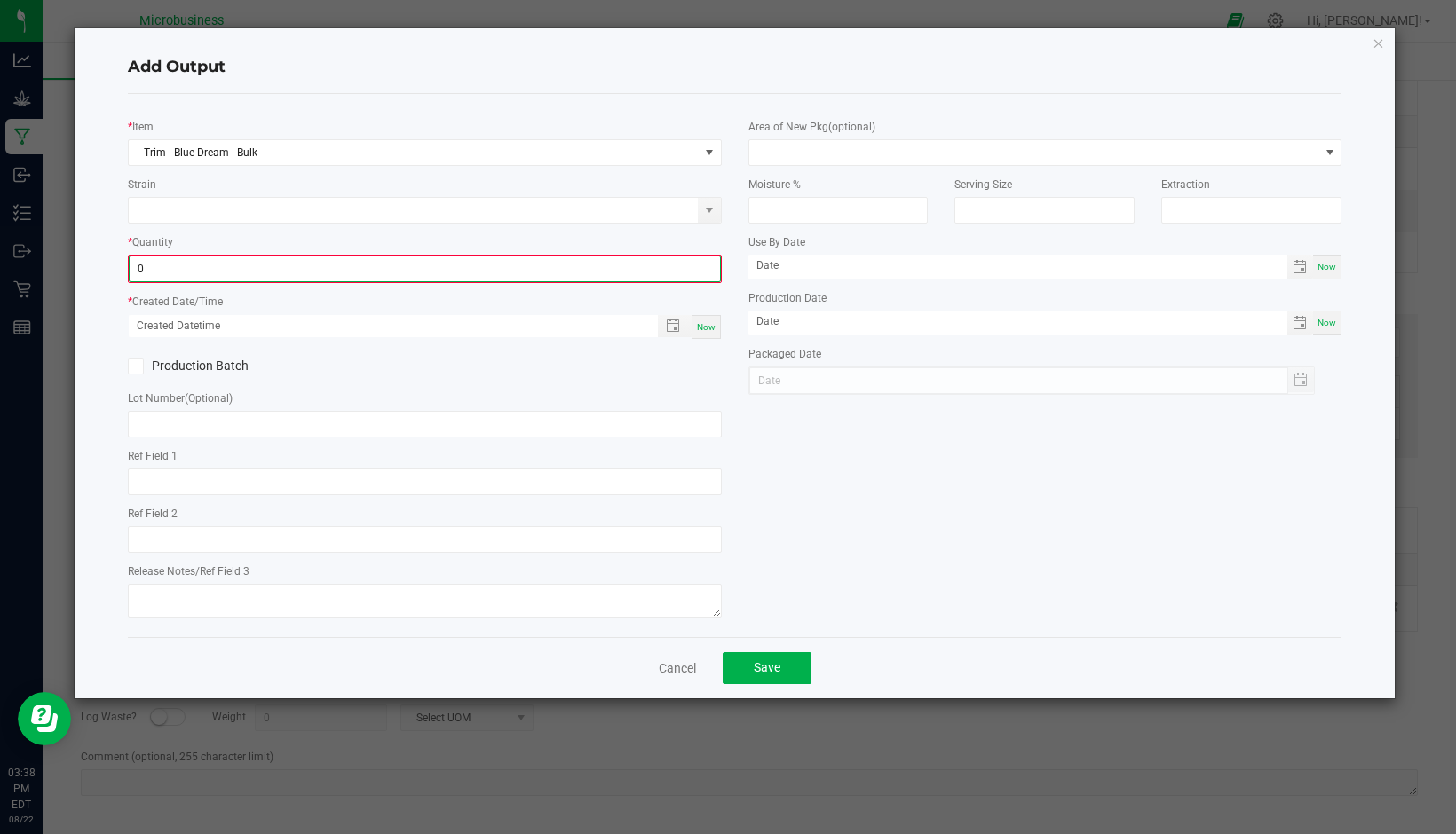
click at [443, 267] on input "0" at bounding box center [425, 269] width 591 height 25
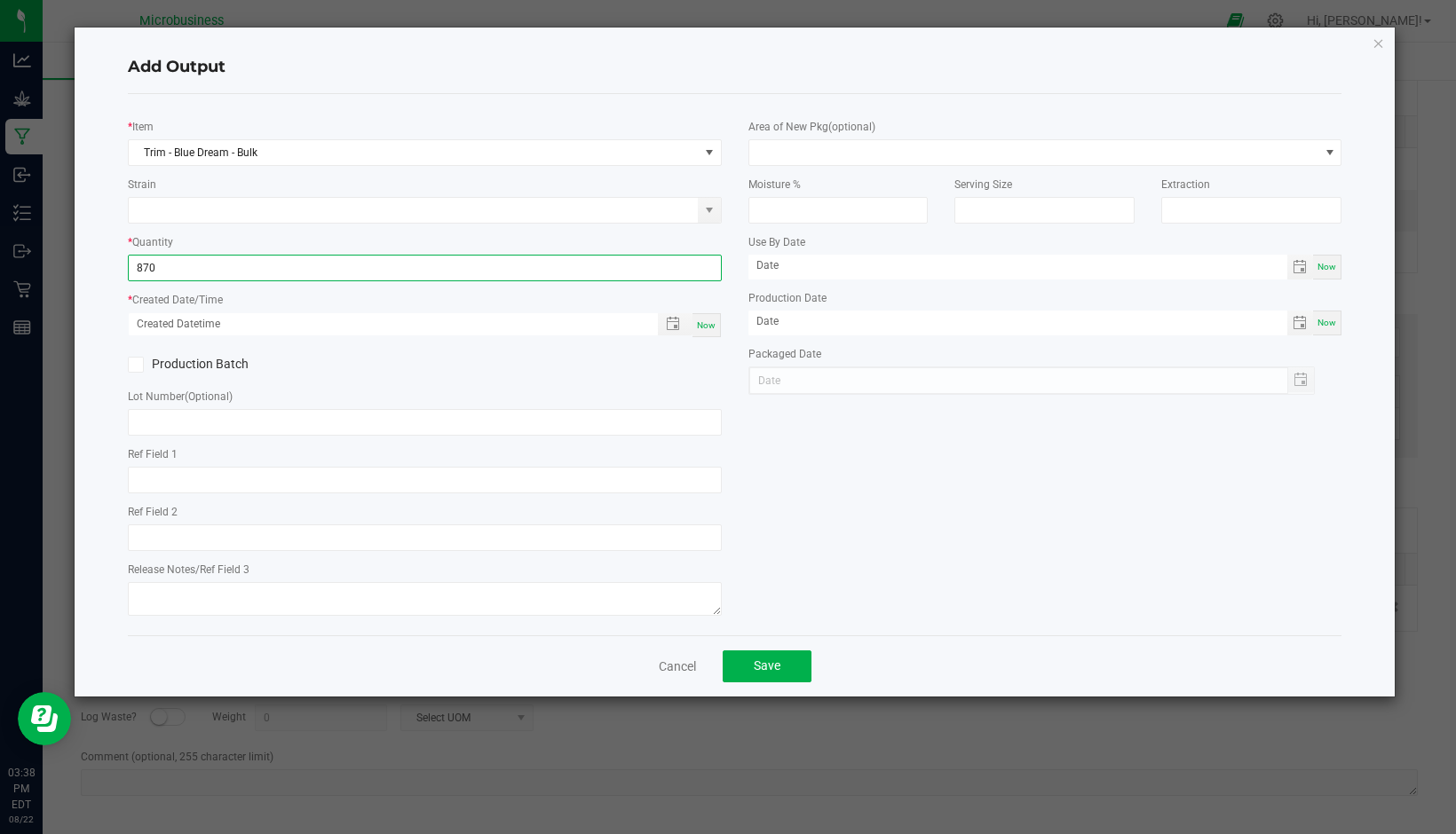
type input "870.0000 g"
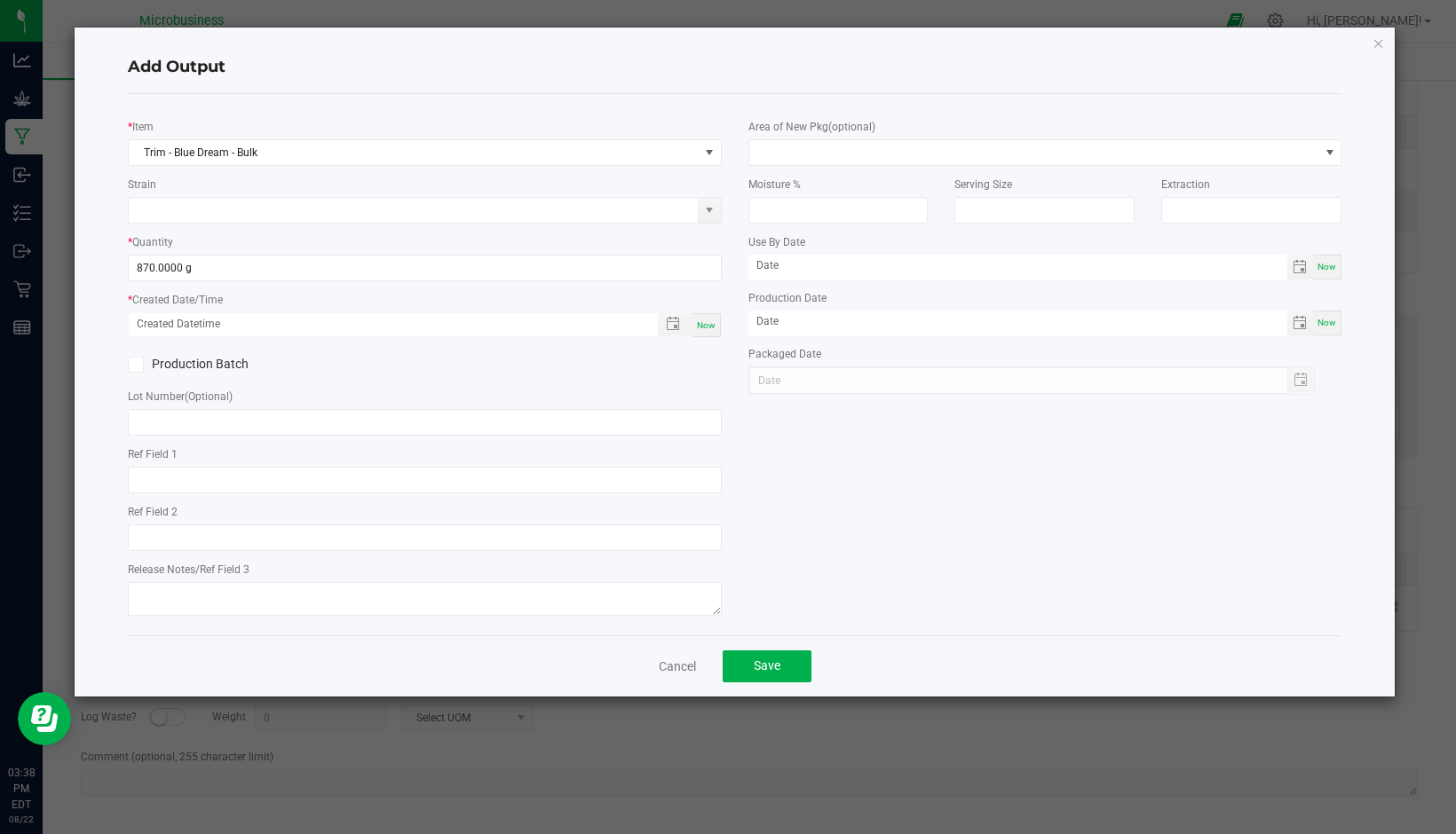
click at [696, 321] on span "Now" at bounding box center [705, 325] width 18 height 10
type input "[DATE] 3:38 PM"
type input "[DATE]"
click at [1332, 162] on span at bounding box center [1329, 153] width 22 height 25
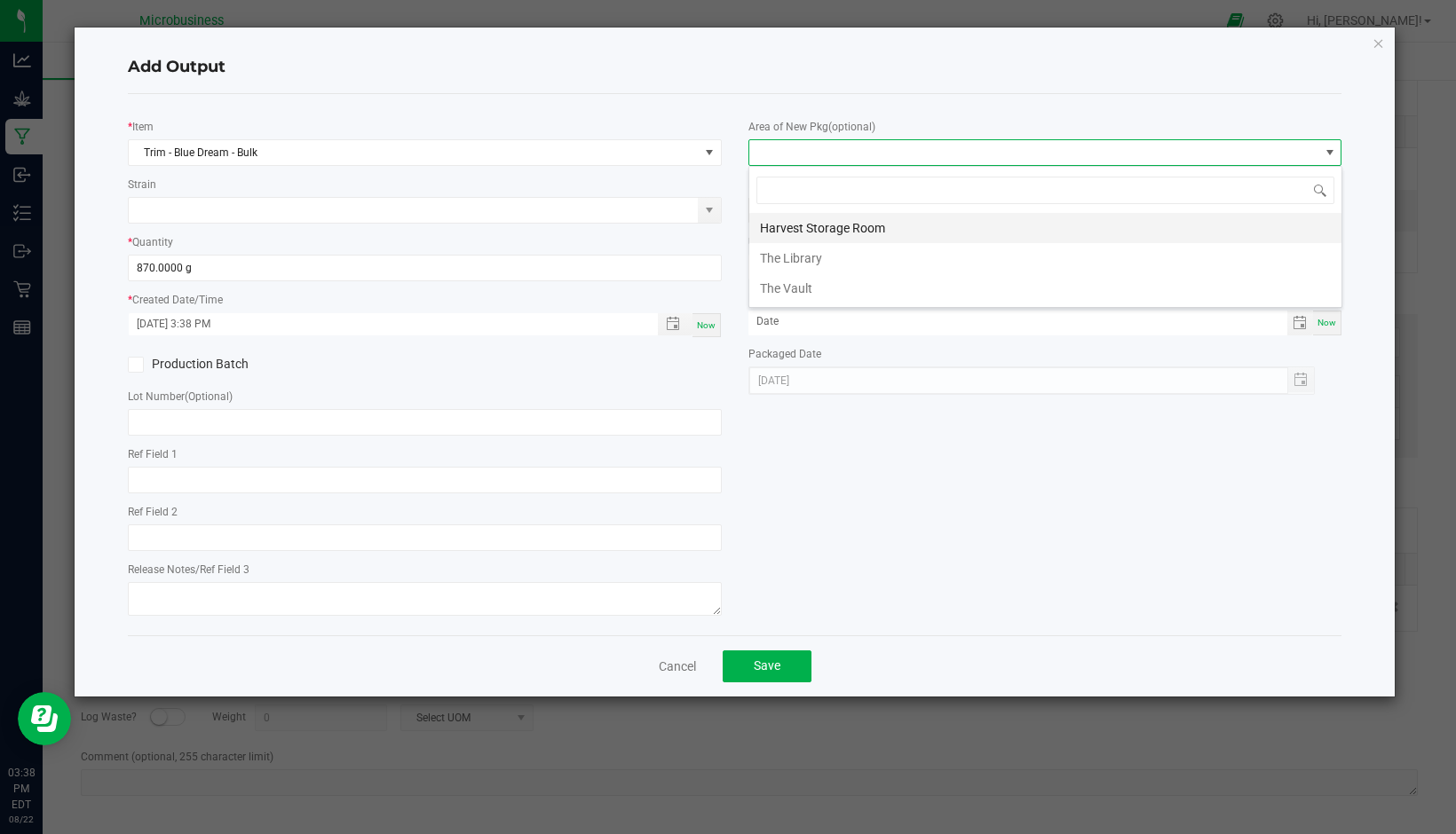
click at [892, 229] on li "Harvest Storage Room" at bounding box center [1045, 228] width 592 height 30
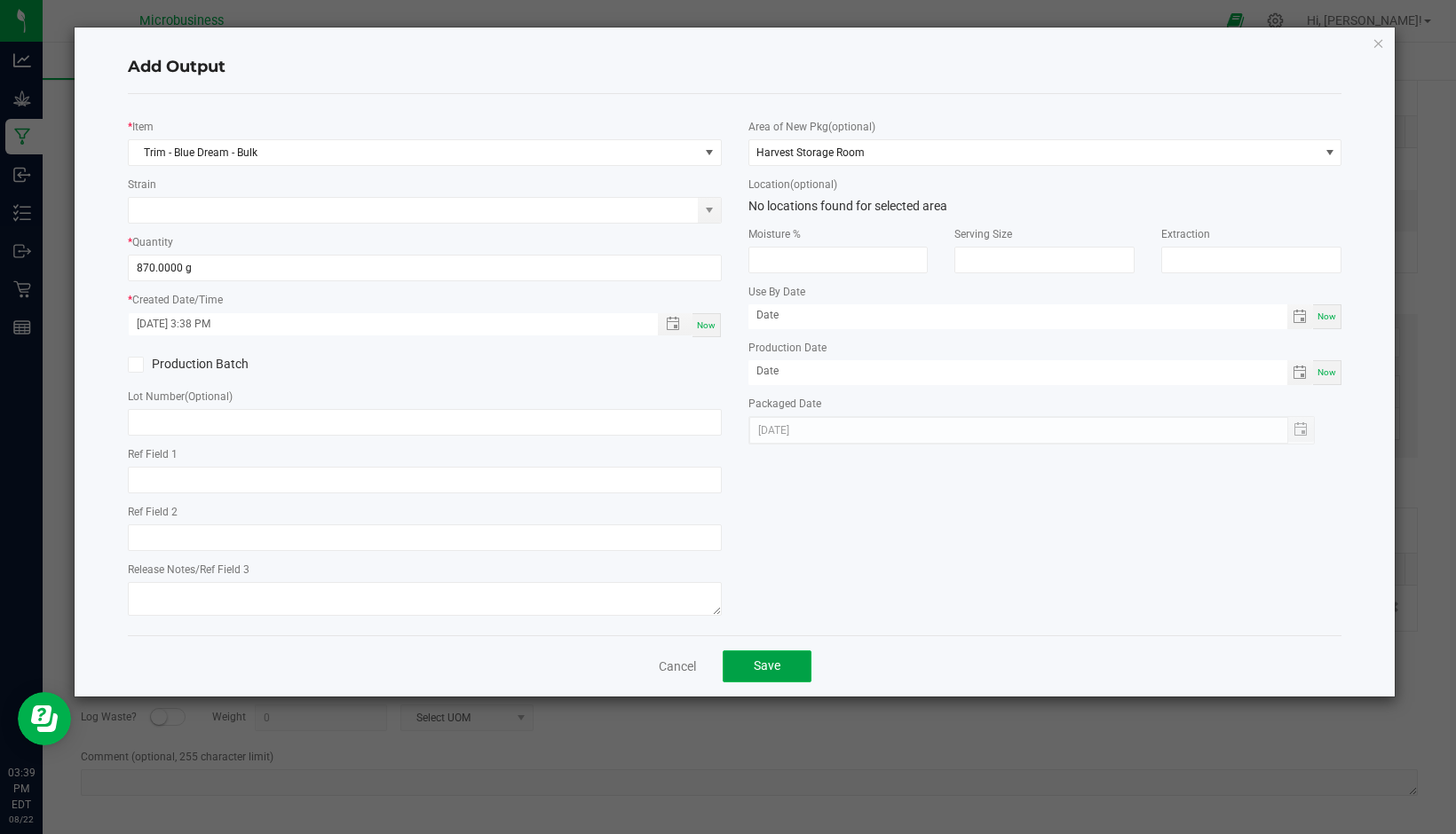
click at [774, 659] on span "Save" at bounding box center [766, 665] width 26 height 15
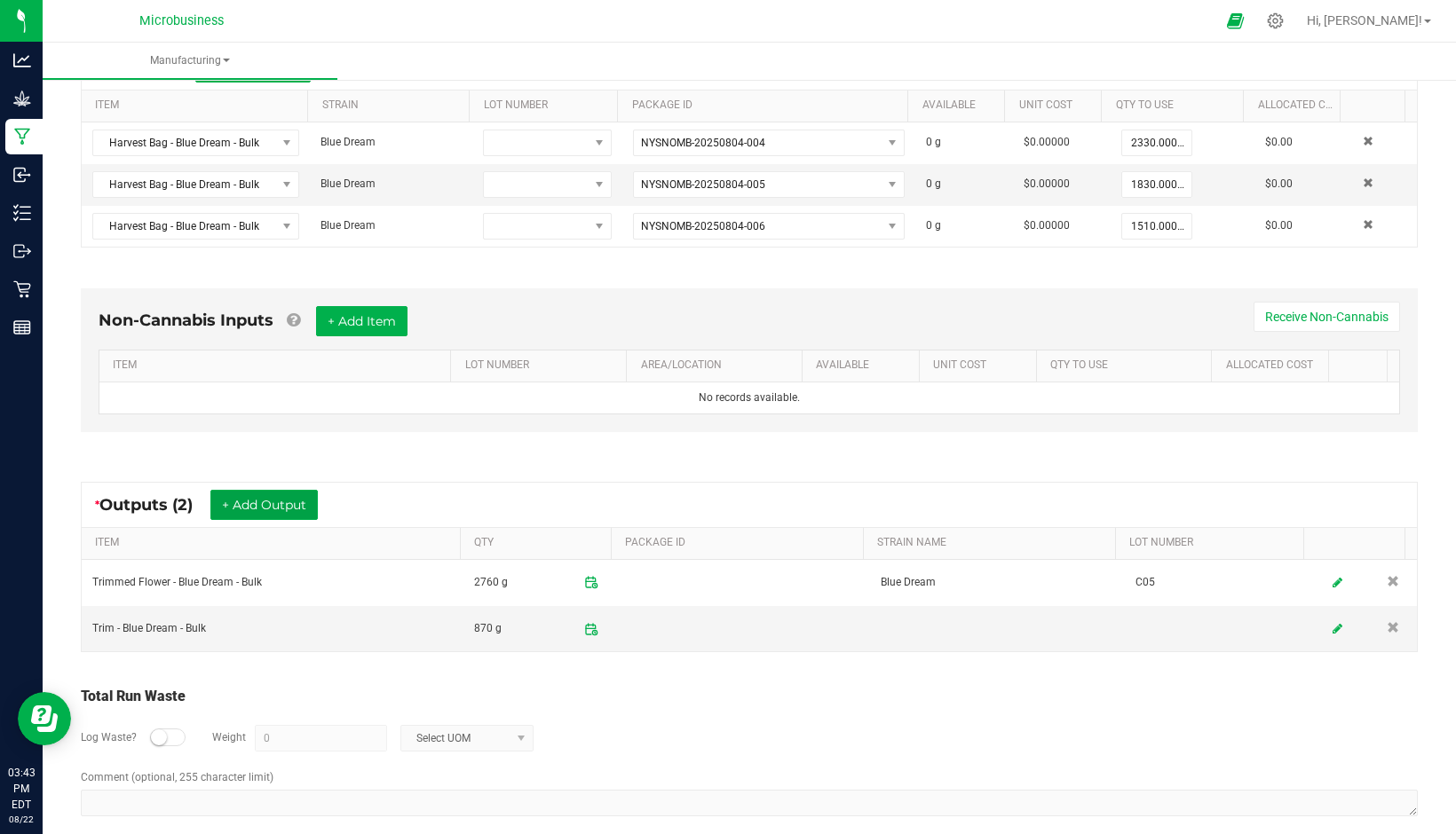
scroll to position [391, 0]
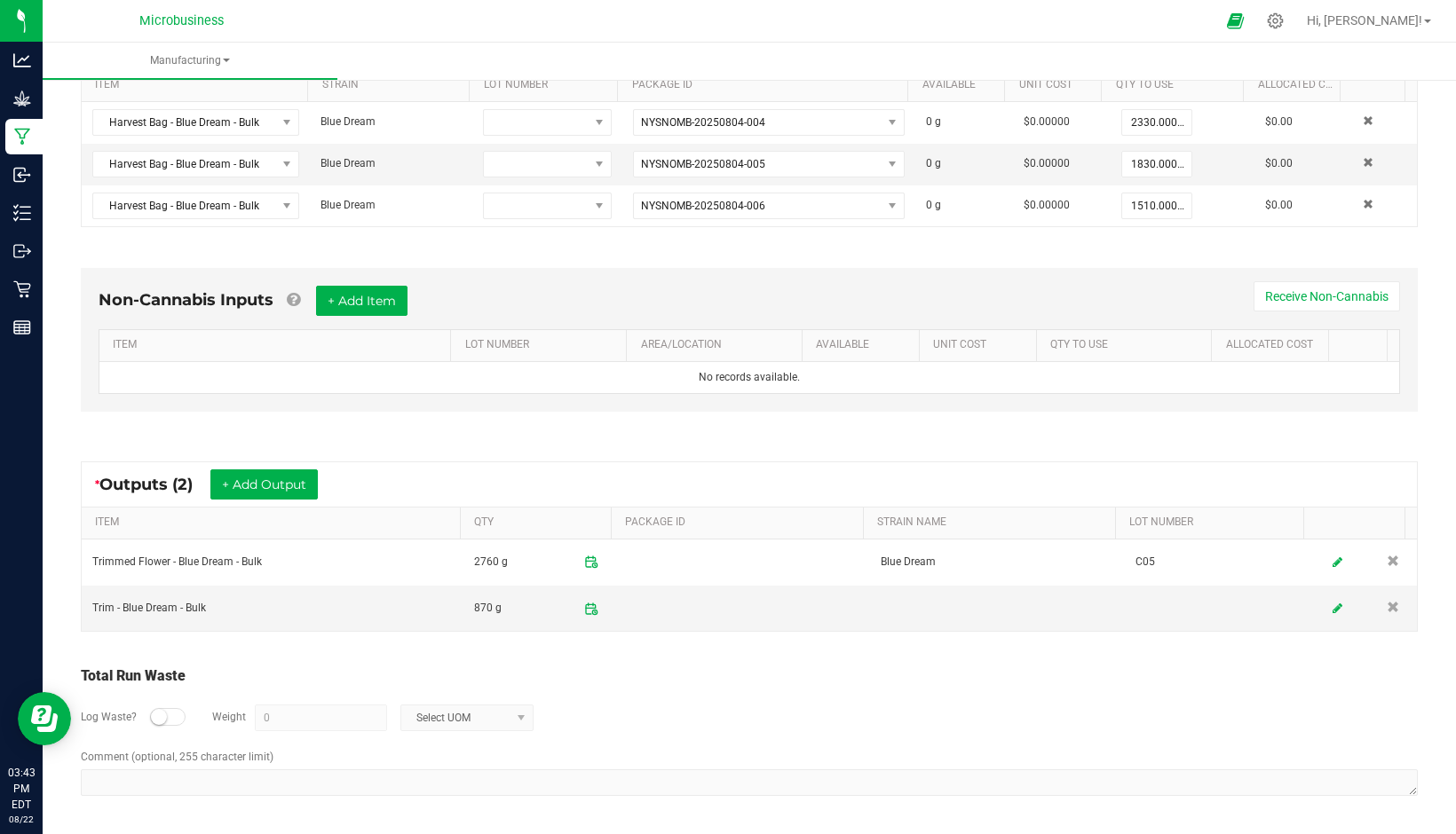
click at [172, 715] on div at bounding box center [168, 717] width 36 height 17
click at [327, 710] on input "0" at bounding box center [321, 719] width 131 height 25
click at [497, 726] on span "Select UOM" at bounding box center [456, 719] width 110 height 25
click at [429, 565] on li "Gram" at bounding box center [465, 564] width 131 height 25
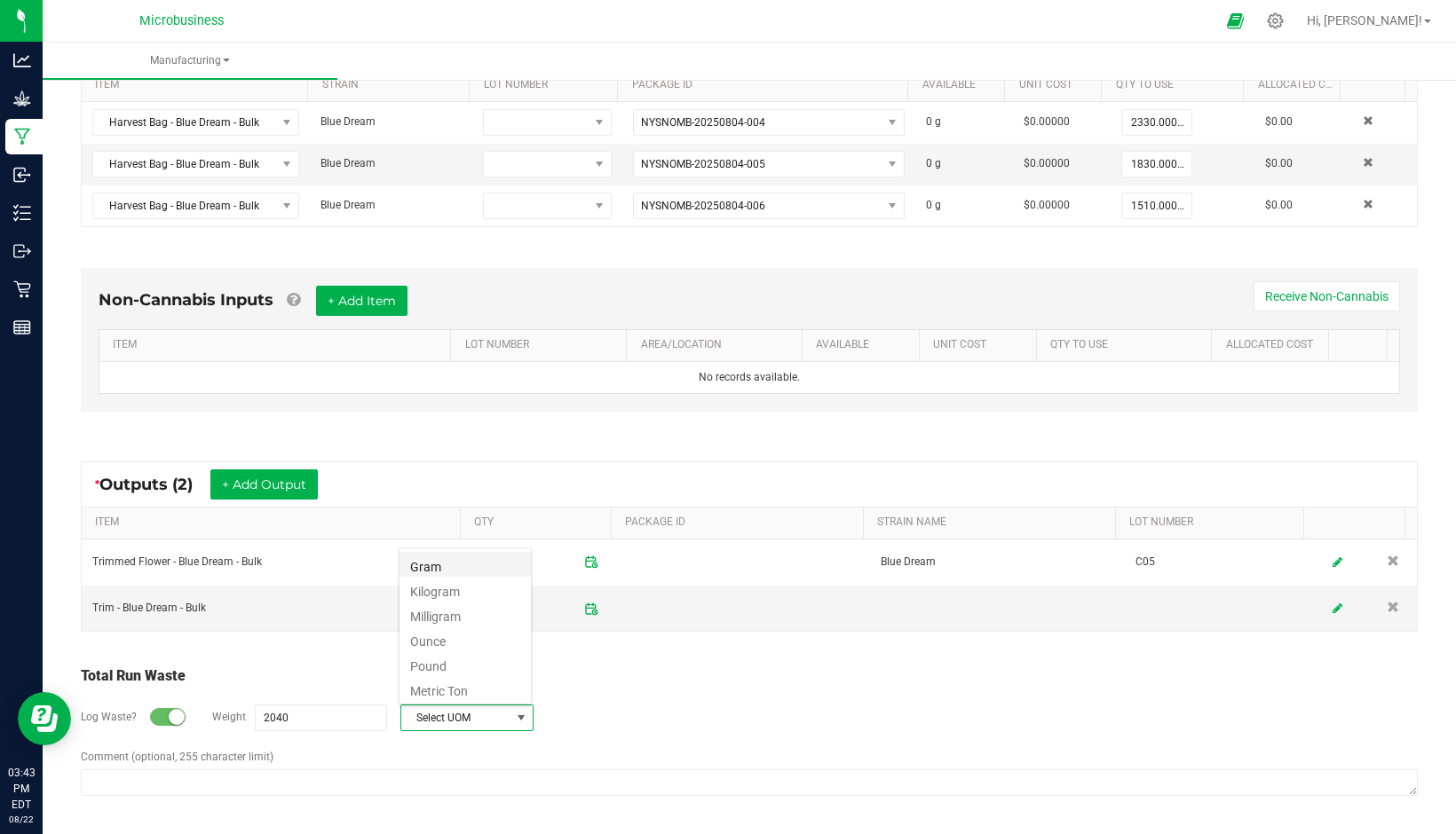
type input "2040 g"
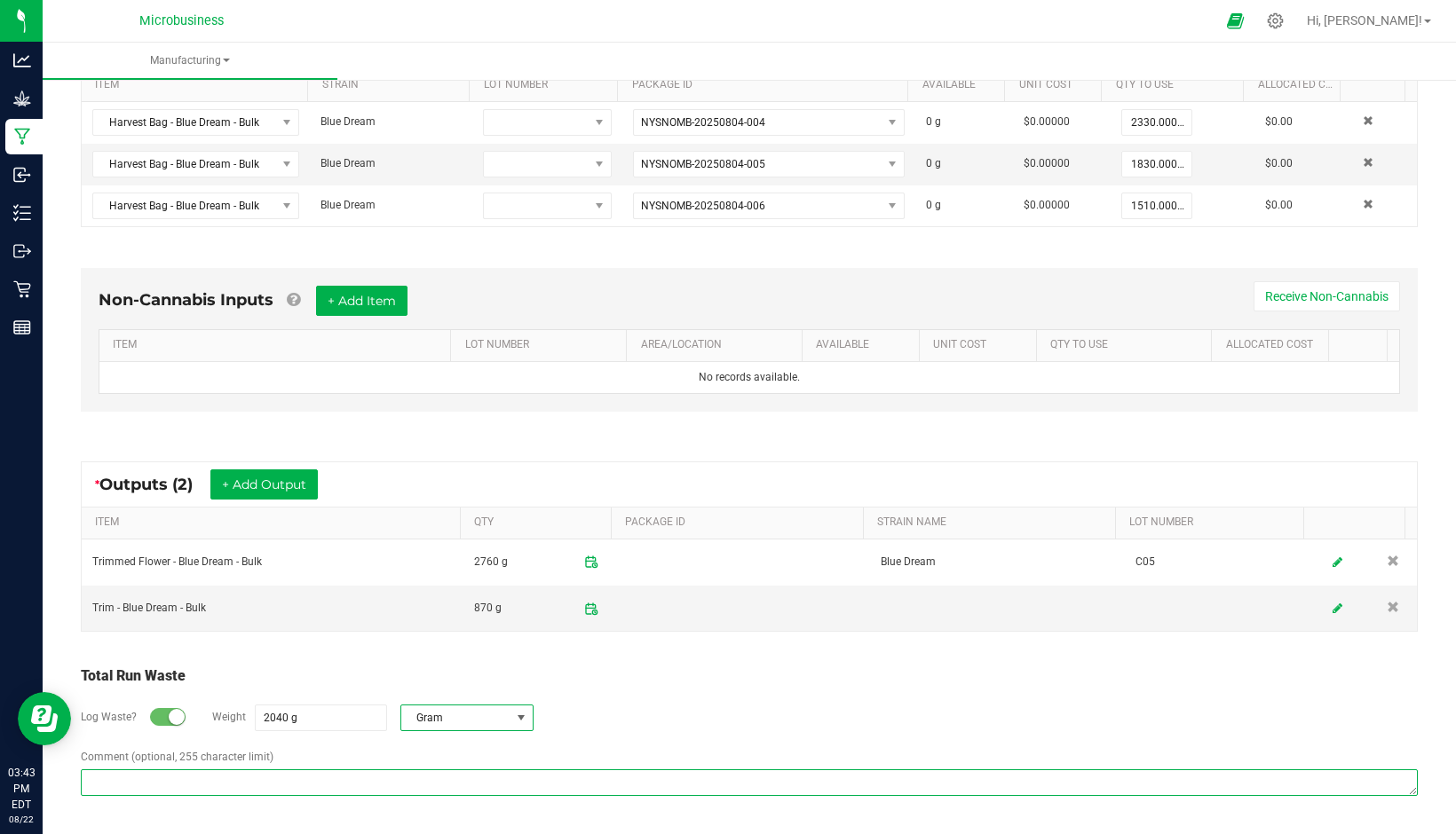
click at [333, 786] on textarea "Comment (optional, 255 character limit)" at bounding box center [749, 782] width 1337 height 26
click at [492, 786] on textarea "Much of this waste was the loss of bucking weight - stem disposed of on pile an…" at bounding box center [749, 782] width 1337 height 26
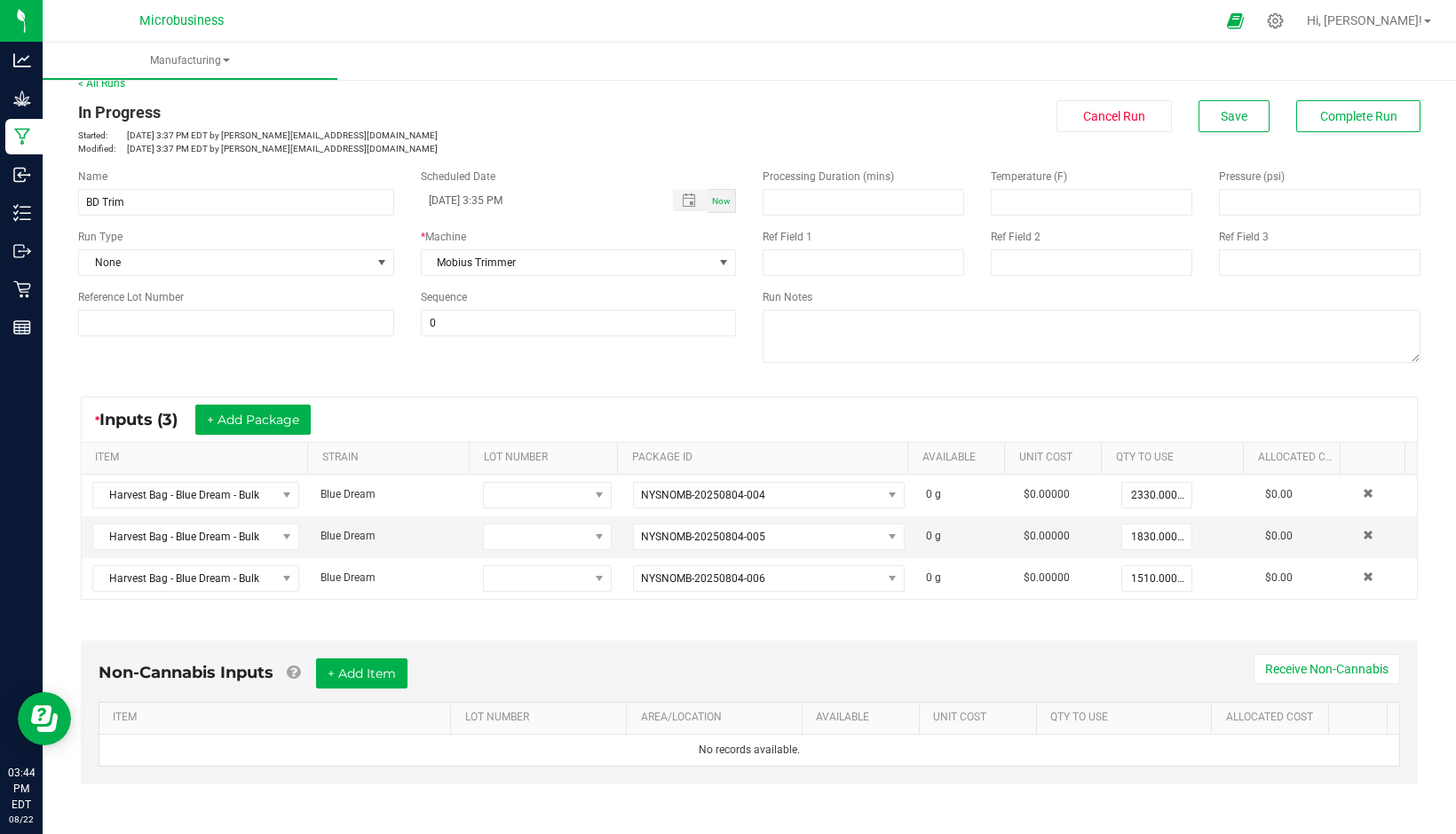
scroll to position [0, 0]
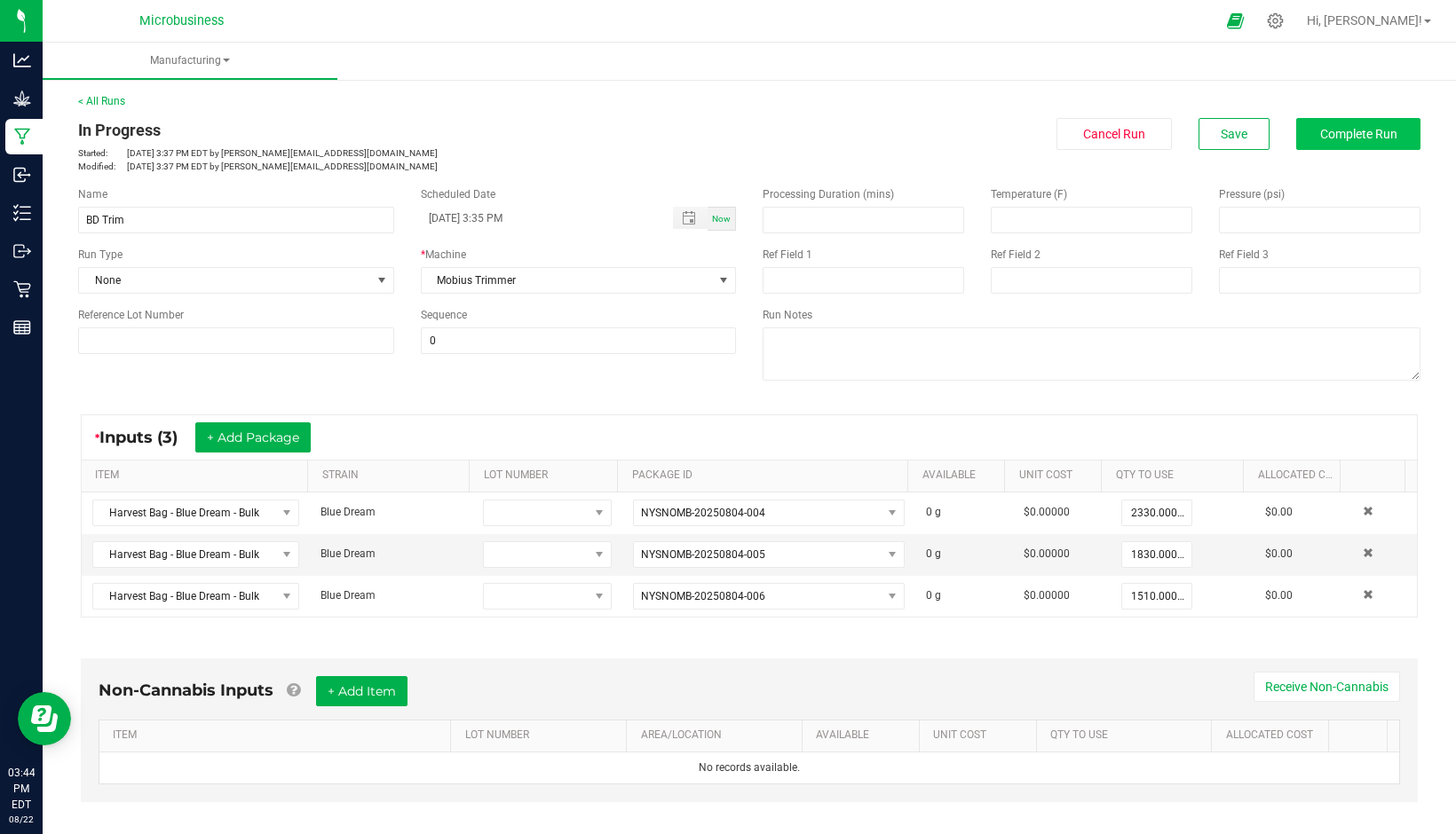
type textarea "Much of this waste was the loss of bucking weight - stem disposed of on pile an…"
click at [1331, 122] on button "Complete Run" at bounding box center [1358, 134] width 124 height 32
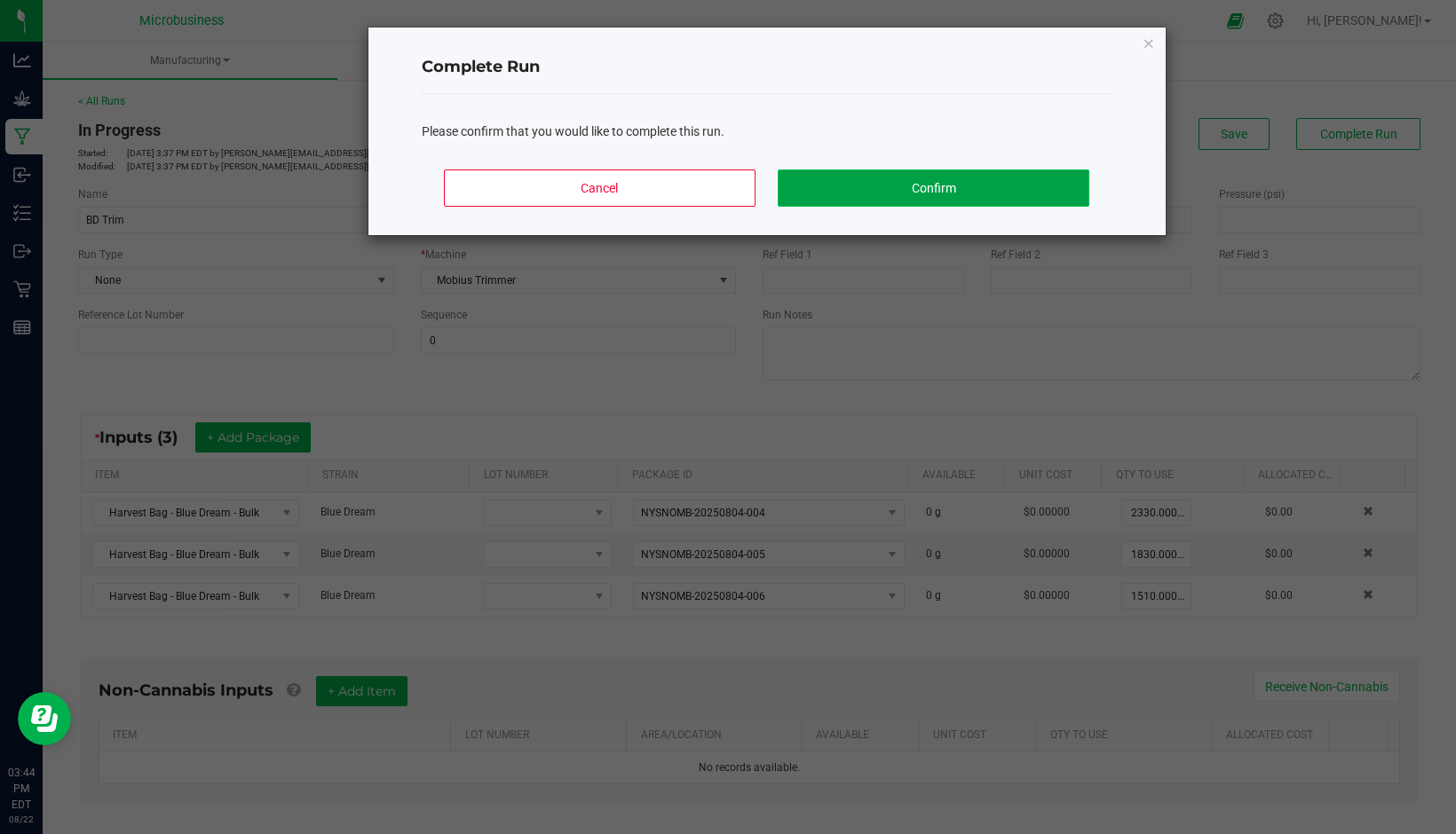
click at [932, 188] on button "Confirm" at bounding box center [933, 188] width 310 height 37
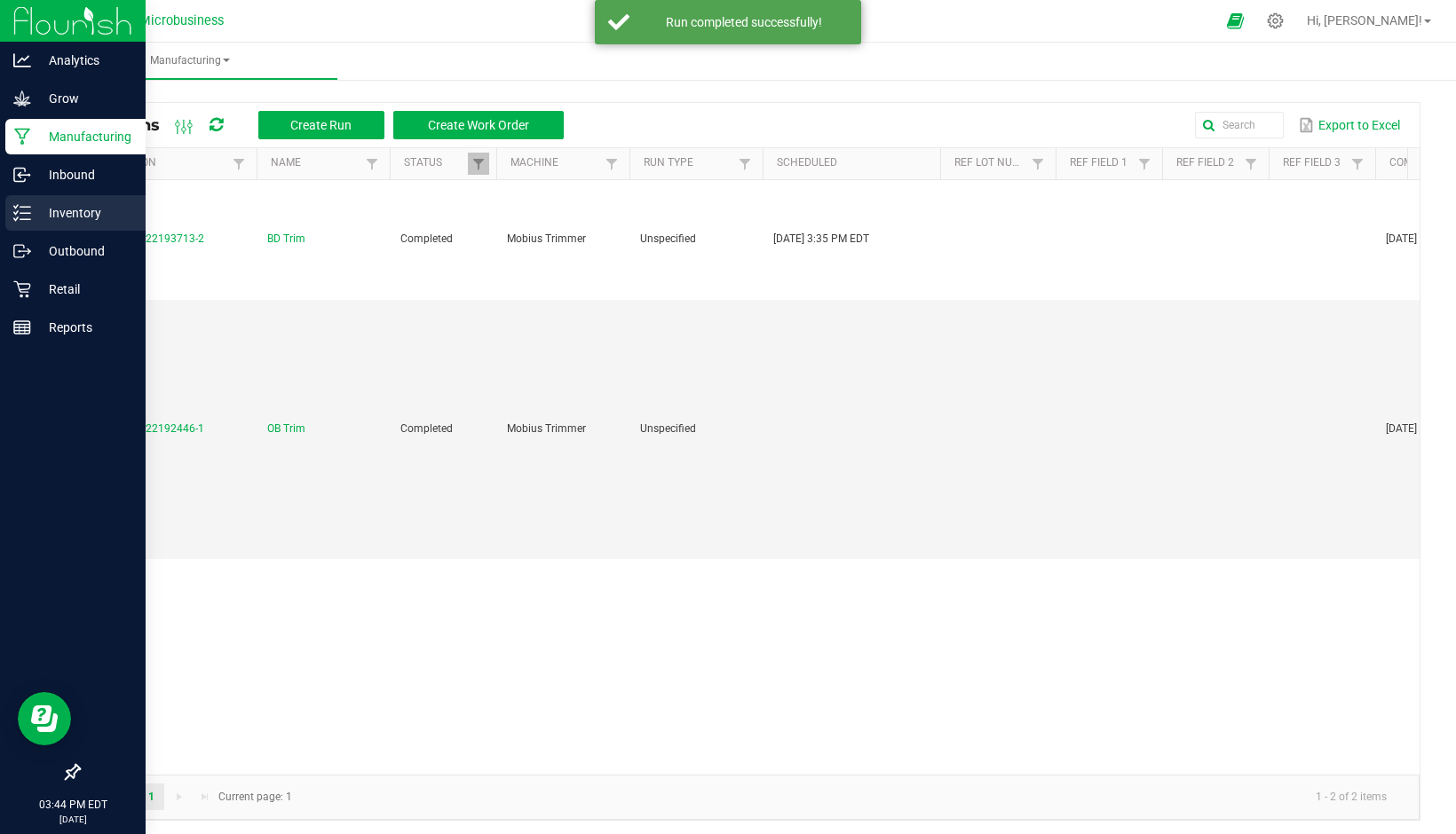
click at [78, 212] on p "Inventory" at bounding box center [84, 213] width 107 height 21
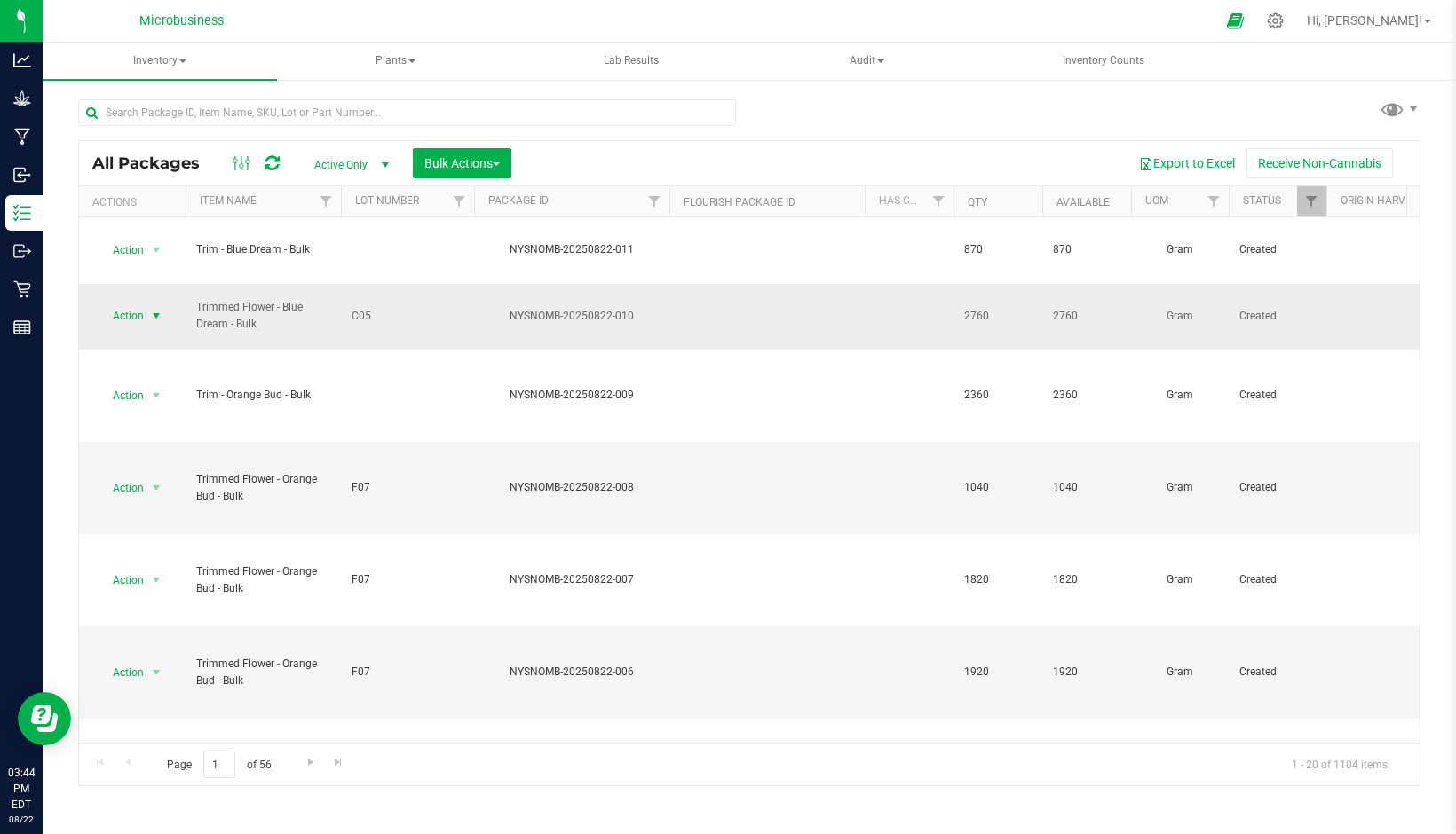
click at [152, 312] on span "select" at bounding box center [156, 315] width 15 height 15
click at [154, 546] on li "Print package label" at bounding box center [153, 563] width 112 height 48
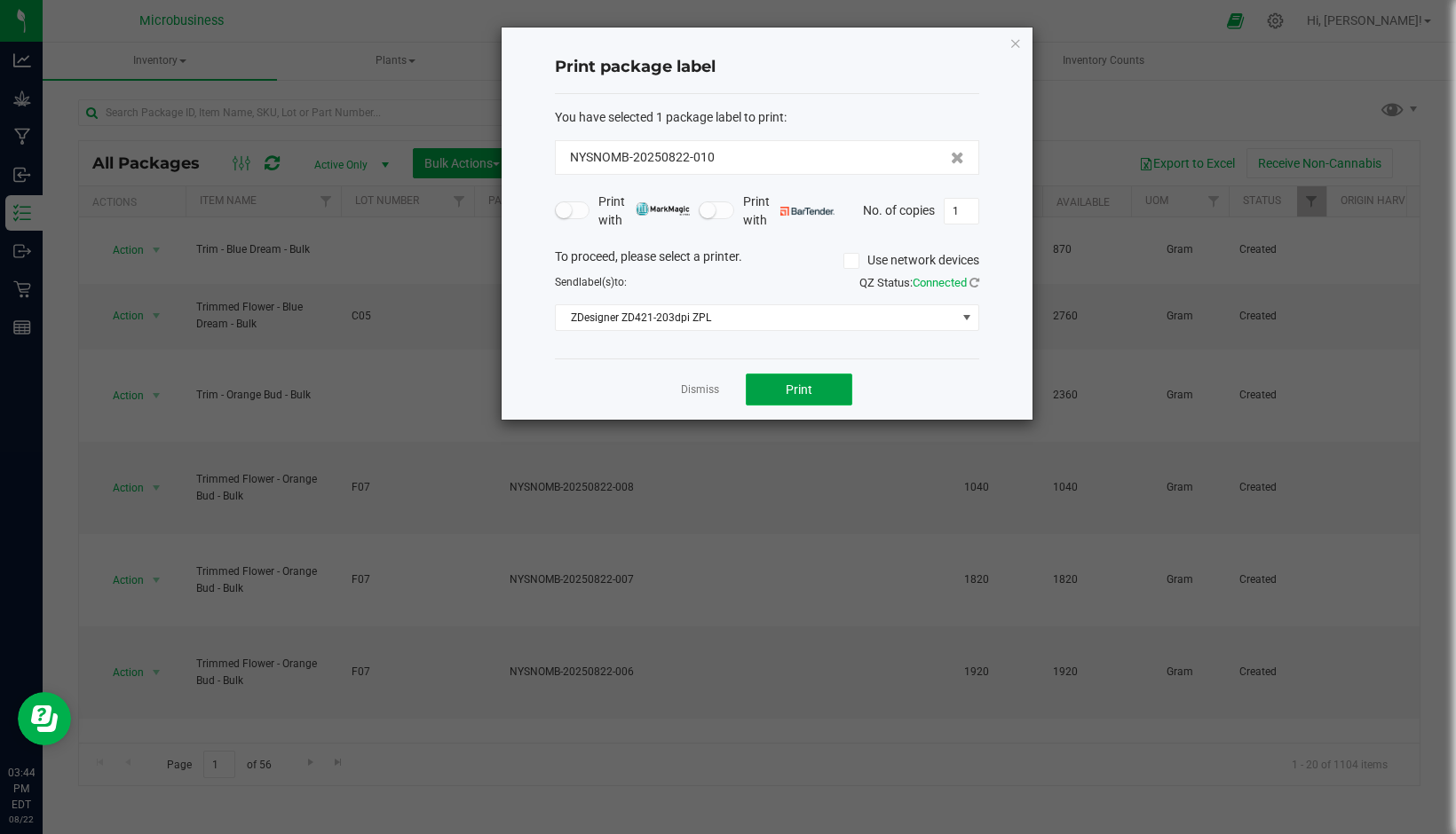
click at [809, 388] on span "Print" at bounding box center [798, 389] width 26 height 15
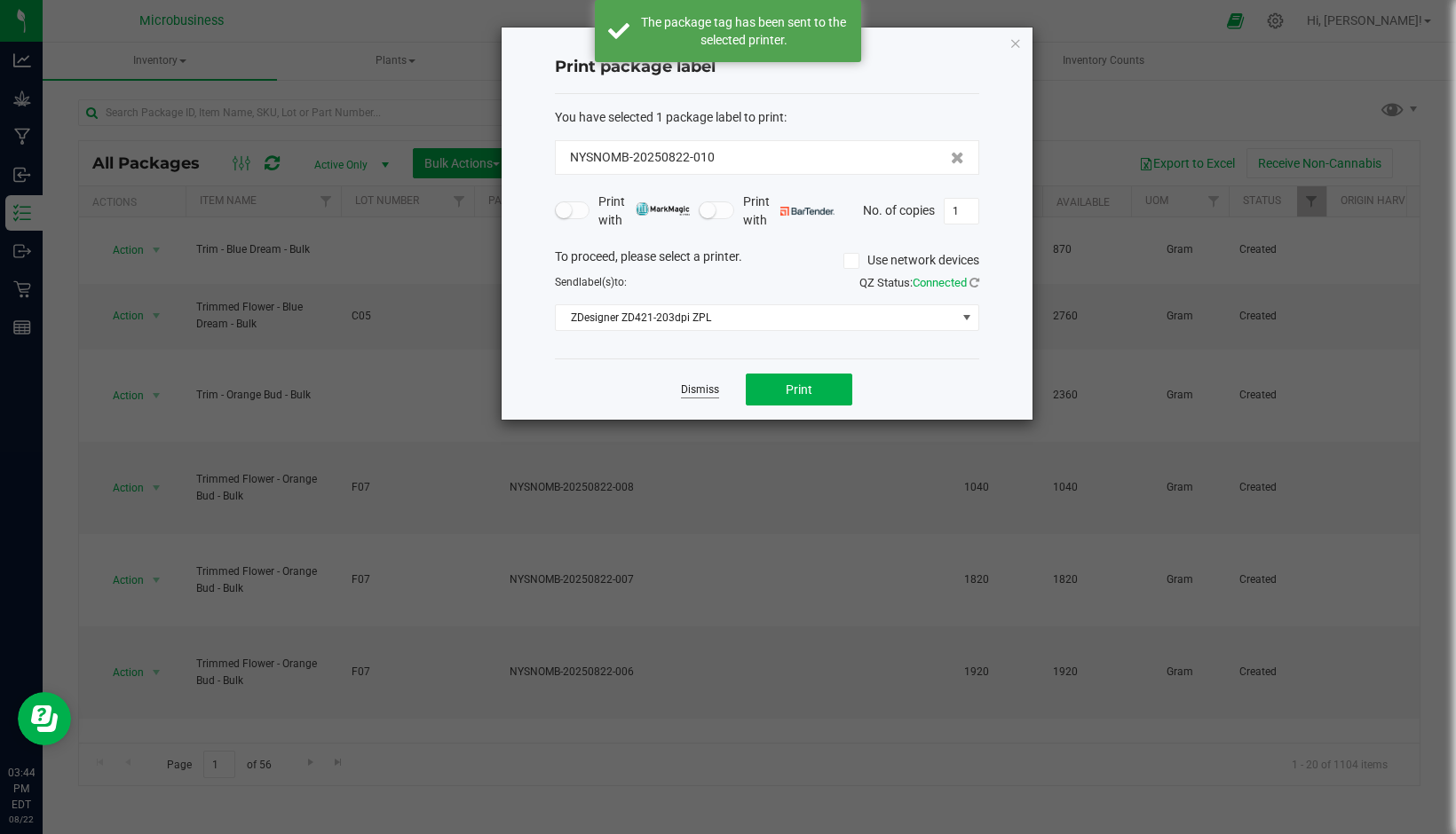
click at [707, 383] on link "Dismiss" at bounding box center [699, 390] width 38 height 16
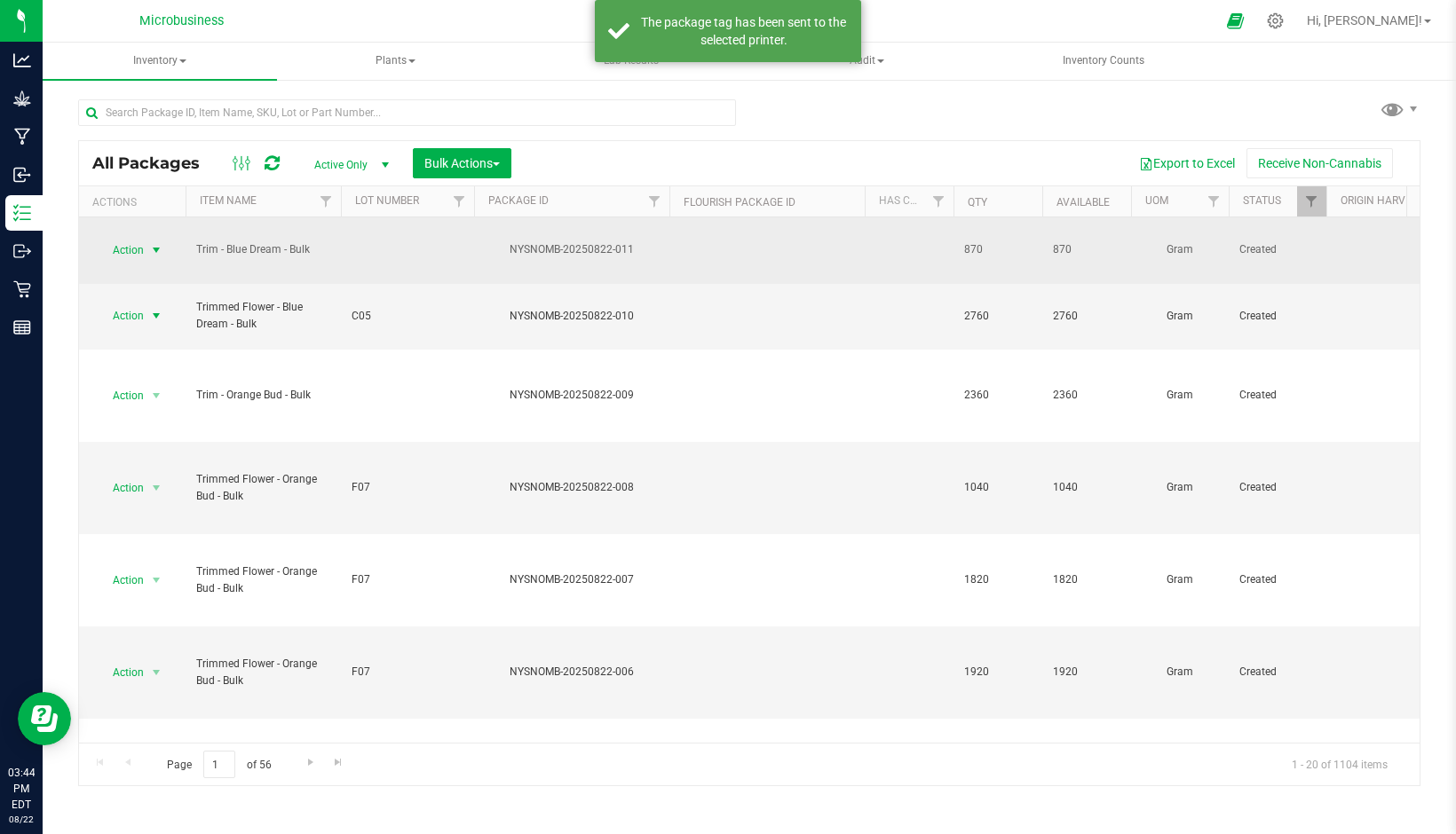
click at [160, 247] on span "select" at bounding box center [156, 250] width 15 height 15
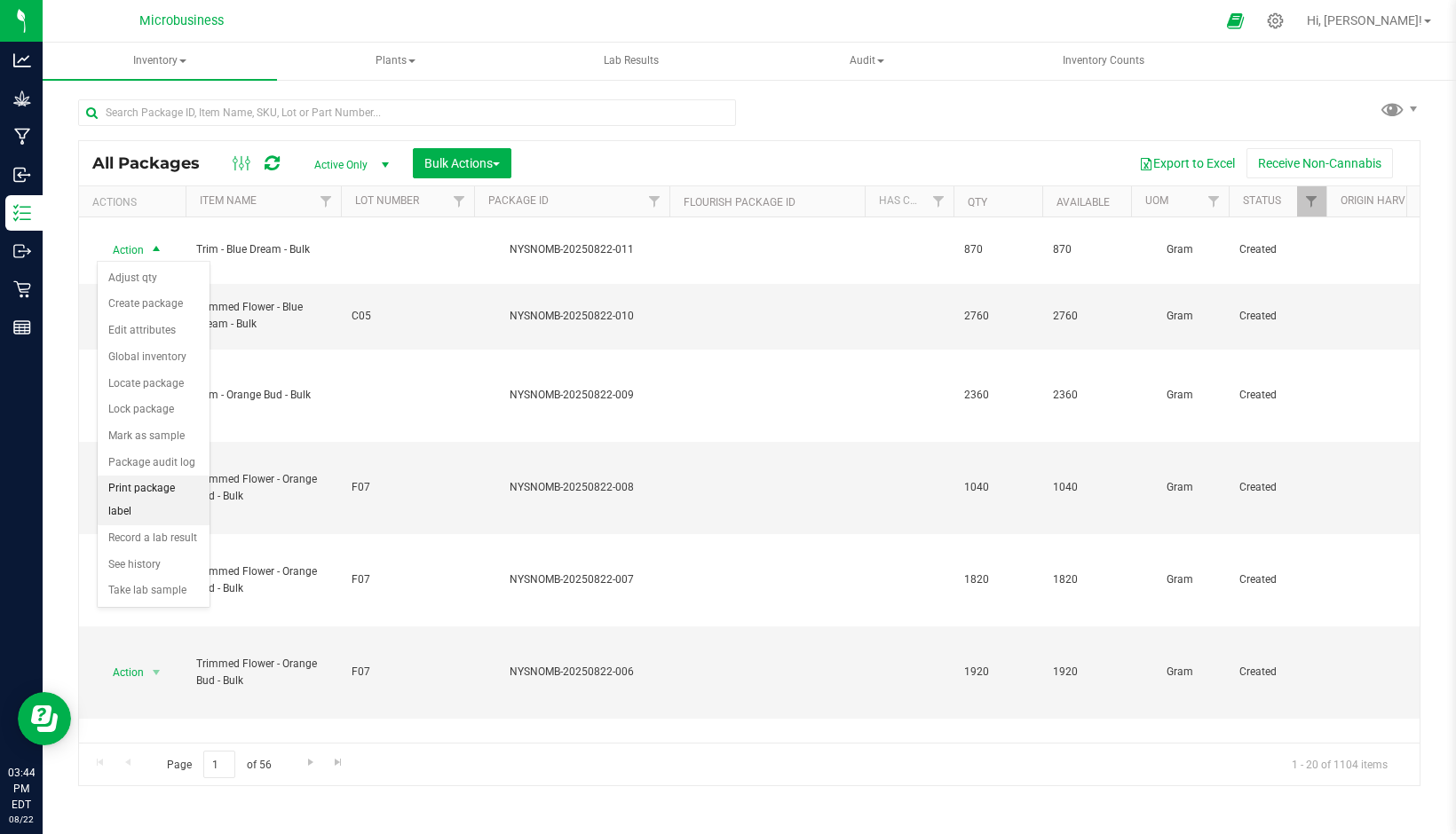
click at [162, 491] on li "Print package label" at bounding box center [153, 500] width 112 height 48
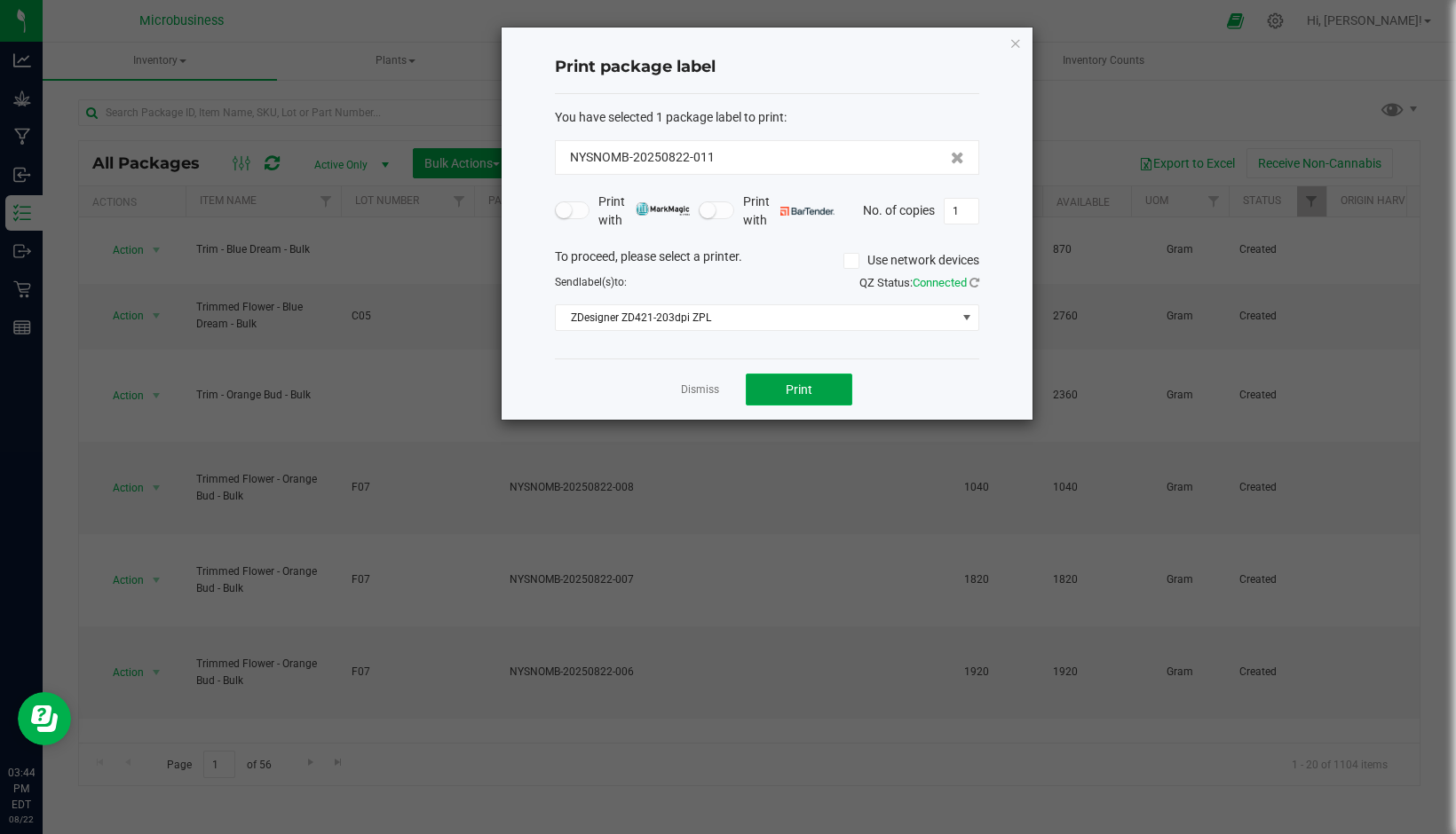
click at [778, 394] on button "Print" at bounding box center [799, 389] width 107 height 32
click at [696, 393] on link "Dismiss" at bounding box center [699, 390] width 38 height 16
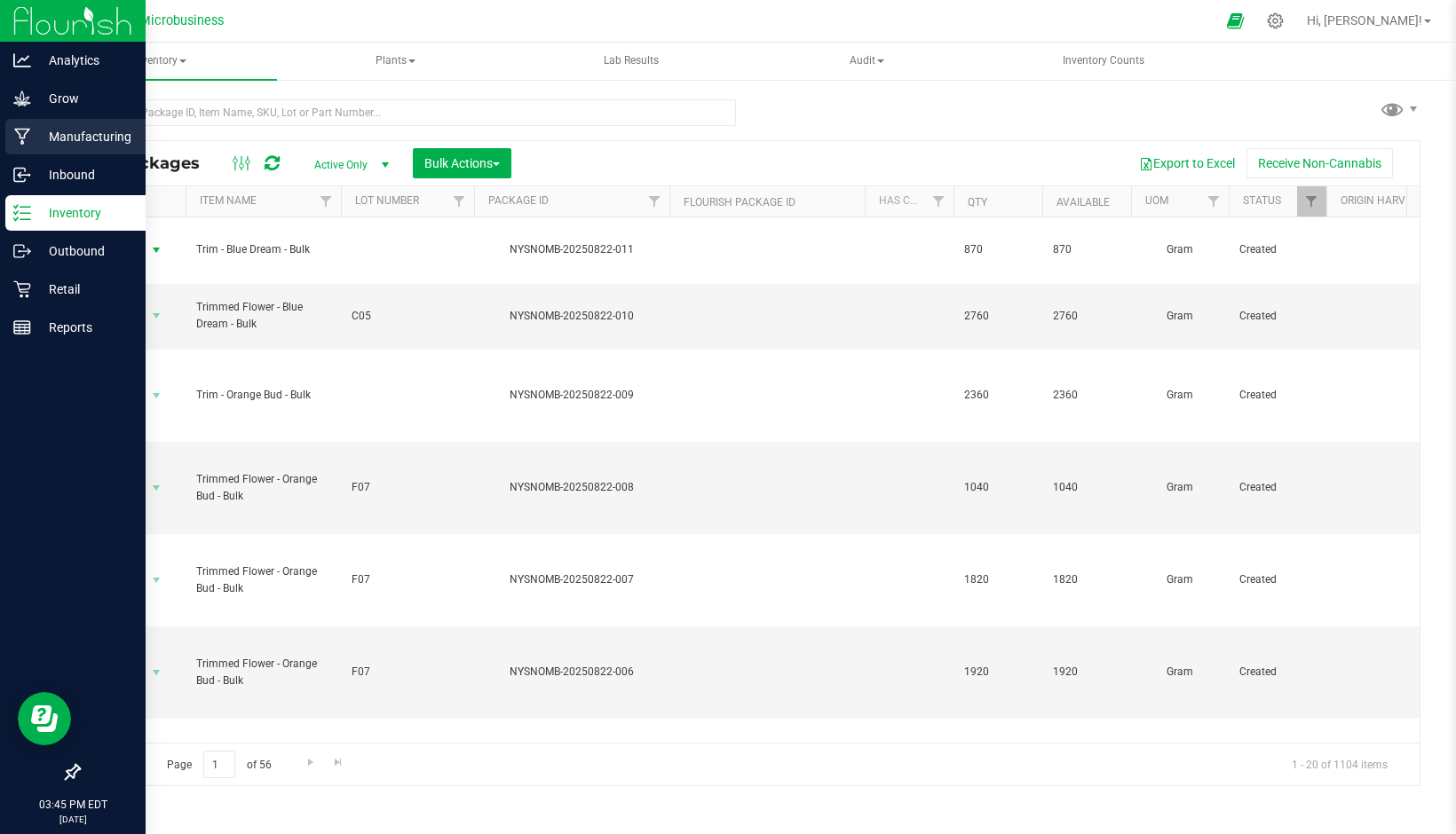
click at [69, 130] on p "Manufacturing" at bounding box center [84, 137] width 107 height 21
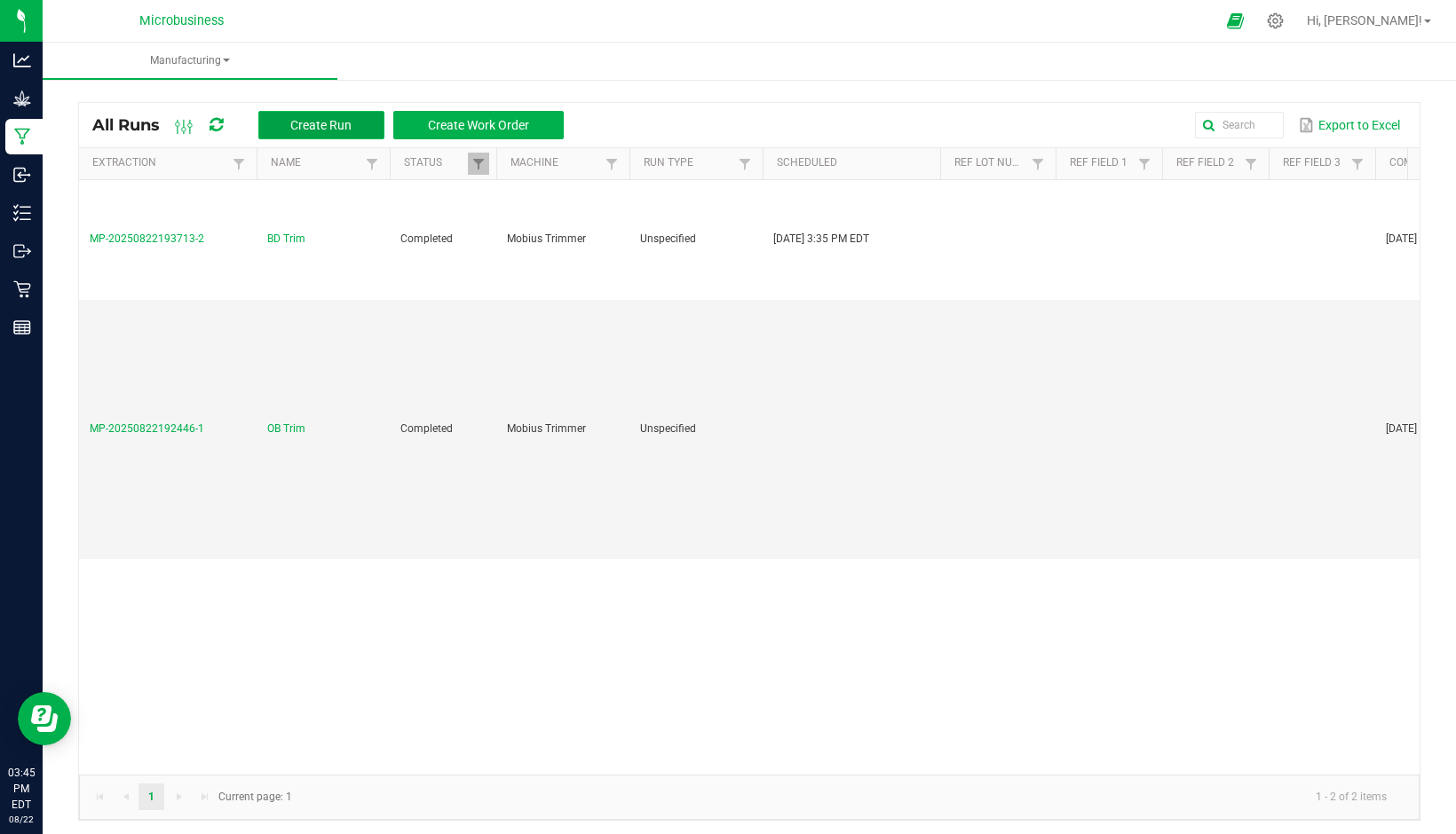
click at [325, 112] on button "Create Run" at bounding box center [321, 124] width 126 height 28
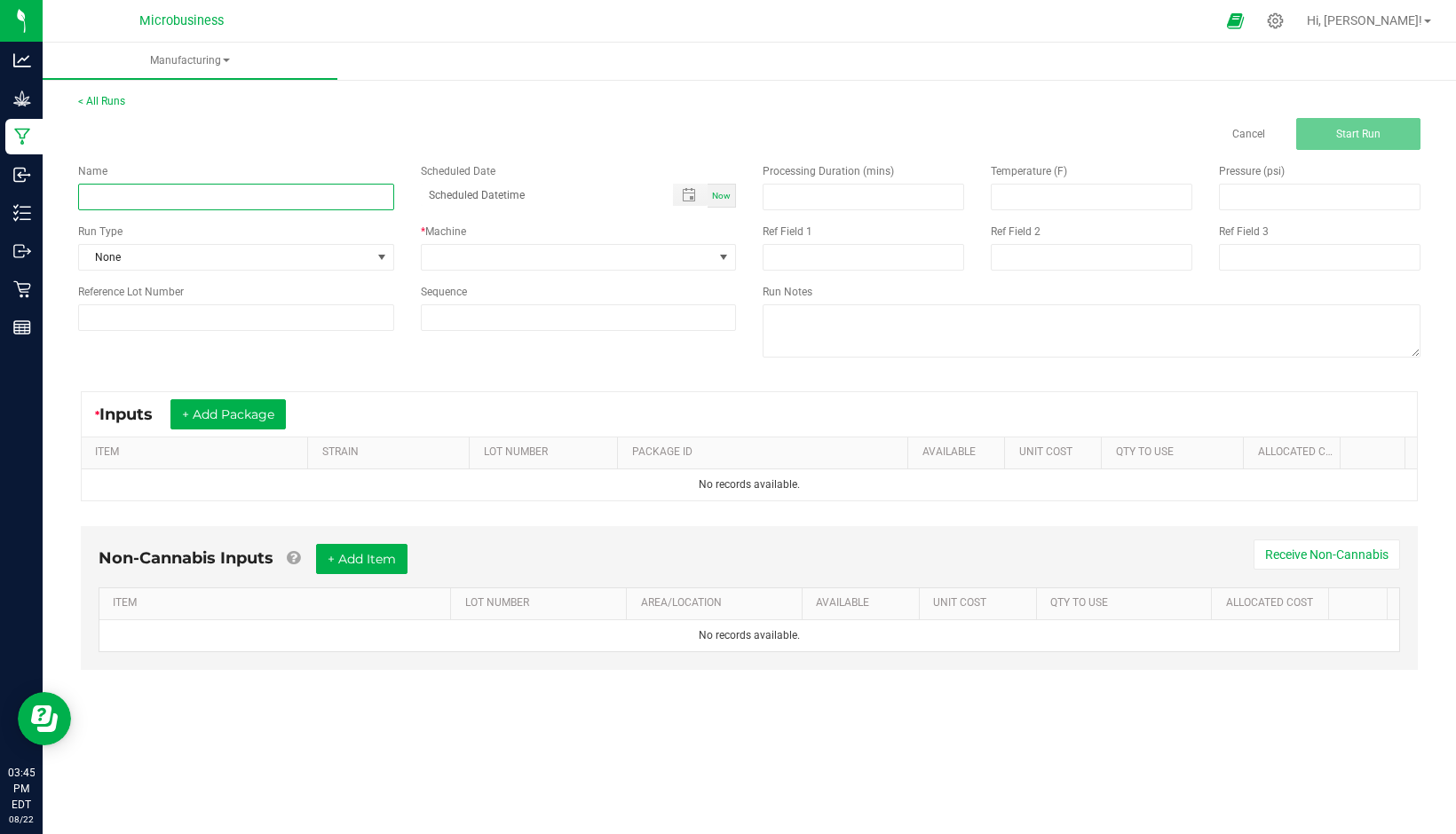
click at [201, 194] on input at bounding box center [237, 196] width 316 height 26
type input "ISE Trim"
click at [515, 241] on div "* Machine" at bounding box center [578, 247] width 342 height 48
click at [518, 256] on span at bounding box center [567, 258] width 292 height 25
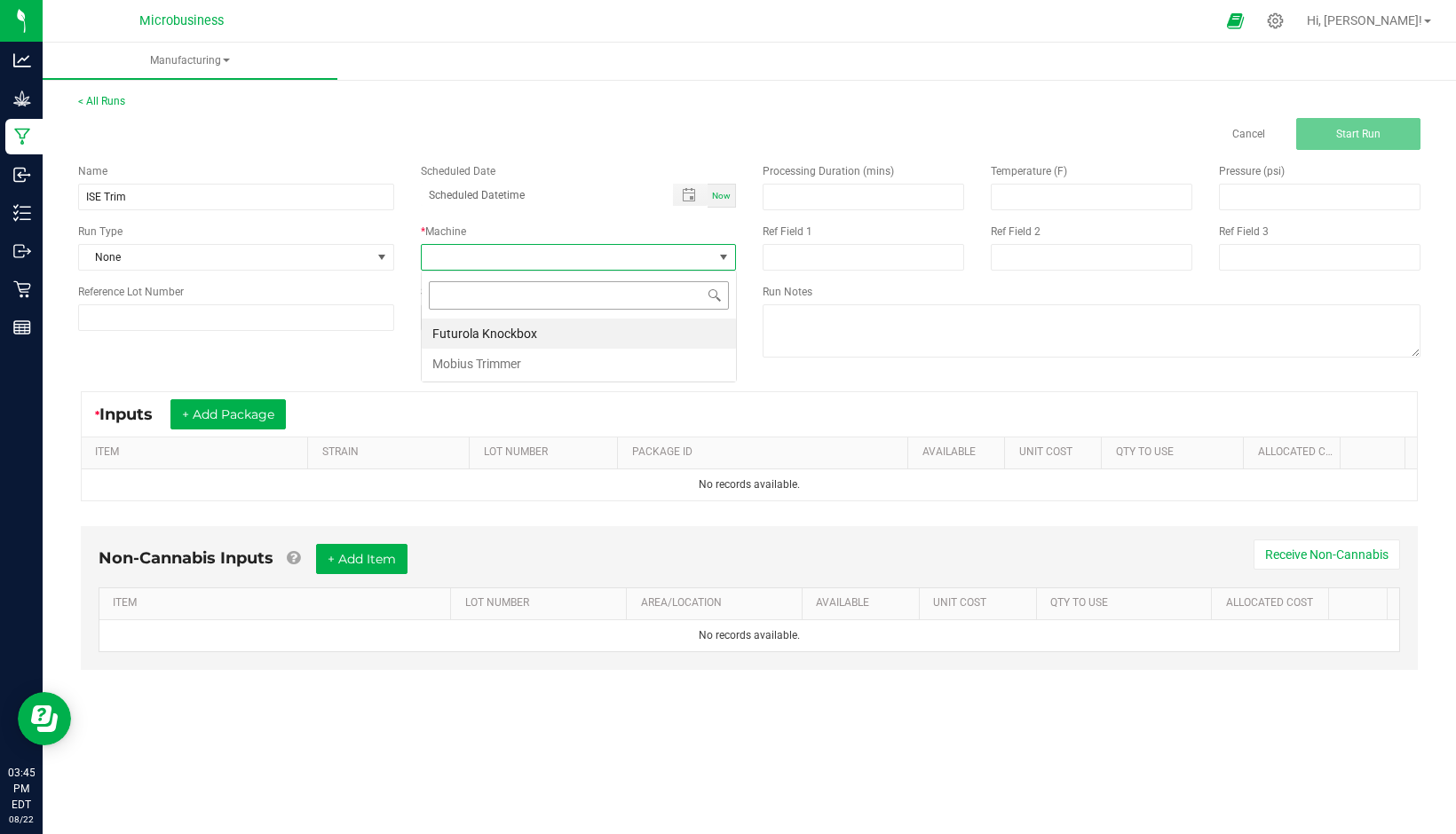
scroll to position [26, 315]
click at [506, 363] on li "Mobius Trimmer" at bounding box center [579, 364] width 314 height 30
click at [266, 411] on button "+ Add Package" at bounding box center [228, 414] width 115 height 30
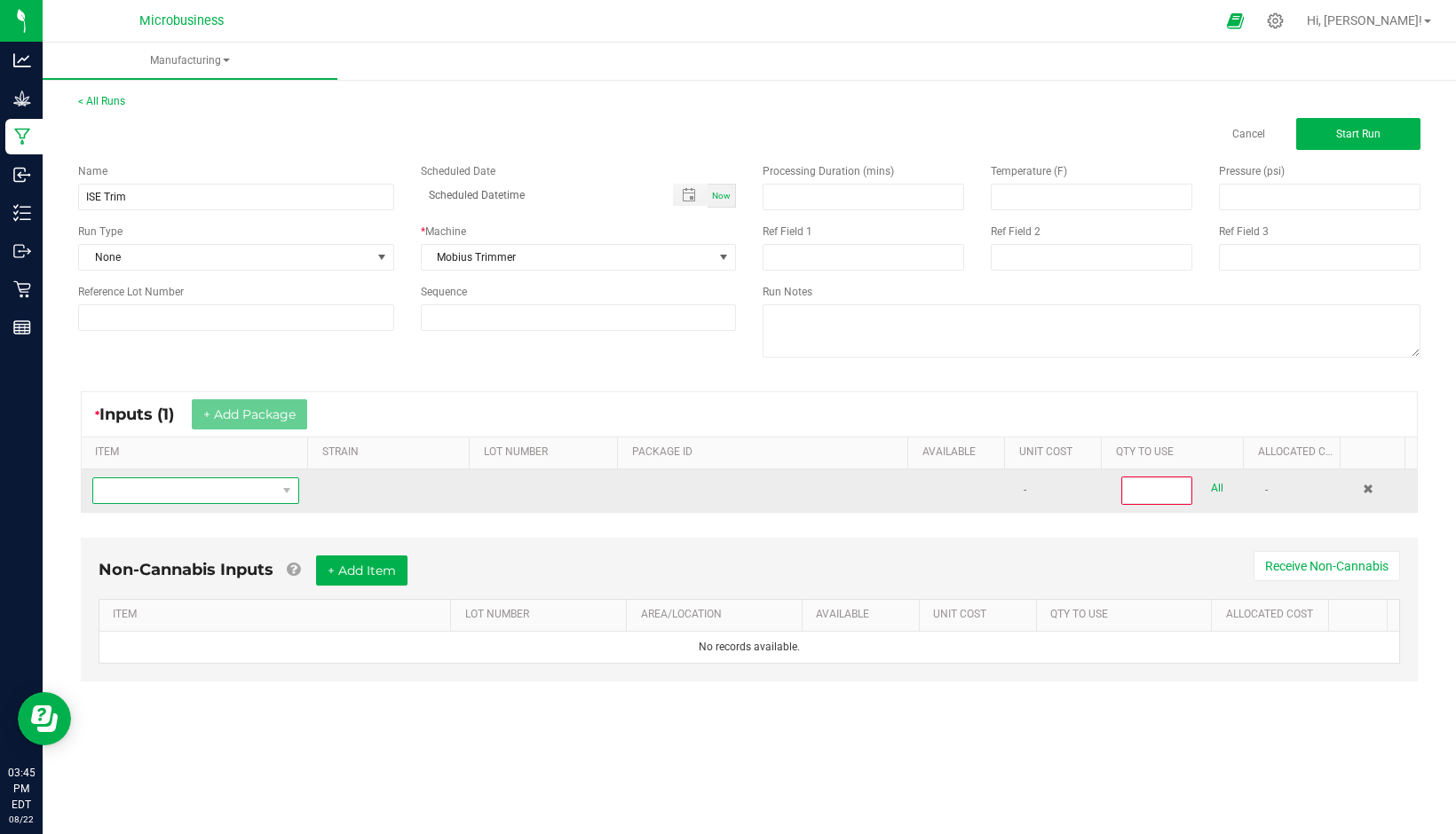
click at [199, 496] on span "NO DATA FOUND" at bounding box center [184, 491] width 183 height 25
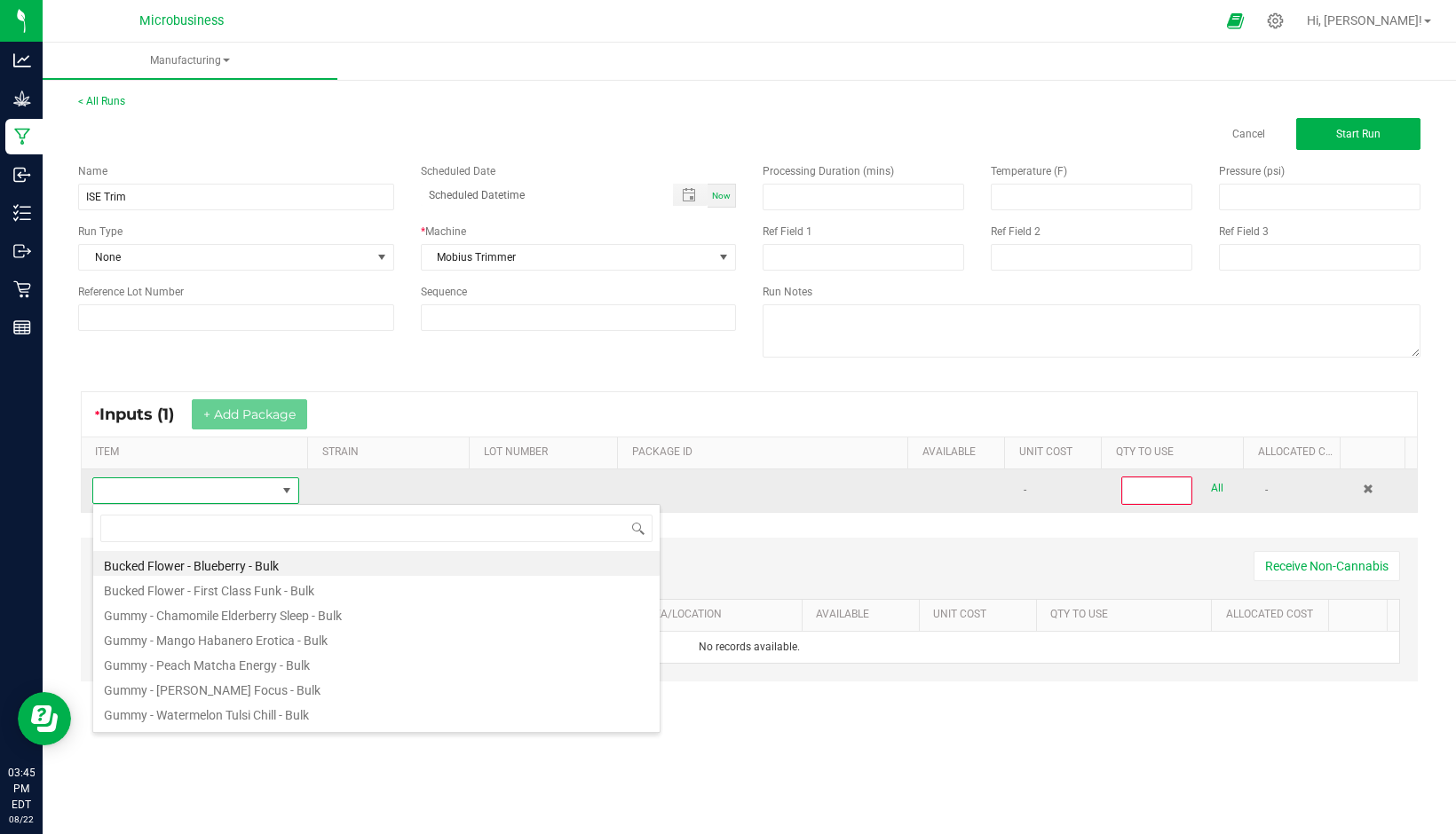
scroll to position [26, 202]
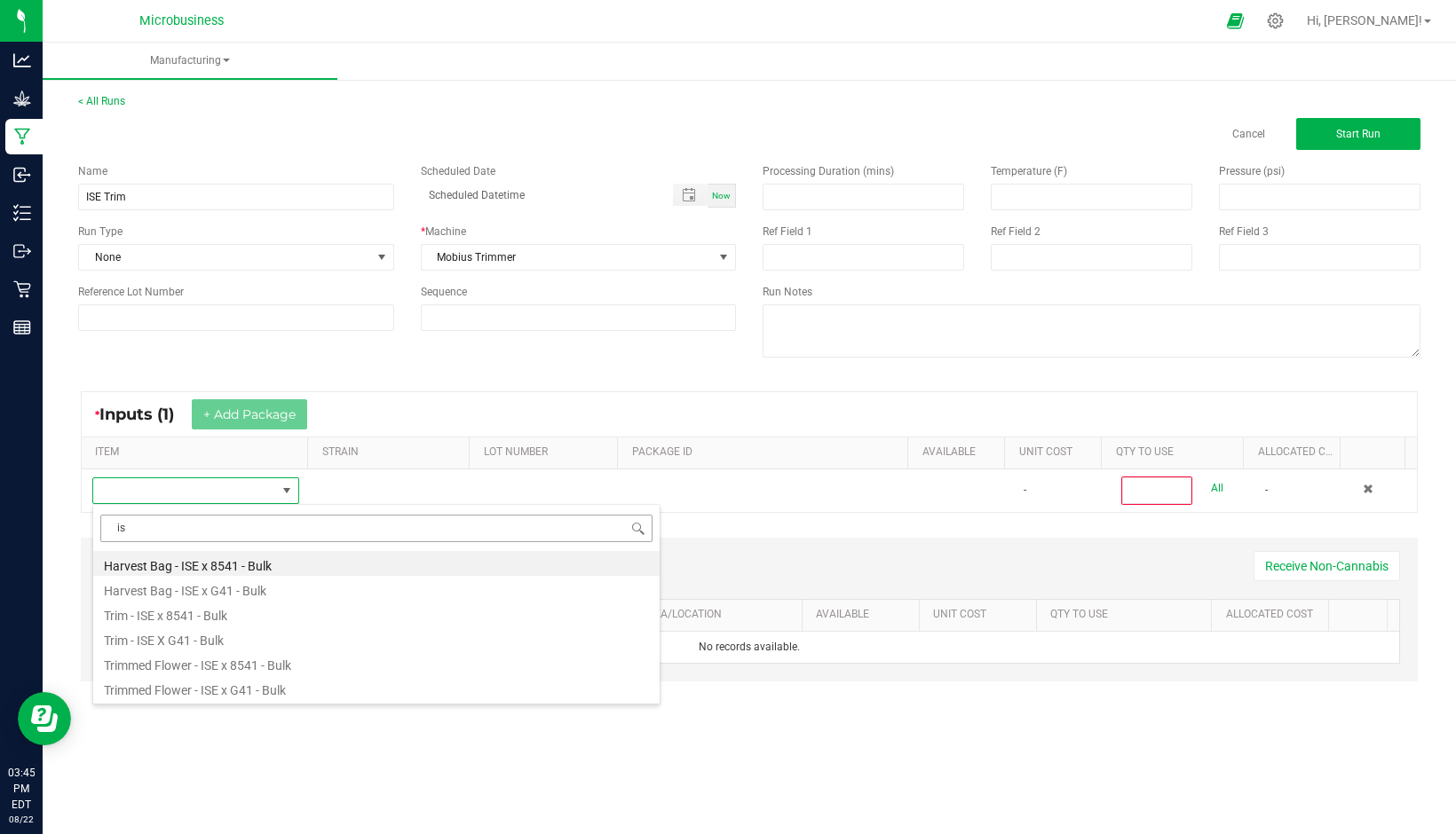
type input "i"
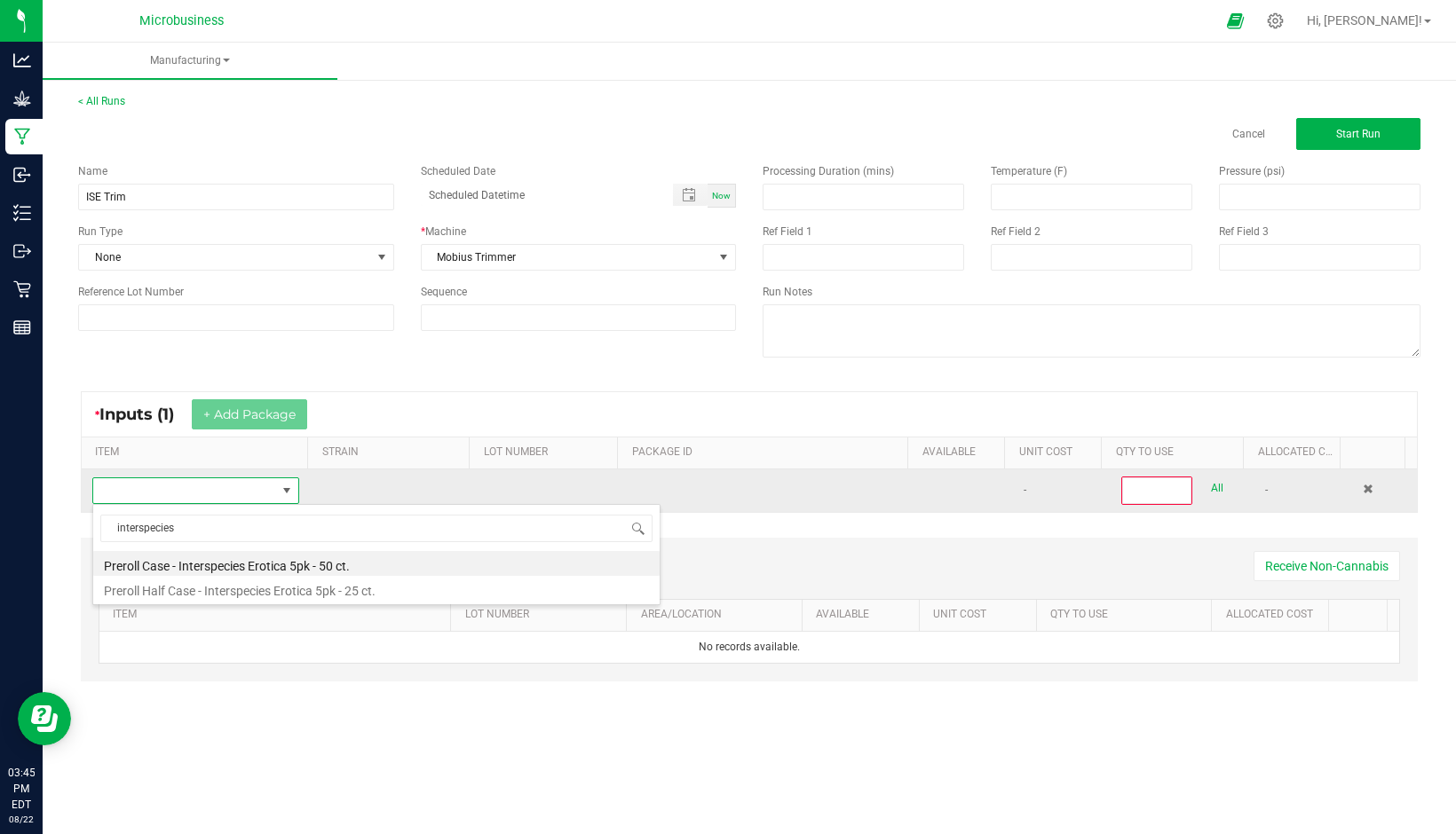
type input "interspecies"
click at [141, 483] on span at bounding box center [184, 491] width 183 height 25
click at [141, 483] on span "NO DATA FOUND" at bounding box center [184, 491] width 183 height 25
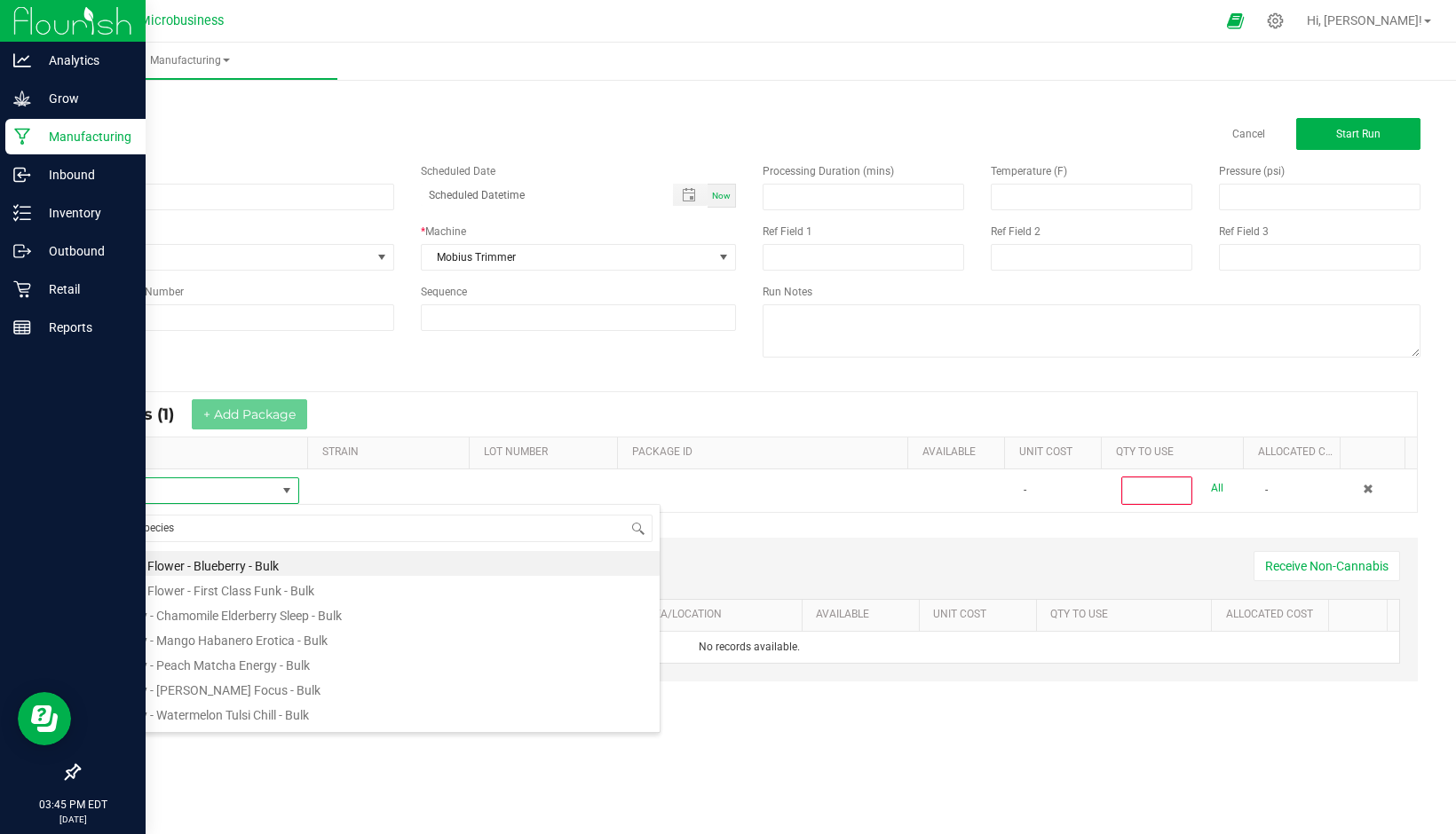
drag, startPoint x: 196, startPoint y: 528, endPoint x: 30, endPoint y: 509, distance: 167.1
click at [30, 509] on body "Analytics Grow Manufacturing Inbound Inventory Outbound Retail Reports 03:45 PM…" at bounding box center [728, 417] width 1456 height 834
type input "ise"
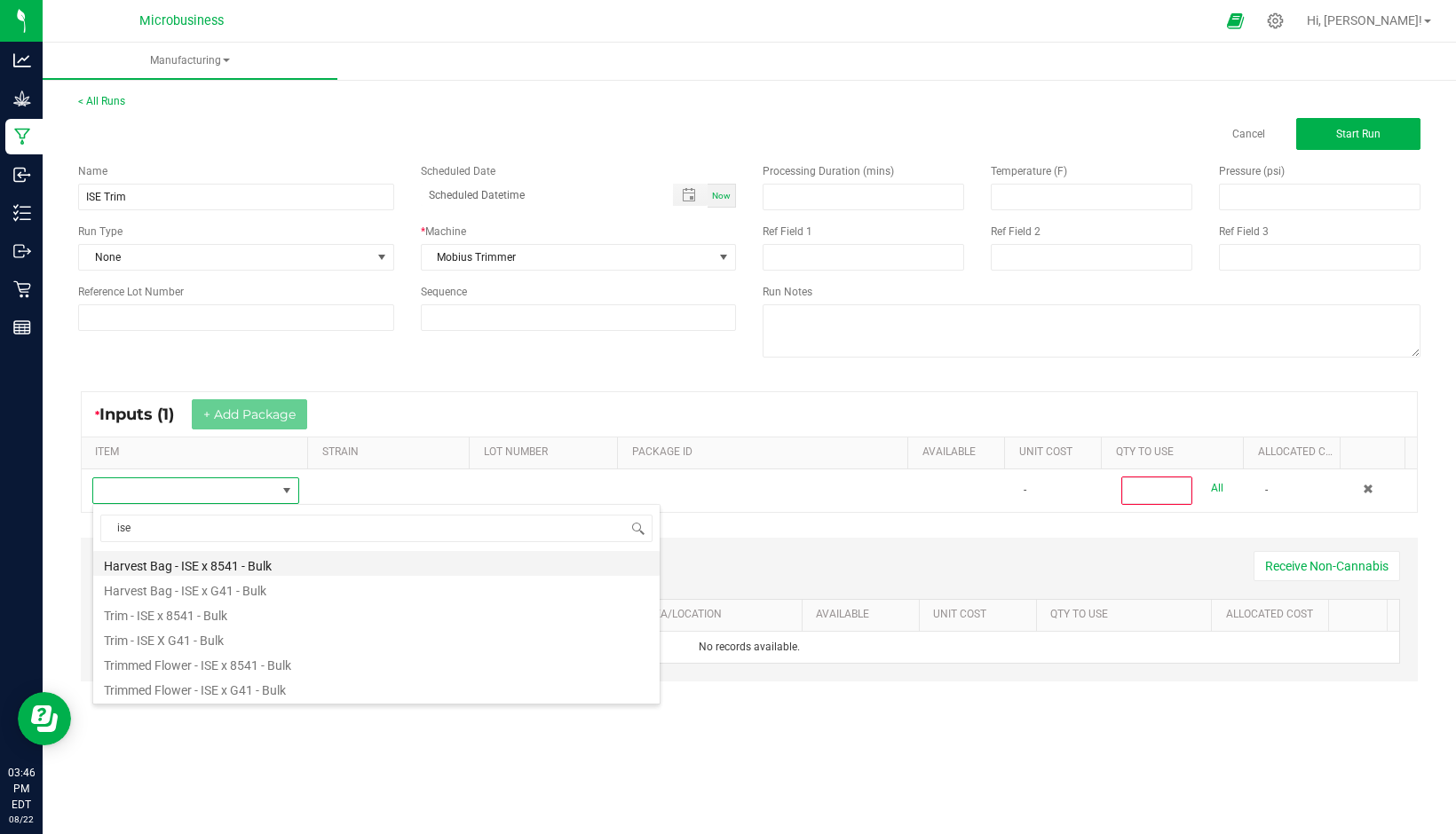
click at [194, 566] on li "Harvest Bag - ISE x 8541 - Bulk" at bounding box center [376, 563] width 566 height 25
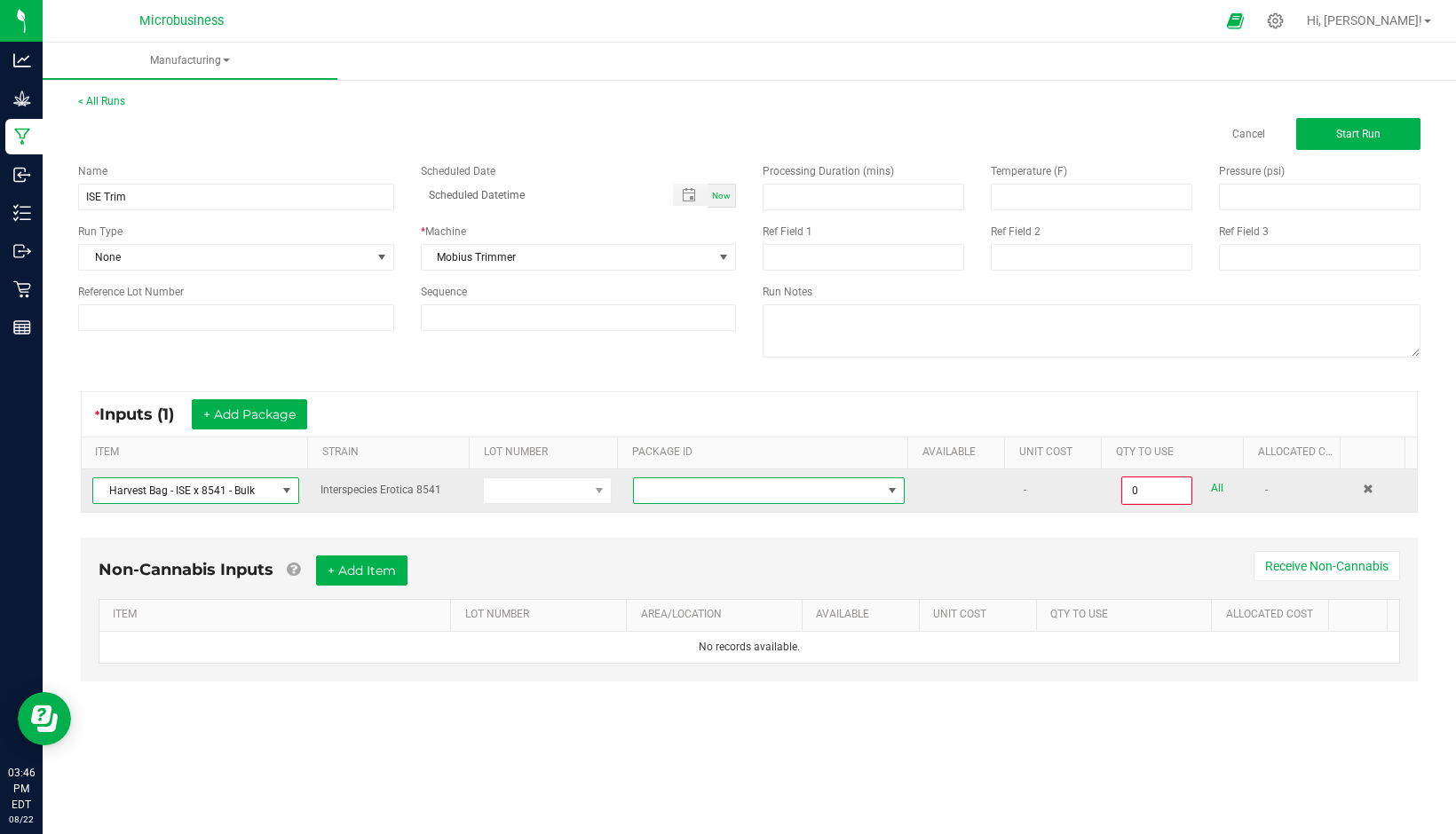
click at [656, 485] on span at bounding box center [757, 491] width 247 height 25
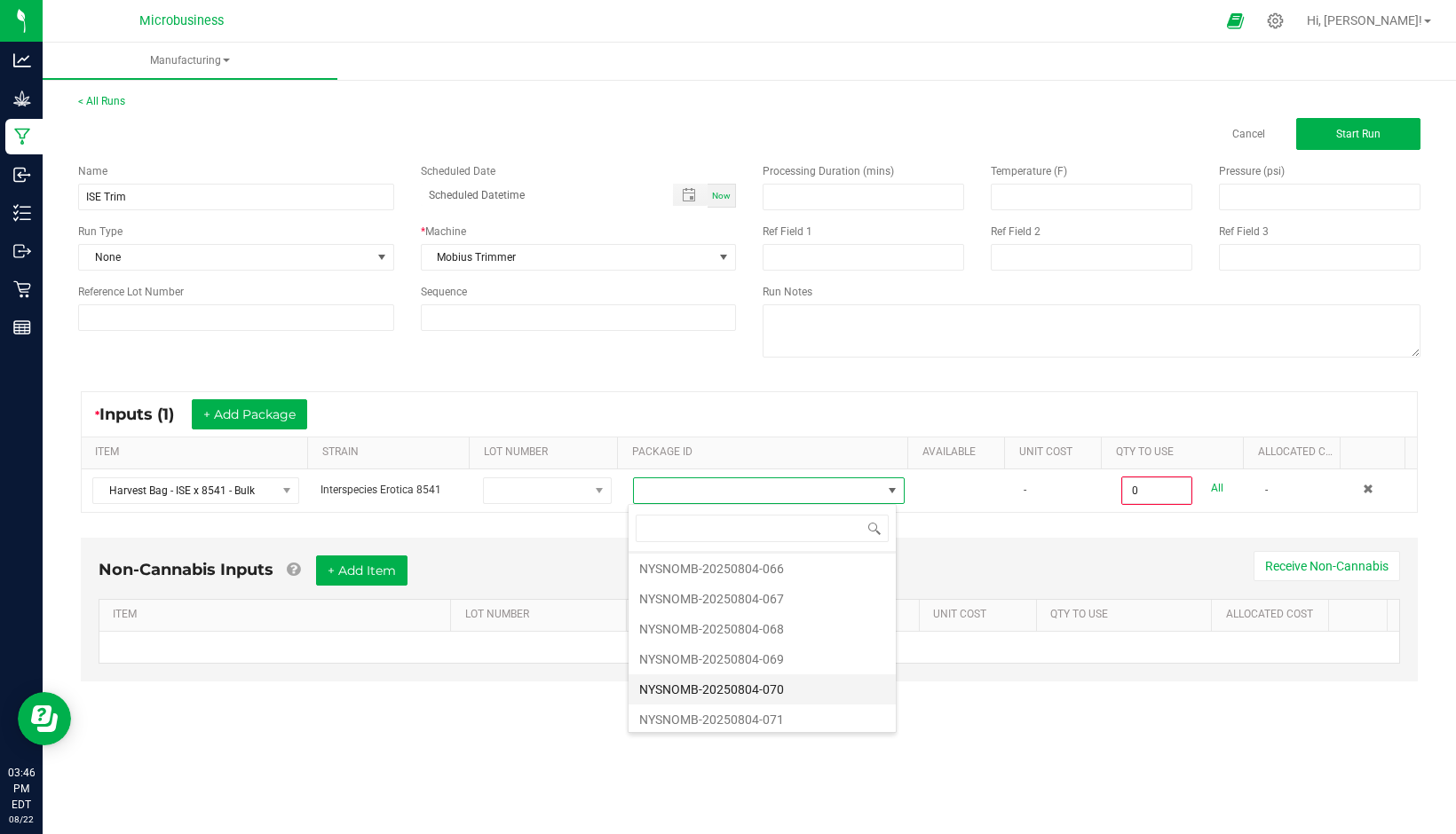
scroll to position [0, 0]
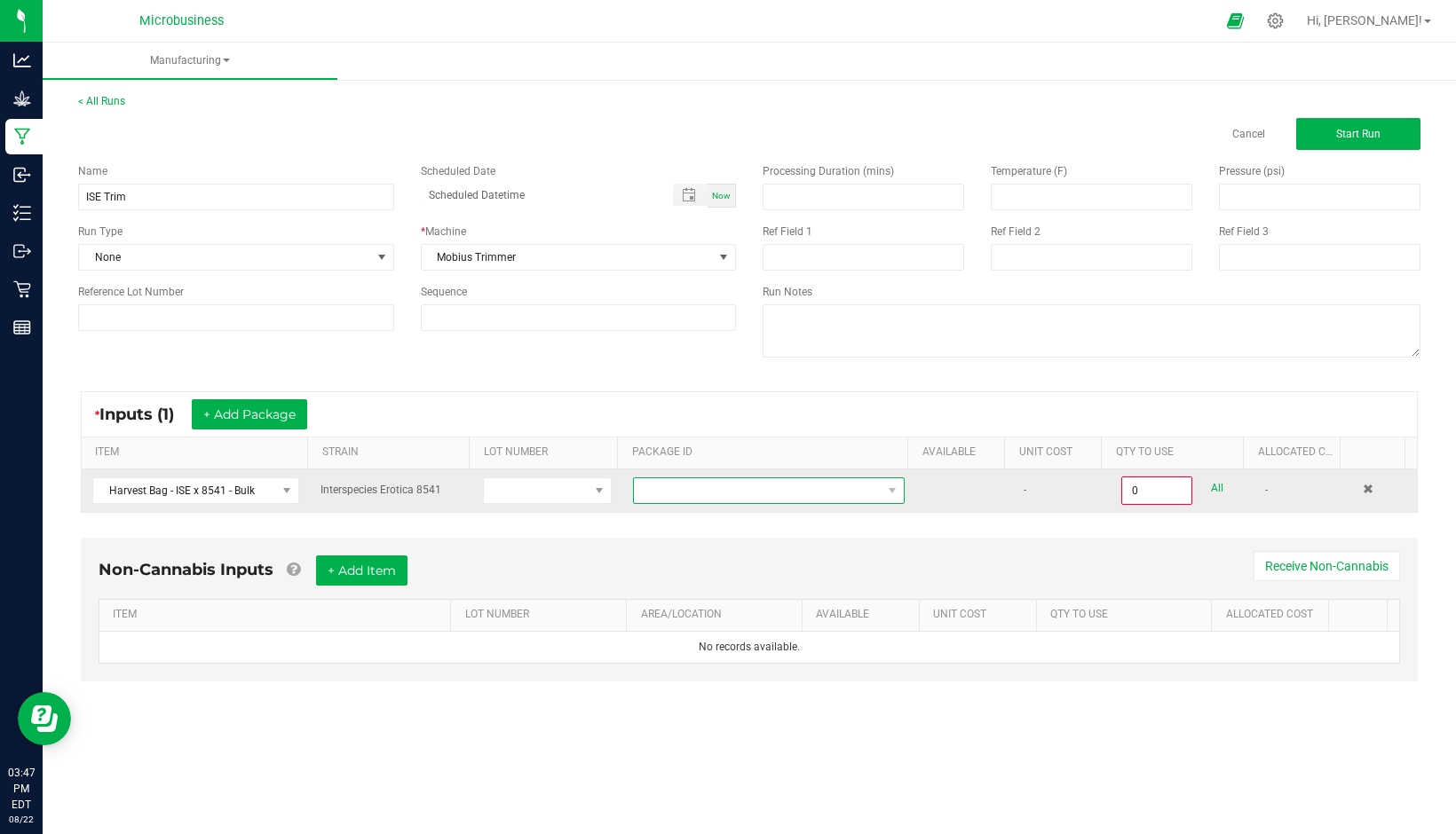
click at [757, 487] on span at bounding box center [757, 491] width 247 height 25
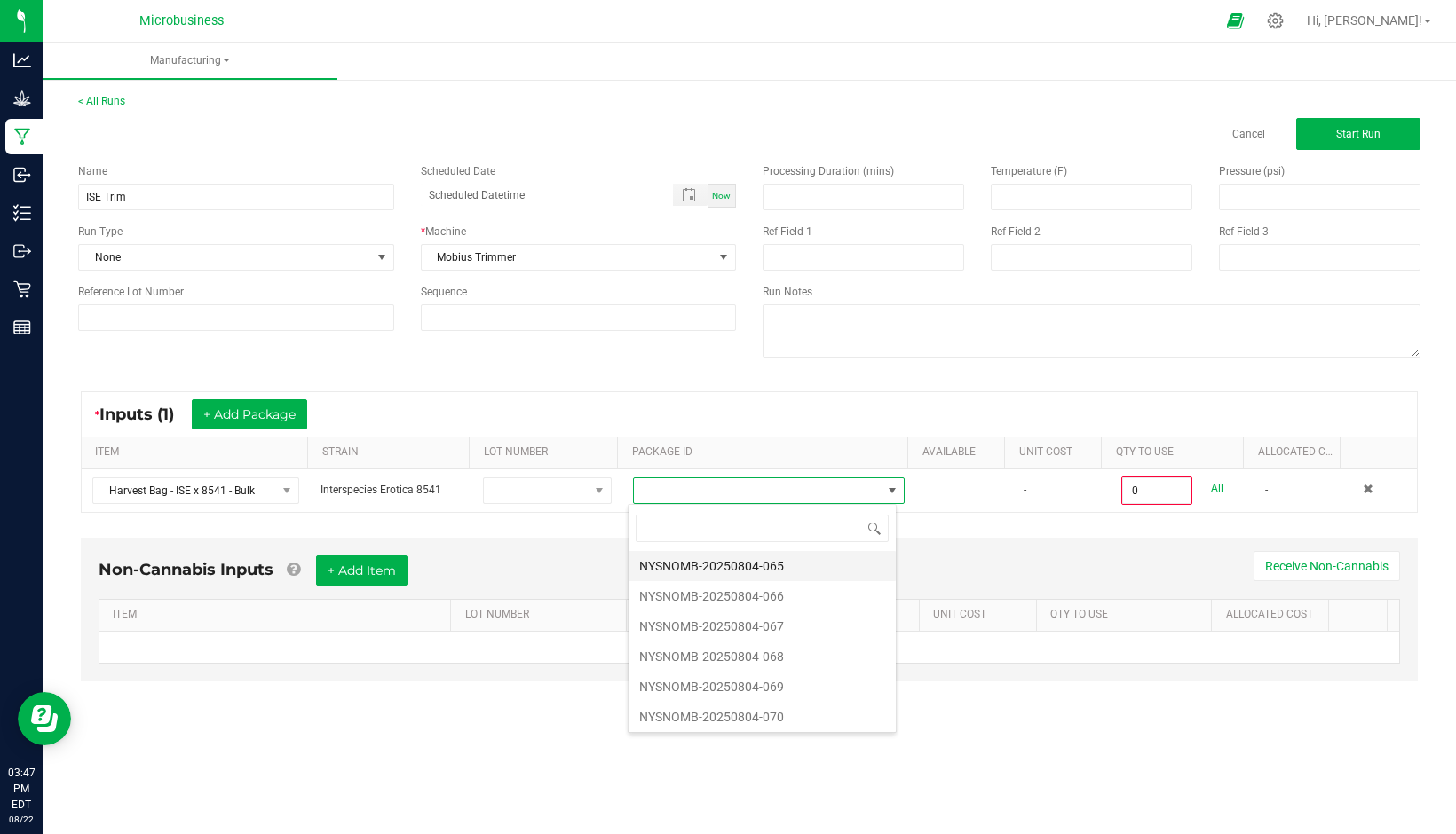
click at [761, 564] on li "NYSNOMB-20250804-065" at bounding box center [761, 565] width 267 height 30
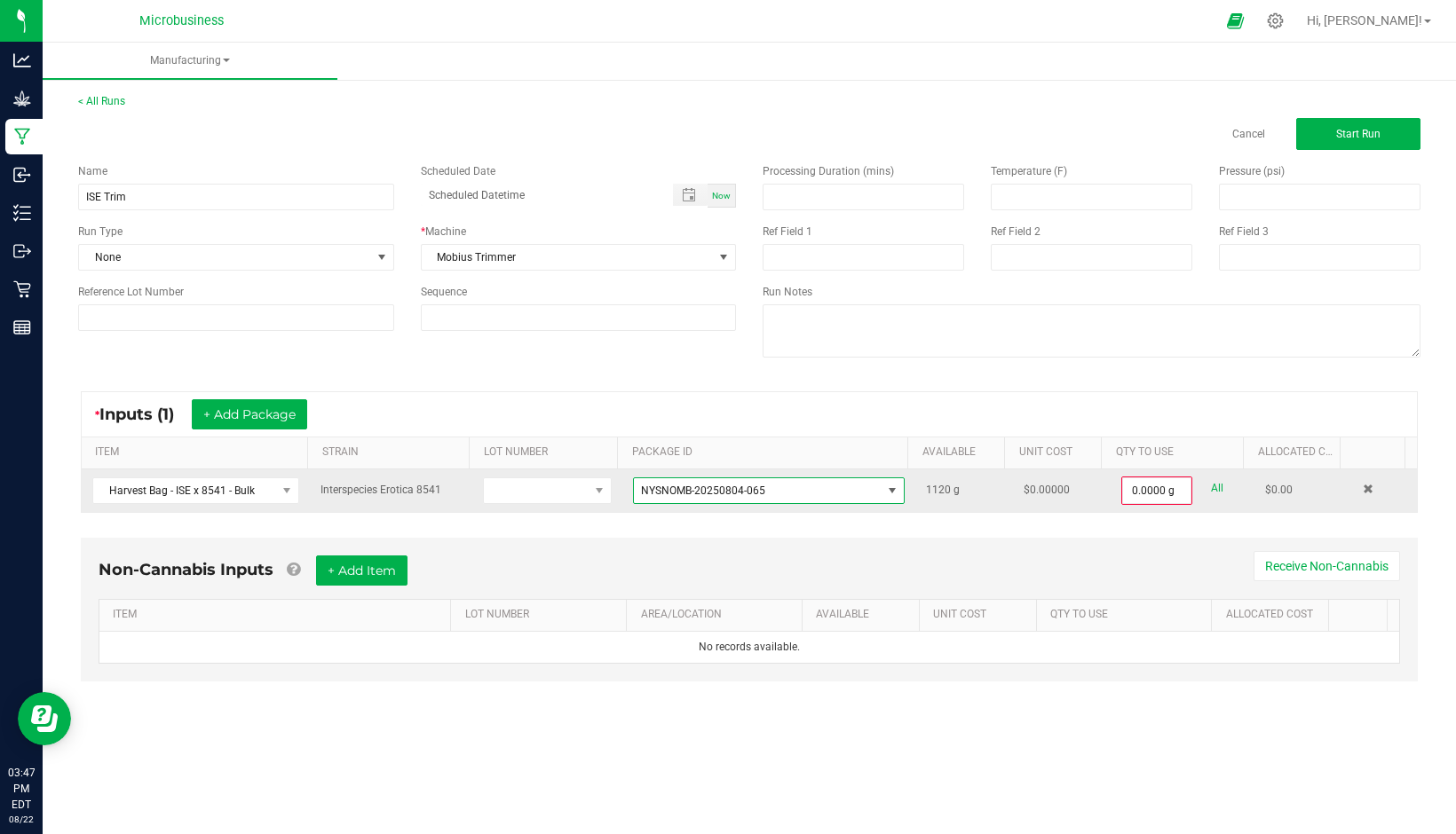
click at [1211, 492] on link "All" at bounding box center [1216, 488] width 13 height 24
type input "1120.0000 g"
click at [251, 413] on button "+ Add Package" at bounding box center [249, 414] width 115 height 30
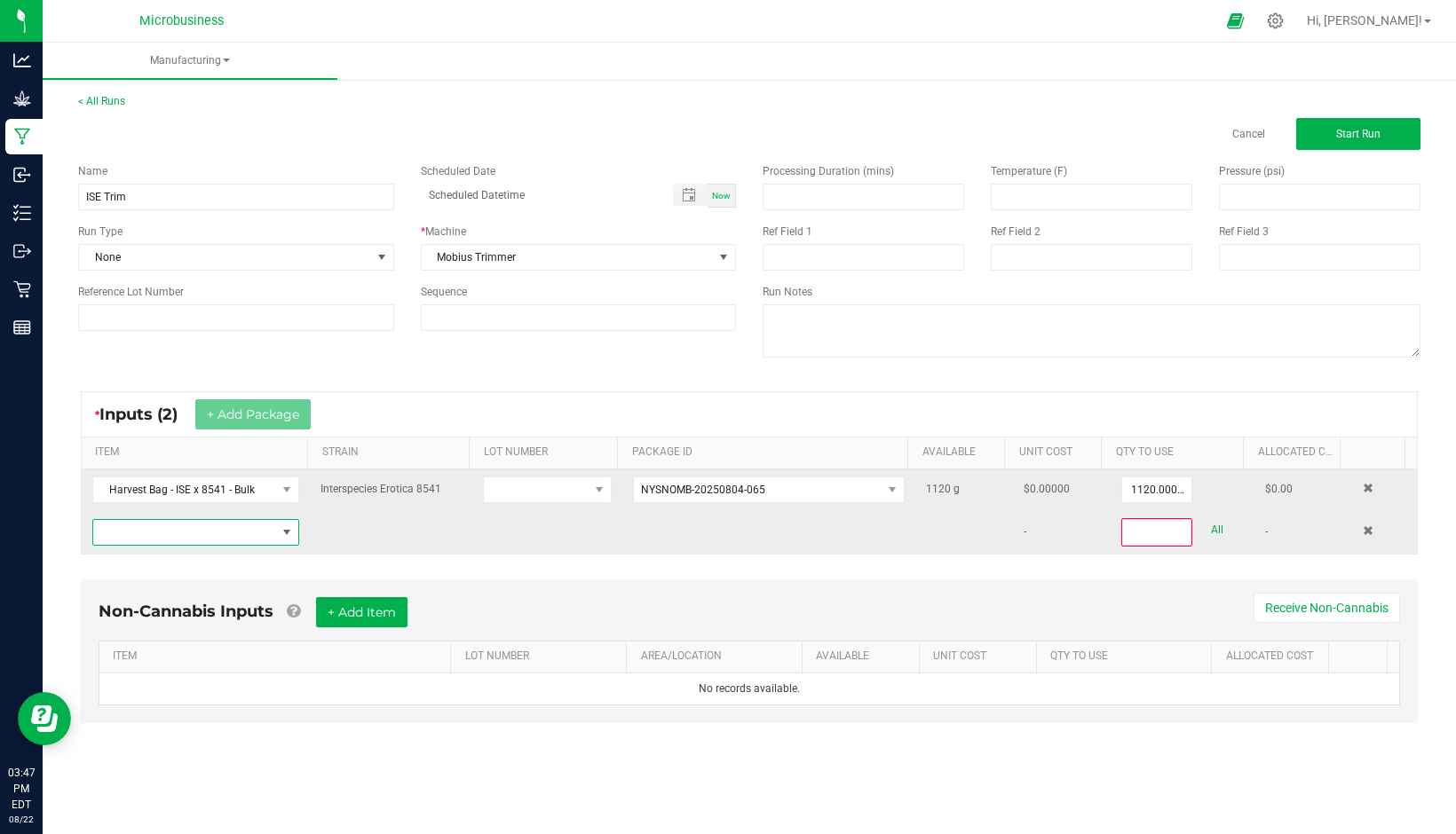
click at [279, 537] on span "NO DATA FOUND" at bounding box center [286, 532] width 15 height 15
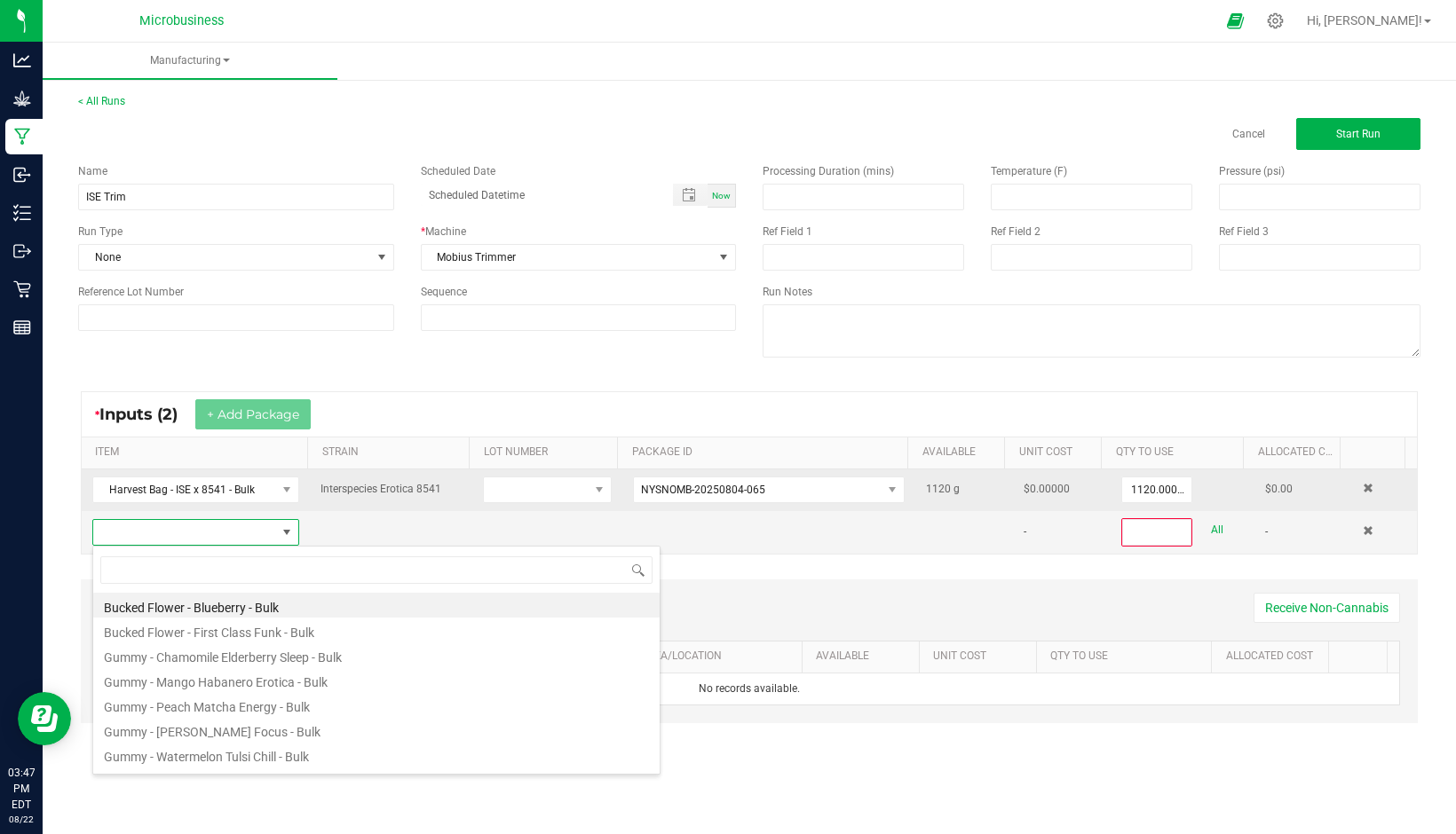
scroll to position [26, 202]
type input "ise"
click at [221, 608] on li "Harvest Bag - ISE x 8541 - Bulk" at bounding box center [376, 605] width 566 height 25
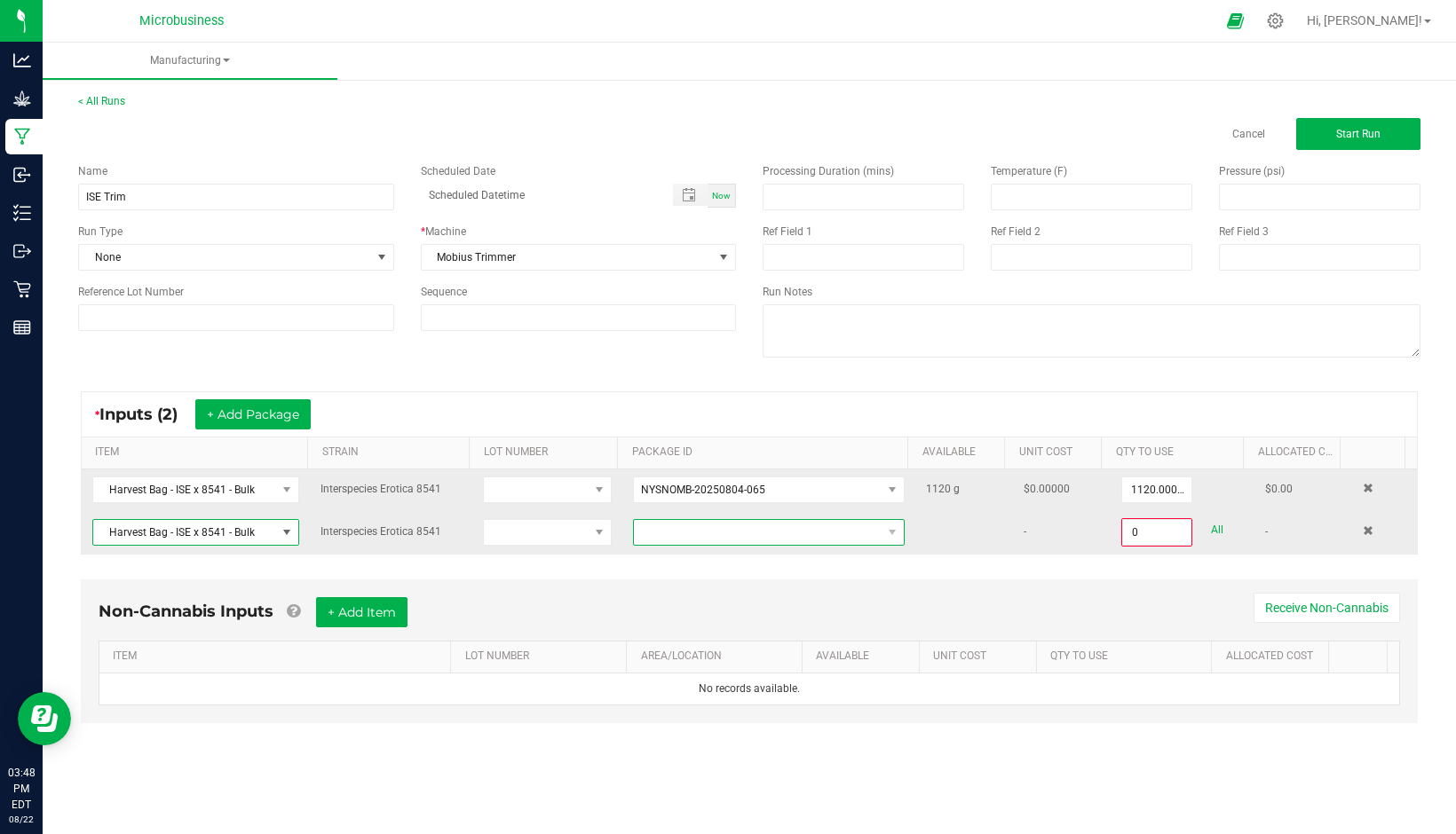
click at [633, 526] on span at bounding box center [757, 532] width 247 height 25
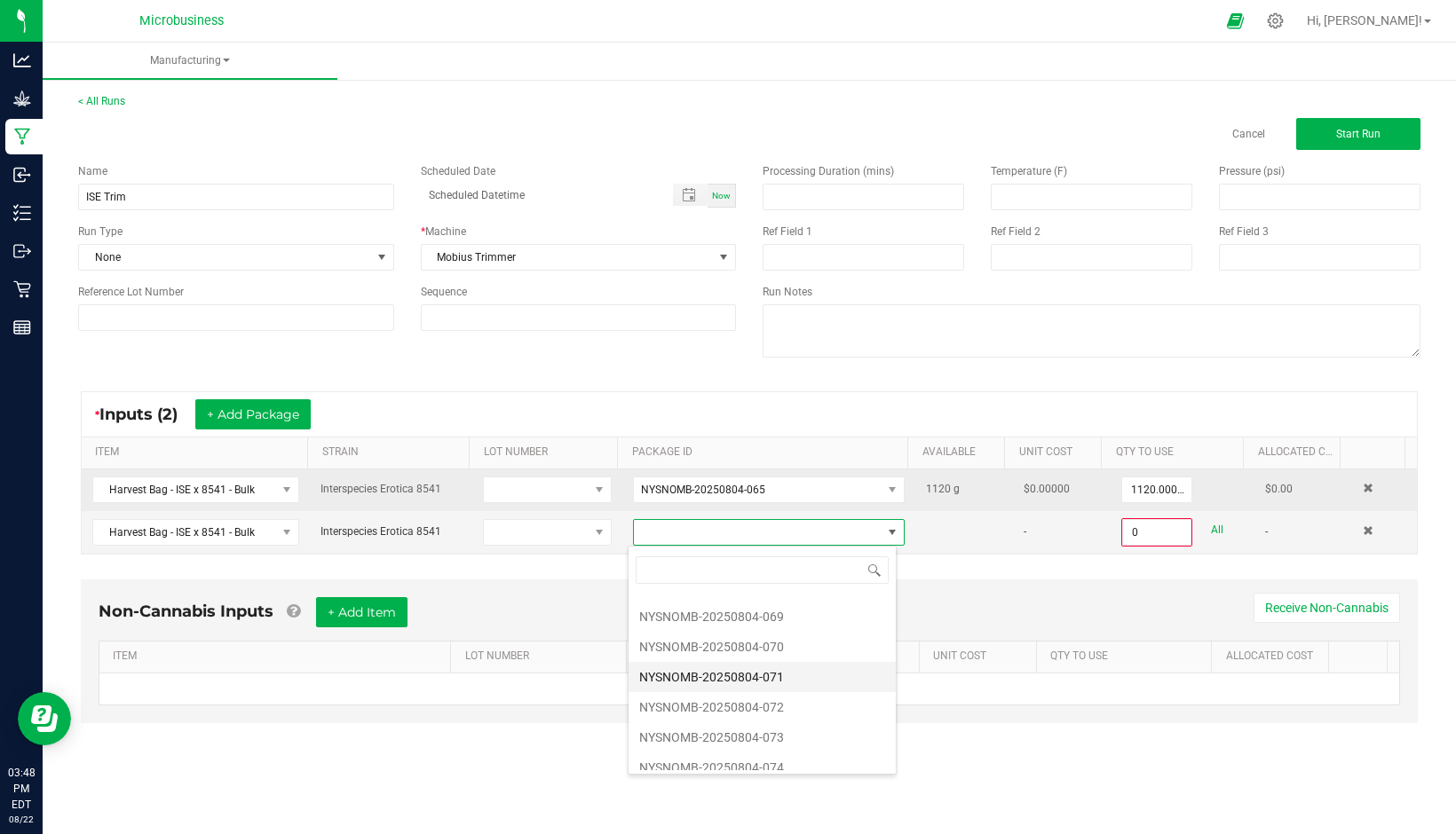
scroll to position [94, 0]
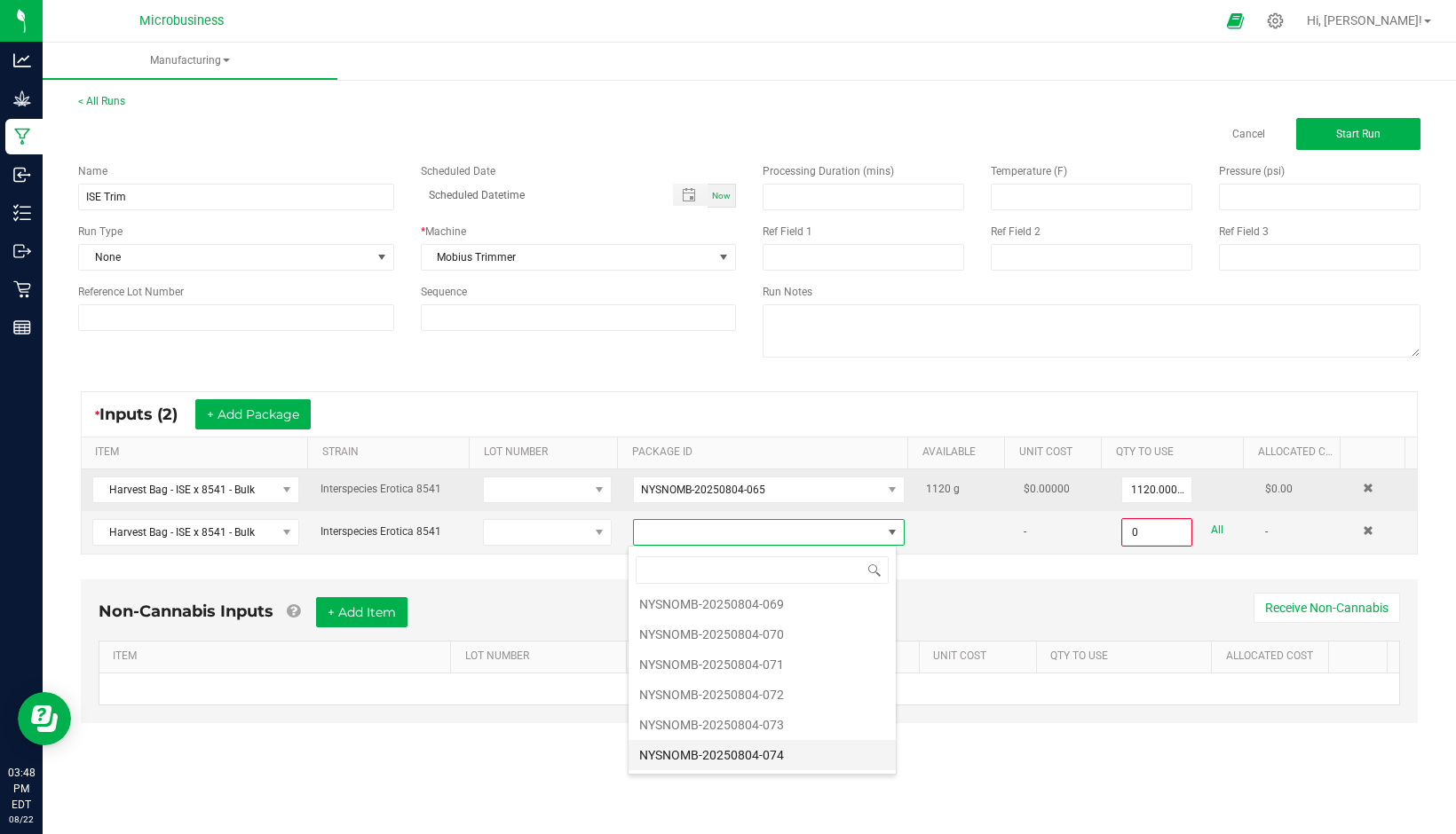
click at [730, 759] on li "NYSNOMB-20250804-074" at bounding box center [761, 754] width 267 height 30
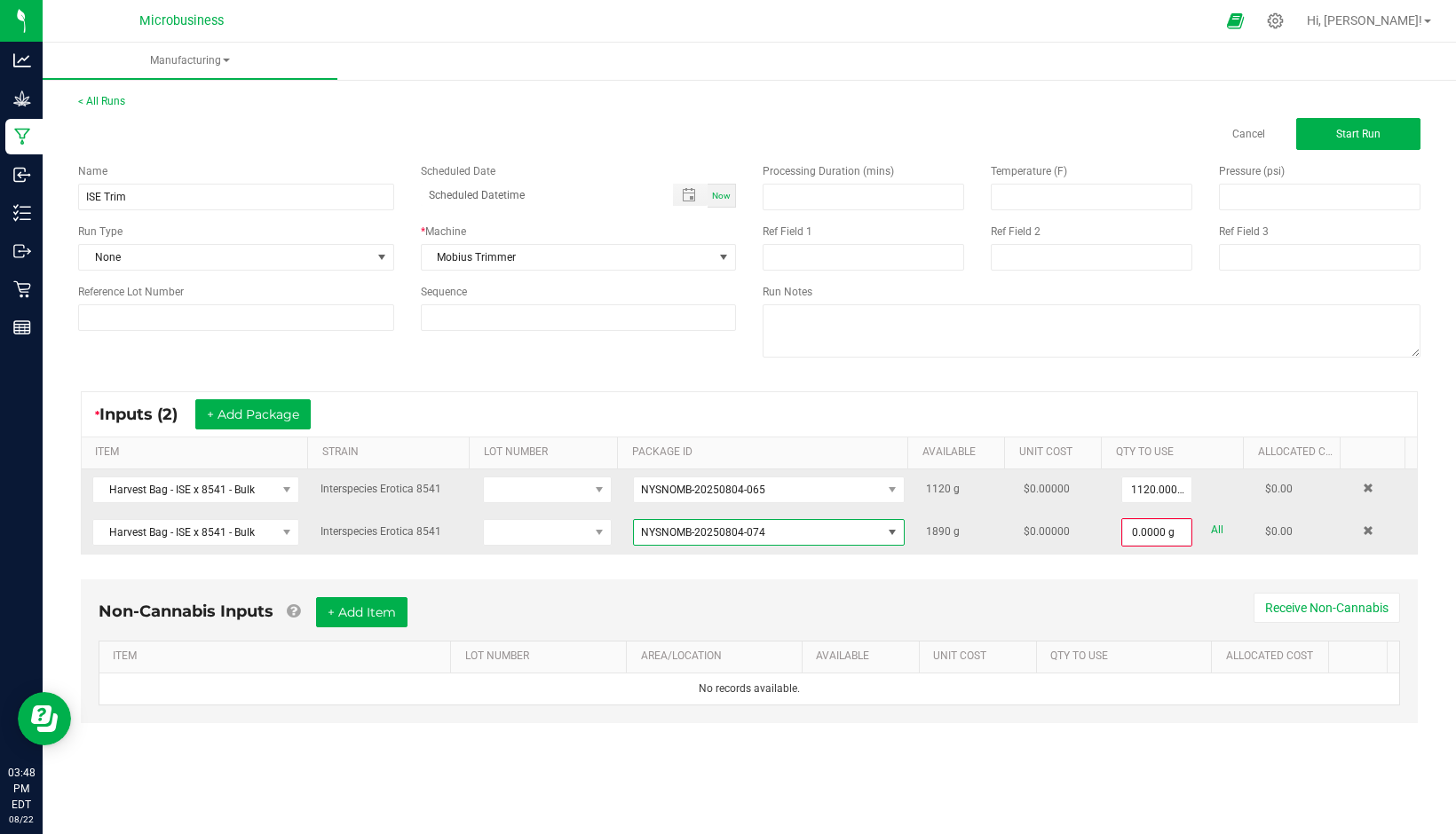
click at [1198, 527] on div "All" at bounding box center [1207, 529] width 30 height 24
click at [1211, 528] on link "All" at bounding box center [1216, 529] width 13 height 24
type input "1890.0000 g"
click at [300, 407] on button "+ Add Package" at bounding box center [252, 414] width 115 height 30
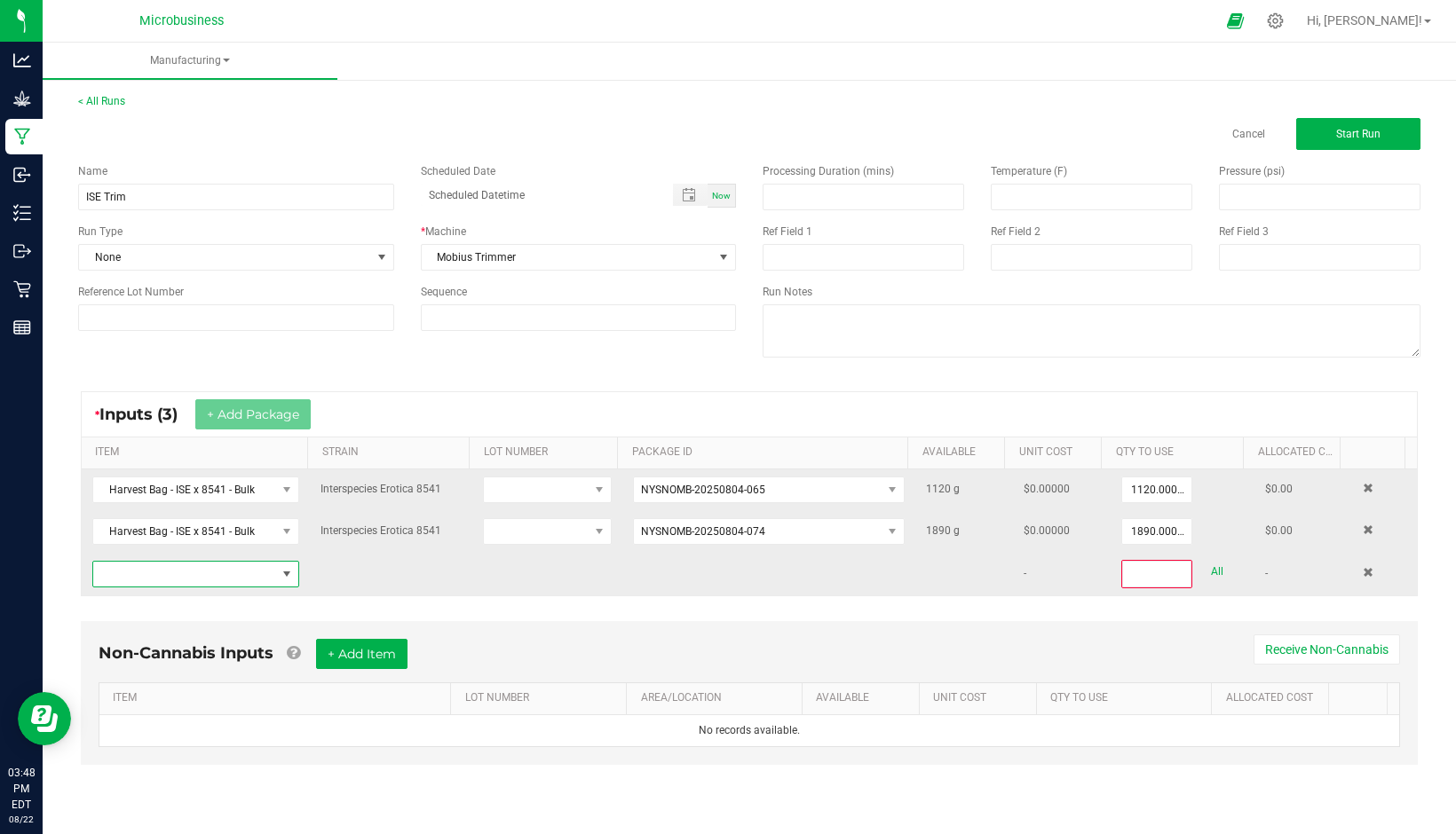
click at [250, 570] on span "NO DATA FOUND" at bounding box center [184, 574] width 183 height 25
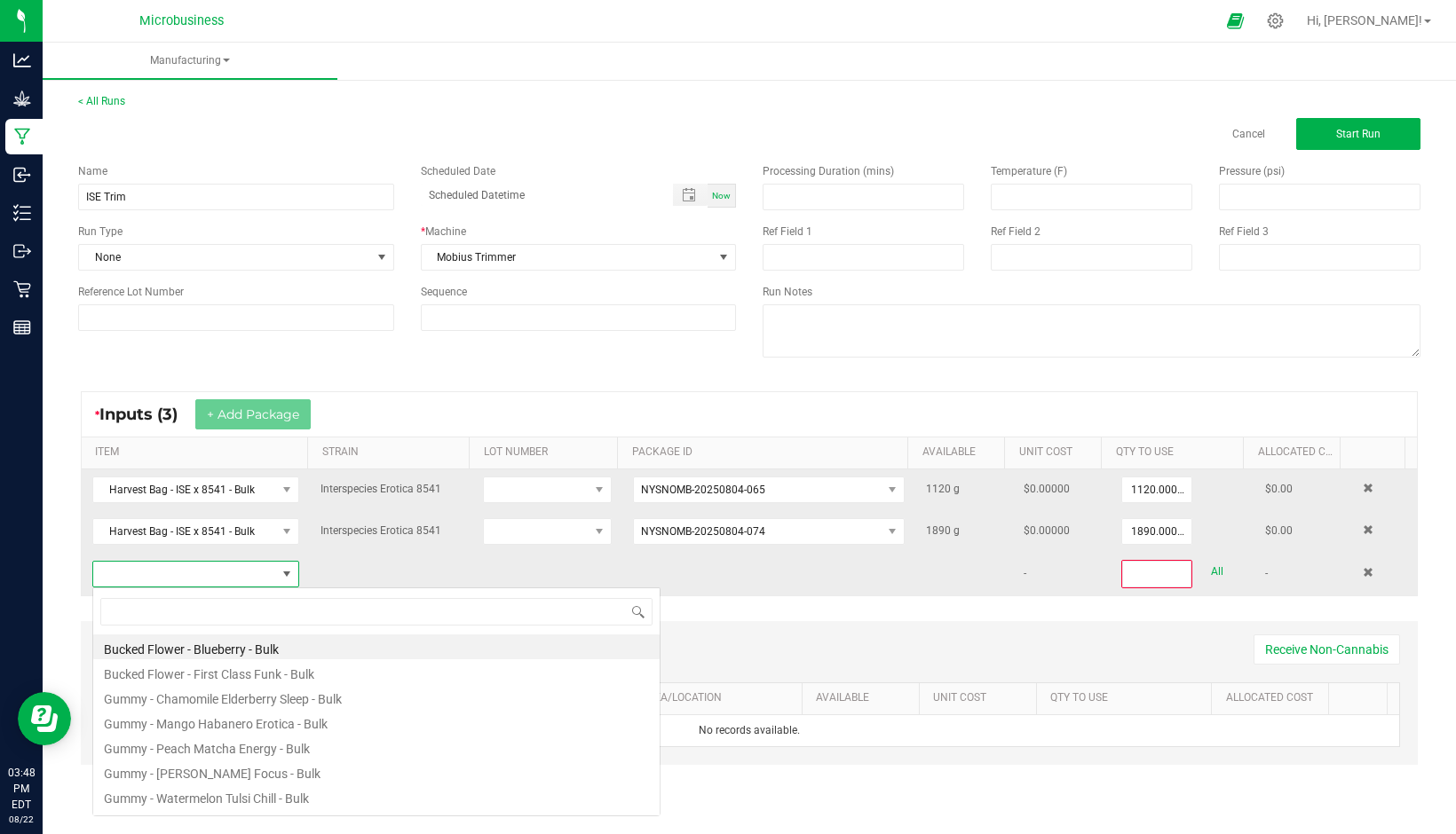
scroll to position [26, 202]
type input "ise"
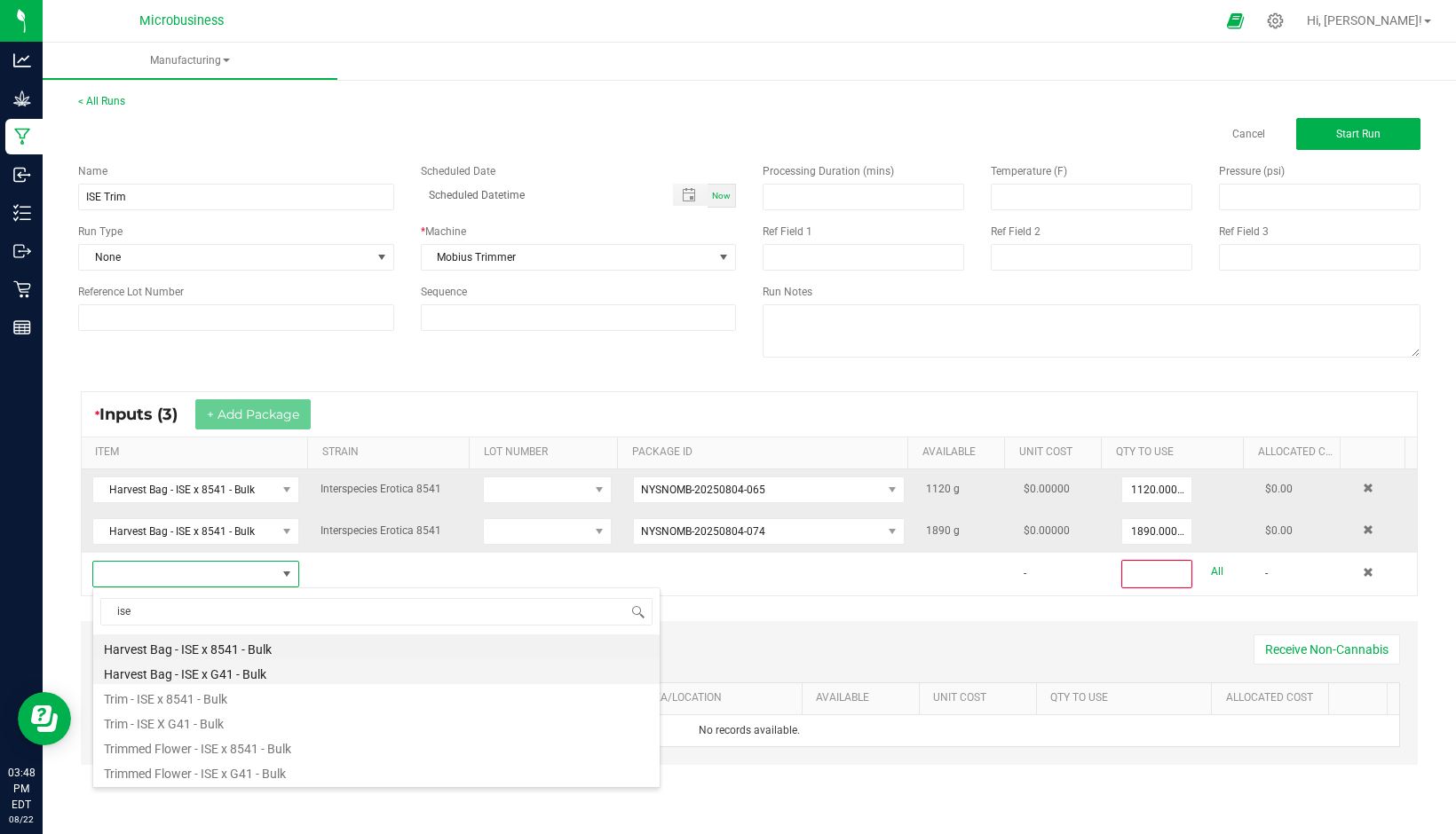
click at [256, 672] on li "Harvest Bag - ISE x G41 - Bulk" at bounding box center [376, 672] width 566 height 25
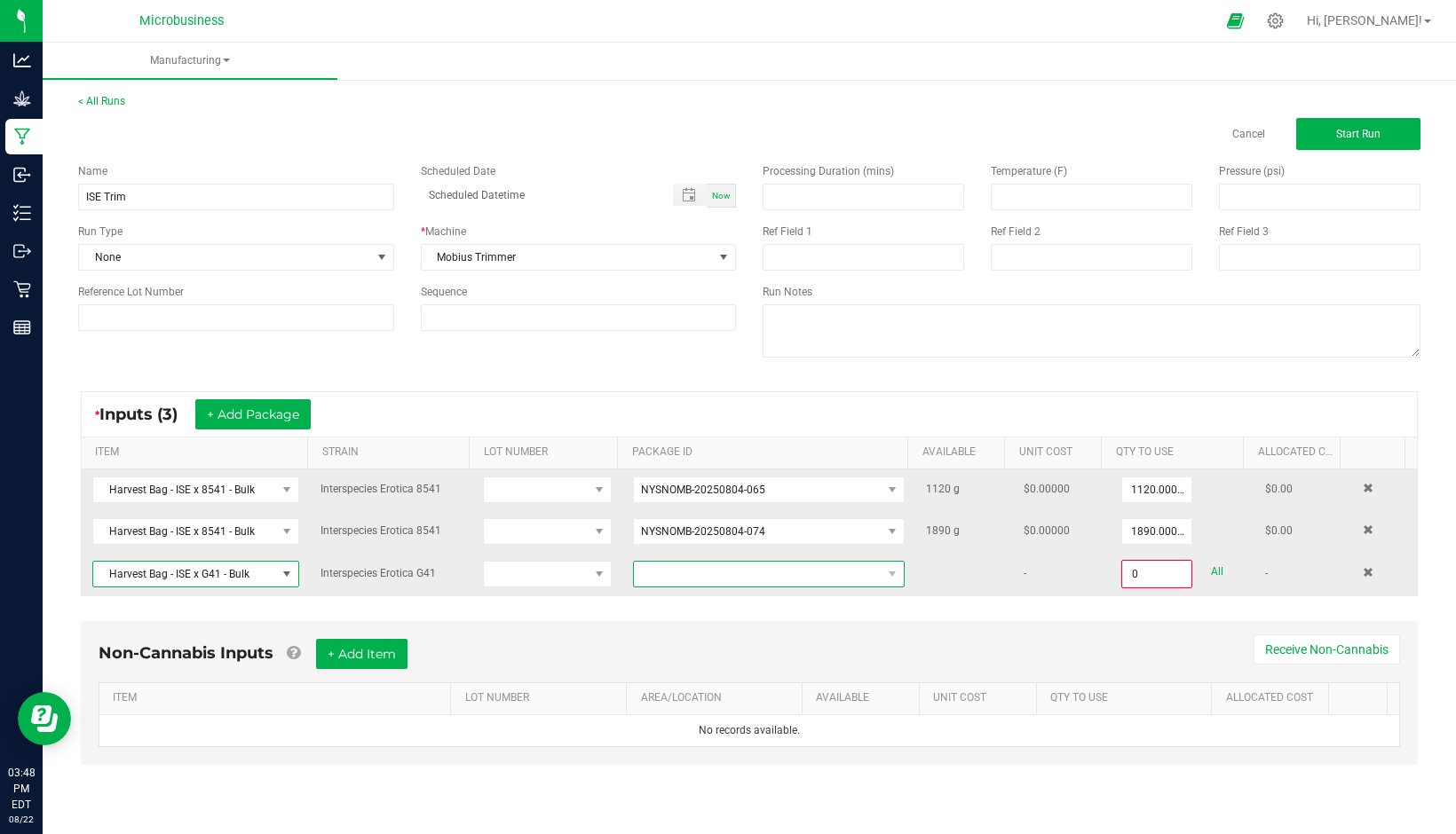
click at [769, 566] on span at bounding box center [757, 574] width 247 height 25
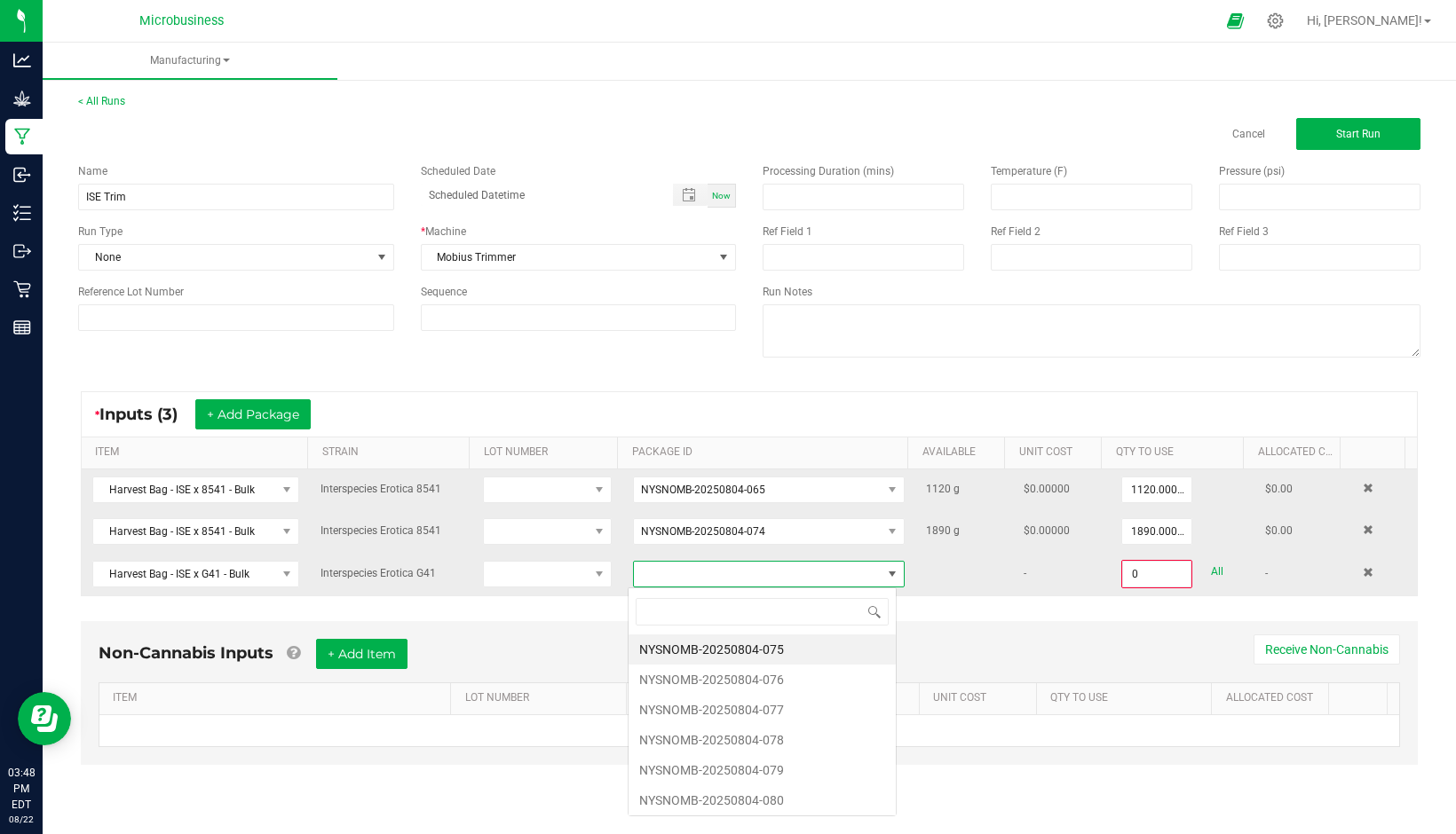
scroll to position [26, 269]
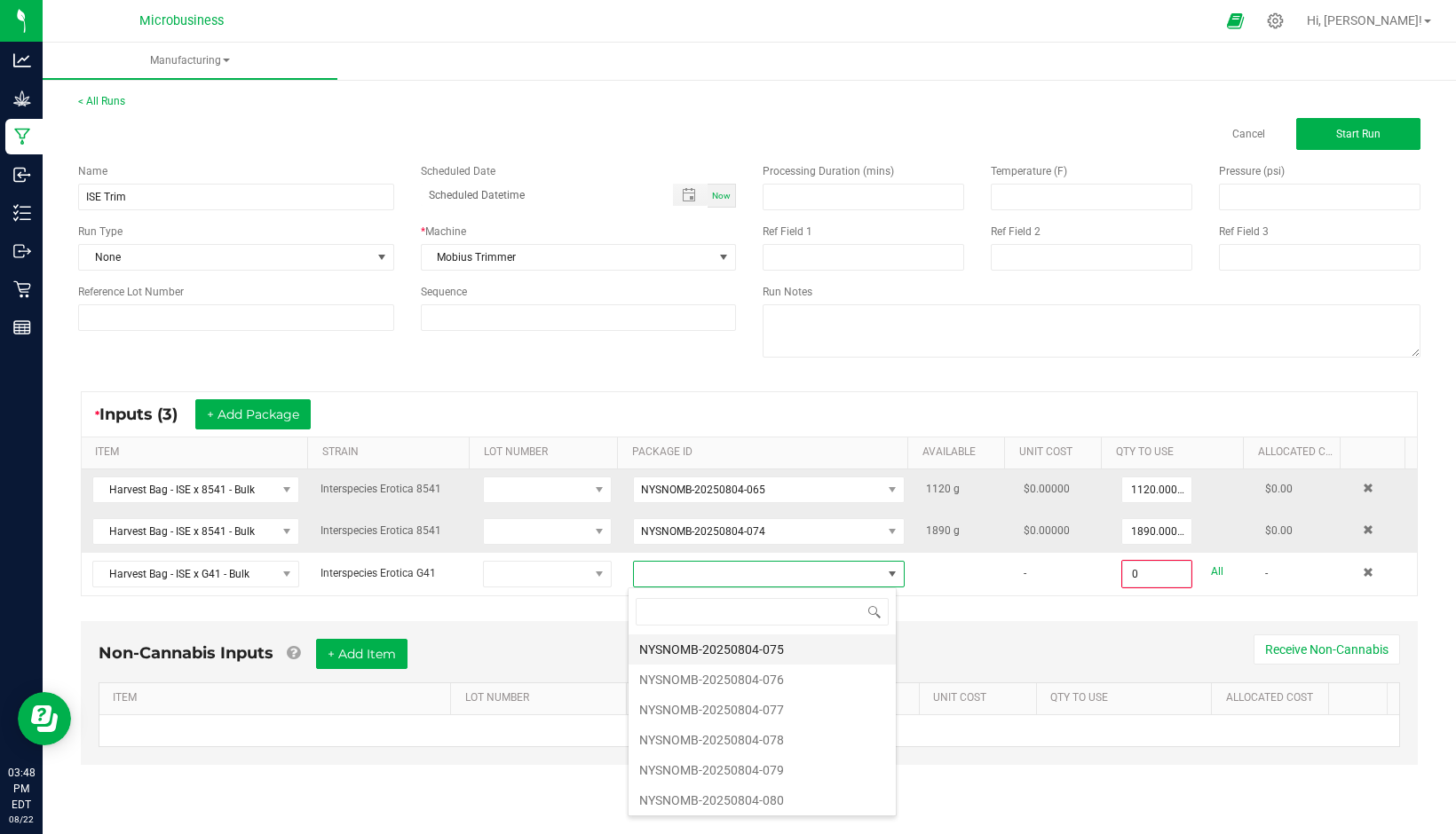
click at [752, 643] on li "NYSNOMB-20250804-075" at bounding box center [761, 649] width 267 height 30
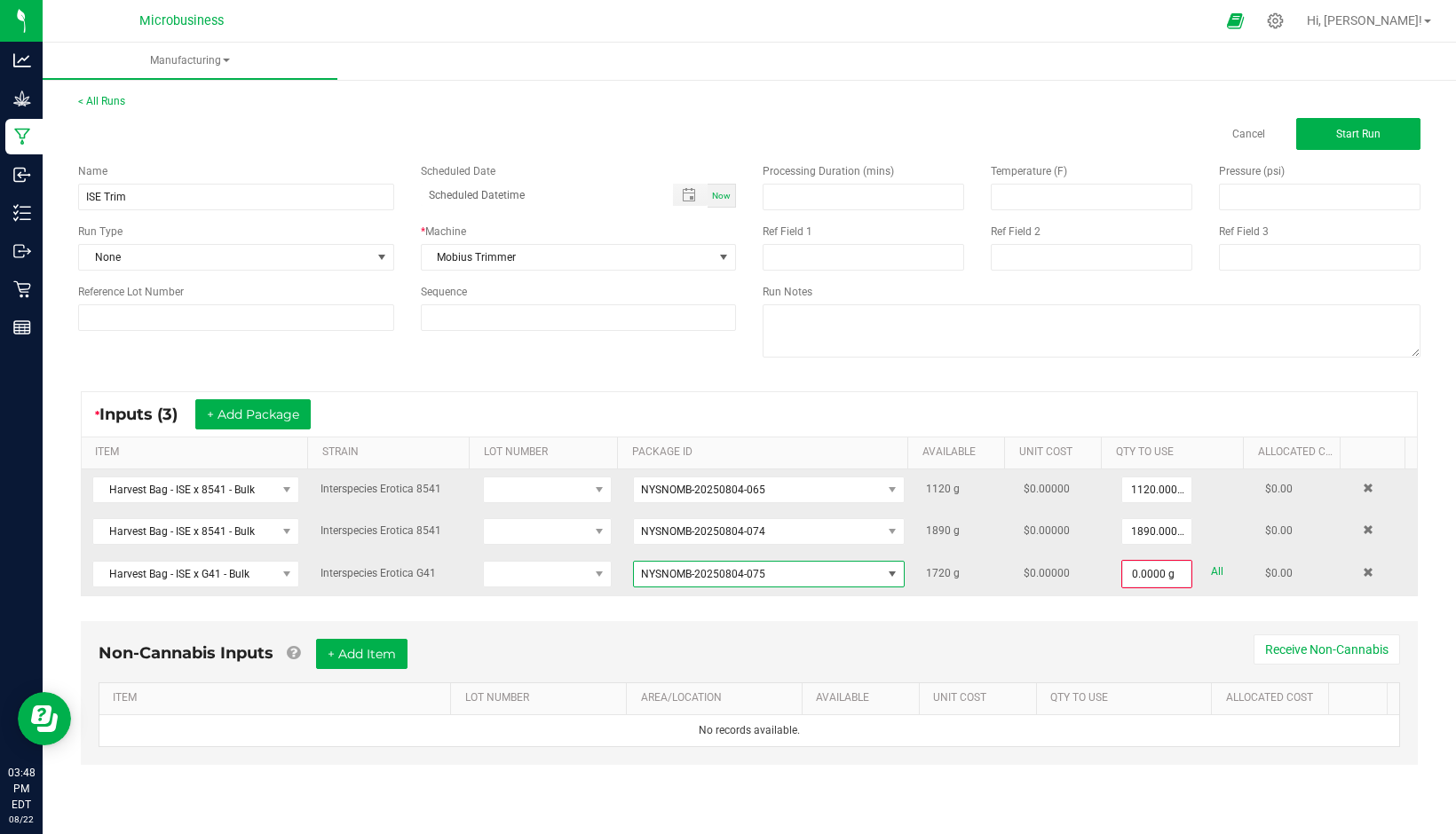
click at [1211, 569] on link "All" at bounding box center [1216, 571] width 13 height 24
type input "1720.0000 g"
click at [230, 416] on button "+ Add Package" at bounding box center [252, 414] width 115 height 30
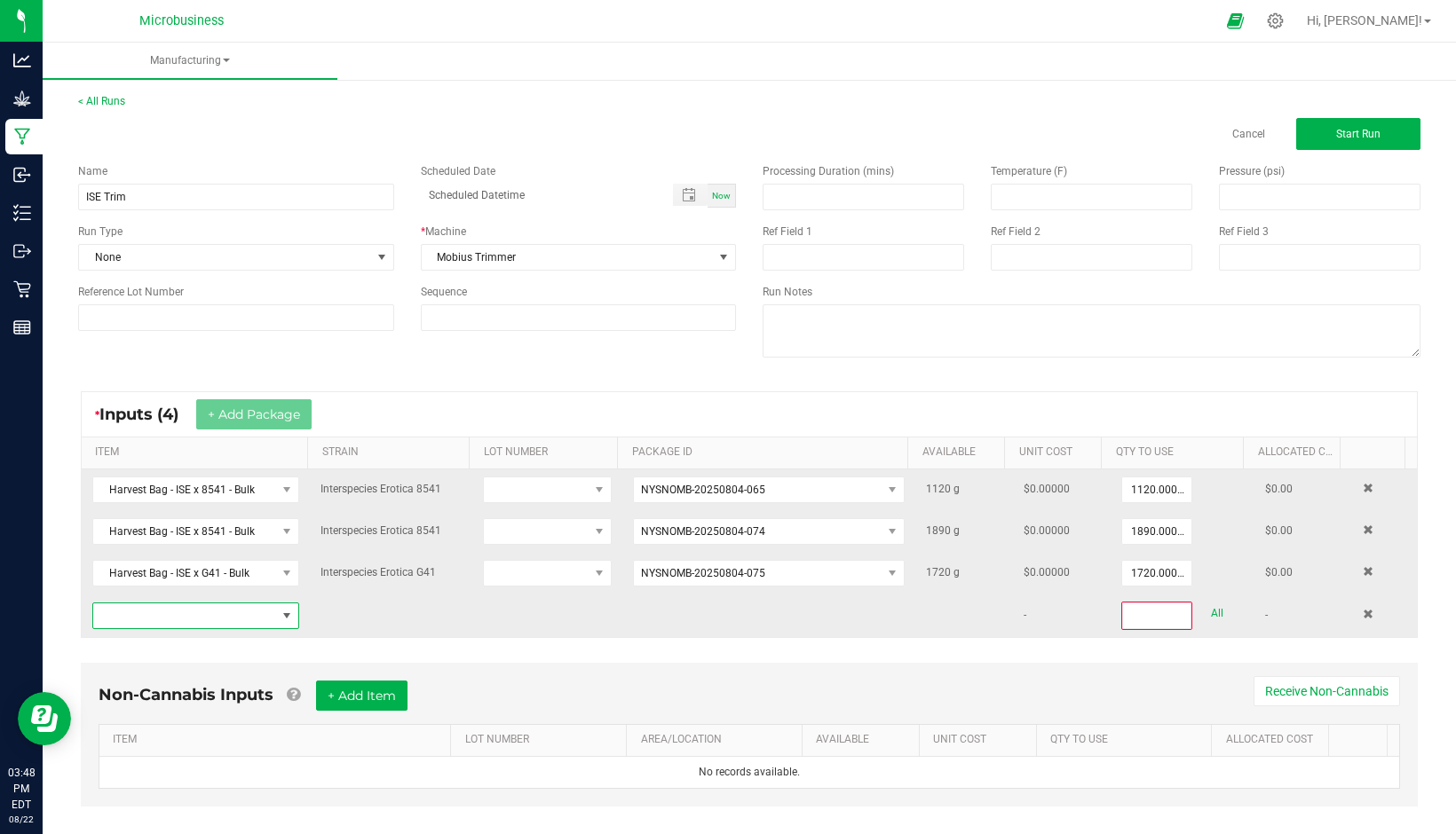
click at [234, 611] on span "NO DATA FOUND" at bounding box center [184, 616] width 183 height 25
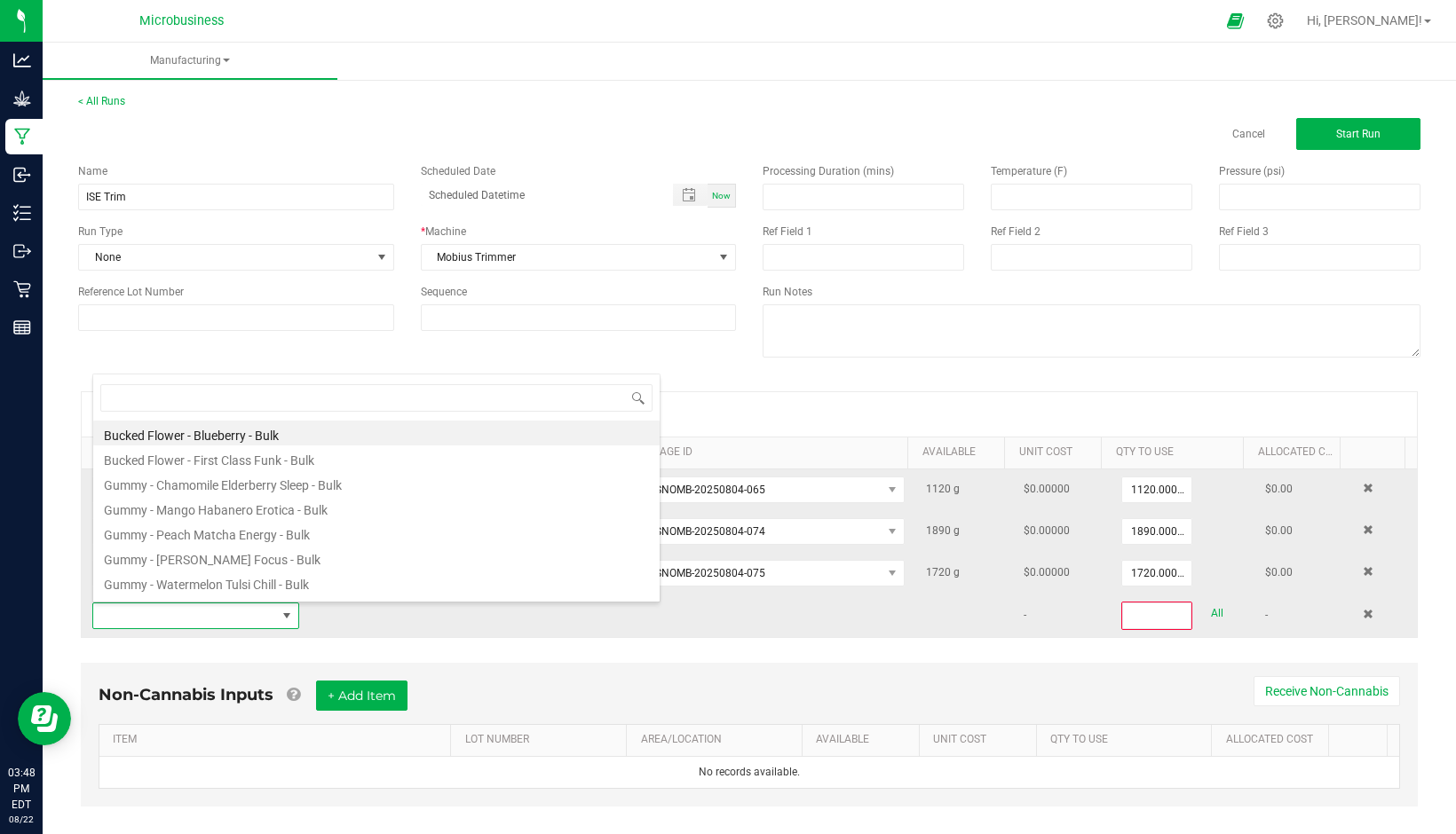
scroll to position [26, 200]
type input "ise"
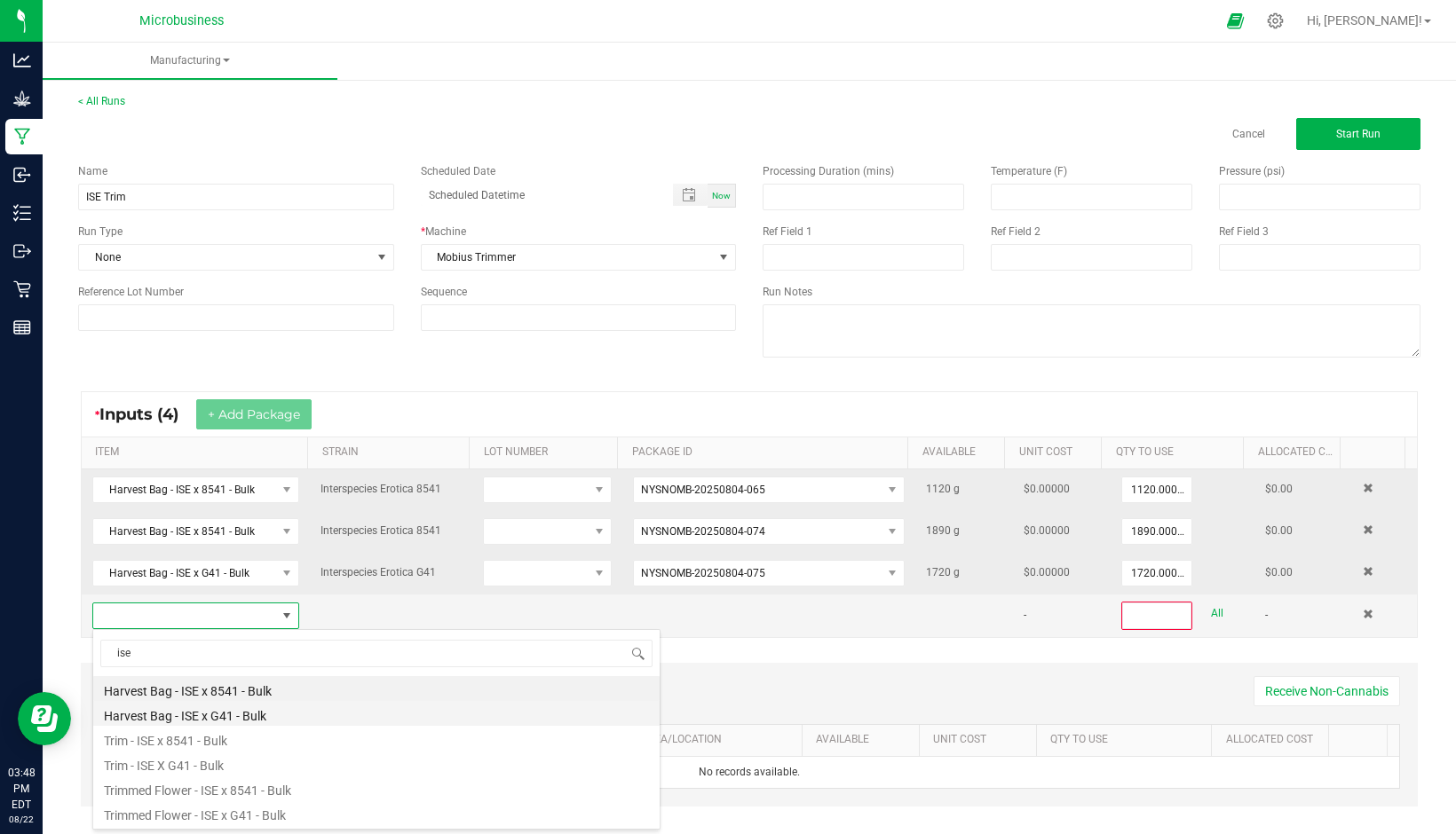
click at [249, 709] on li "Harvest Bag - ISE x G41 - Bulk" at bounding box center [376, 714] width 566 height 25
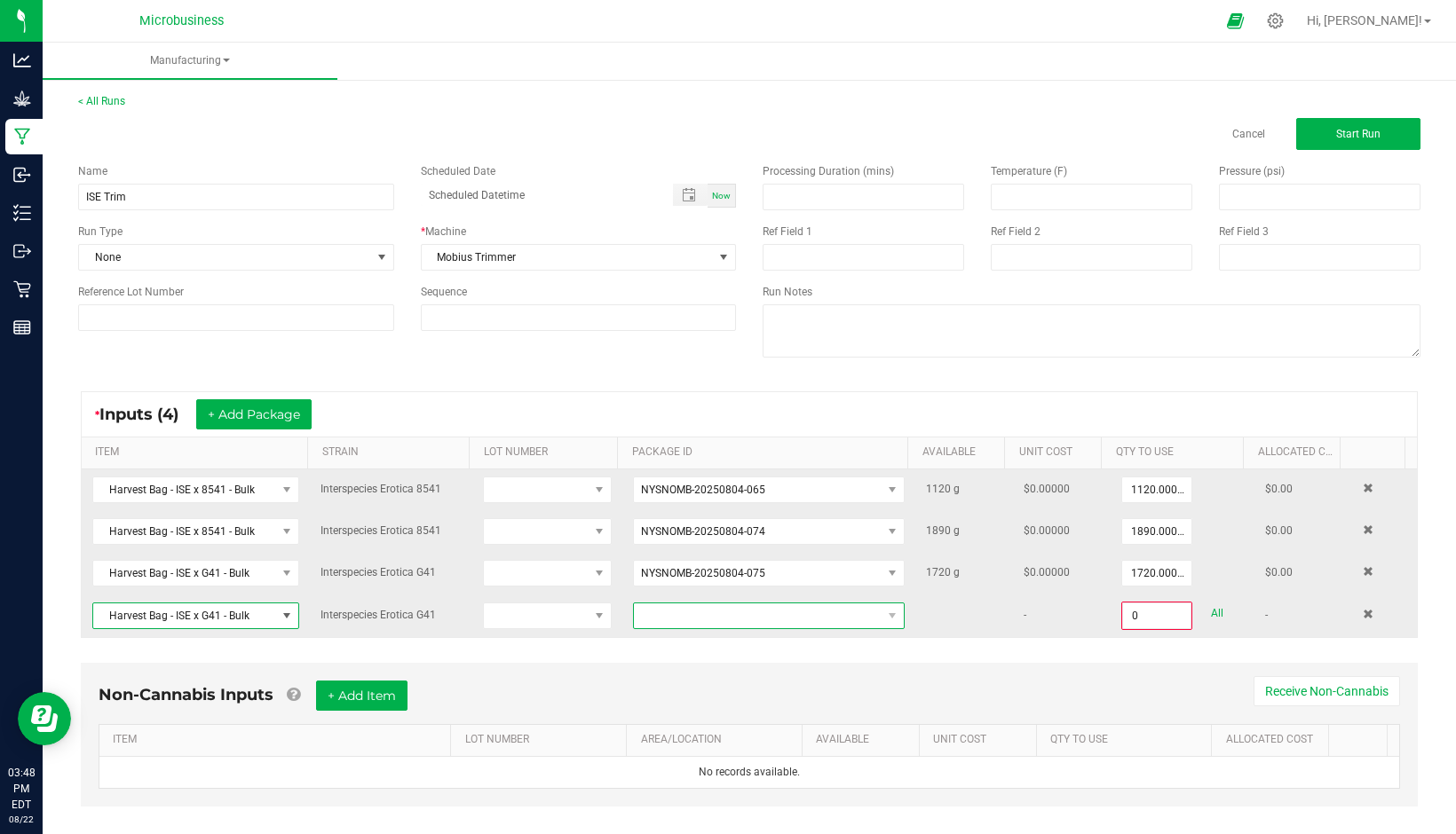
click at [719, 617] on span at bounding box center [757, 616] width 247 height 25
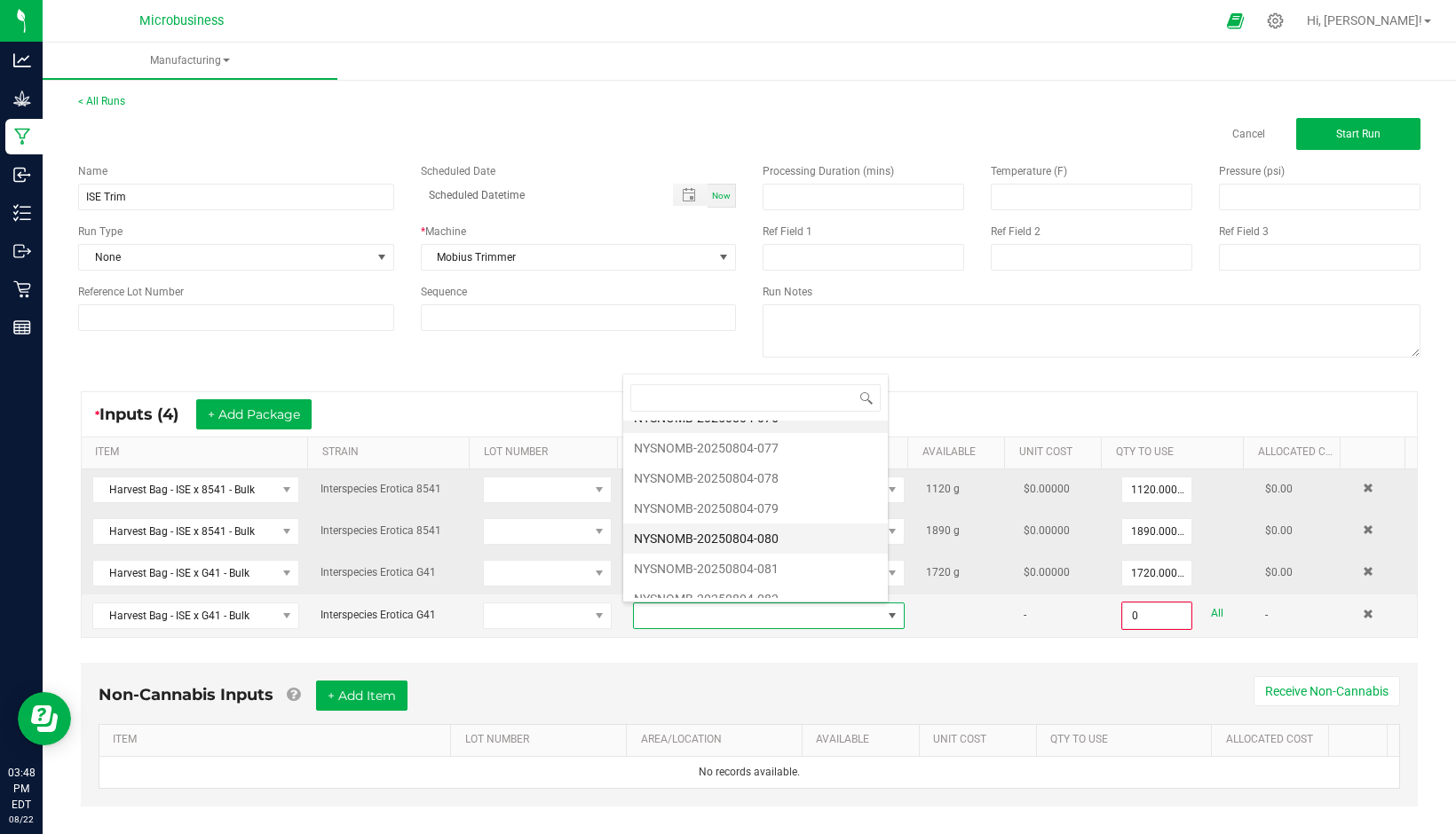
scroll to position [34, 0]
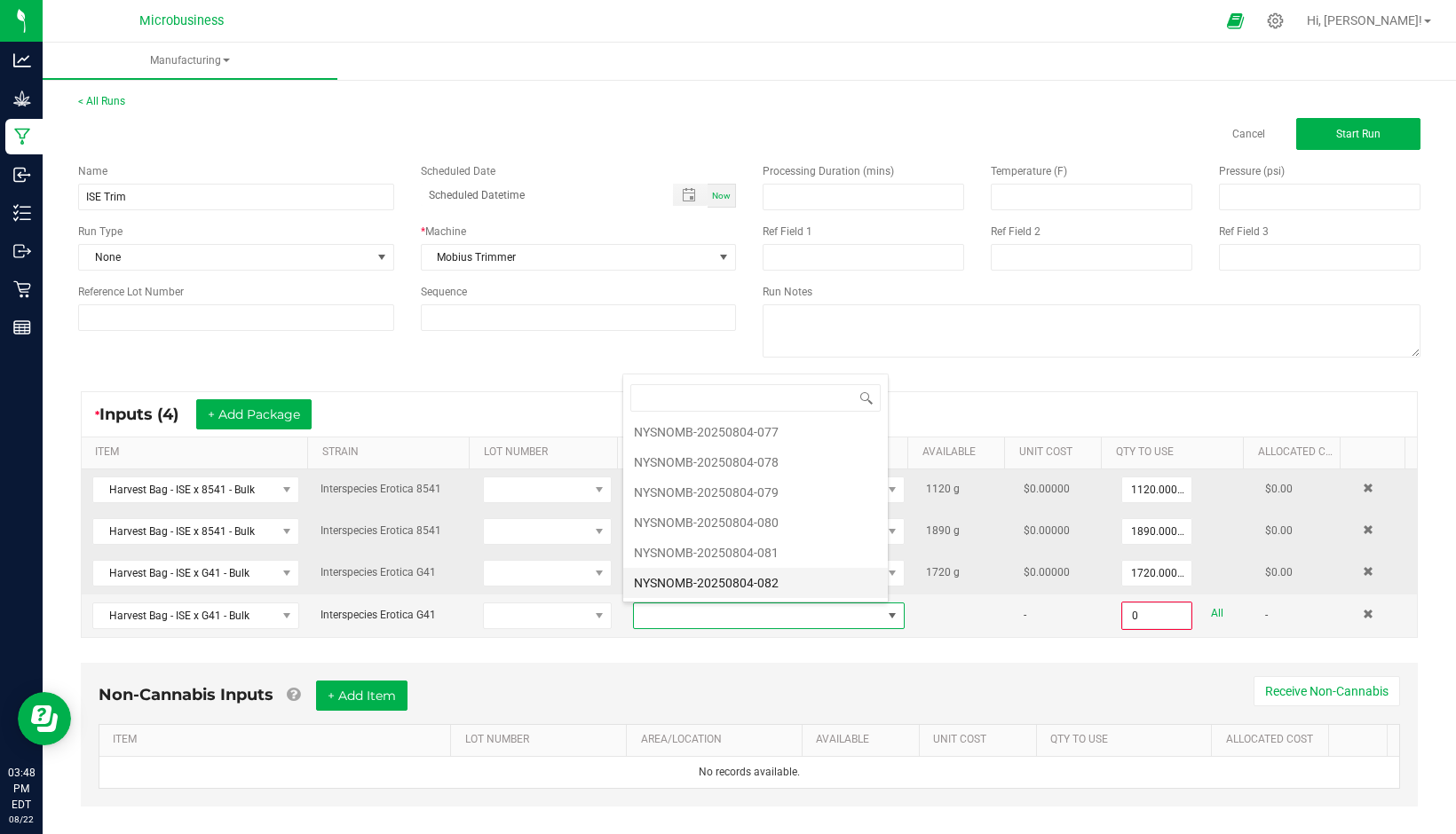
click at [734, 578] on li "NYSNOMB-20250804-082" at bounding box center [755, 583] width 265 height 30
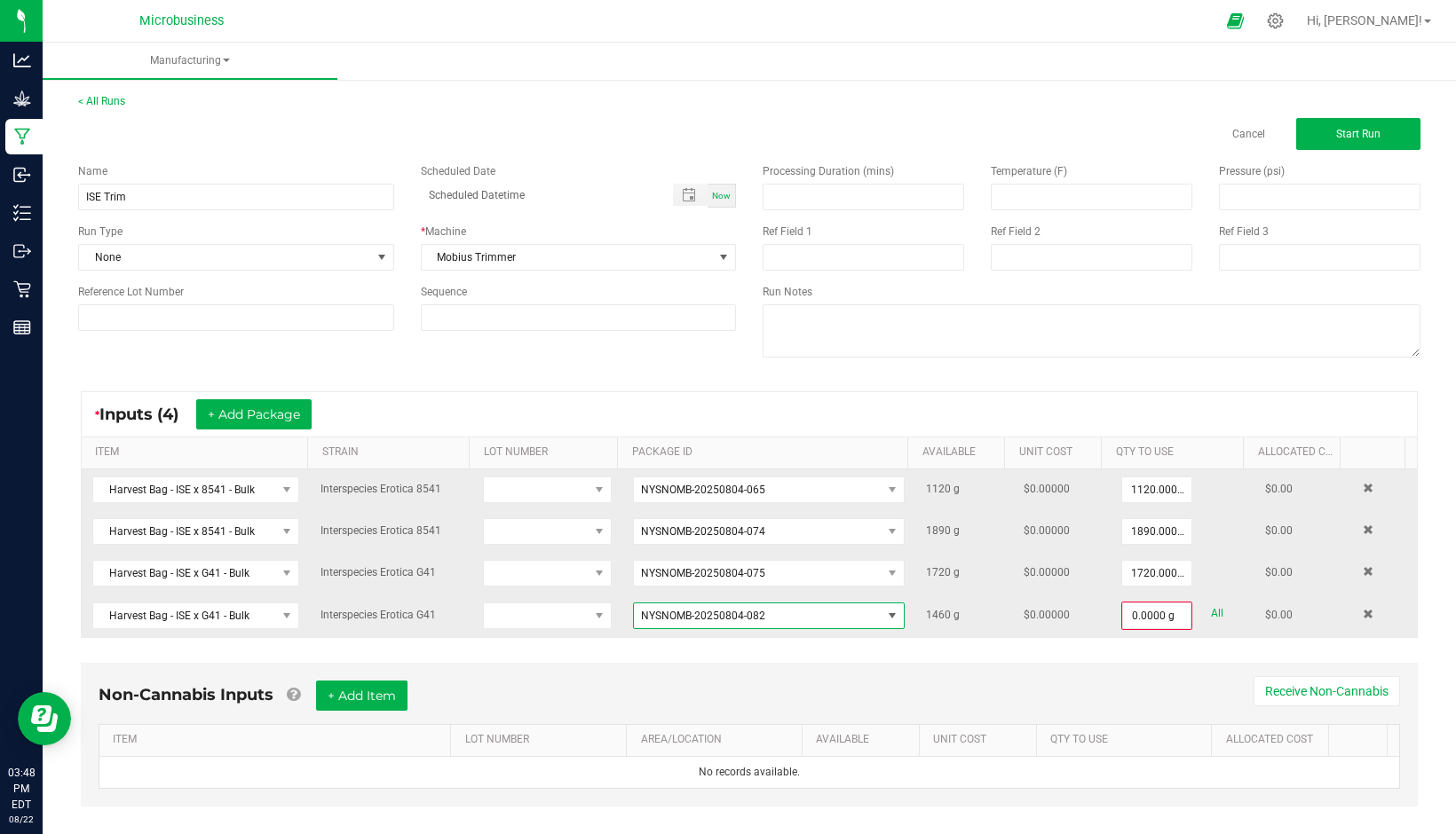
click at [1211, 615] on link "All" at bounding box center [1216, 613] width 13 height 24
type input "1460.0000 g"
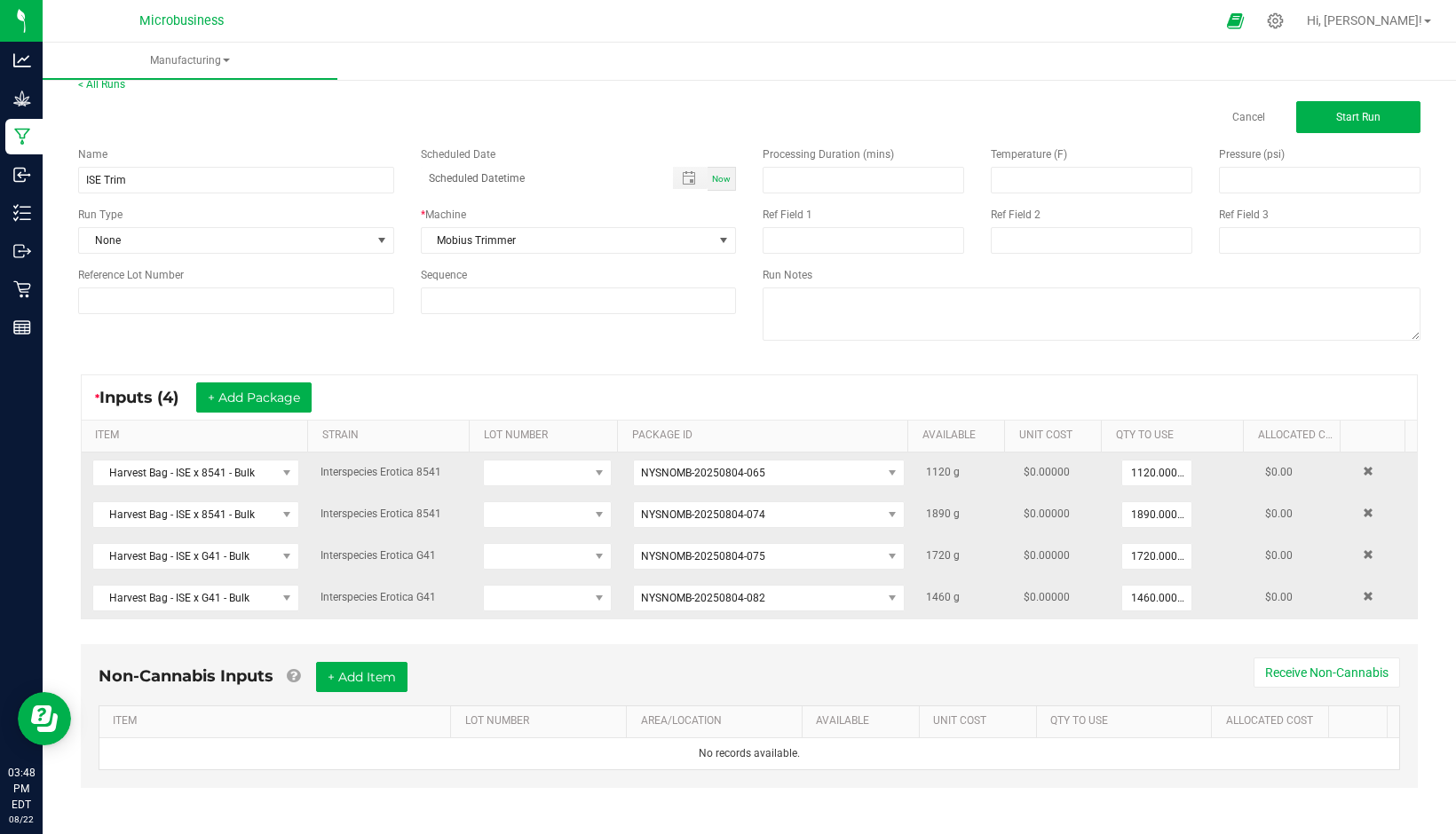
scroll to position [22, 0]
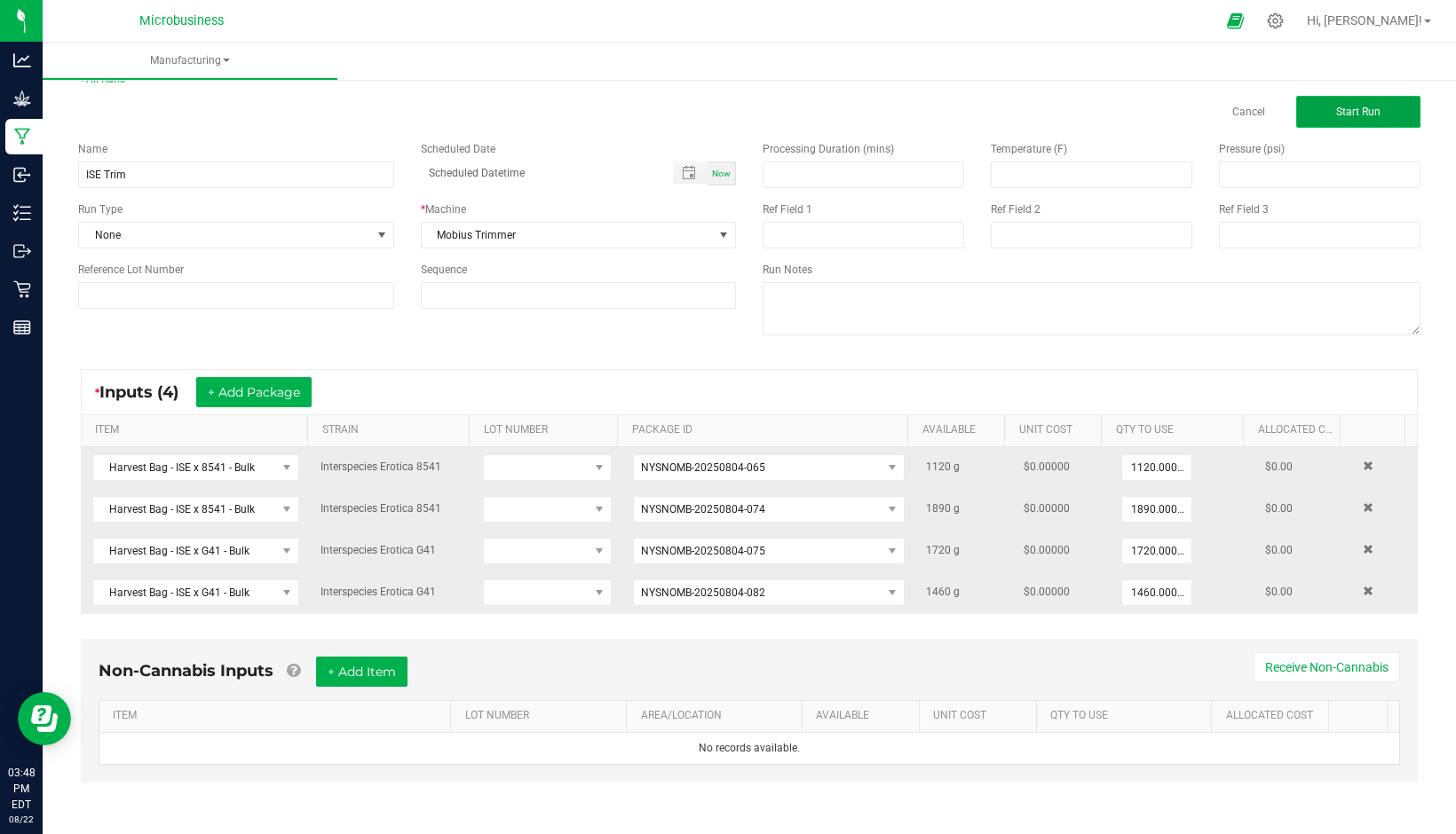
click at [1339, 112] on span "Start Run" at bounding box center [1358, 112] width 45 height 13
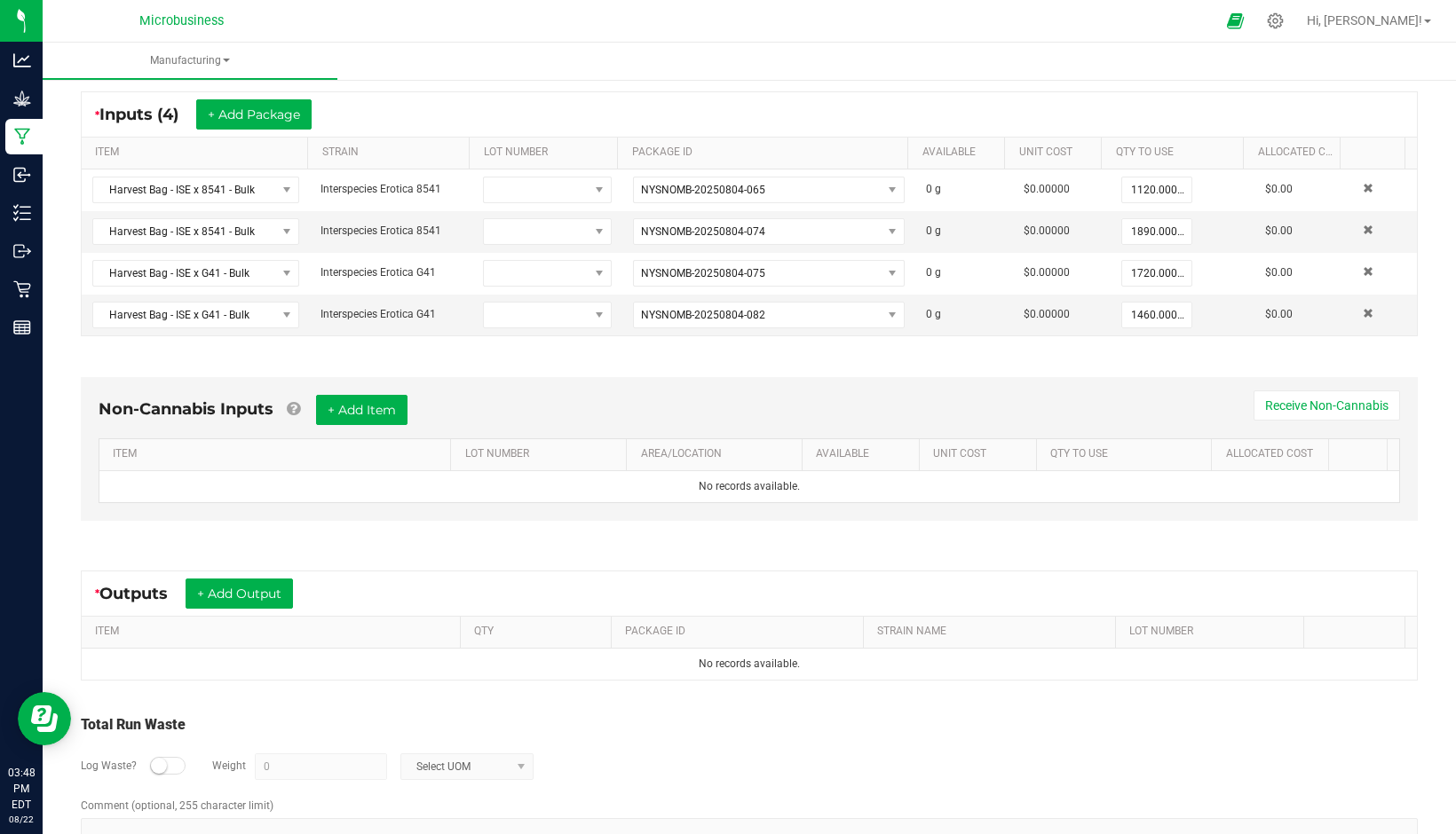
scroll to position [326, 0]
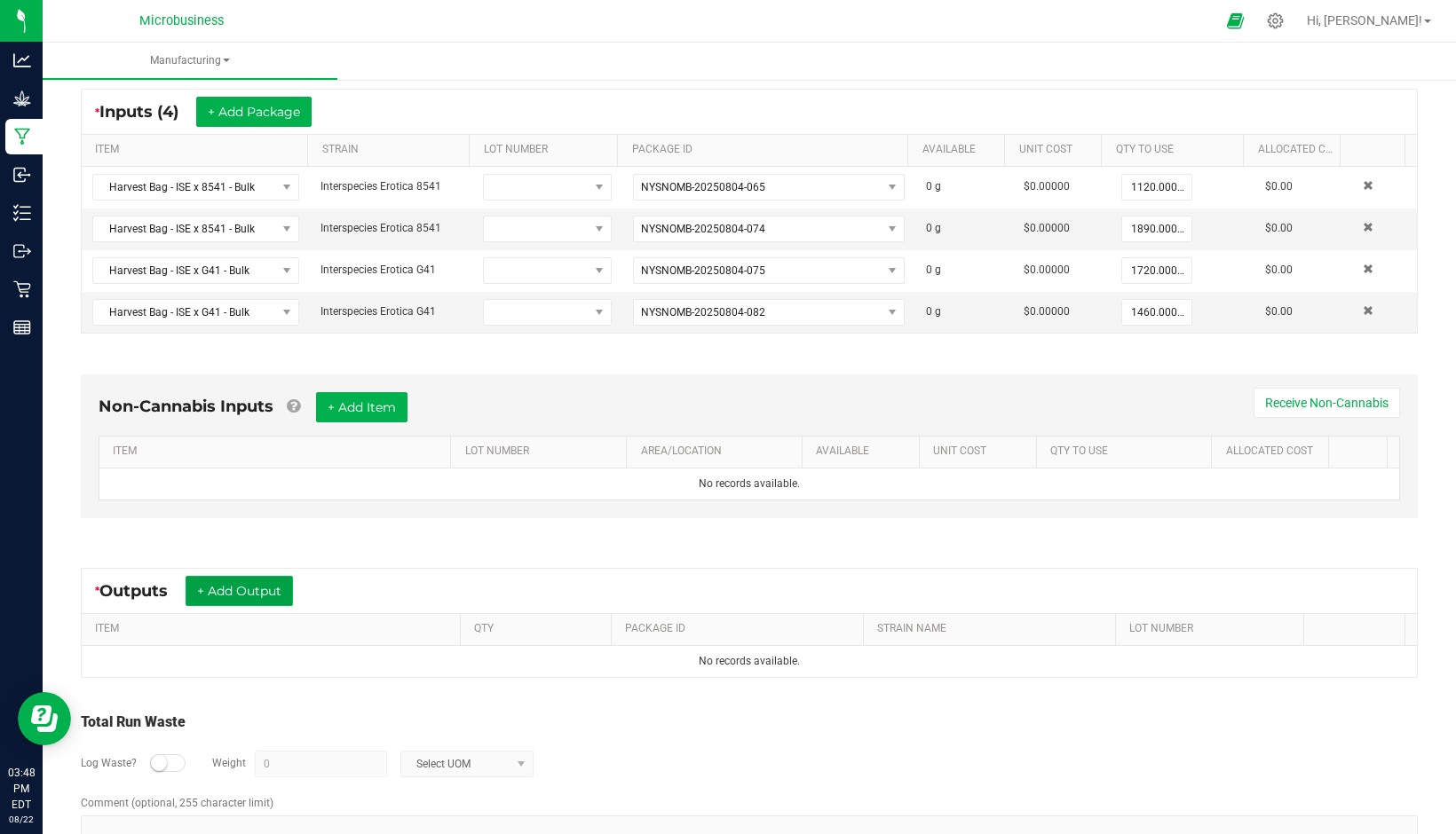
click at [251, 586] on button "+ Add Output" at bounding box center [239, 591] width 108 height 30
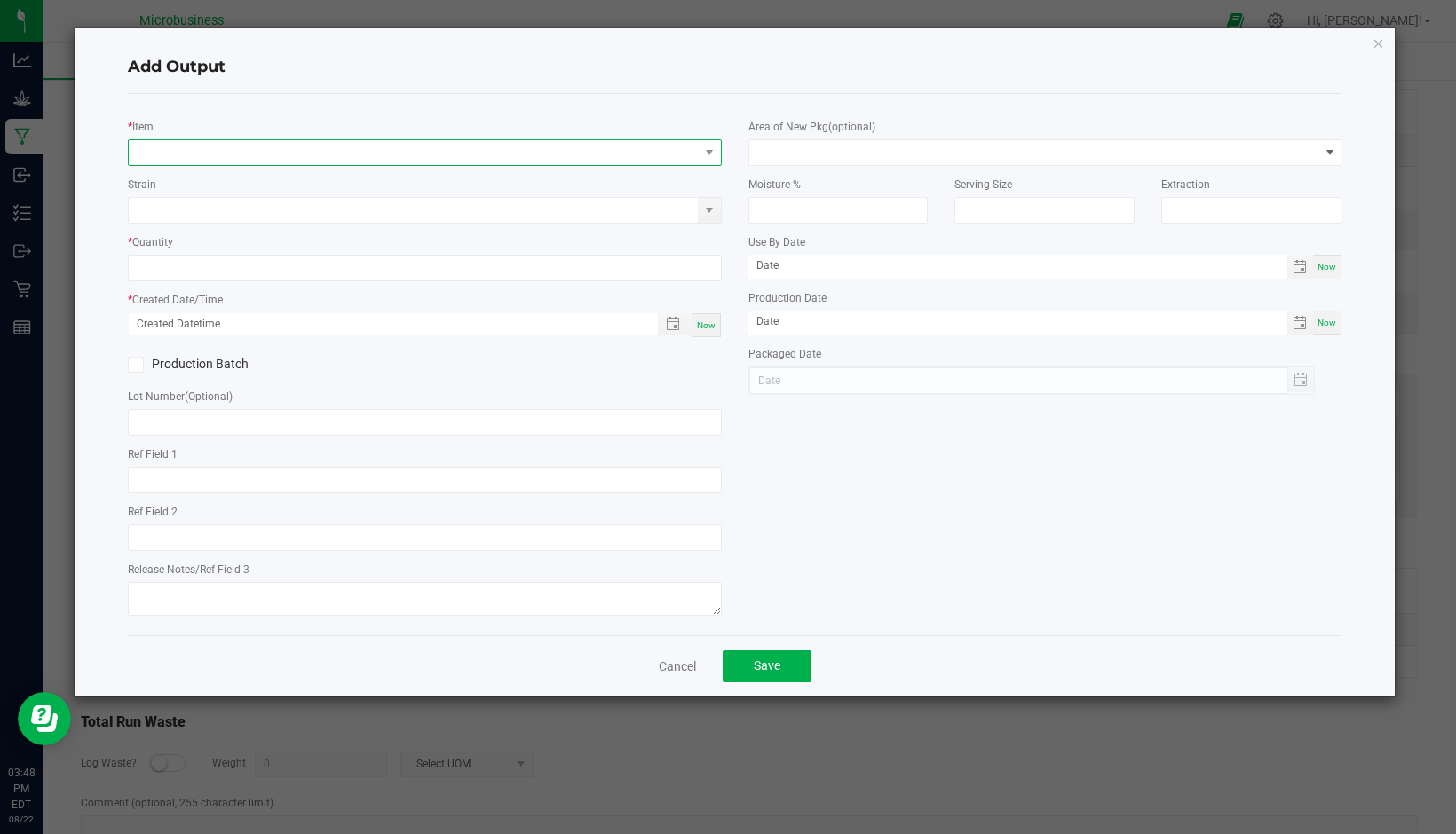
click at [206, 150] on span "NO DATA FOUND" at bounding box center [414, 153] width 570 height 25
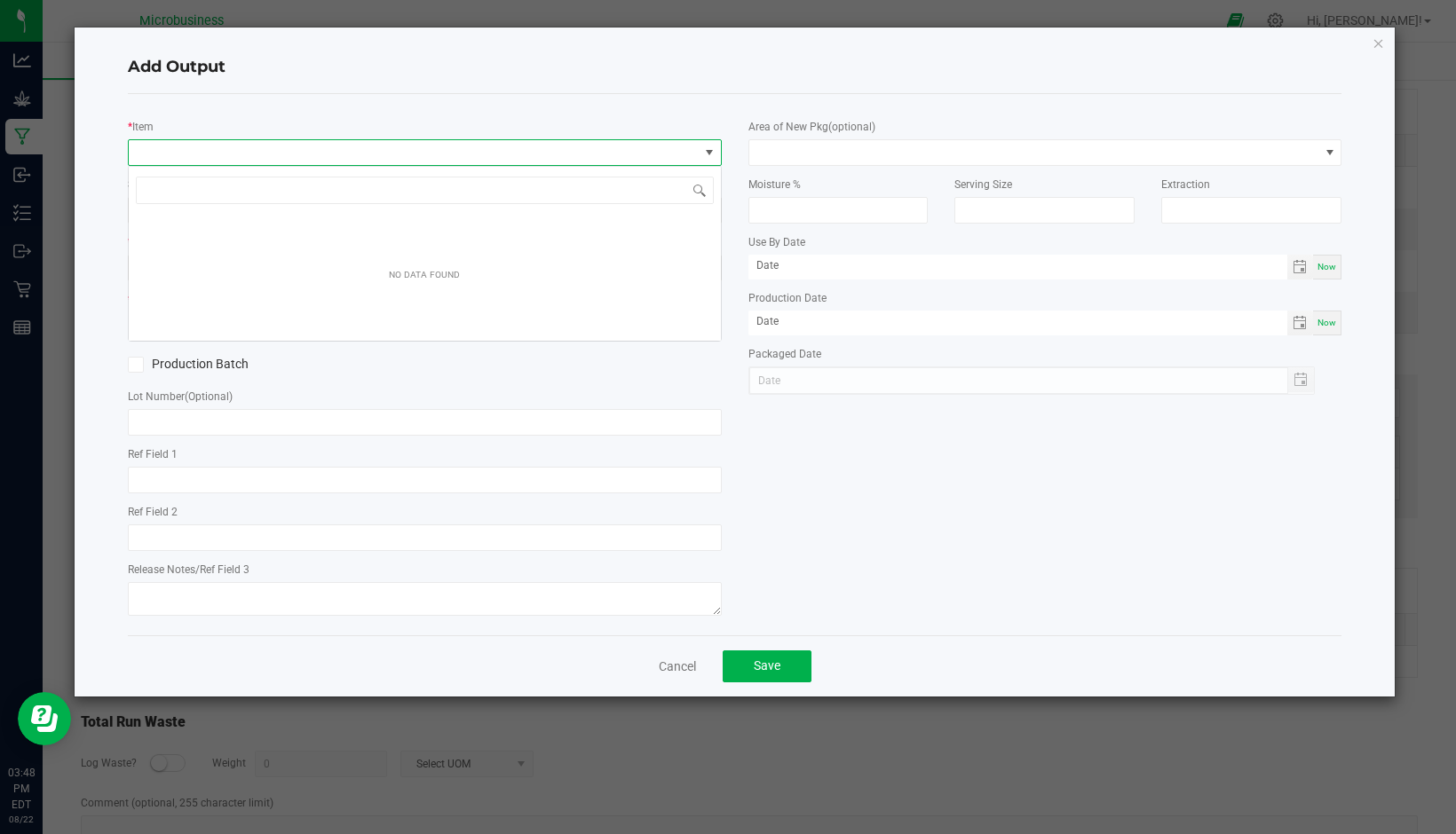
scroll to position [26, 594]
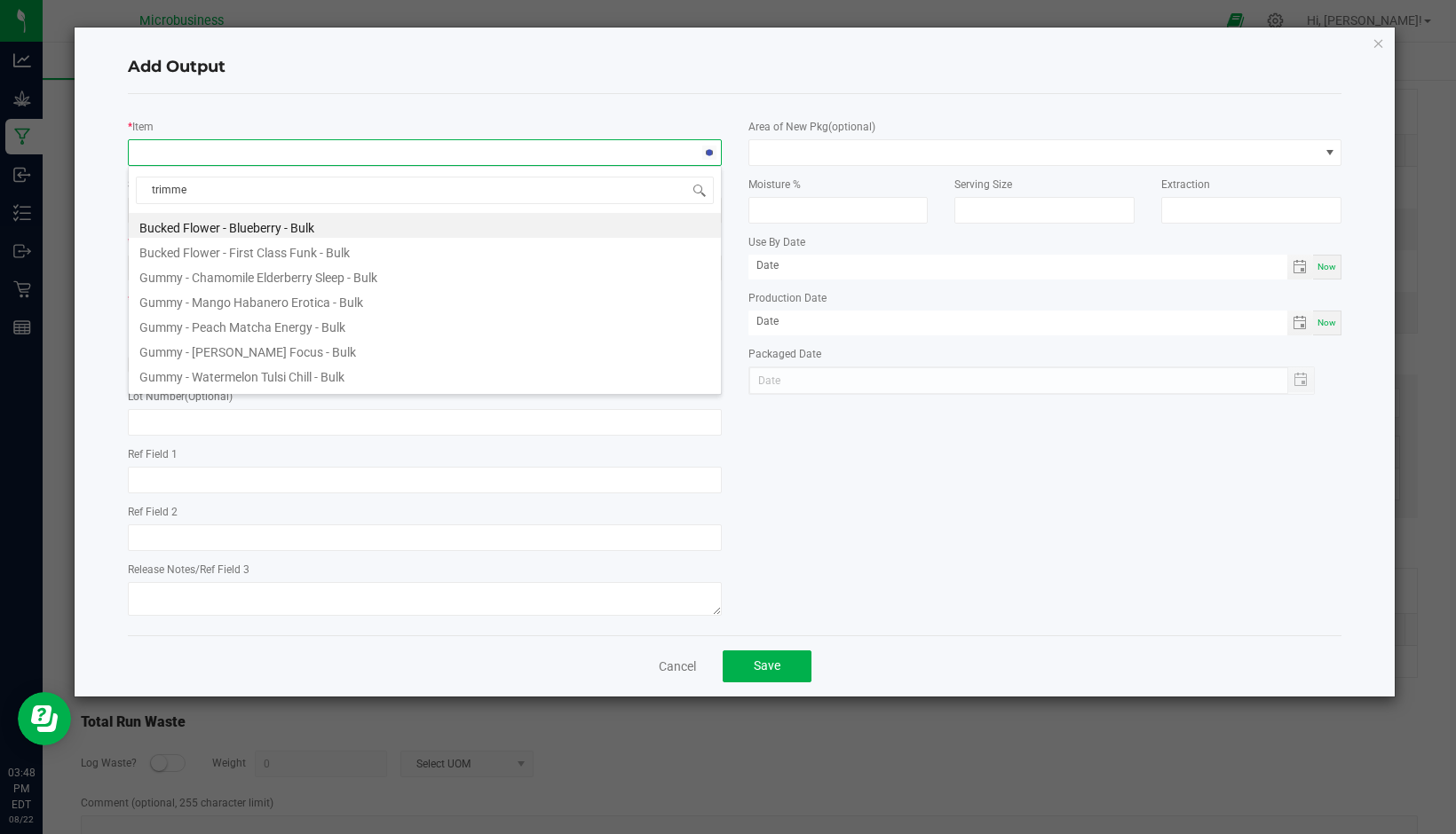
type input "trimmed"
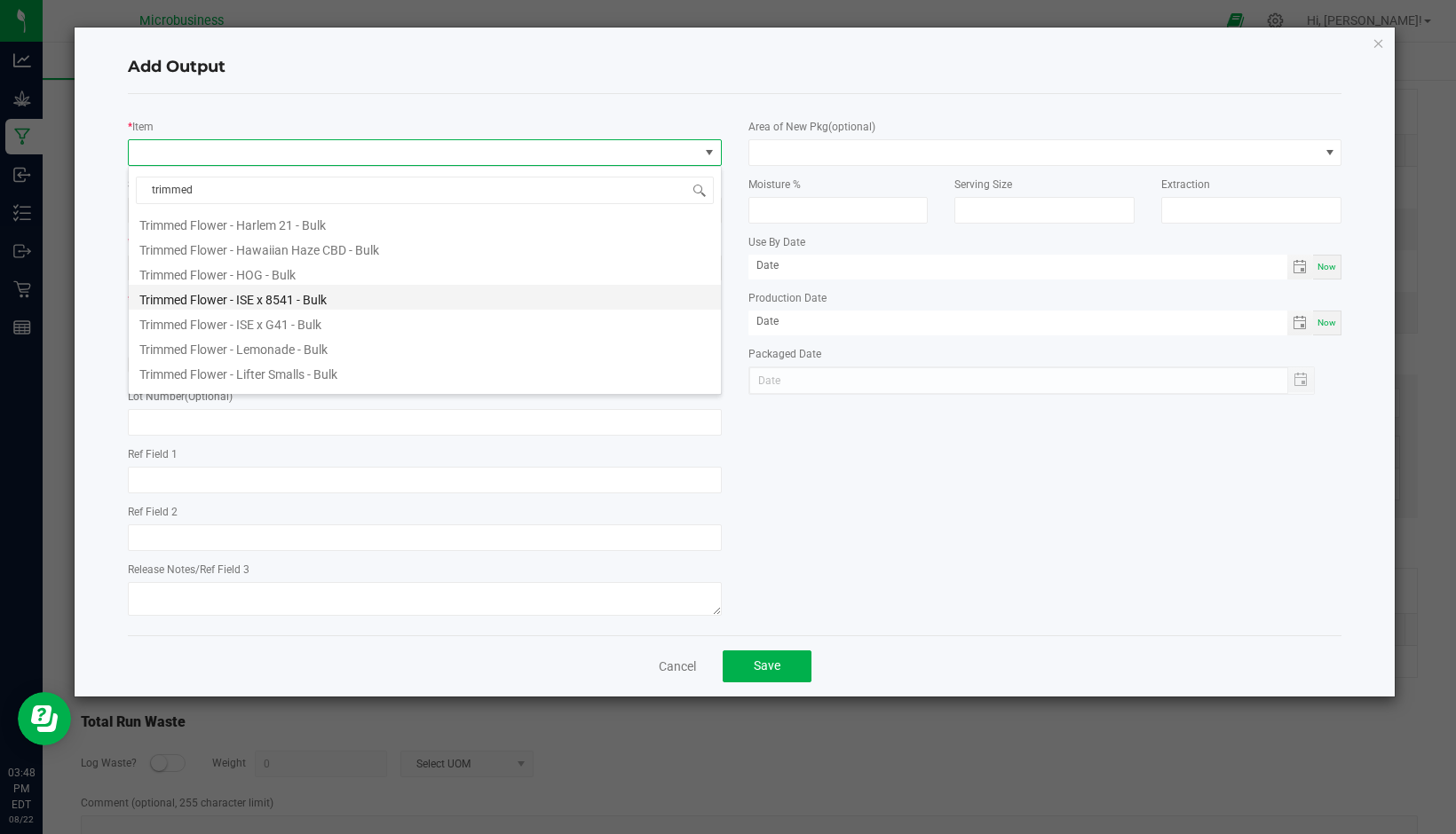
click at [308, 302] on li "Trimmed Flower - ISE x 8541 - Bulk" at bounding box center [425, 298] width 592 height 25
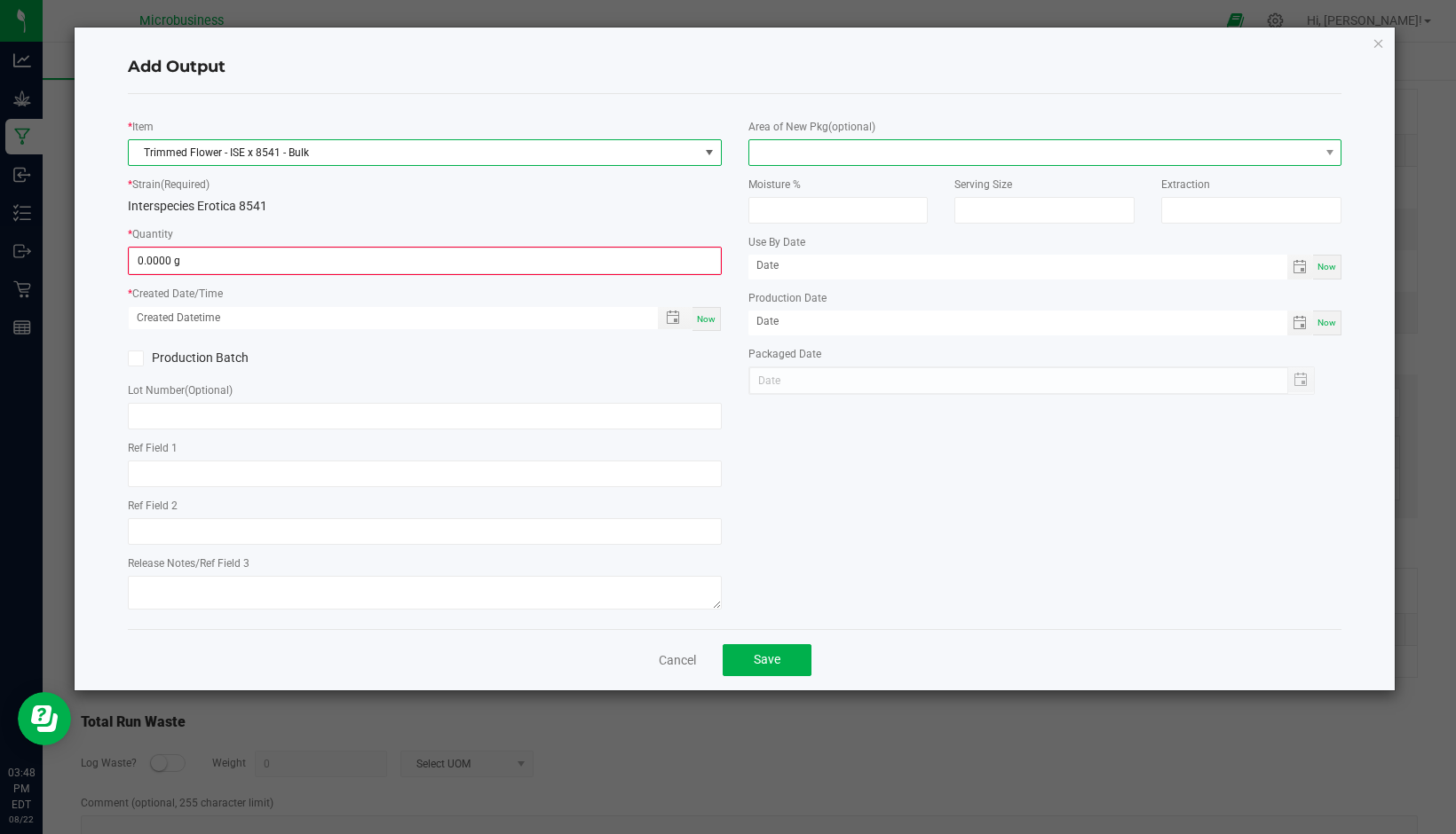
click at [1174, 147] on span at bounding box center [1034, 153] width 570 height 25
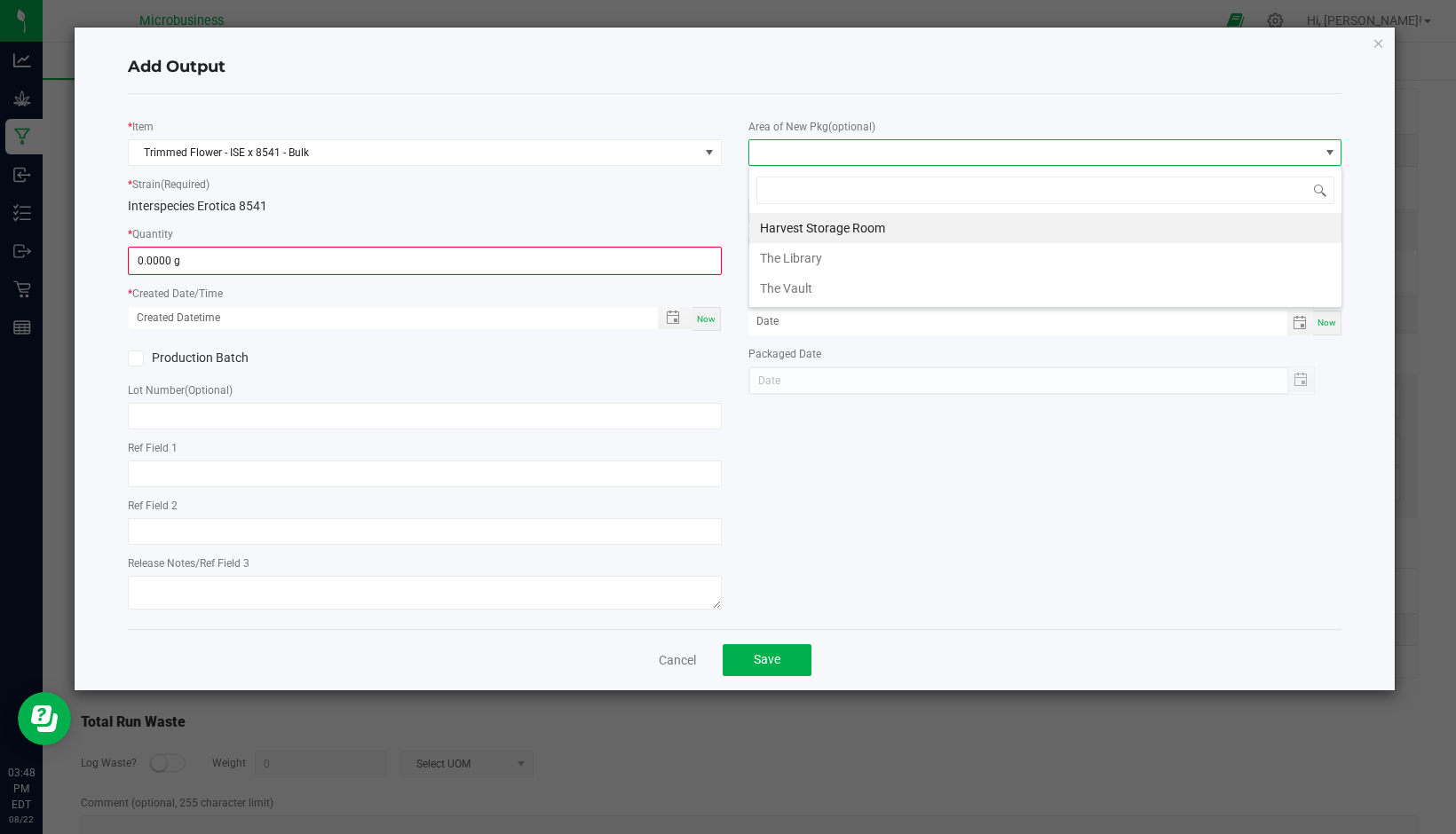
scroll to position [26, 594]
click at [828, 286] on li "The Vault" at bounding box center [1045, 288] width 592 height 30
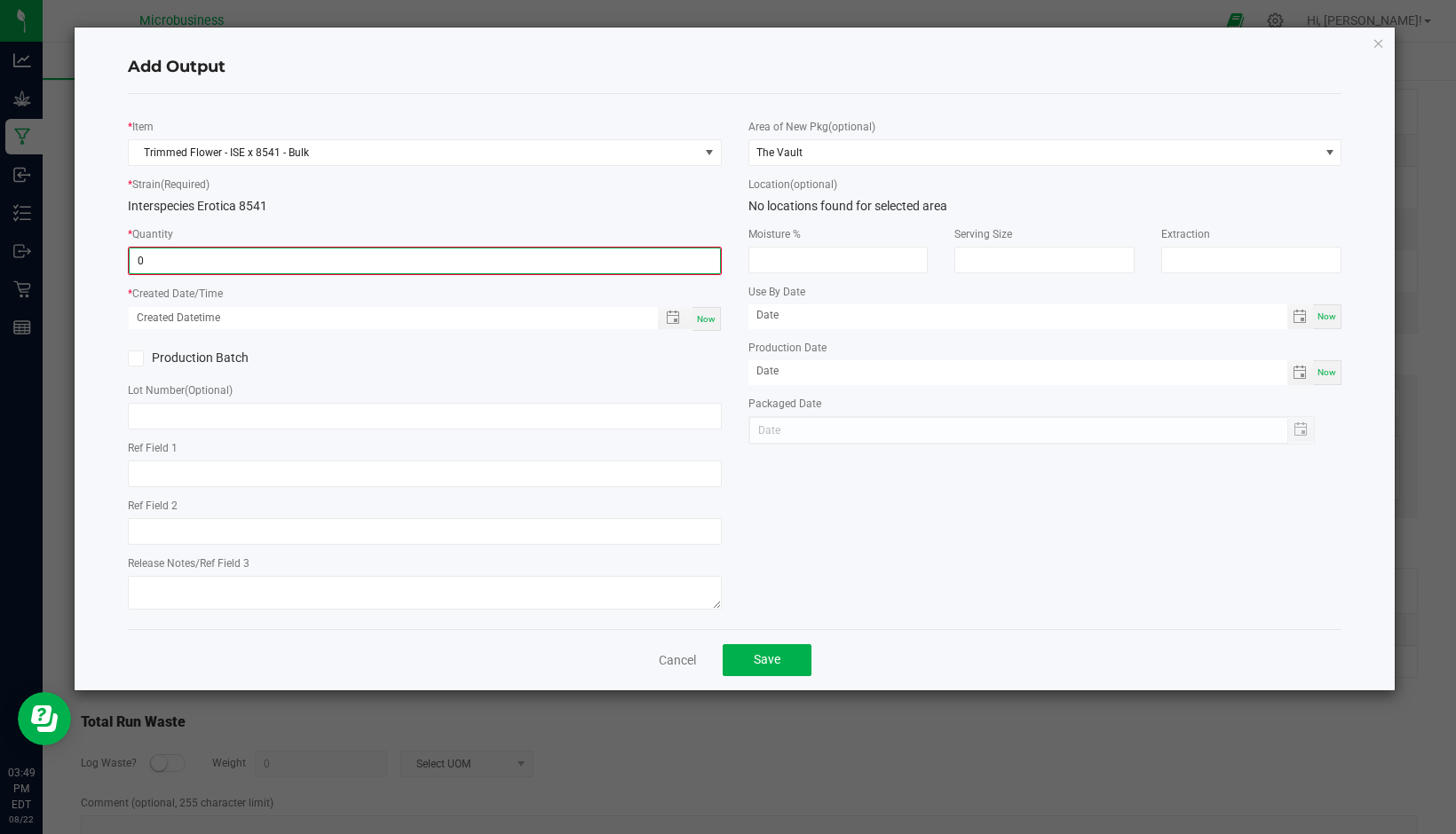
click at [653, 270] on input "0" at bounding box center [425, 261] width 591 height 25
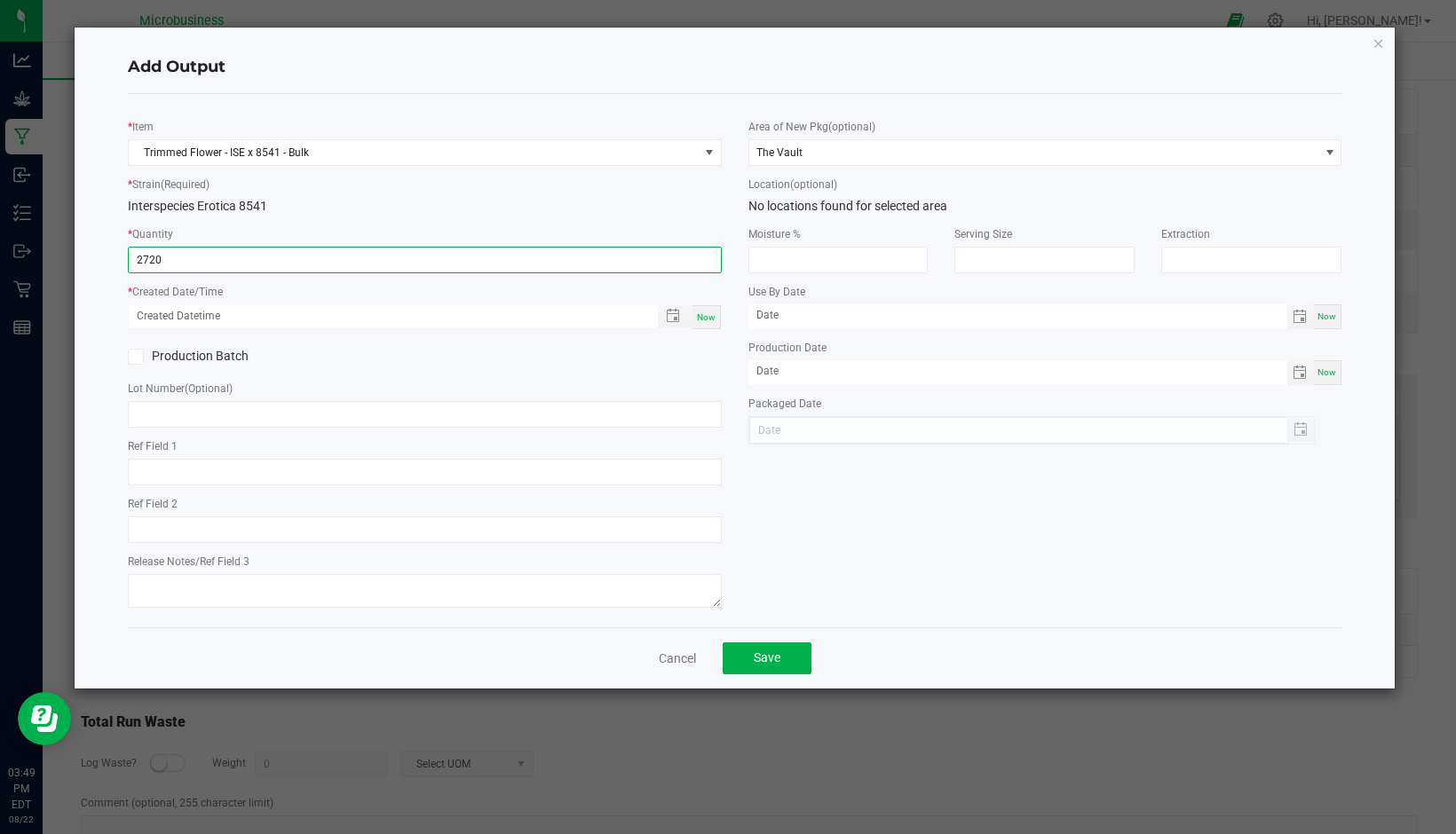
type input "2720.0000 g"
click at [705, 312] on span "Now" at bounding box center [705, 317] width 18 height 10
type input "[DATE] 3:49 PM"
type input "[DATE]"
click at [136, 357] on icon at bounding box center [136, 357] width 12 height 0
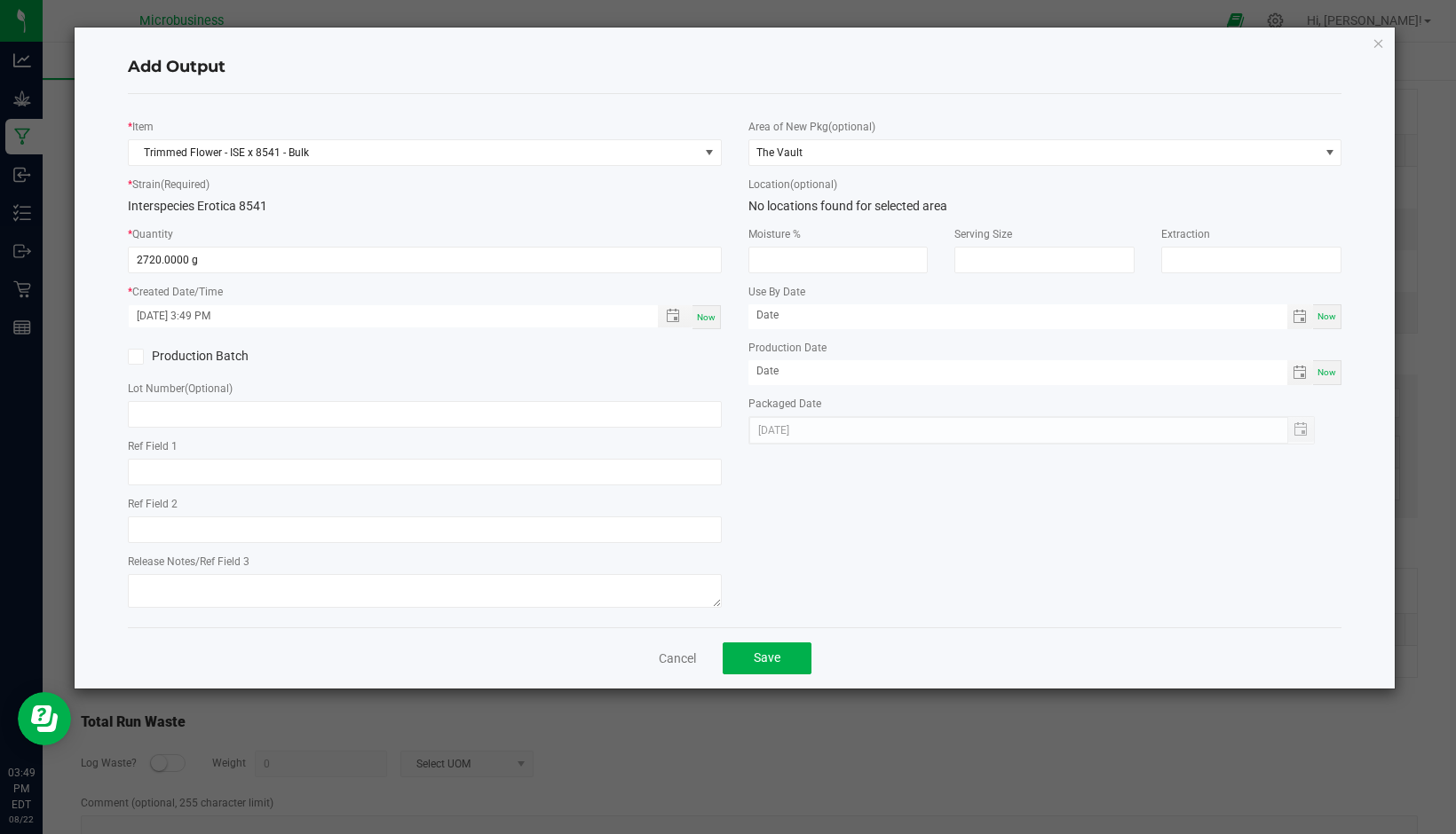
click at [0, 0] on input "Production Batch" at bounding box center [0, 0] width 0 height 0
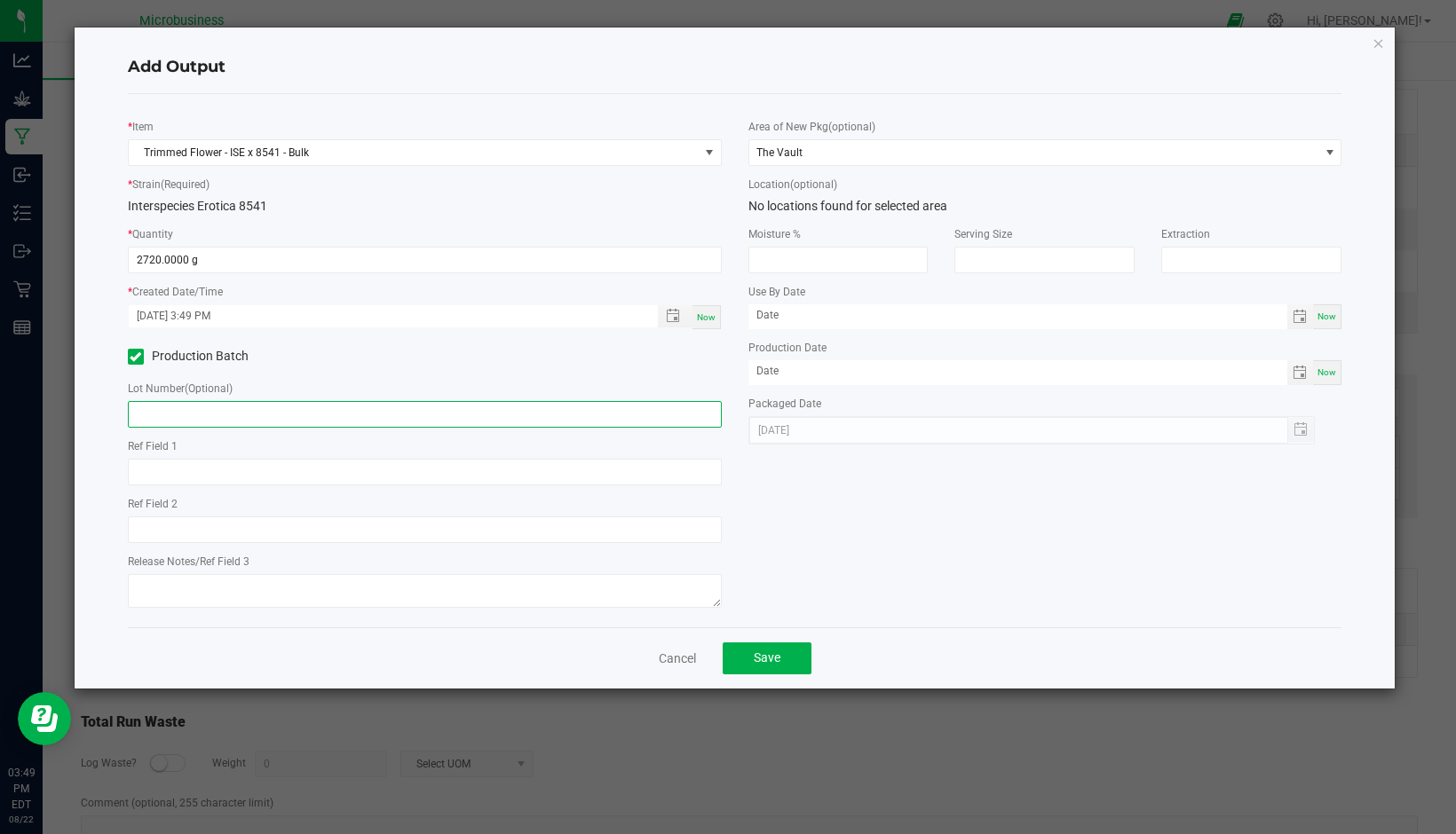
click at [185, 421] on input "text" at bounding box center [425, 414] width 594 height 26
type input "F06"
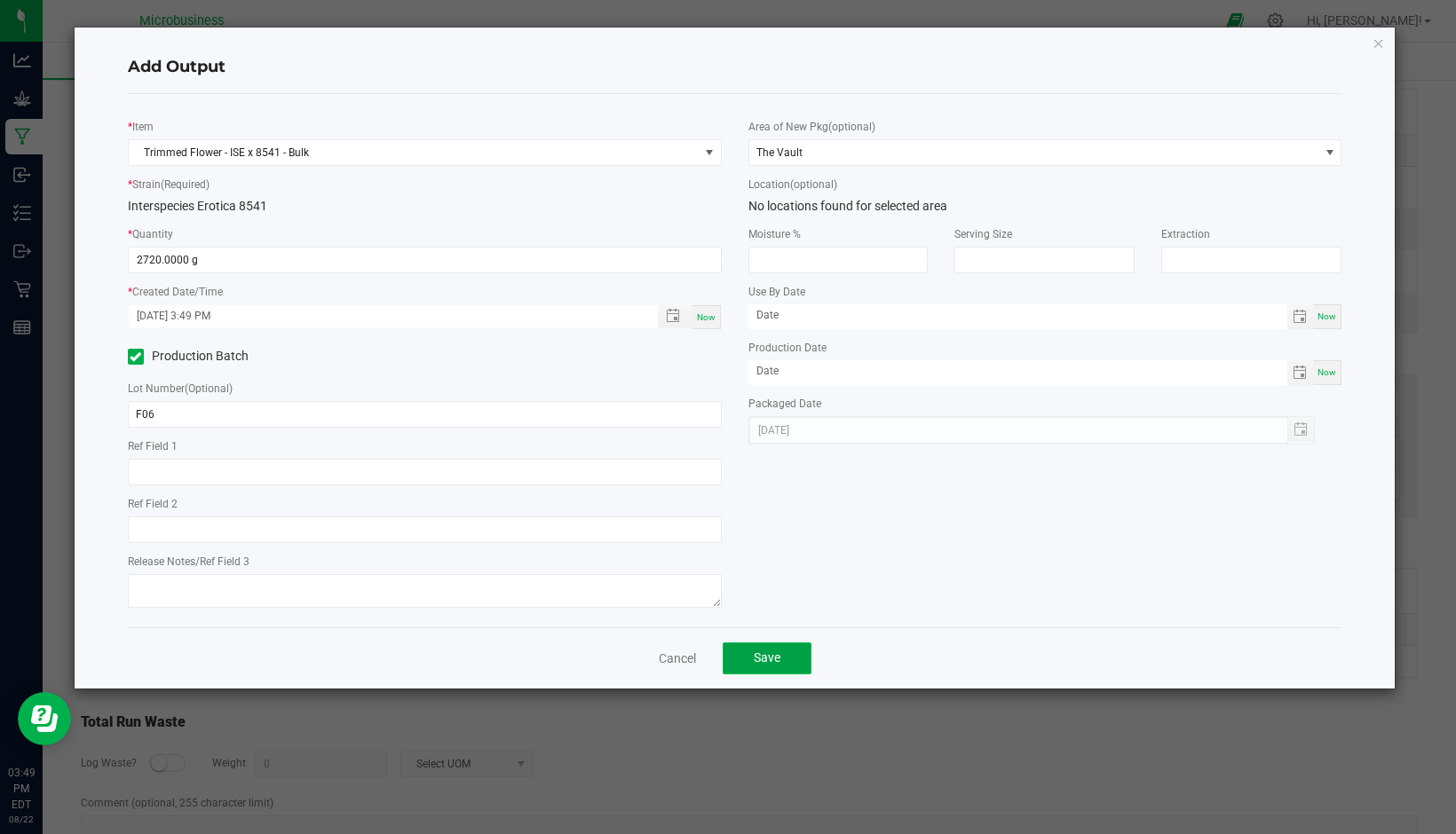
click at [779, 660] on span "Save" at bounding box center [766, 658] width 26 height 15
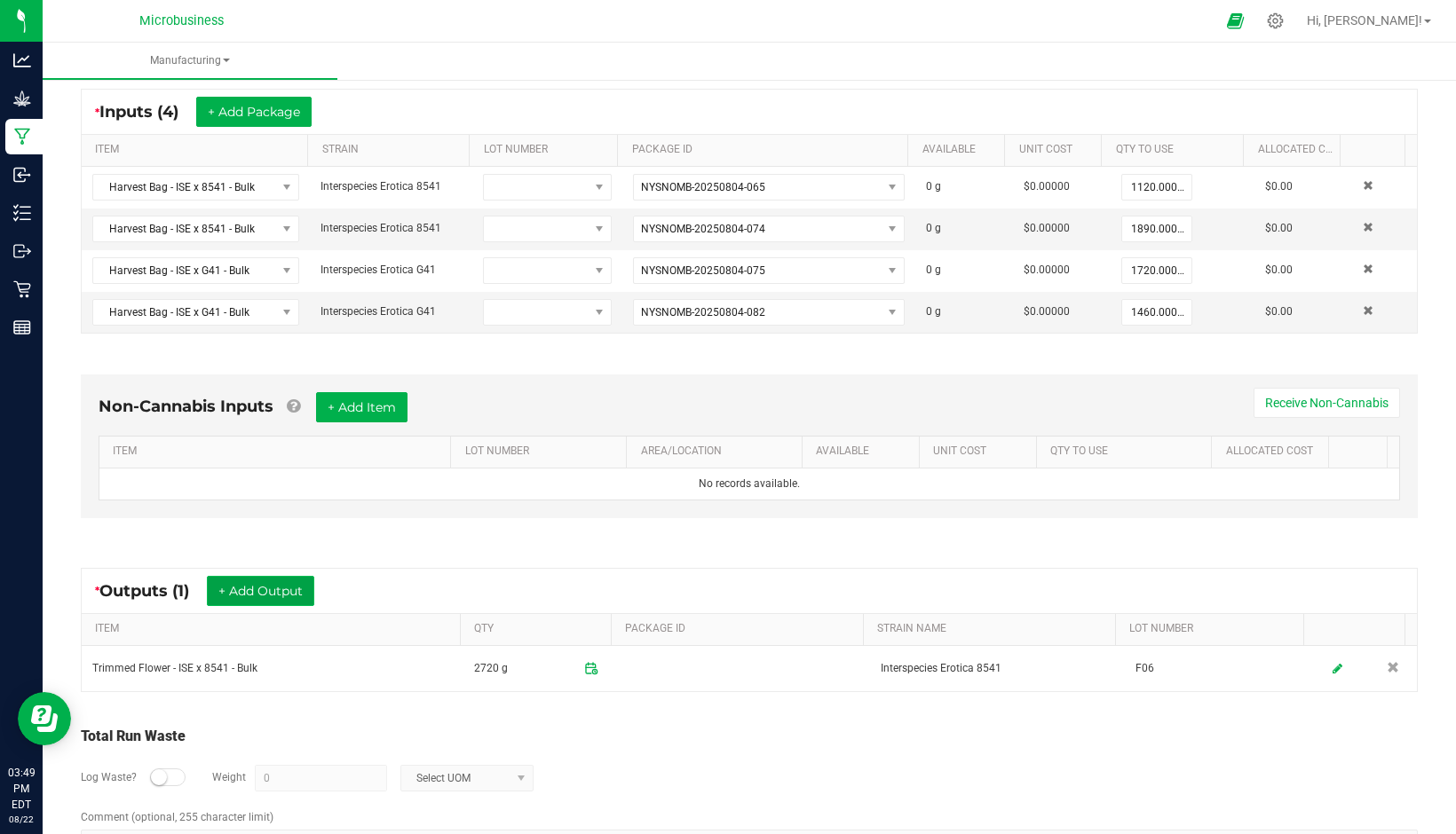
click at [281, 586] on button "+ Add Output" at bounding box center [260, 591] width 108 height 30
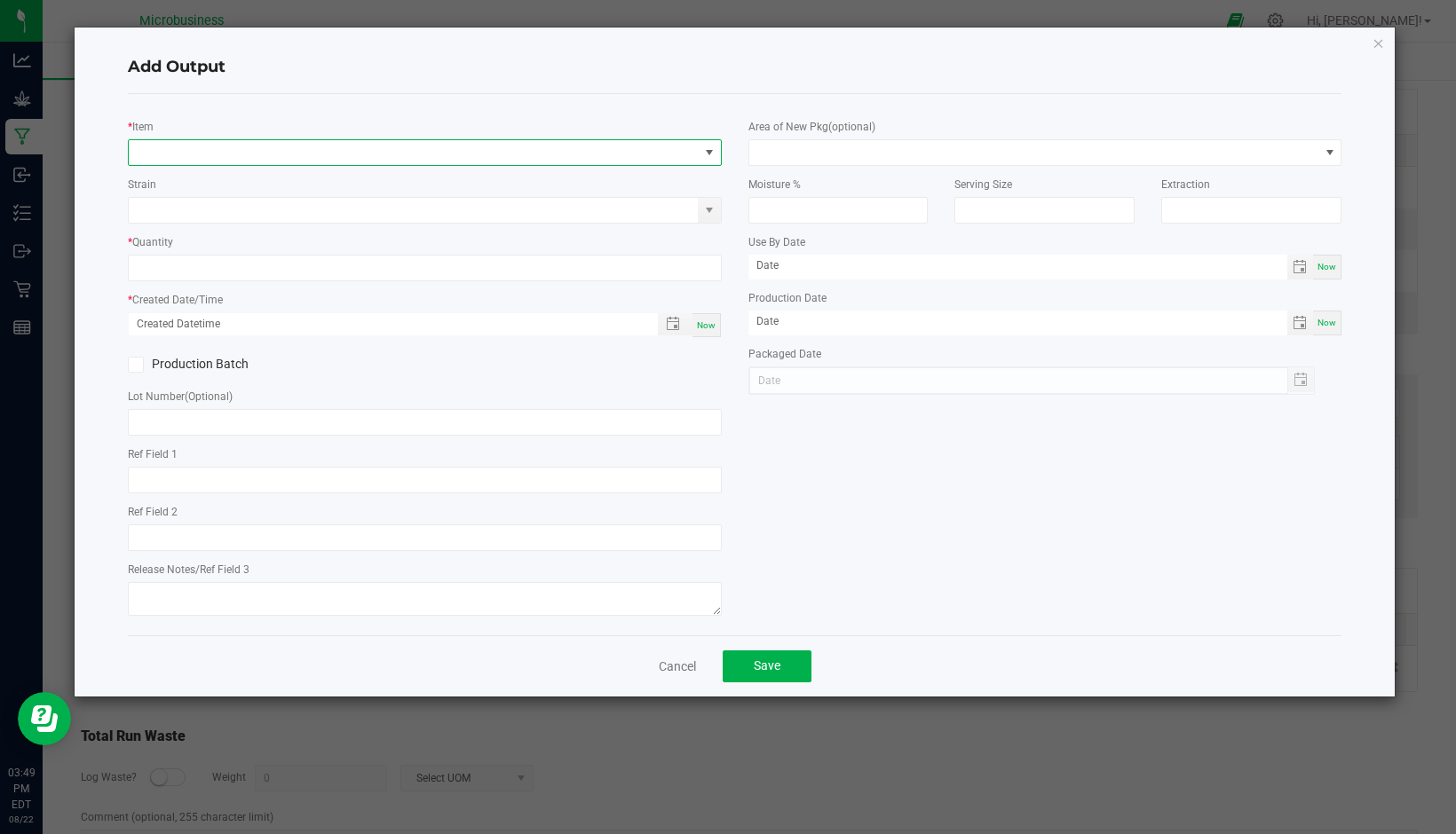
click at [235, 156] on span "NO DATA FOUND" at bounding box center [414, 153] width 570 height 25
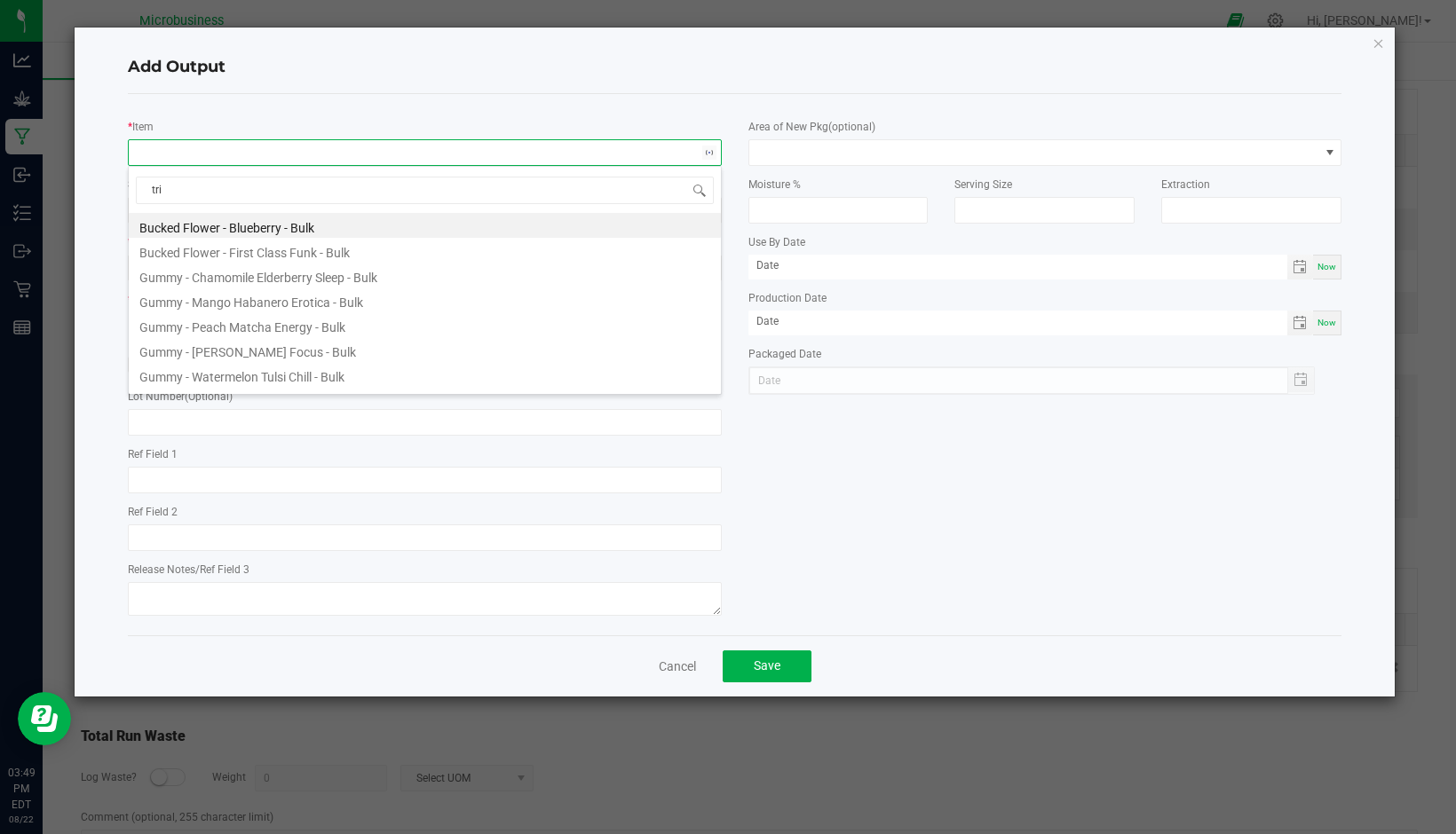
type input "trim"
click at [252, 275] on li "Trim - ISE x 8541 - Bulk" at bounding box center [425, 275] width 592 height 25
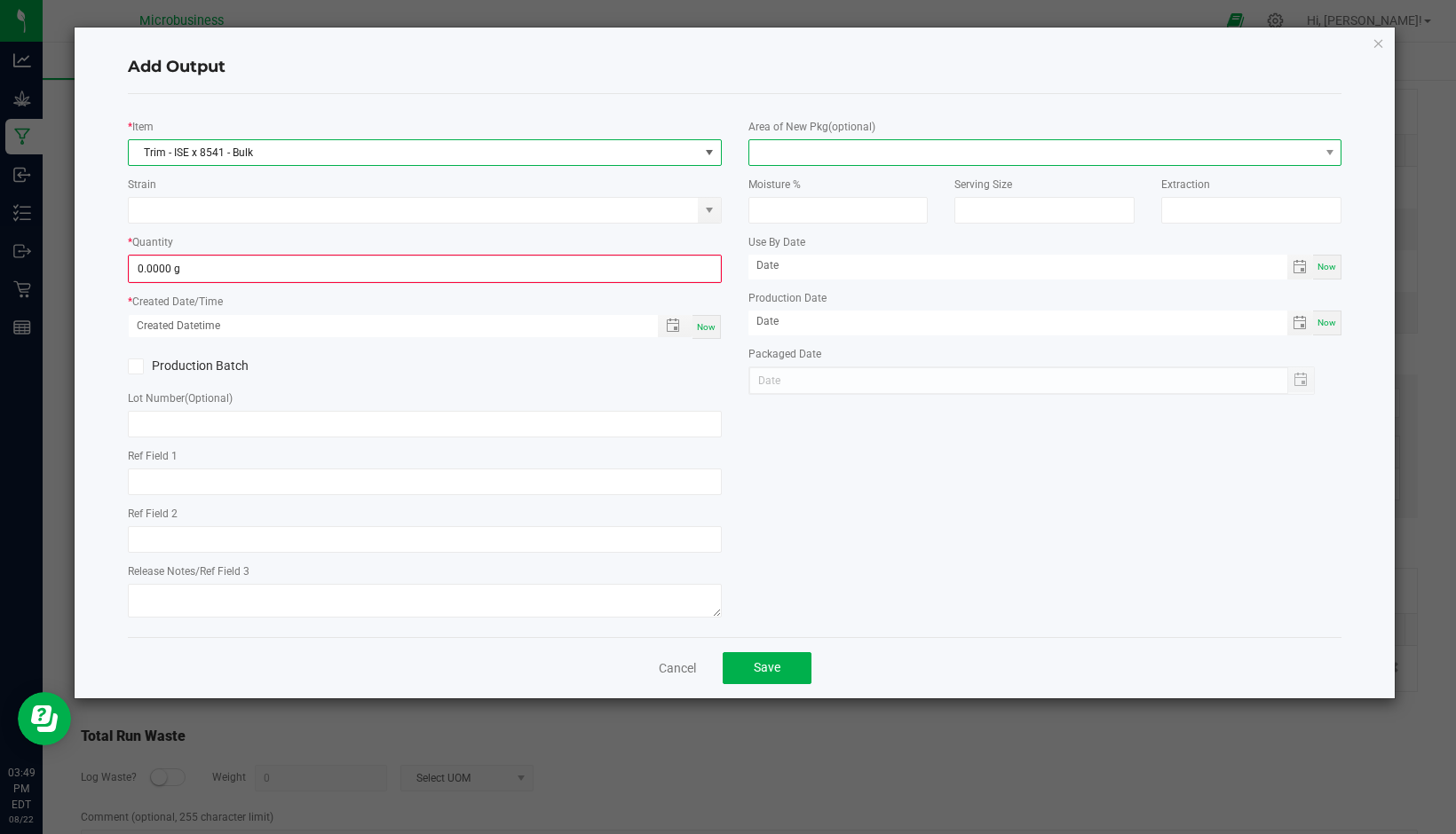
click at [825, 151] on span at bounding box center [1034, 153] width 570 height 25
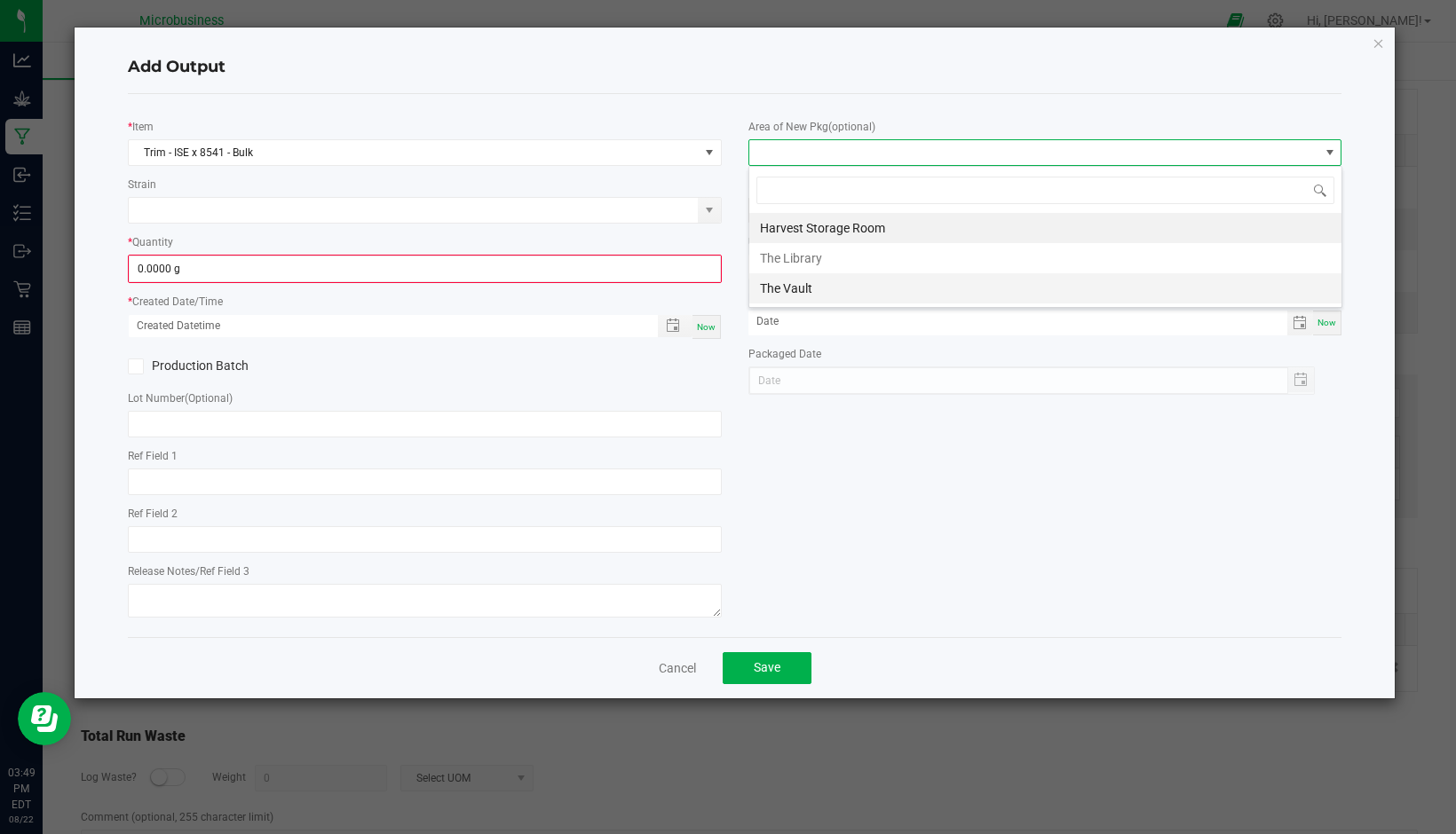
click at [804, 285] on li "The Vault" at bounding box center [1045, 288] width 592 height 30
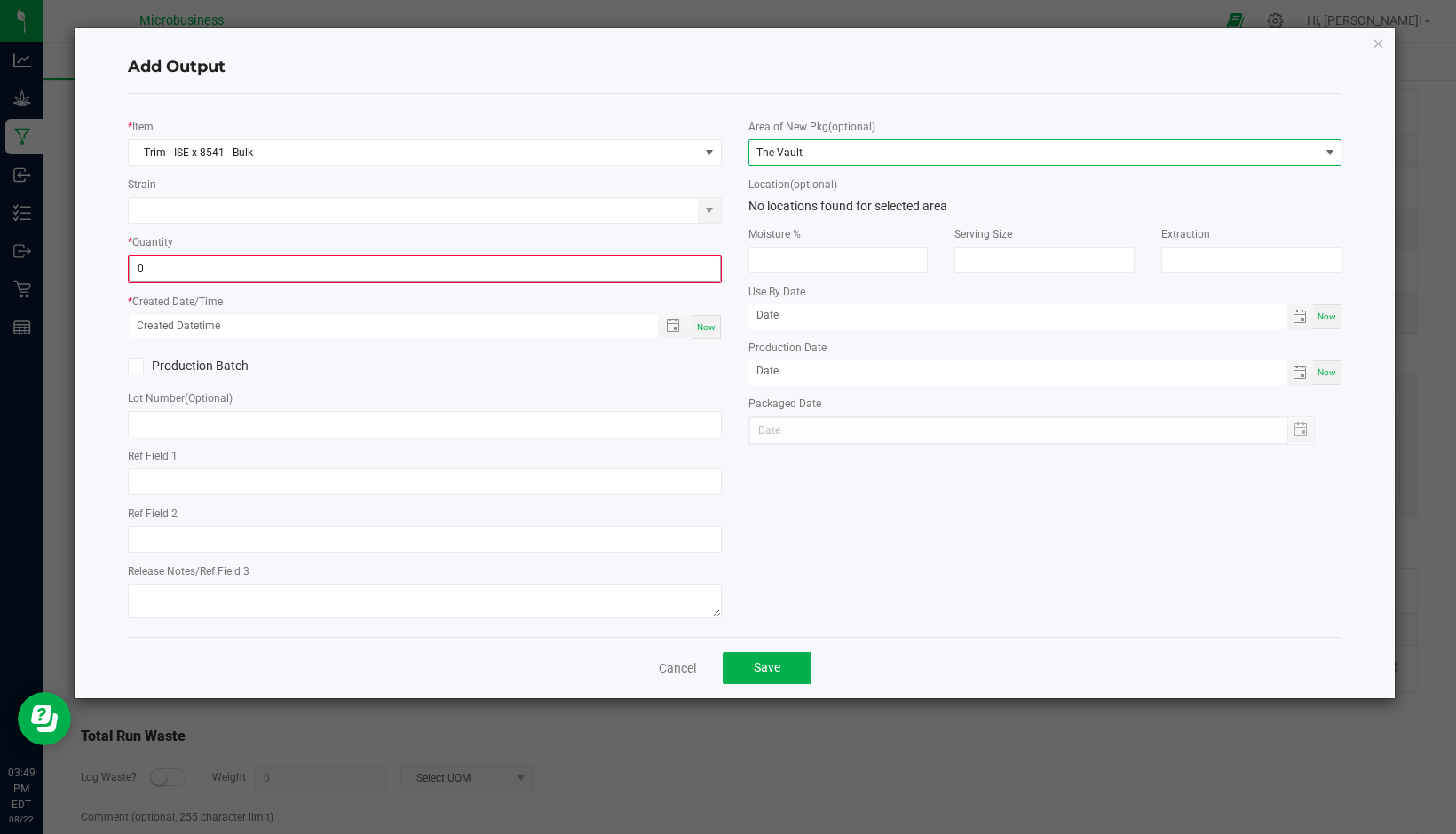
click at [650, 267] on input "0" at bounding box center [425, 269] width 591 height 25
click at [831, 155] on span "The Vault" at bounding box center [1034, 153] width 570 height 25
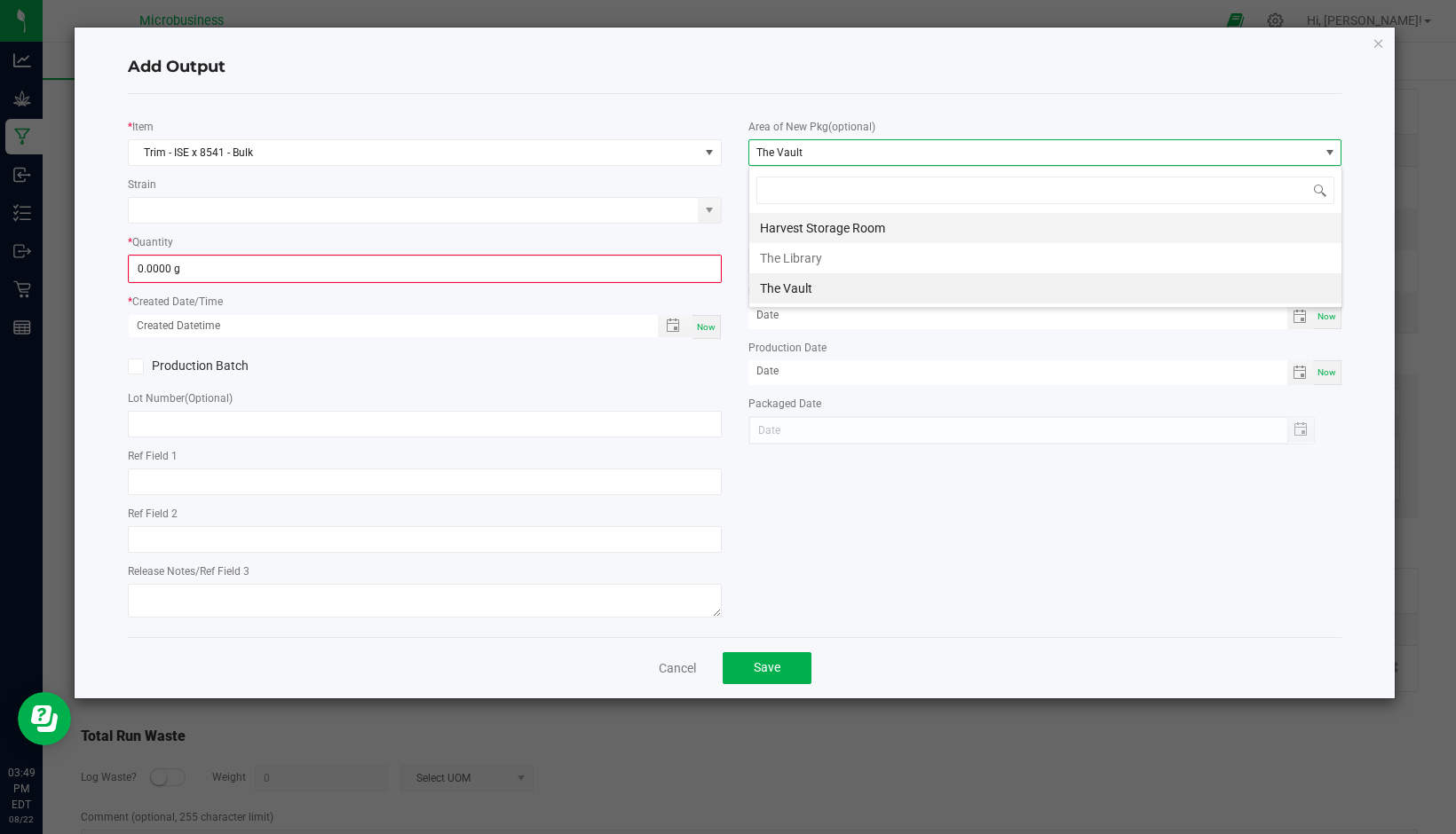
click at [823, 217] on li "Harvest Storage Room" at bounding box center [1045, 228] width 592 height 30
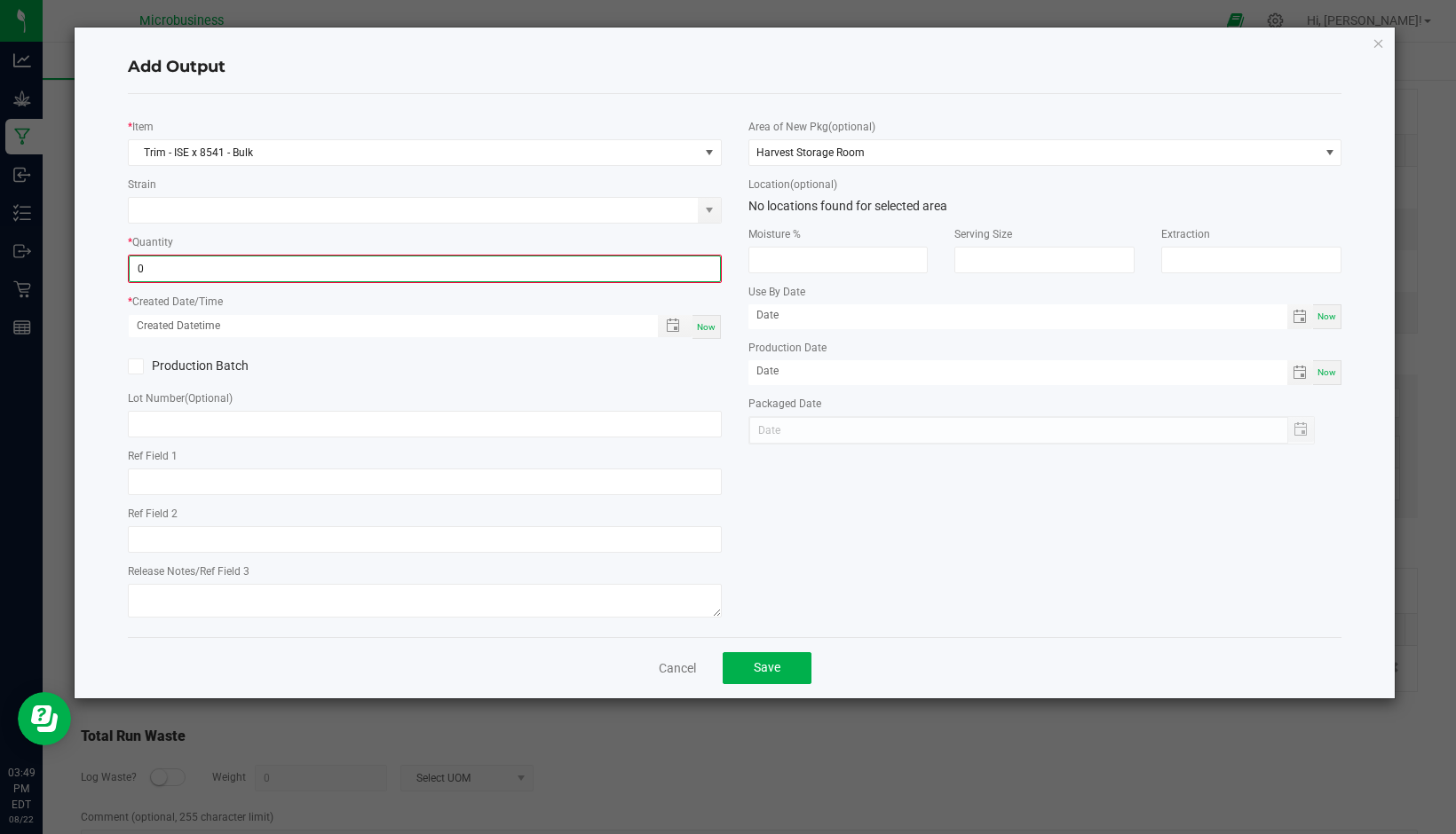
click at [621, 262] on input "0" at bounding box center [425, 269] width 591 height 25
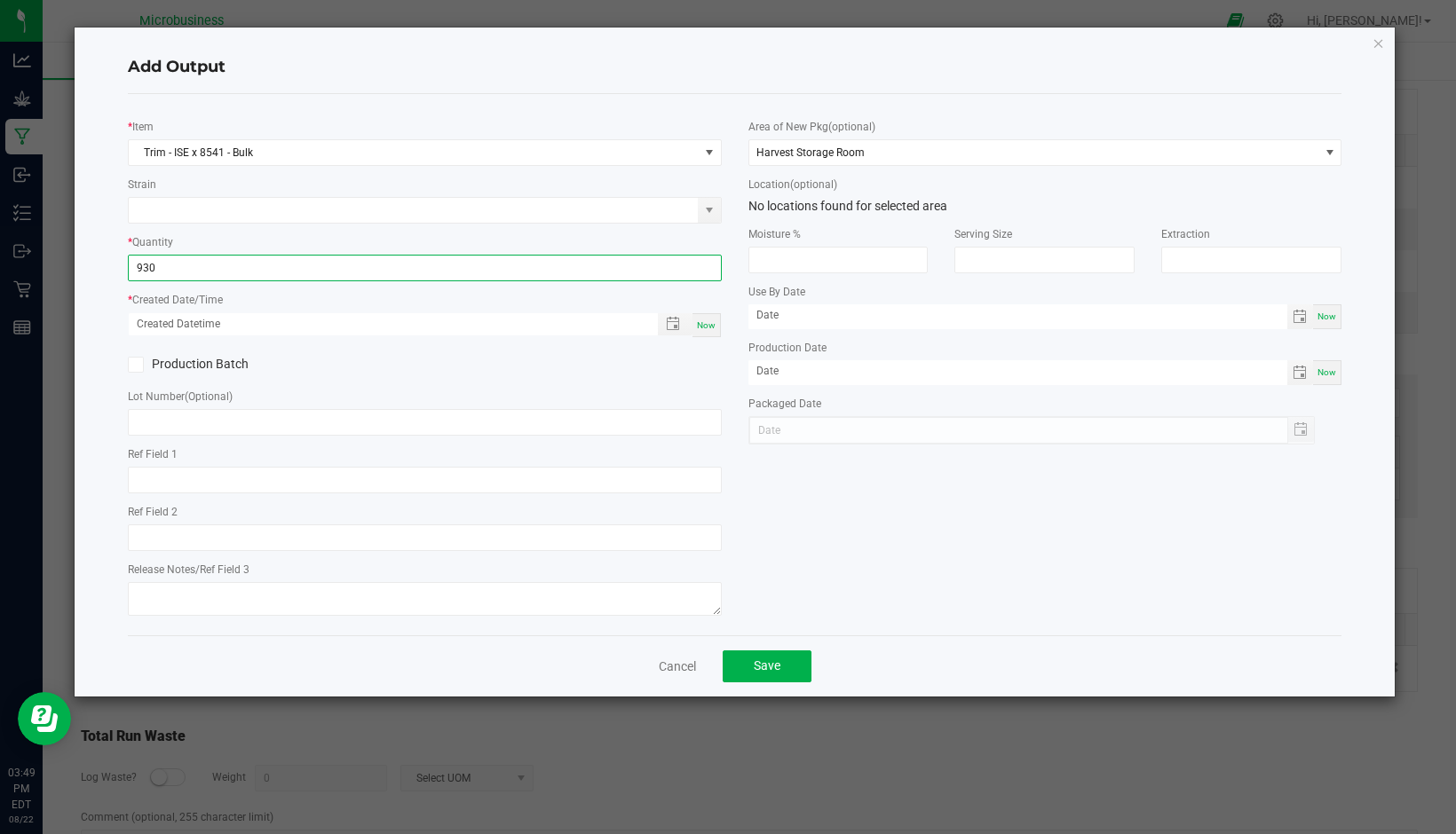
type input "930.0000 g"
click at [926, 549] on div "* Item Trim - ISE x 8541 - Bulk Strain * Quantity 930.0000 g * Created Date/Tim…" at bounding box center [734, 365] width 1241 height 513
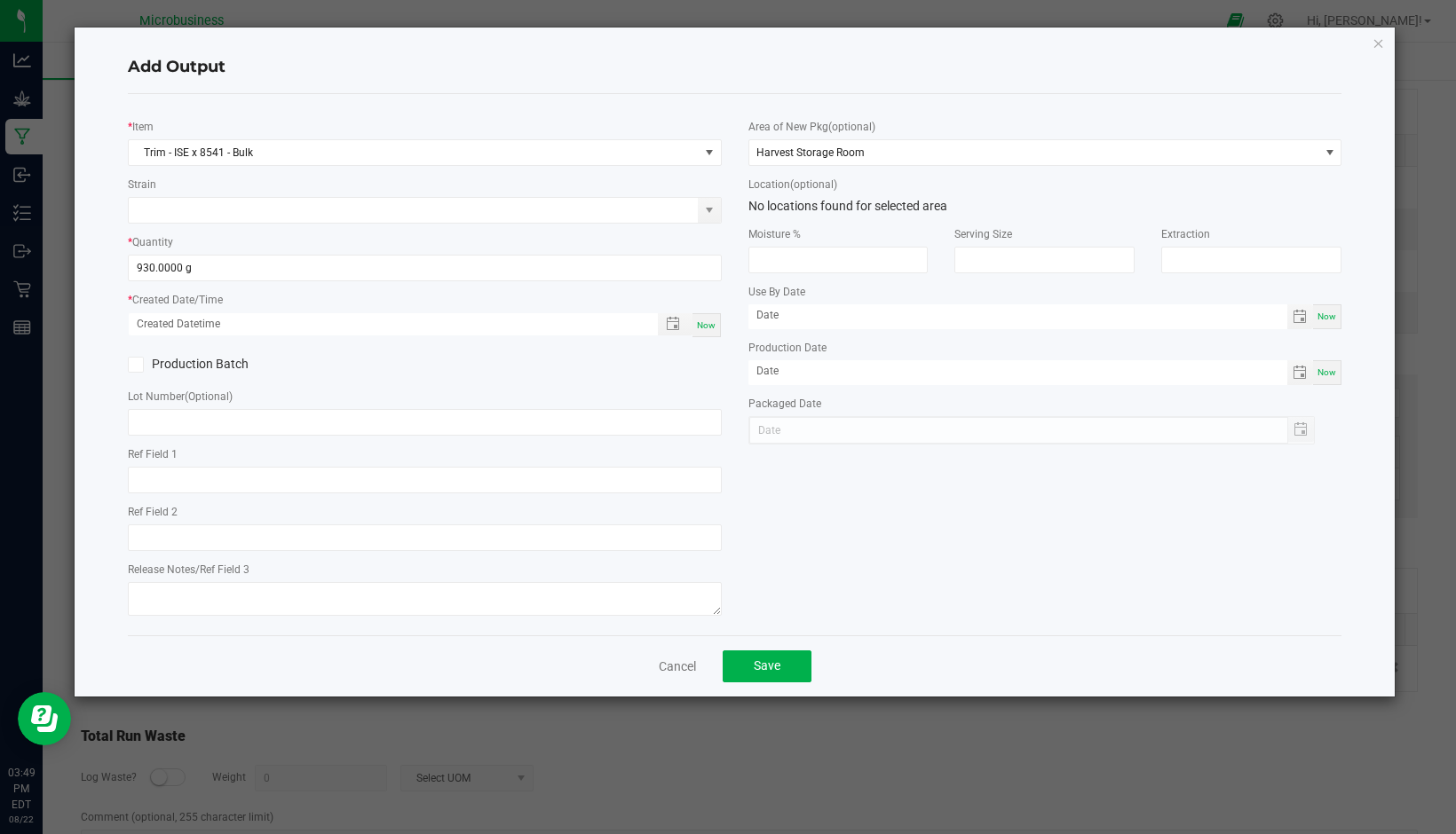
click at [701, 314] on div "Now" at bounding box center [706, 325] width 28 height 24
type input "[DATE] 3:49 PM"
type input "[DATE]"
click at [768, 665] on span "Save" at bounding box center [766, 665] width 26 height 15
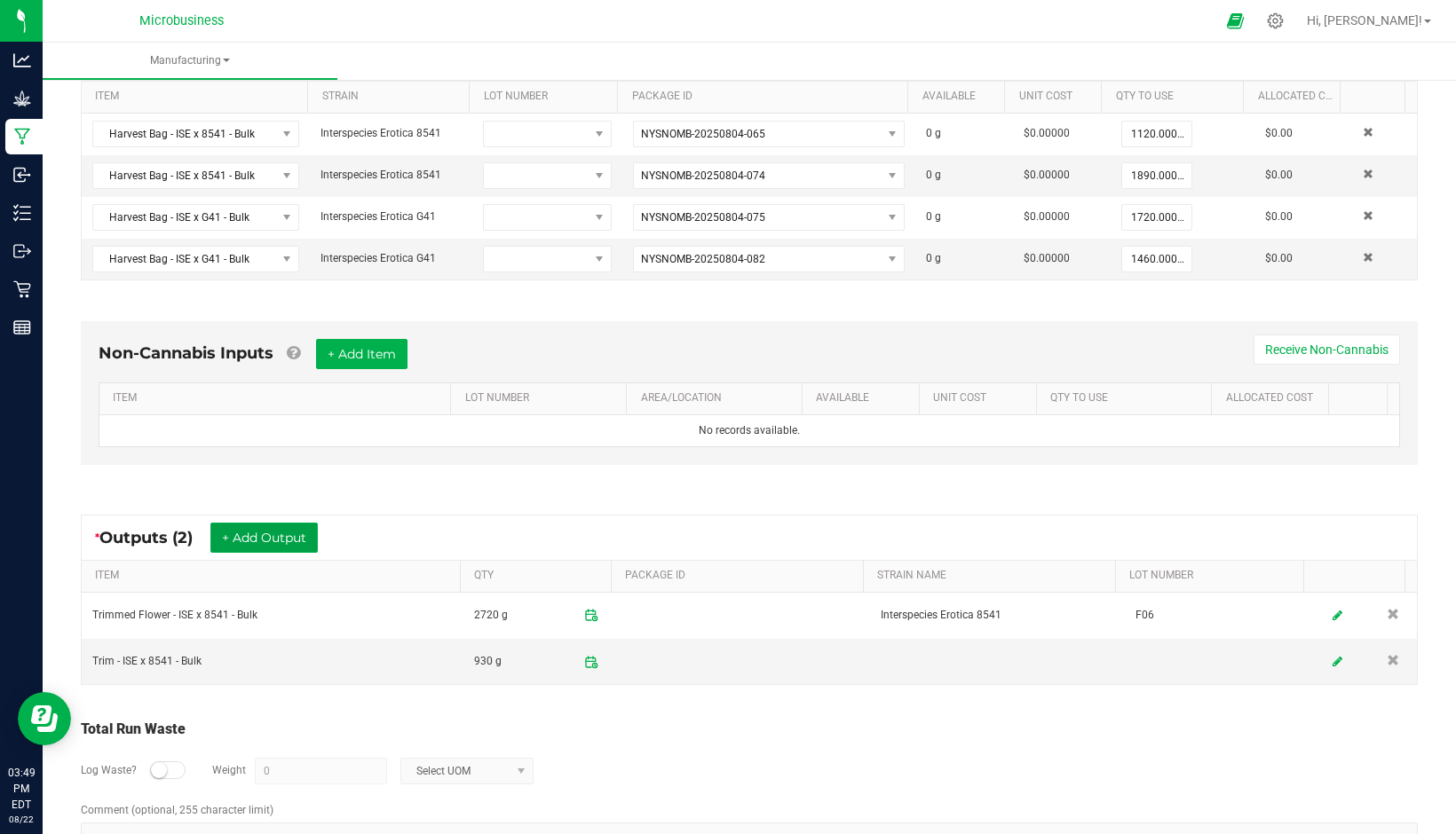
scroll to position [433, 0]
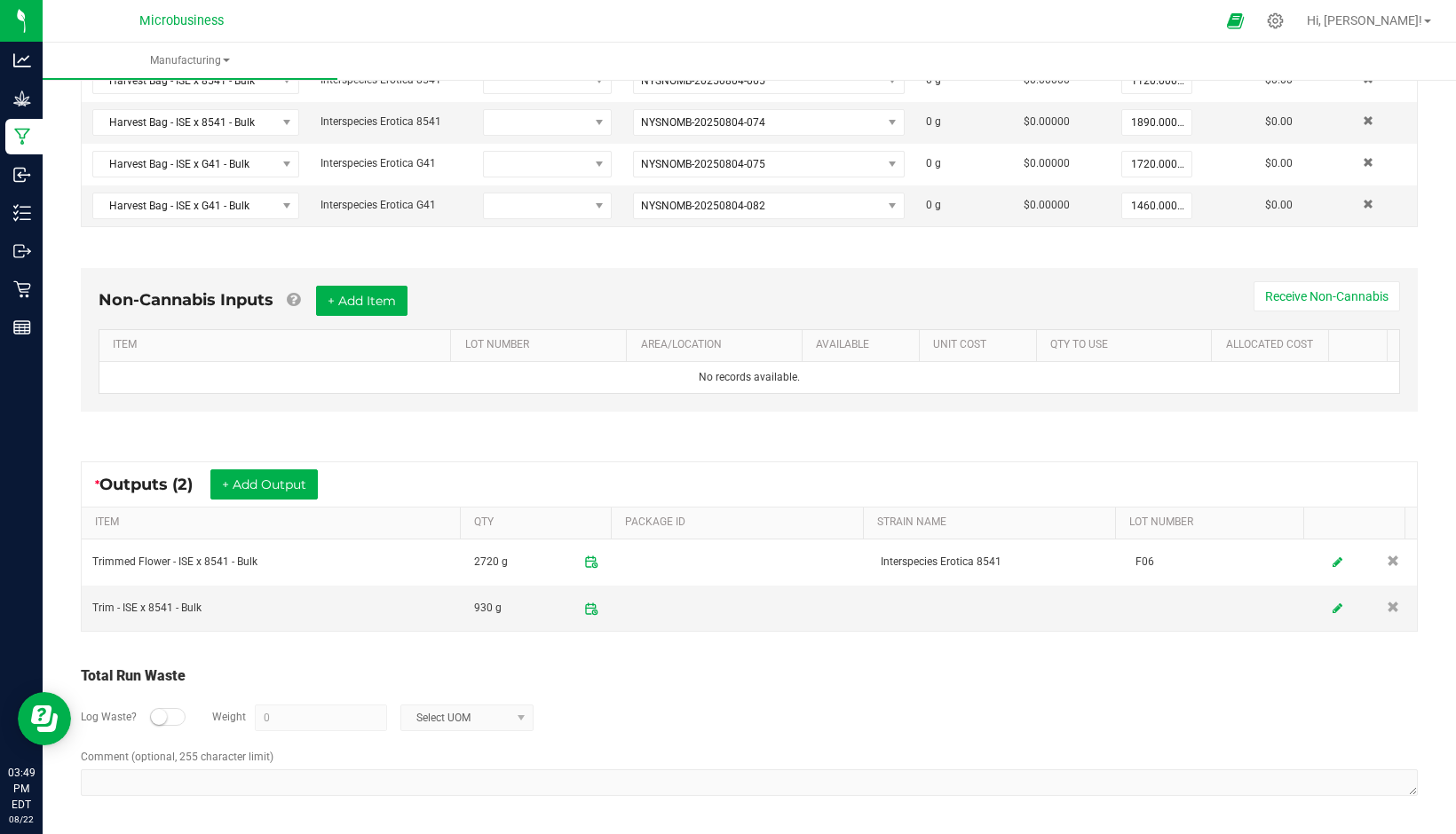
click at [175, 717] on div at bounding box center [168, 717] width 36 height 17
click at [449, 718] on span "Select UOM" at bounding box center [456, 719] width 110 height 25
click at [462, 561] on li "Gram" at bounding box center [465, 564] width 131 height 25
type input "0 g"
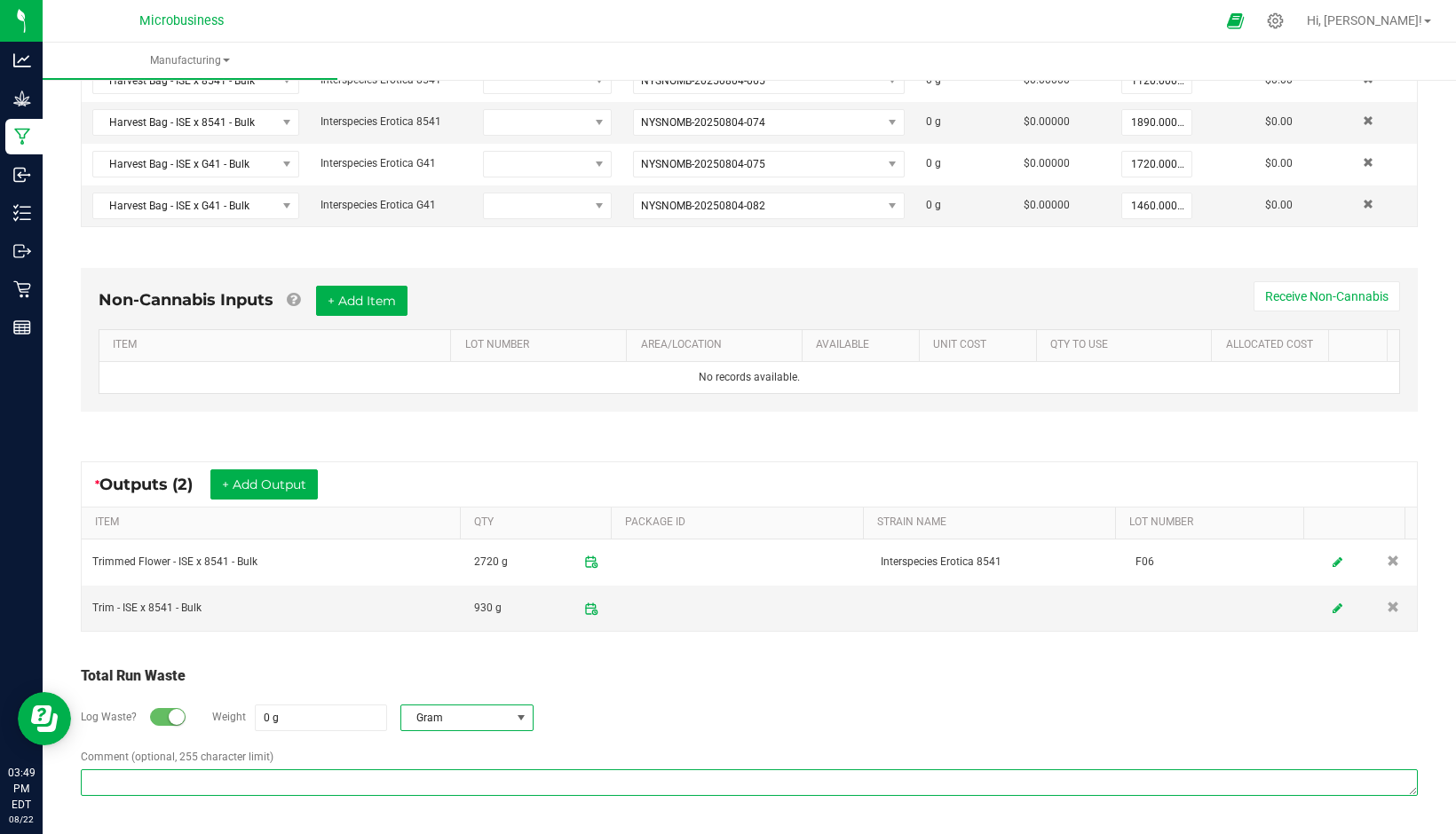
click at [251, 770] on textarea "Comment (optional, 255 character limit)" at bounding box center [749, 782] width 1337 height 26
type textarea "skipped the logging of bucking (hardcopy log, learning processes on flourish) -…"
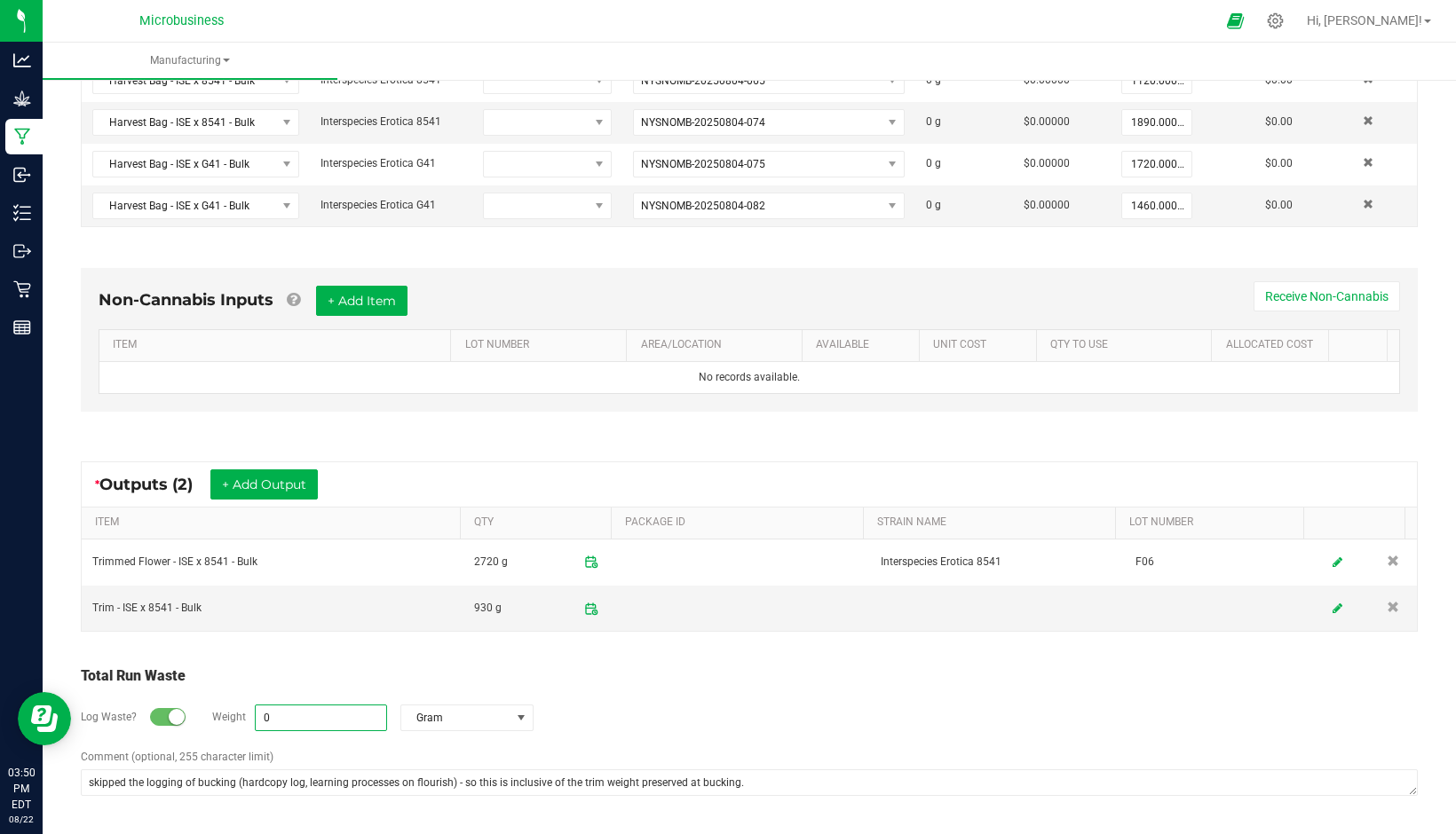
click at [304, 715] on input "0" at bounding box center [321, 719] width 131 height 25
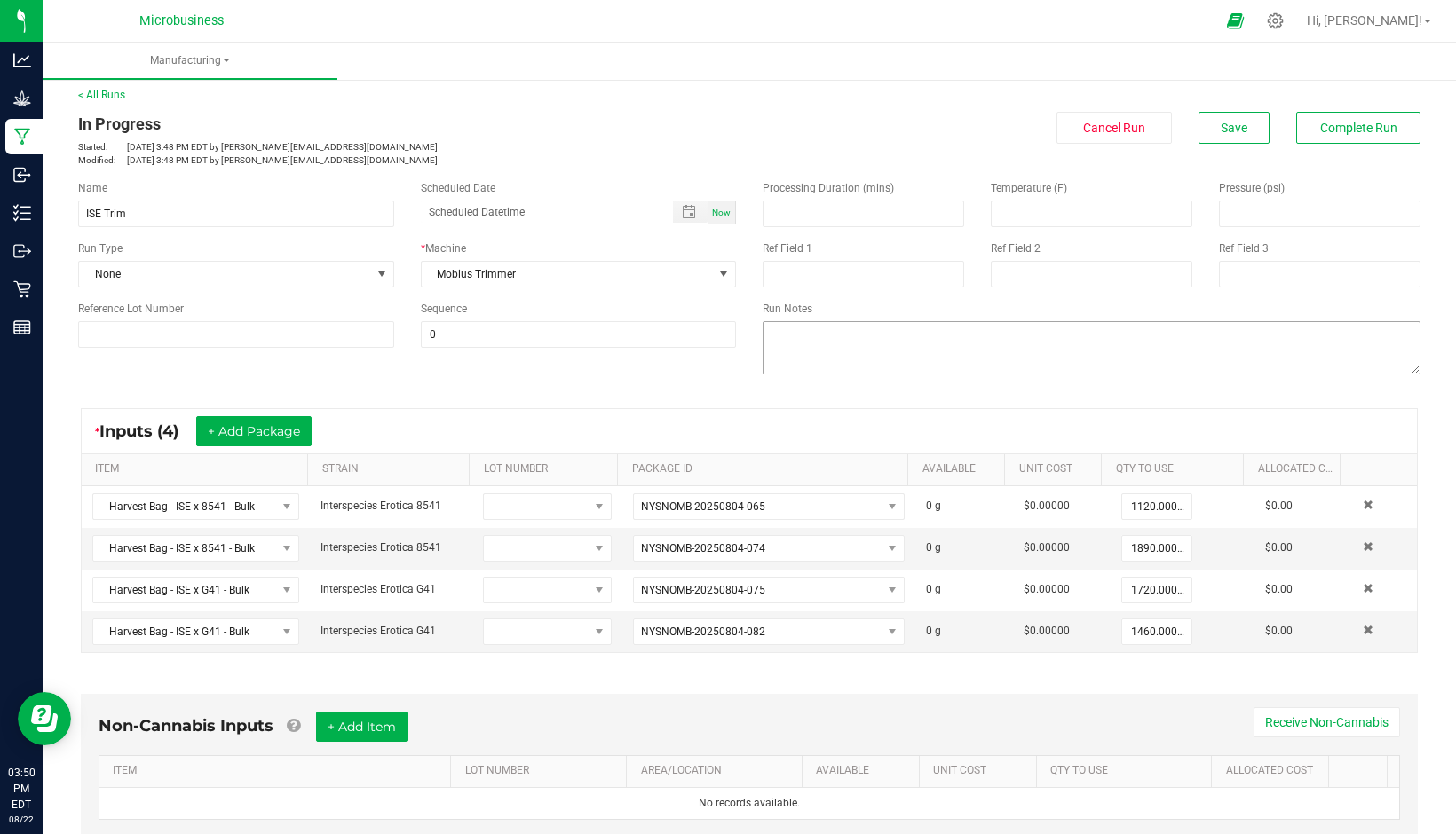
scroll to position [0, 0]
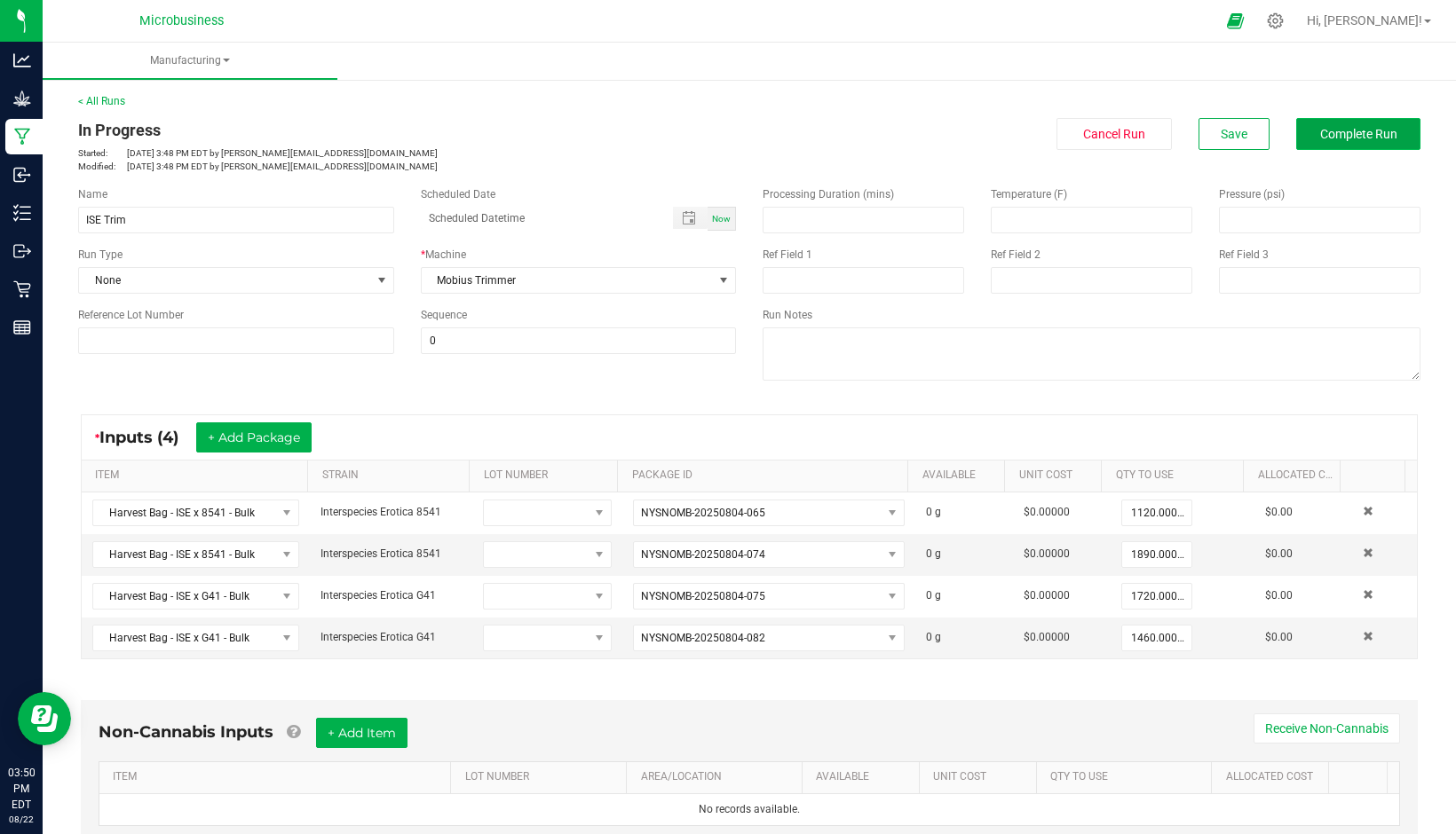
type input "2540 g"
click at [1331, 140] on span "Complete Run" at bounding box center [1359, 134] width 78 height 15
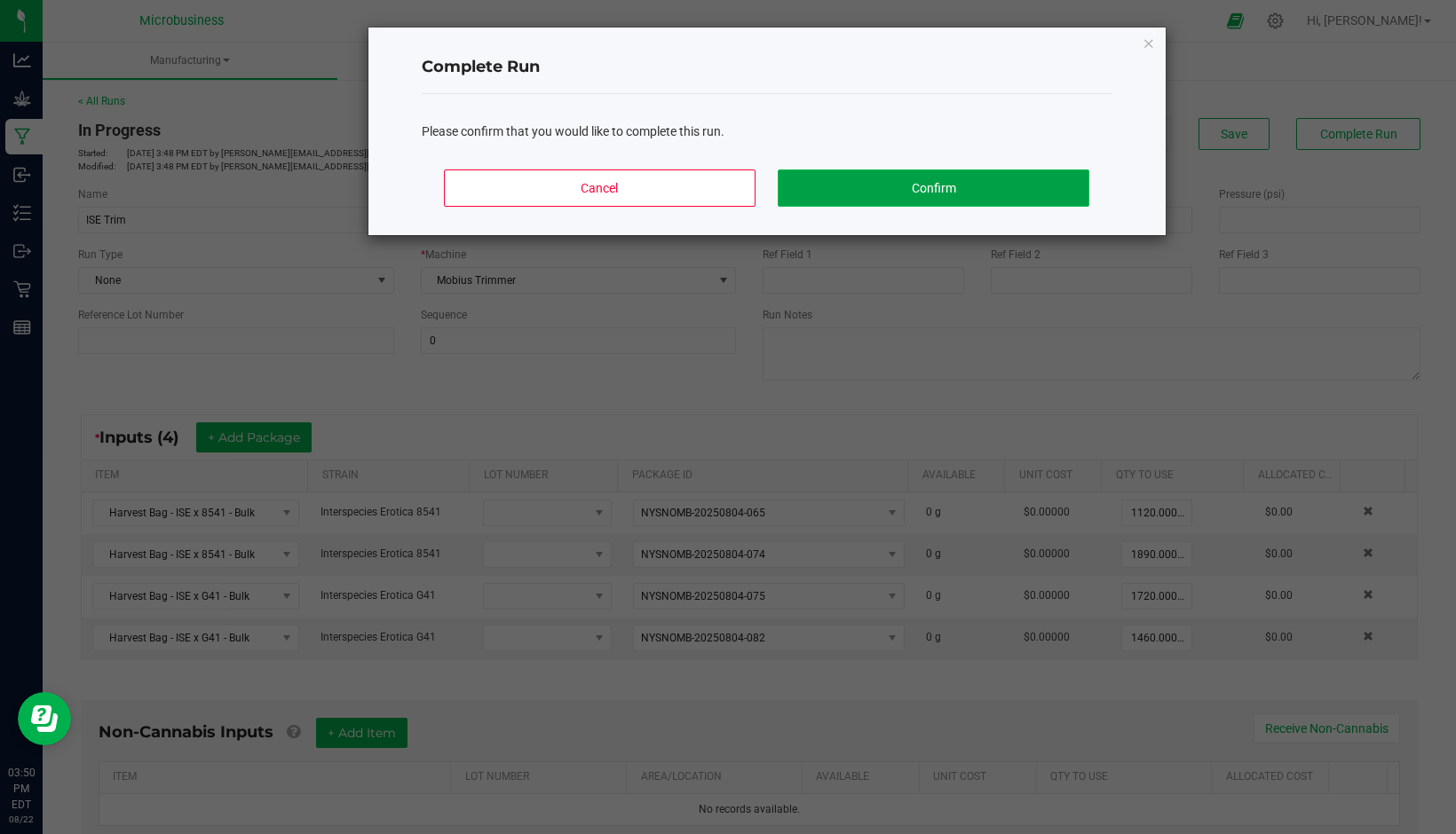
click at [926, 176] on button "Confirm" at bounding box center [933, 188] width 310 height 37
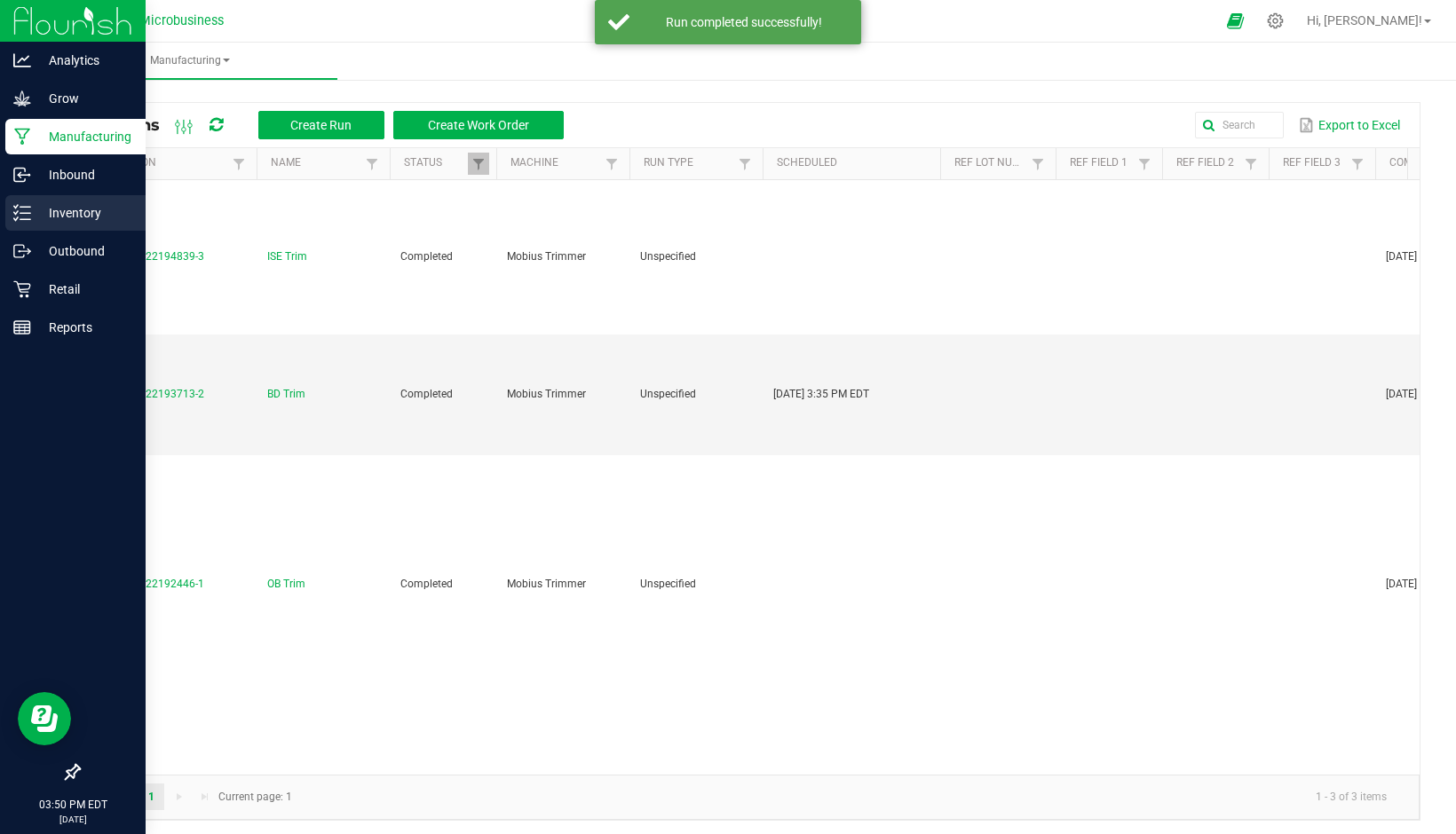
click at [26, 206] on icon at bounding box center [22, 212] width 17 height 17
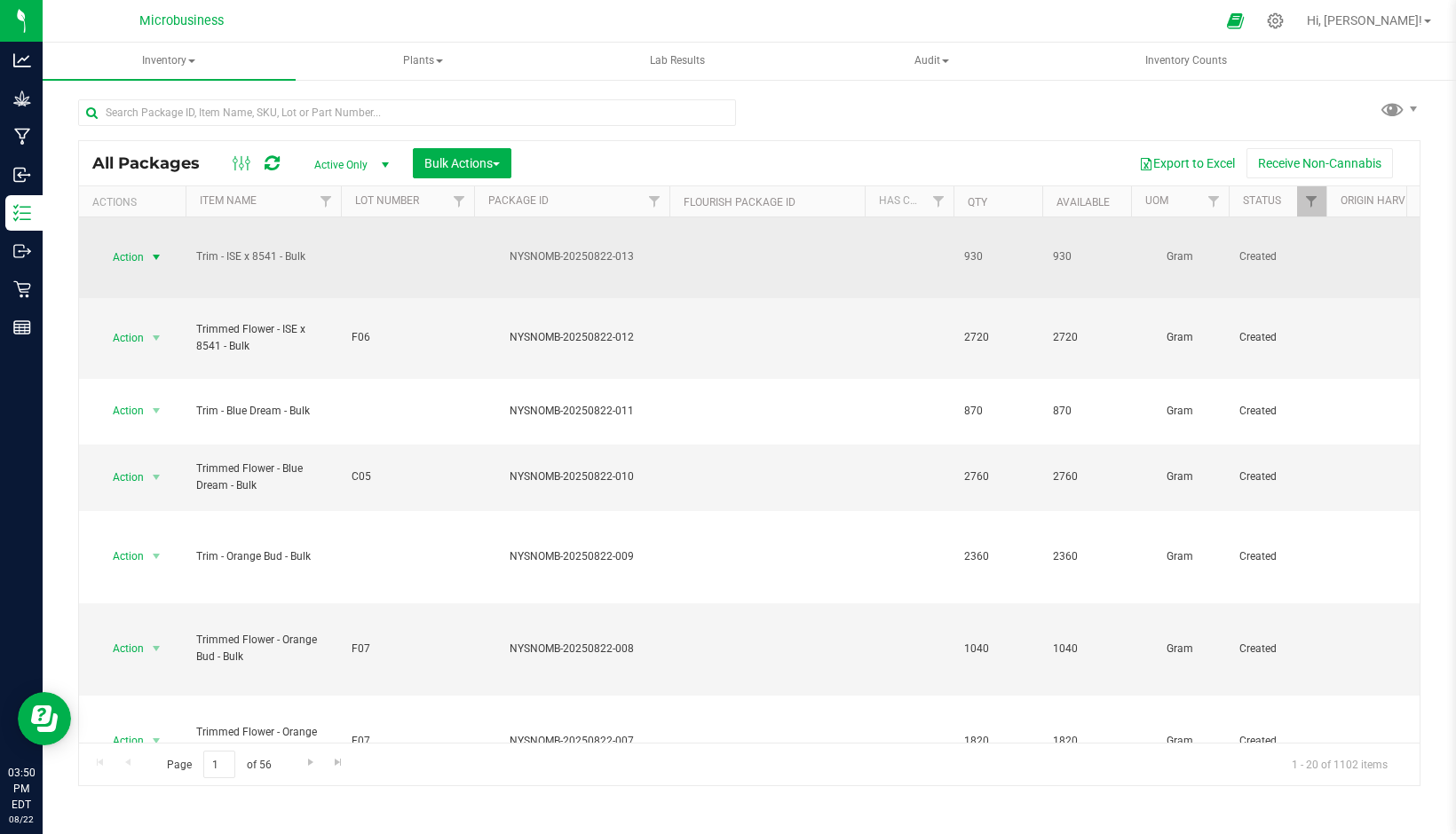
click at [134, 255] on span "Action" at bounding box center [120, 258] width 48 height 25
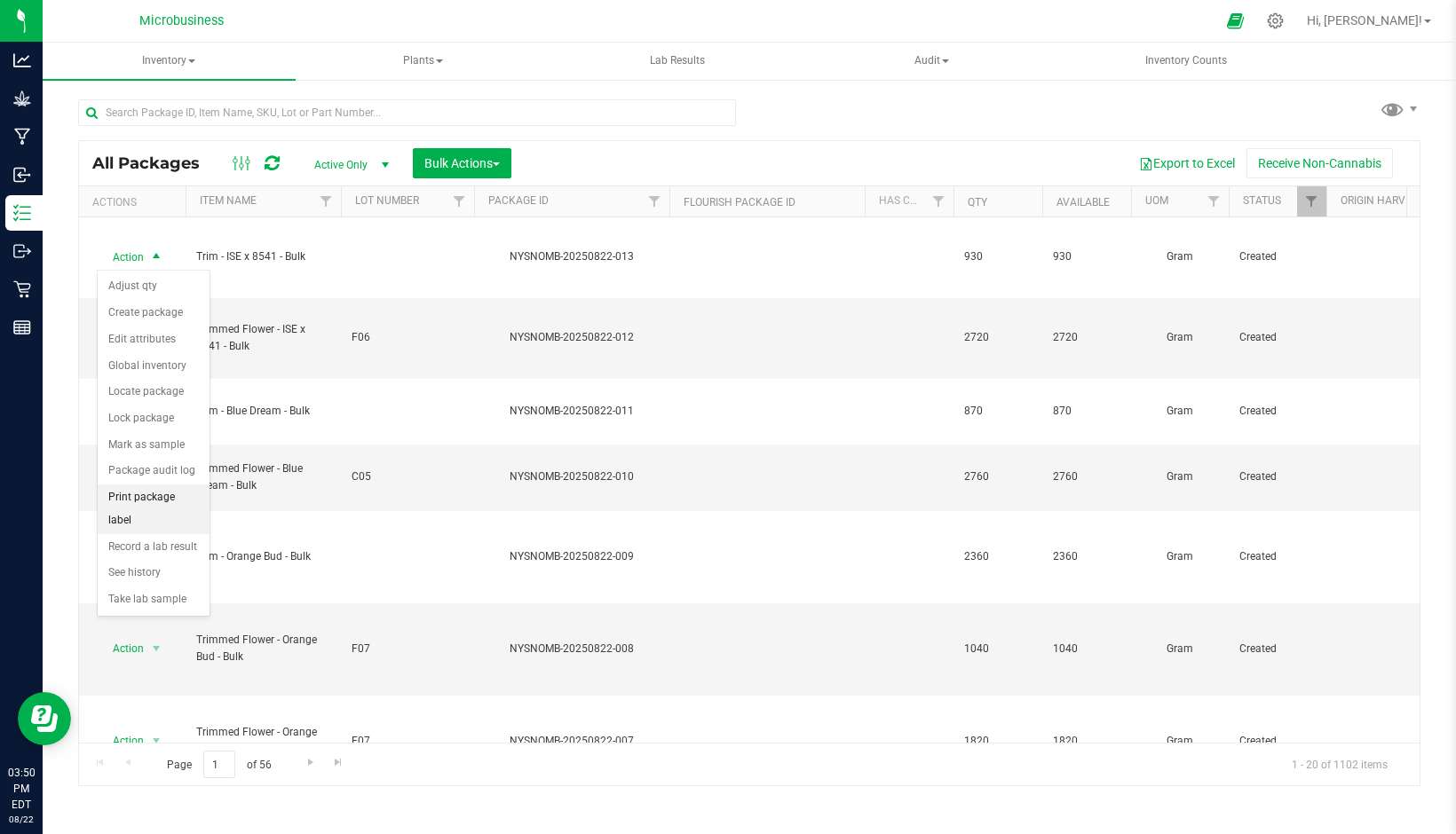
click at [174, 501] on li "Print package label" at bounding box center [153, 509] width 112 height 48
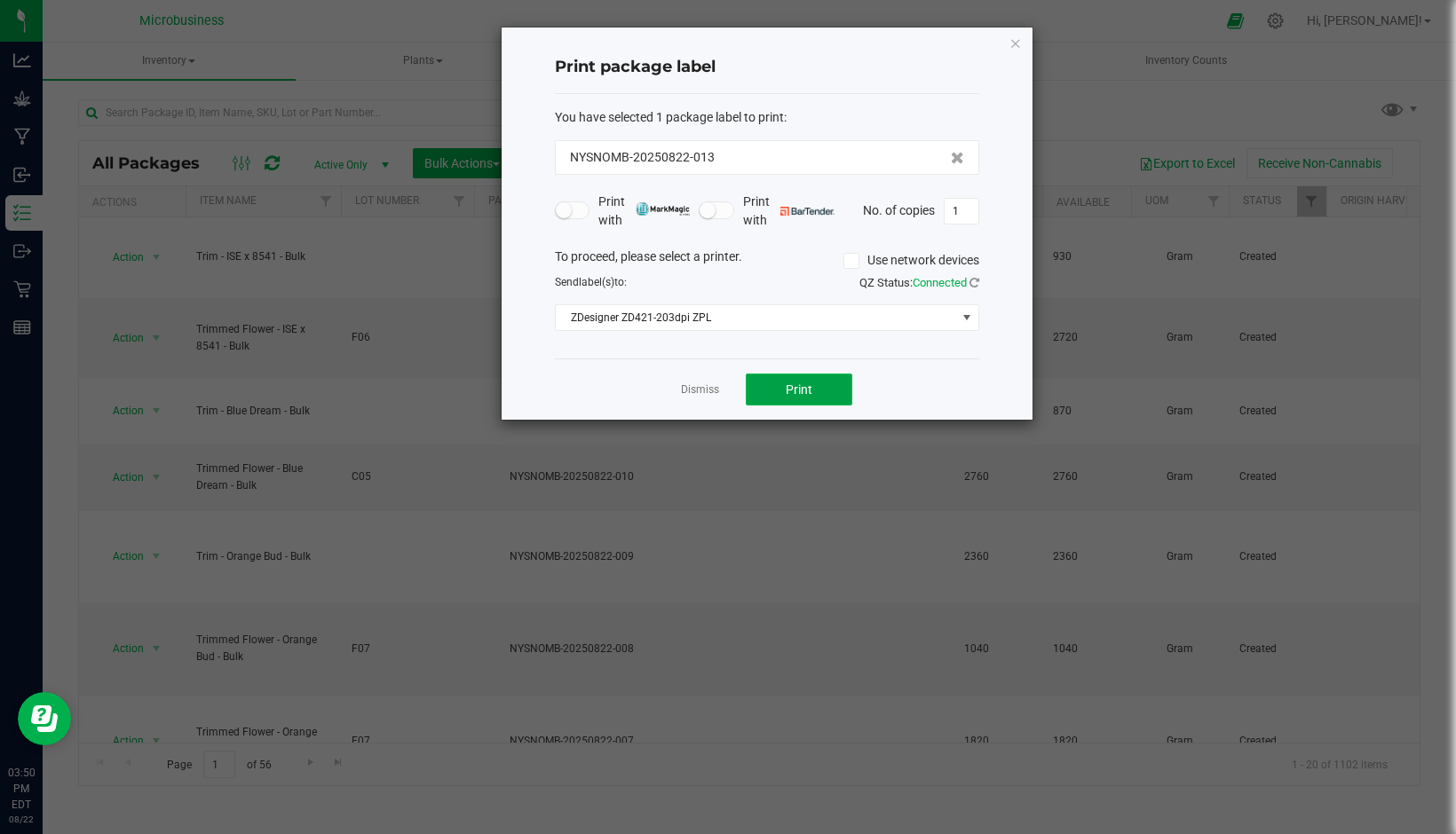
click at [792, 386] on span "Print" at bounding box center [798, 389] width 26 height 15
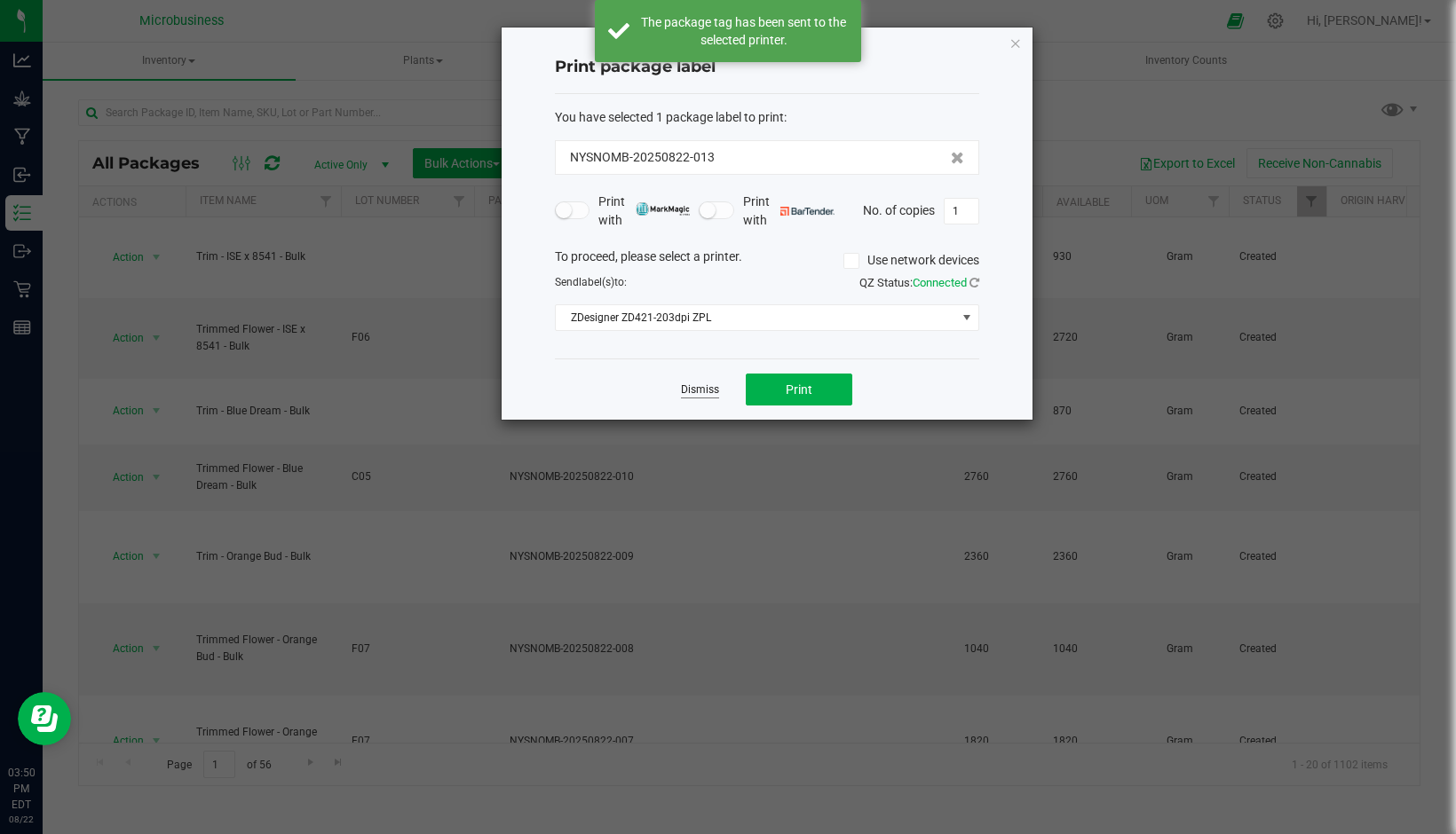
click at [699, 382] on app-cancel-button "Dismiss" at bounding box center [699, 390] width 38 height 18
click at [696, 390] on link "Dismiss" at bounding box center [699, 390] width 38 height 16
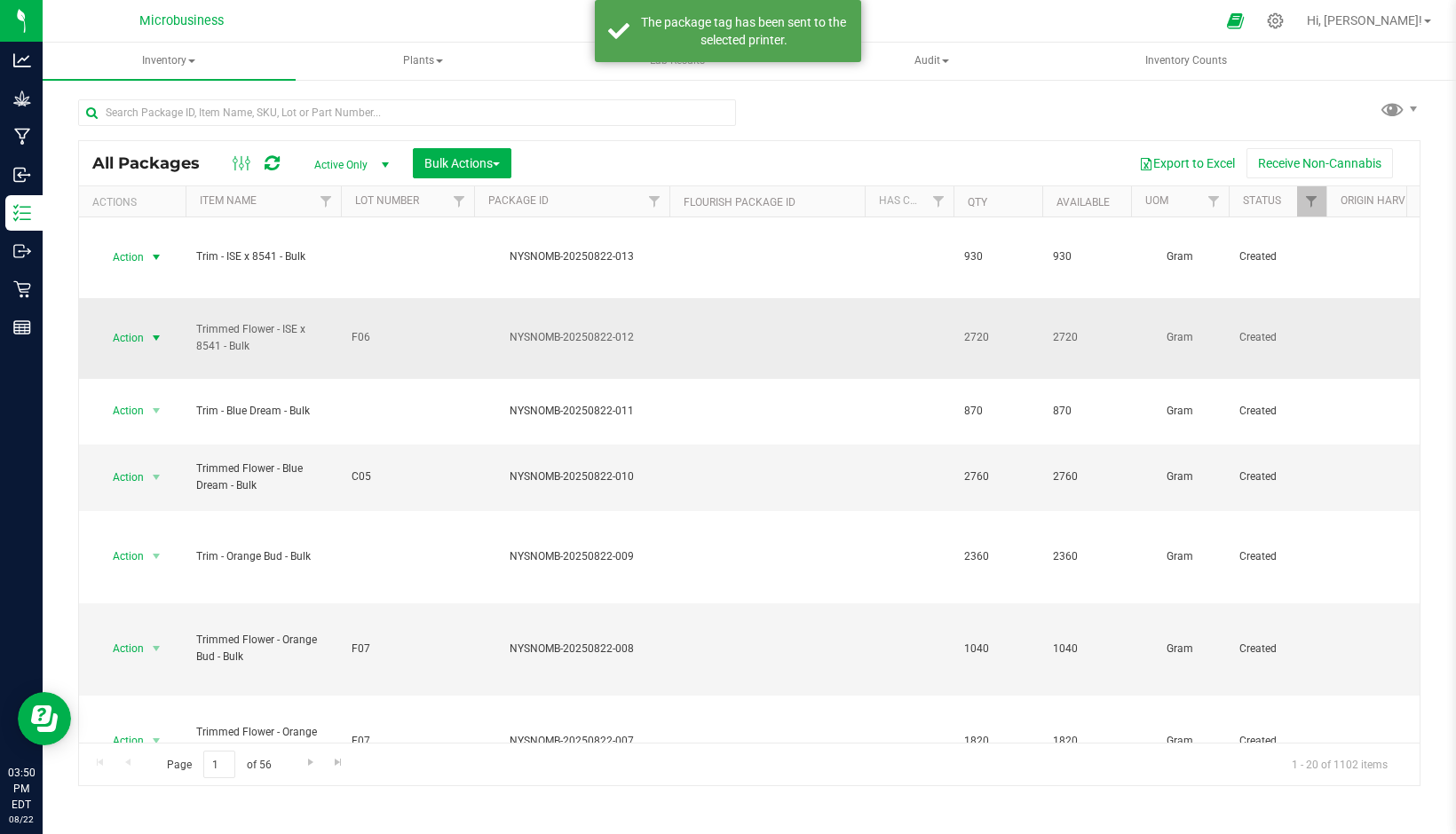
click at [137, 343] on span "Action" at bounding box center [120, 338] width 48 height 25
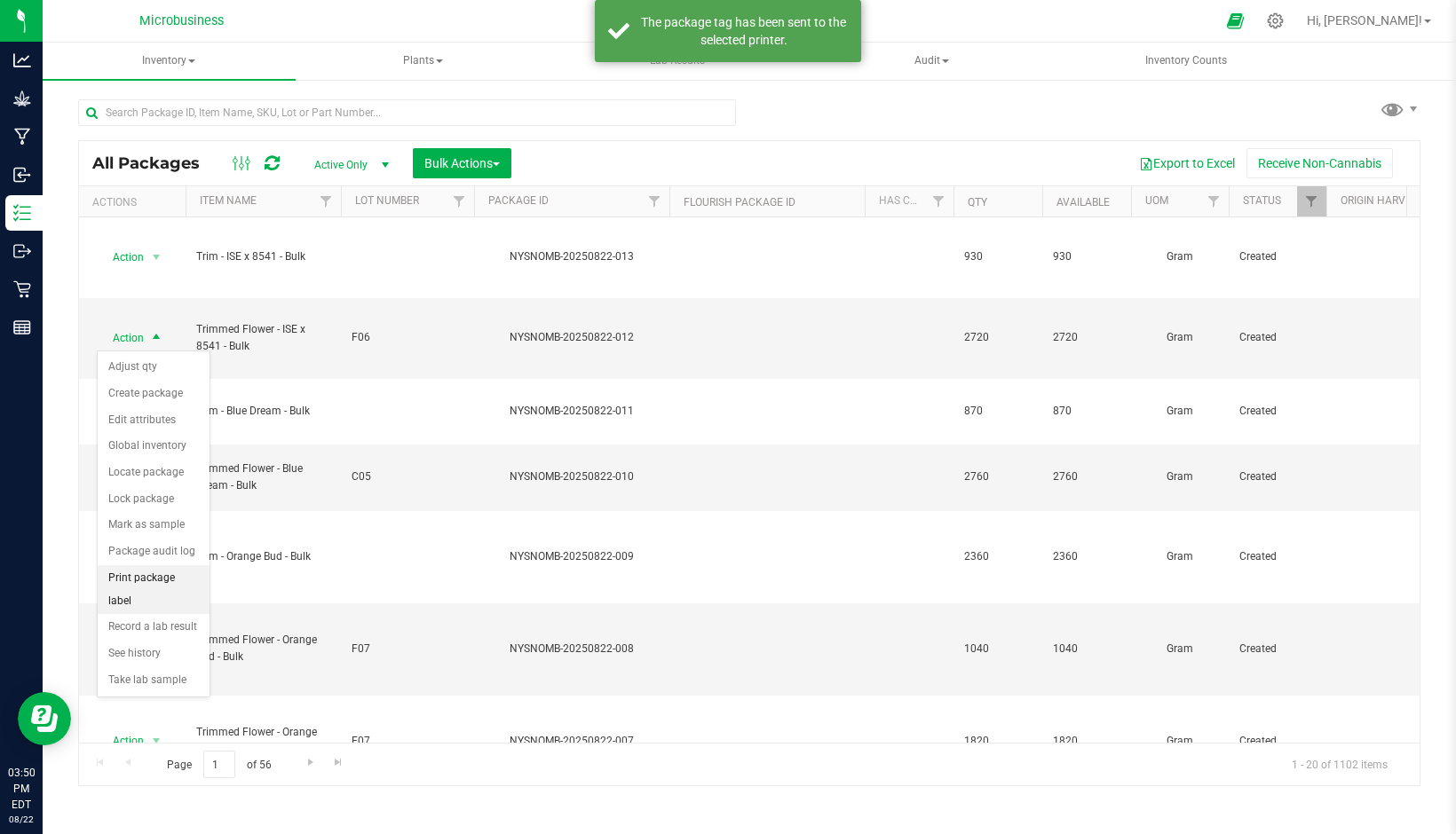
click at [161, 581] on li "Print package label" at bounding box center [153, 590] width 112 height 48
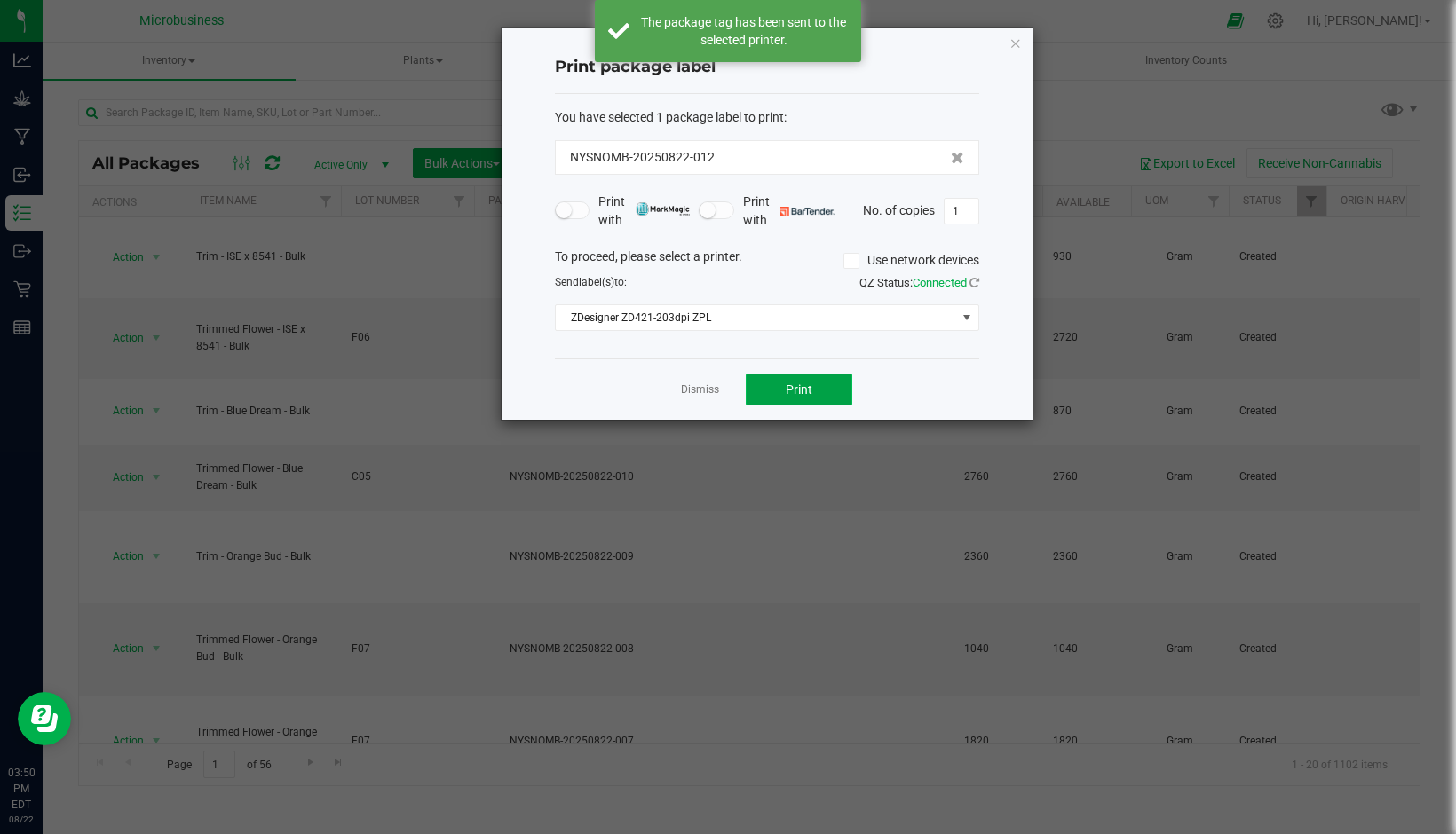
click at [807, 394] on span "Print" at bounding box center [798, 389] width 26 height 15
click at [711, 388] on link "Dismiss" at bounding box center [699, 390] width 38 height 16
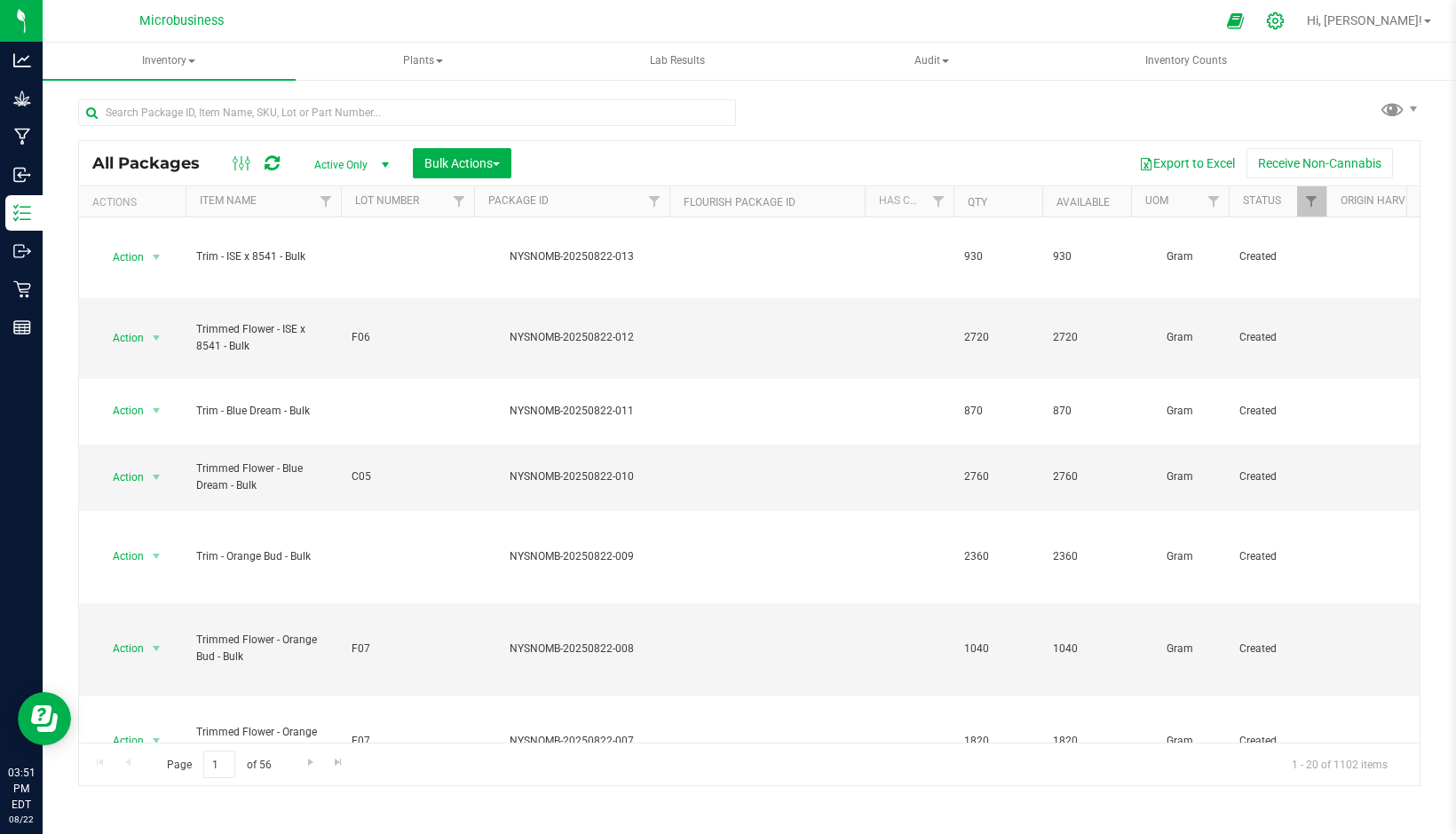
click at [1284, 21] on icon at bounding box center [1275, 20] width 18 height 18
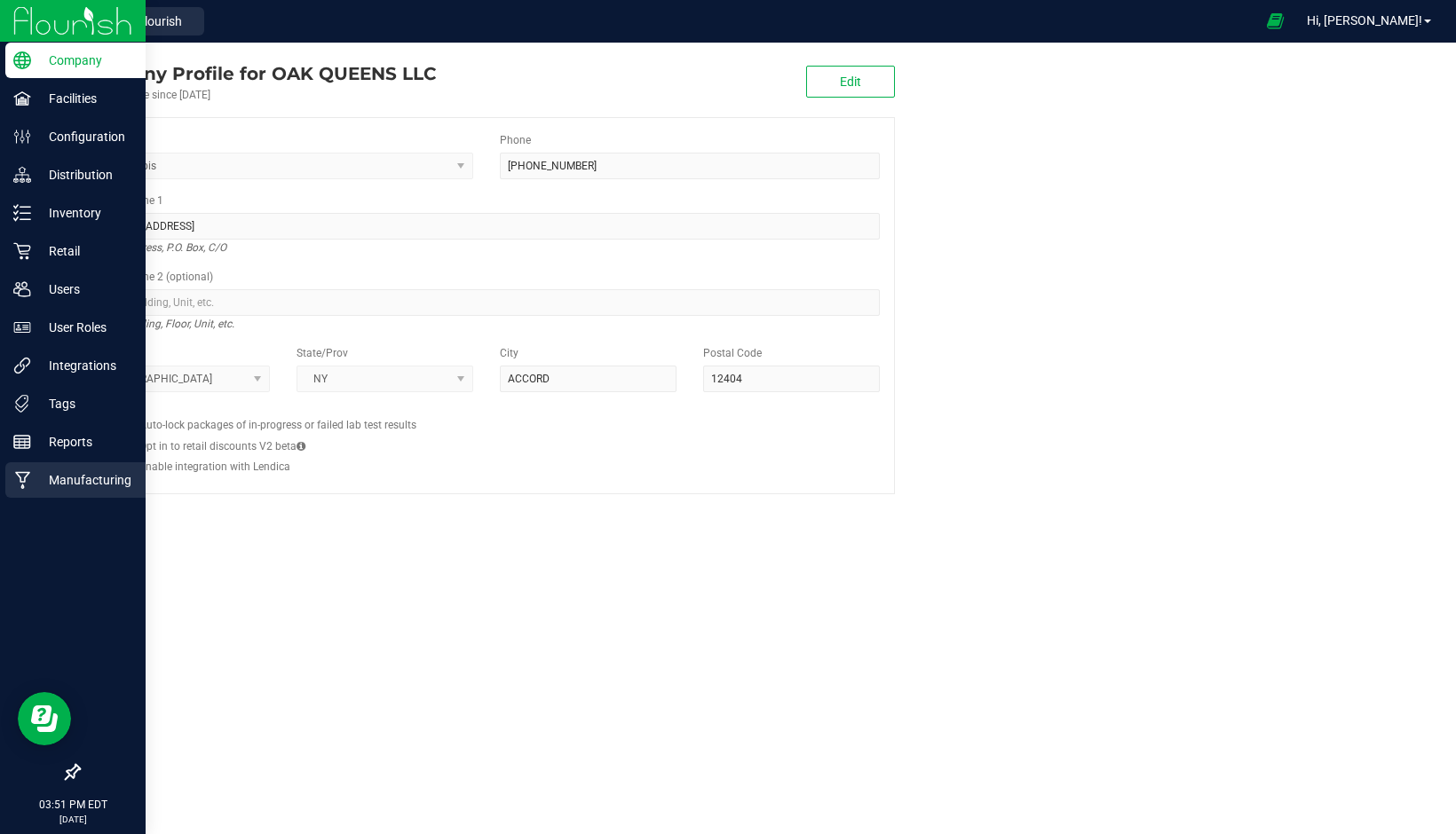
click at [96, 476] on p "Manufacturing" at bounding box center [84, 480] width 107 height 21
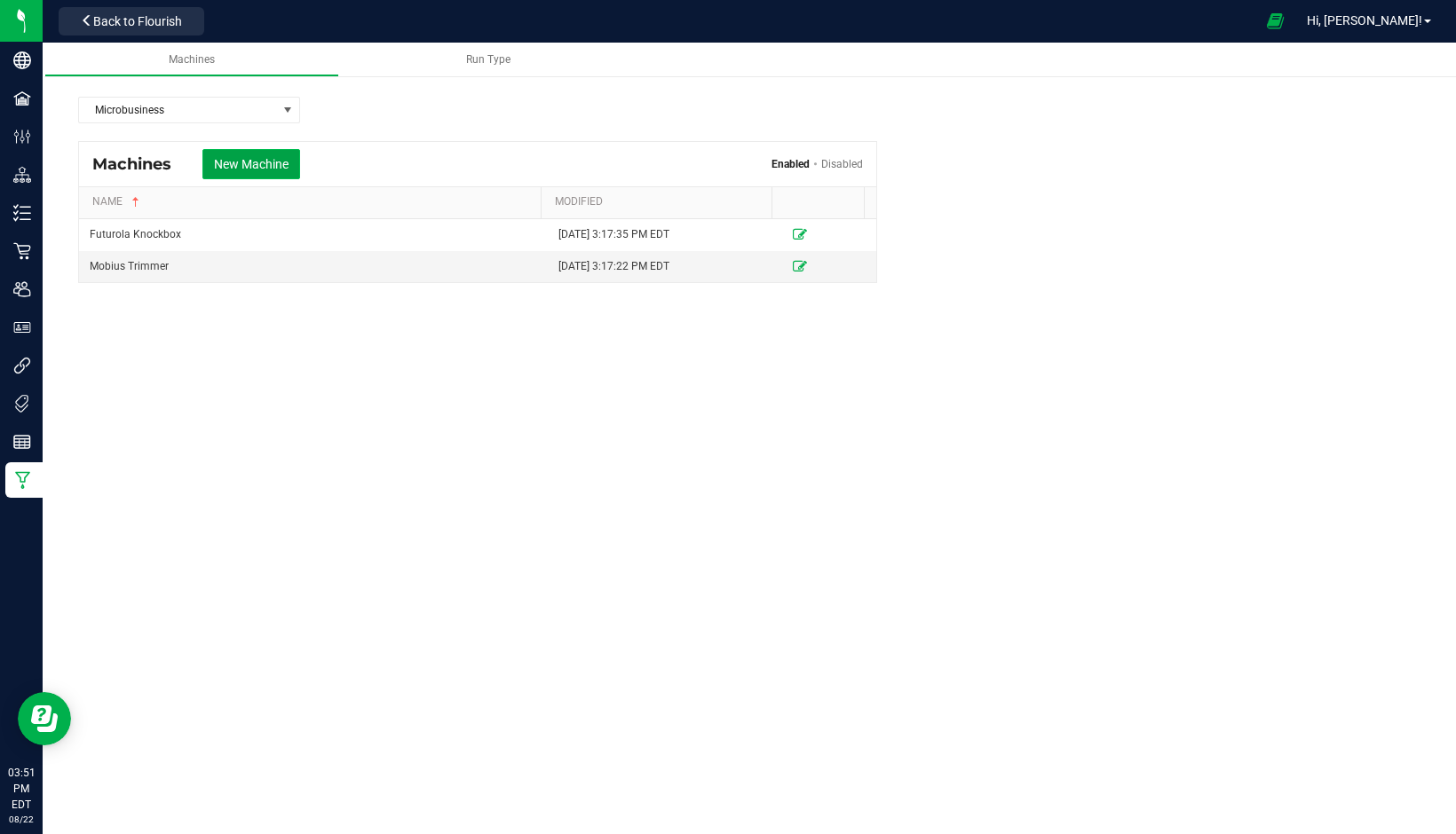
click at [250, 162] on button "New Machine" at bounding box center [251, 164] width 98 height 30
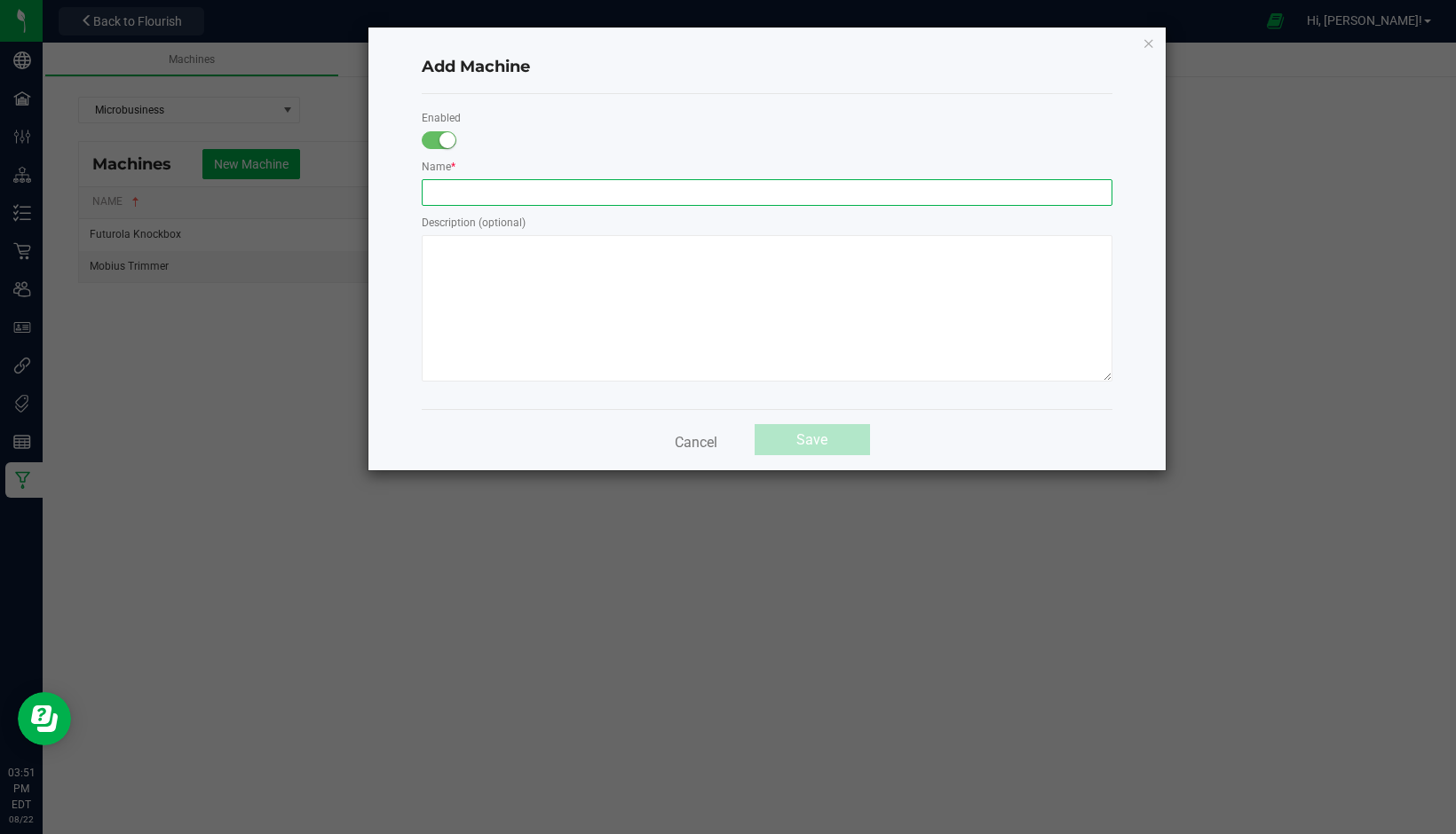
click at [491, 183] on input "text" at bounding box center [767, 192] width 691 height 26
type input "Bucking"
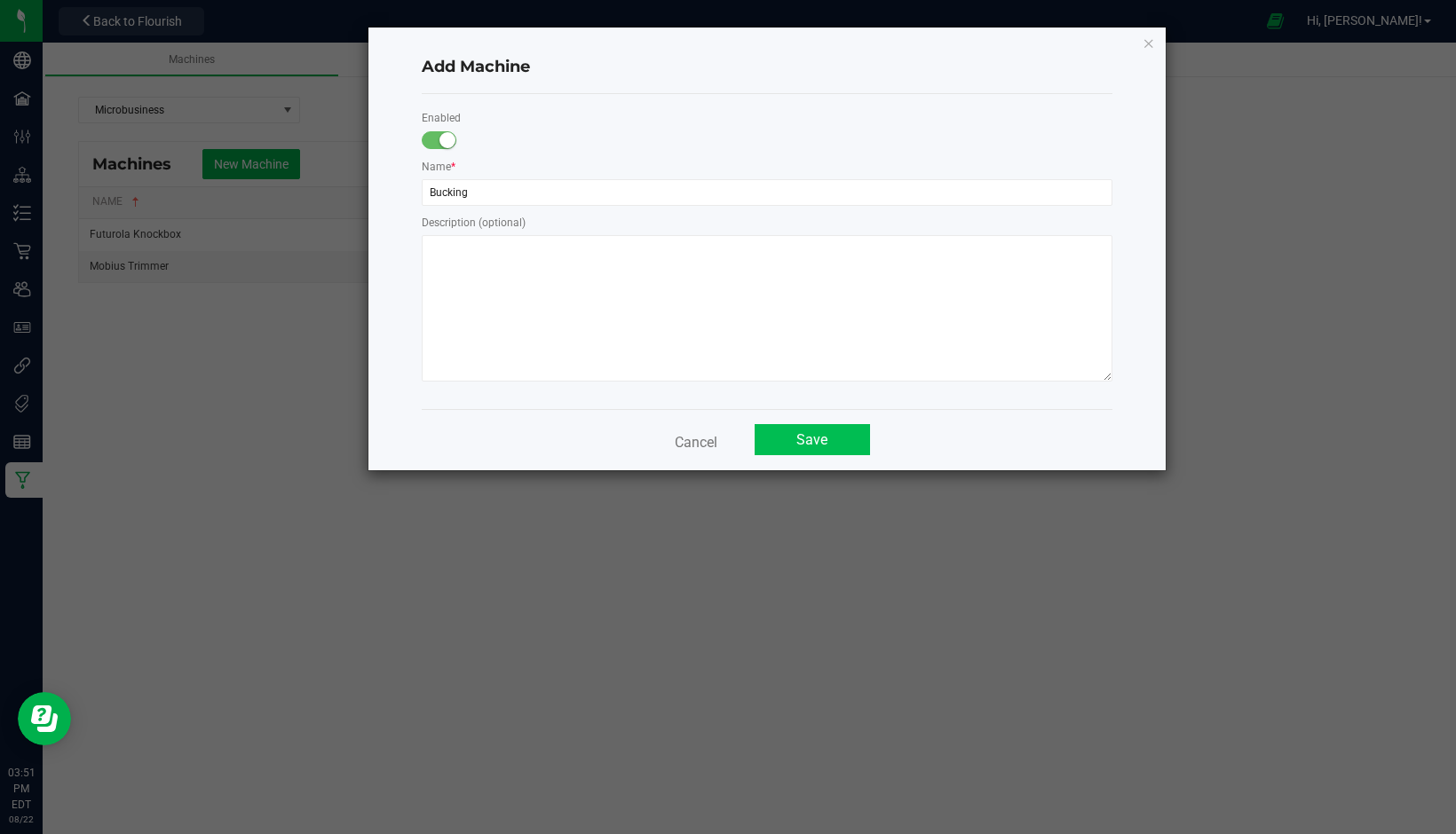
click at [806, 437] on button "Save" at bounding box center [812, 439] width 115 height 31
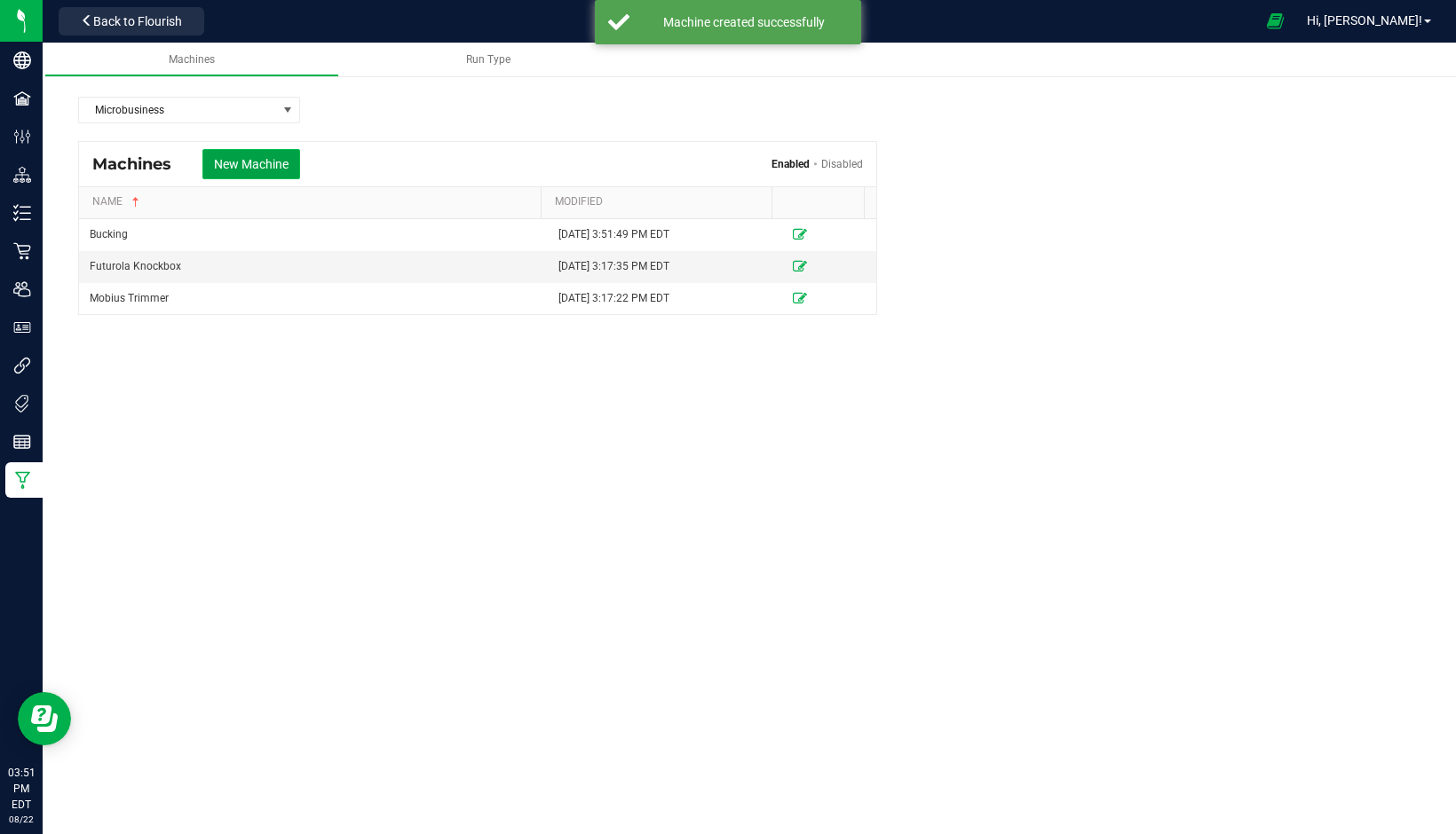
click at [267, 157] on button "New Machine" at bounding box center [251, 164] width 98 height 30
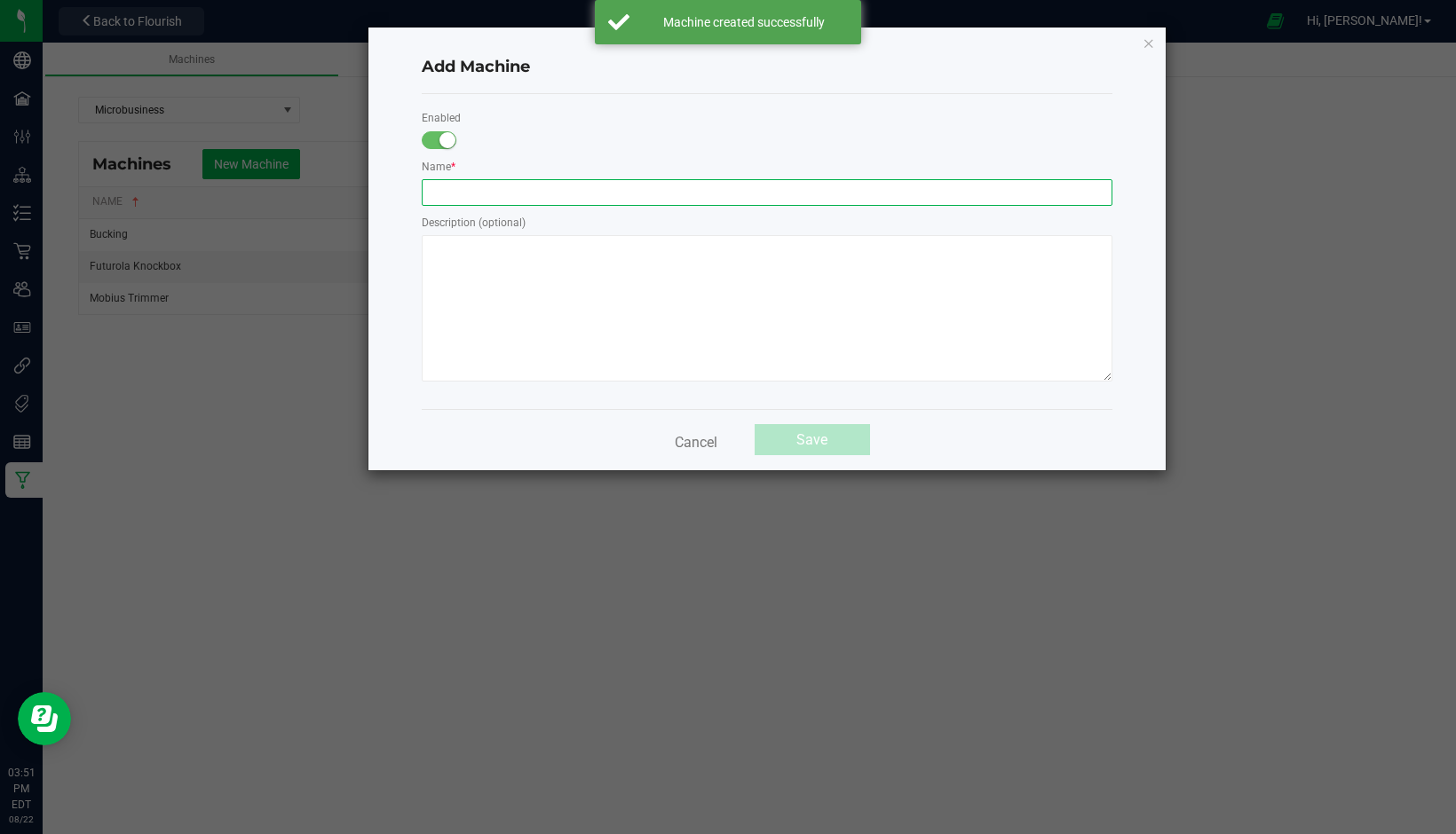
click at [502, 183] on input "text" at bounding box center [767, 192] width 691 height 26
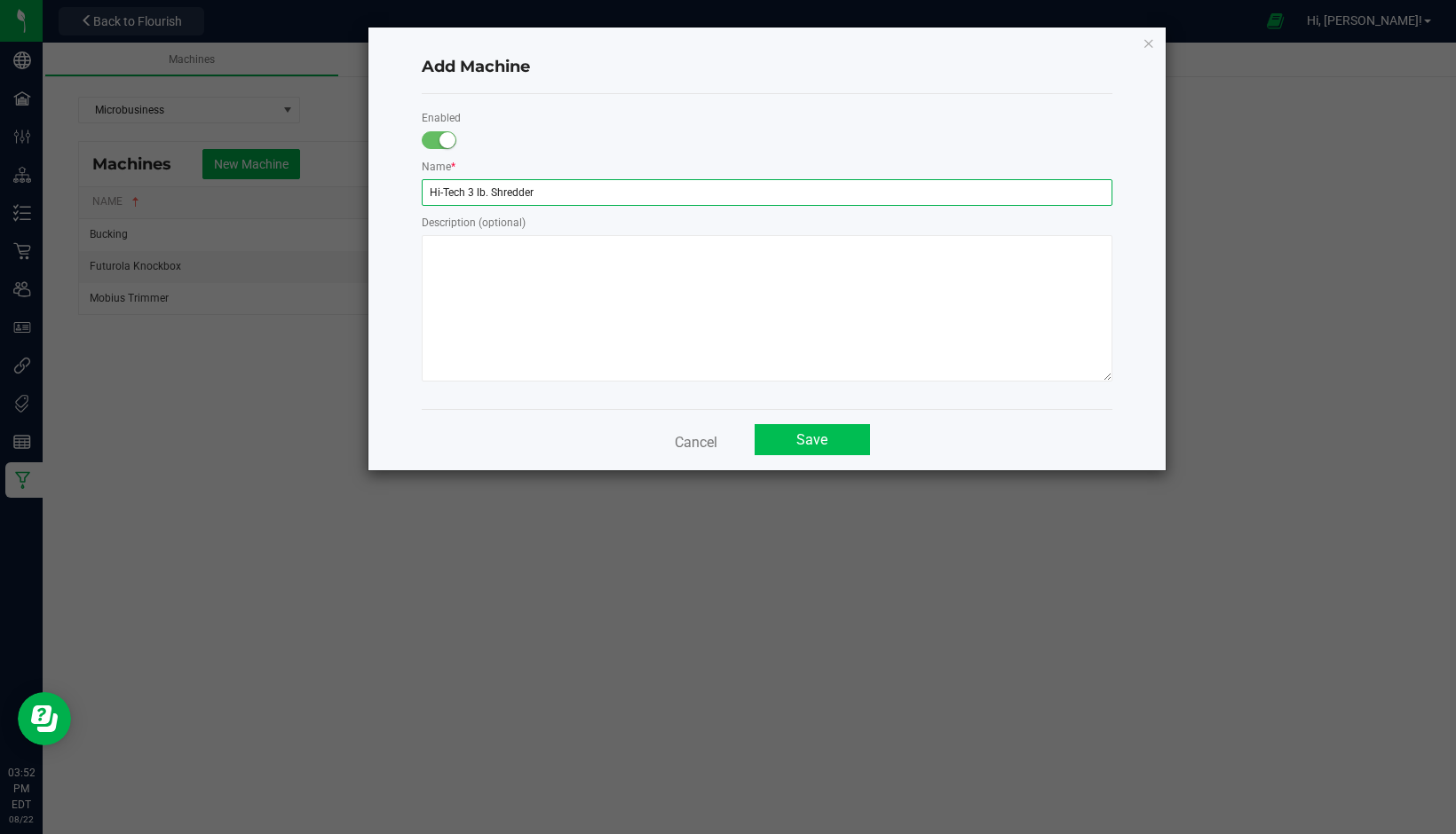
type input "Hi-Tech 3 lb. Shredder"
click at [810, 433] on button "Save" at bounding box center [812, 439] width 115 height 31
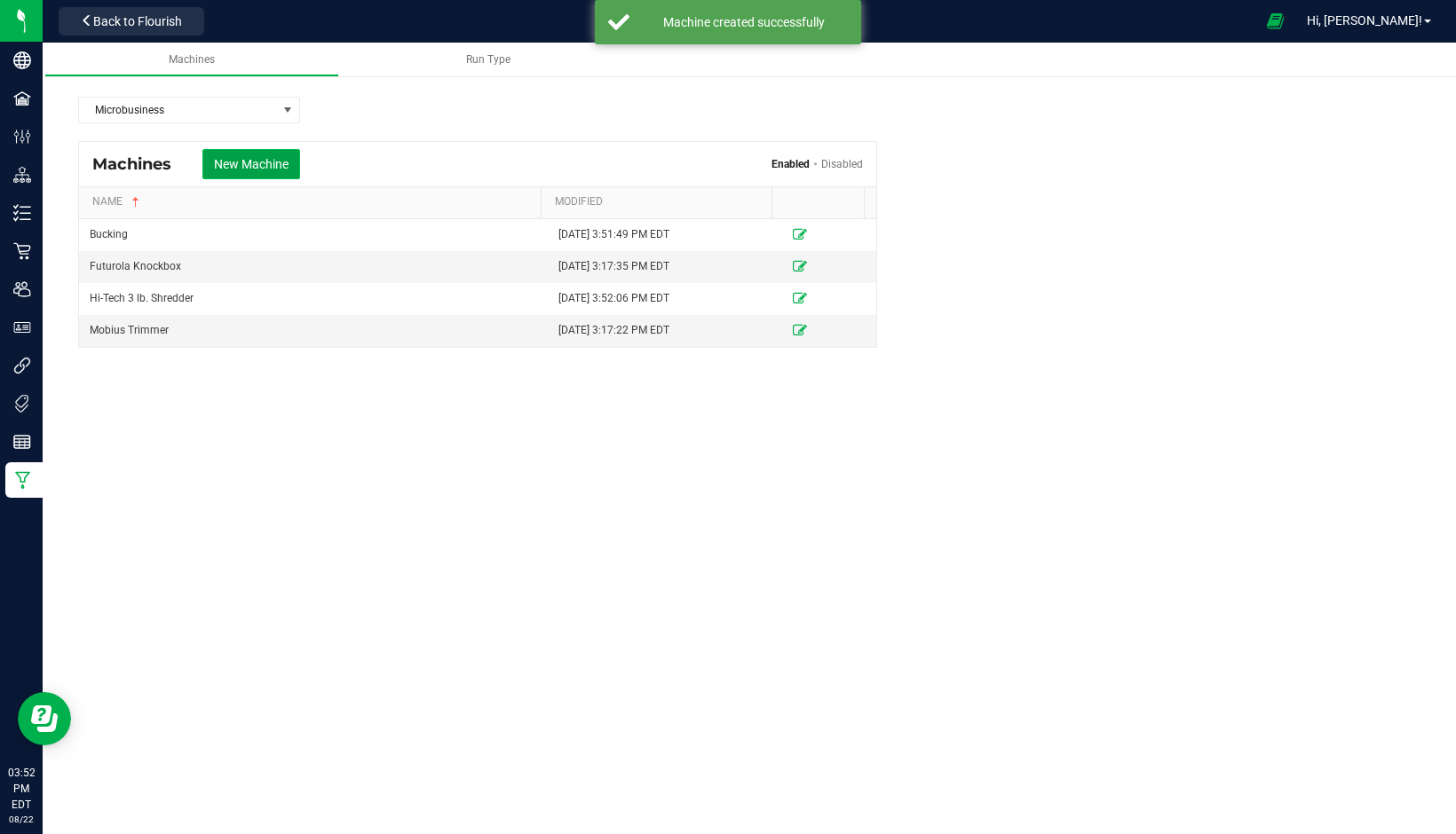
click at [246, 161] on button "New Machine" at bounding box center [251, 164] width 98 height 30
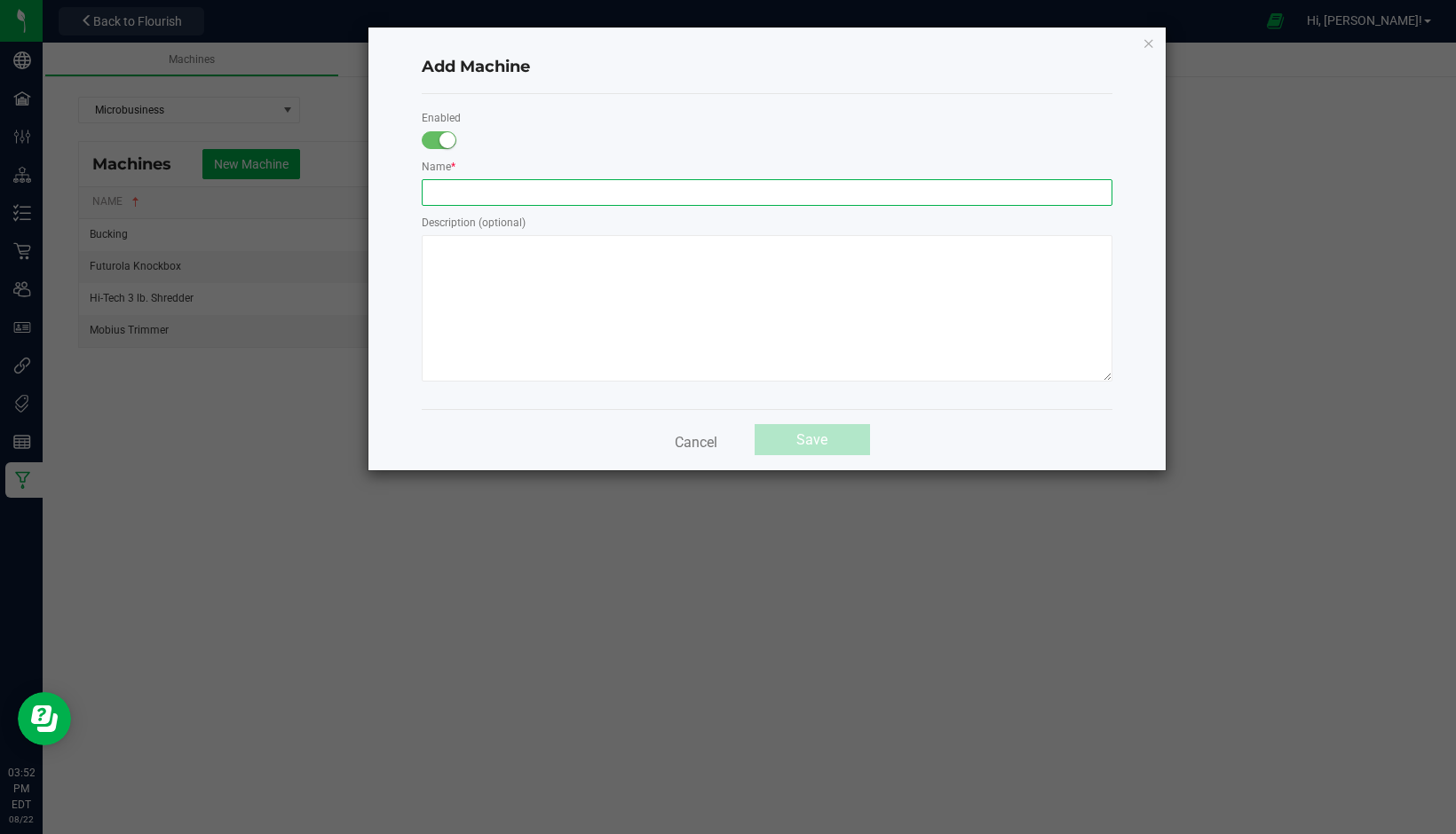
click at [459, 185] on input "text" at bounding box center [767, 192] width 691 height 26
type input "P"
drag, startPoint x: 571, startPoint y: 188, endPoint x: 414, endPoint y: 191, distance: 157.0
click at [414, 191] on div "Name * Weighing & Packaging" at bounding box center [766, 181] width 717 height 48
type input "Packaging"
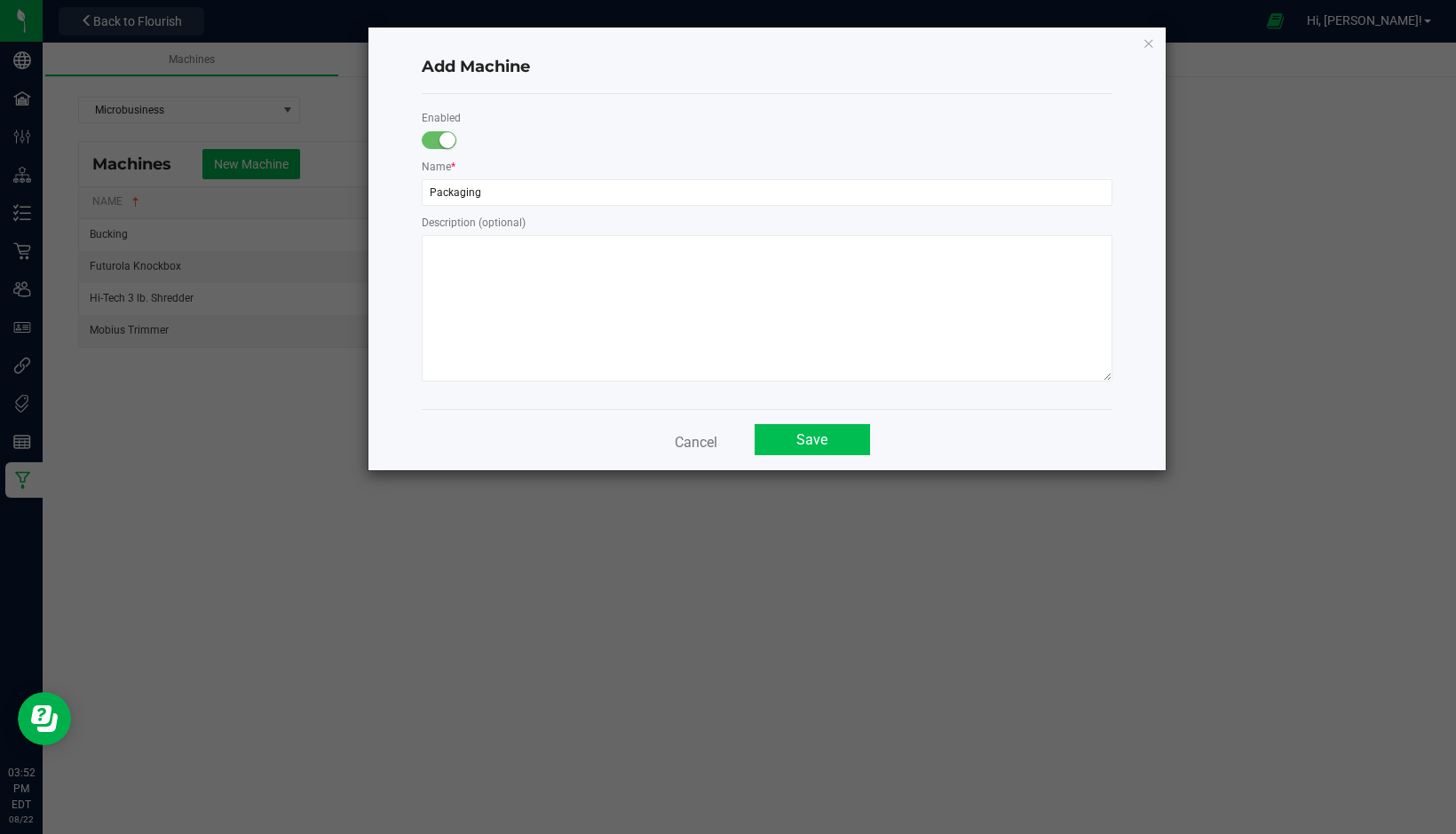
click at [804, 440] on button "Save" at bounding box center [812, 439] width 115 height 31
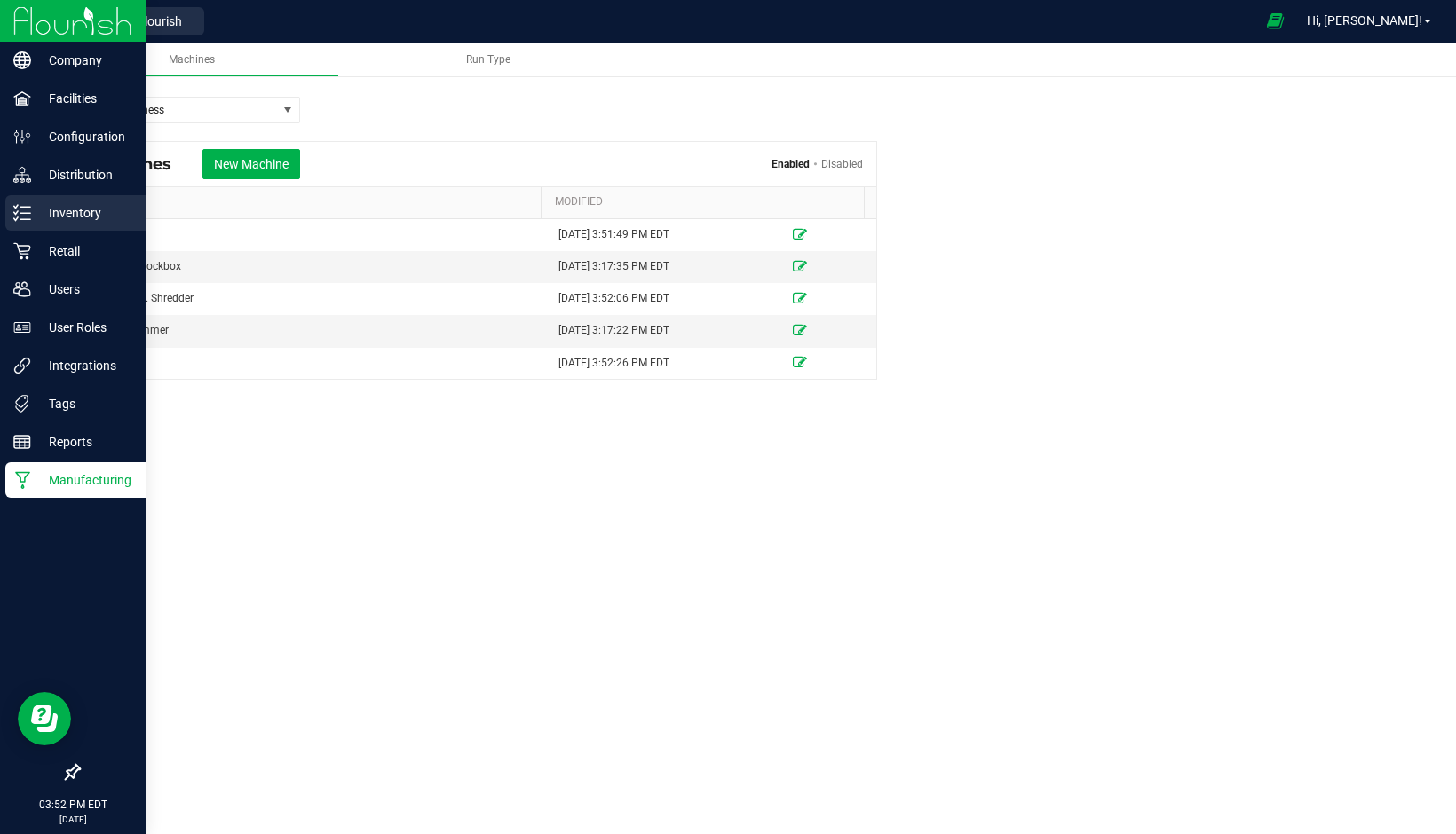
click at [63, 219] on p "Inventory" at bounding box center [84, 213] width 107 height 21
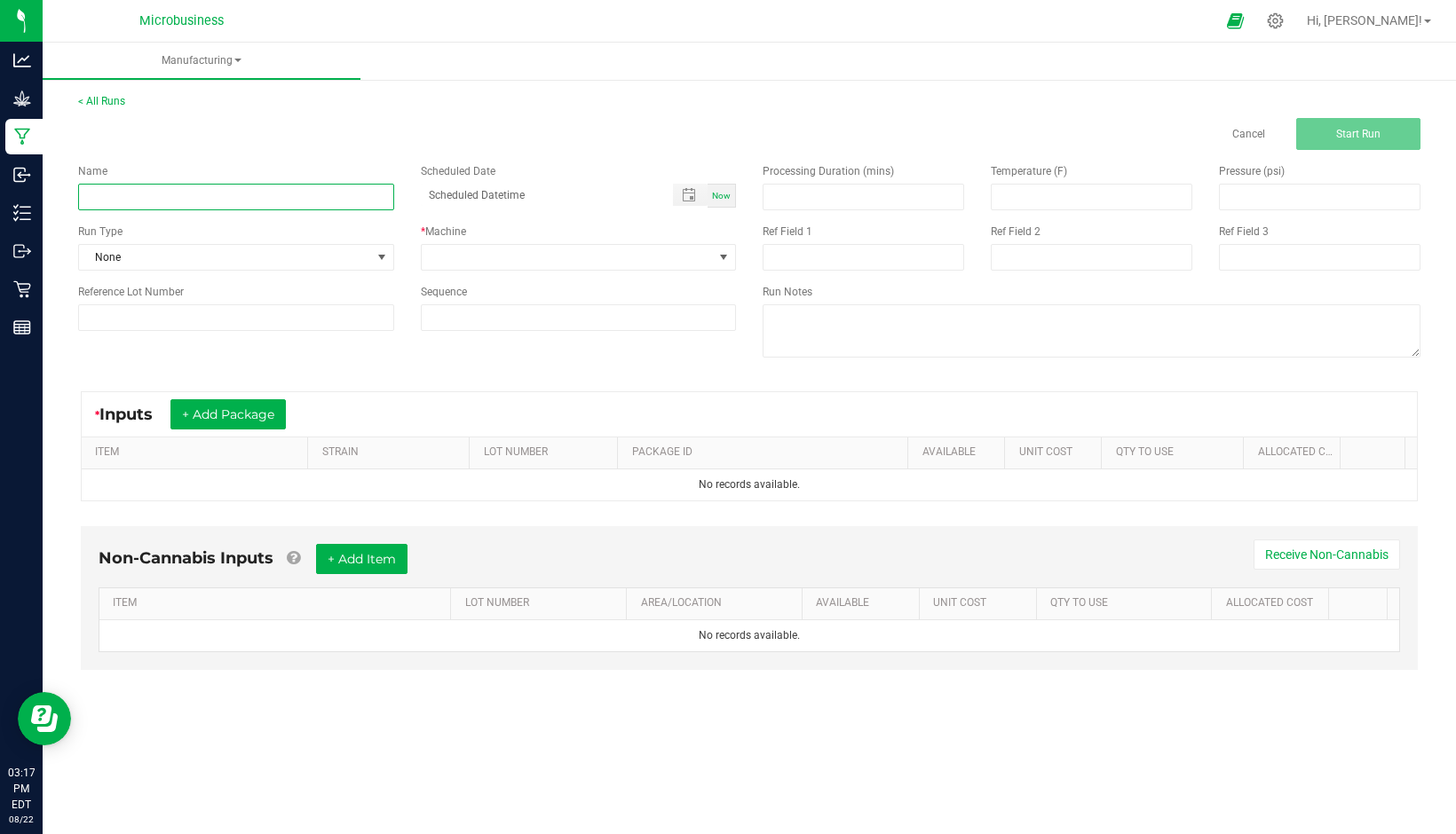
click at [225, 183] on input at bounding box center [237, 196] width 316 height 26
type input "OB Trim"
click at [499, 261] on span "NO DATA FOUND" at bounding box center [567, 258] width 292 height 25
type input "month/day/year hour:minute AM"
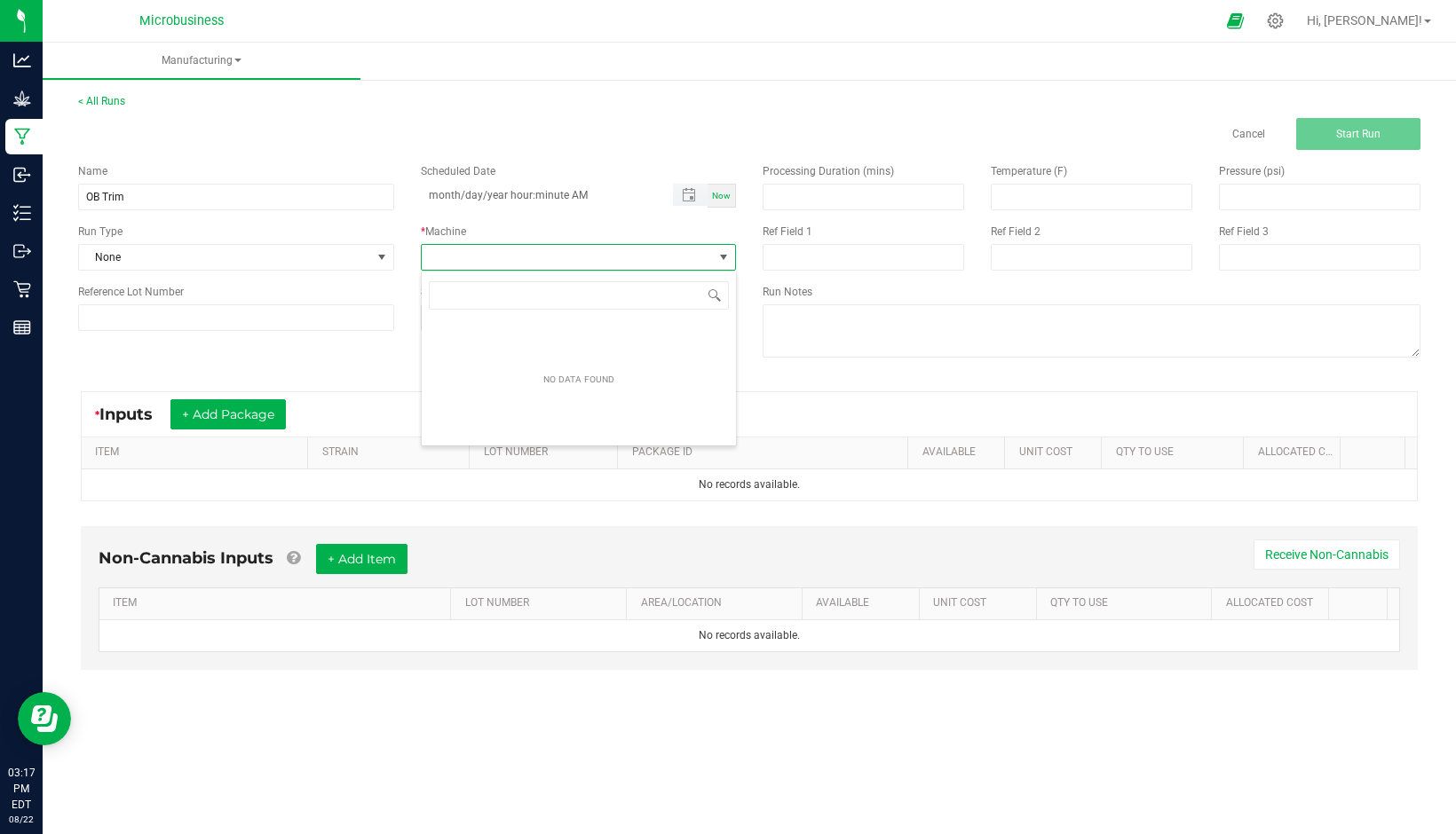
click at [619, 195] on input "month/day/year hour:minute AM" at bounding box center [538, 194] width 235 height 22
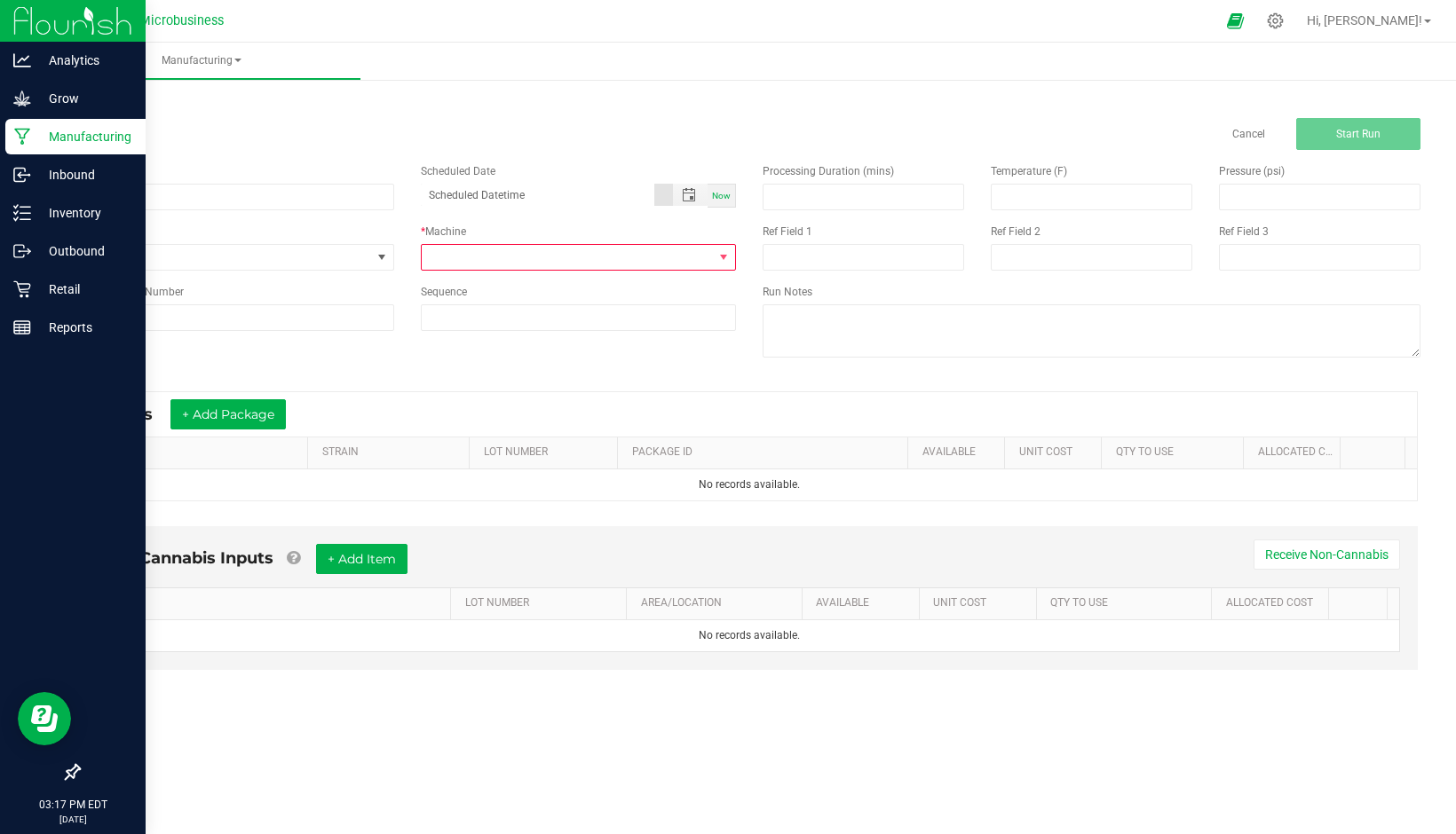
click at [33, 16] on img at bounding box center [73, 20] width 119 height 42
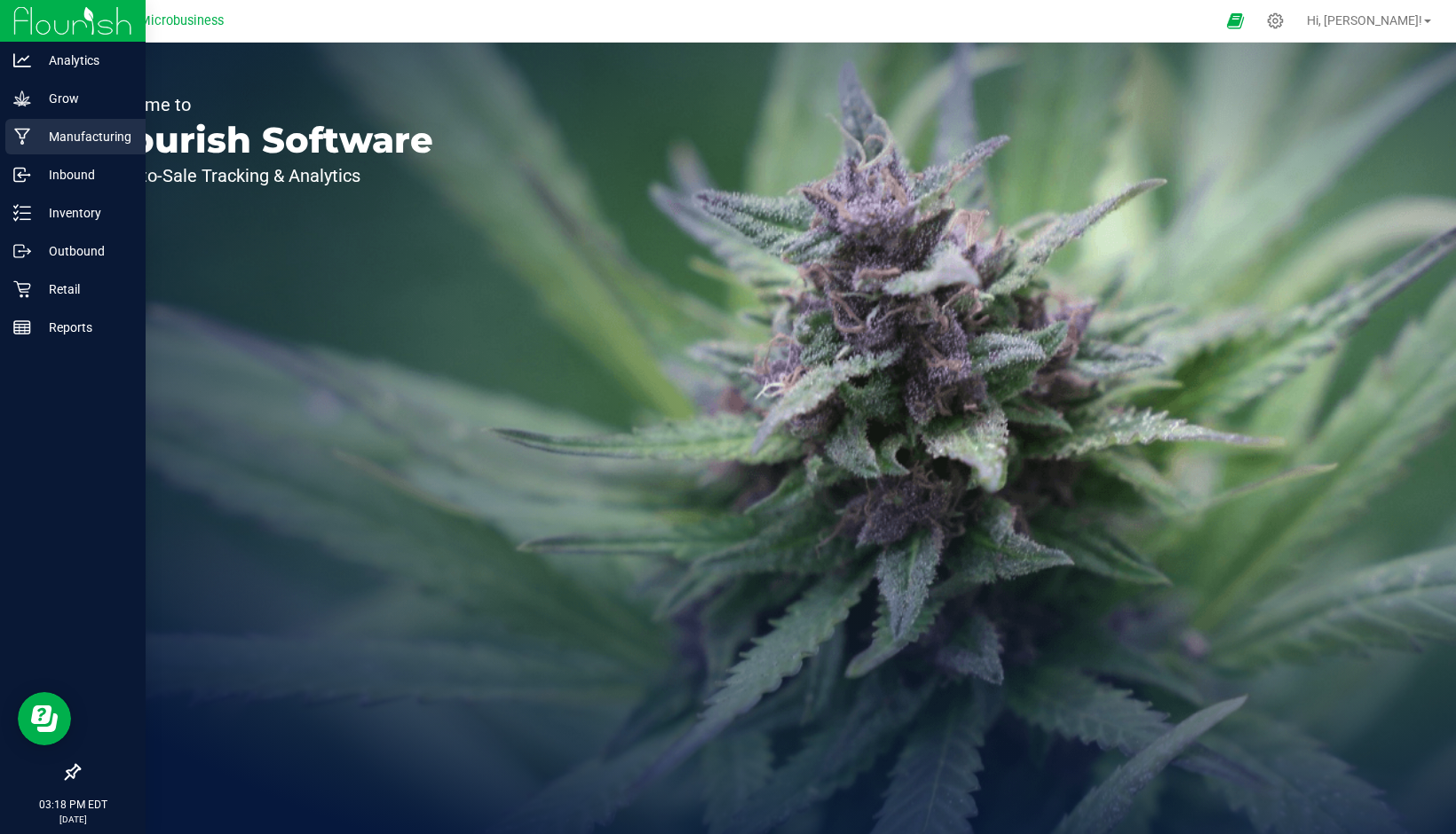
click at [63, 131] on p "Manufacturing" at bounding box center [84, 137] width 107 height 21
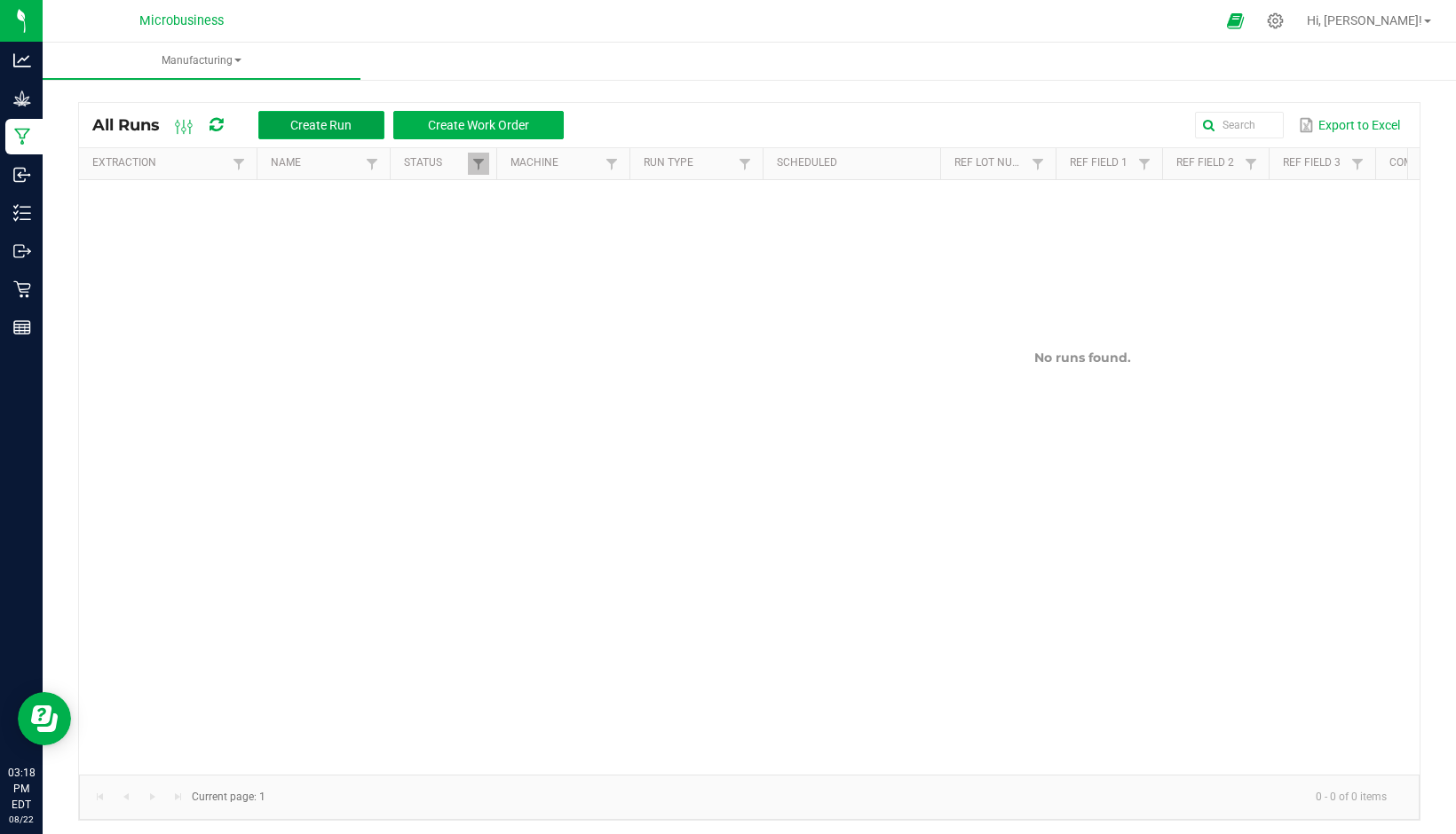
click at [302, 128] on span "Create Run" at bounding box center [320, 125] width 61 height 15
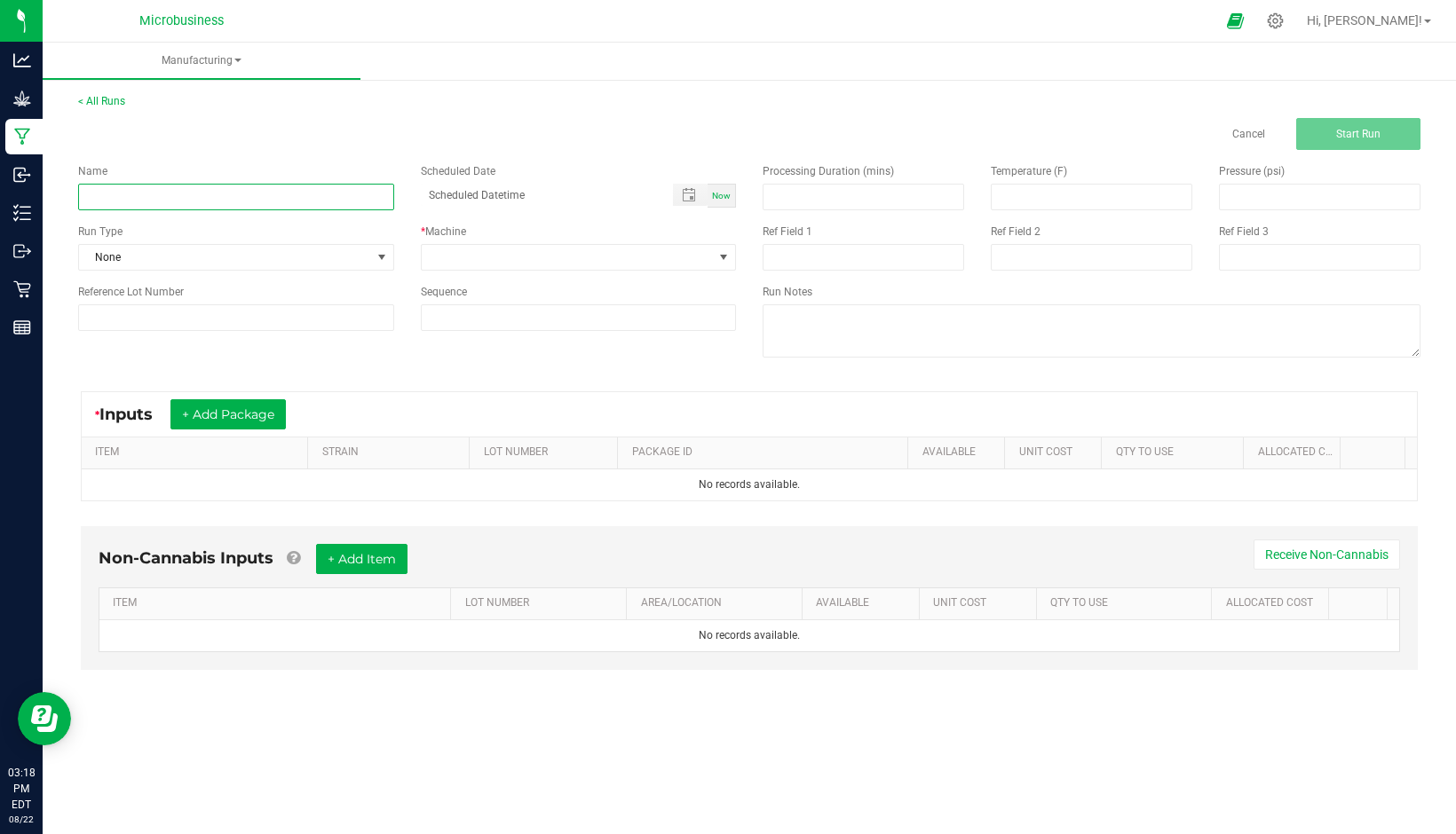
click at [256, 203] on input at bounding box center [237, 196] width 316 height 26
type input "OB Trim"
click at [479, 267] on span "NO DATA FOUND" at bounding box center [567, 258] width 292 height 25
click at [1284, 19] on icon at bounding box center [1275, 20] width 18 height 18
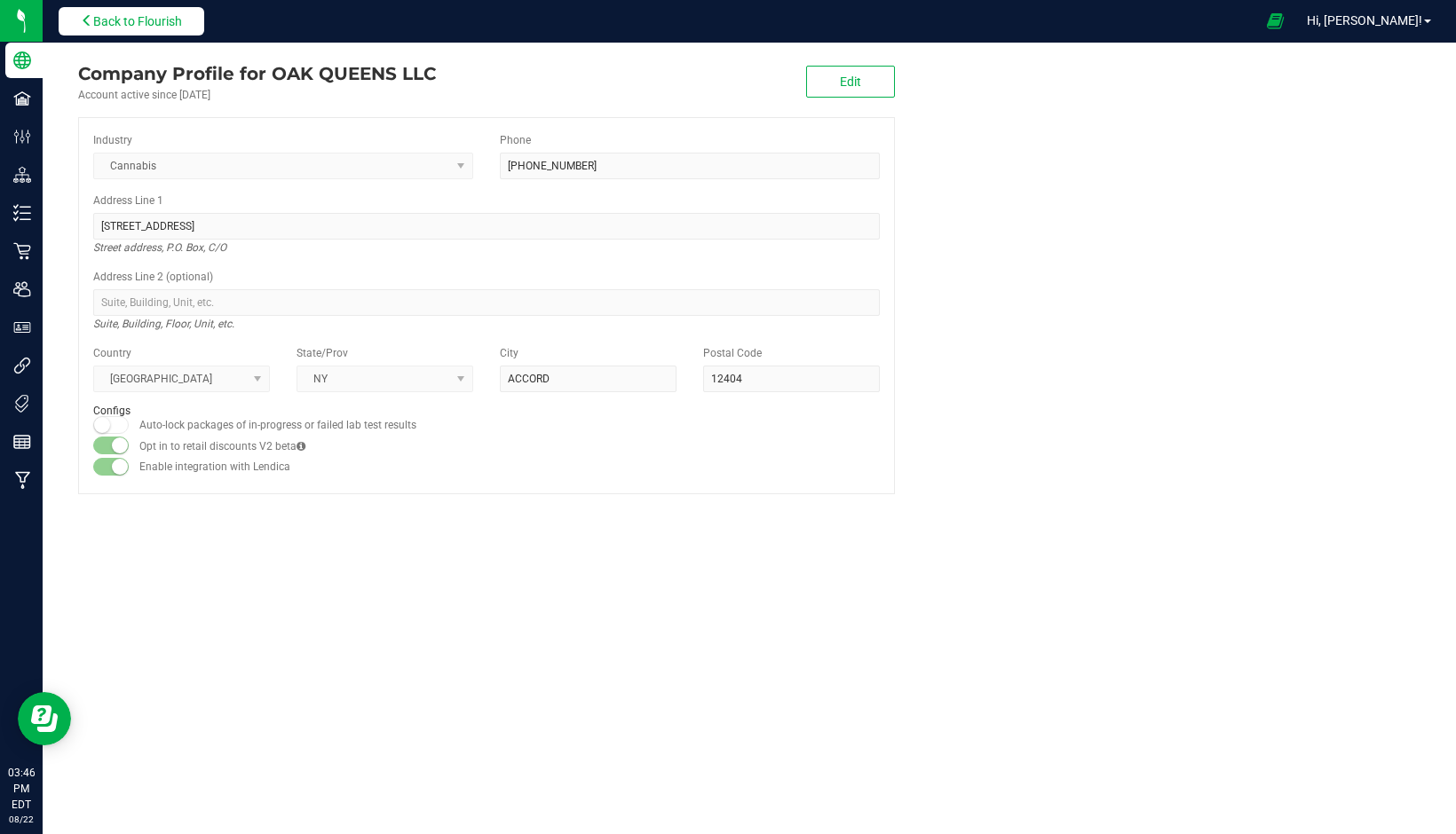
click at [142, 18] on span "Back to Flourish" at bounding box center [138, 21] width 89 height 15
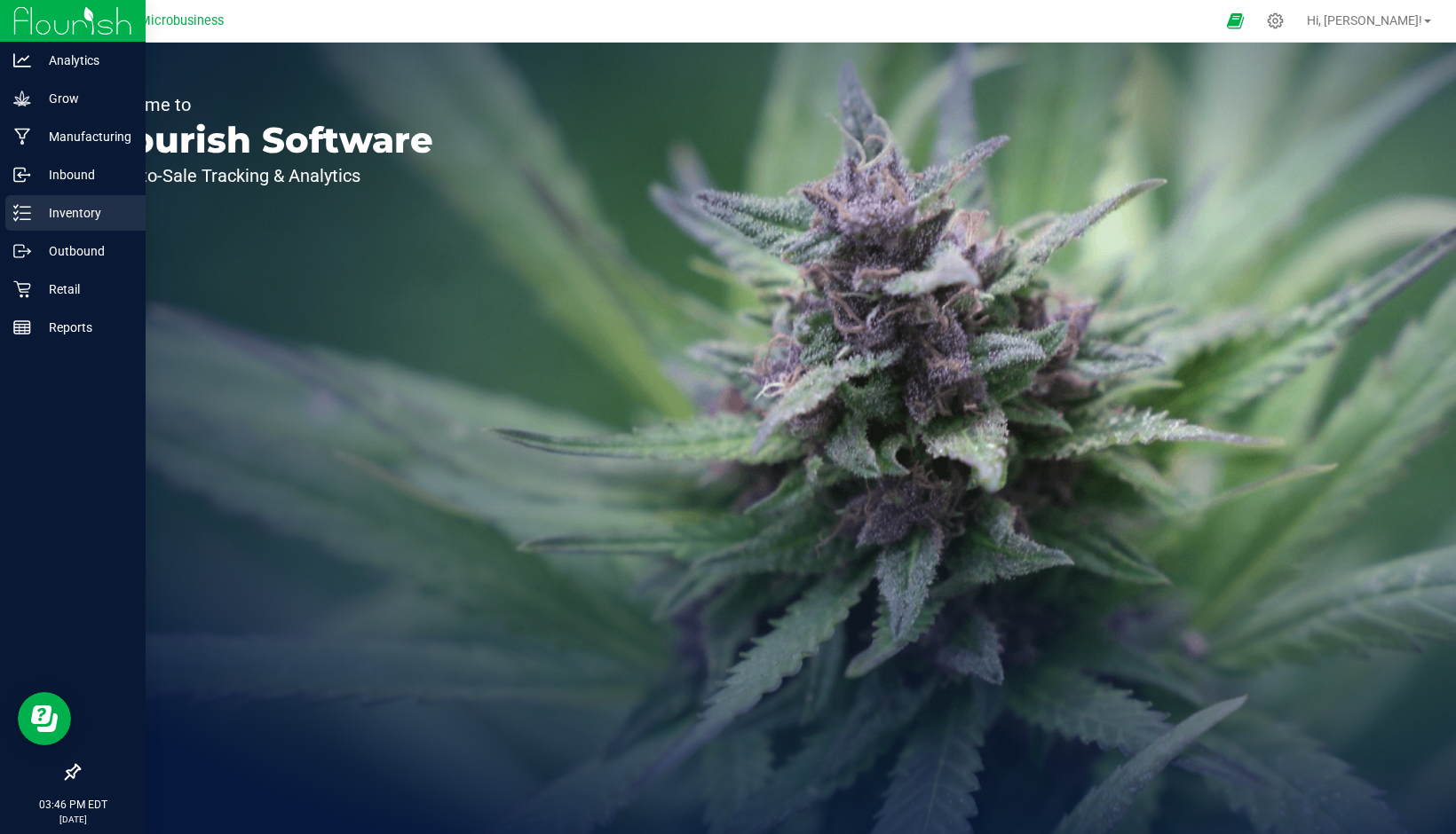
click at [68, 221] on p "Inventory" at bounding box center [84, 213] width 107 height 21
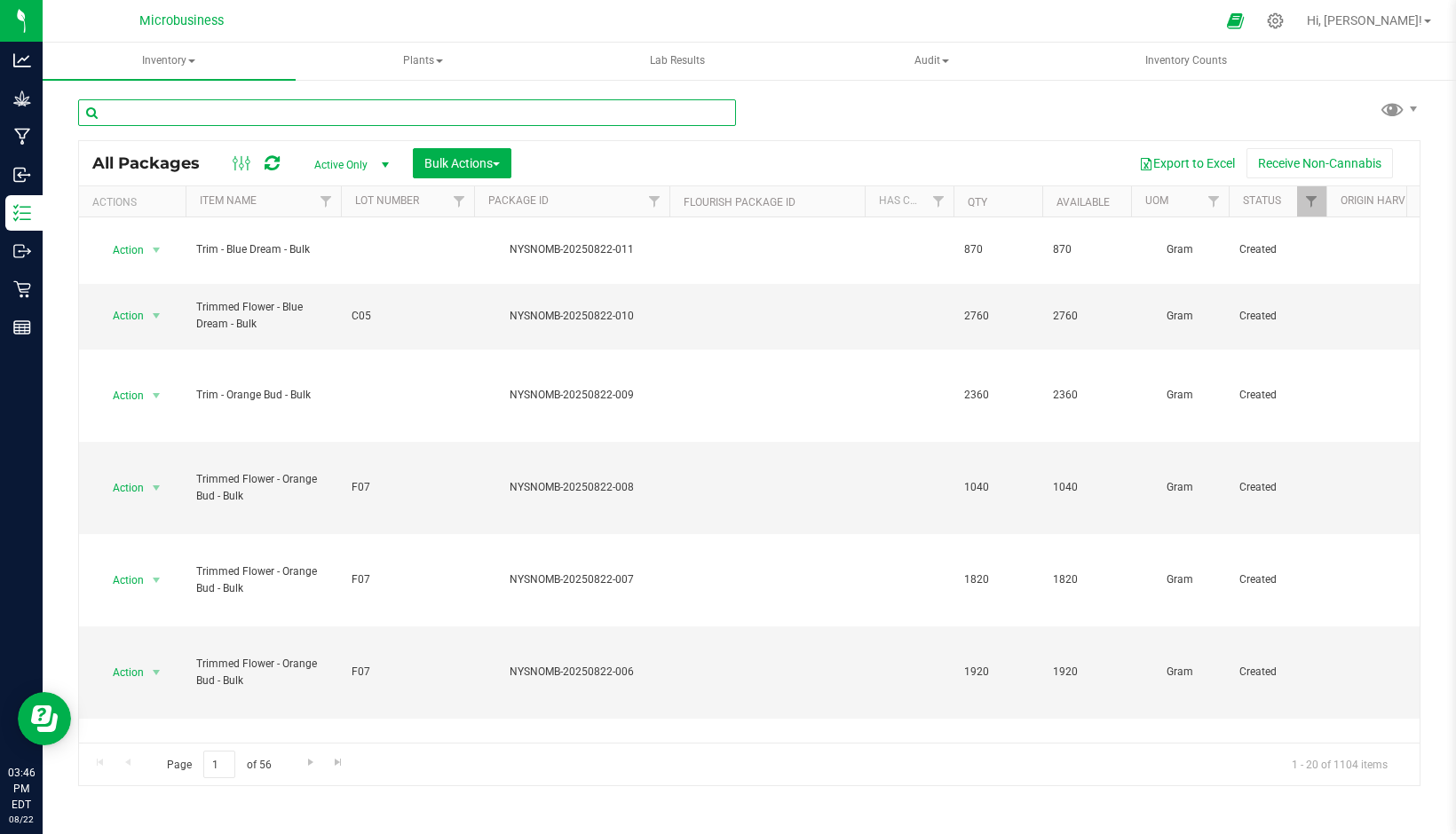
click at [240, 112] on input "text" at bounding box center [407, 112] width 658 height 26
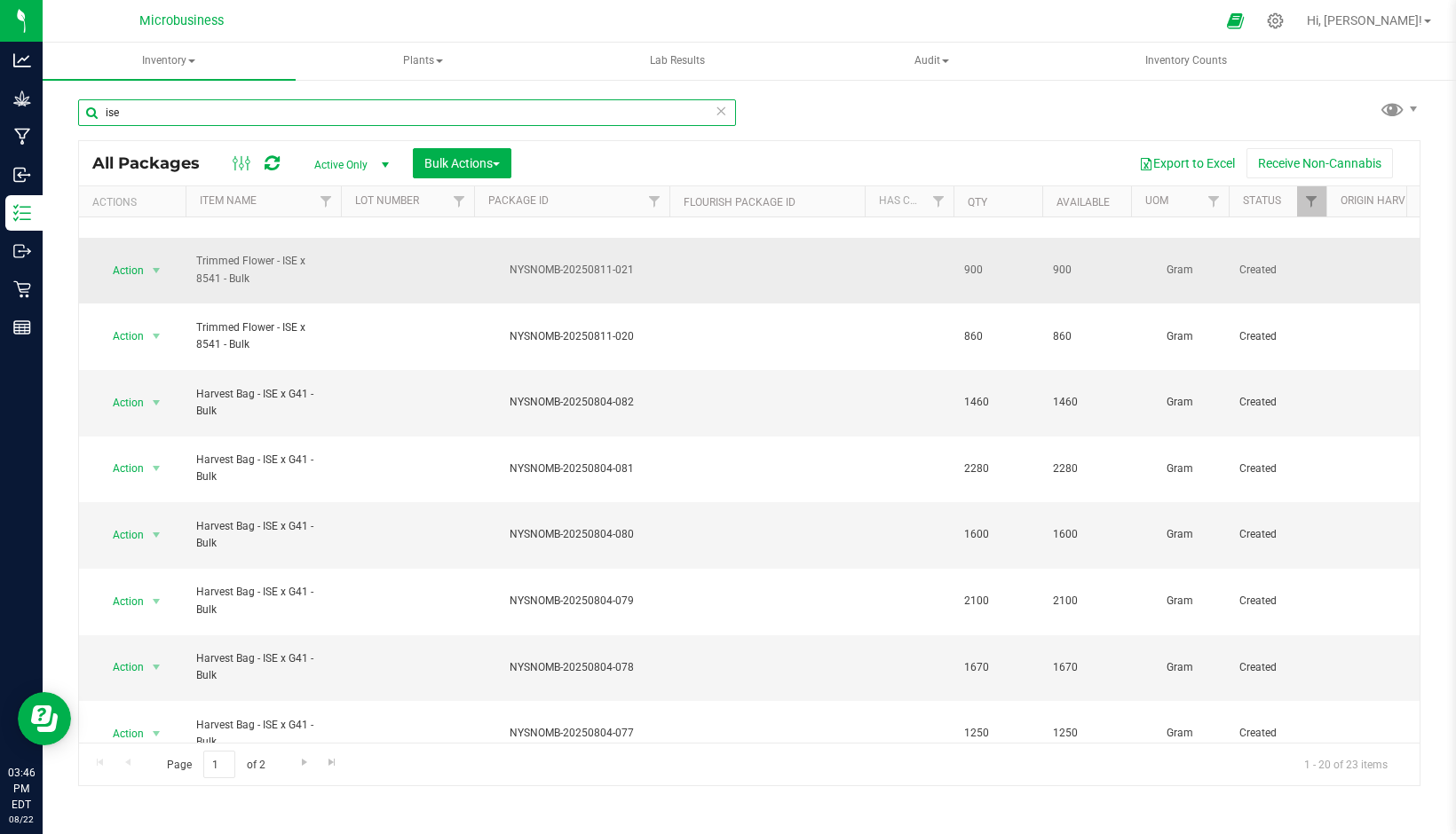
scroll to position [207, 0]
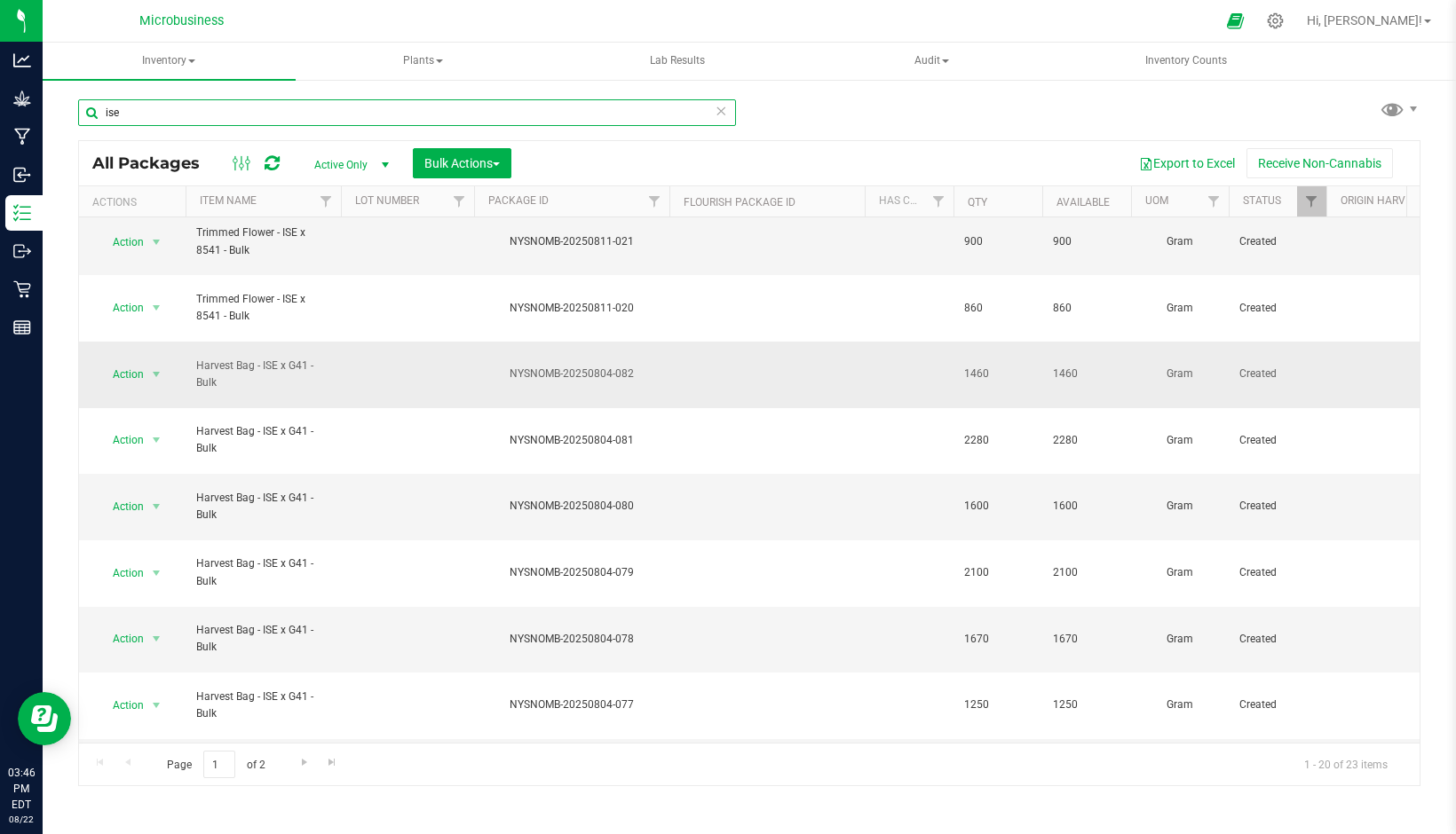
type input "ise"
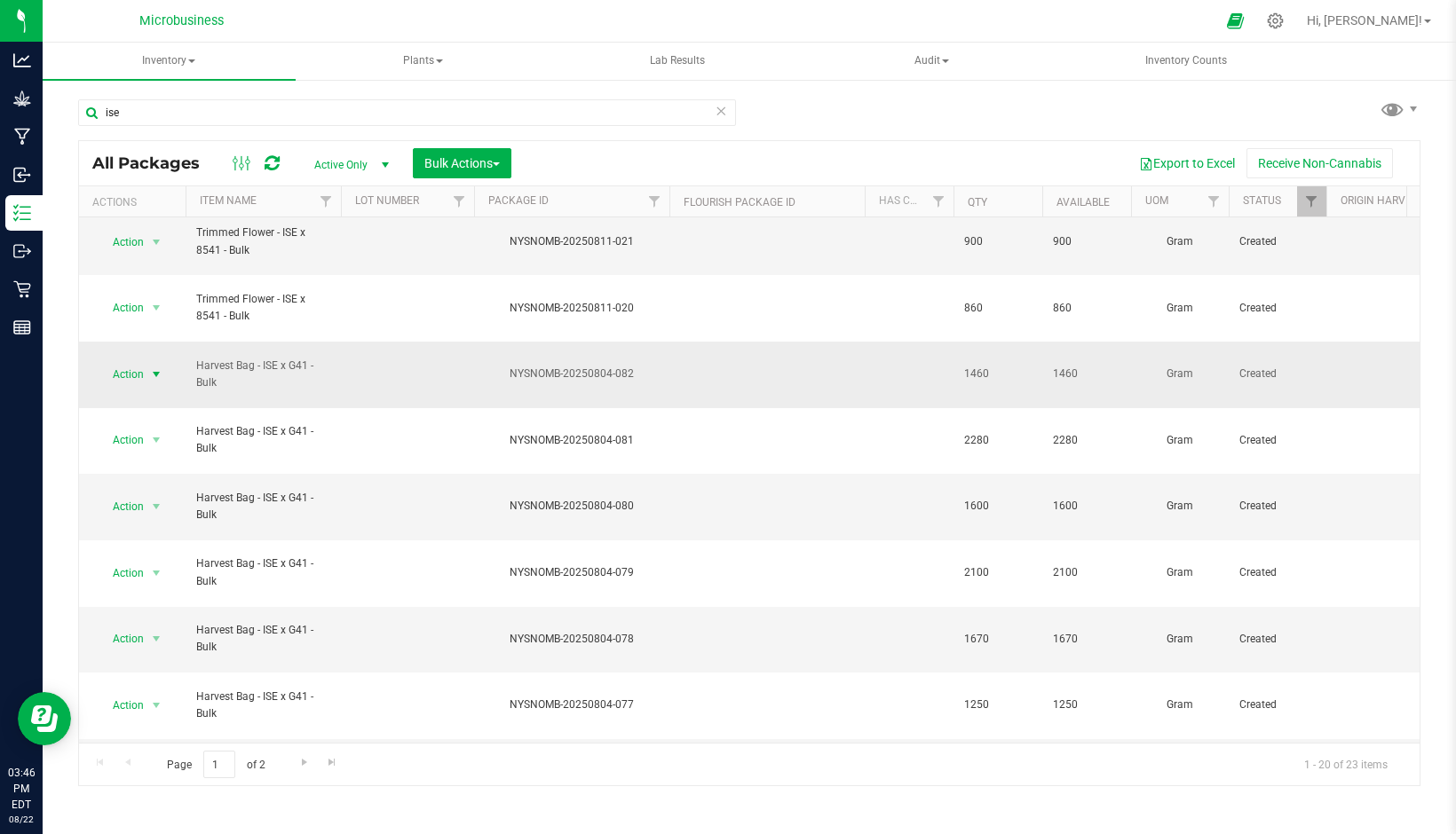
click at [111, 362] on span "Action" at bounding box center [120, 374] width 48 height 25
click at [50, 542] on div "ise All Packages Active Only Active Only Lab Samples Locked All Bulk Actions Ad…" at bounding box center [749, 349] width 1413 height 541
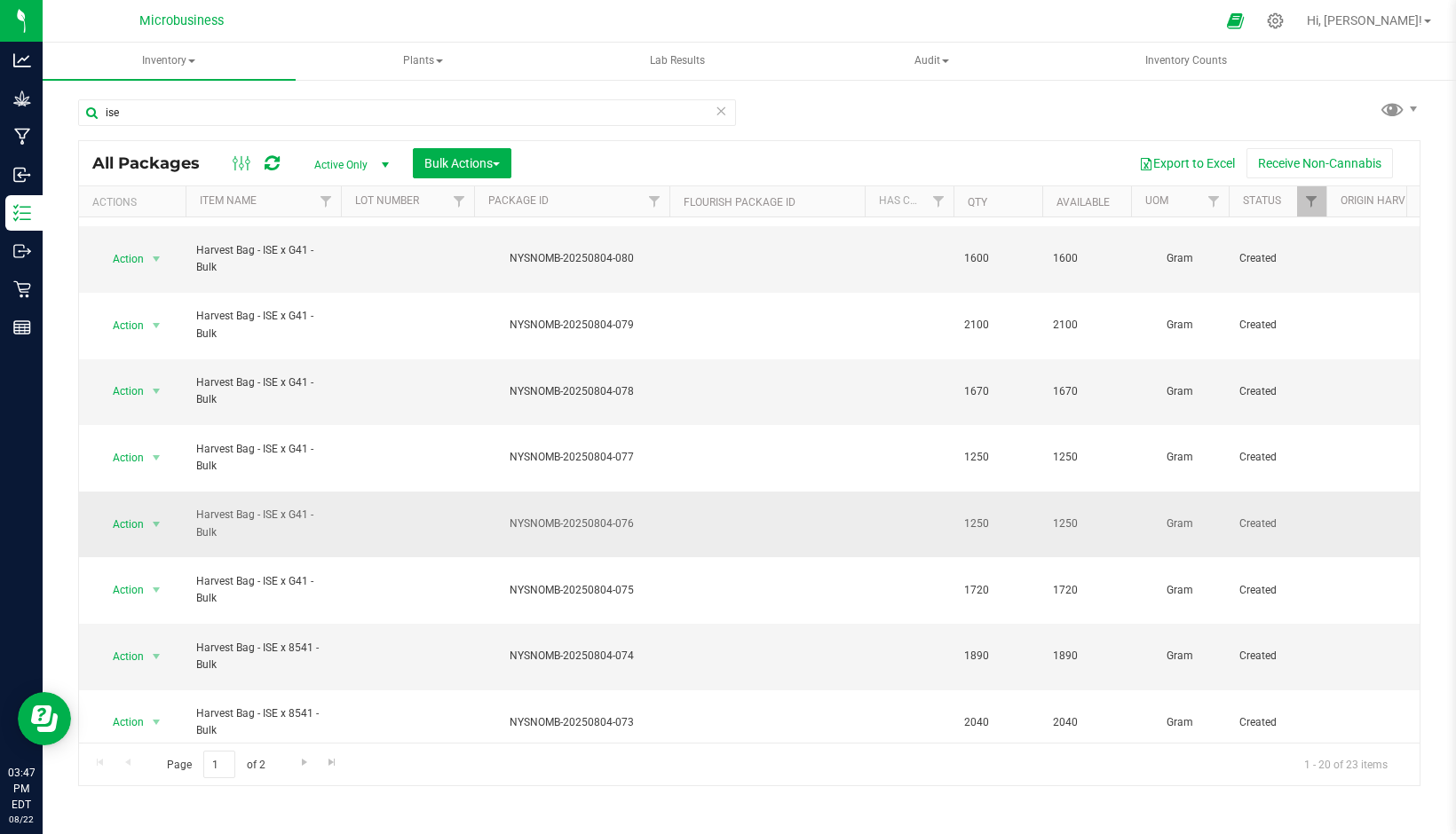
scroll to position [470, 0]
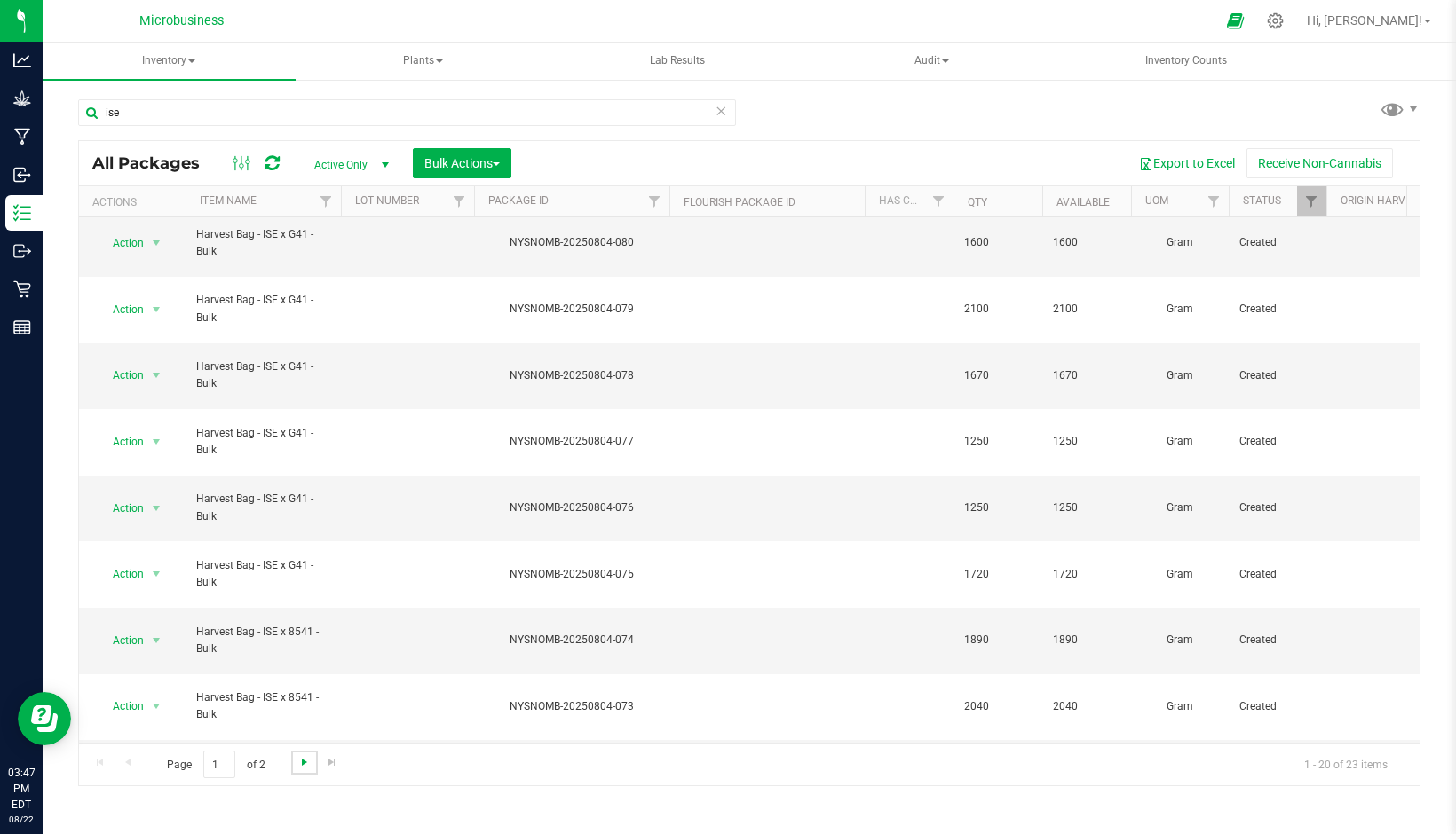
click at [303, 760] on span "Go to the next page" at bounding box center [305, 762] width 15 height 15
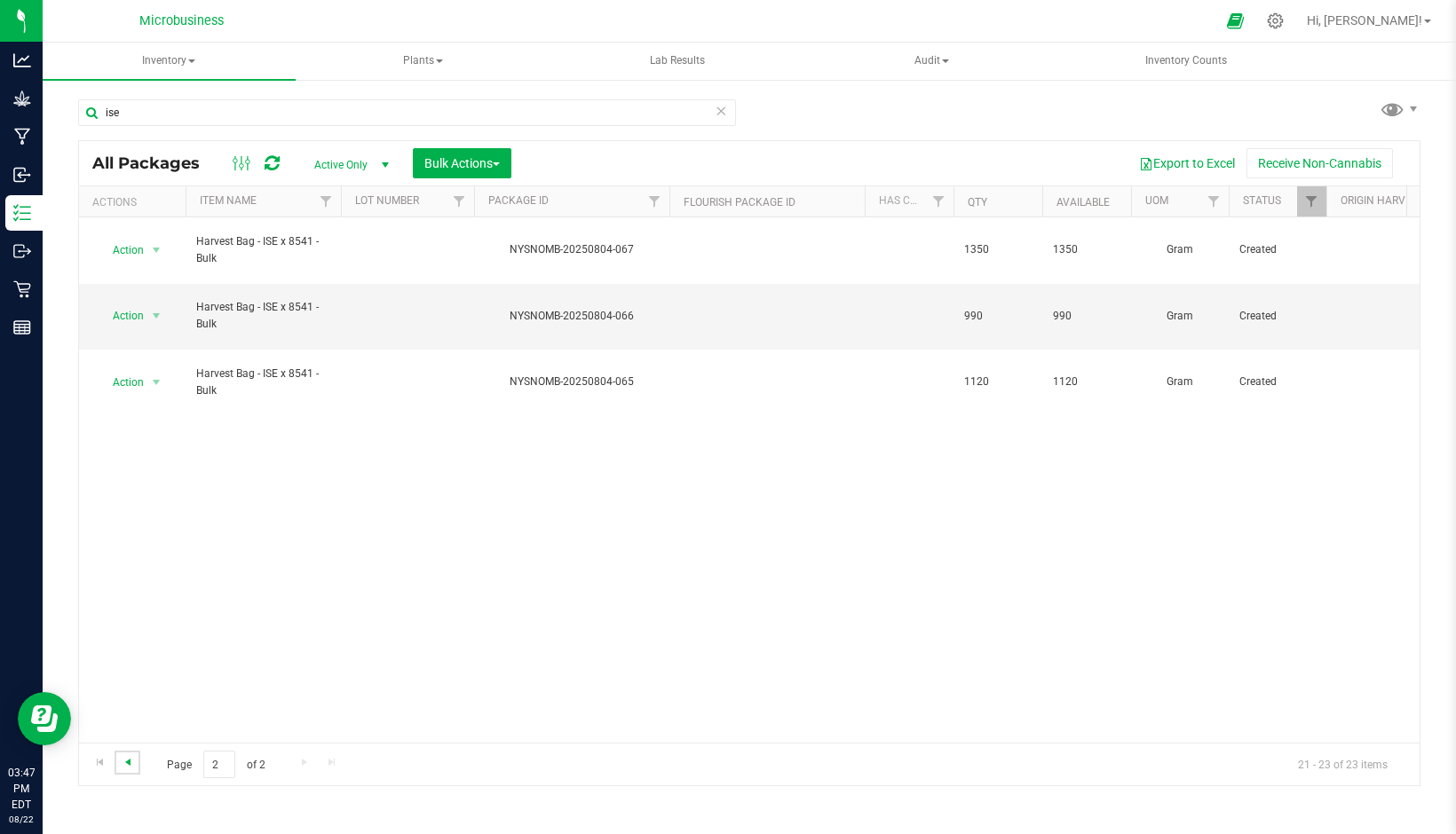
click at [122, 763] on span "Go to the previous page" at bounding box center [127, 762] width 15 height 15
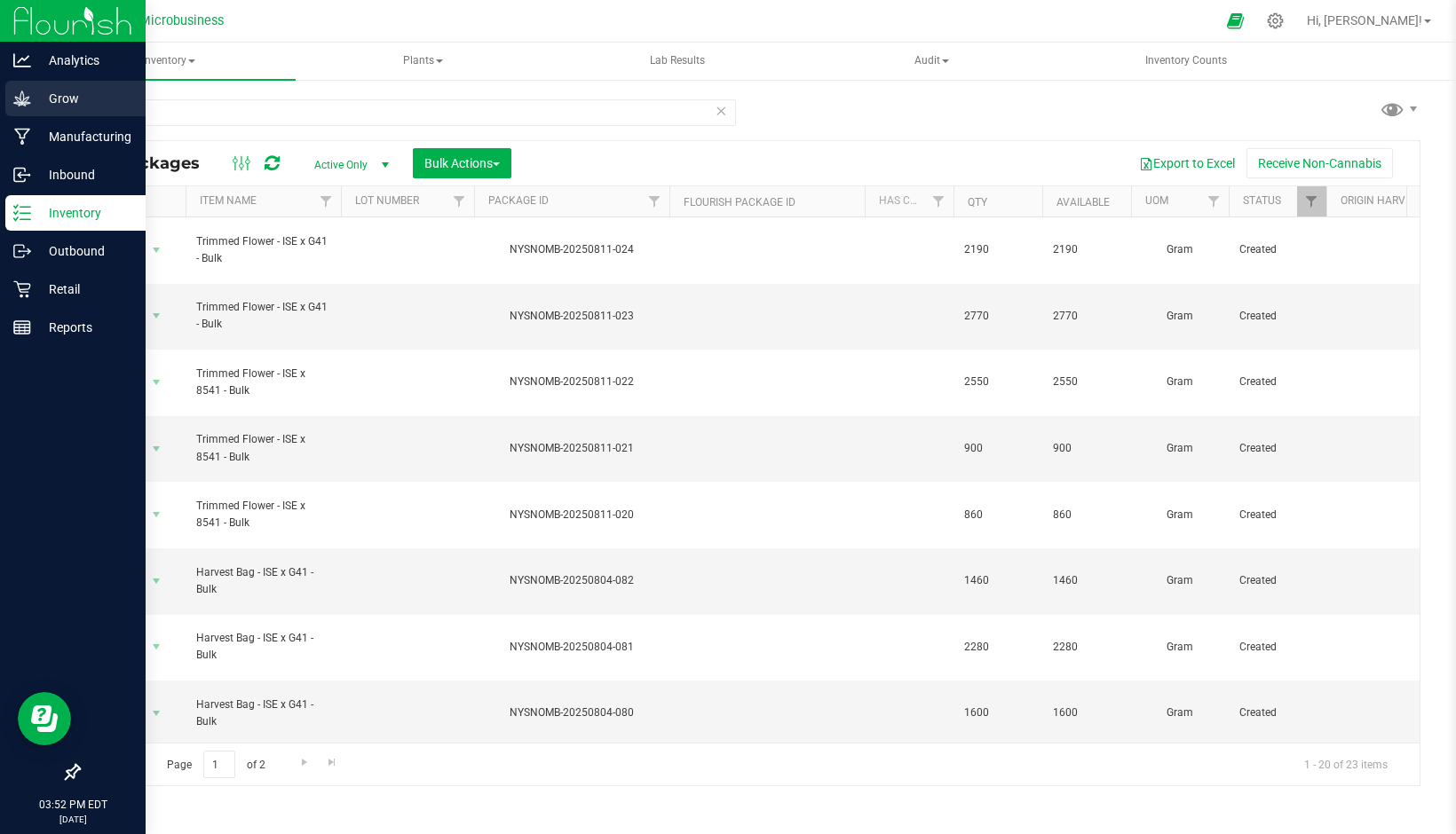
click at [66, 105] on p "Grow" at bounding box center [84, 99] width 107 height 21
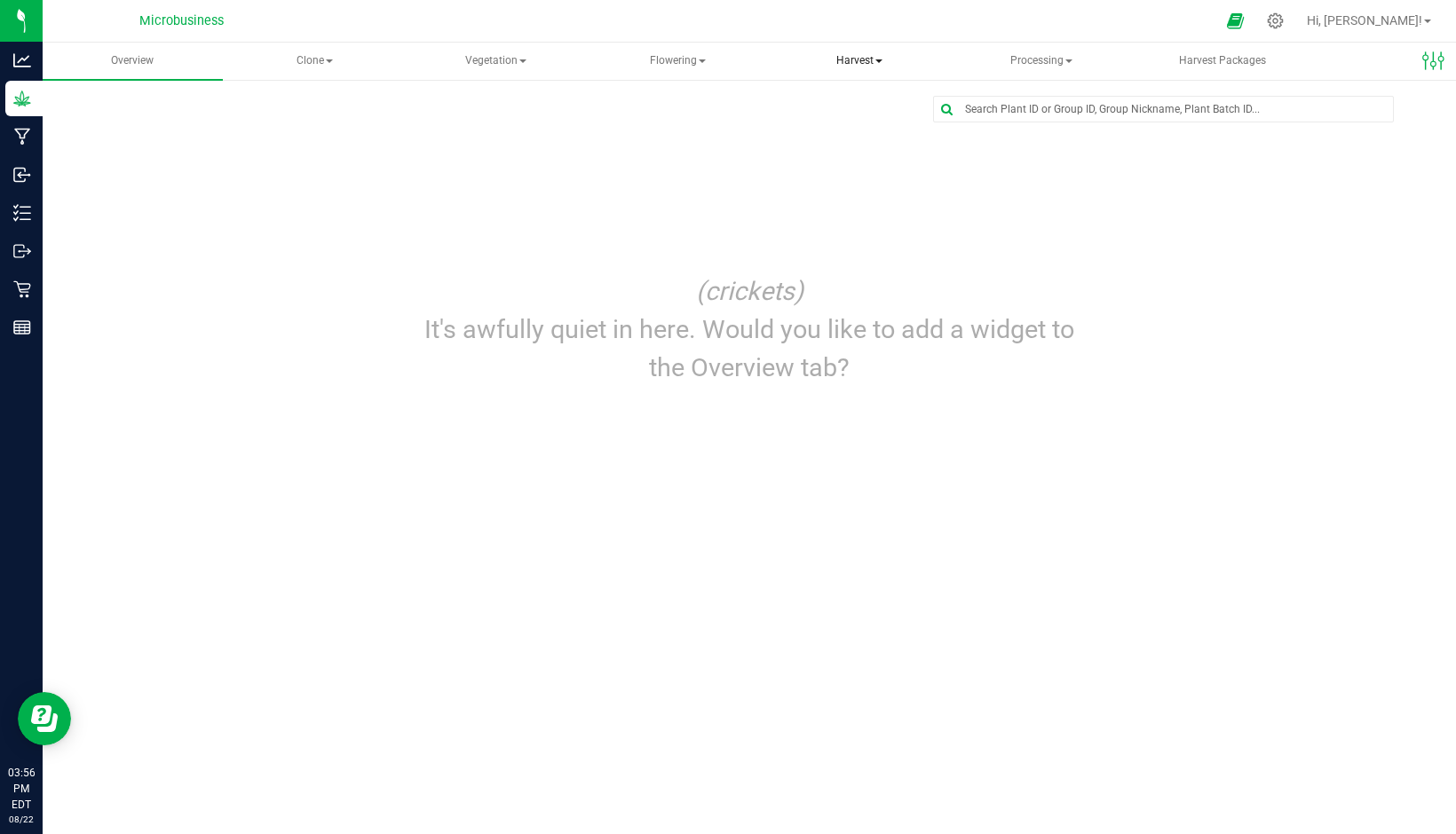
click at [843, 57] on span "Harvest" at bounding box center [859, 61] width 178 height 36
click at [830, 104] on span "Harvests" at bounding box center [843, 107] width 99 height 16
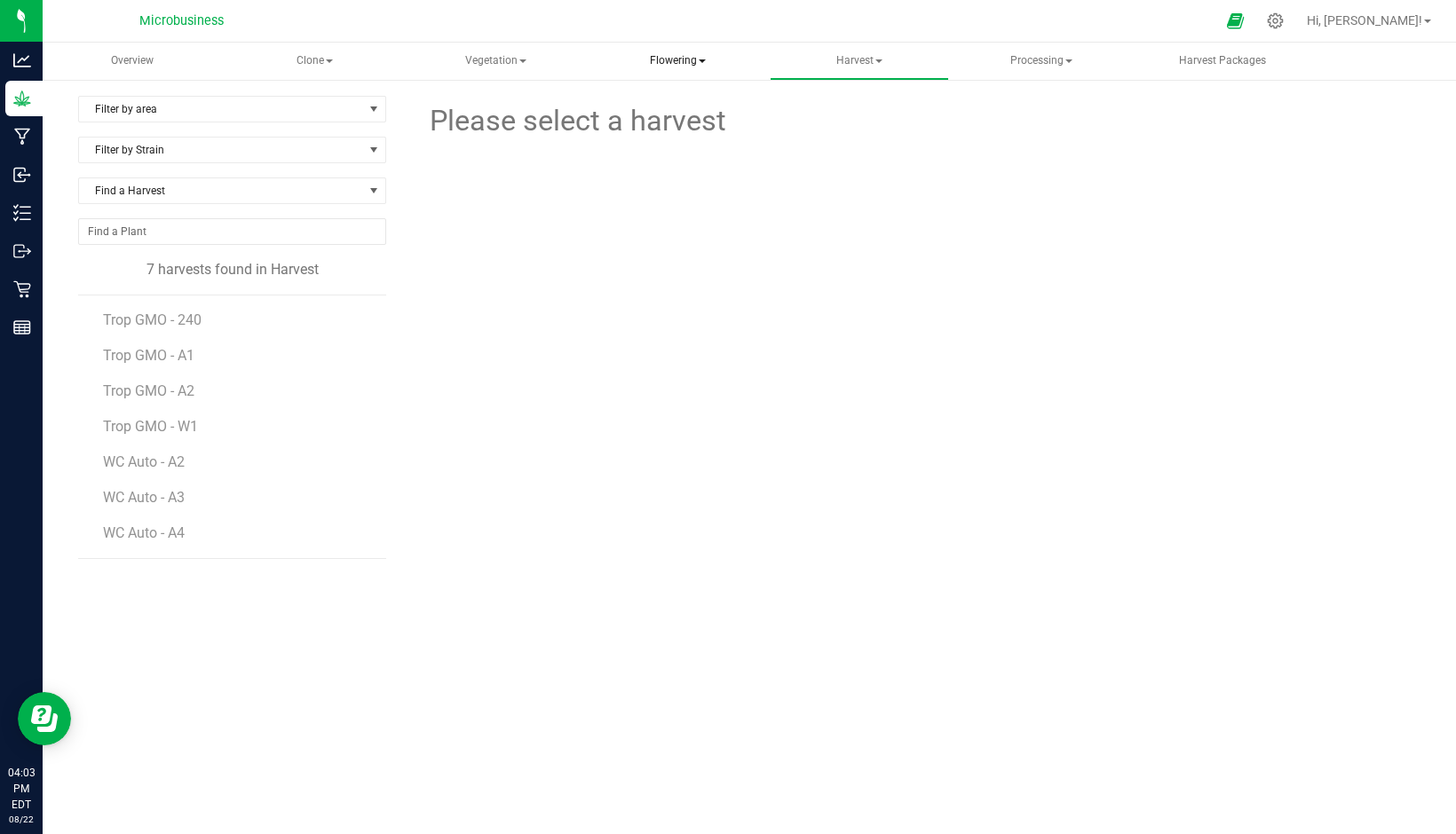
click at [682, 51] on span "Flowering" at bounding box center [678, 61] width 178 height 36
click at [675, 124] on span "Flowering groups" at bounding box center [686, 128] width 147 height 16
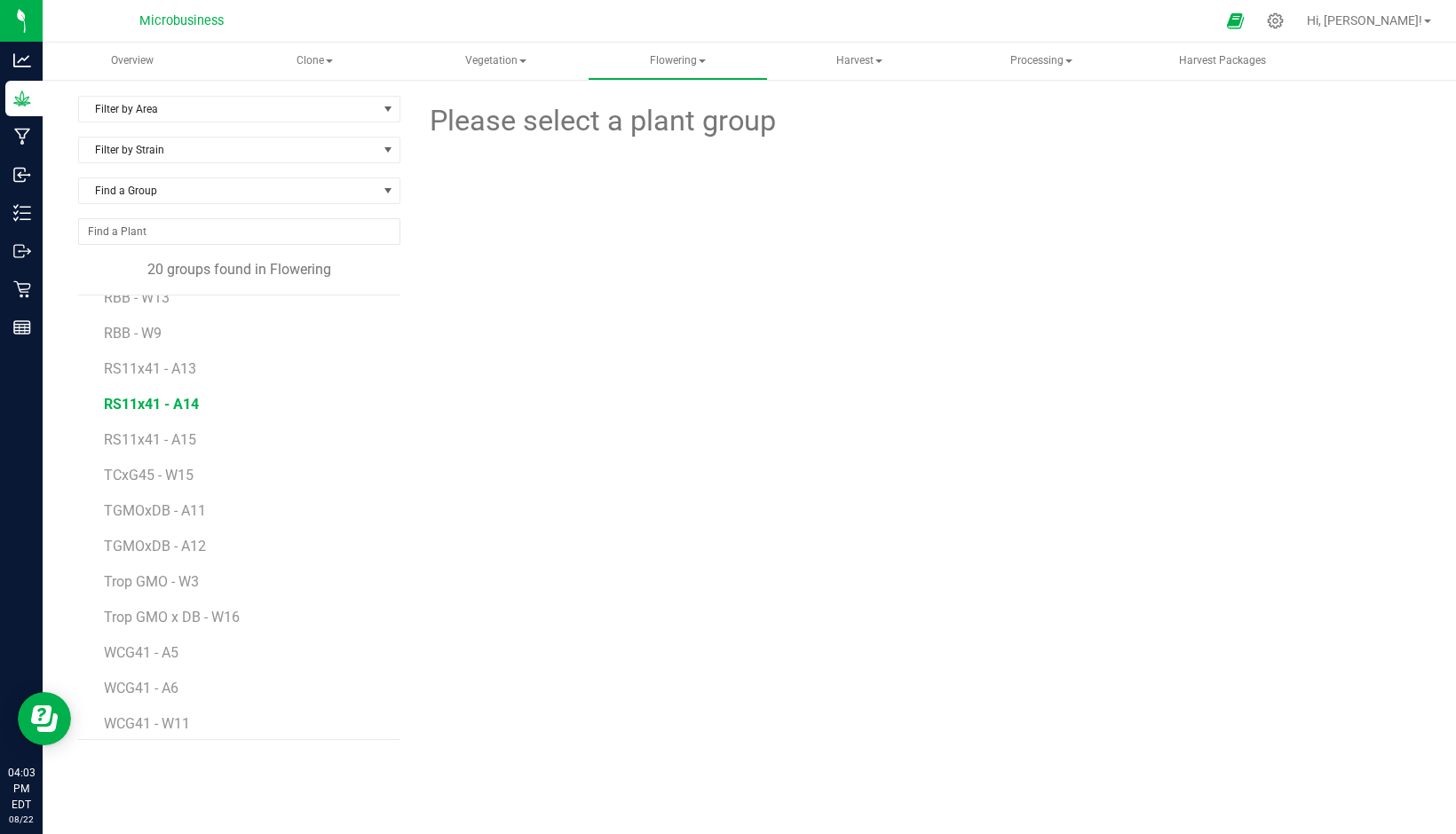
scroll to position [280, 0]
click at [869, 55] on span "Harvest" at bounding box center [859, 61] width 178 height 36
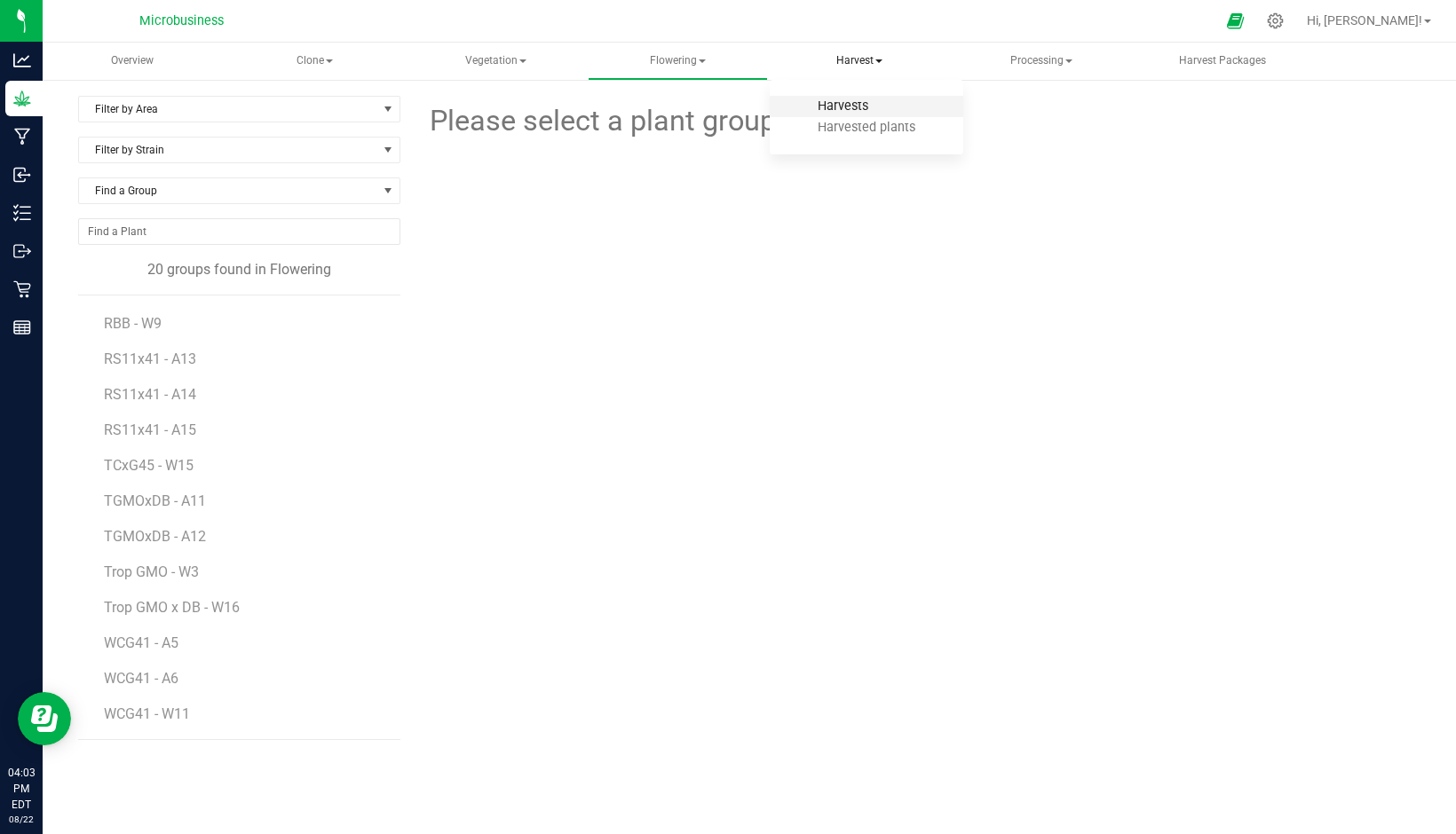
click at [834, 108] on span "Harvests" at bounding box center [843, 107] width 99 height 16
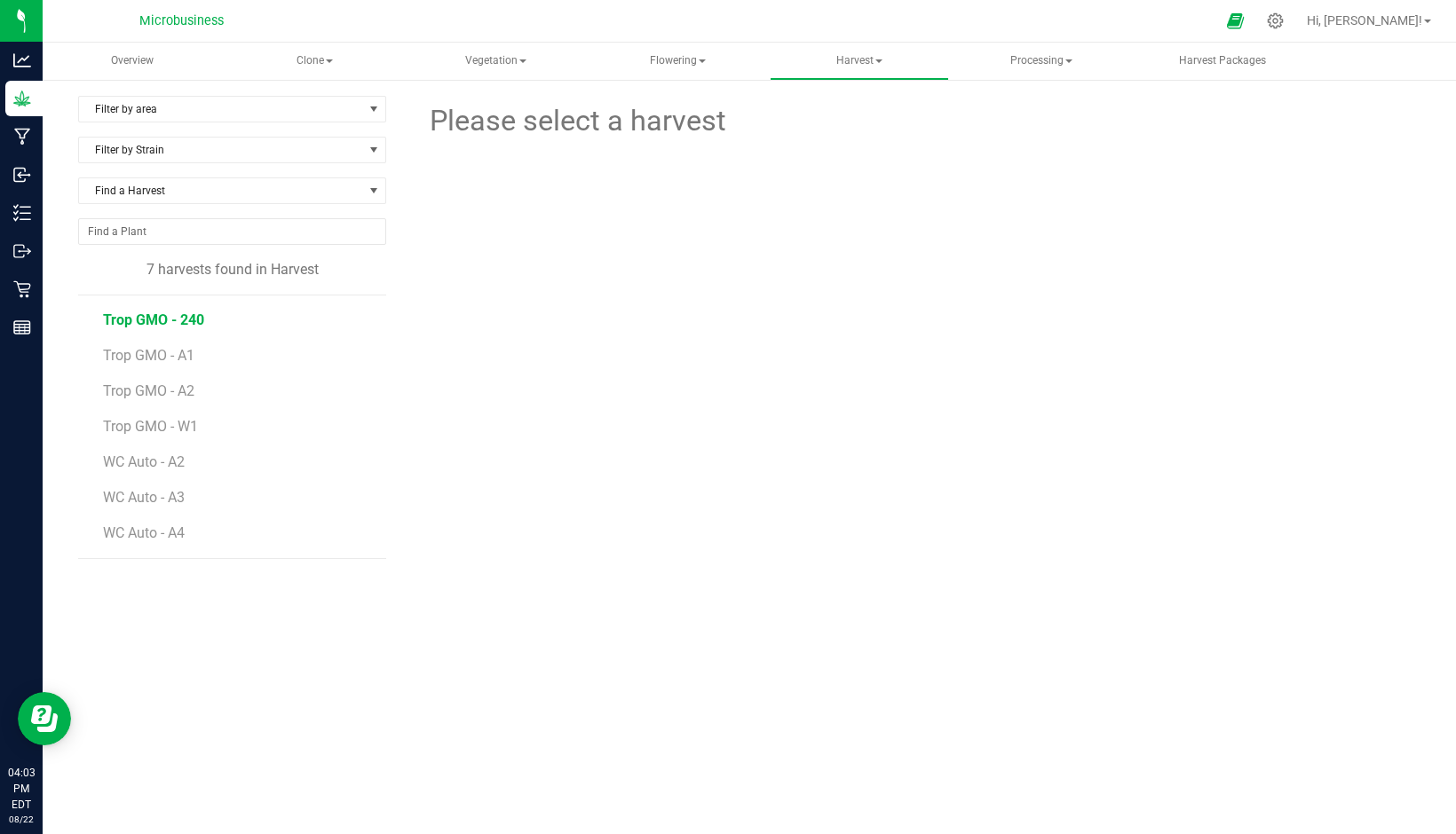
click at [154, 319] on span "Trop GMO - 240" at bounding box center [153, 319] width 101 height 16
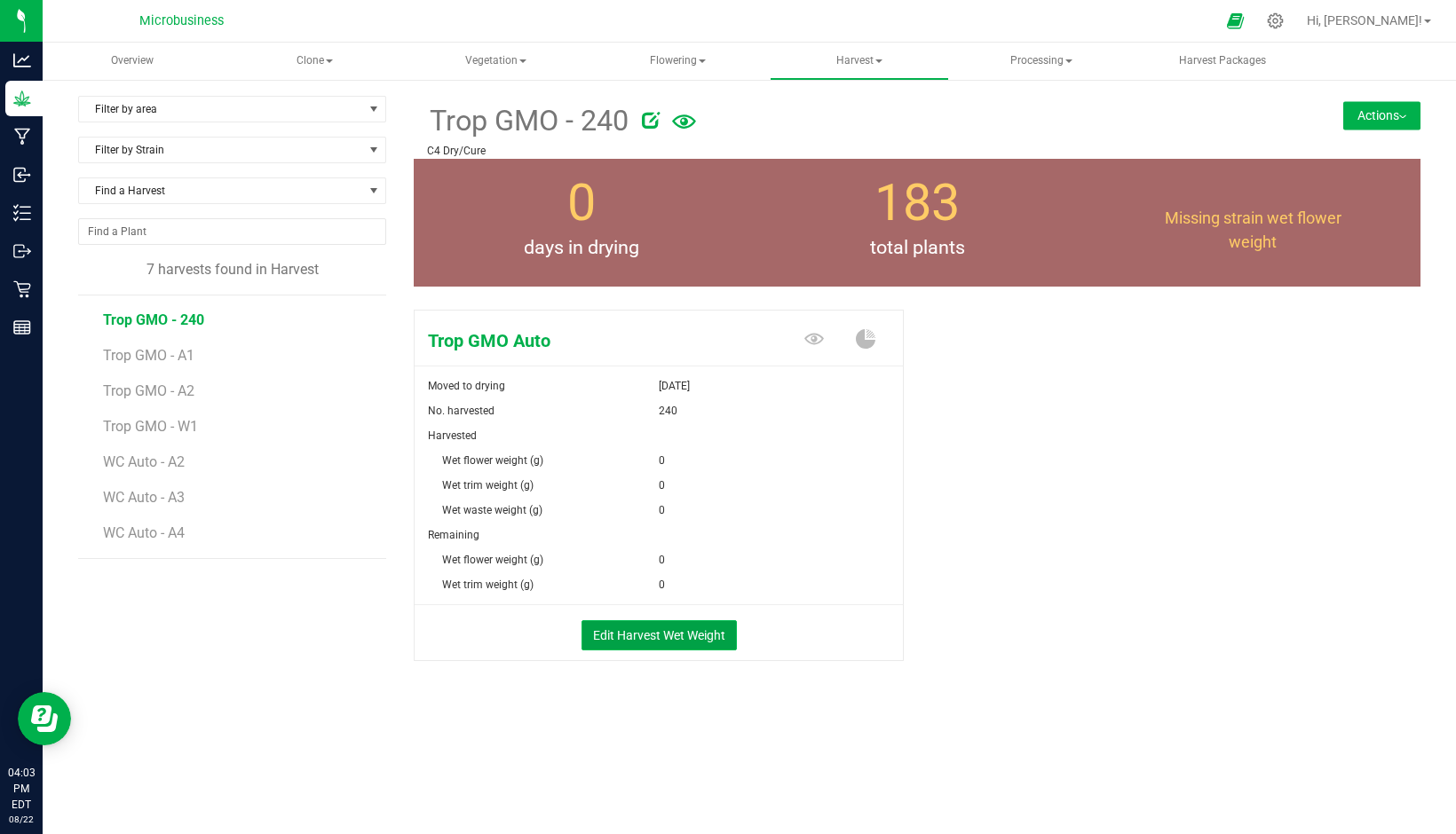
click at [650, 643] on button "Edit Harvest Wet Weight" at bounding box center [659, 635] width 155 height 30
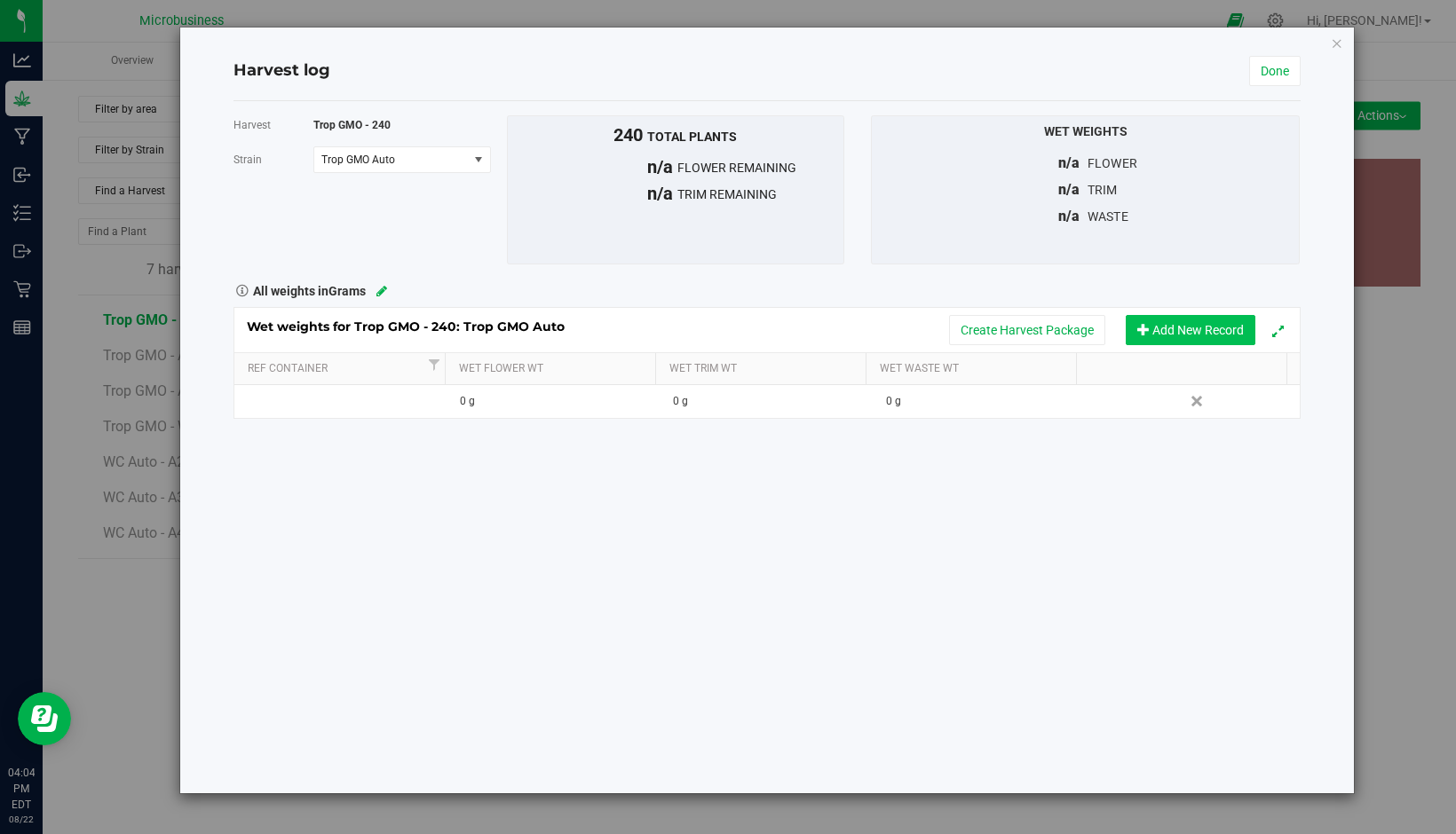
click at [1159, 320] on button "Add New Record" at bounding box center [1190, 330] width 130 height 30
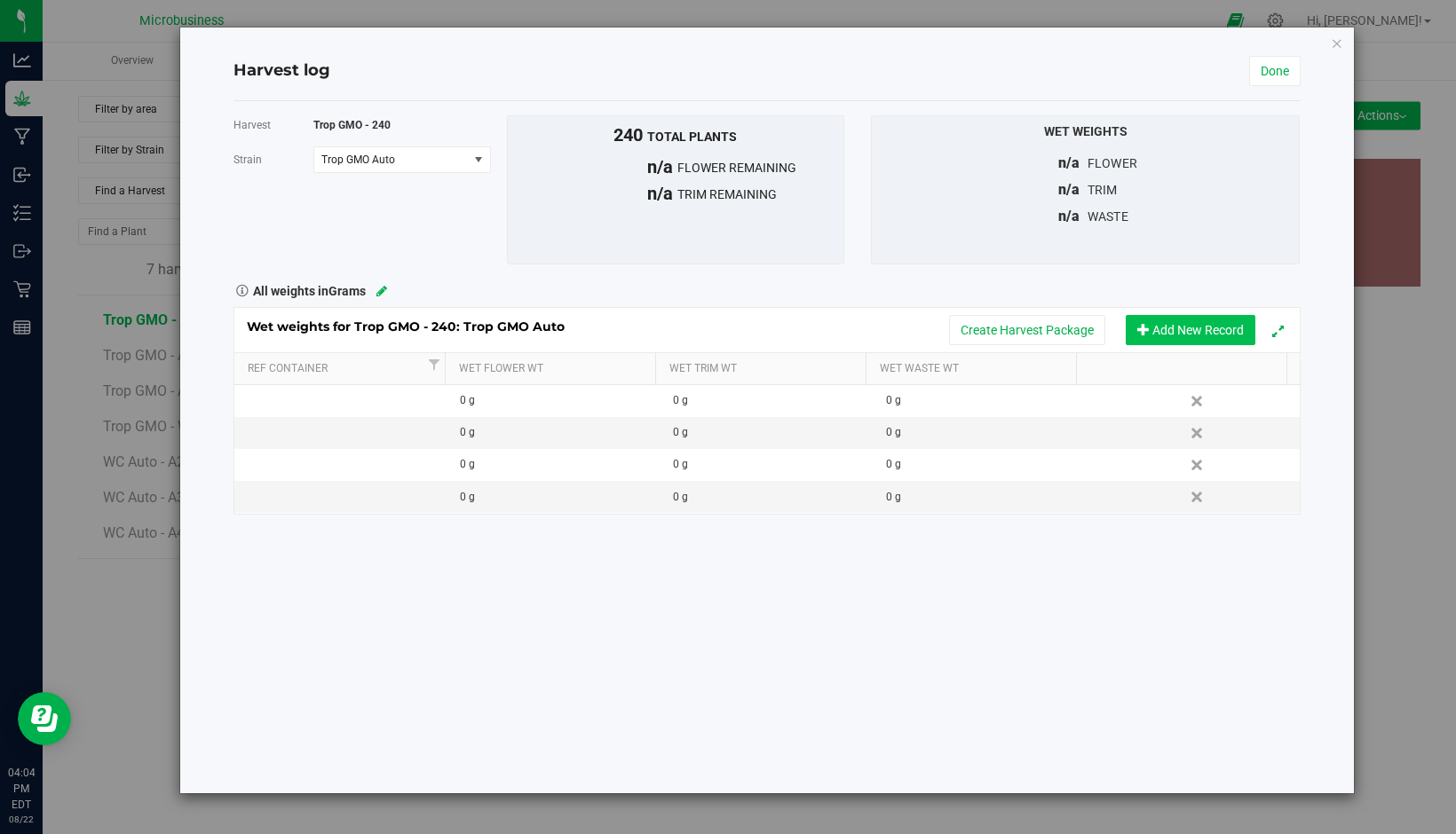
click at [1159, 320] on button "Add New Record" at bounding box center [1190, 330] width 130 height 30
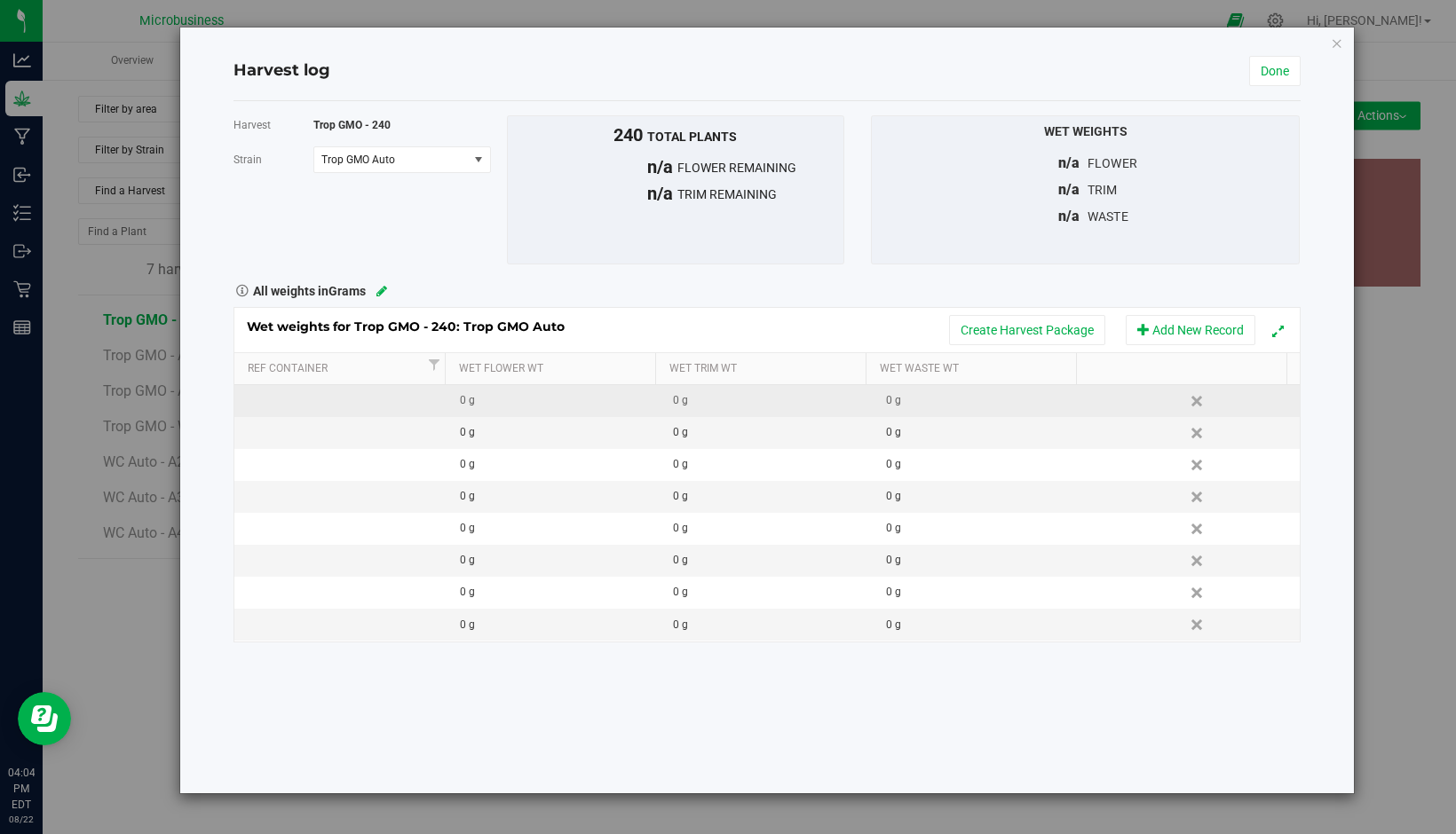
click at [381, 393] on td at bounding box center [341, 401] width 213 height 32
type input "Bin 1"
type input "4220"
click at [374, 431] on div "Wet weights for Trop GMO - 240: Trop GMO Auto Create Harvest Package Add New Re…" at bounding box center [767, 475] width 1067 height 336
click at [374, 431] on td at bounding box center [341, 433] width 213 height 32
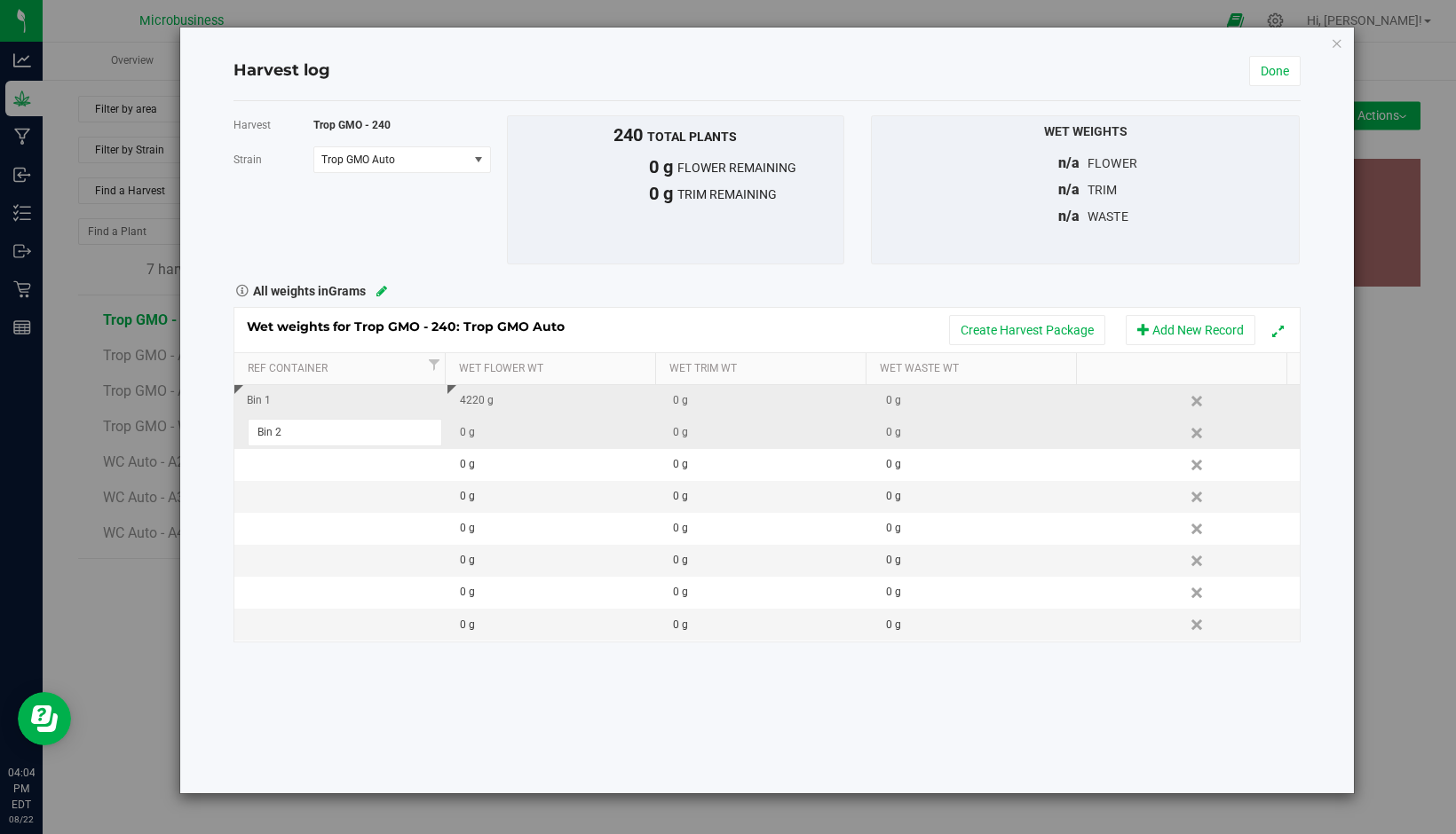
type input "Bin 2"
type input "9940"
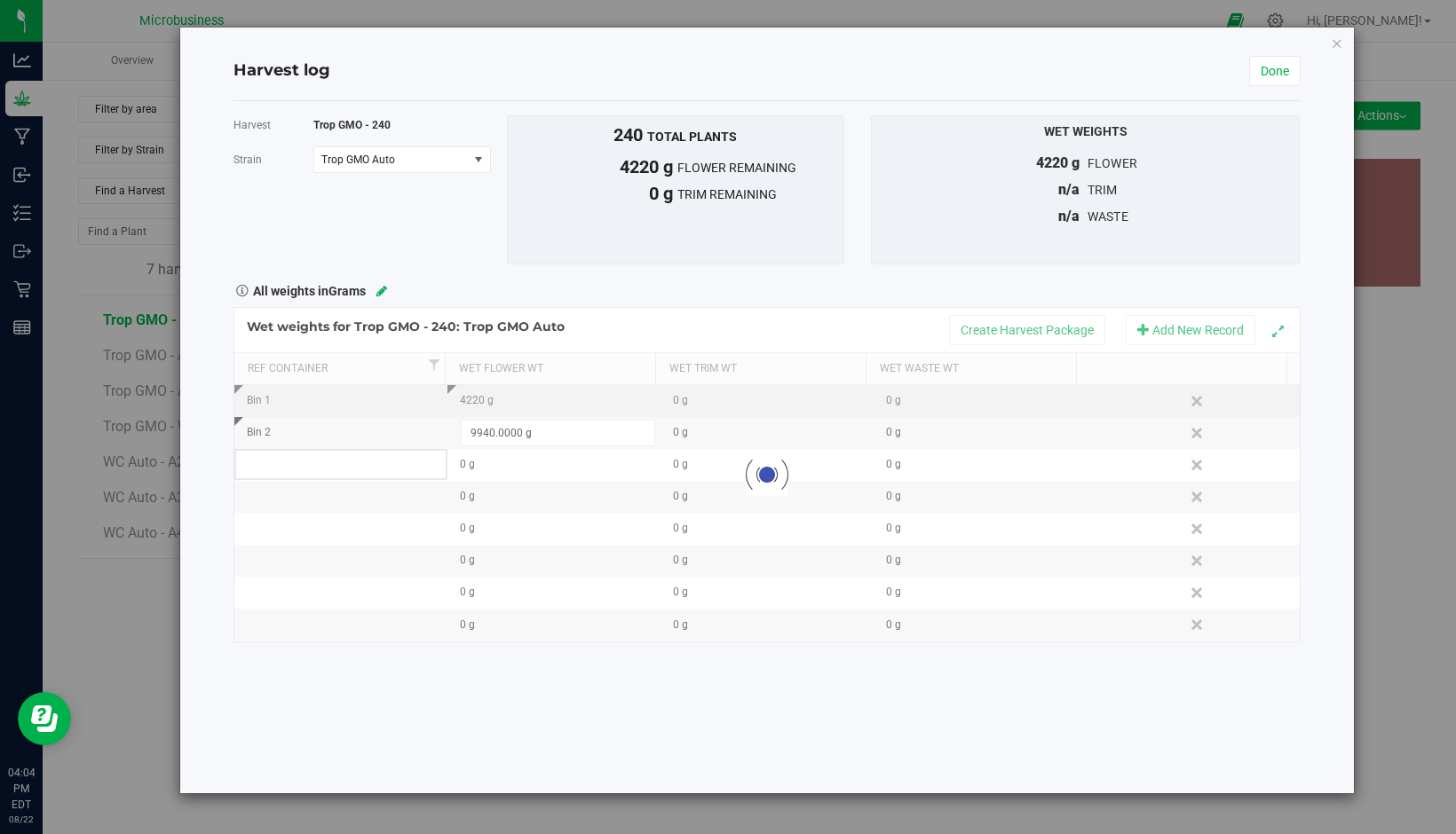
click at [361, 457] on div "Loading... Wet weights for Trop GMO - 240: Trop GMO Auto Create Harvest Package…" at bounding box center [767, 475] width 1067 height 336
click at [361, 458] on td at bounding box center [341, 465] width 213 height 32
type input "Bin 3"
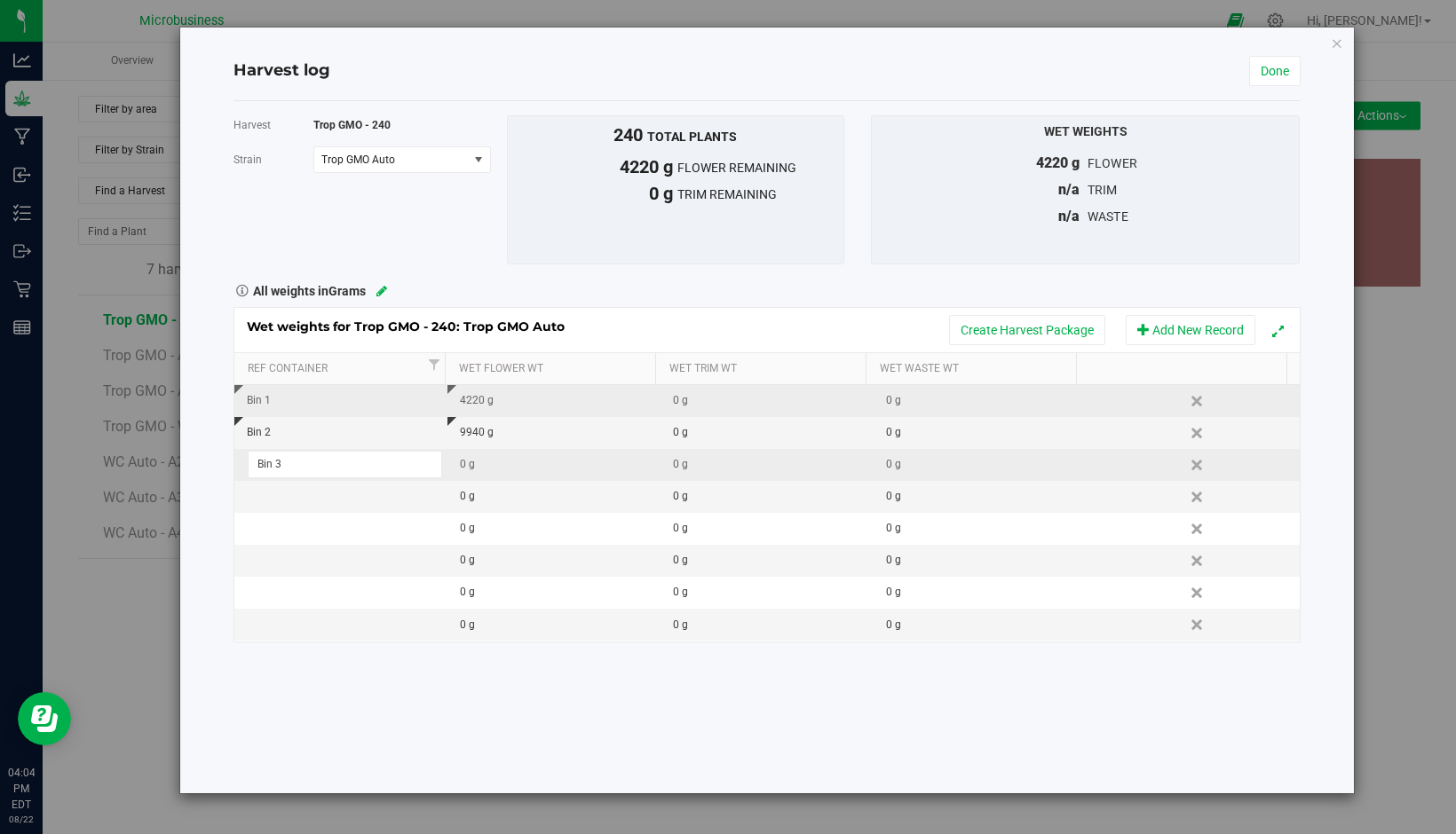
click at [469, 465] on div "Wet weights for Trop GMO - 240: Trop GMO Auto Create Harvest Package Add New Re…" at bounding box center [767, 475] width 1067 height 336
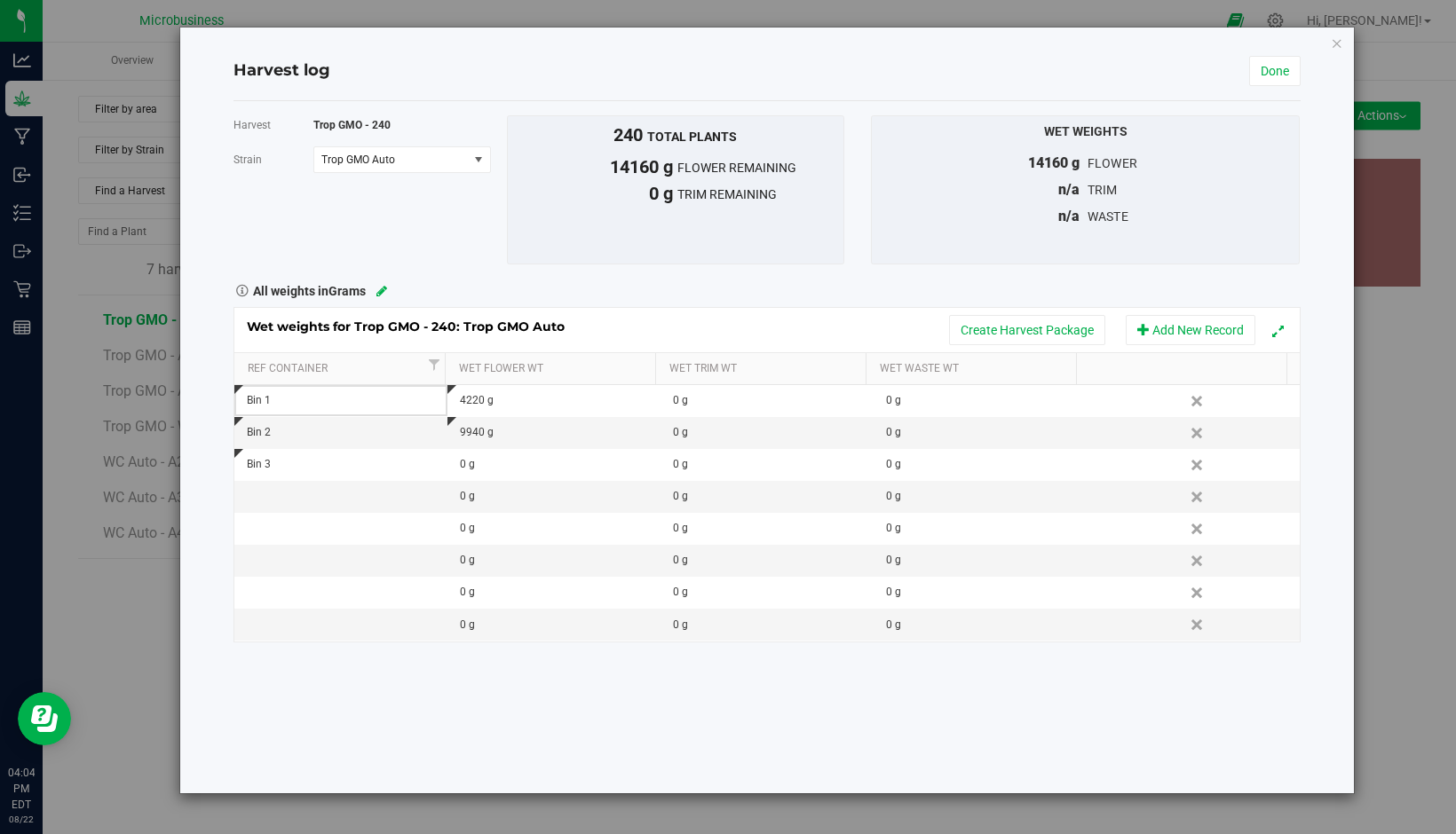
click at [469, 465] on div "0 g" at bounding box center [560, 464] width 200 height 16
type input "8600"
click at [412, 503] on div "Wet weights for Trop GMO - 240: Trop GMO Auto Create Harvest Package Add New Re…" at bounding box center [767, 475] width 1067 height 336
click at [411, 499] on td at bounding box center [341, 497] width 213 height 32
type input "Bin 4"
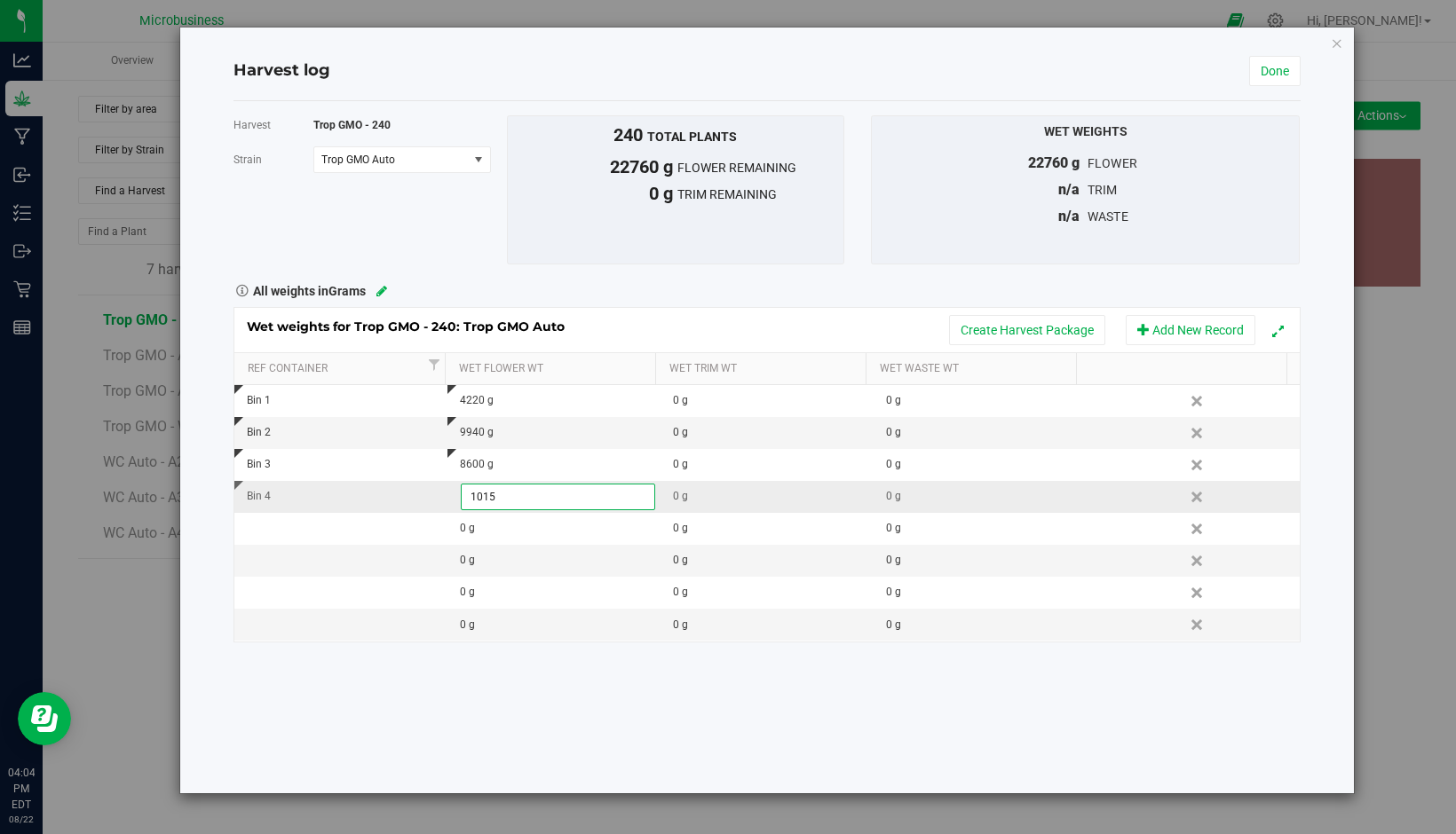
type input "10150"
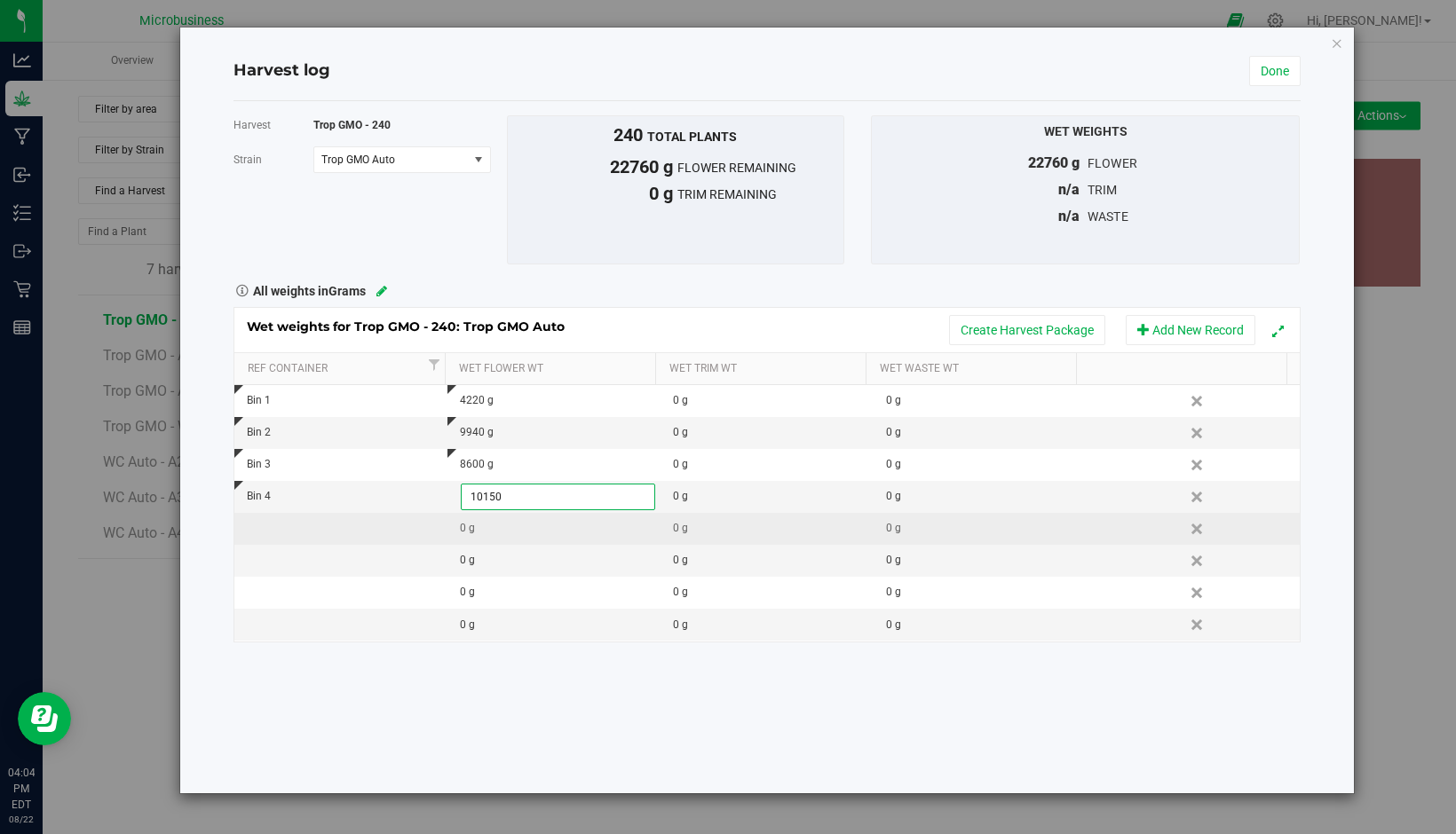
click at [390, 527] on div "Wet weights for Trop GMO - 240: Trop GMO Auto Create Harvest Package Add New Re…" at bounding box center [767, 475] width 1067 height 336
click at [396, 529] on td at bounding box center [341, 529] width 213 height 32
type input "Bin 5"
type input "10150"
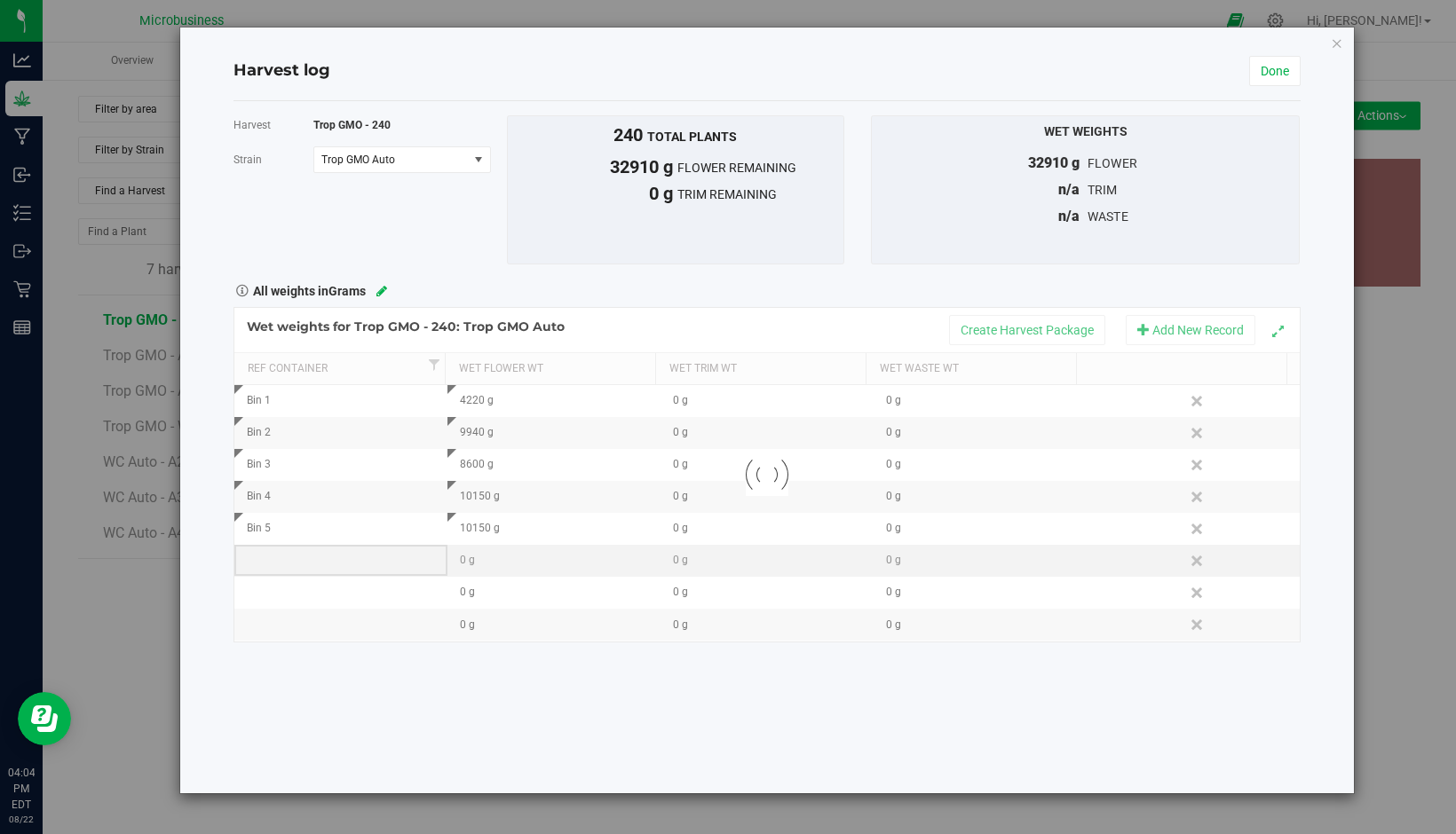
click at [369, 561] on div "Loading... Wet weights for Trop GMO - 240: Trop GMO Auto Create Harvest Package…" at bounding box center [767, 475] width 1067 height 336
click at [369, 561] on td at bounding box center [341, 561] width 213 height 32
type input "Bin 6"
type input "6140"
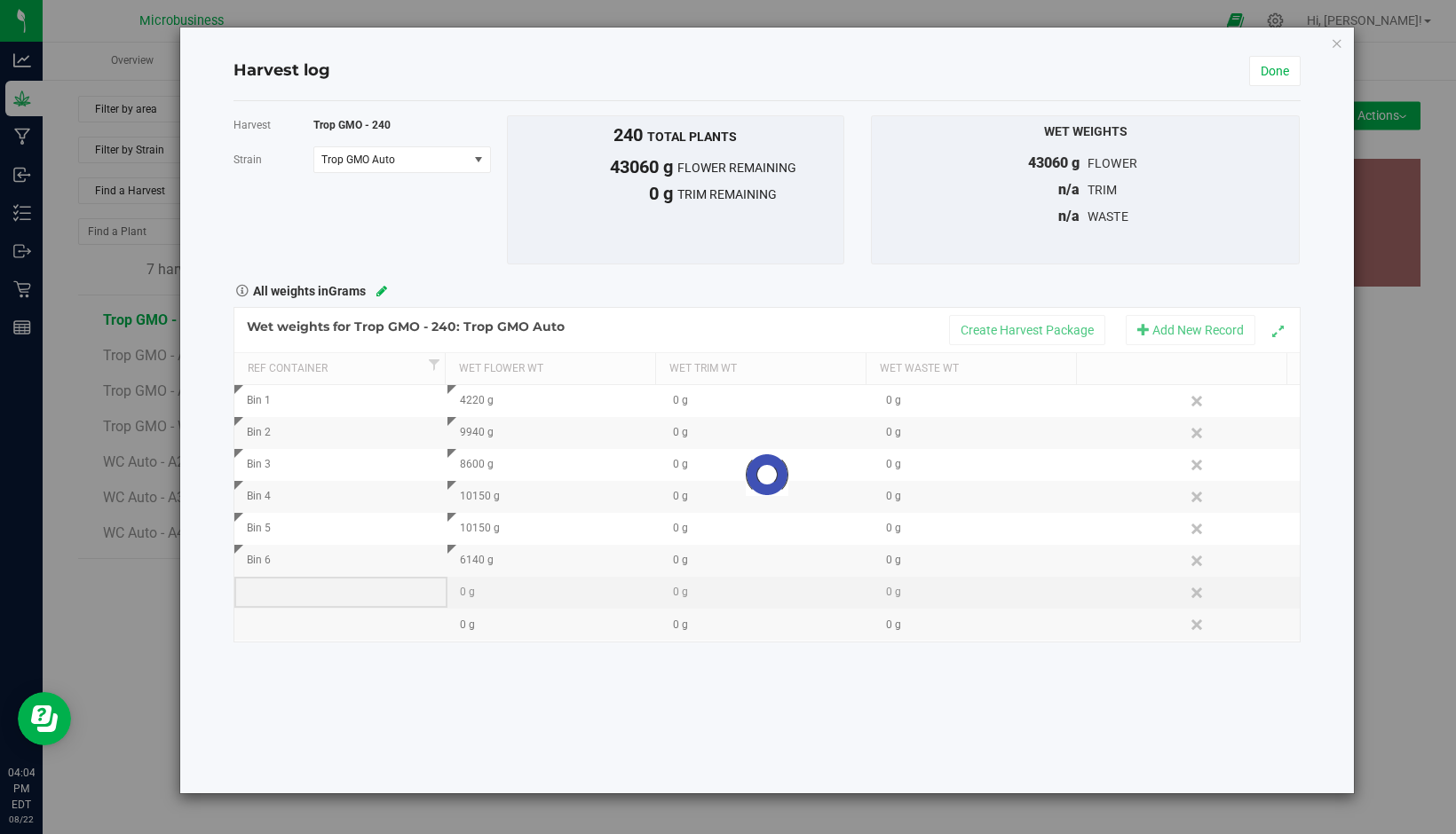
click at [360, 586] on div "Loading... Wet weights for Trop GMO - 240: Trop GMO Auto Create Harvest Package…" at bounding box center [767, 475] width 1067 height 336
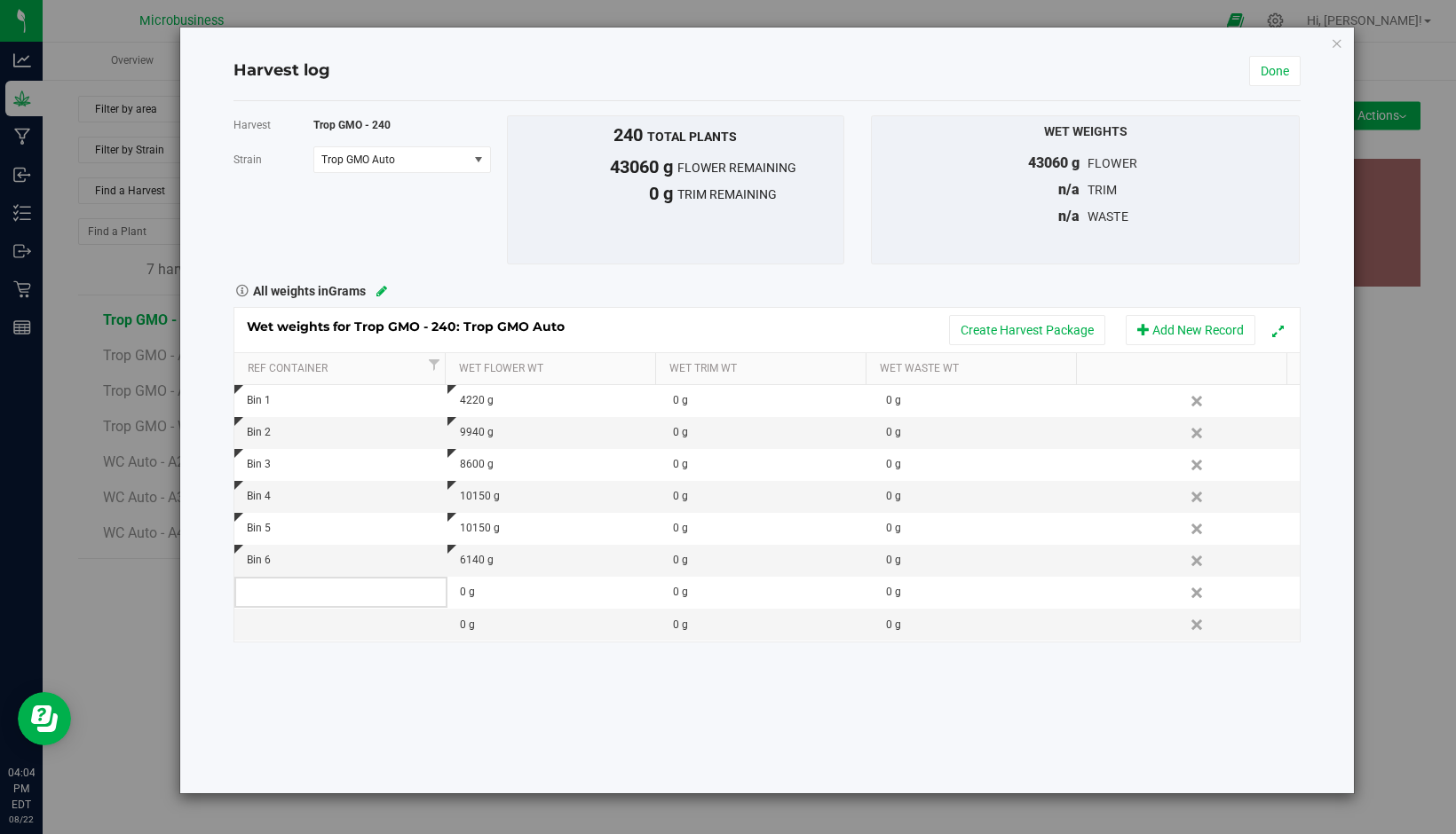
click at [360, 586] on td at bounding box center [341, 593] width 213 height 32
type input "Bin 7"
type input "9790"
click at [346, 616] on div "Wet weights for Trop GMO - 240: Trop GMO Auto Create Harvest Package Add New Re…" at bounding box center [767, 475] width 1067 height 336
click at [346, 616] on div at bounding box center [767, 475] width 1065 height 334
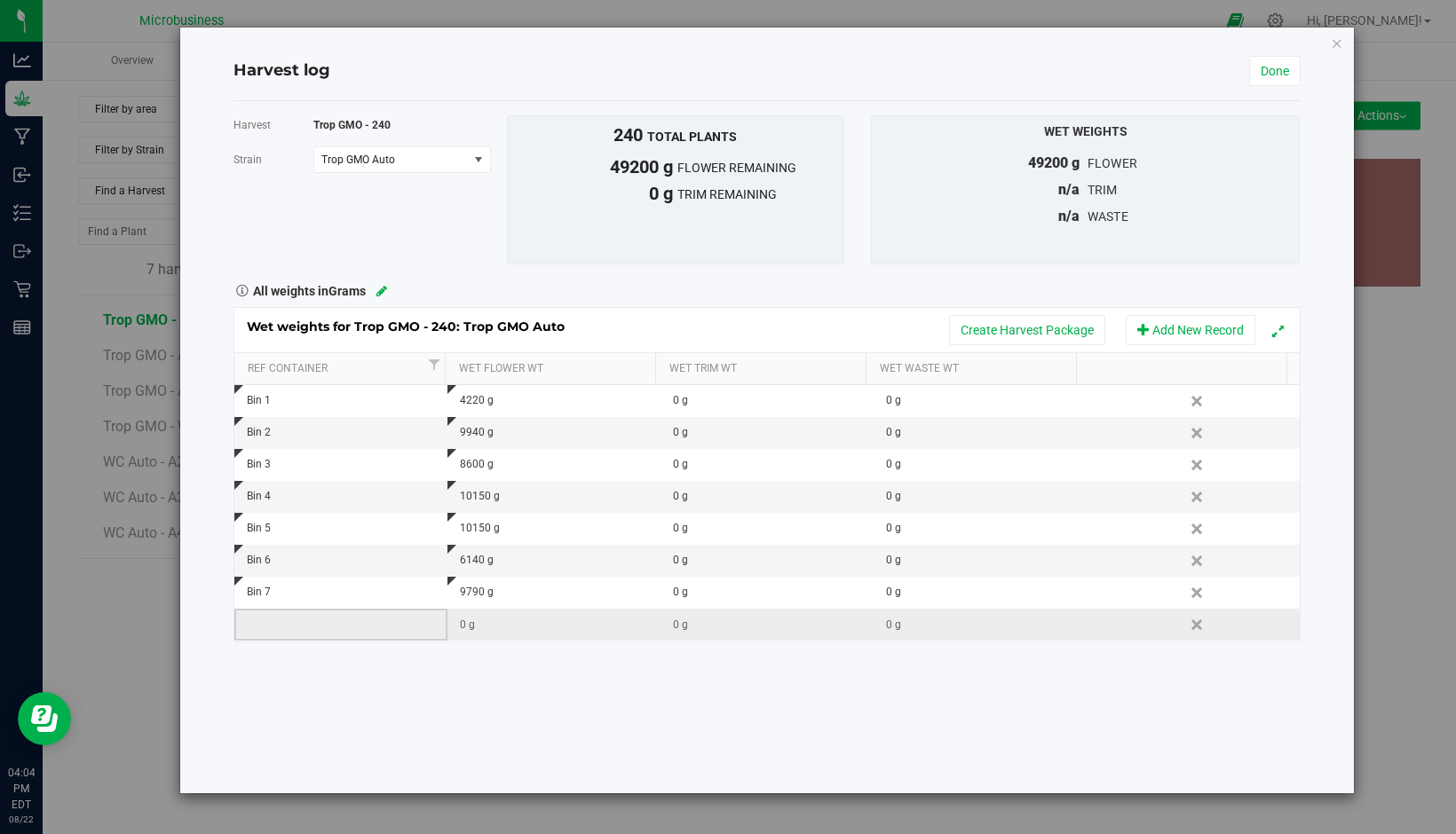
click at [346, 616] on td at bounding box center [341, 625] width 213 height 32
type input "Bin 8"
type input "7100"
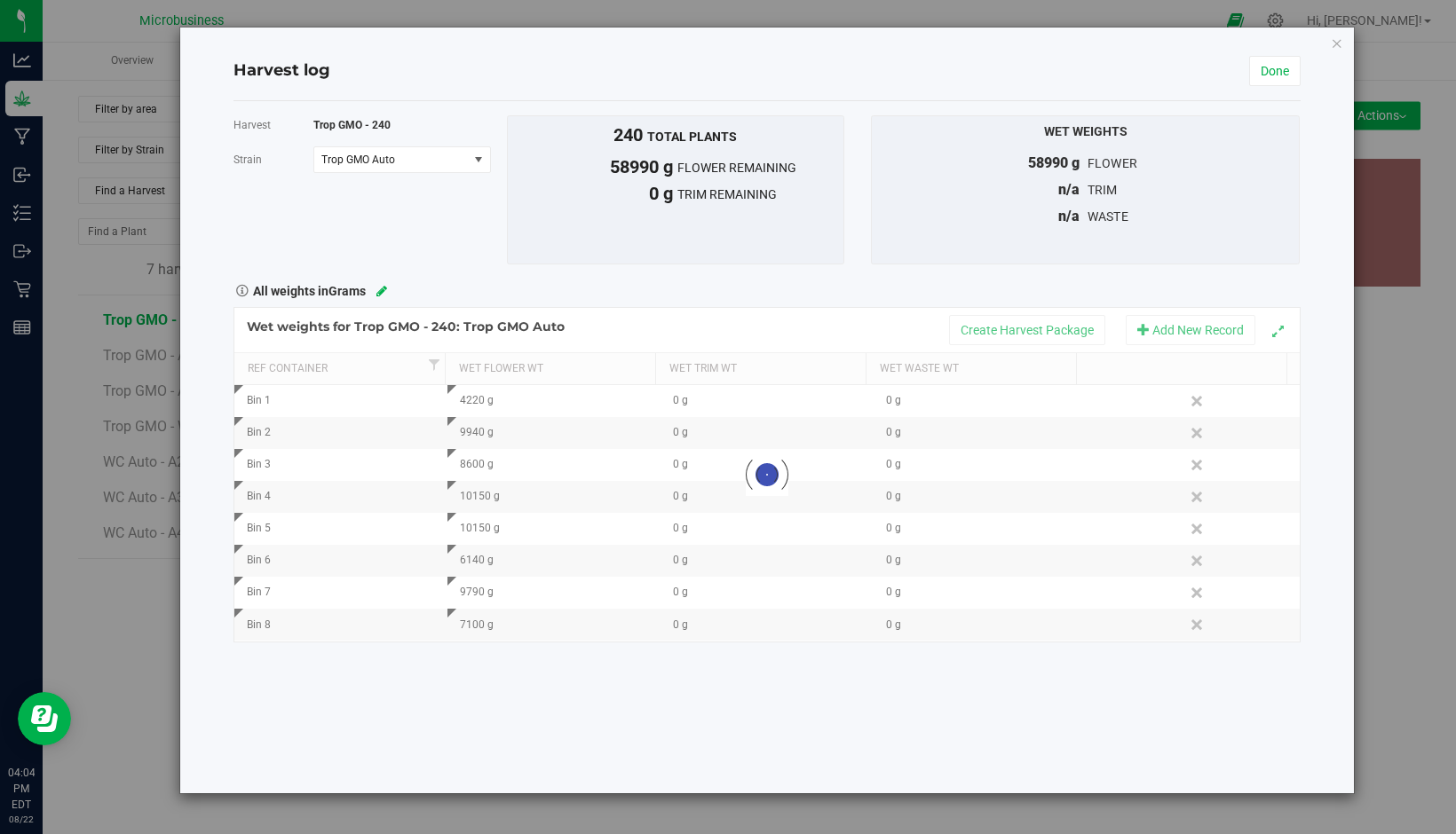
click at [390, 686] on div "Harvest Trop GMO - 240 Strain Trop GMO Auto Select strain Trop GMO Auto To bulk…" at bounding box center [767, 447] width 1067 height 692
click at [1274, 68] on link "Done" at bounding box center [1275, 71] width 51 height 30
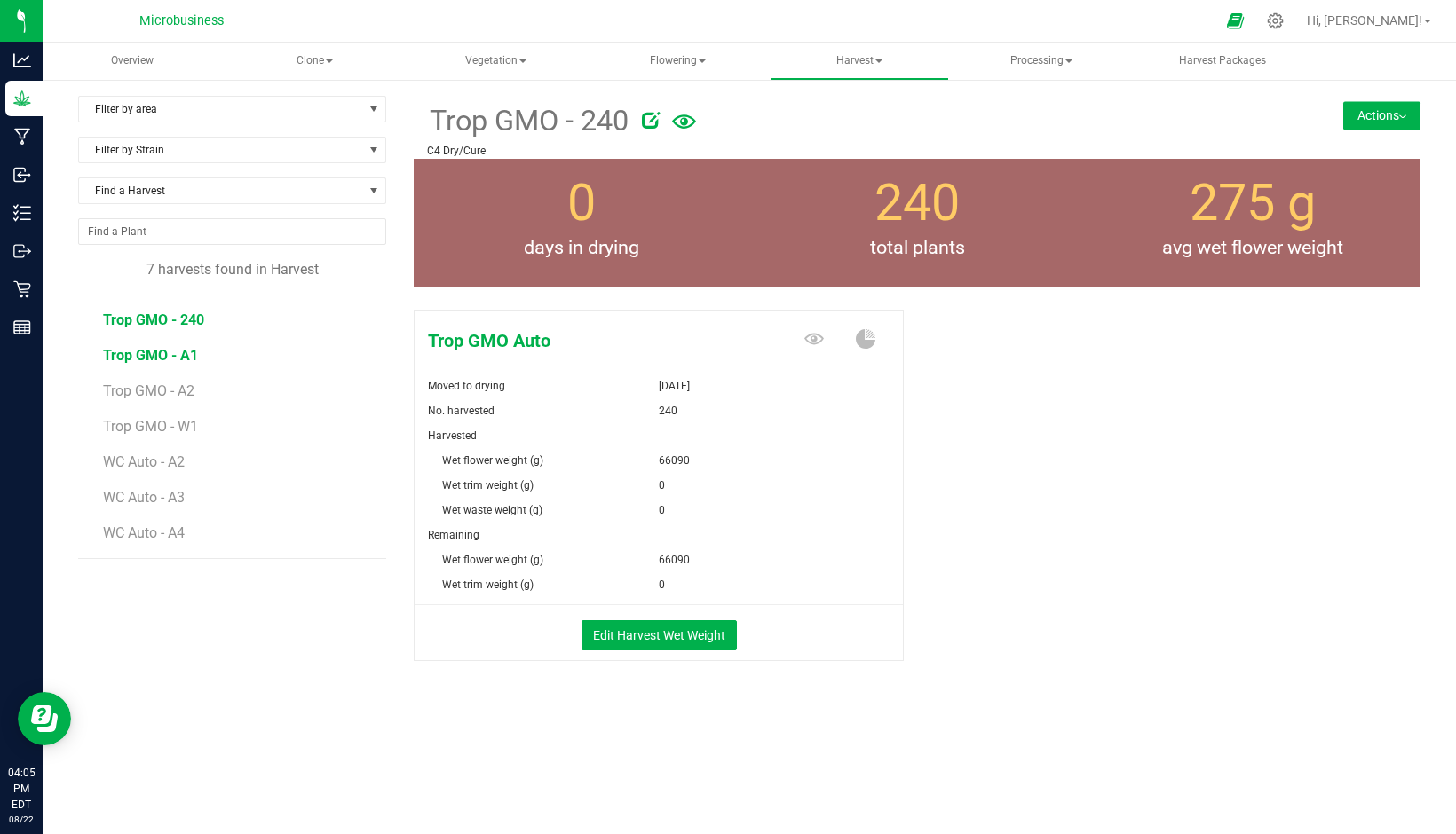
click at [155, 356] on span "Trop GMO - A1" at bounding box center [150, 355] width 95 height 16
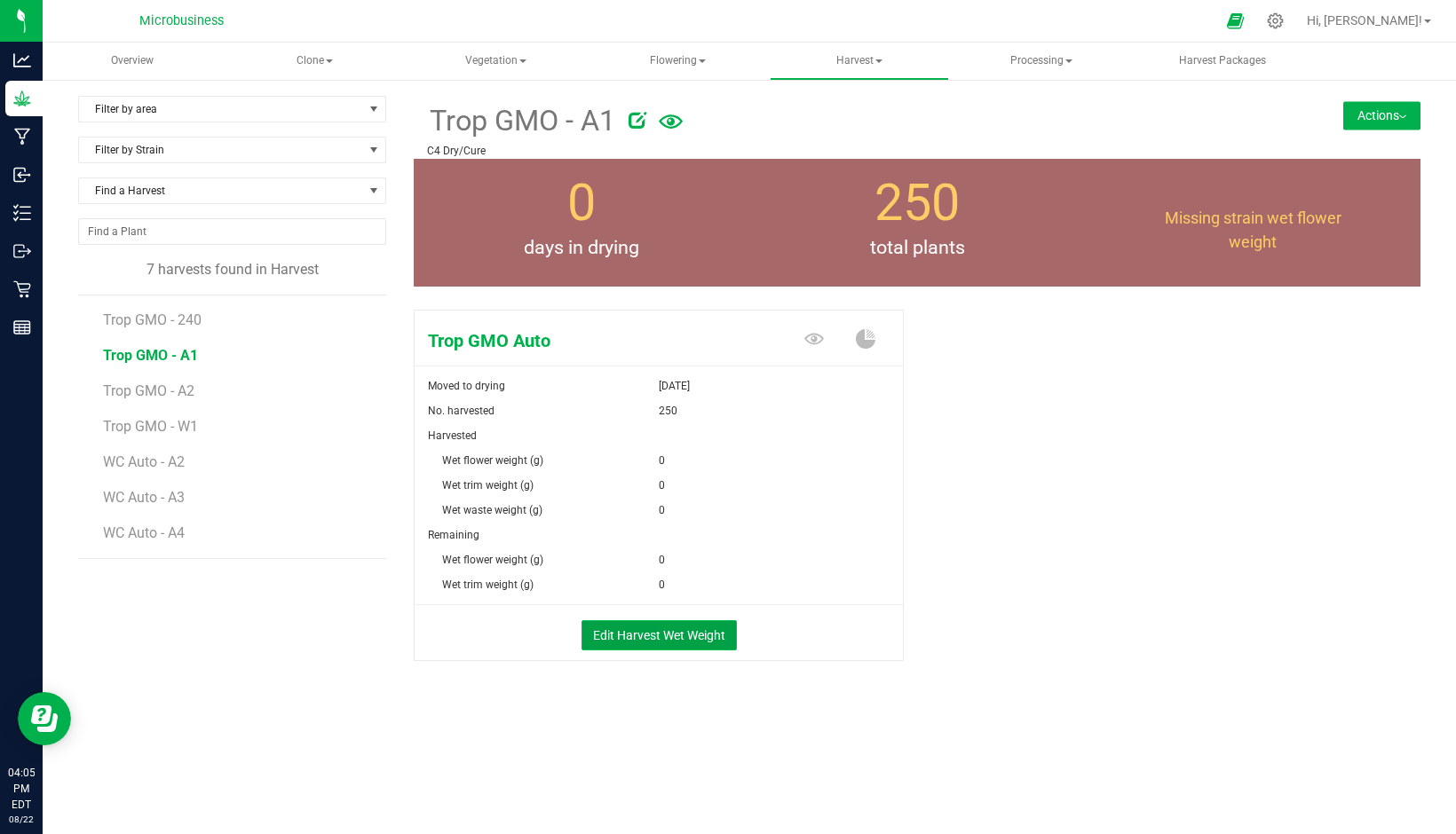
click at [706, 642] on button "Edit Harvest Wet Weight" at bounding box center [659, 635] width 155 height 30
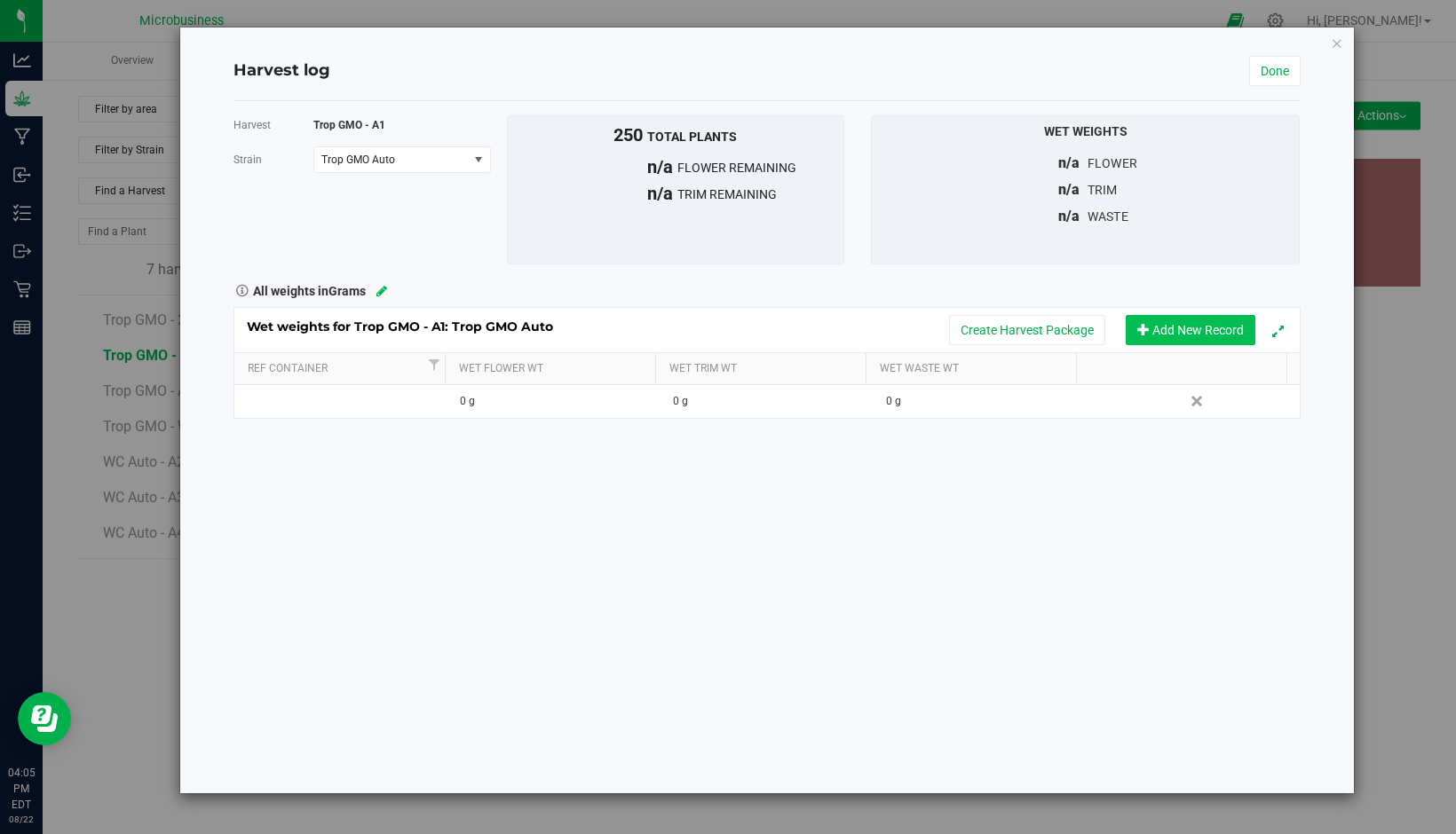
click at [1175, 330] on button "Add New Record" at bounding box center [1190, 330] width 130 height 30
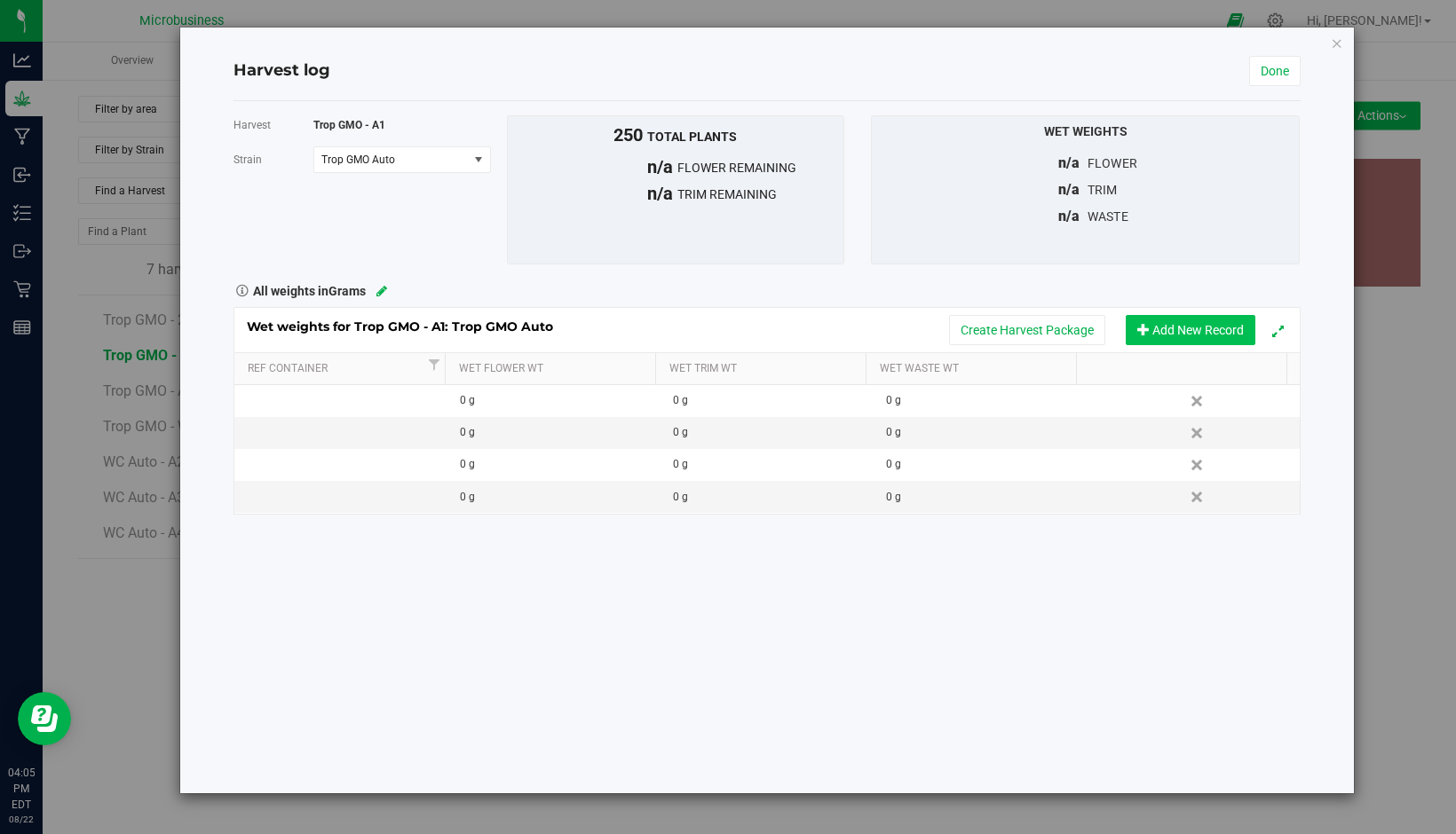
click at [1175, 330] on button "Add New Record" at bounding box center [1190, 330] width 130 height 30
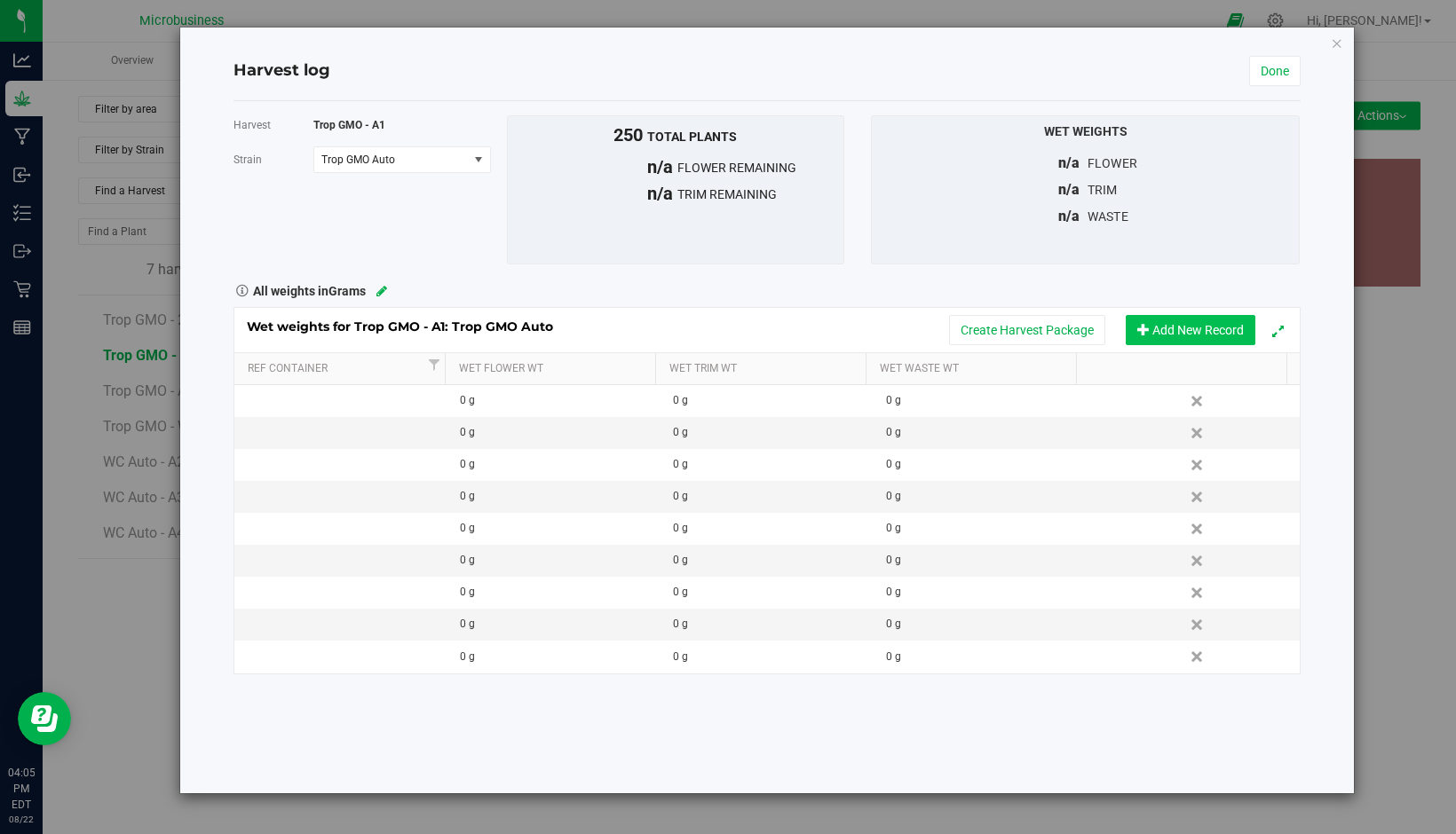
click at [1175, 330] on button "Add New Record" at bounding box center [1190, 330] width 130 height 30
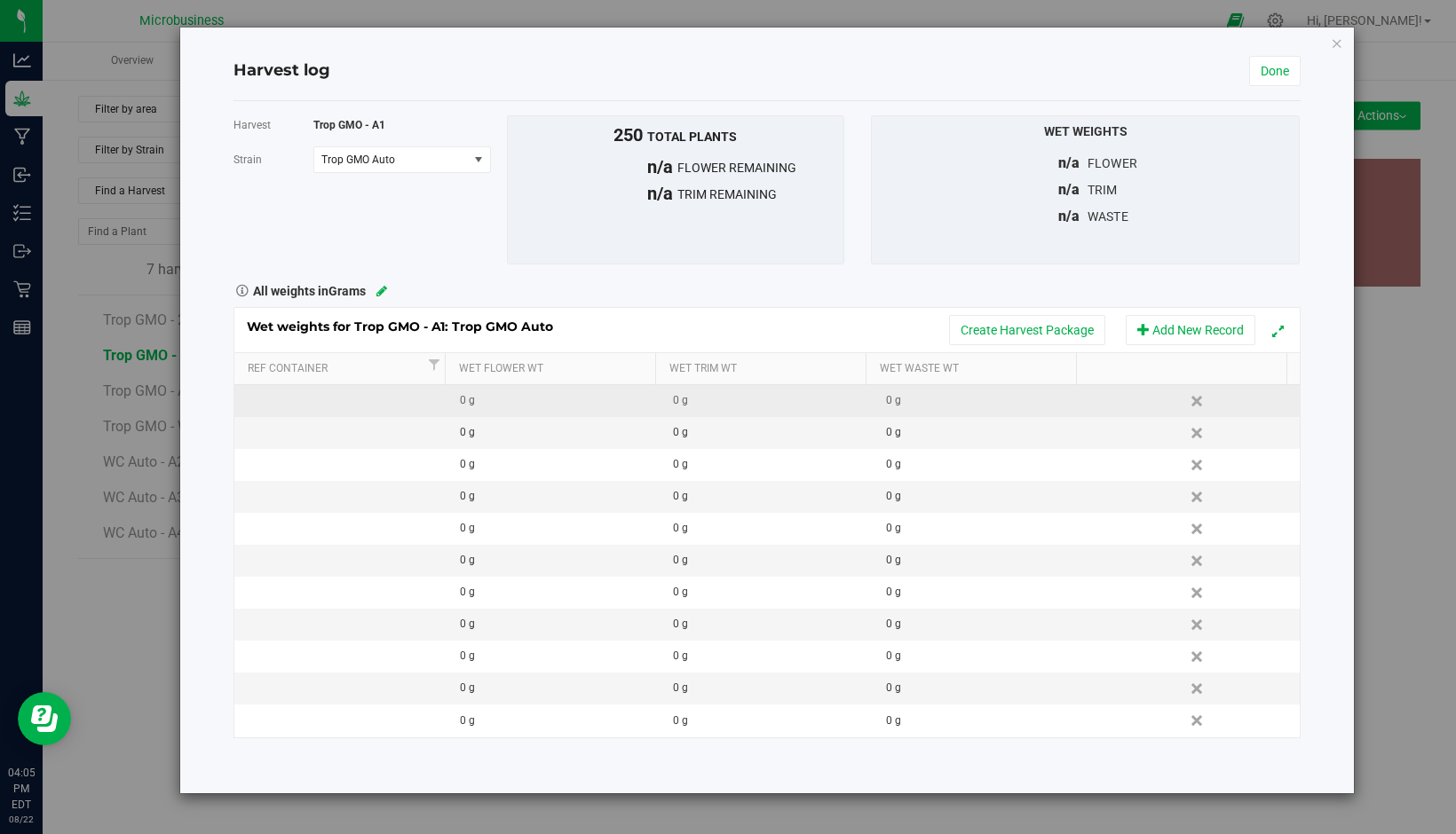
click at [383, 409] on td at bounding box center [341, 401] width 213 height 32
type input "N"
type input "Bin 1"
type input "7"
type input "6750"
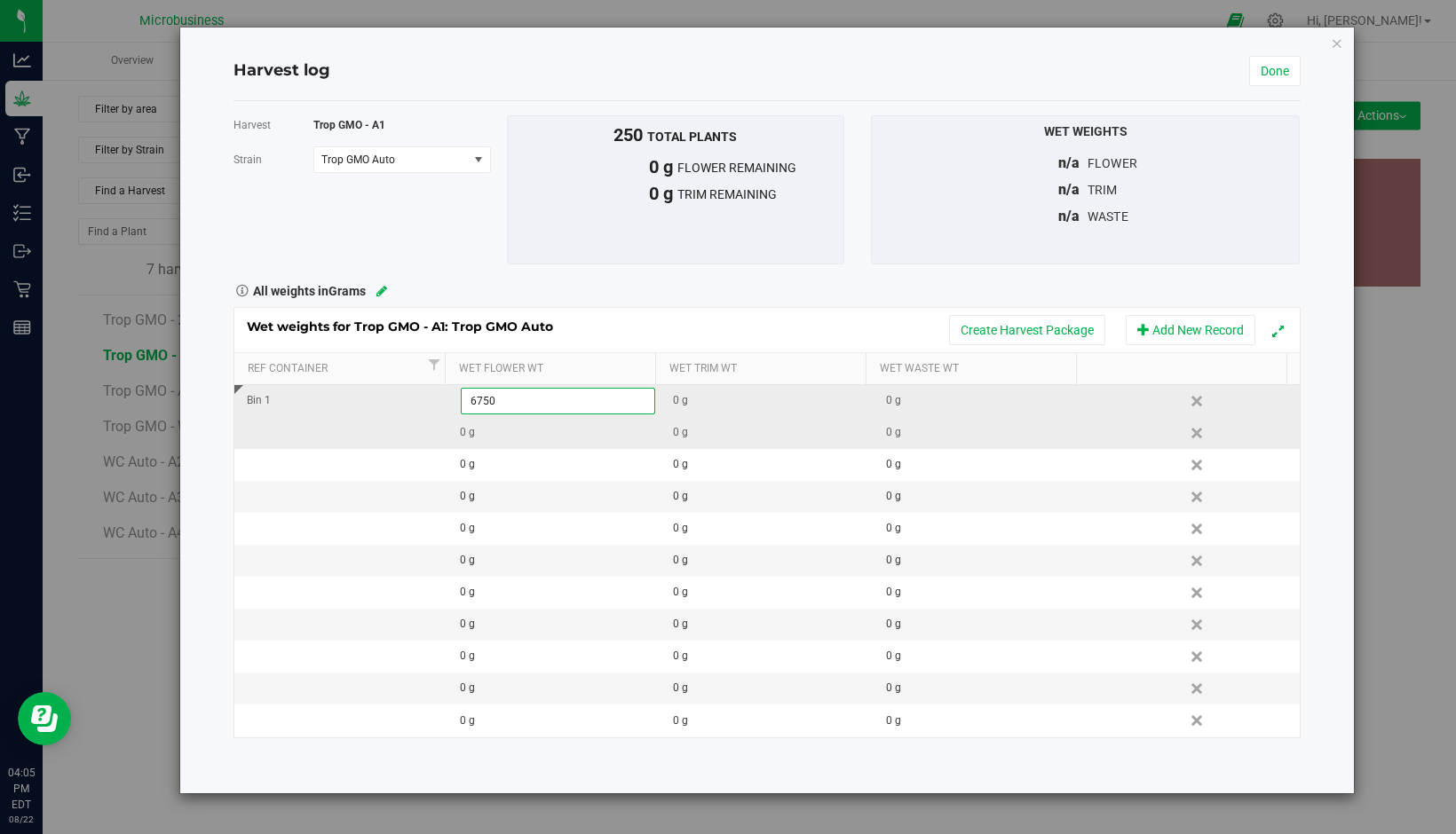
click at [408, 441] on div "Wet weights for Trop GMO - A1: Trop GMO Auto Create Harvest Package Add New Rec…" at bounding box center [767, 523] width 1067 height 432
click at [408, 441] on td at bounding box center [341, 433] width 213 height 32
type input "Bin 2"
type input "8010"
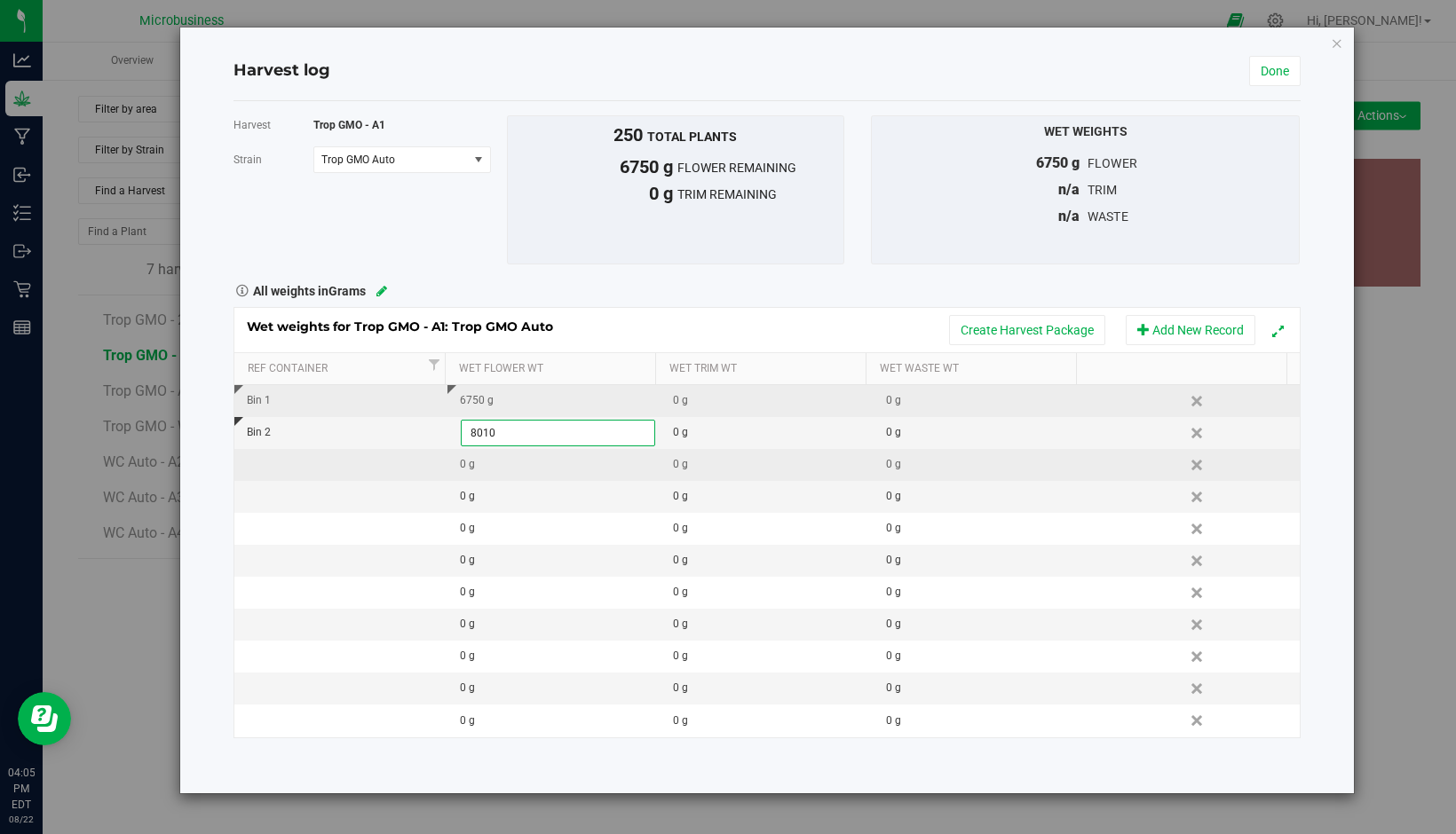
click at [398, 474] on div "Wet weights for Trop GMO - A1: Trop GMO Auto Create Harvest Package Add New Rec…" at bounding box center [767, 523] width 1067 height 432
click at [392, 466] on td at bounding box center [341, 465] width 213 height 32
type input "Bin 3"
type input "7"
type input "6790"
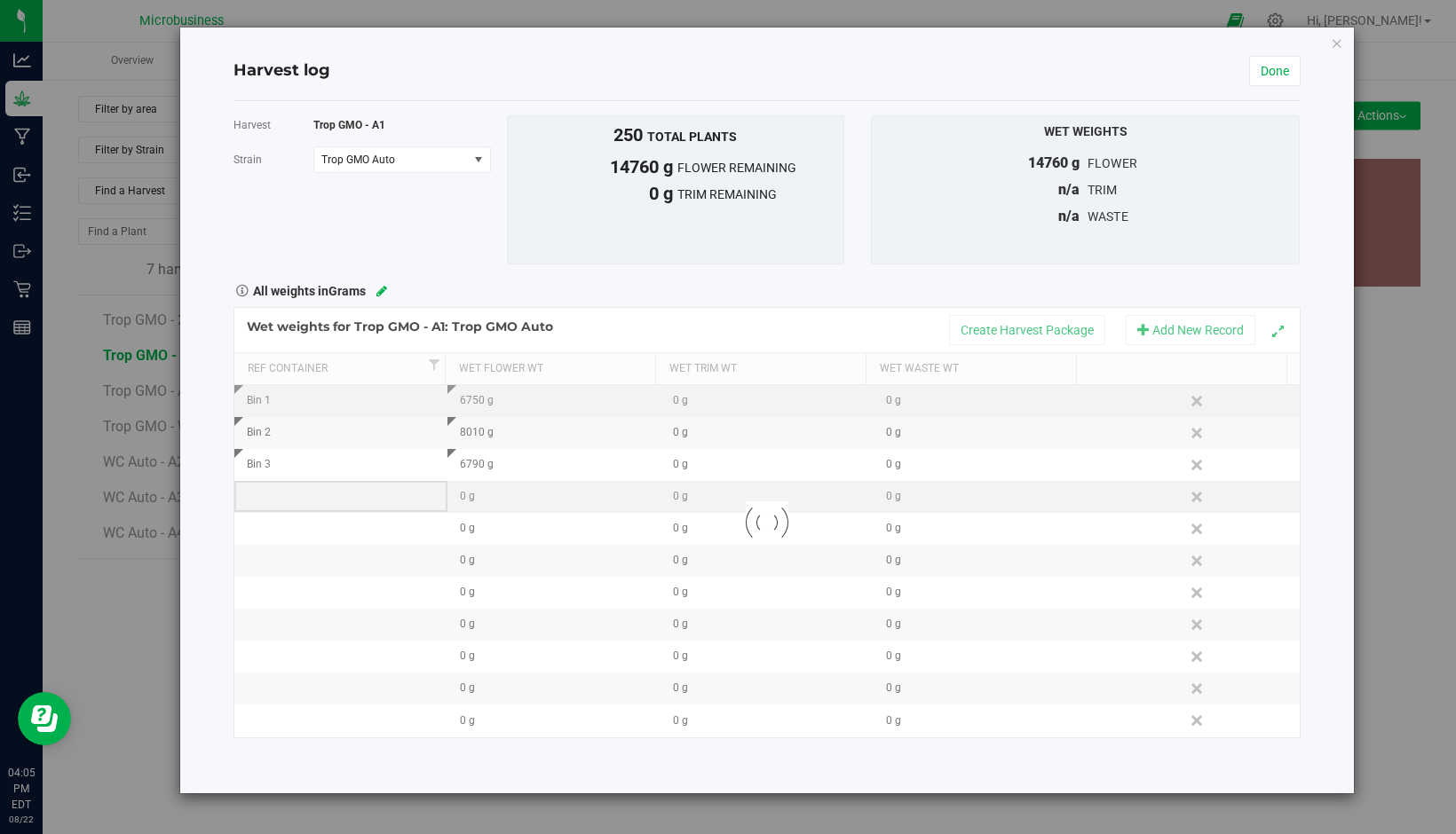
click at [305, 489] on div "Loading... Wet weights for Trop GMO - A1: Trop GMO Auto Create Harvest Package …" at bounding box center [767, 523] width 1067 height 432
click at [305, 489] on td at bounding box center [341, 497] width 213 height 32
type input "Bin"
click at [305, 489] on div "Bin" at bounding box center [346, 496] width 200 height 16
click at [305, 489] on input "Bin" at bounding box center [344, 497] width 194 height 27
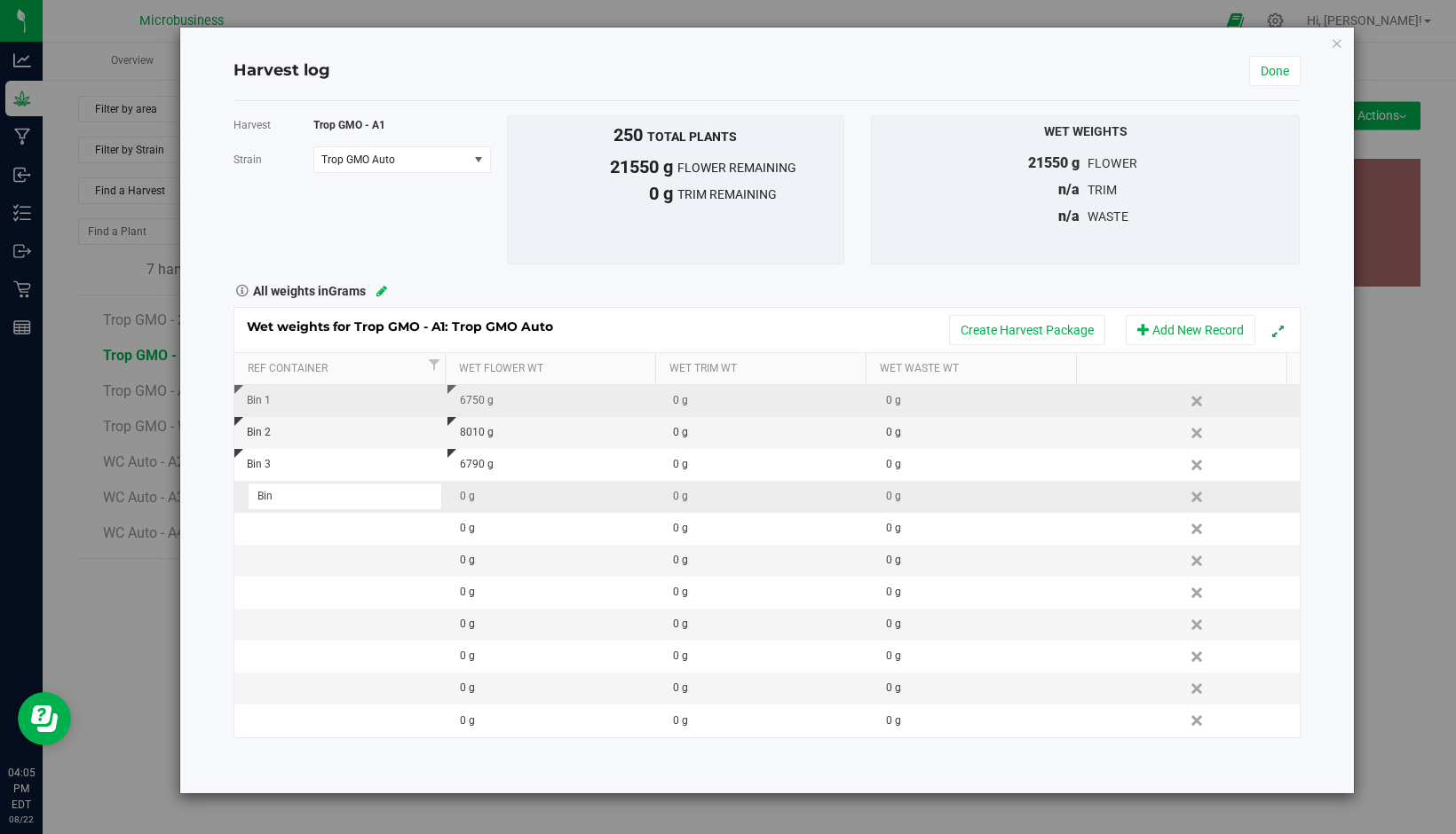
type input "Bin 4"
type input "8690"
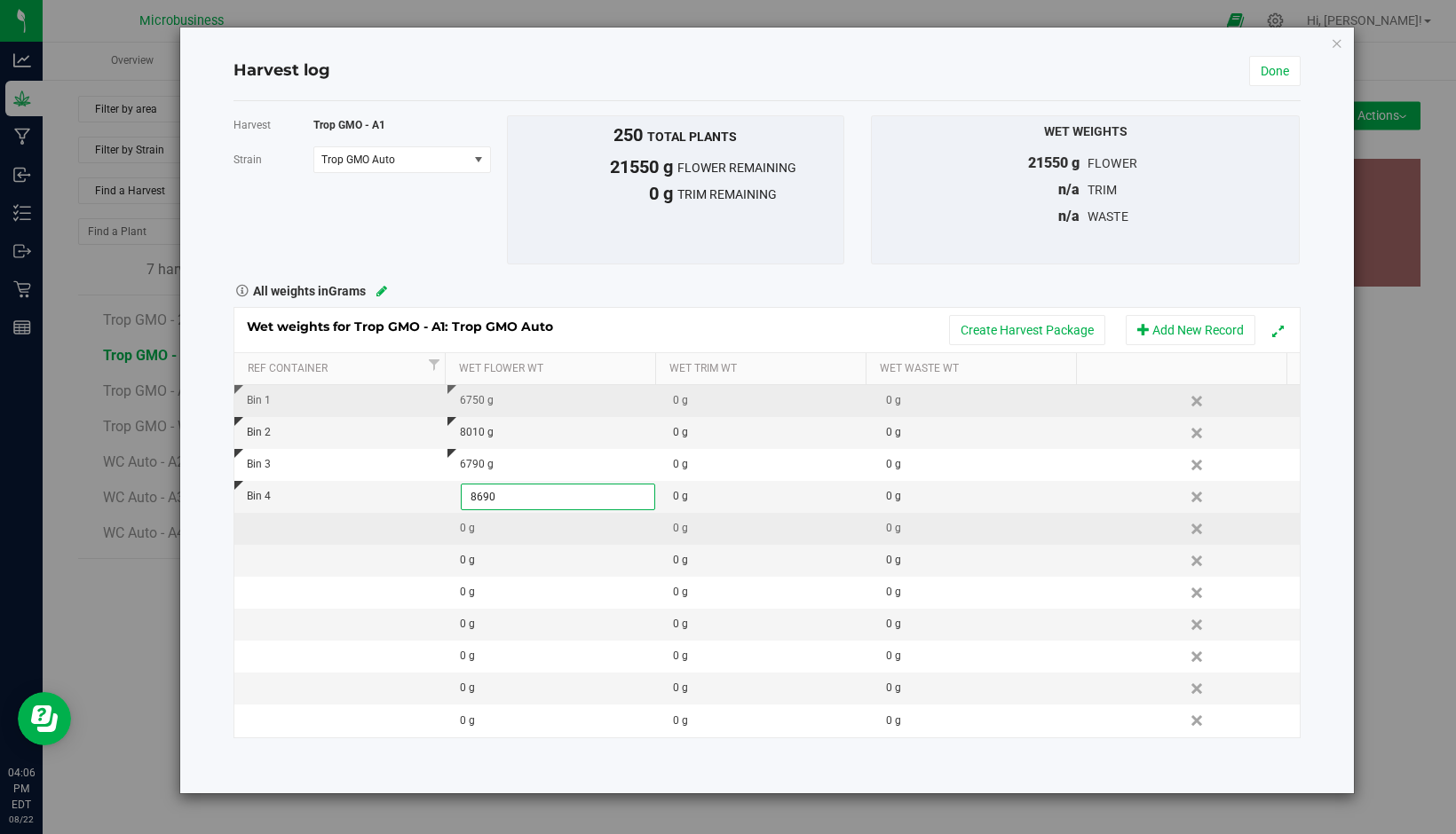
click at [293, 518] on div "Wet weights for Trop GMO - A1: Trop GMO Auto Create Harvest Package Add New Rec…" at bounding box center [767, 523] width 1067 height 432
click at [293, 518] on td at bounding box center [341, 529] width 213 height 32
click at [293, 519] on td at bounding box center [341, 529] width 213 height 32
type input "Bin 5"
type input "6640"
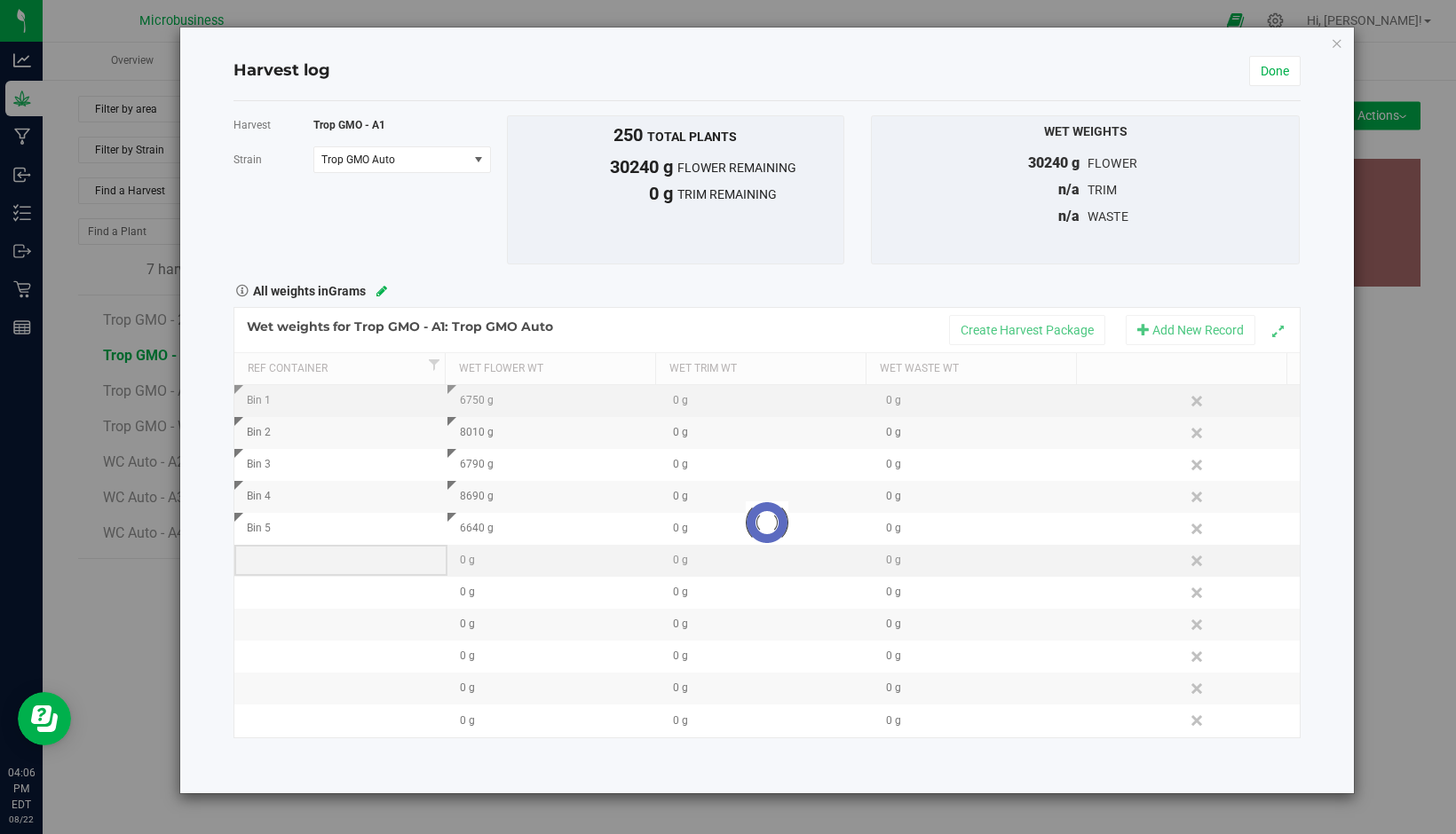
click at [266, 548] on div "Loading... Wet weights for Trop GMO - A1: Trop GMO Auto Create Harvest Package …" at bounding box center [767, 523] width 1067 height 432
click at [270, 558] on td at bounding box center [341, 561] width 213 height 32
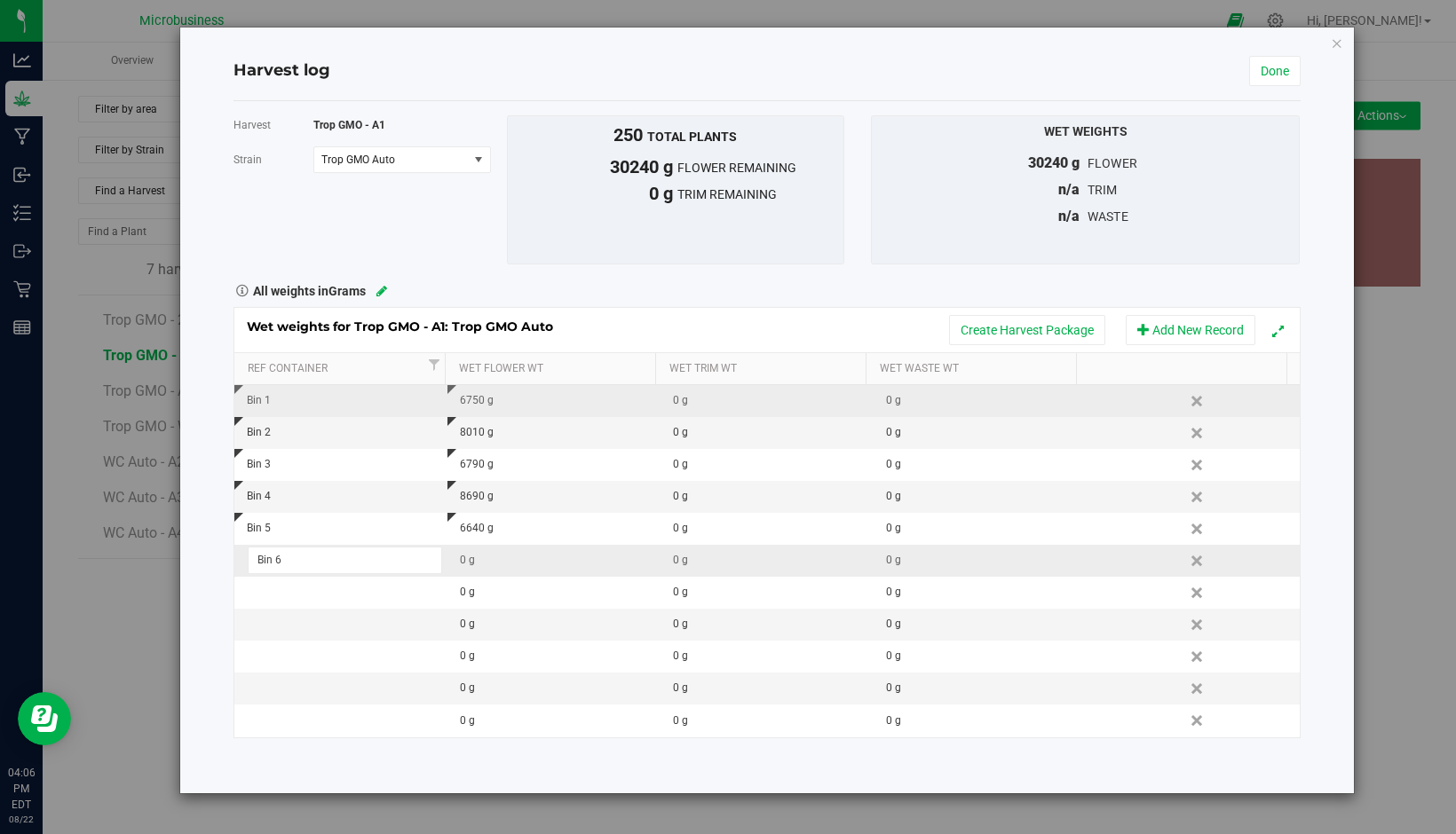
type input "Bin 6"
type input "4790"
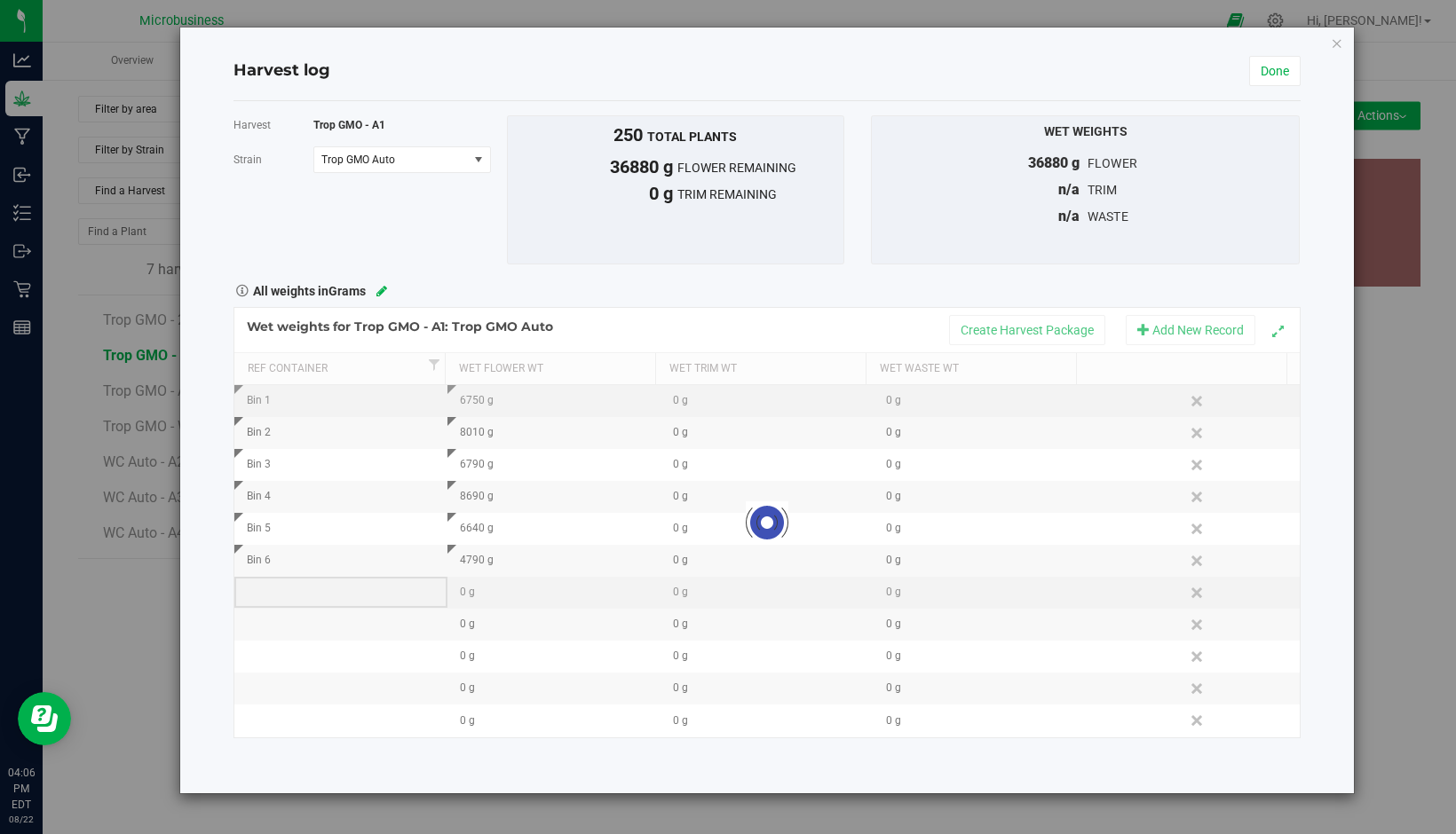
click at [262, 593] on div "Loading... Wet weights for Trop GMO - A1: Trop GMO Auto Create Harvest Package …" at bounding box center [767, 523] width 1067 height 432
click at [262, 593] on td at bounding box center [341, 593] width 213 height 32
type input "Bin 7"
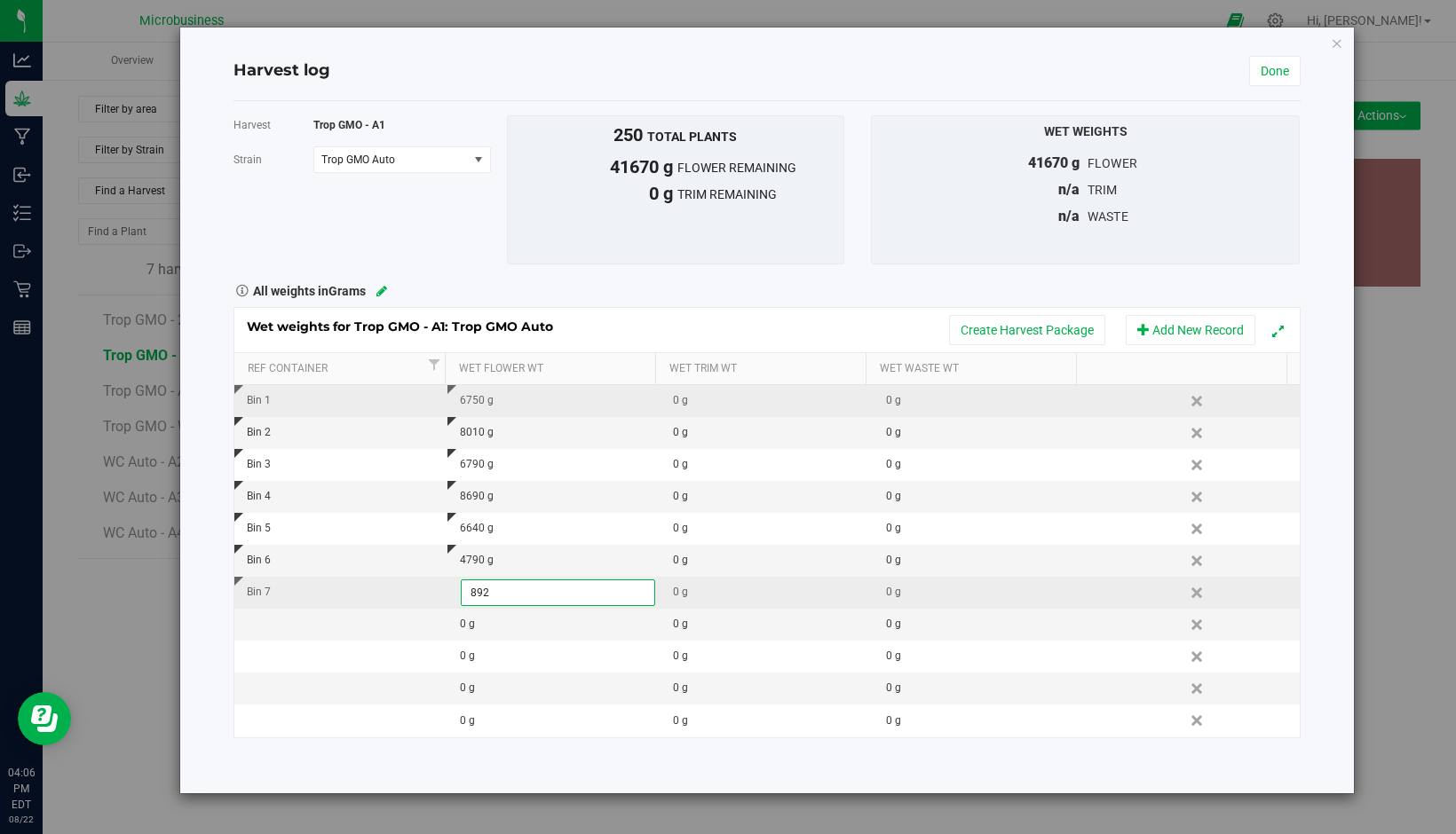
type input "8920"
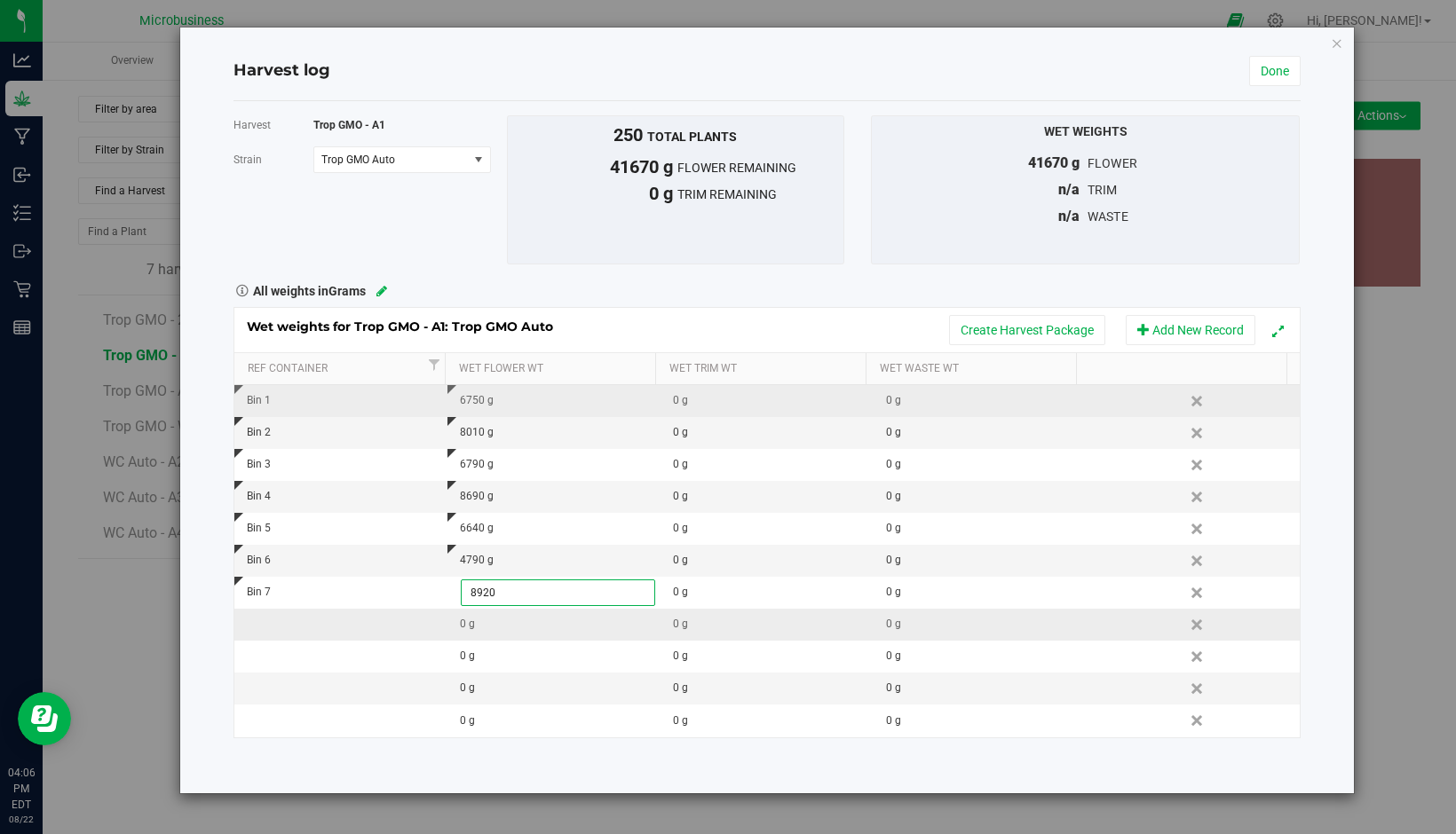
click at [256, 621] on div "Wet weights for Trop GMO - A1: Trop GMO Auto Create Harvest Package Add New Rec…" at bounding box center [767, 523] width 1067 height 432
click at [256, 621] on td at bounding box center [341, 625] width 213 height 32
type input "Bin 8"
type input "1030"
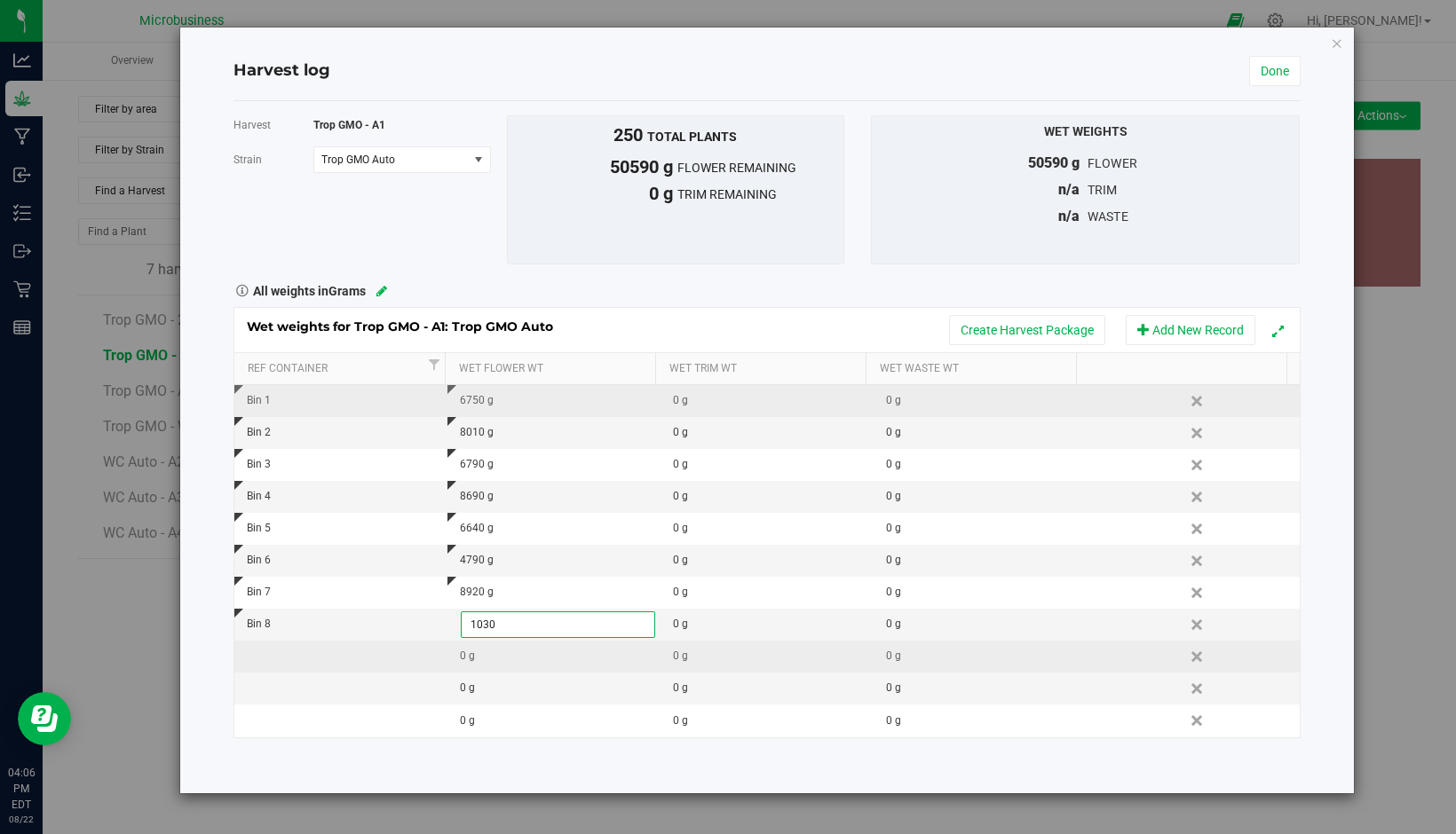
click at [246, 664] on div "Wet weights for Trop GMO - A1: Trop GMO Auto Create Harvest Package Add New Rec…" at bounding box center [767, 523] width 1067 height 432
click at [250, 659] on td at bounding box center [341, 657] width 213 height 32
type input "Bin 9"
type input "7660"
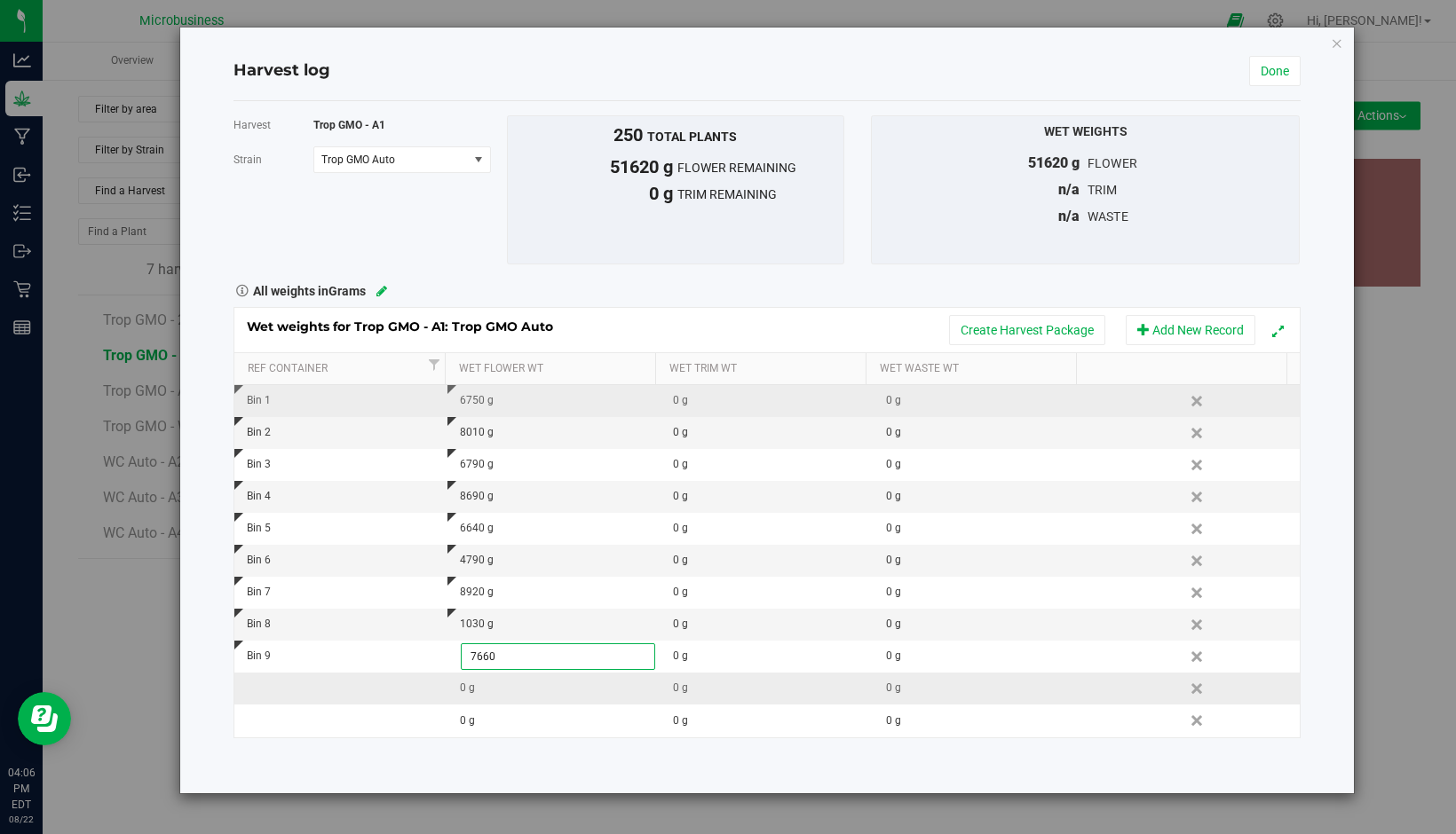
click at [314, 686] on div "Wet weights for Trop GMO - A1: Trop GMO Auto Create Harvest Package Add New Rec…" at bounding box center [767, 523] width 1067 height 432
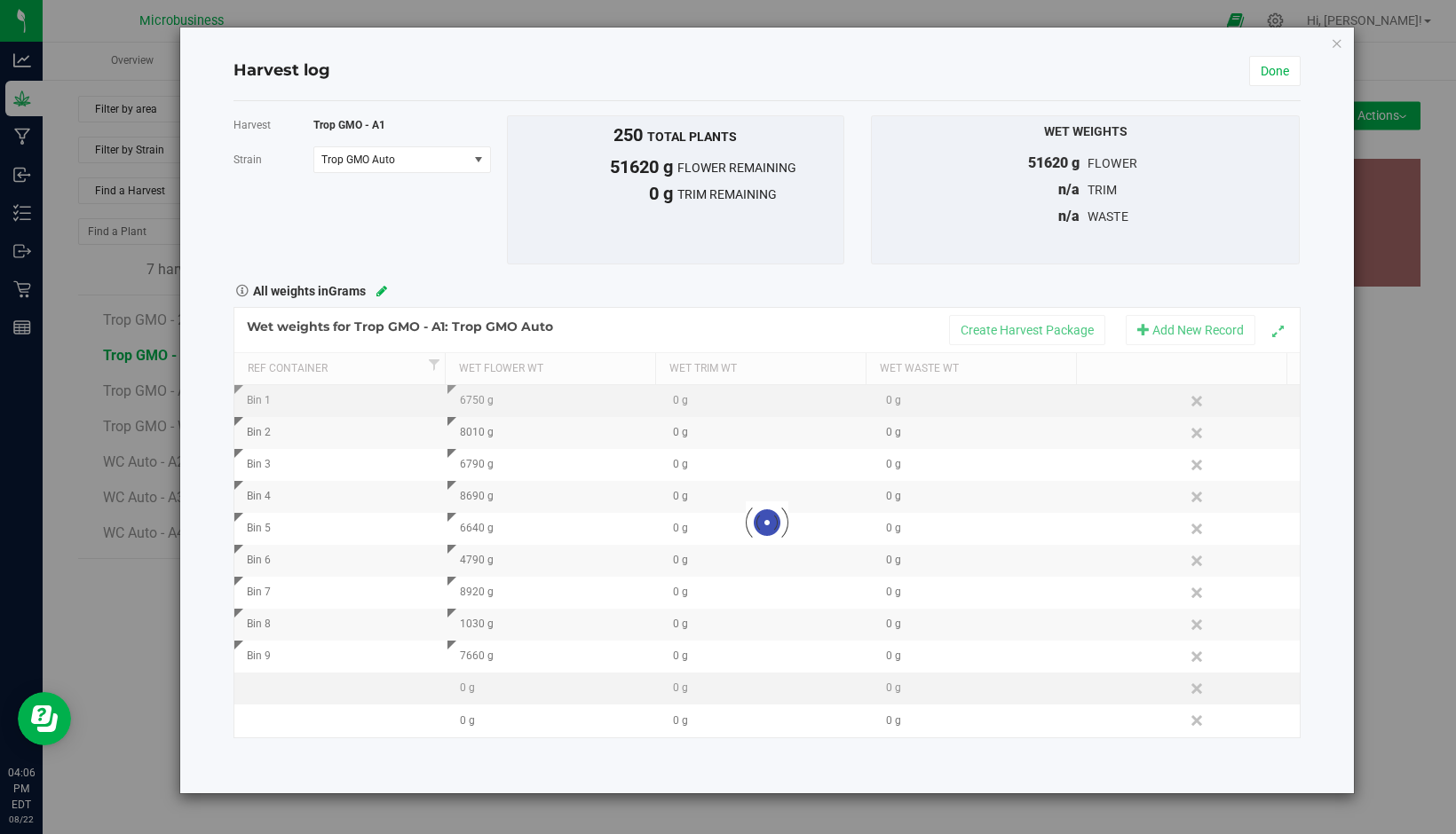
click at [314, 686] on div at bounding box center [767, 523] width 1065 height 430
click at [314, 686] on td at bounding box center [341, 689] width 213 height 32
type input "Bin 10"
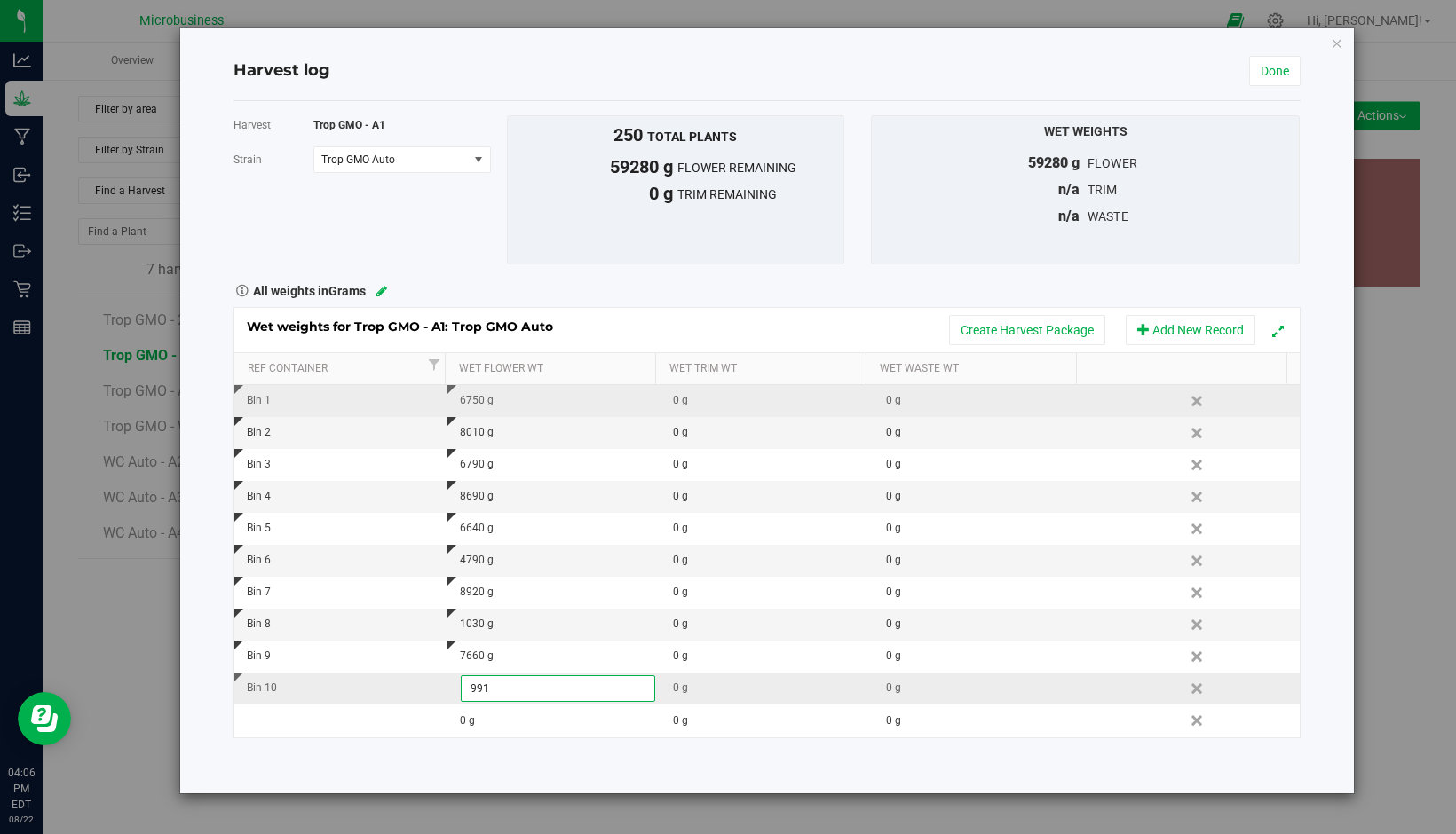
type input "9910"
click at [305, 706] on div "Wet weights for Trop GMO - A1: Trop GMO Auto Create Harvest Package Add New Rec…" at bounding box center [767, 523] width 1067 height 432
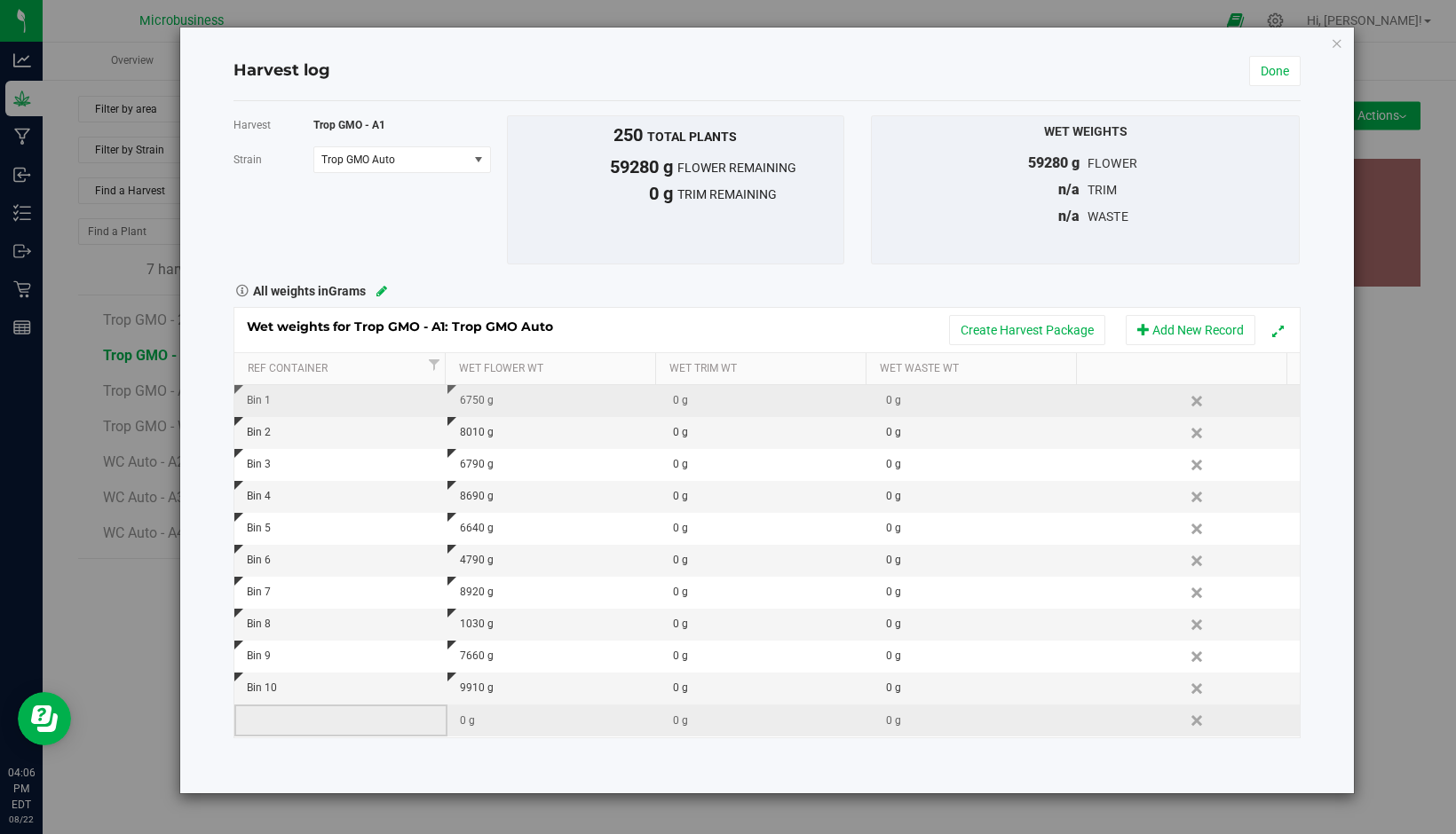
click at [305, 712] on td at bounding box center [341, 721] width 213 height 32
type input "Bin 11"
type input "9850"
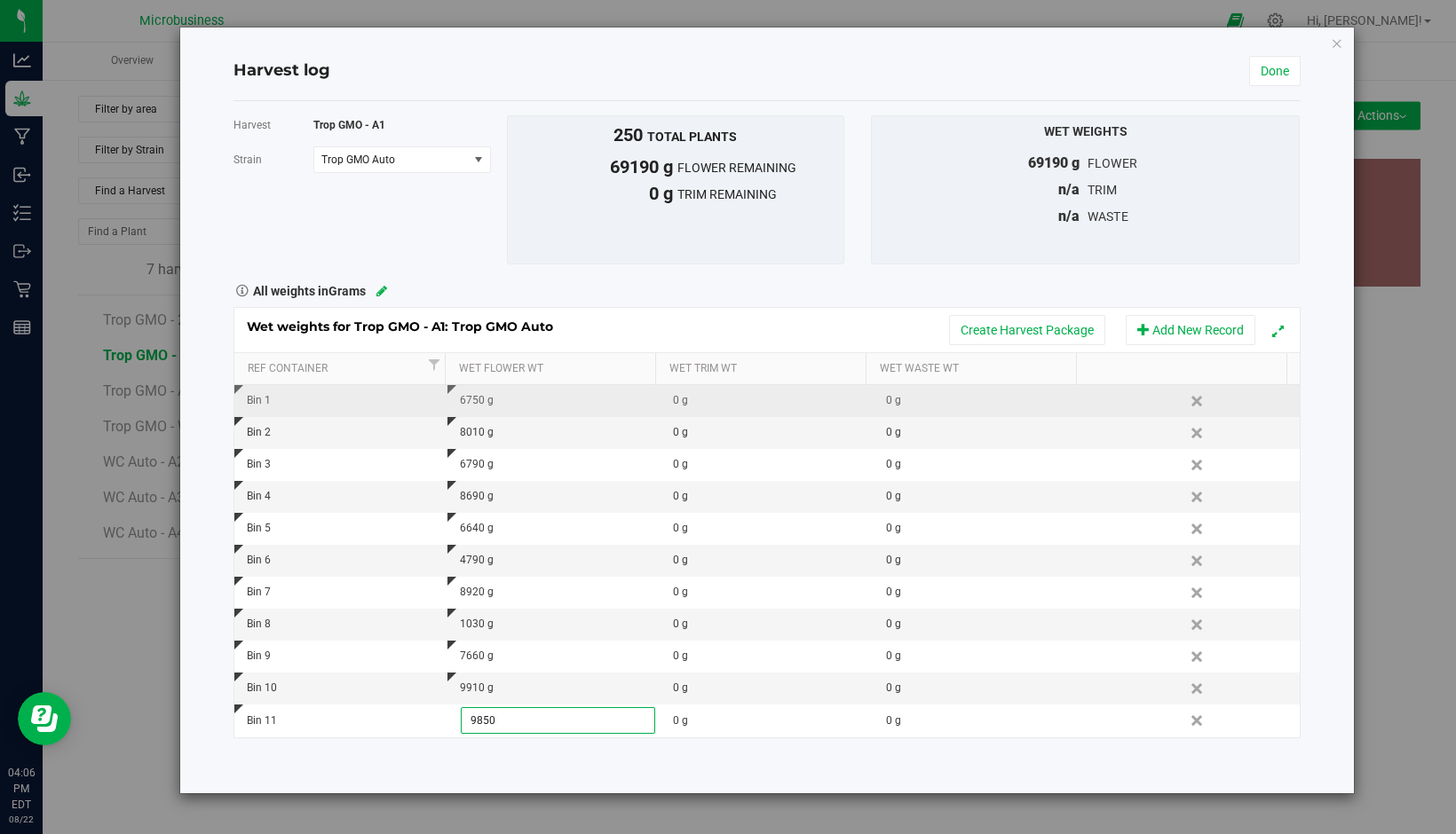
click at [466, 749] on div "Harvest Trop GMO - A1 Strain Trop GMO Auto Select strain Trop GMO Auto To bulk …" at bounding box center [767, 447] width 1067 height 692
click at [1282, 74] on link "Done" at bounding box center [1275, 71] width 51 height 30
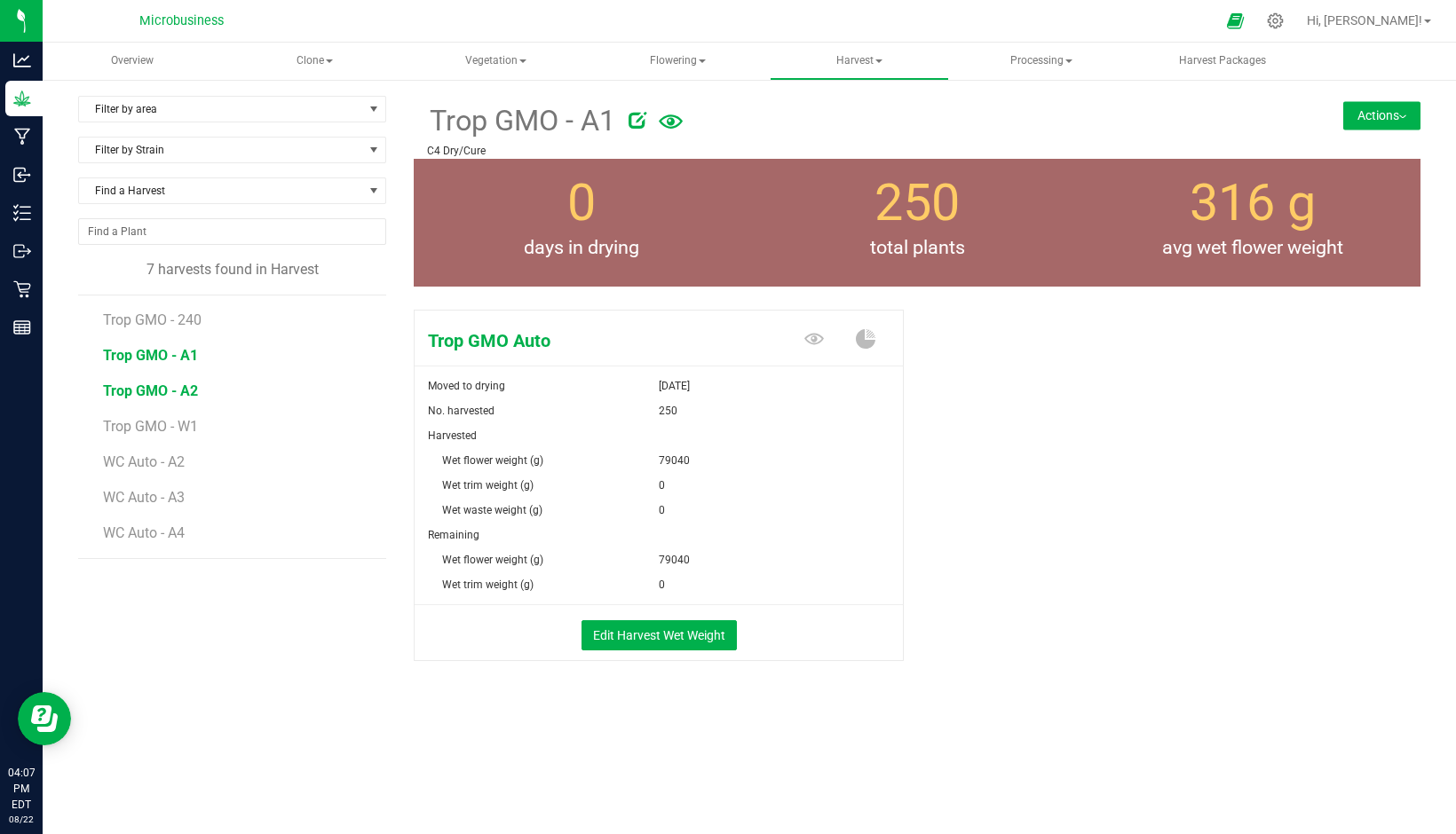
click at [152, 392] on span "Trop GMO - A2" at bounding box center [150, 390] width 95 height 16
click at [633, 637] on button "Edit Harvest Wet Weight" at bounding box center [659, 635] width 155 height 30
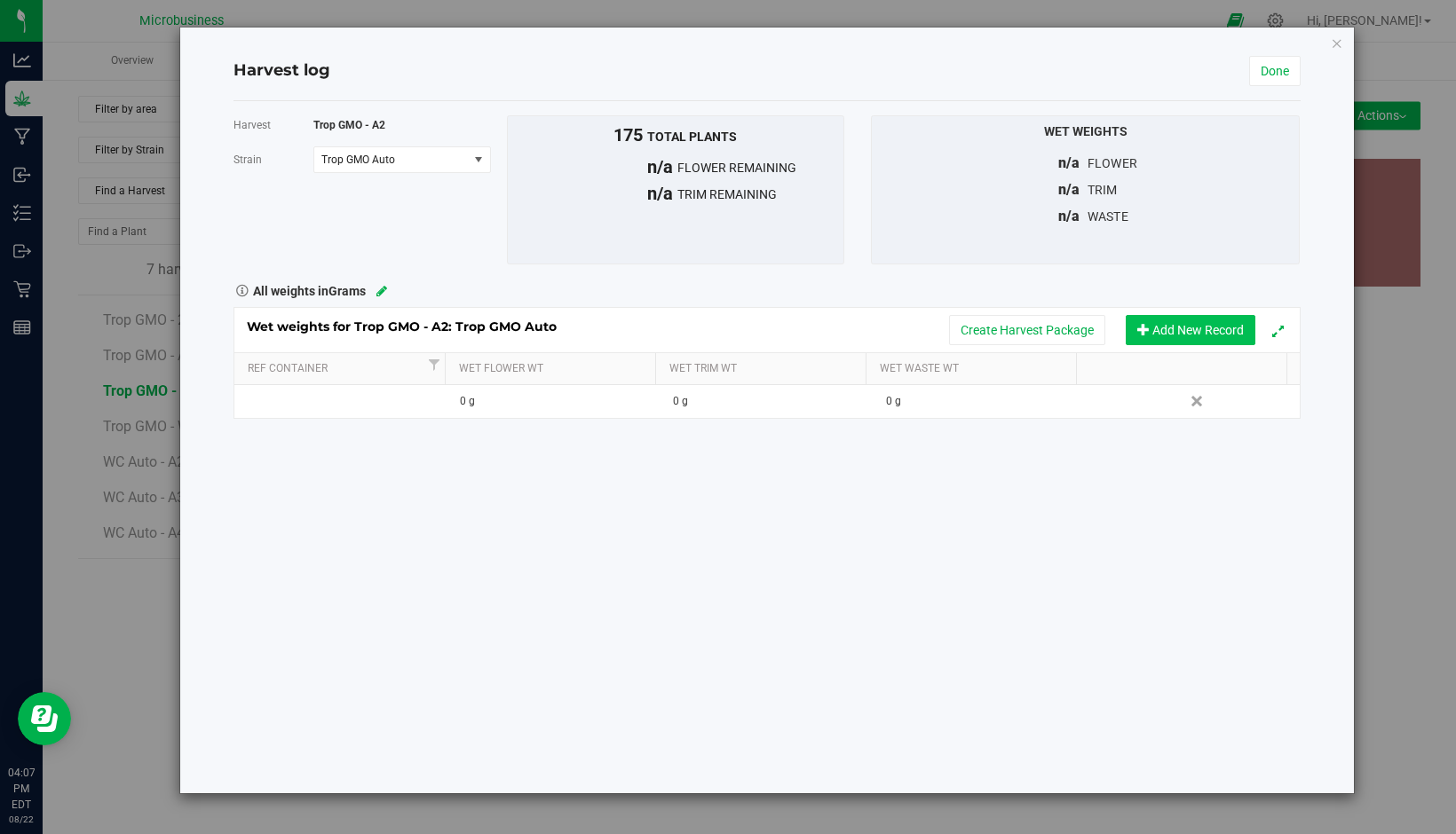
click at [1204, 334] on button "Add New Record" at bounding box center [1190, 330] width 130 height 30
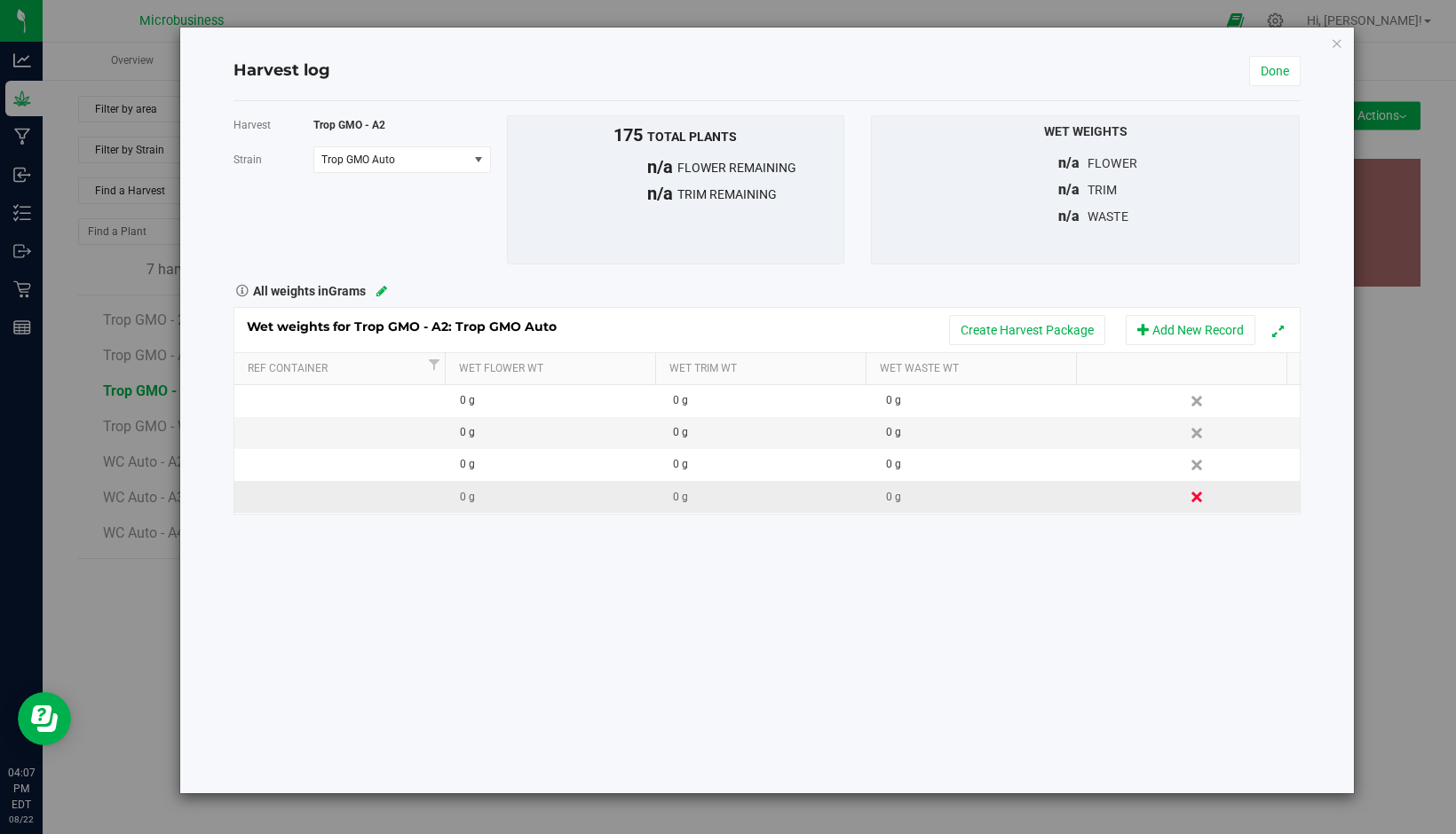
click at [1187, 497] on link "Delete" at bounding box center [1198, 497] width 26 height 23
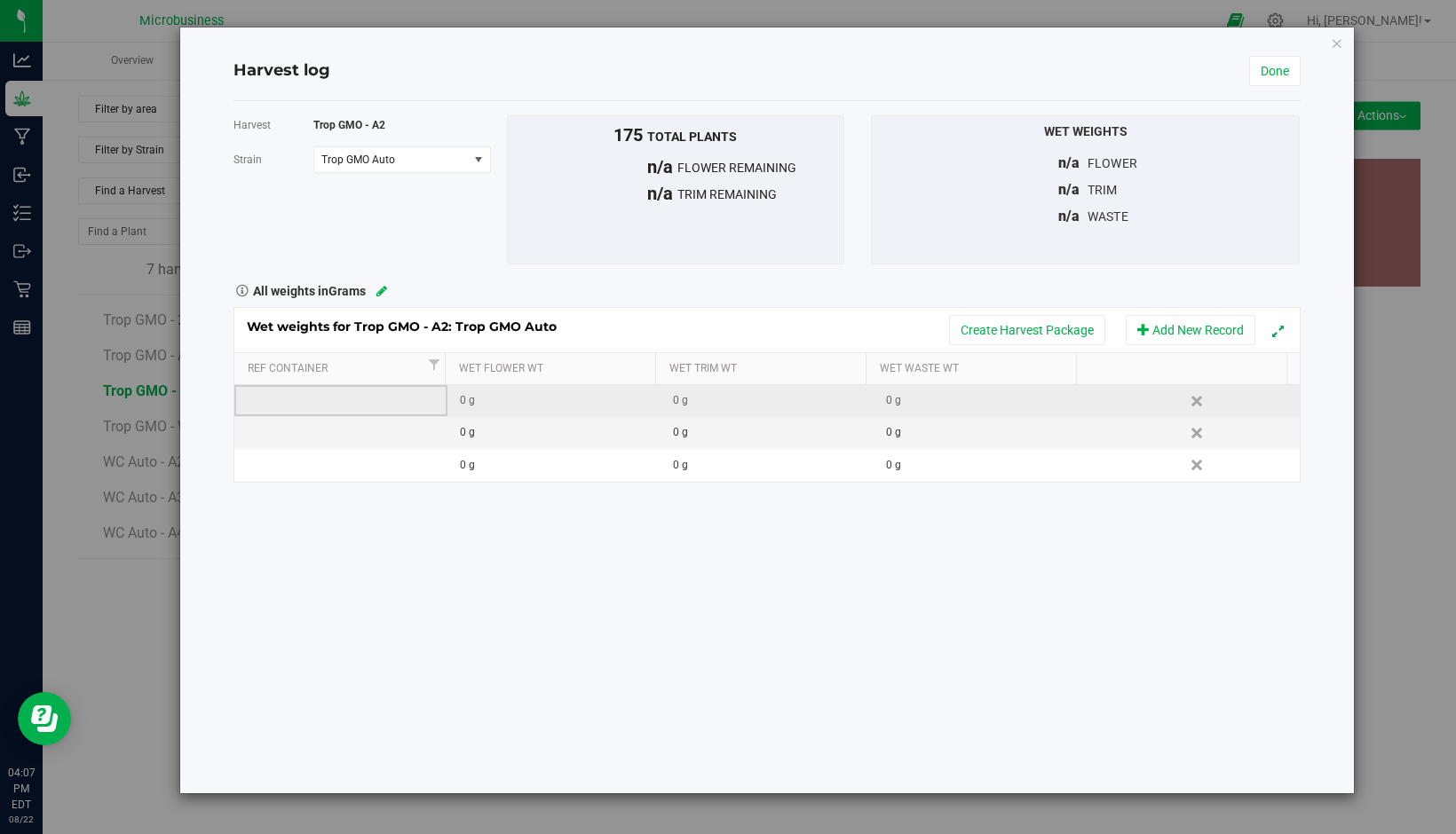
click at [363, 408] on td at bounding box center [341, 401] width 213 height 32
type input "Bin"
click at [363, 408] on div "Bin" at bounding box center [346, 401] width 200 height 16
type input "Bin 1"
click at [515, 392] on div "Wet weights for Trop GMO - A2: Trop GMO Auto Create Harvest Package Add New Rec…" at bounding box center [767, 395] width 1067 height 176
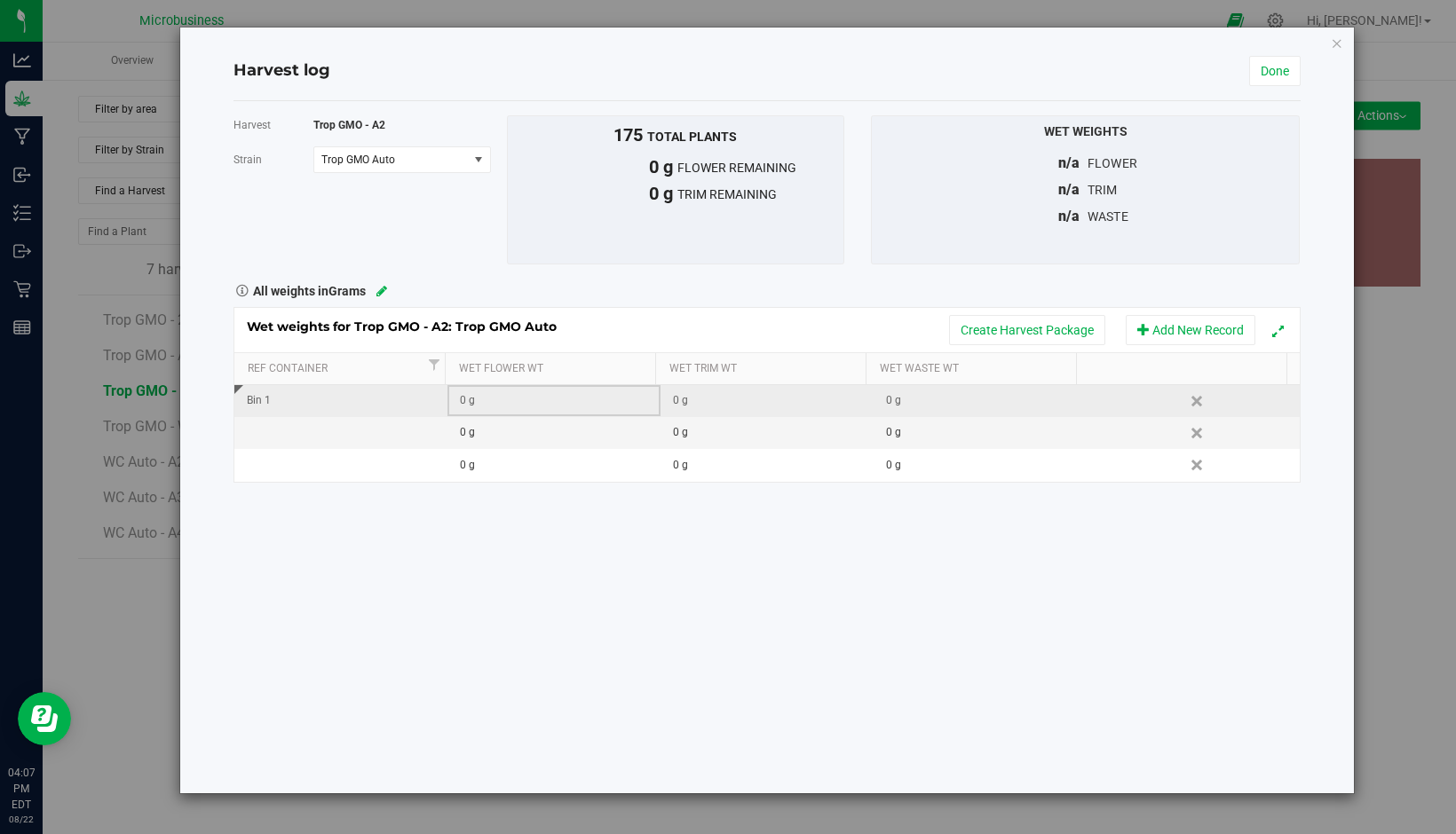
click at [515, 393] on div "0 g" at bounding box center [560, 401] width 200 height 16
type input "6960"
click at [375, 433] on div "Wet weights for Trop GMO - A2: Trop GMO Auto Create Harvest Package Add New Rec…" at bounding box center [767, 395] width 1067 height 176
click at [375, 433] on td at bounding box center [341, 433] width 213 height 32
type input "Bin 2"
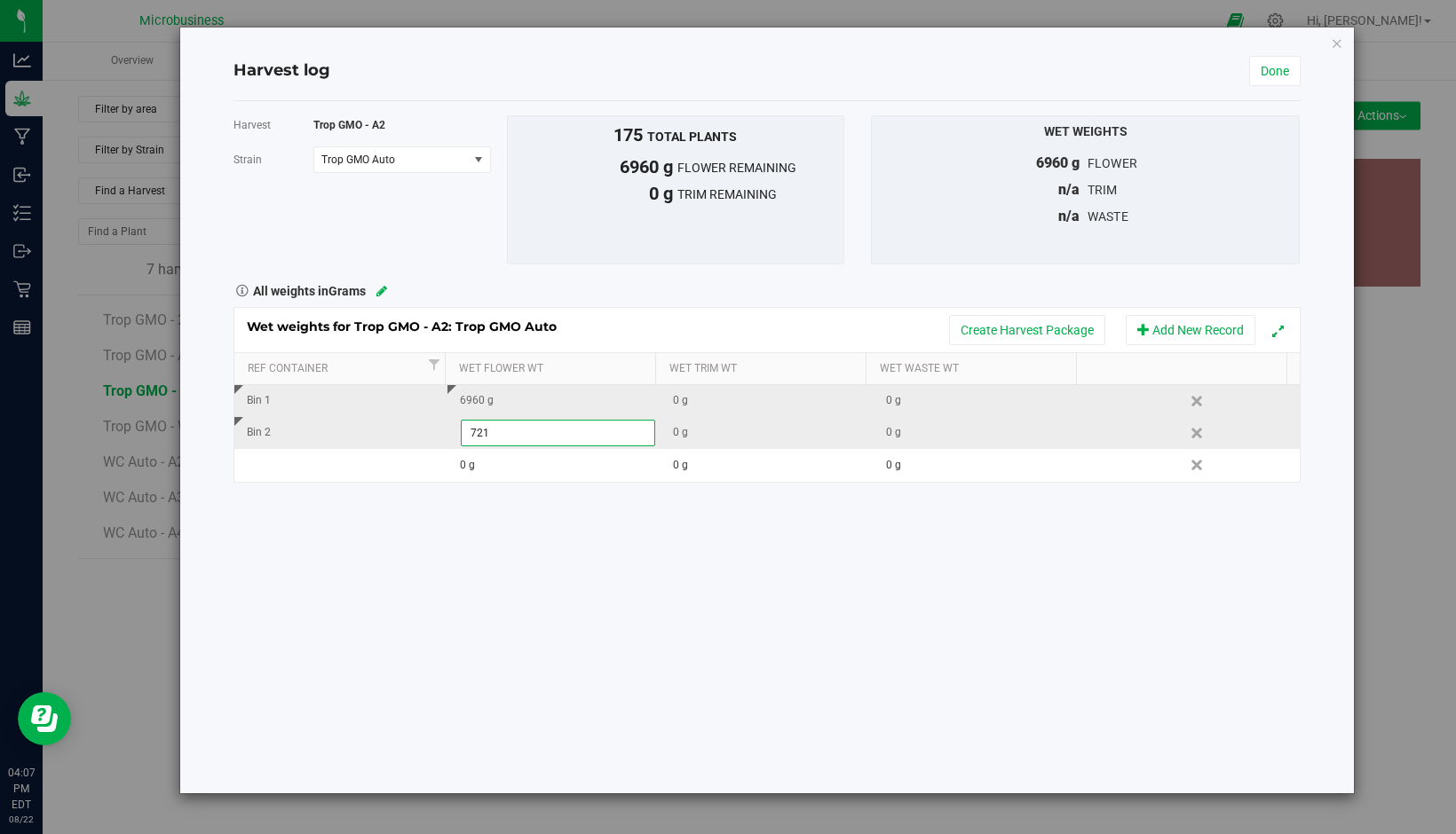
type input "7210"
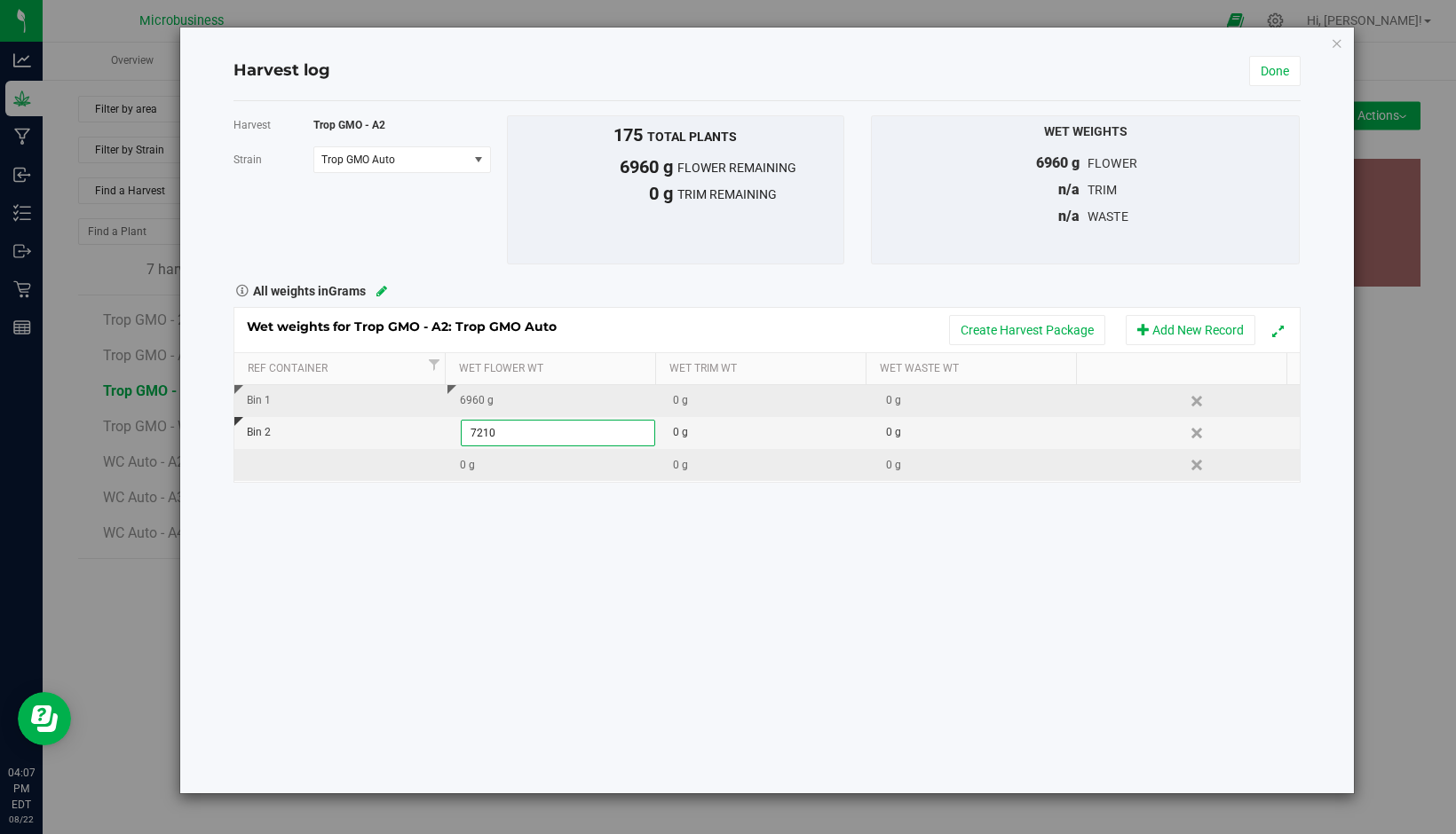
click at [365, 457] on div "Wet weights for Trop GMO - A2: Trop GMO Auto Create Harvest Package Add New Rec…" at bounding box center [767, 395] width 1067 height 176
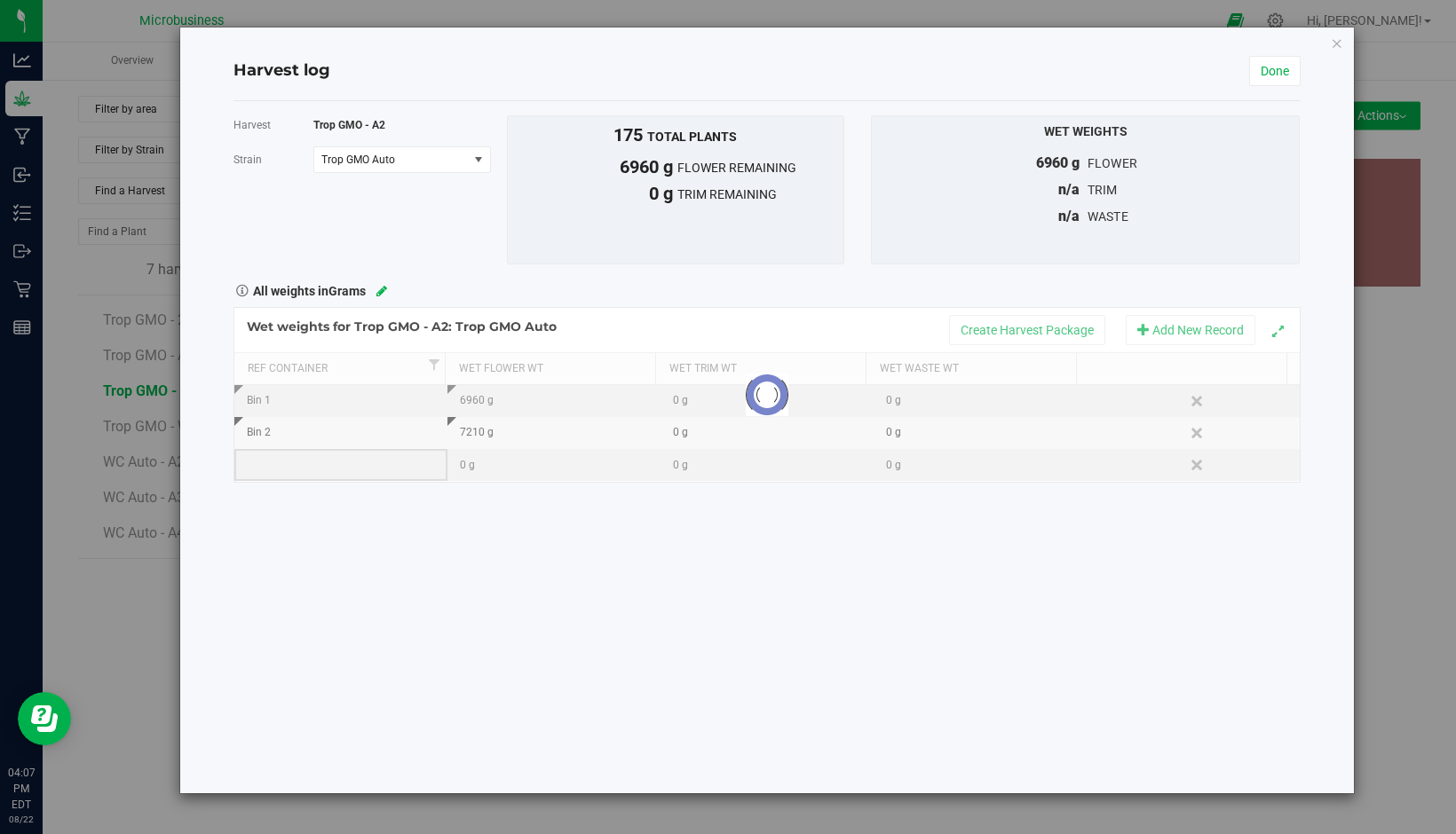
click at [365, 457] on td at bounding box center [341, 465] width 213 height 32
type input "Bin 3"
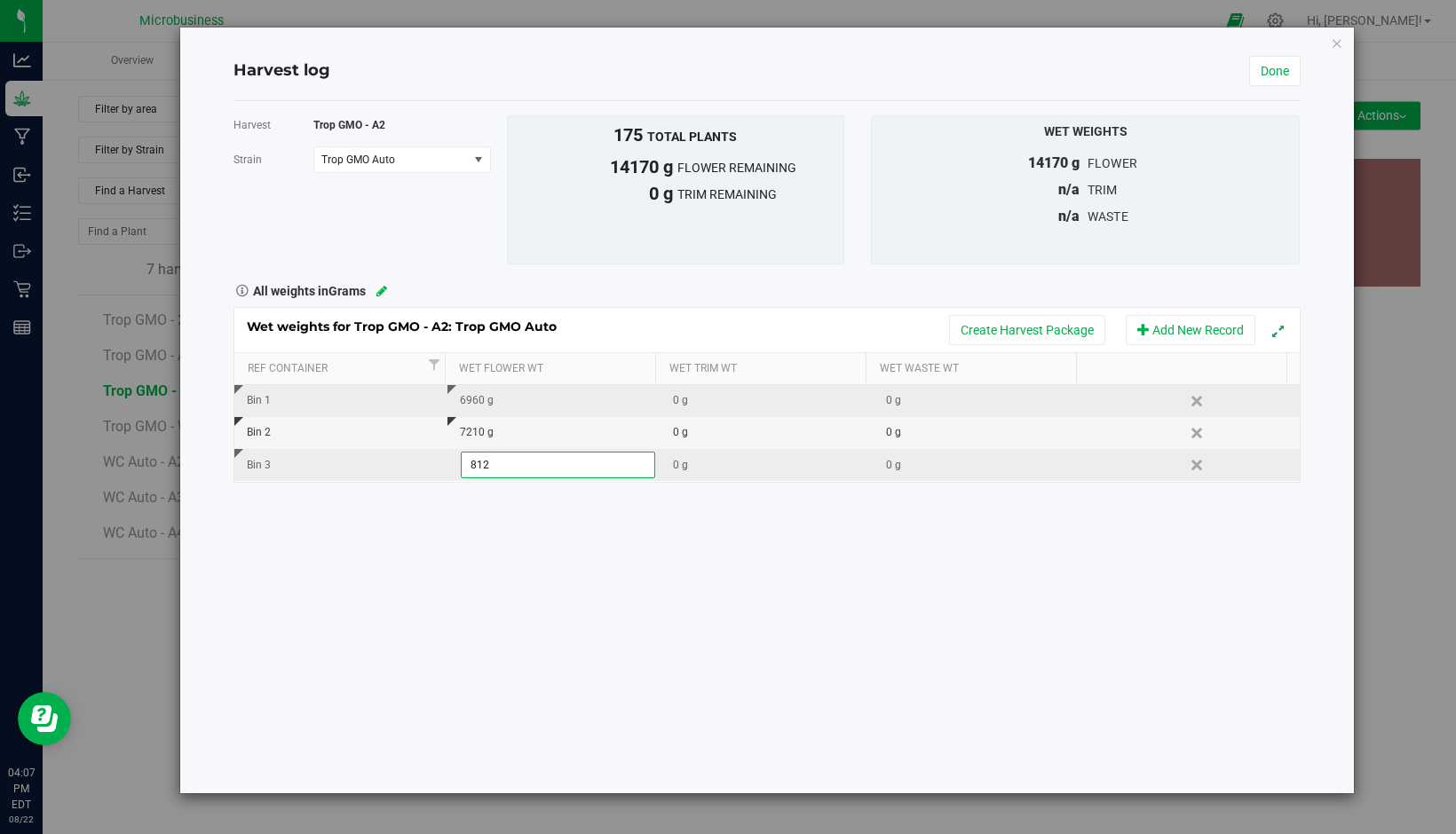
type input "8120"
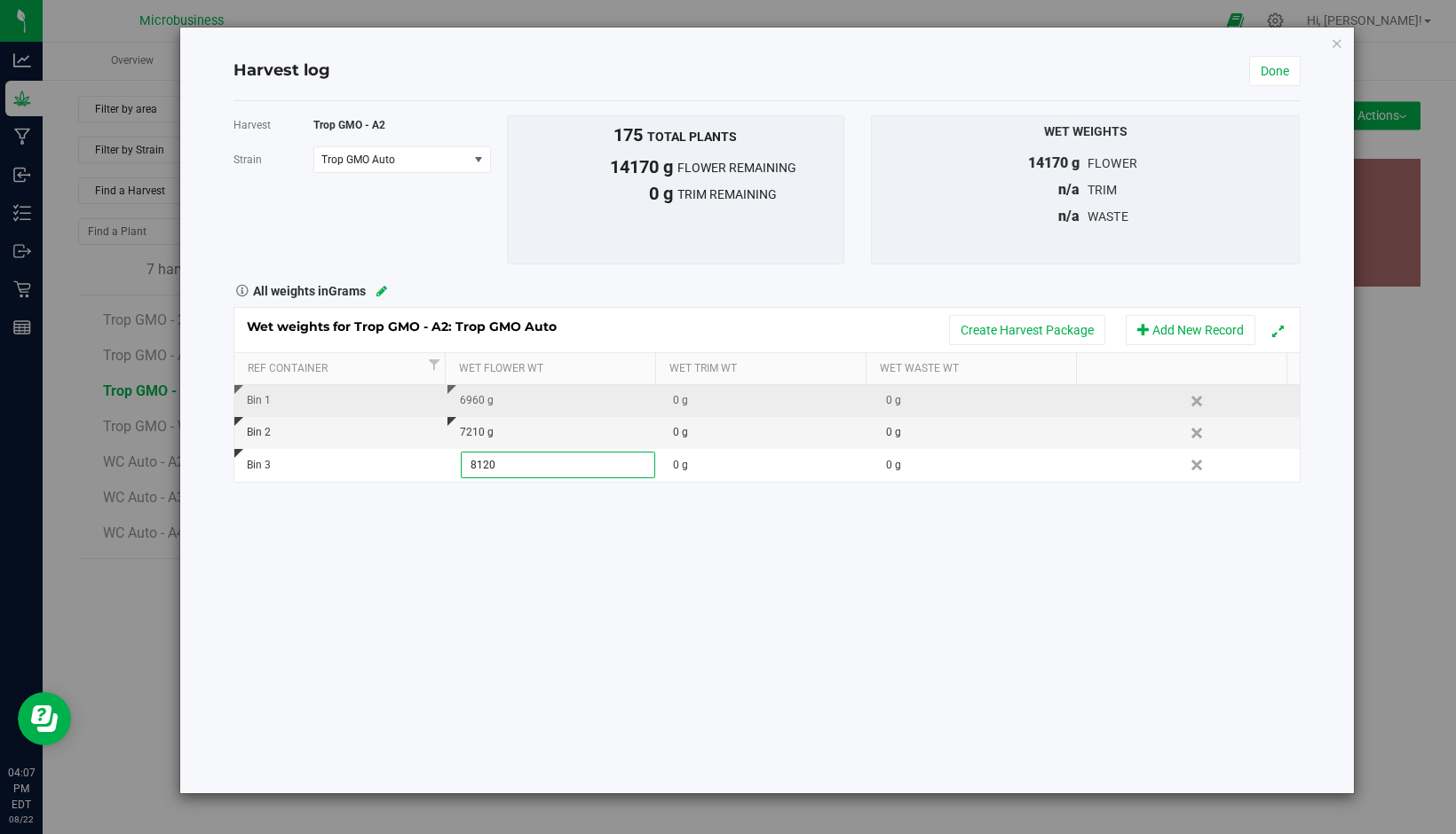
click at [490, 613] on div "Harvest Trop GMO - A2 Strain Trop GMO Auto Select strain Trop GMO Auto To bulk …" at bounding box center [767, 447] width 1067 height 692
click at [1272, 64] on link "Done" at bounding box center [1275, 71] width 51 height 30
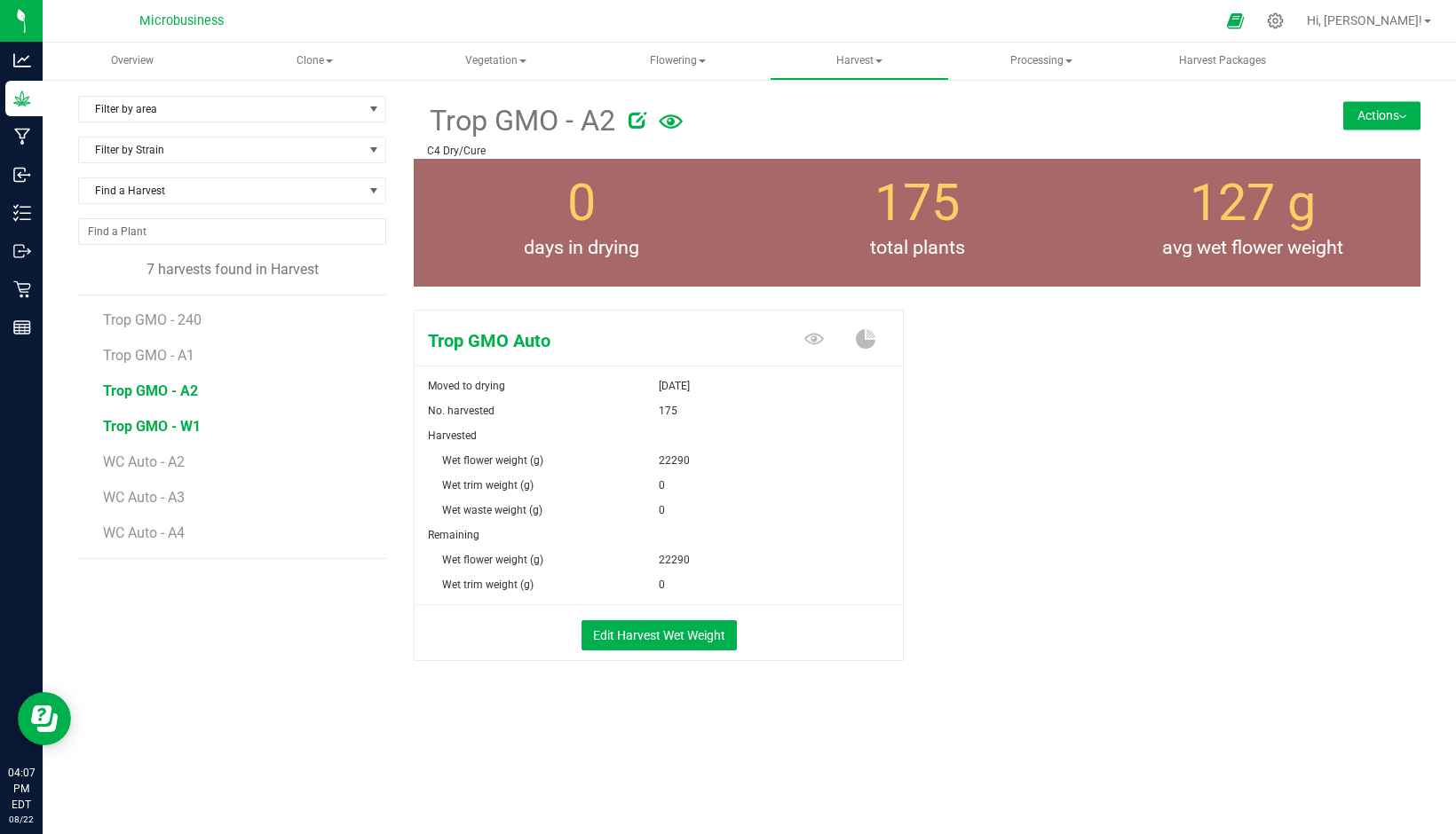
click at [186, 426] on span "Trop GMO - W1" at bounding box center [151, 426] width 98 height 16
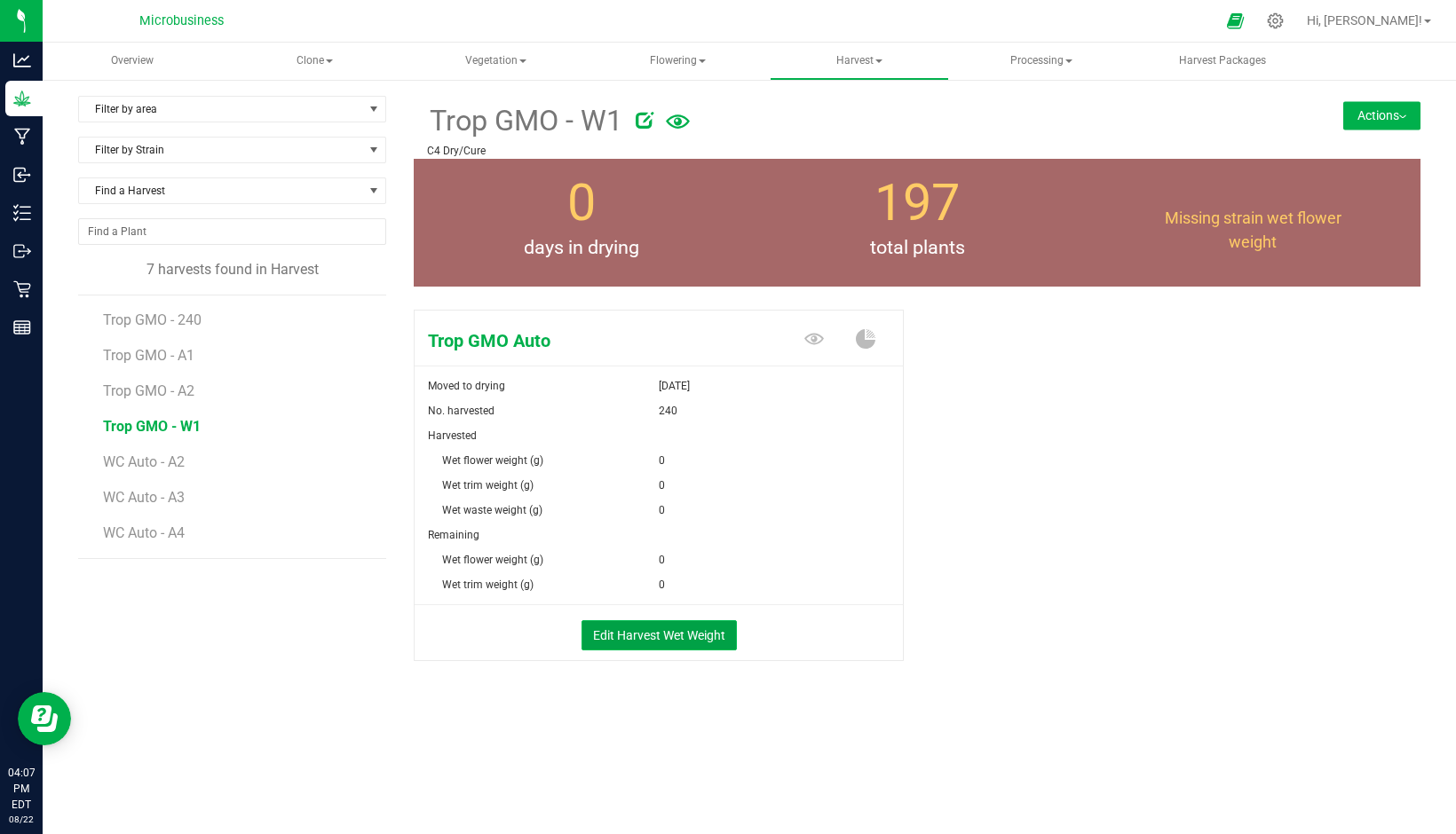
click at [636, 639] on button "Edit Harvest Wet Weight" at bounding box center [659, 635] width 155 height 30
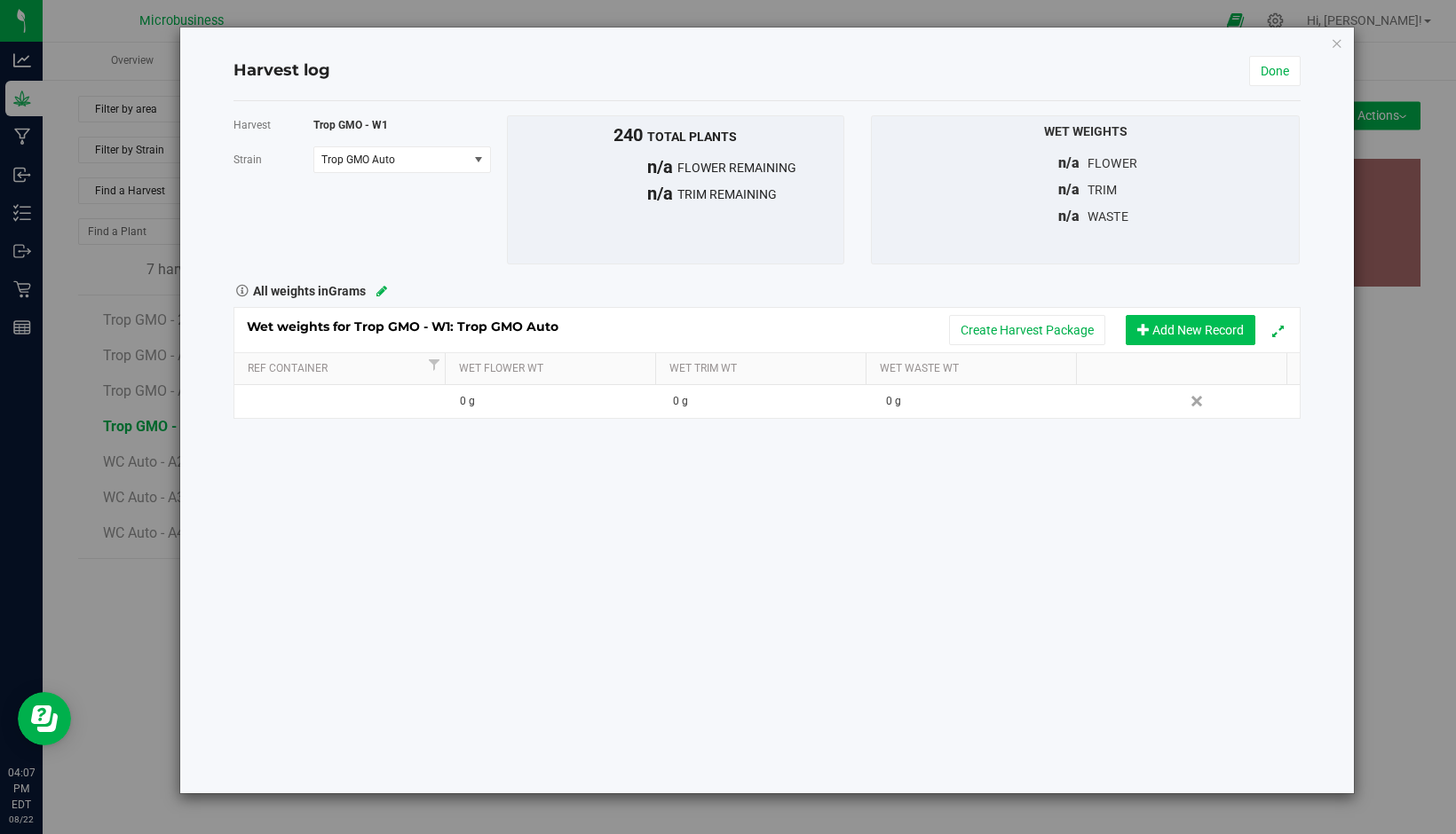
click at [1186, 330] on button "Add New Record" at bounding box center [1190, 330] width 130 height 30
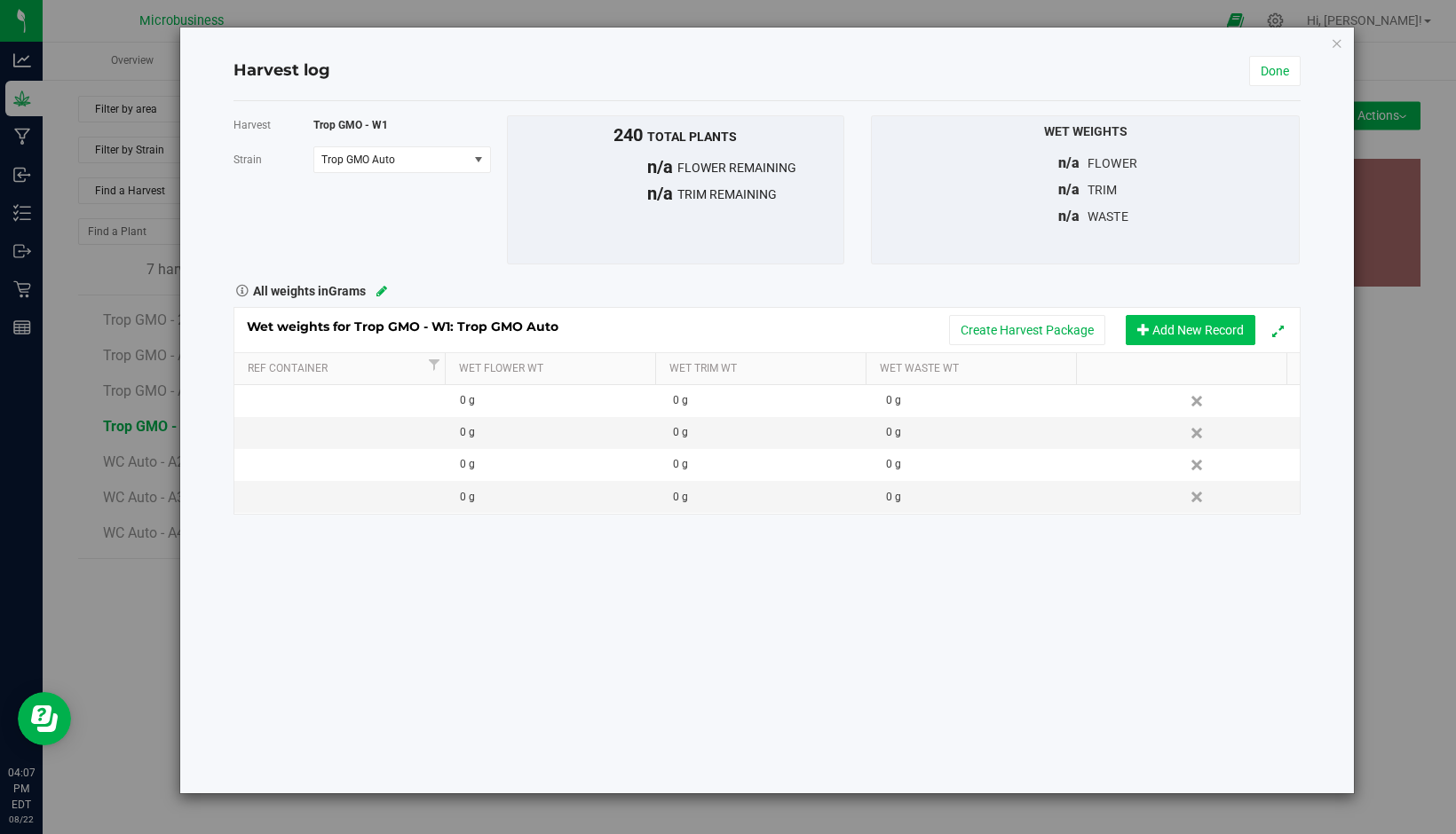
click at [1186, 330] on button "Add New Record" at bounding box center [1190, 330] width 130 height 30
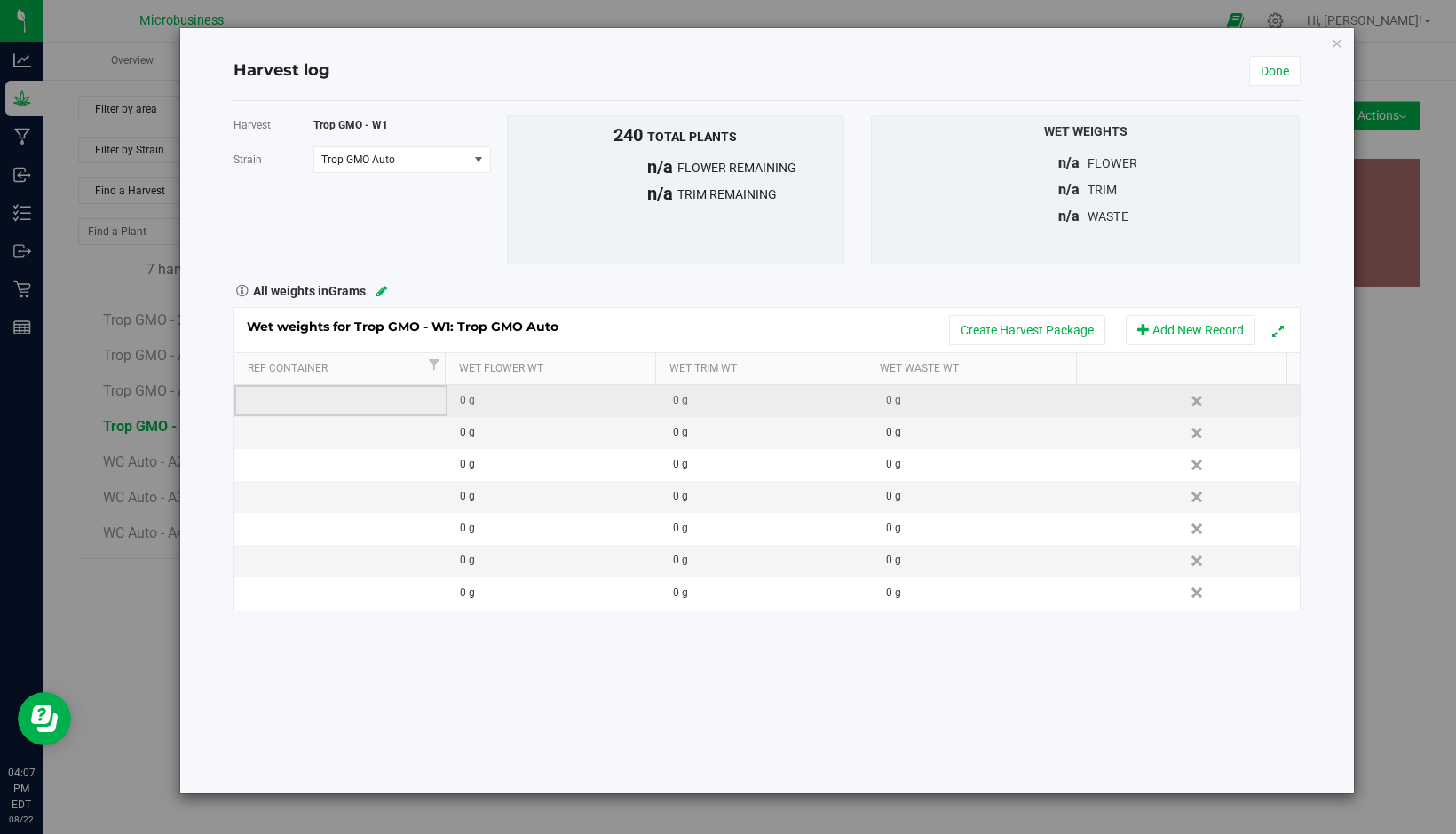
click at [373, 390] on td at bounding box center [341, 401] width 213 height 32
type input "Bin 1"
type input "6870"
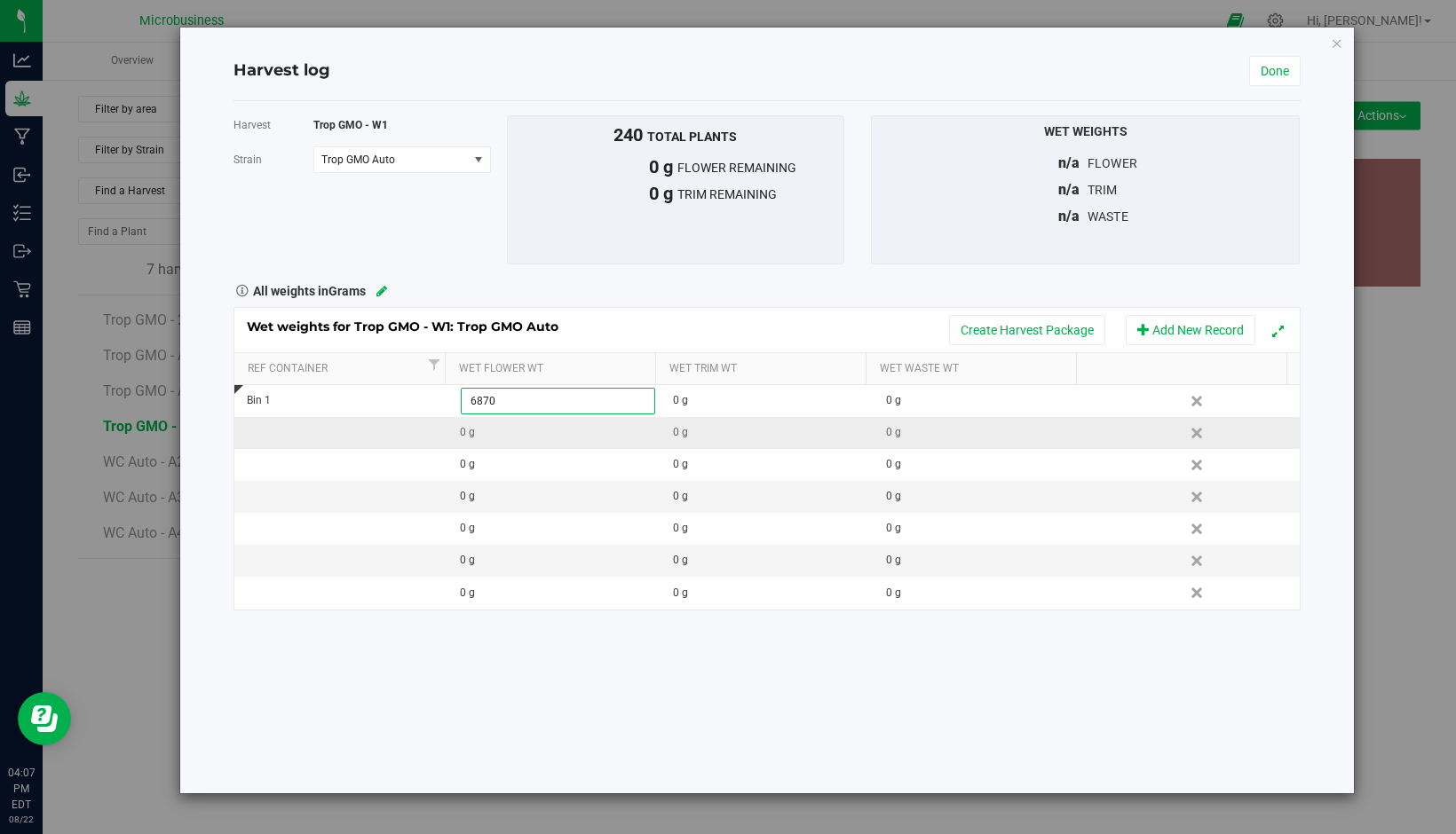
click at [361, 424] on div "Wet weights for Trop GMO - W1: Trop GMO Auto Create Harvest Package Add New Rec…" at bounding box center [767, 459] width 1067 height 304
click at [361, 424] on td at bounding box center [341, 433] width 213 height 32
type input "Bin 2"
type input "9740"
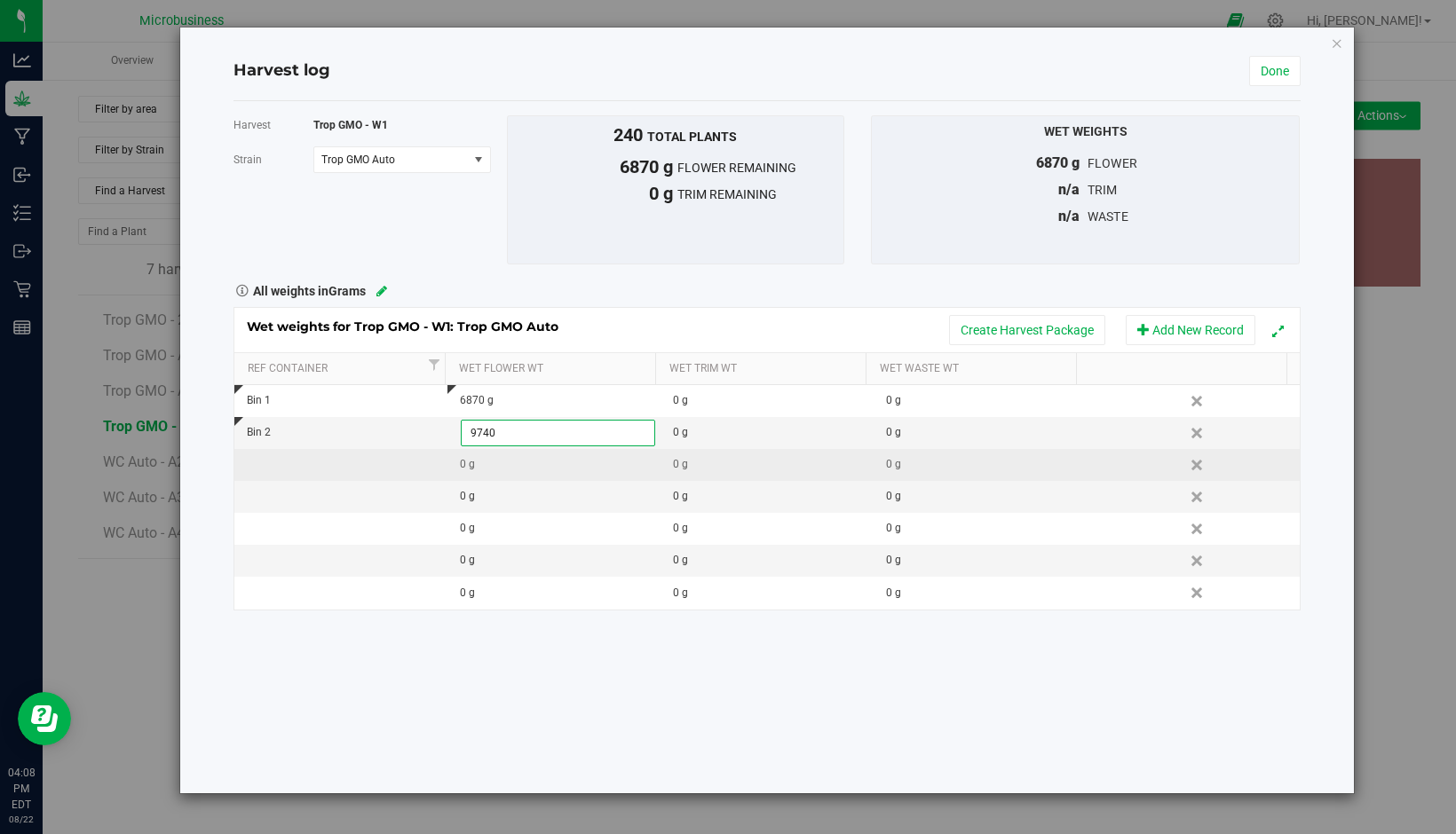
click at [312, 461] on div "Wet weights for Trop GMO - W1: Trop GMO Auto Create Harvest Package Add New Rec…" at bounding box center [767, 459] width 1067 height 304
click at [312, 461] on td at bounding box center [341, 465] width 213 height 32
type input "Bin 3"
type input "6540"
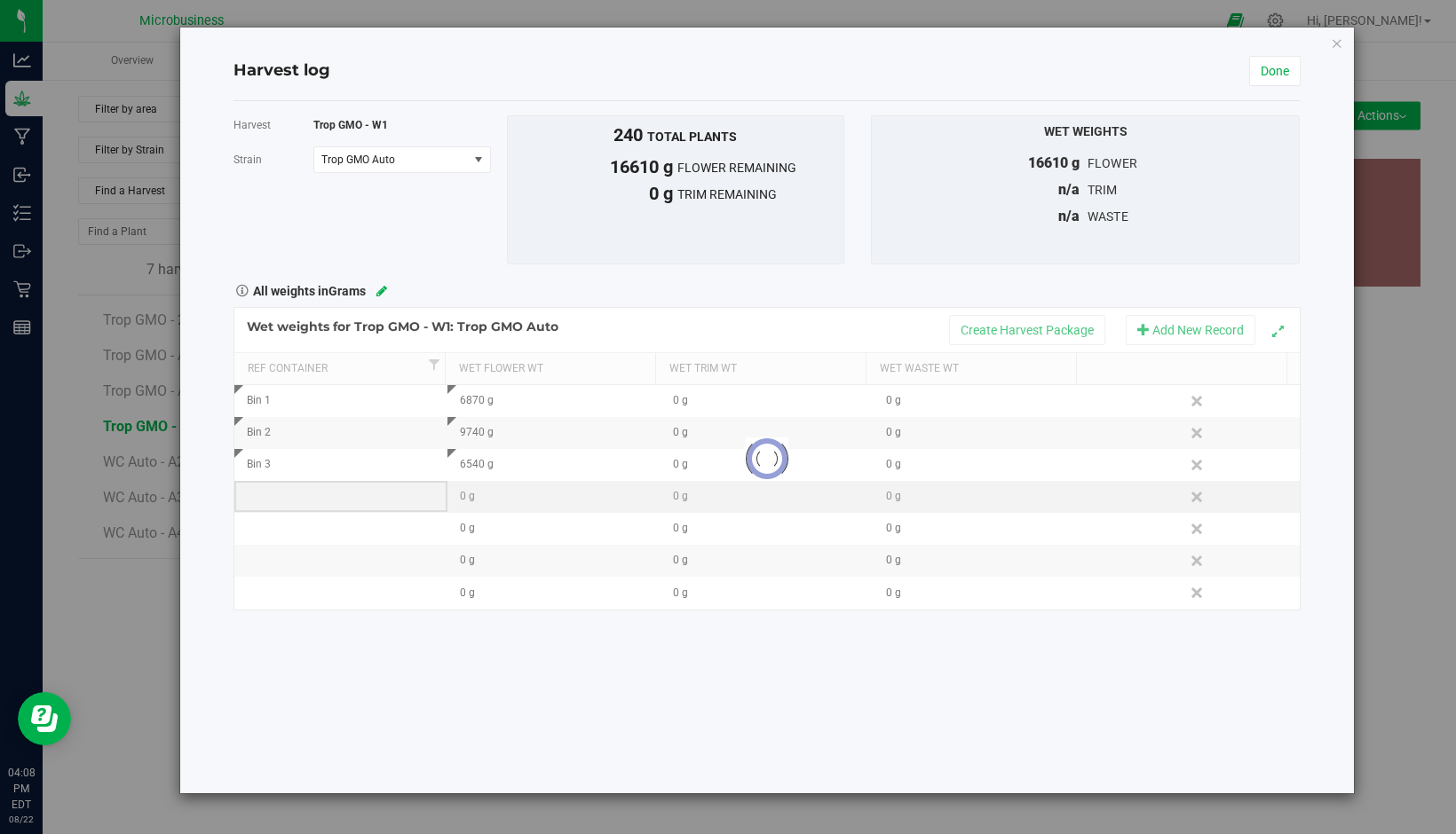
click at [304, 485] on div "Loading... Wet weights for Trop GMO - W1: Trop GMO Auto Create Harvest Package …" at bounding box center [767, 459] width 1067 height 304
click at [303, 487] on td at bounding box center [341, 497] width 213 height 32
type input "Bin 4"
type input "6540"
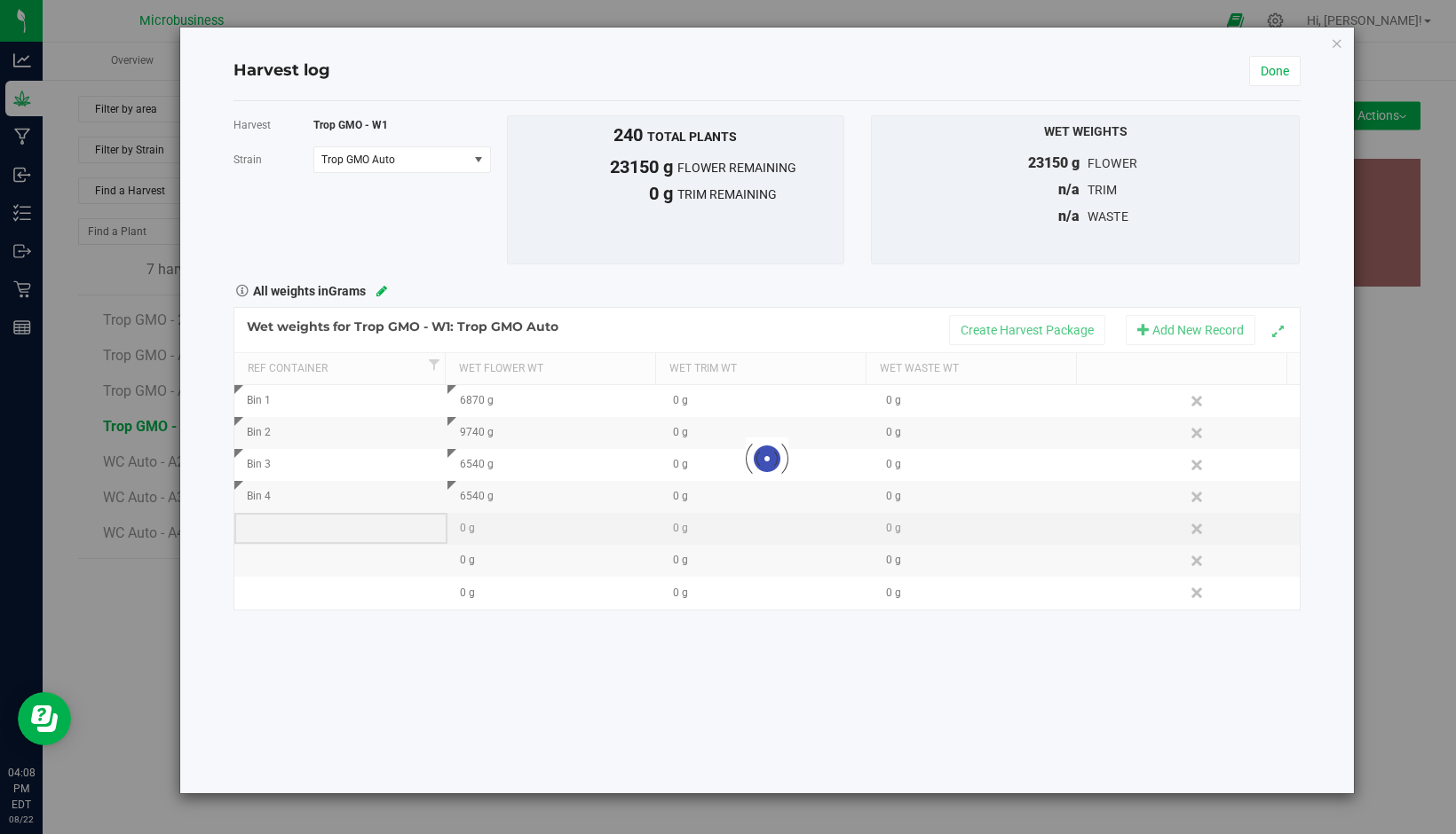
click at [296, 521] on div "Loading... Wet weights for Trop GMO - W1: Trop GMO Auto Create Harvest Package …" at bounding box center [767, 459] width 1067 height 304
click at [296, 521] on td at bounding box center [341, 529] width 213 height 32
type input "Bin 5"
type input "7660"
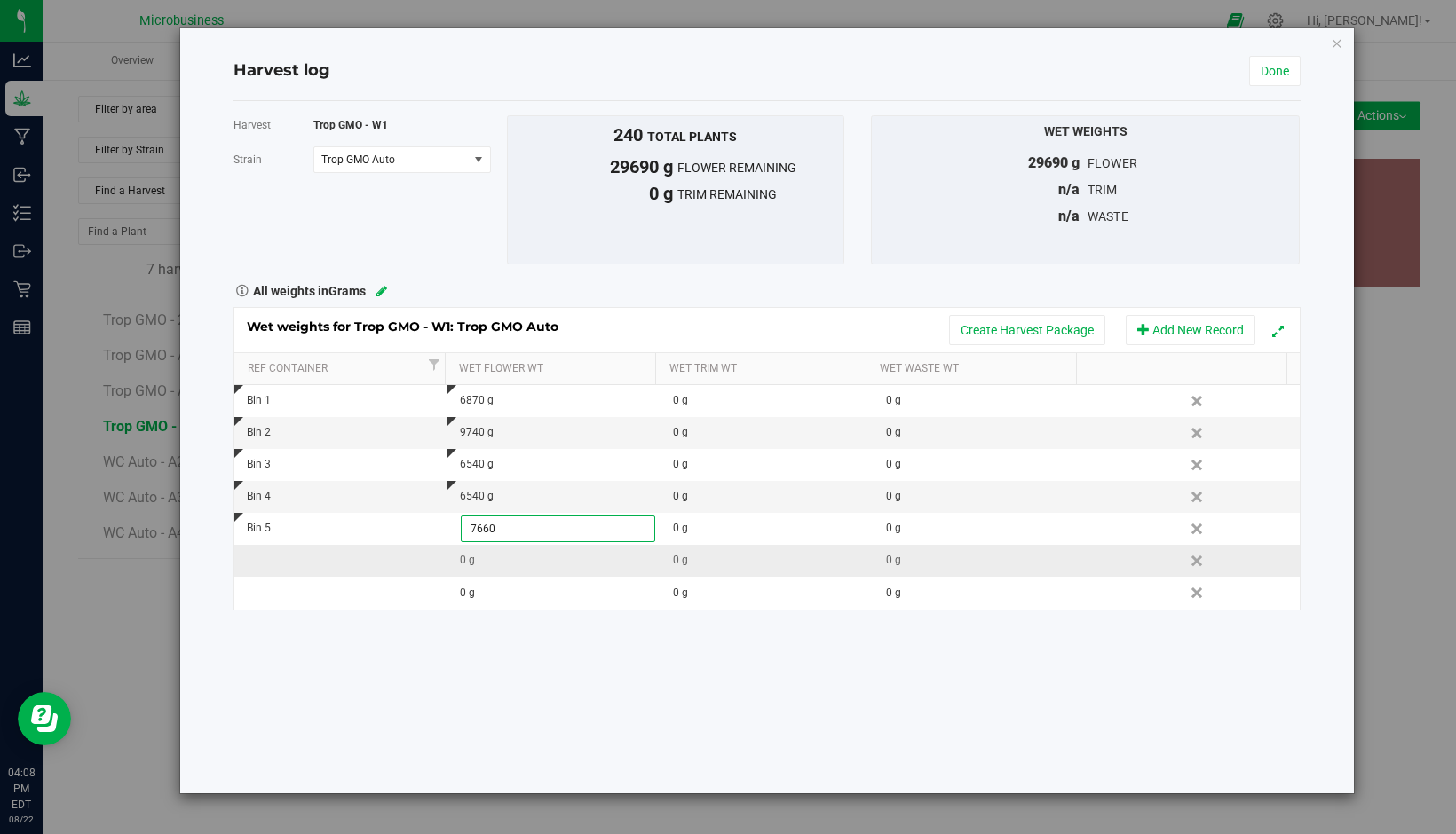
click at [284, 565] on div "Wet weights for Trop GMO - W1: Trop GMO Auto Create Harvest Package Add New Rec…" at bounding box center [767, 459] width 1067 height 304
click at [284, 565] on td at bounding box center [341, 561] width 213 height 32
type input "Bin 6"
type input "7890"
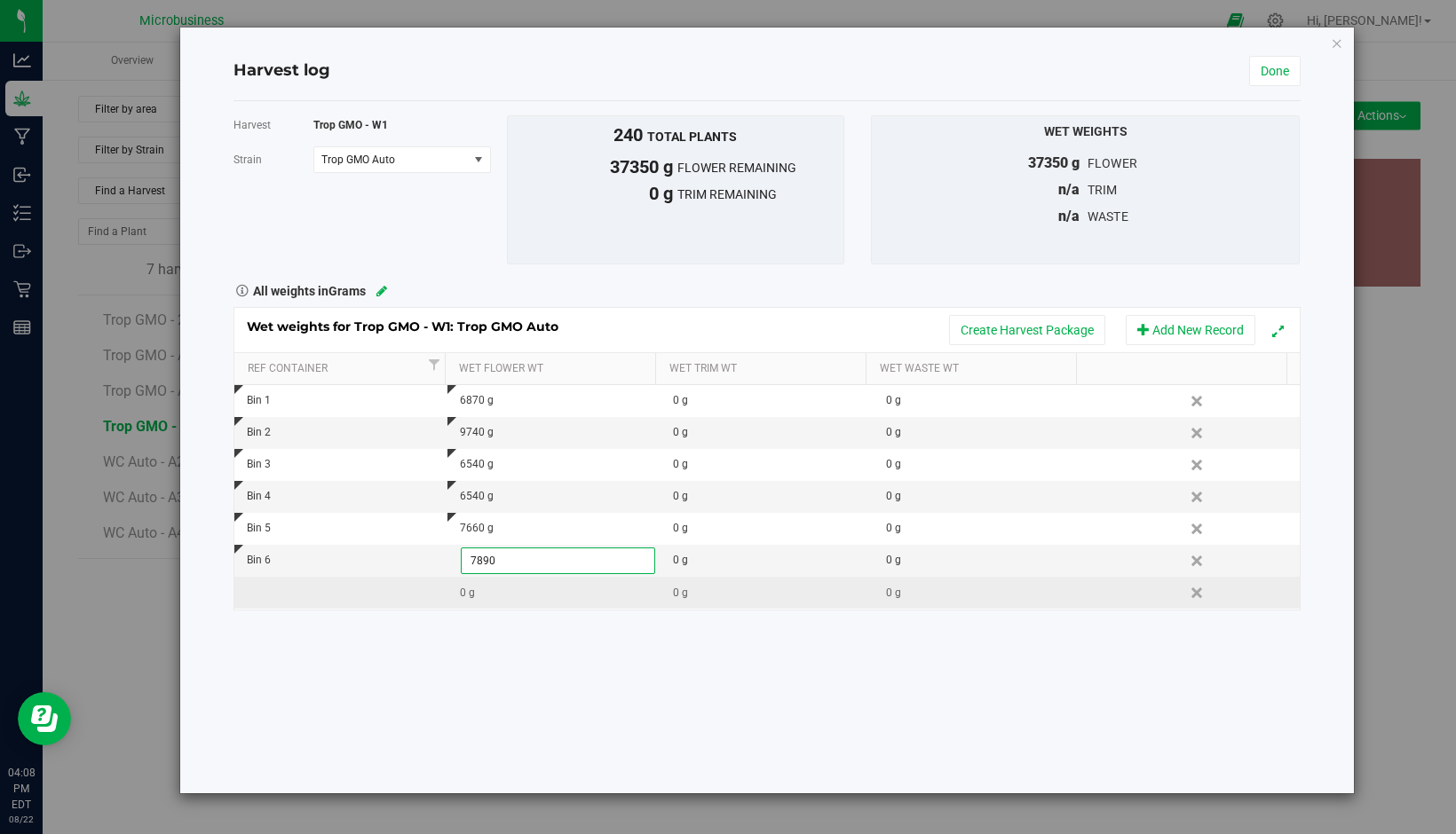
click at [275, 592] on div "Wet weights for Trop GMO - W1: Trop GMO Auto Create Harvest Package Add New Rec…" at bounding box center [767, 459] width 1067 height 304
click at [275, 590] on td at bounding box center [341, 593] width 213 height 32
type input "Bin 7"
type input "2"
type input "7510"
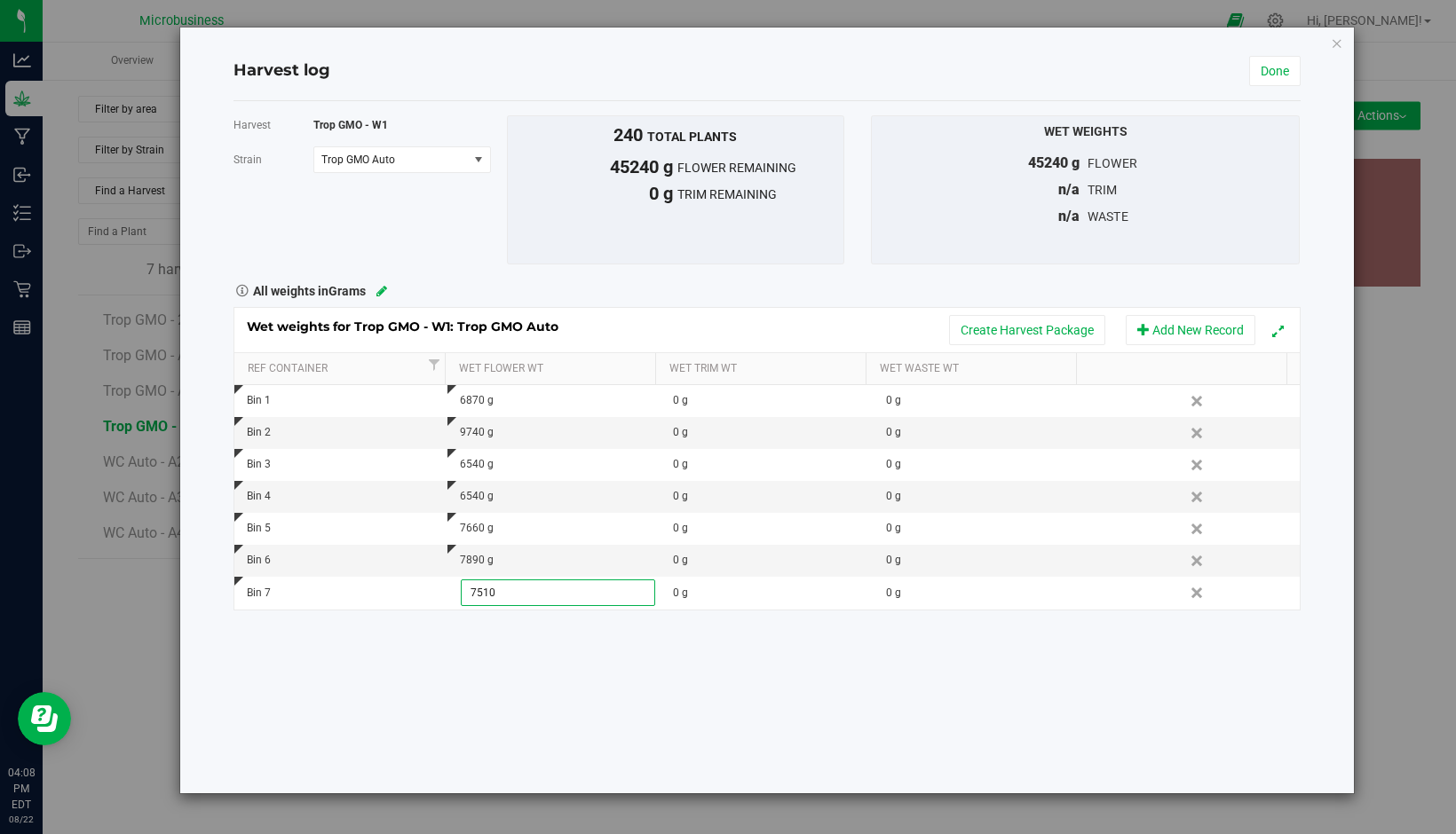
click at [441, 691] on div "Harvest Trop GMO - W1 Strain Trop GMO Auto Select strain Trop GMO Auto To bulk …" at bounding box center [767, 447] width 1067 height 692
click at [1278, 67] on link "Done" at bounding box center [1275, 71] width 51 height 30
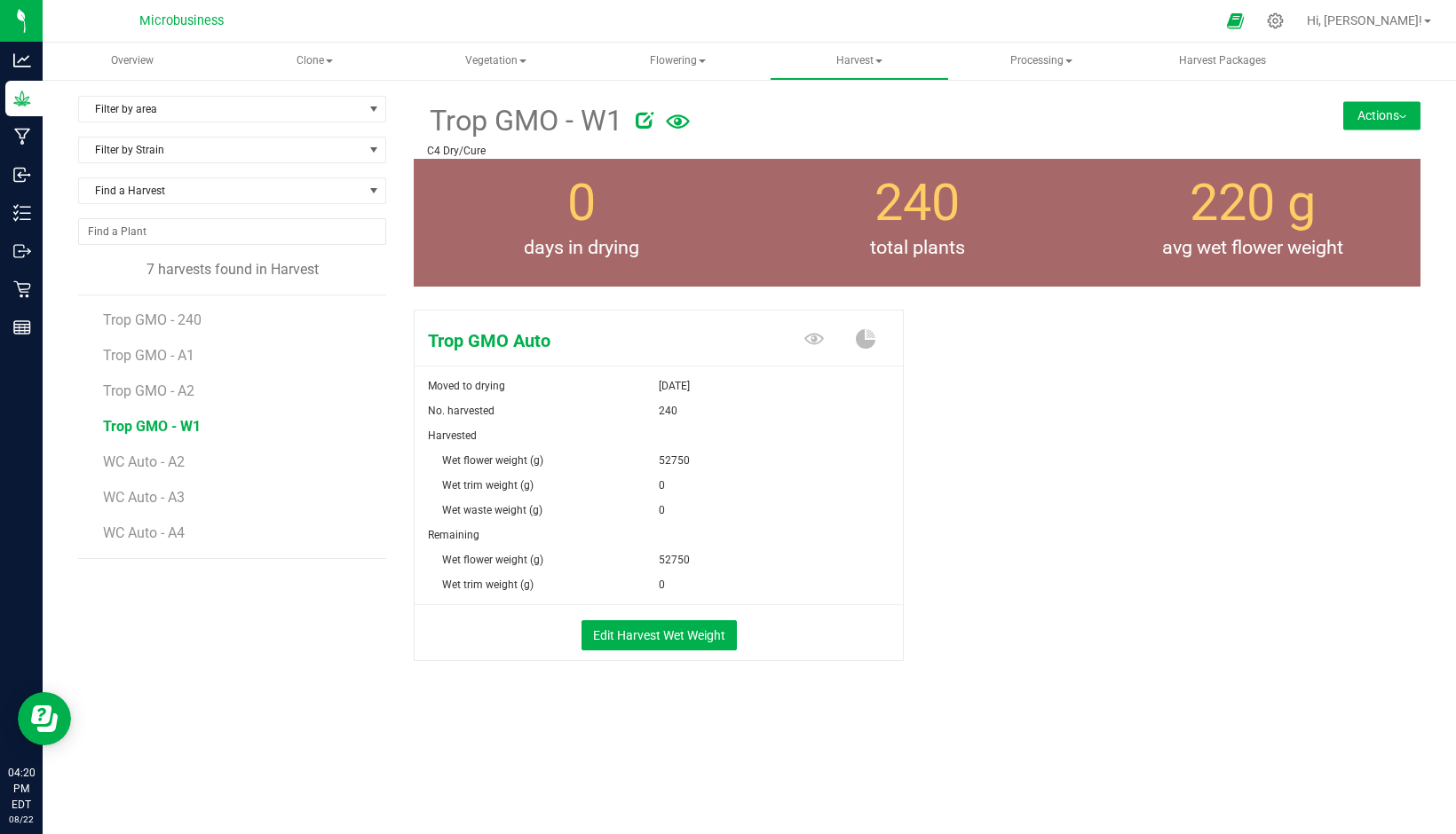
click at [502, 28] on div at bounding box center [766, 21] width 897 height 35
click at [1053, 54] on span "Processing" at bounding box center [1041, 61] width 178 height 36
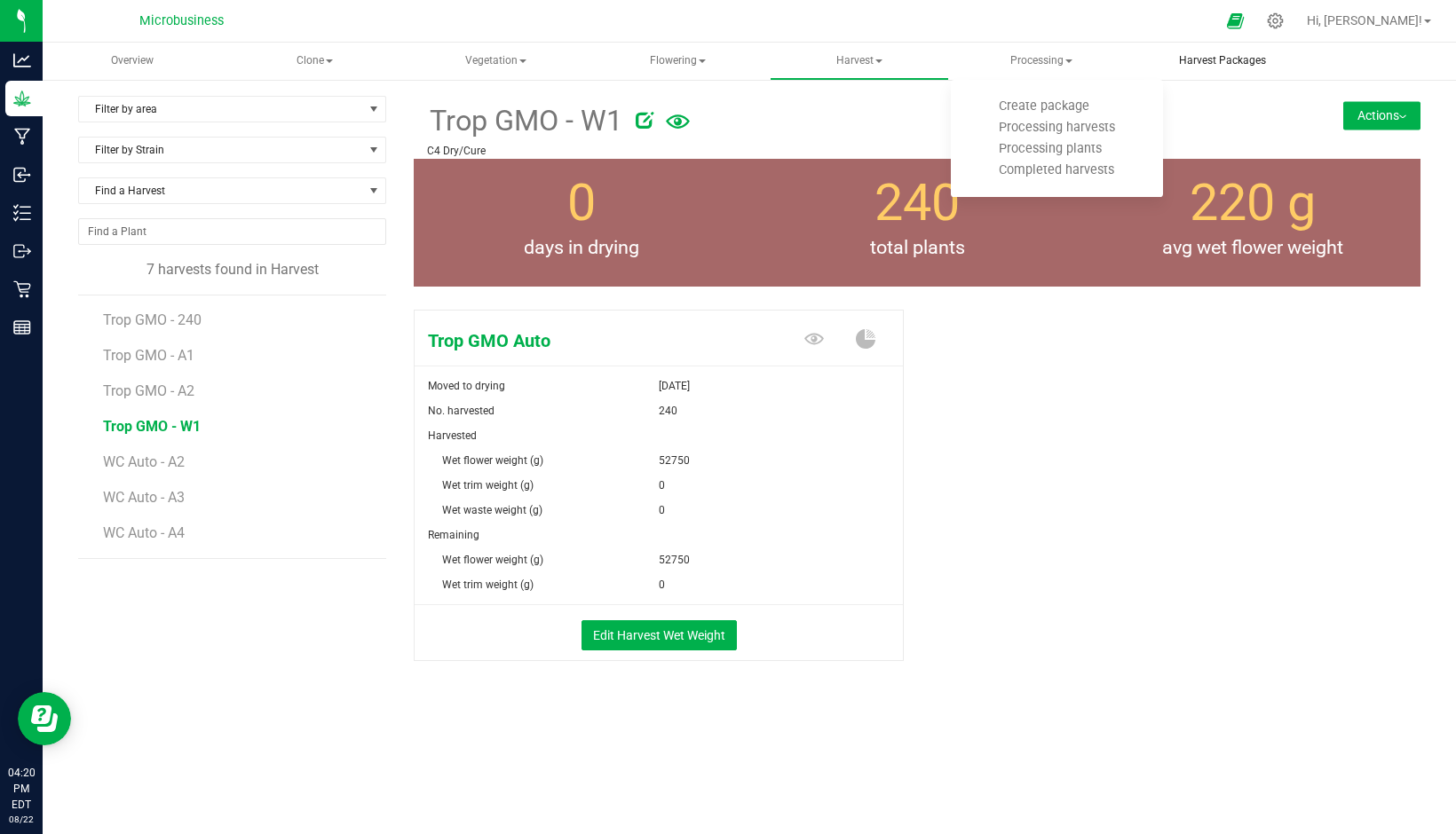
click at [1188, 58] on span "Harvest Packages" at bounding box center [1222, 61] width 135 height 16
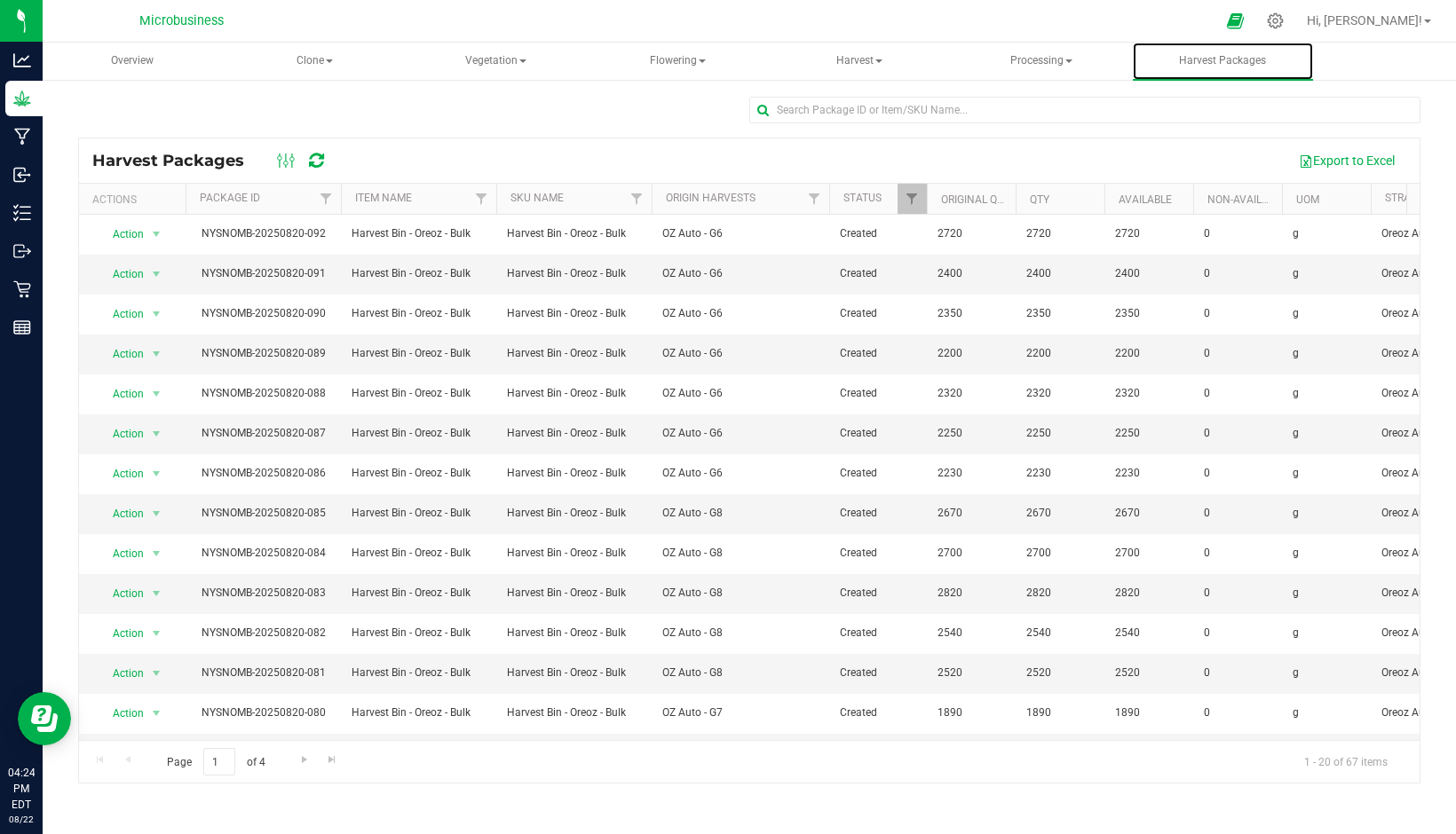
click at [1133, 43] on link "Harvest Packages" at bounding box center [1223, 61] width 180 height 37
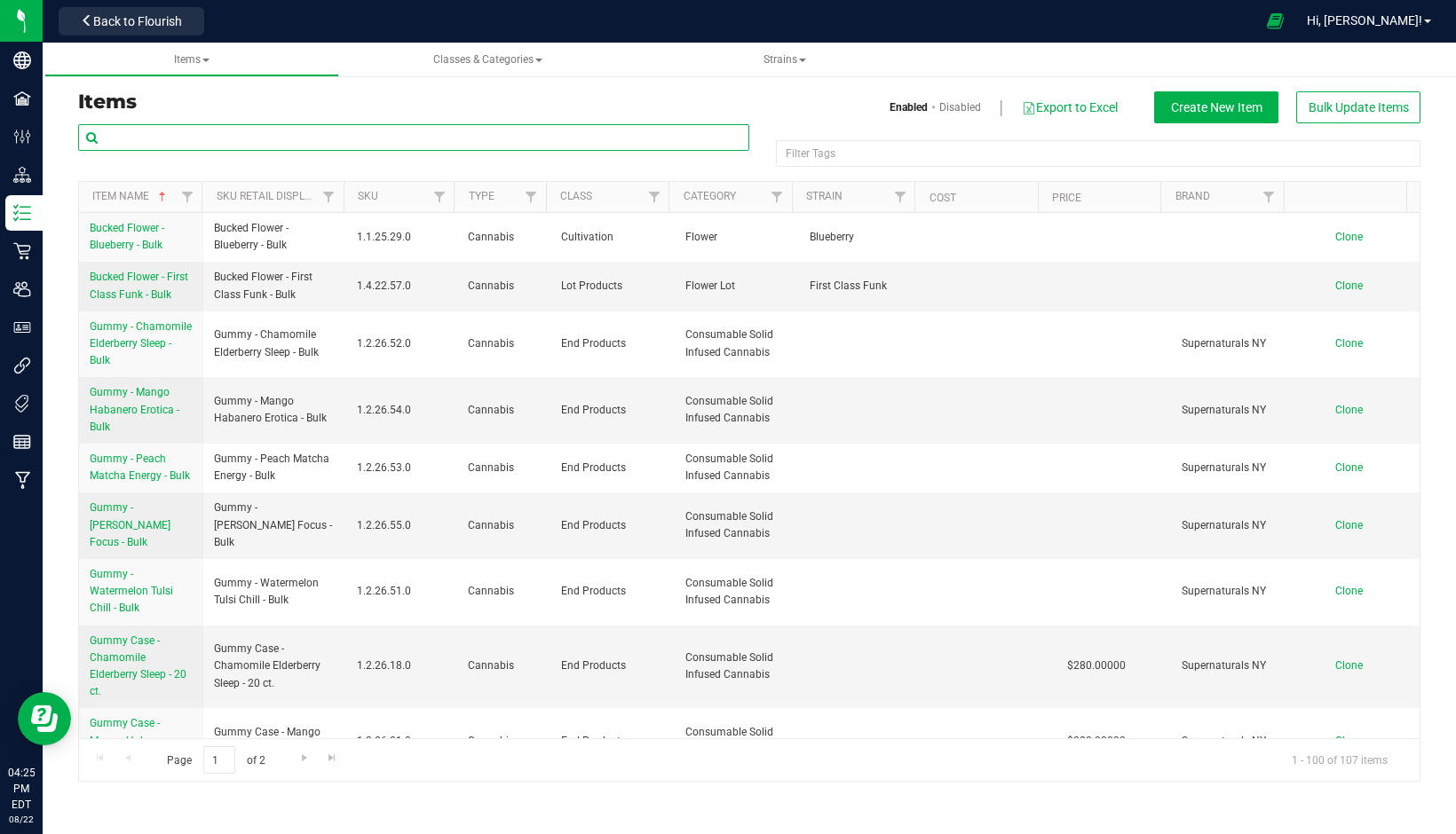
click at [341, 144] on input "text" at bounding box center [414, 137] width 671 height 26
